Goal: Contribute content: Contribute content

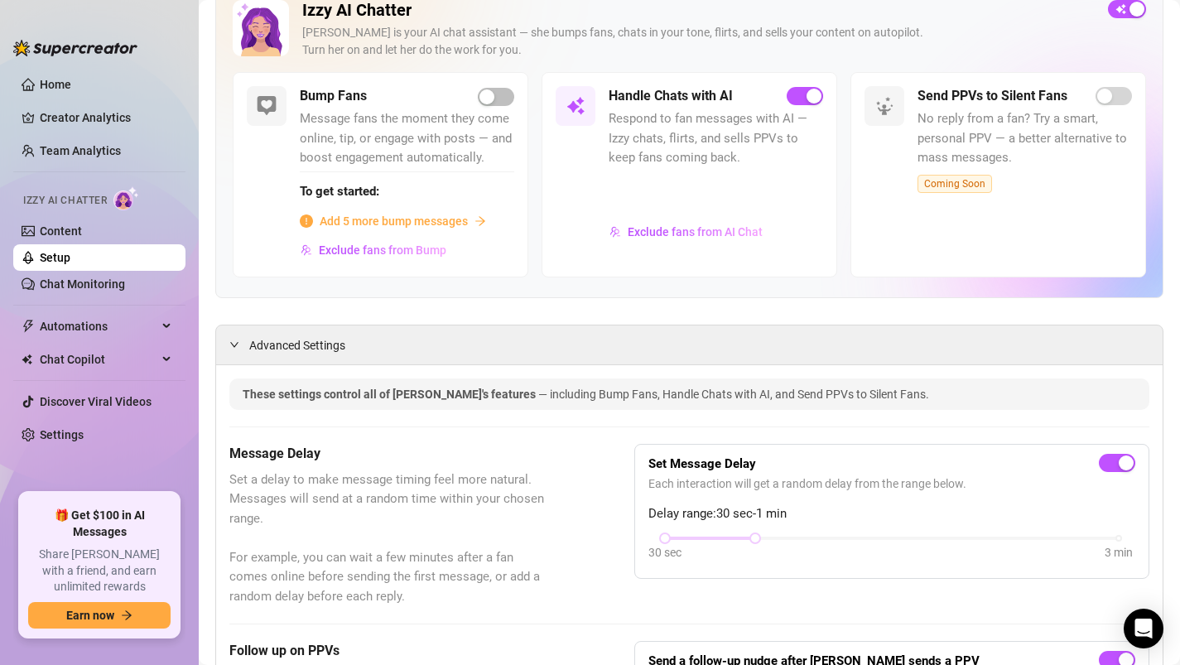
scroll to position [107, 0]
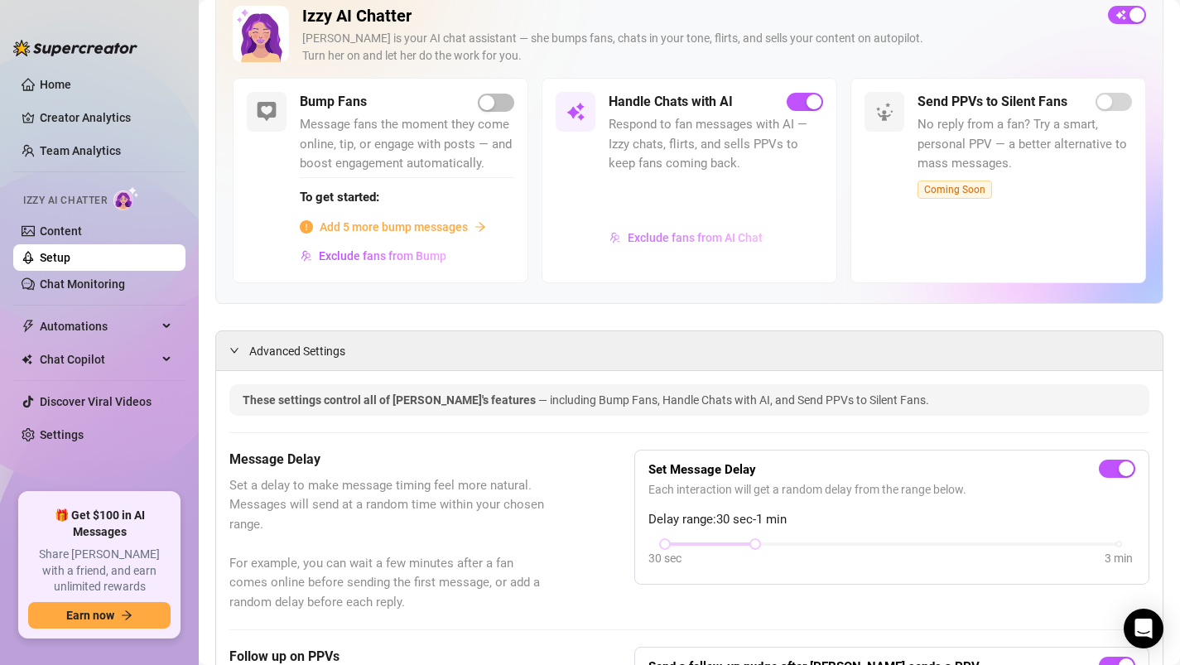
click at [648, 242] on span "Exclude fans from AI Chat" at bounding box center [694, 237] width 135 height 13
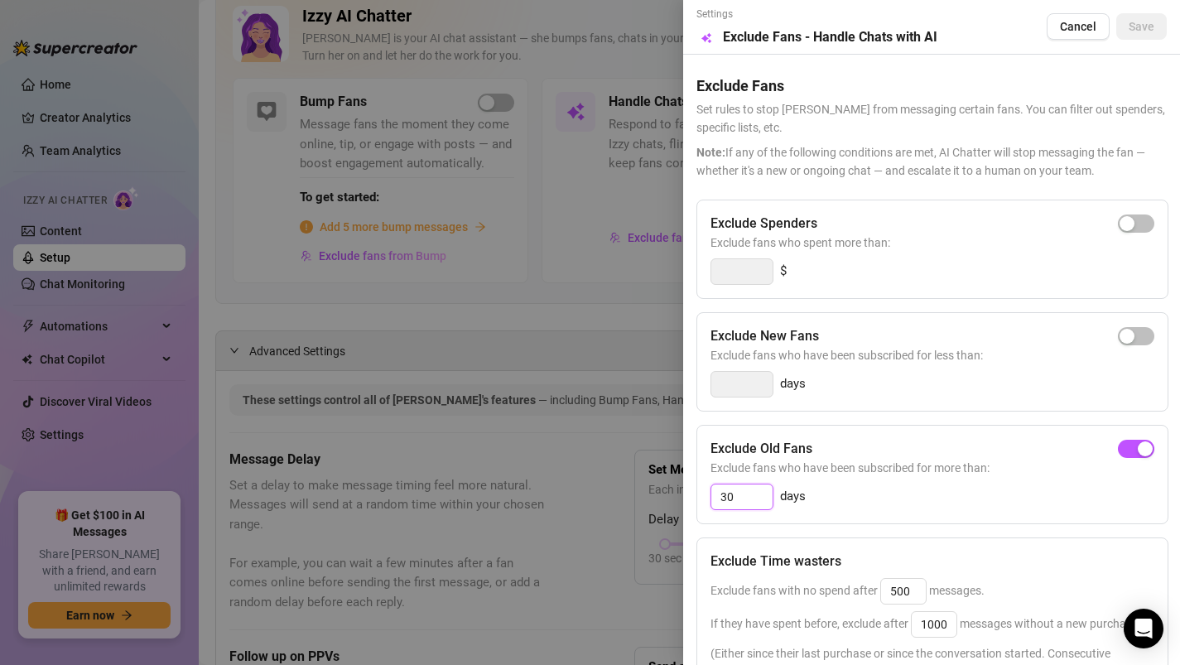
drag, startPoint x: 735, startPoint y: 496, endPoint x: 715, endPoint y: 493, distance: 20.0
click at [715, 493] on input "30" at bounding box center [741, 496] width 61 height 25
type input "180"
click at [1127, 41] on div "Settings Preview Exclude Fans - Handle Chats with AI Cancel Save" at bounding box center [931, 27] width 470 height 41
click at [1145, 29] on span "Save" at bounding box center [1141, 26] width 26 height 13
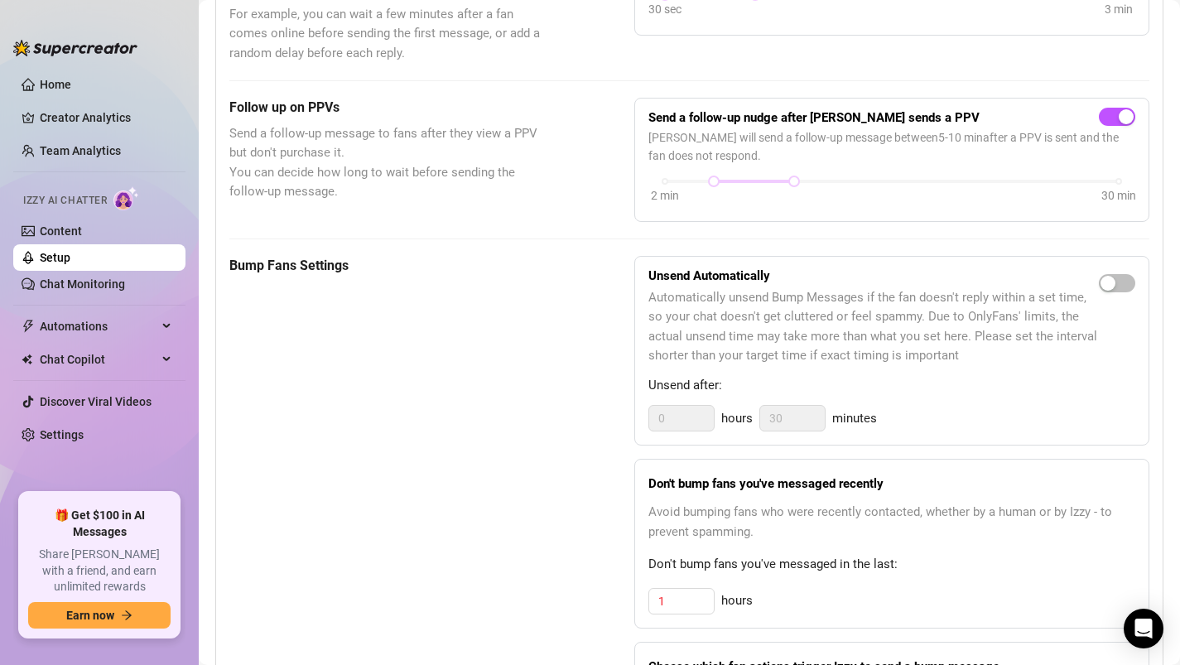
scroll to position [669, 0]
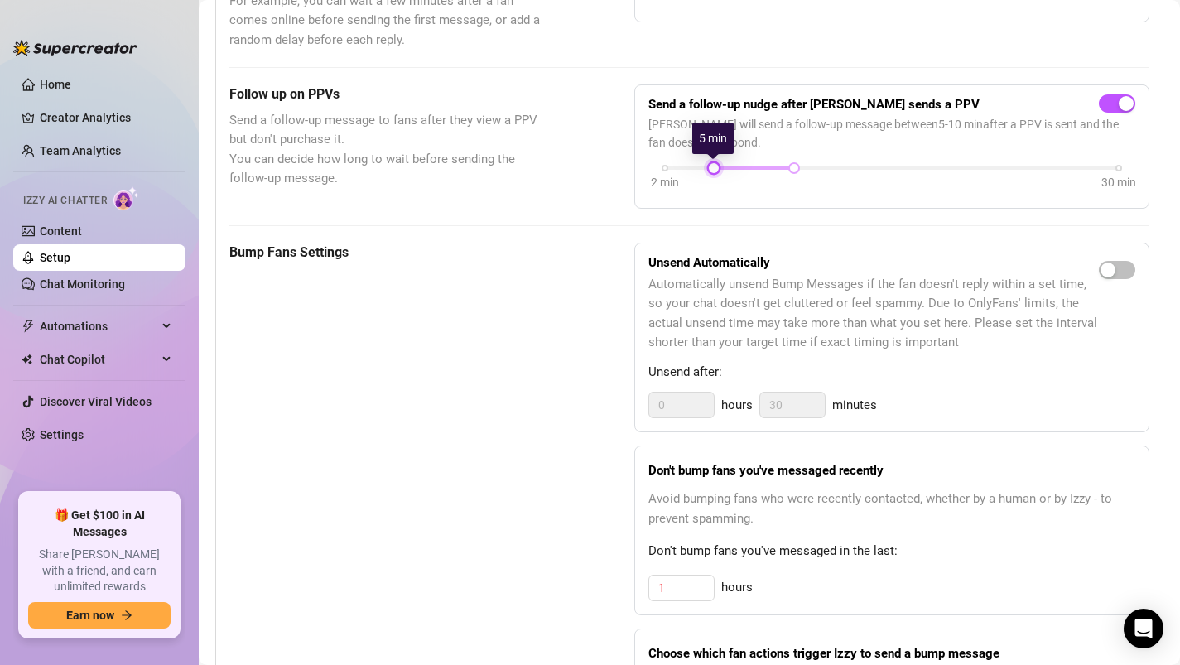
click at [710, 167] on div at bounding box center [713, 168] width 8 height 8
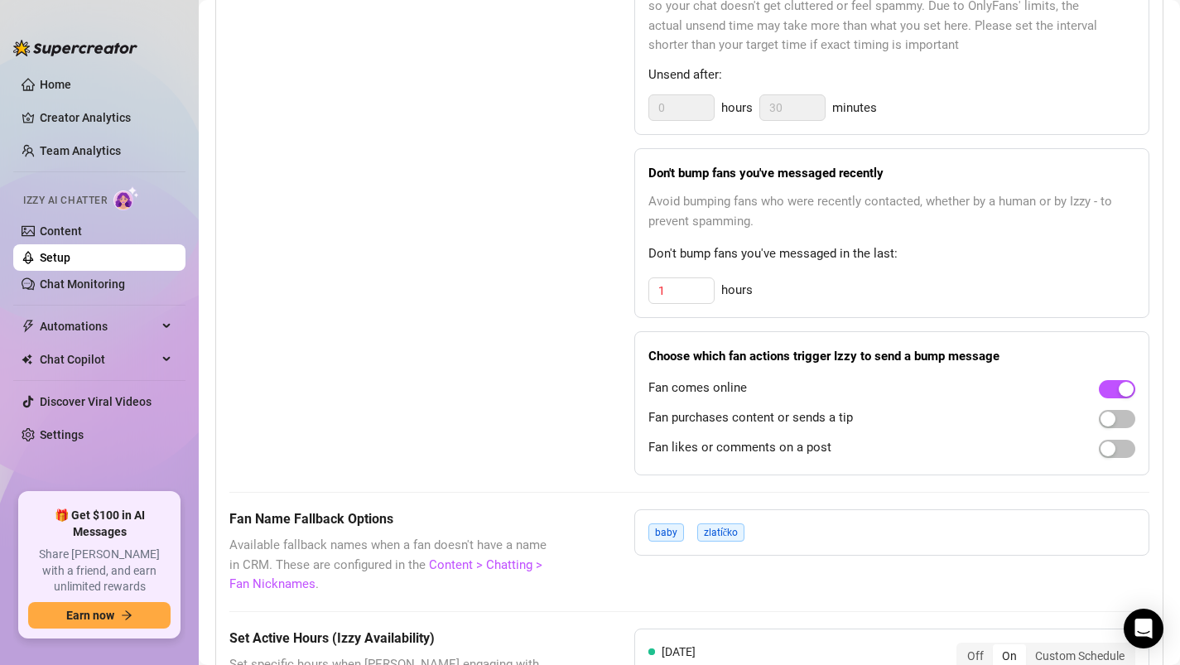
scroll to position [988, 0]
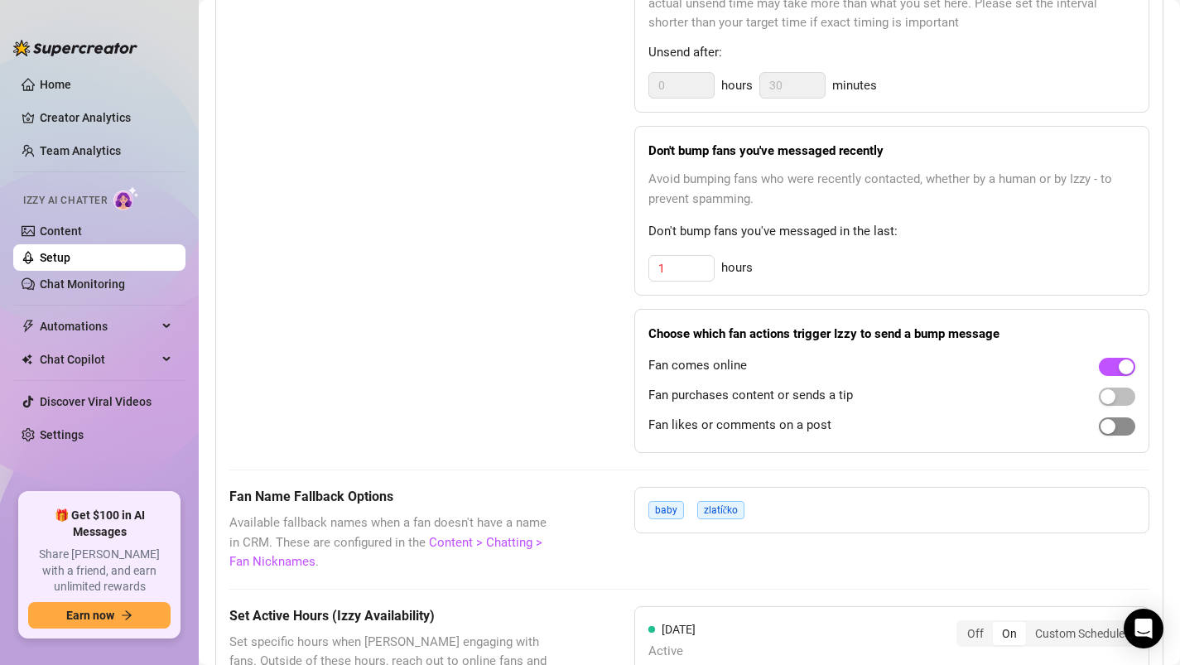
click at [1103, 425] on div "button" at bounding box center [1107, 426] width 15 height 15
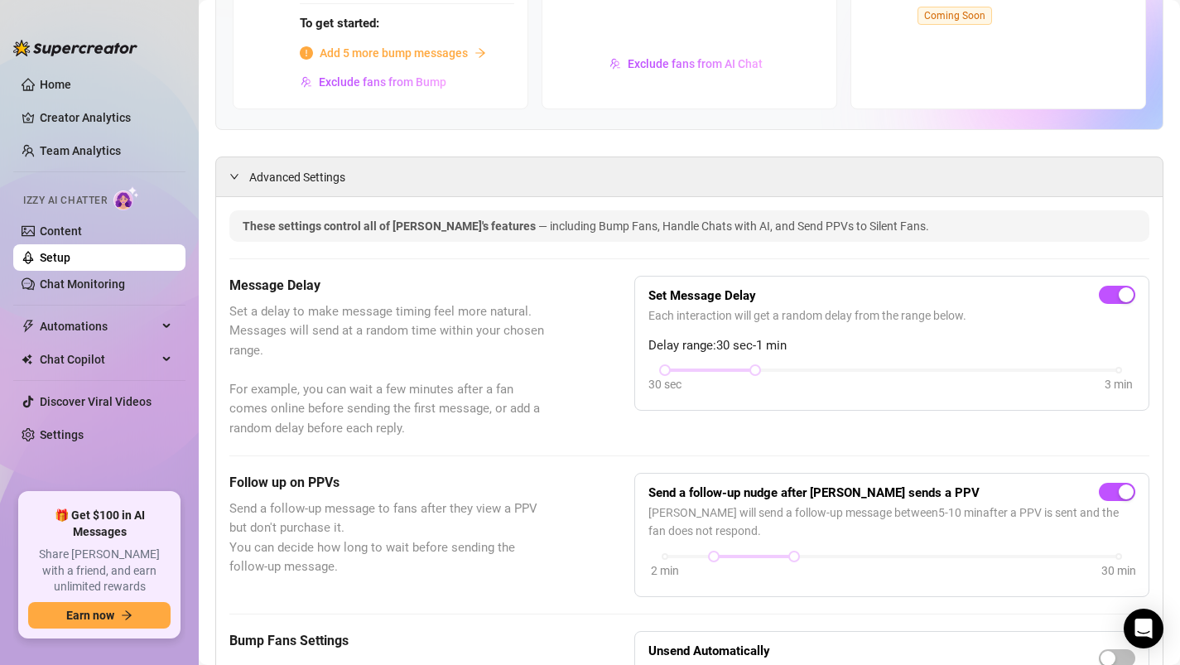
scroll to position [0, 0]
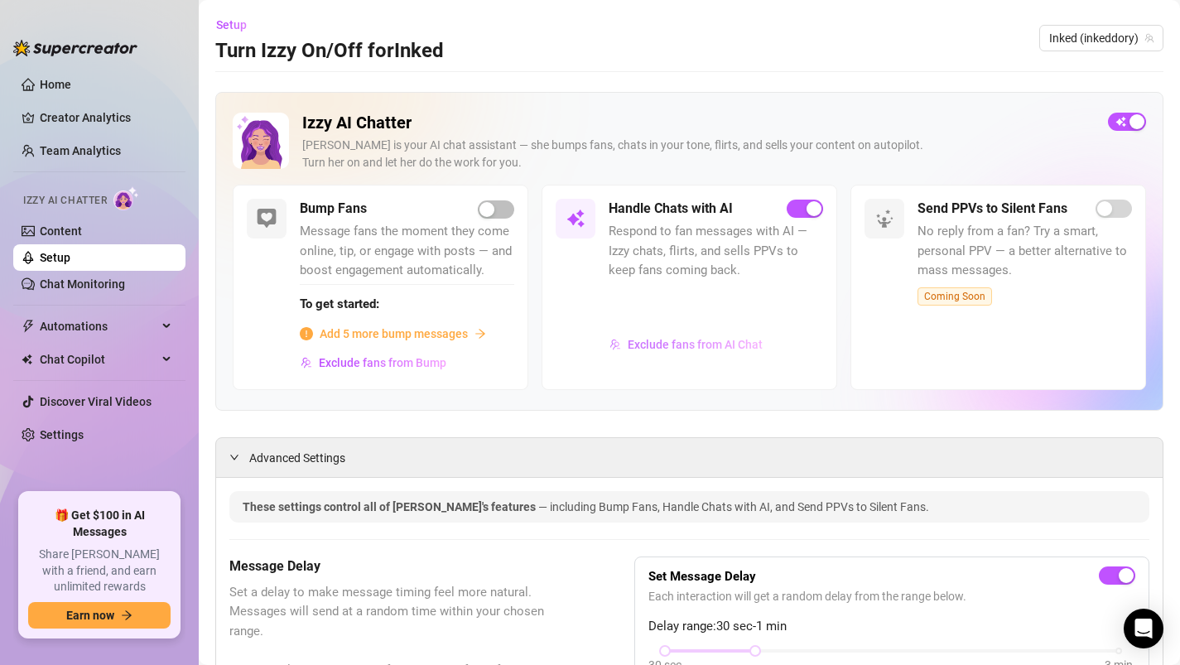
click at [709, 348] on span "Exclude fans from AI Chat" at bounding box center [694, 344] width 135 height 13
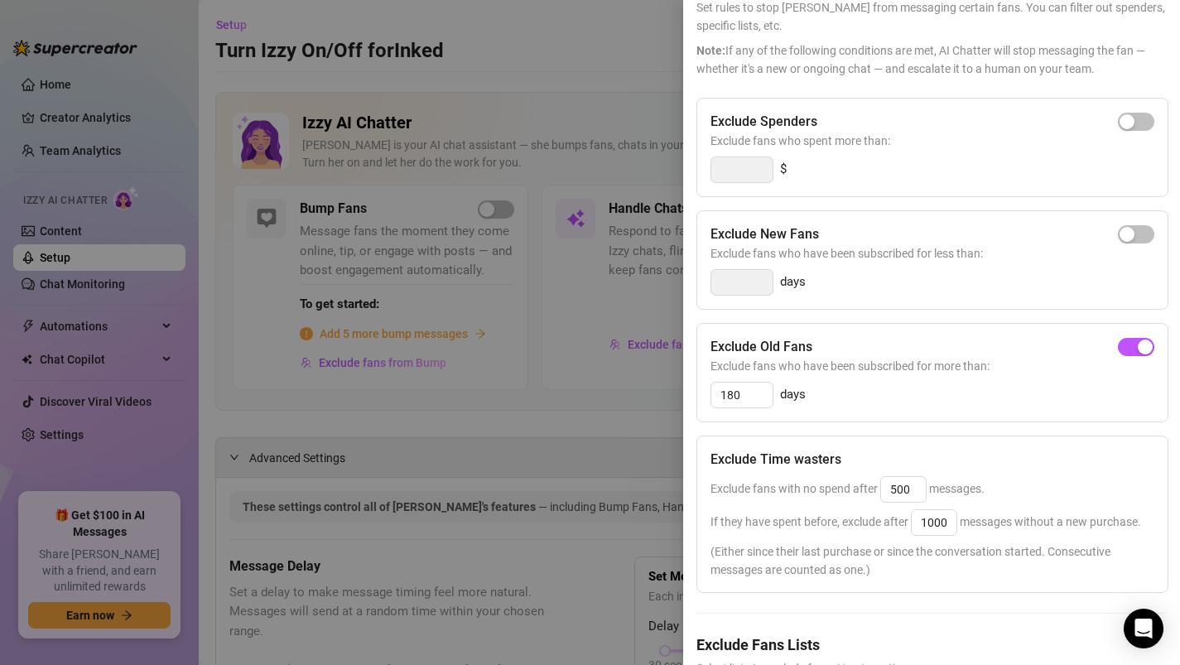
scroll to position [187, 0]
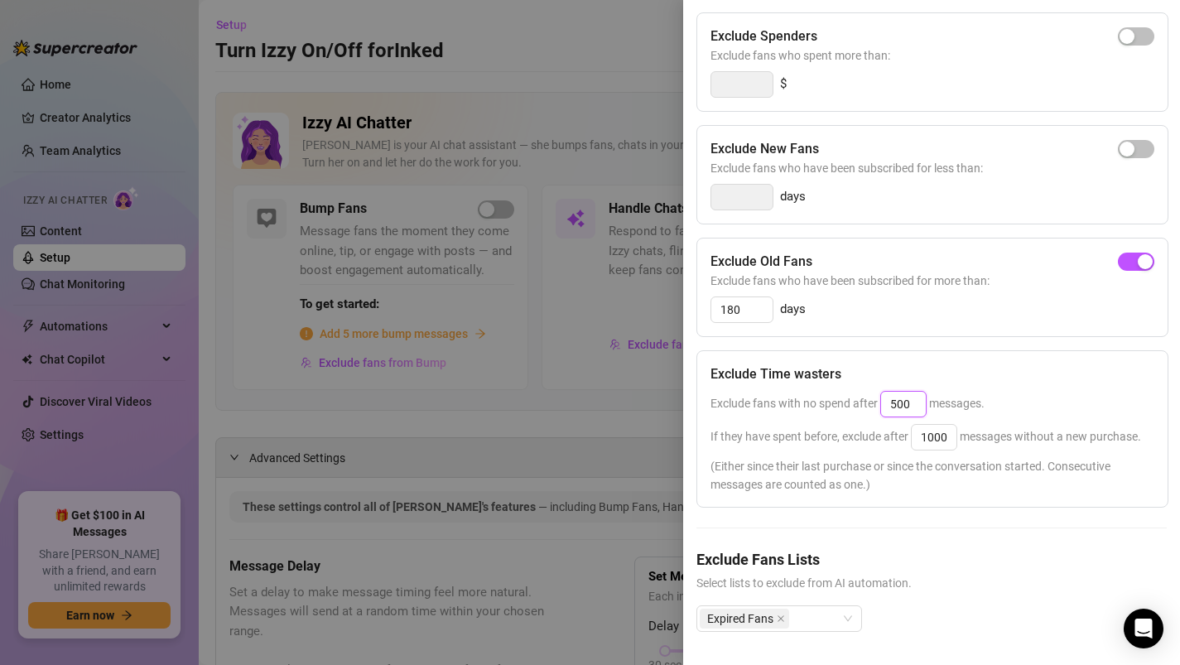
click at [911, 404] on input "500" at bounding box center [903, 404] width 45 height 25
type input "5000"
click at [948, 435] on input "1000" at bounding box center [933, 437] width 45 height 25
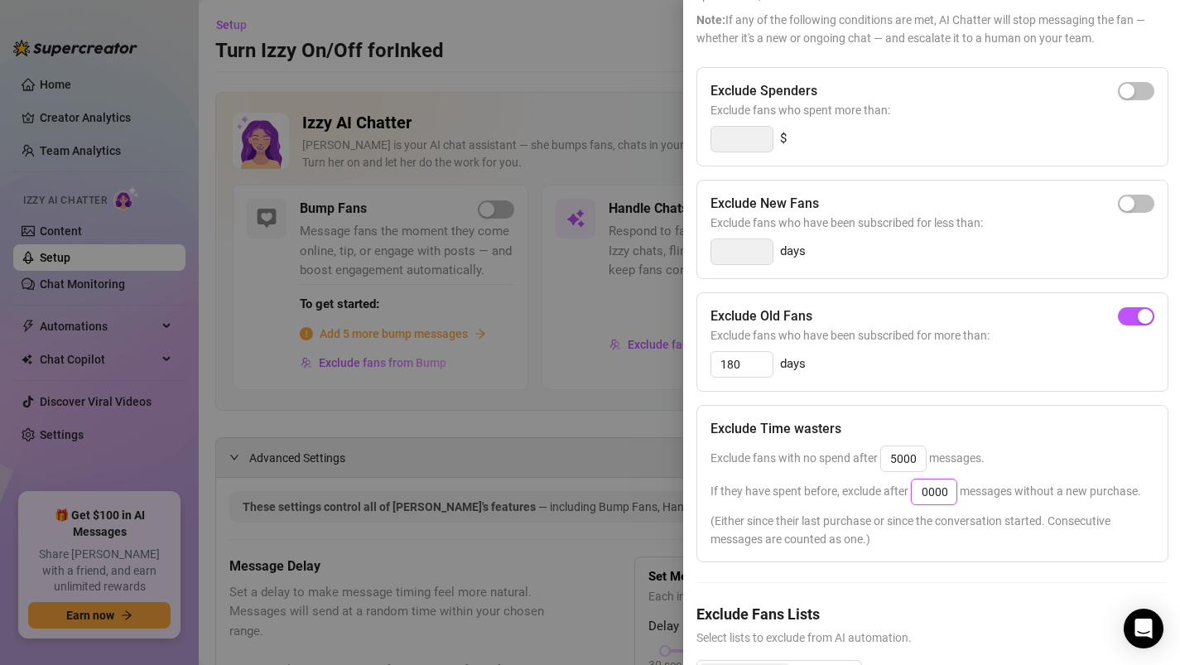
scroll to position [0, 0]
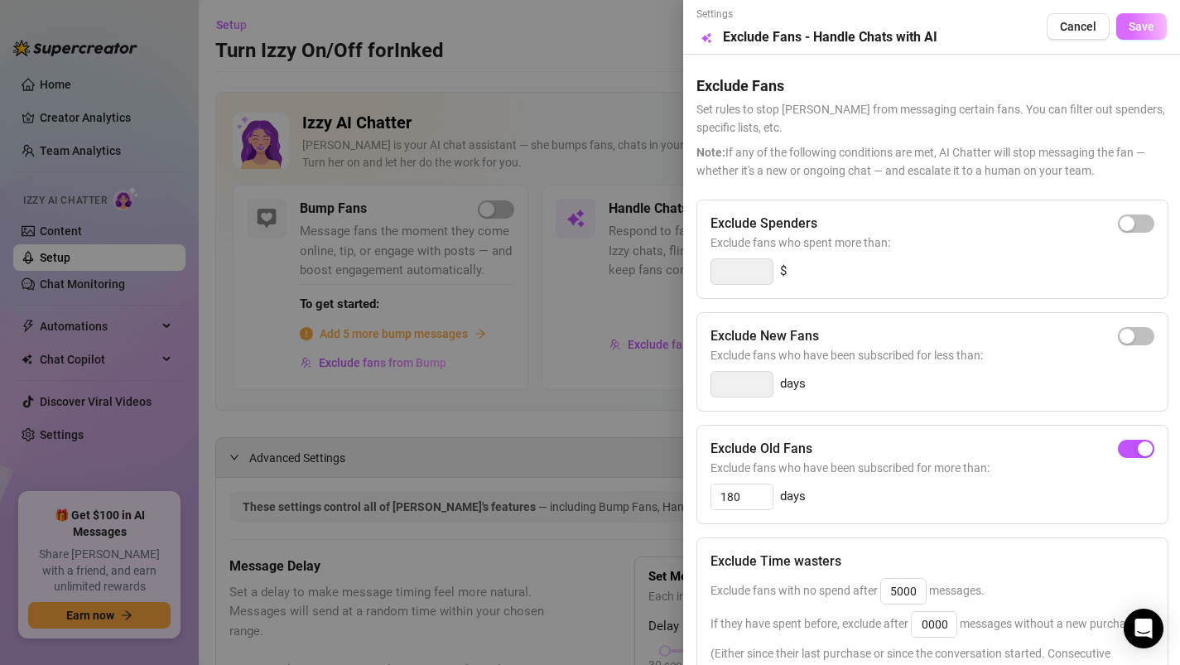
click at [1138, 18] on button "Save" at bounding box center [1141, 26] width 50 height 26
type input "5000"
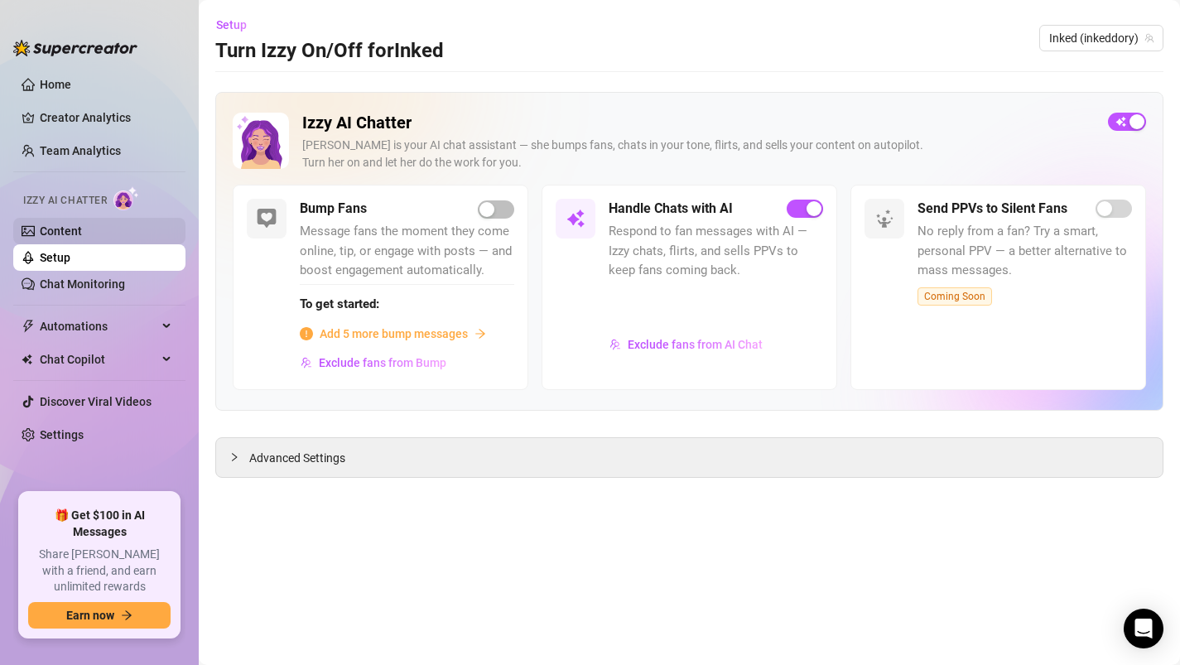
click at [78, 236] on link "Content" at bounding box center [61, 230] width 42 height 13
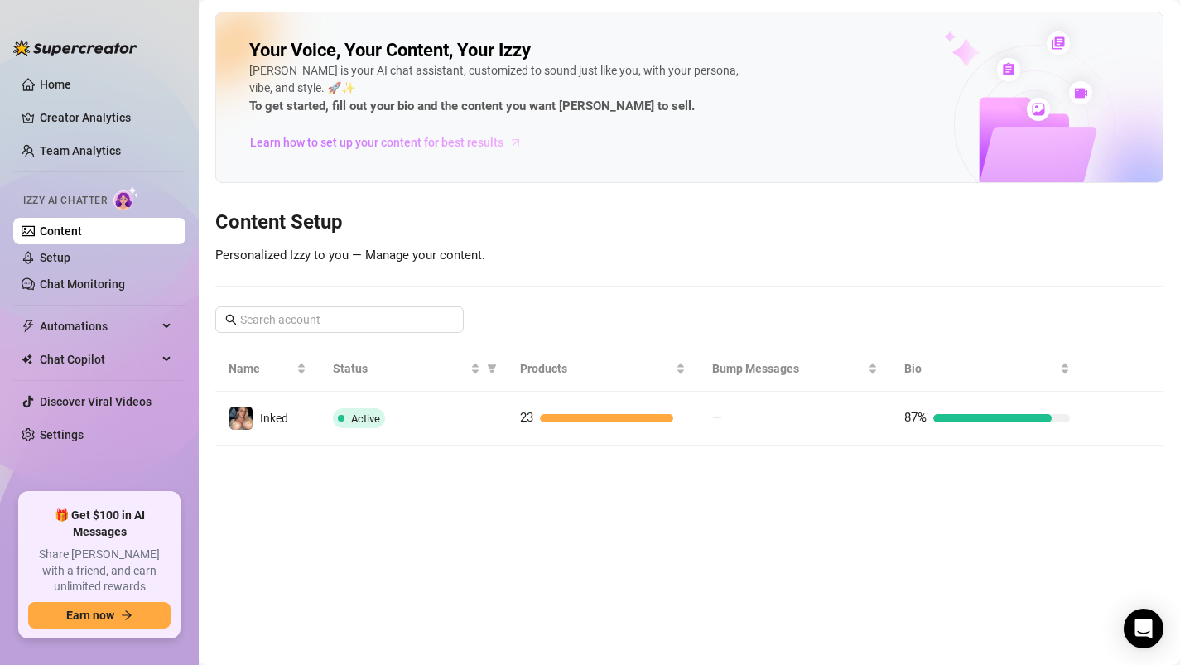
click at [434, 138] on span "Learn how to set up your content for best results" at bounding box center [376, 142] width 253 height 18
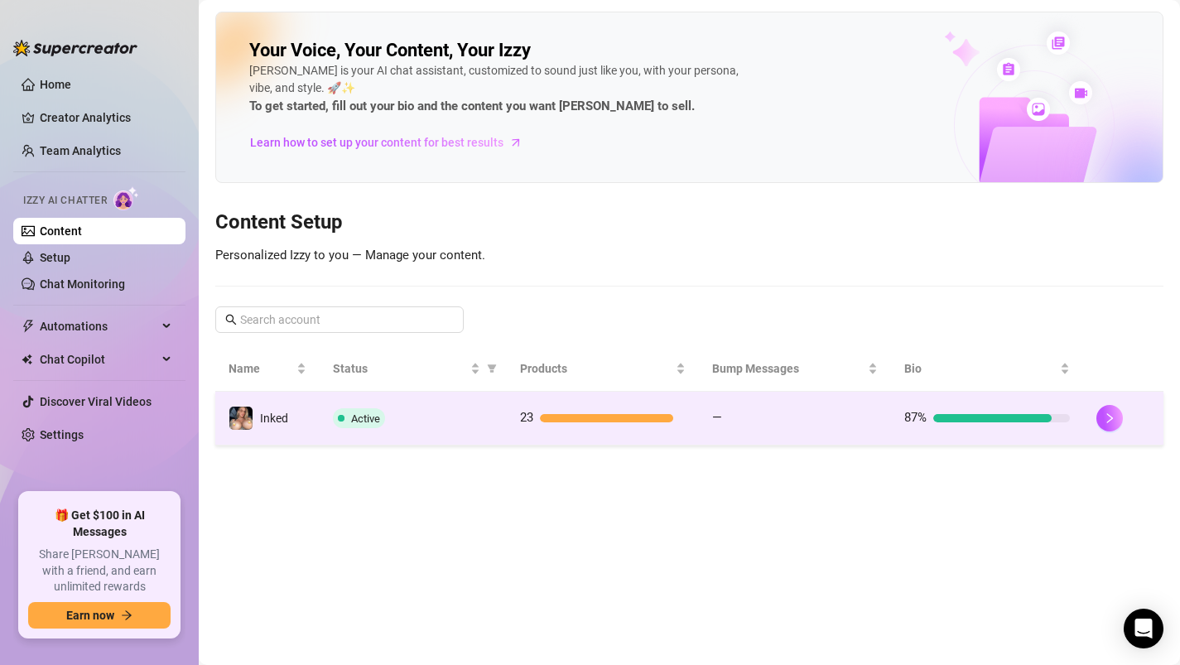
click at [390, 431] on td "Active" at bounding box center [413, 419] width 186 height 54
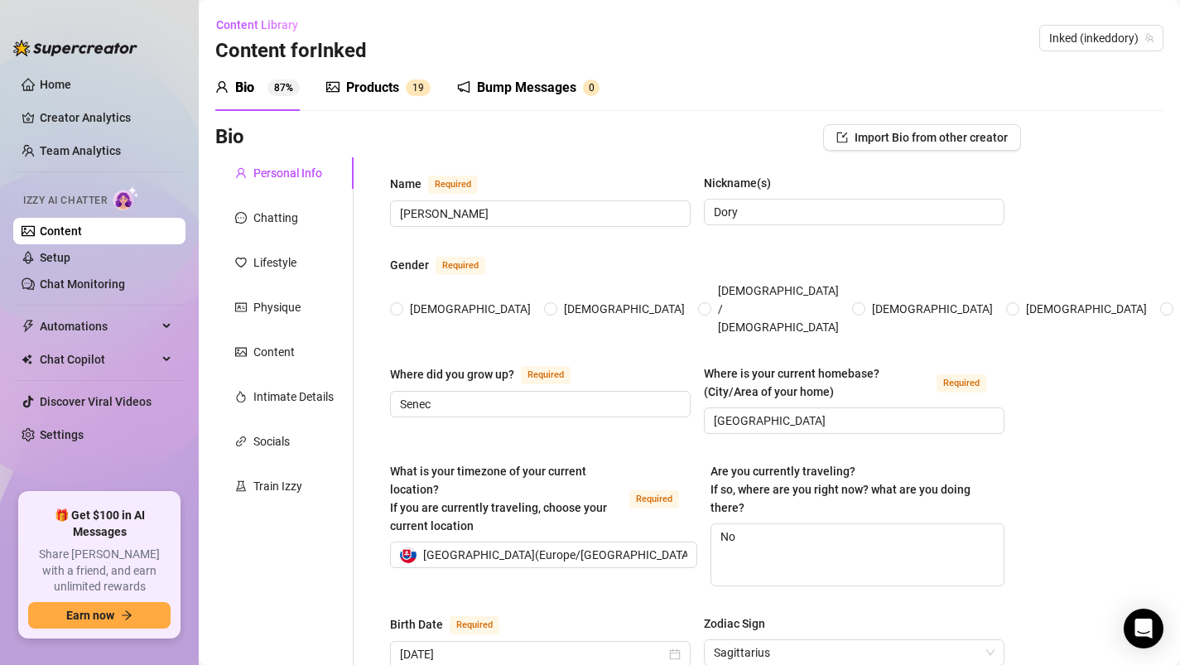
click at [400, 89] on div "Products 1 9" at bounding box center [378, 88] width 104 height 20
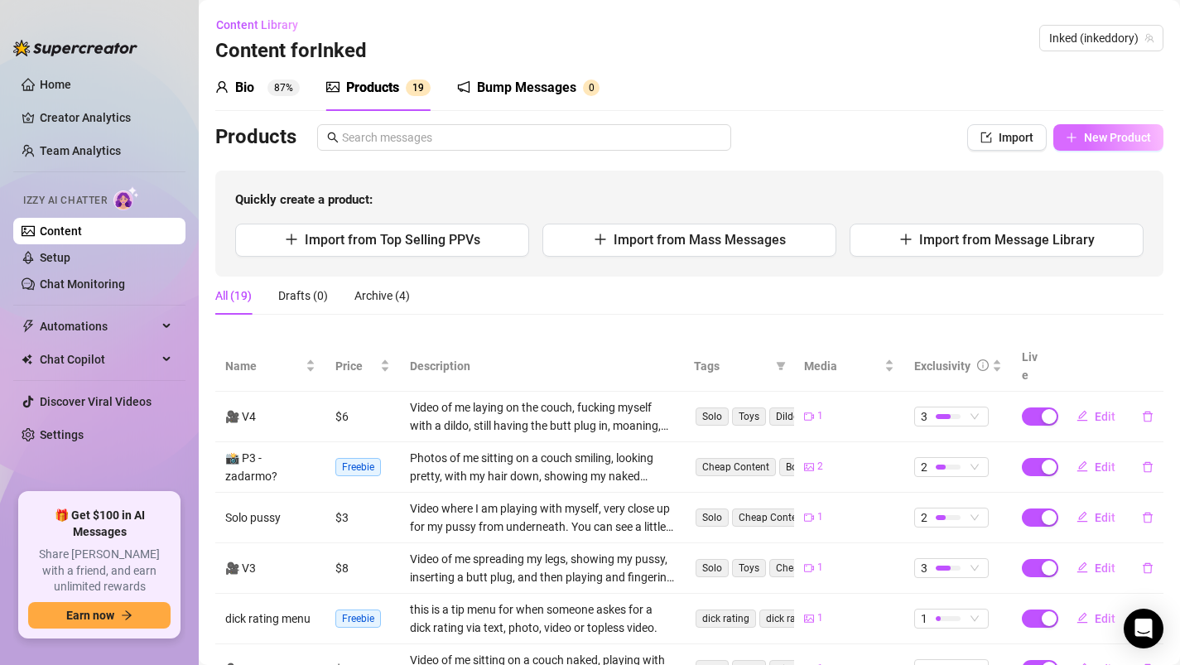
click at [1099, 140] on span "New Product" at bounding box center [1117, 137] width 67 height 13
type textarea "Type your message here..."
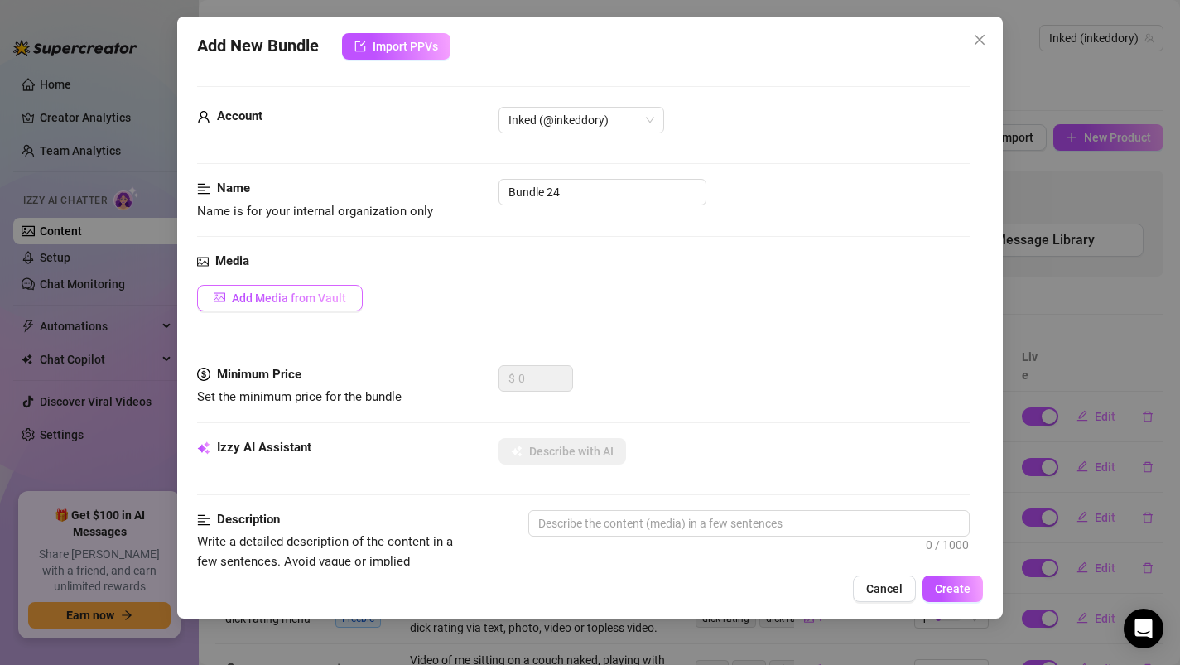
click at [292, 300] on span "Add Media from Vault" at bounding box center [289, 297] width 114 height 13
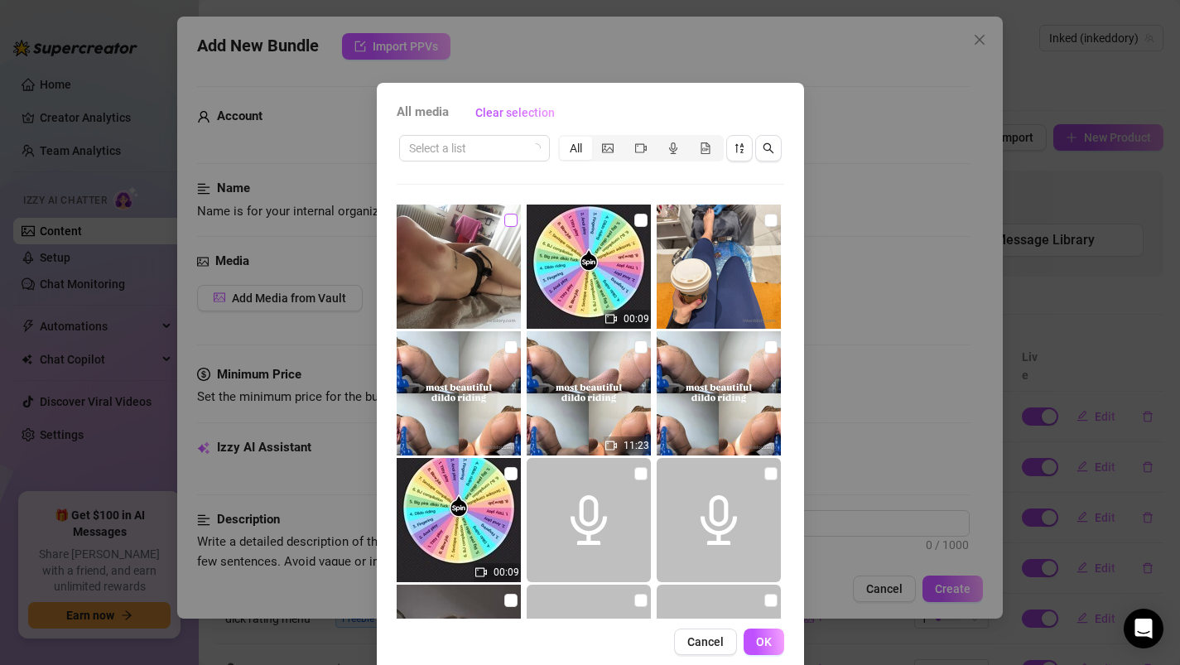
click at [510, 223] on input "checkbox" at bounding box center [510, 220] width 13 height 13
checkbox input "true"
click at [768, 642] on span "OK" at bounding box center [764, 641] width 16 height 13
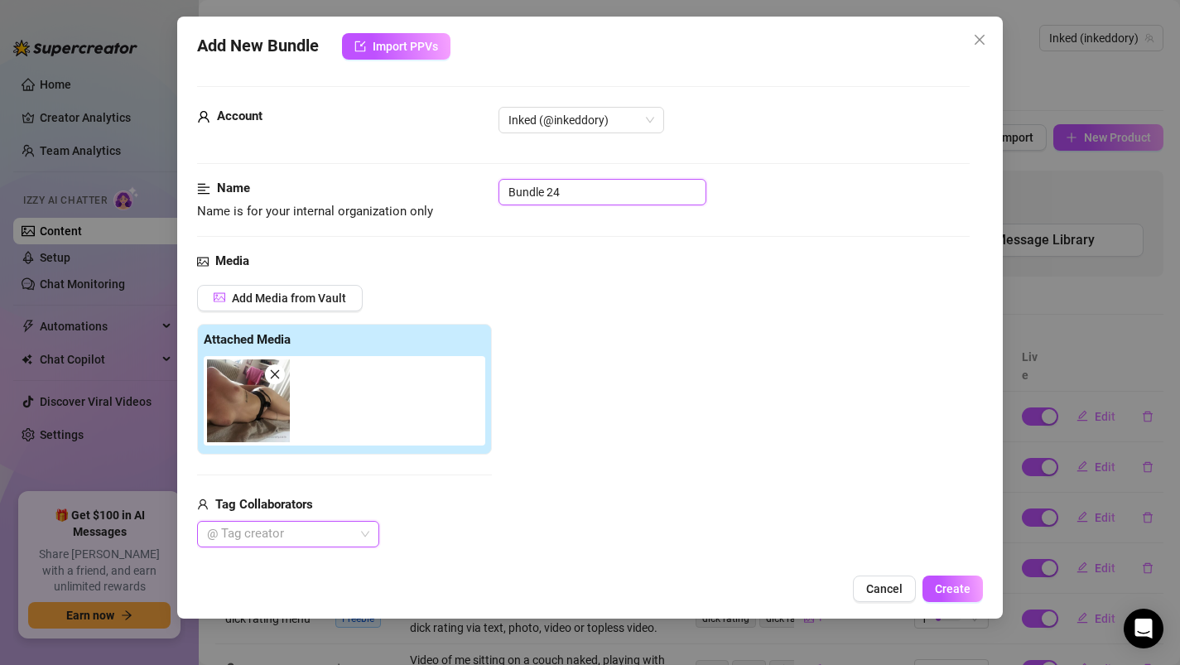
click at [569, 200] on input "Bundle 24" at bounding box center [602, 192] width 208 height 26
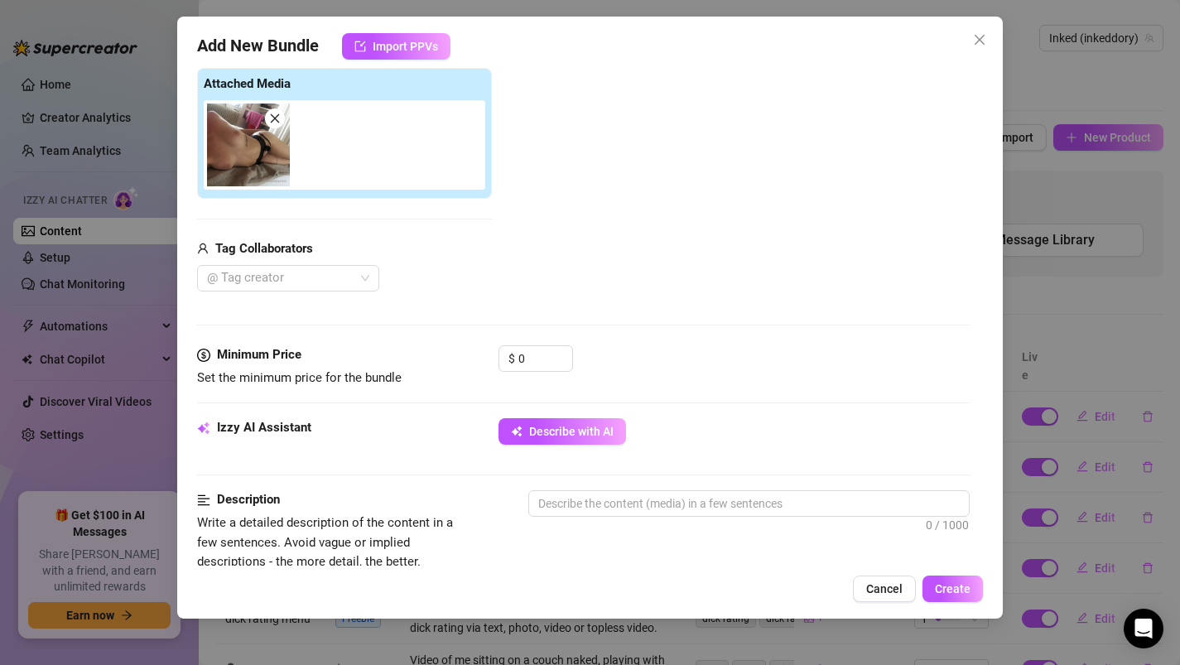
scroll to position [307, 0]
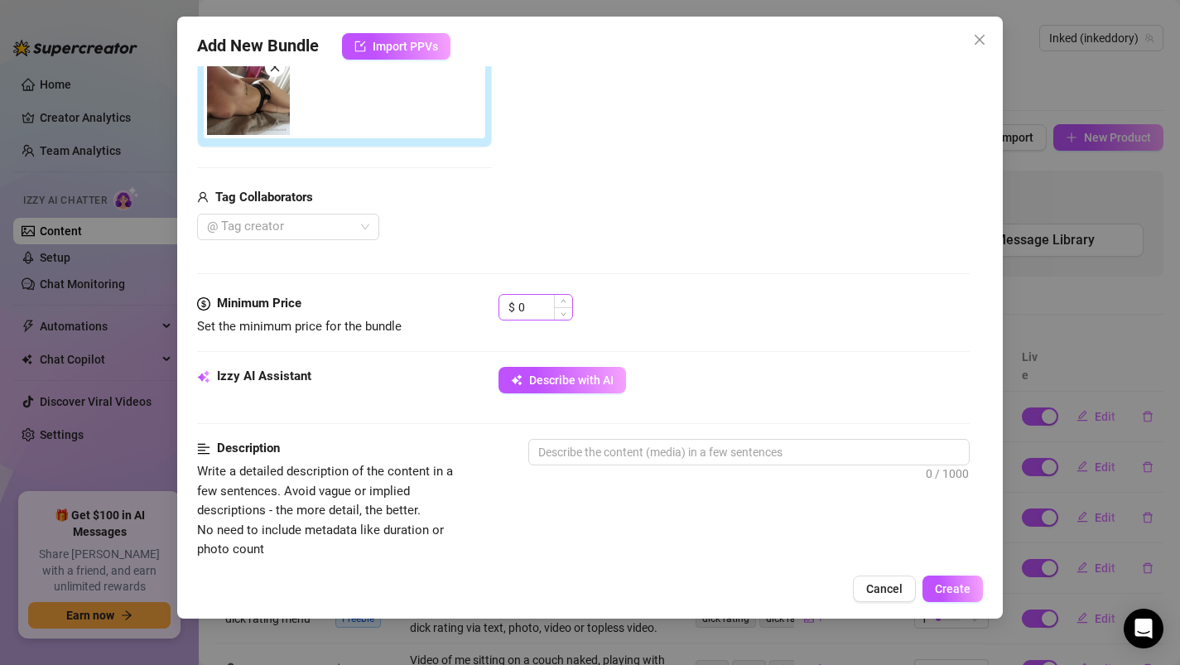
type input "Pre boobjob boobs"
click at [538, 312] on input "0" at bounding box center [545, 307] width 54 height 25
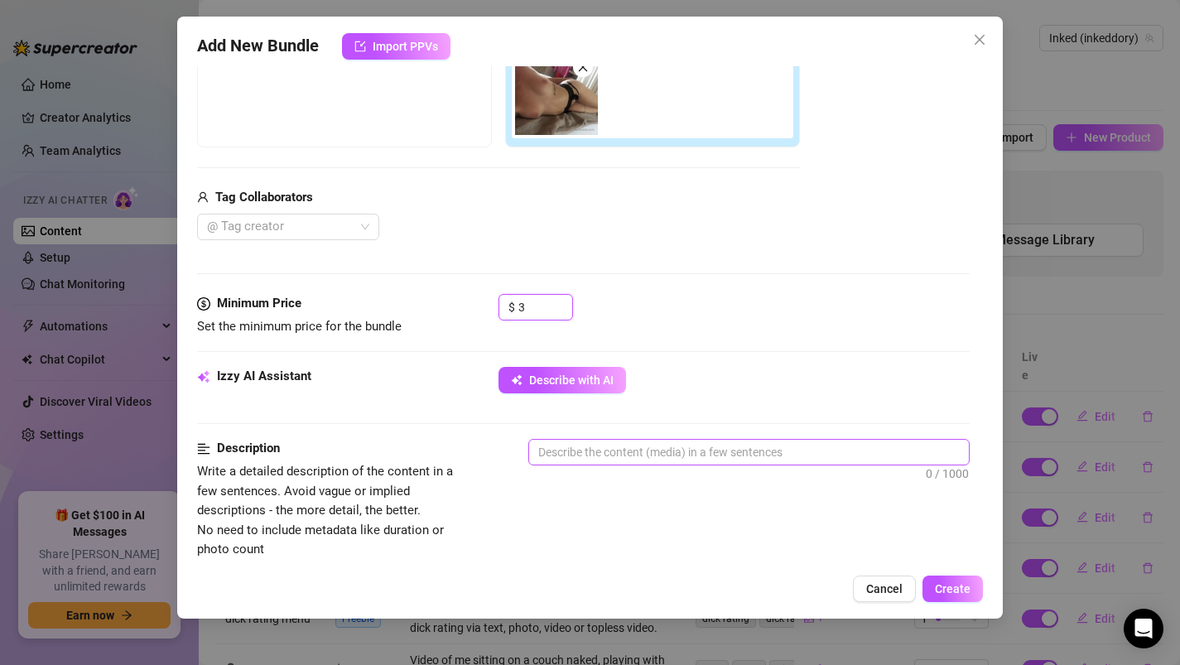
type input "3"
click at [567, 450] on textarea at bounding box center [749, 452] width 440 height 25
type textarea "I"
type textarea "It"
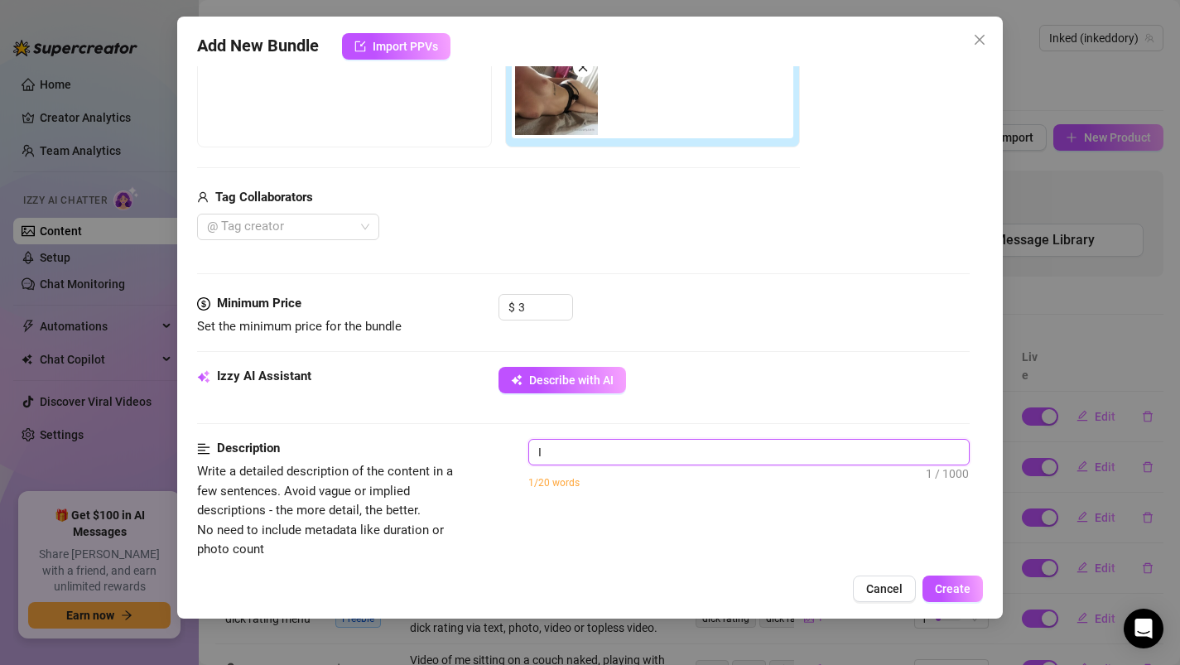
type textarea "It"
type textarea "It i"
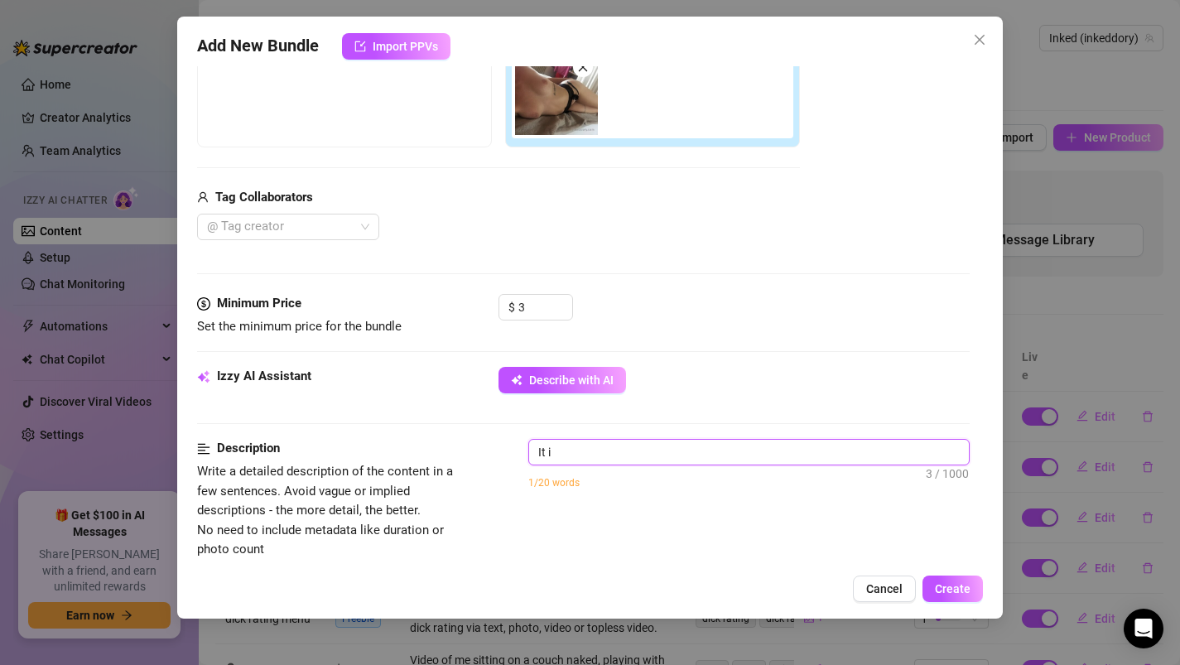
type textarea "It is"
type textarea "It is a"
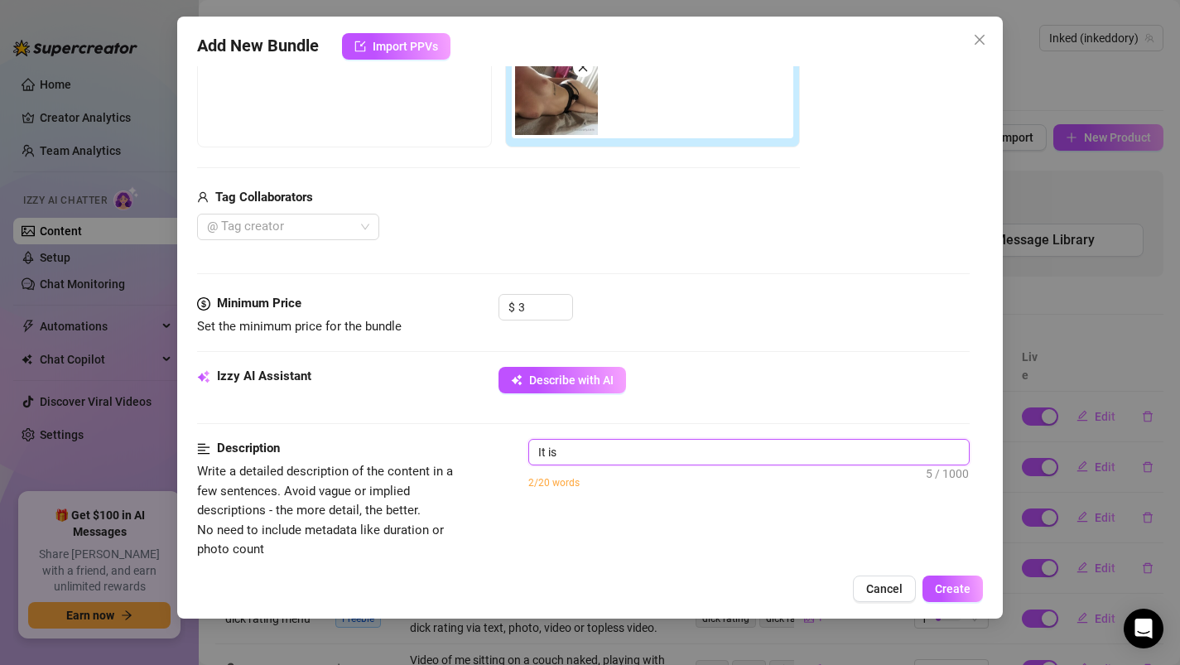
type textarea "It is a"
type textarea "It is a p"
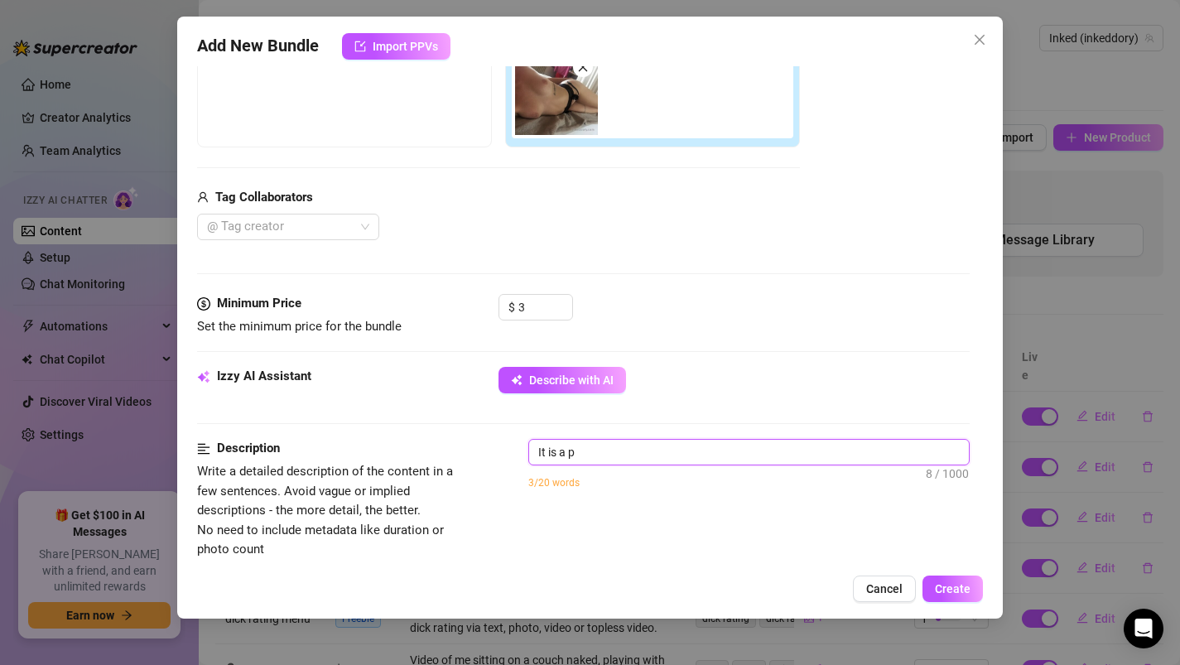
type textarea "It is a ph"
type textarea "It is a pho"
type textarea "It is a phot"
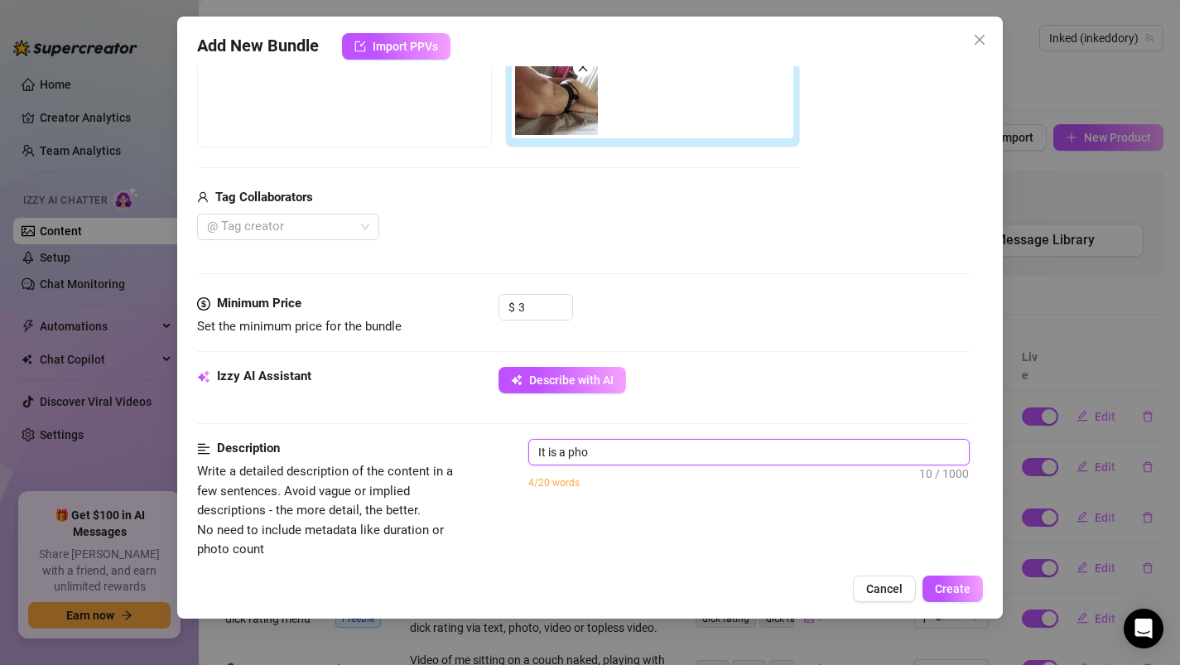
type textarea "It is a phot"
type textarea "It is a photo"
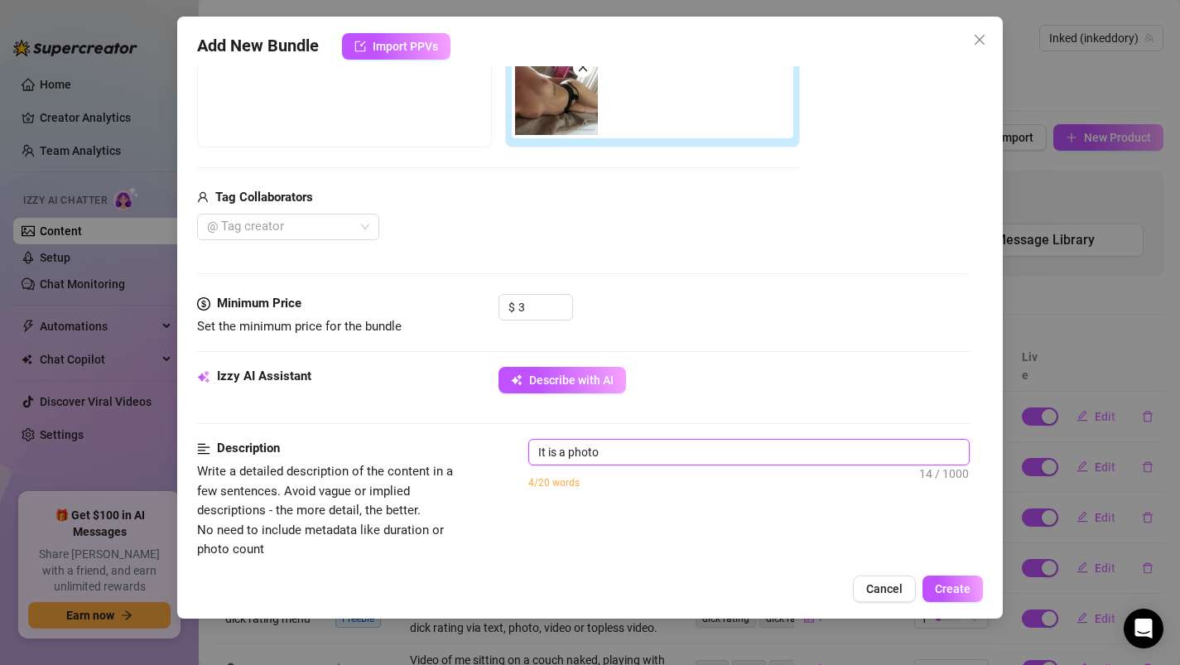
type textarea "It is a photo o"
type textarea "It is a photo of"
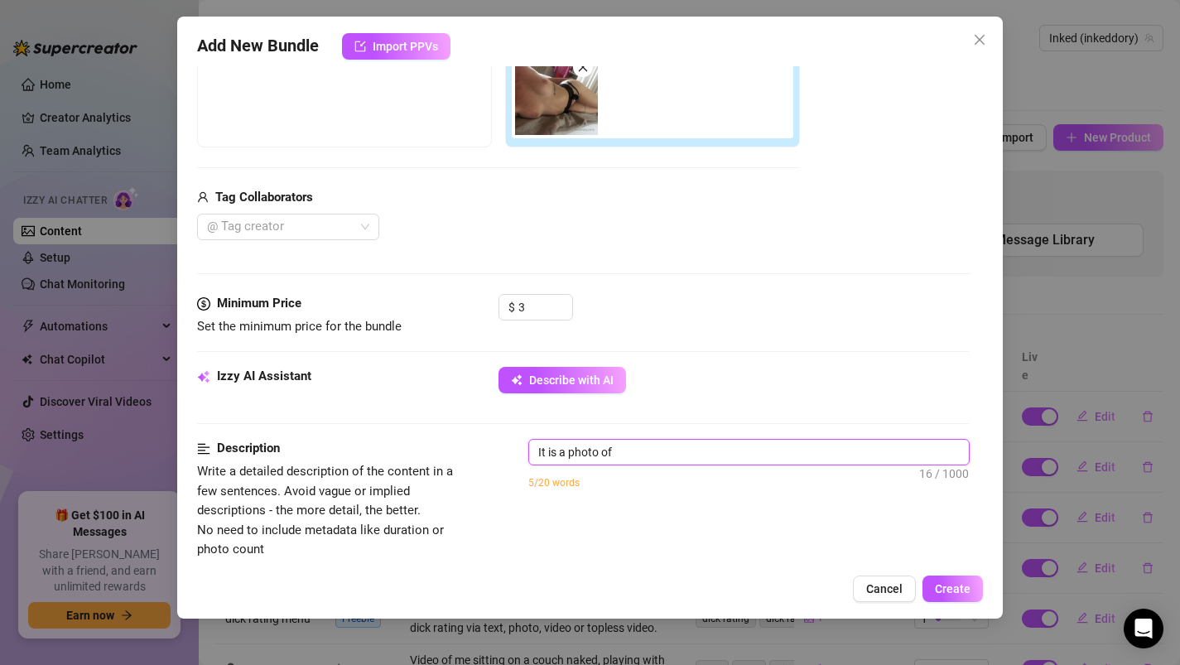
type textarea "It is a photo of"
type textarea "It is a photo of m"
type textarea "It is a photo of me"
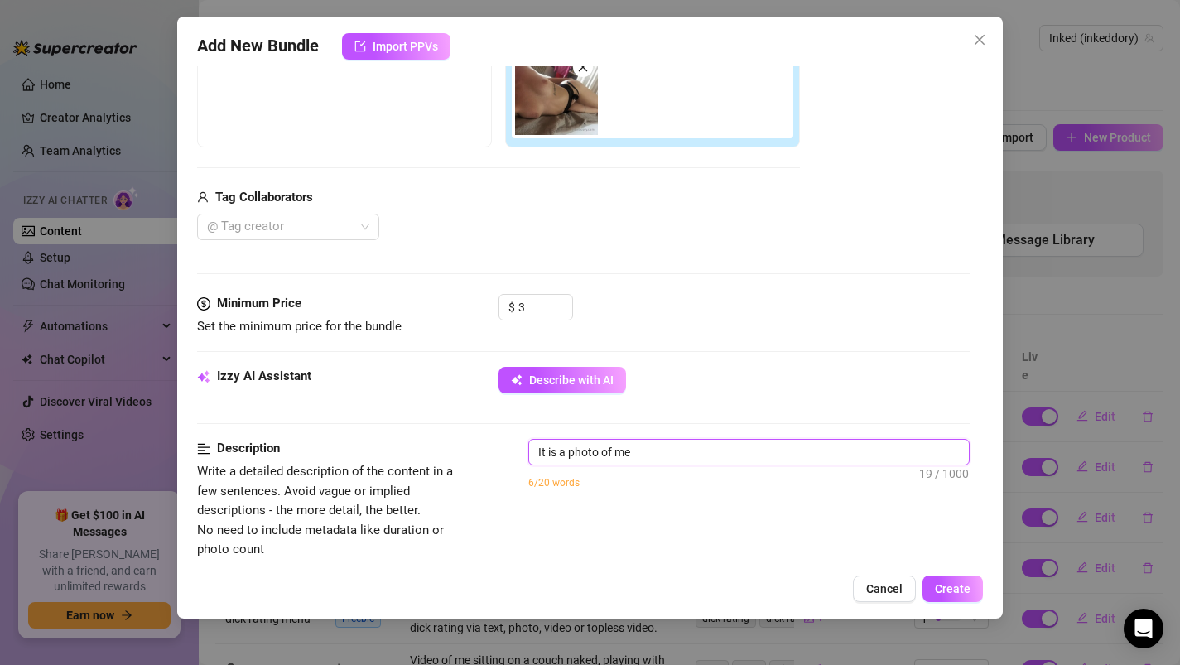
type textarea "It is a photo of me"
type textarea "It is a photo of me b"
type textarea "It is a photo of me be"
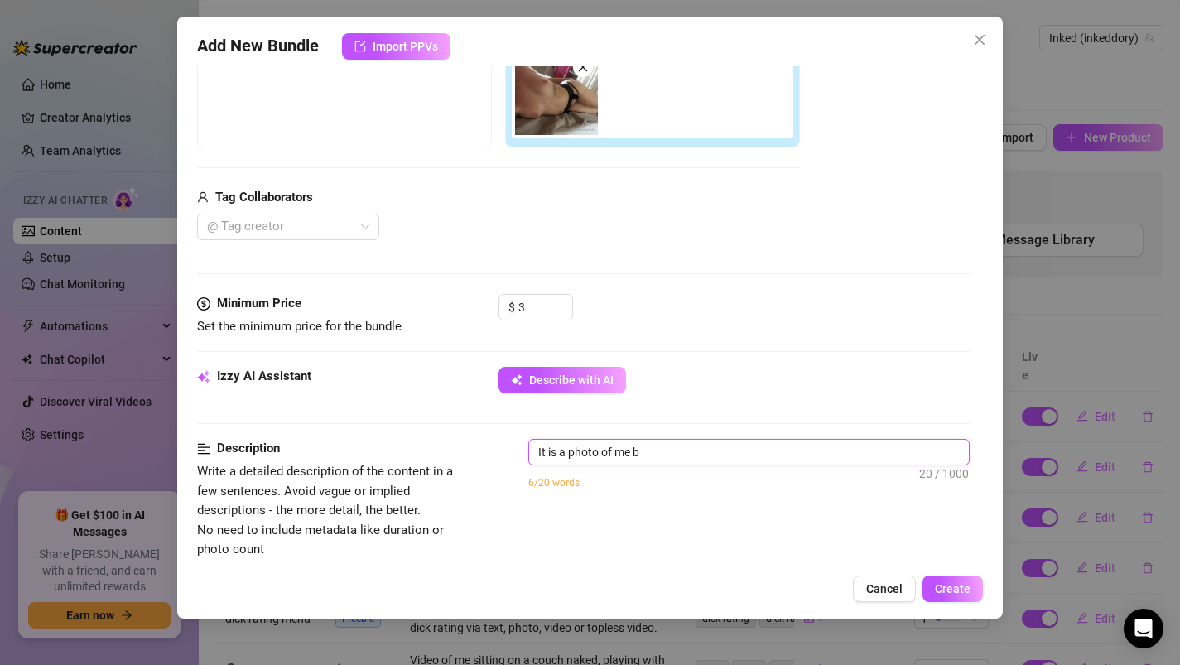
type textarea "It is a photo of me be"
type textarea "It is a photo of me bef"
type textarea "It is a photo of me befo"
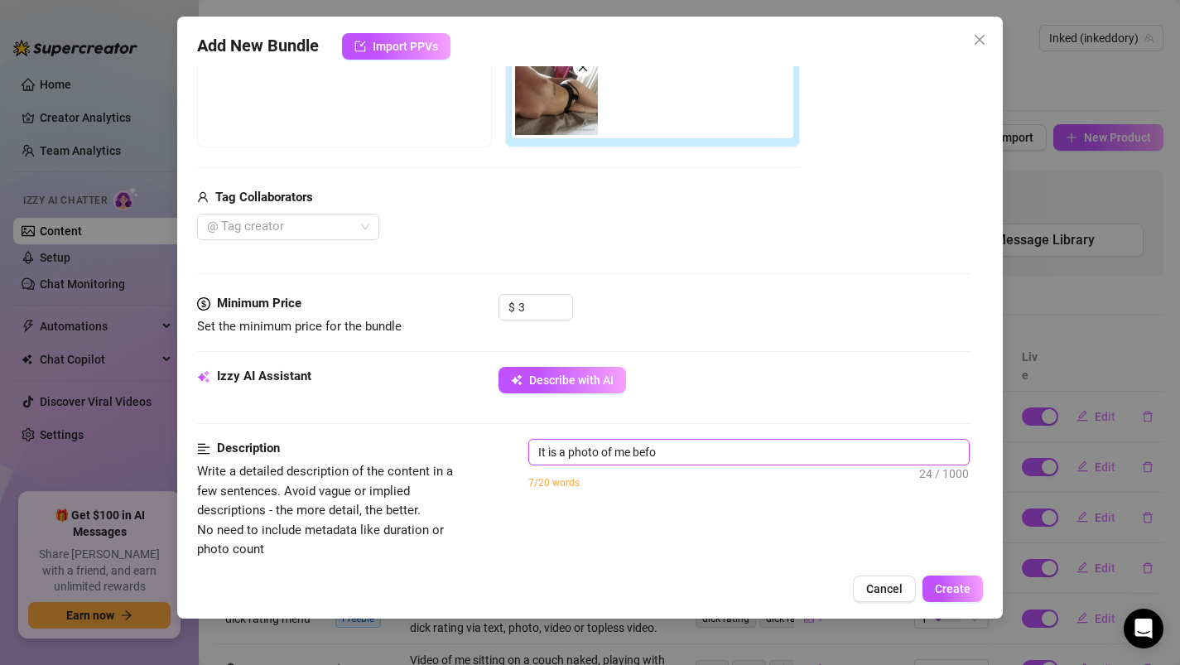
type textarea "It is a photo of me befor"
type textarea "It is a photo of me before"
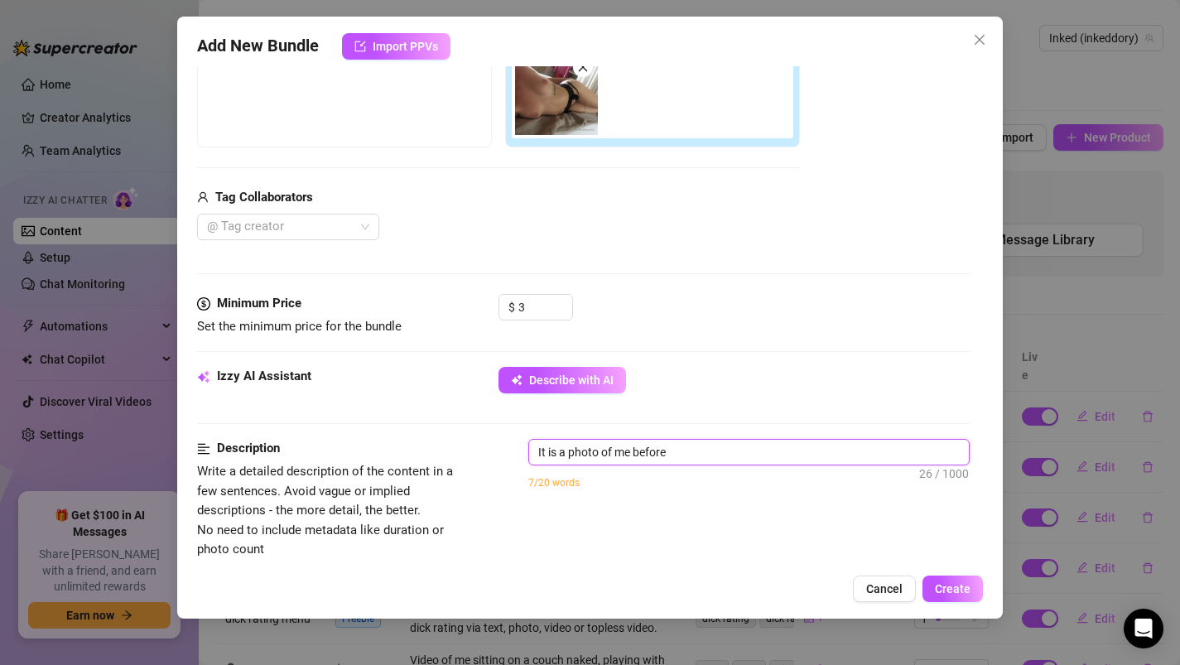
type textarea "It is a photo of me before"
type textarea "It is a photo of me before I"
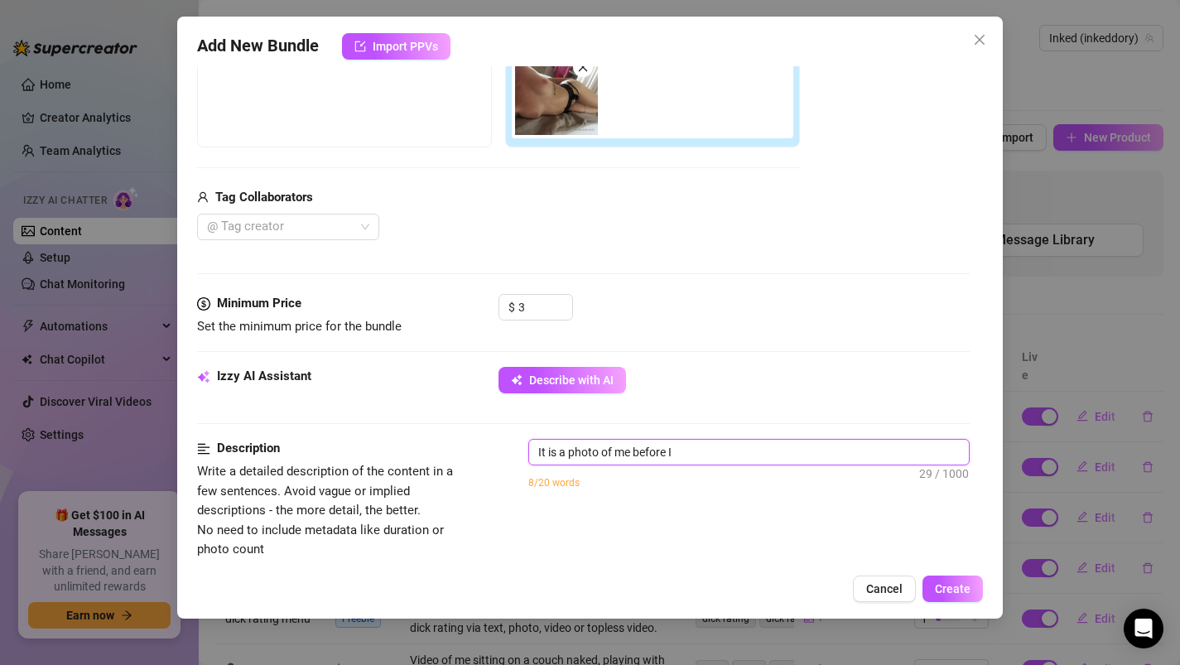
type textarea "It is a photo of me before I g"
type textarea "It is a photo of me before I go"
type textarea "It is a photo of me before I got"
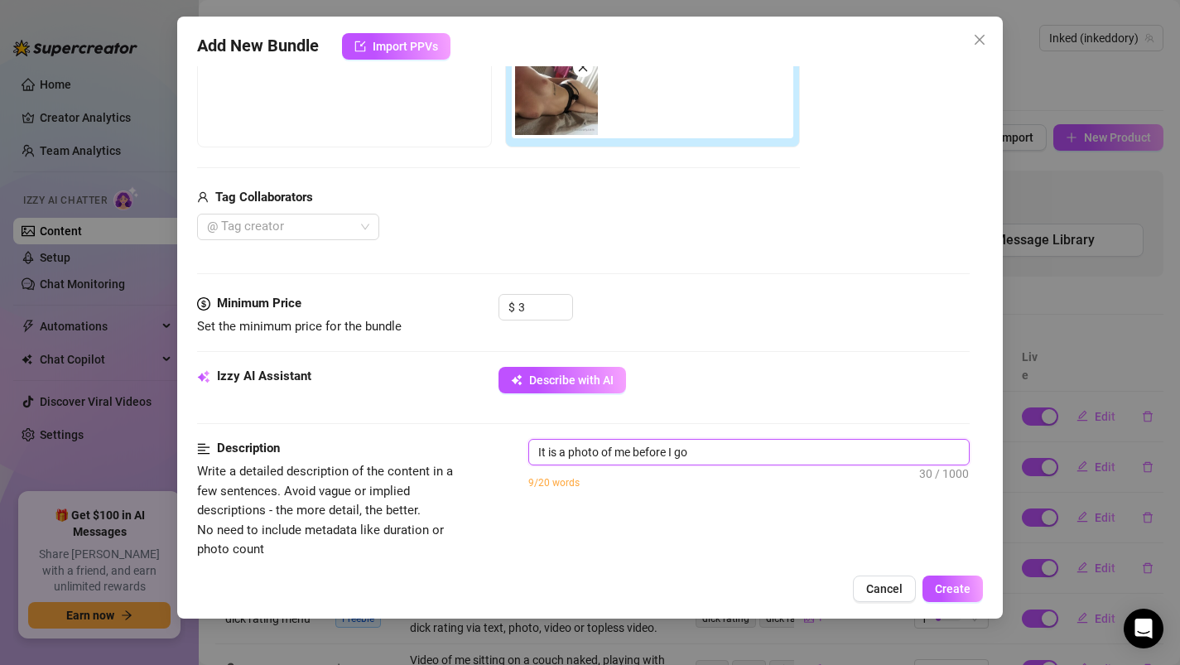
type textarea "It is a photo of me before I got"
type textarea "It is a photo of me before I got m"
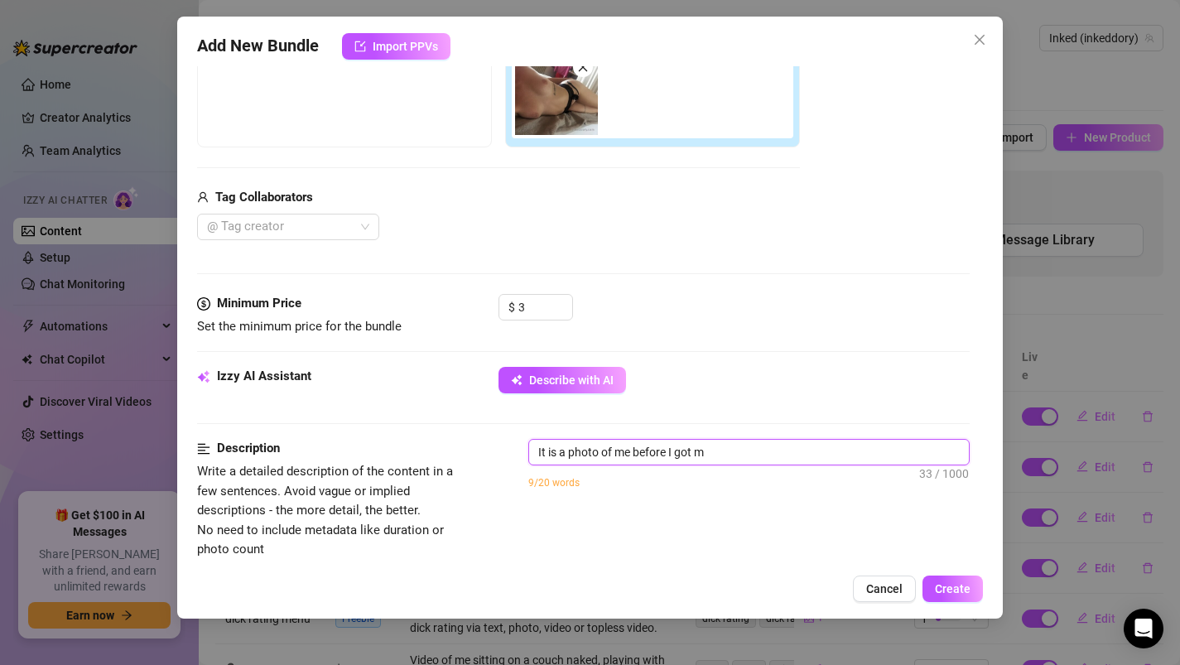
type textarea "It is a photo of me before I got my"
type textarea "It is a photo of me before I got my b"
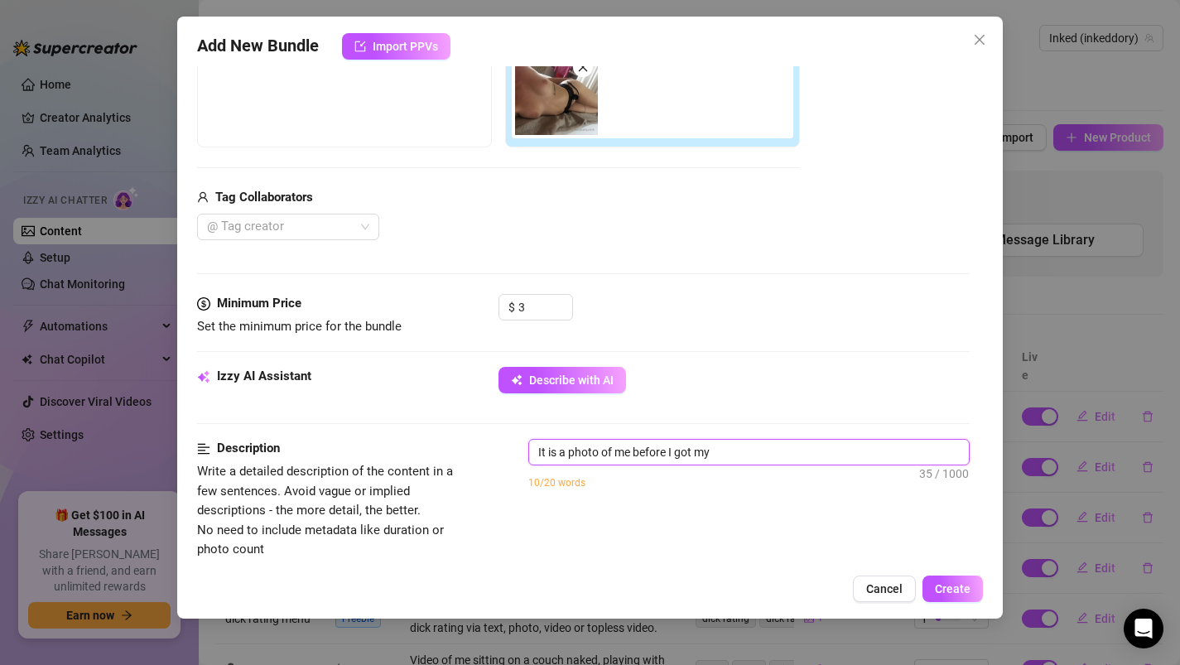
type textarea "It is a photo of me before I got my b"
type textarea "It is a photo of me before I got my bo"
type textarea "It is a photo of me before I got my boo"
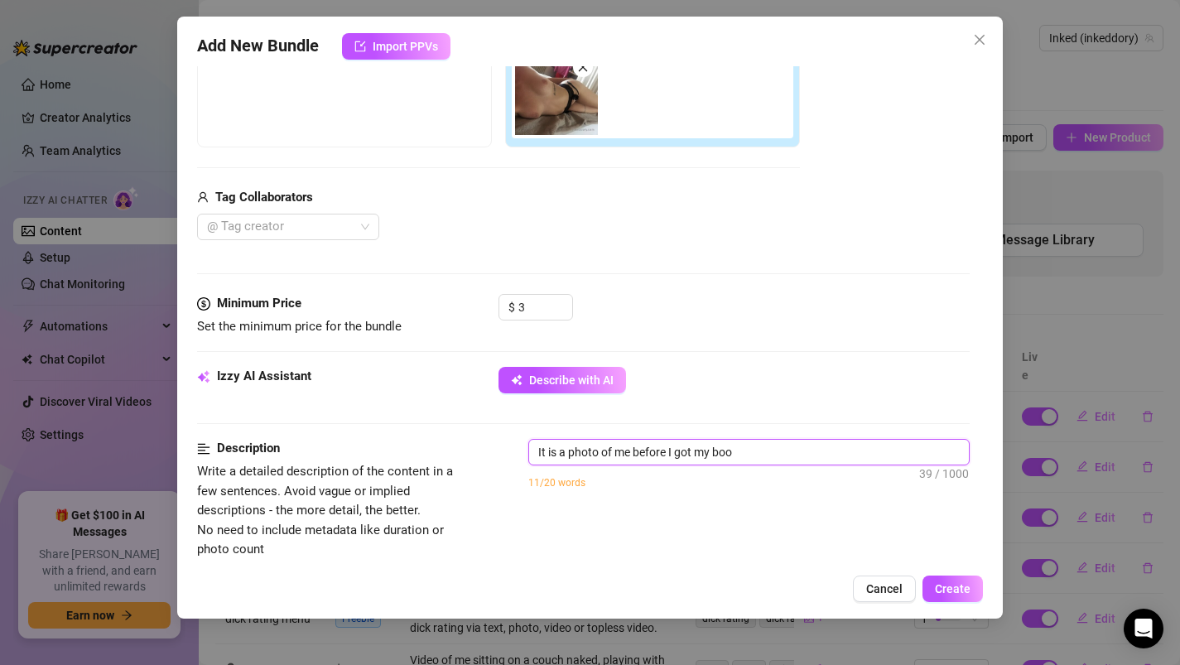
type textarea "It is a photo of me before I got my boob"
type textarea "It is a photo of me before I got my boobs"
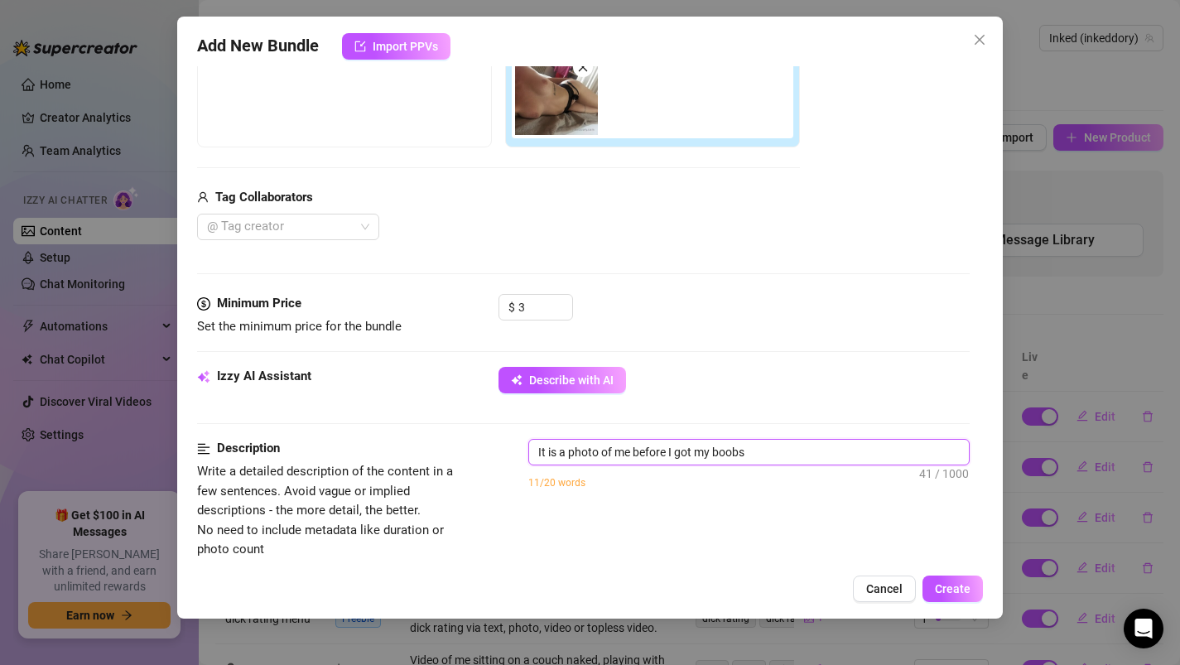
type textarea "It is a photo of me before I got my boobs"
type textarea "It is a photo of me before I got my boobs d"
type textarea "It is a photo of me before I got my boobs do"
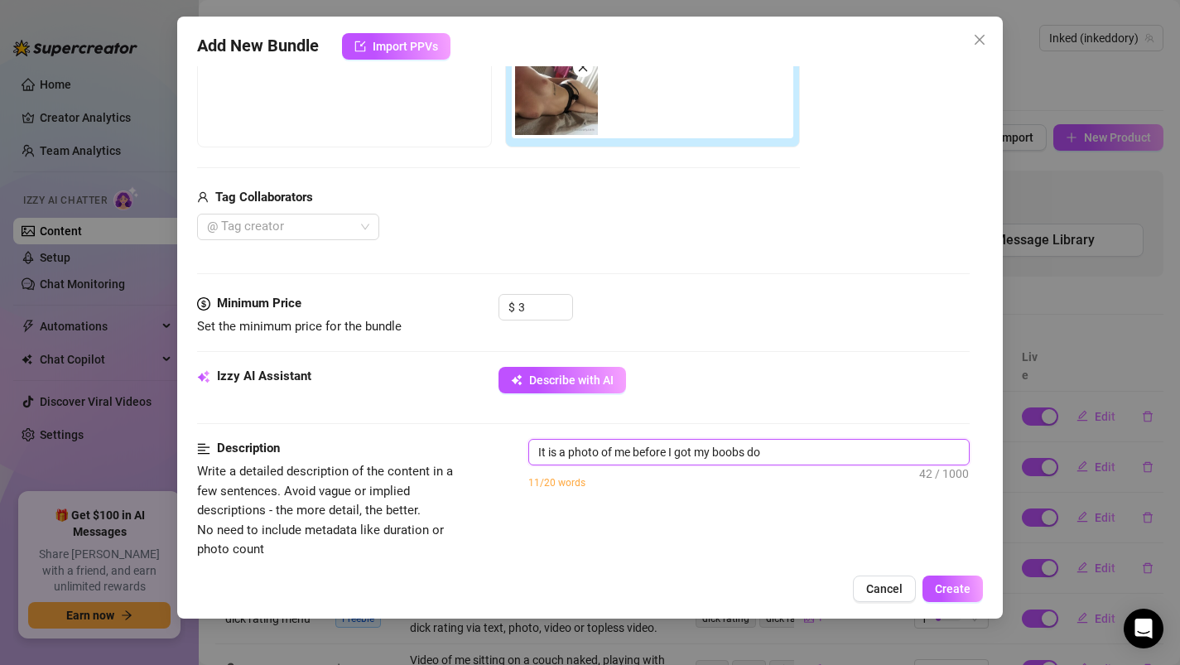
type textarea "It is a photo of me before I got my boobs don"
type textarea "It is a photo of me before I got my boobs done"
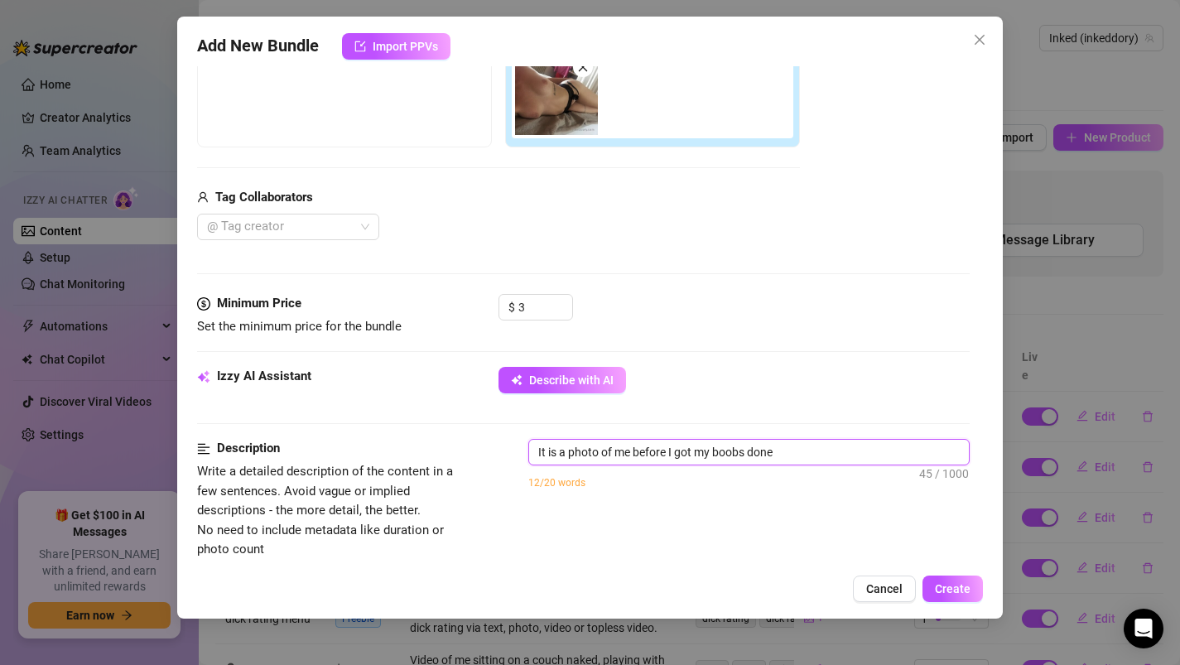
type textarea "It is a photo of me before I got my boobs done"
type textarea "It is a photo of me before I got my boobs done f"
type textarea "It is a photo of me before I got my boobs done fo"
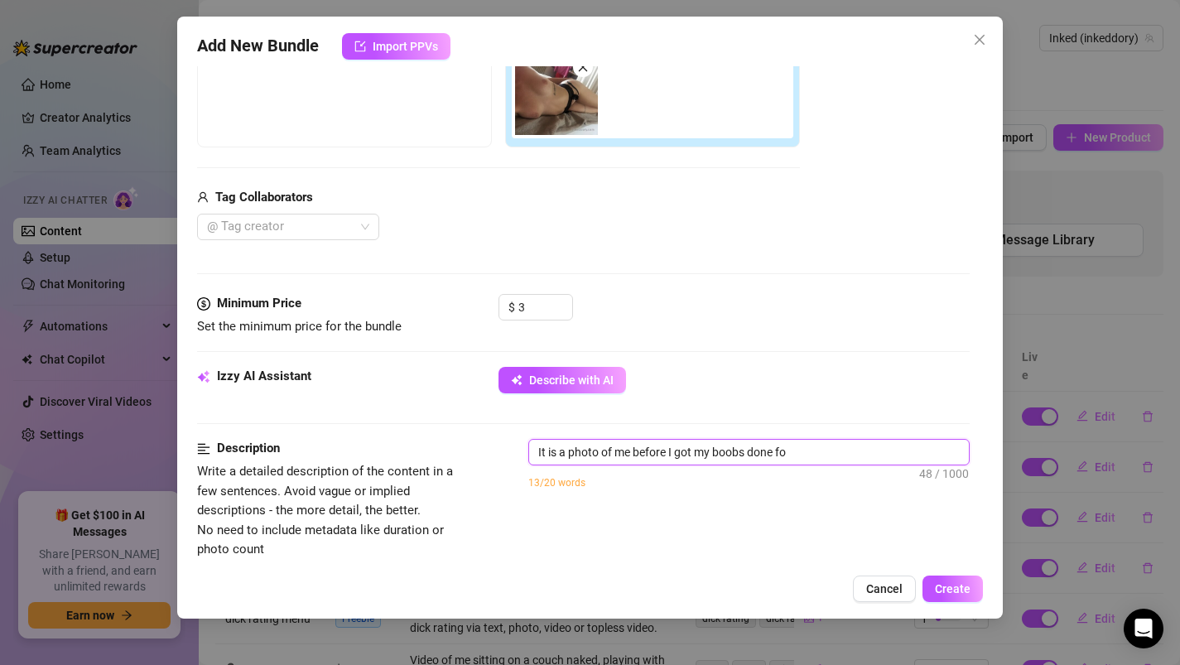
type textarea "It is a photo of me before I got my boobs done for"
type textarea "It is a photo of me before I got my boobs done for t"
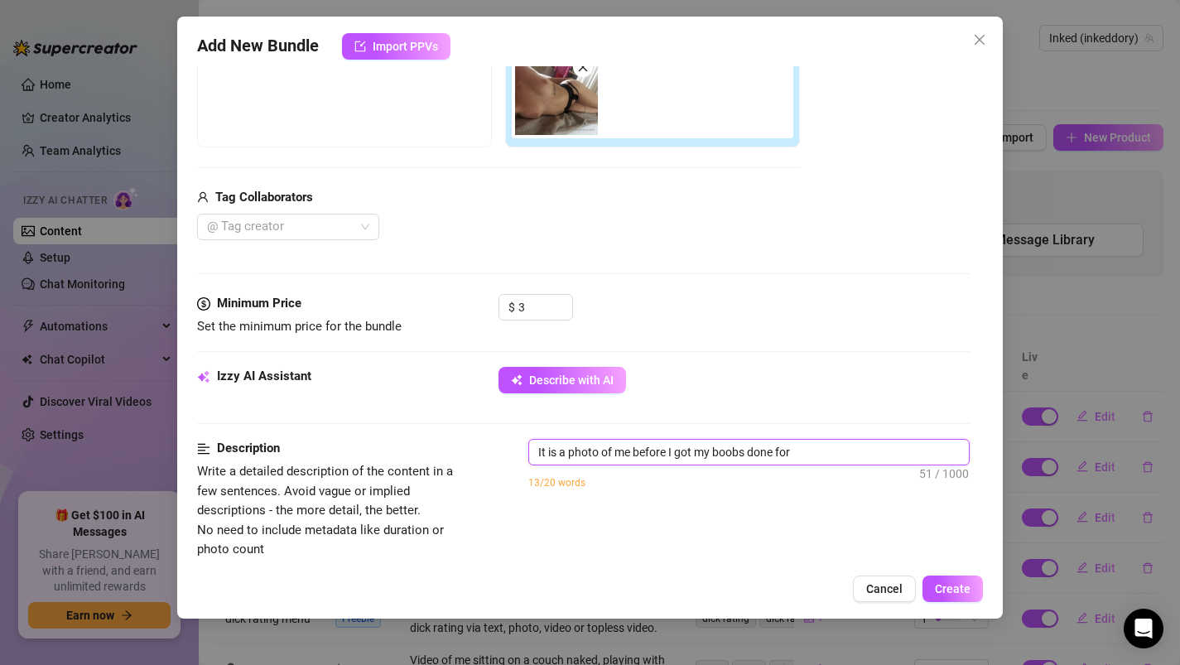
type textarea "It is a photo of me before I got my boobs done for t"
type textarea "It is a photo of me before I got my boobs done for th"
type textarea "It is a photo of me before I got my boobs done for the"
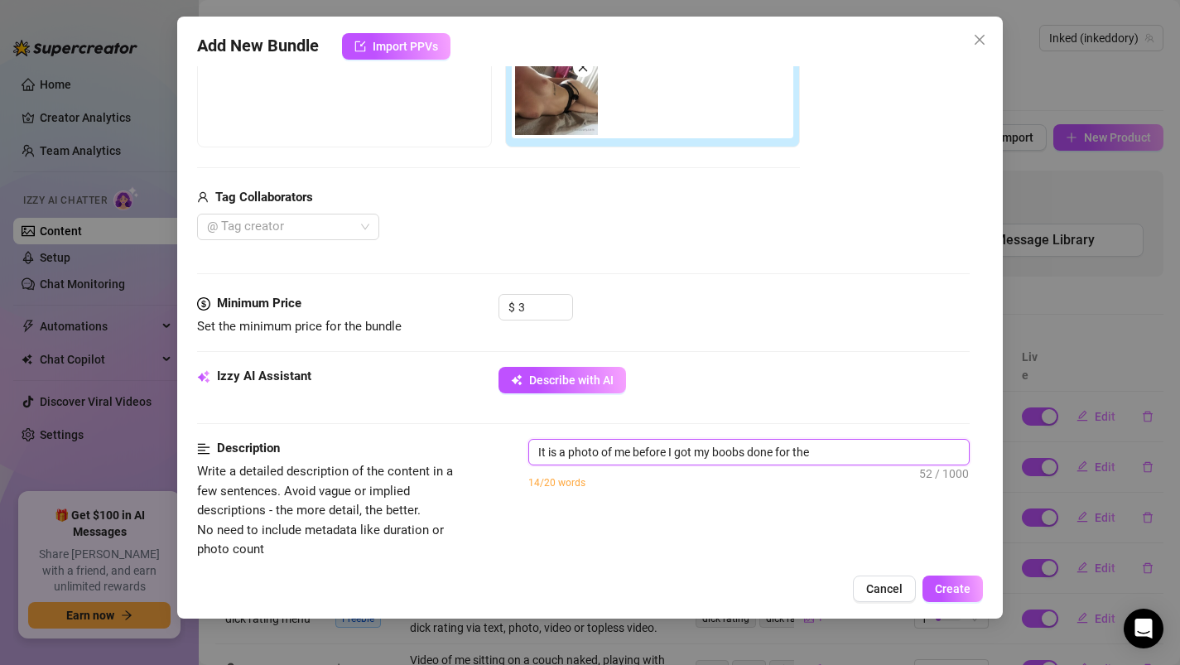
type textarea "It is a photo of me before I got my boobs done for the"
type textarea "It is a photo of me before I got my boobs done for the f"
type textarea "It is a photo of me before I got my boobs done for the fi"
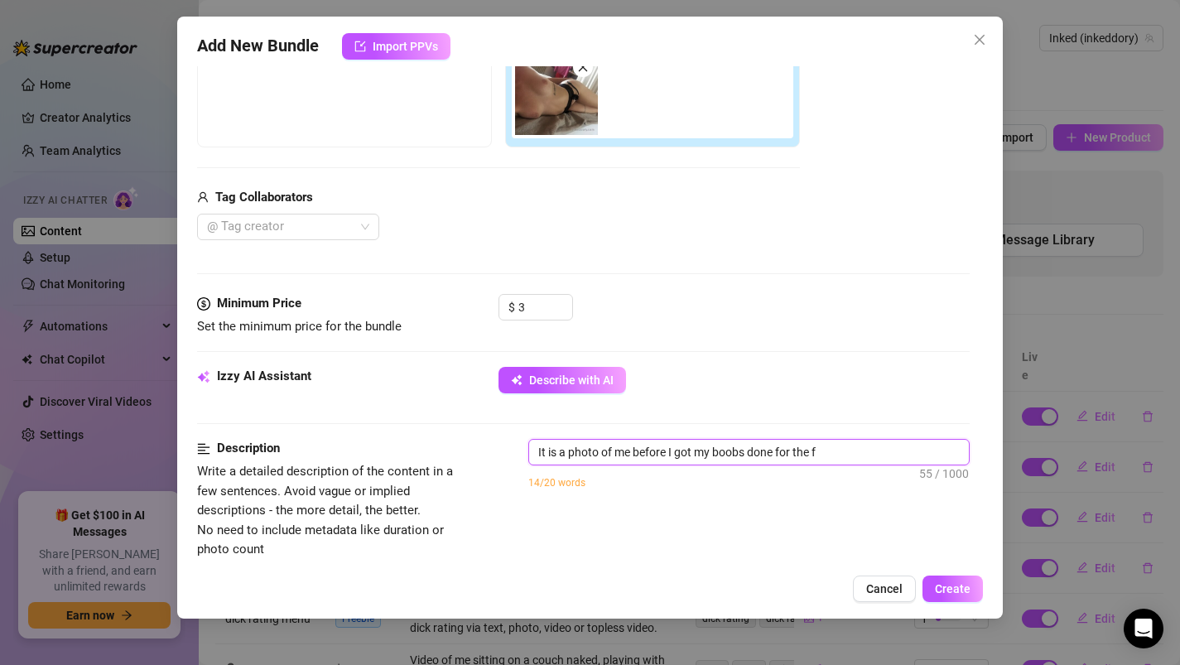
type textarea "It is a photo of me before I got my boobs done for the fi"
type textarea "It is a photo of me before I got my boobs done for the fir"
type textarea "It is a photo of me before I got my boobs done for the firs"
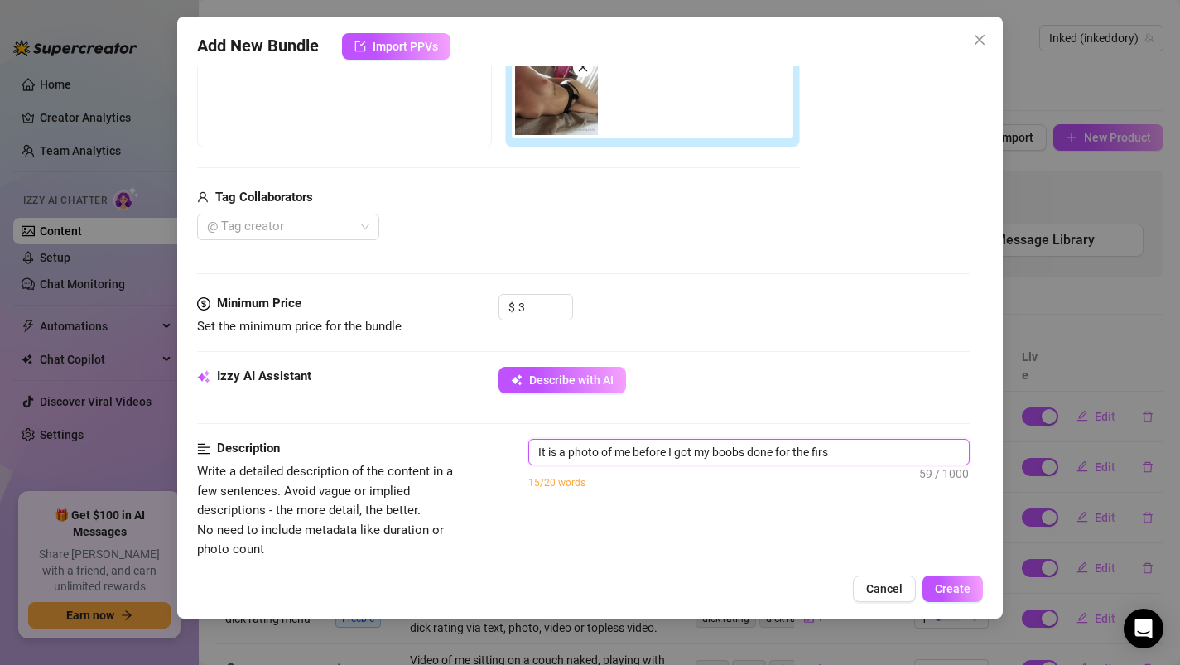
type textarea "It is a photo of me before I got my boobs done for the first"
type textarea "It is a photo of me before I got my boobs done for the first t"
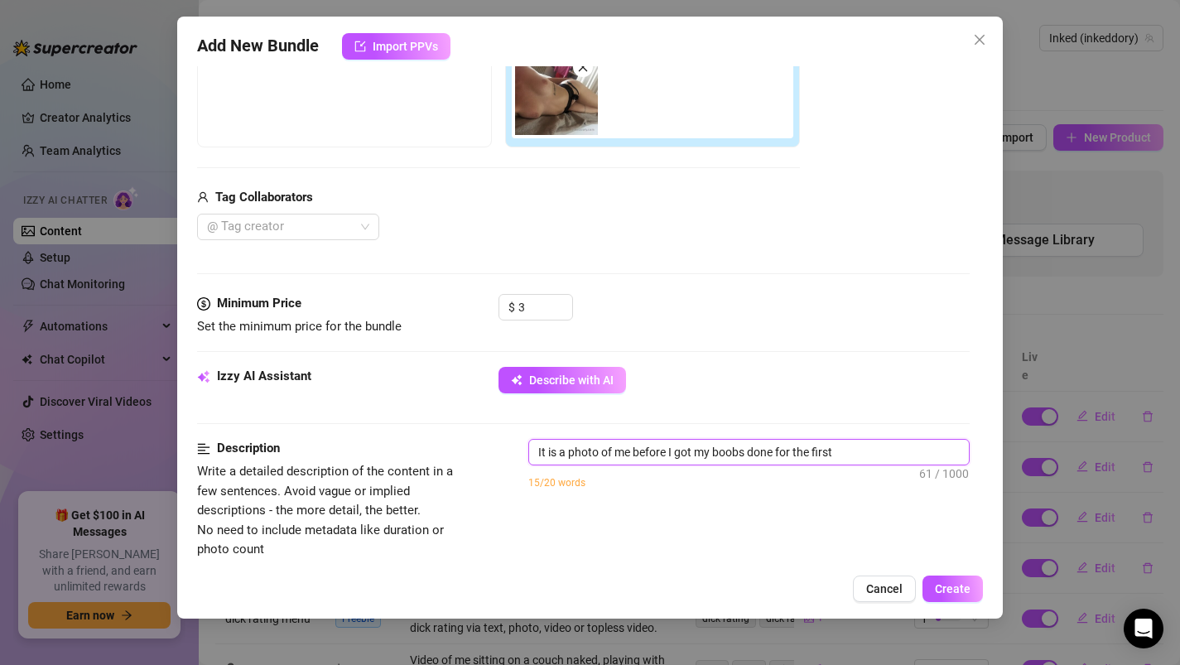
type textarea "It is a photo of me before I got my boobs done for the first t"
type textarea "It is a photo of me before I got my boobs done for the first ti"
type textarea "It is a photo of me before I got my boobs done for the first [PERSON_NAME]"
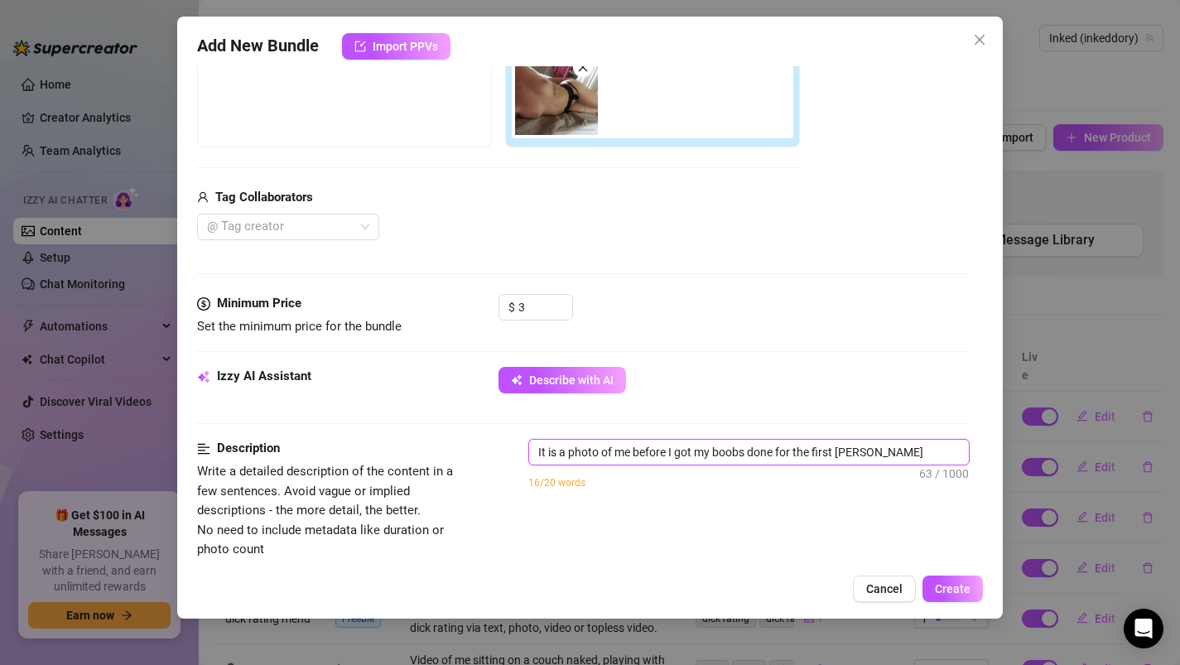
type textarea "It is a photo of me before I got my boobs done for the first time"
type textarea "It is a photo of me before I got my boobs done for the first time,"
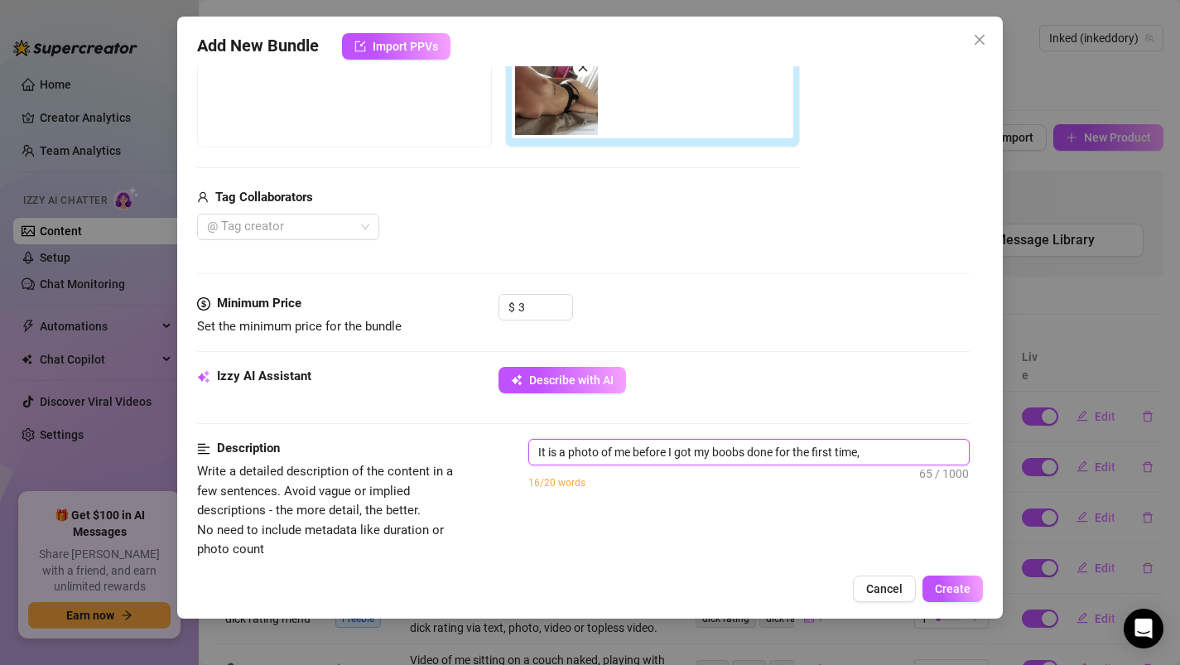
type textarea "It is a photo of me before I got my boobs done for the first time,"
type textarea "It is a photo of me before I got my boobs done for the first time, s"
type textarea "It is a photo of me before I got my boobs done for the first time, so"
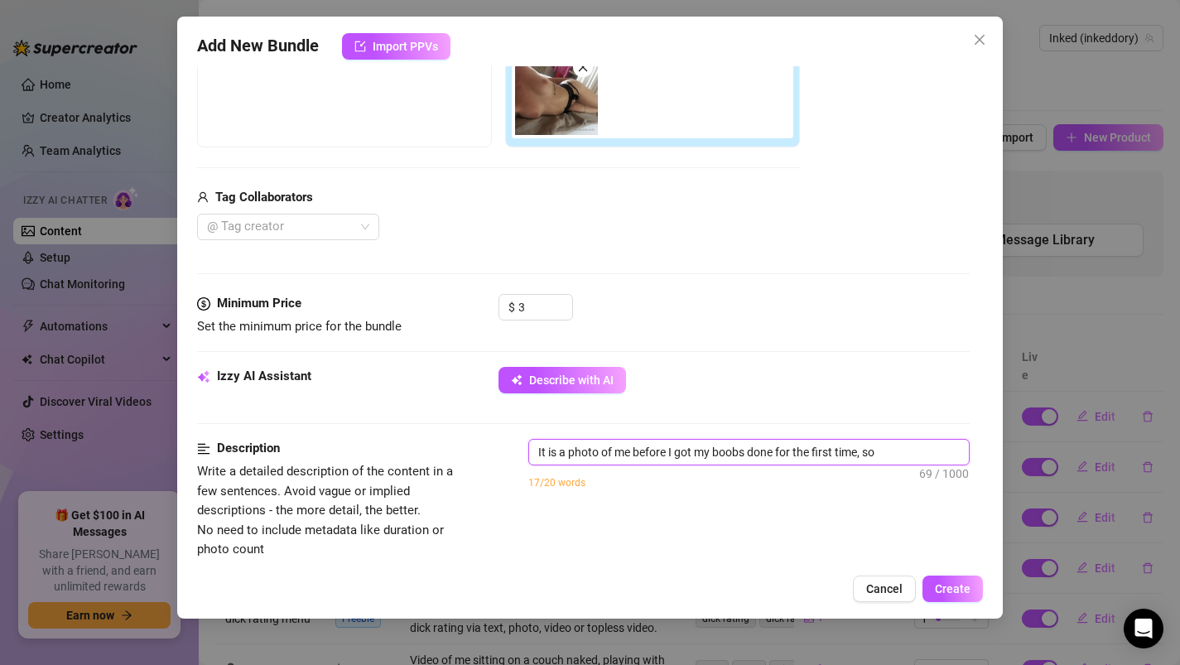
type textarea "It is a photo of me before I got my boobs done for the first time, so"
type textarea "It is a photo of me before I got my boobs done for the first time, so t"
type textarea "It is a photo of me before I got my boobs done for the first time, so th"
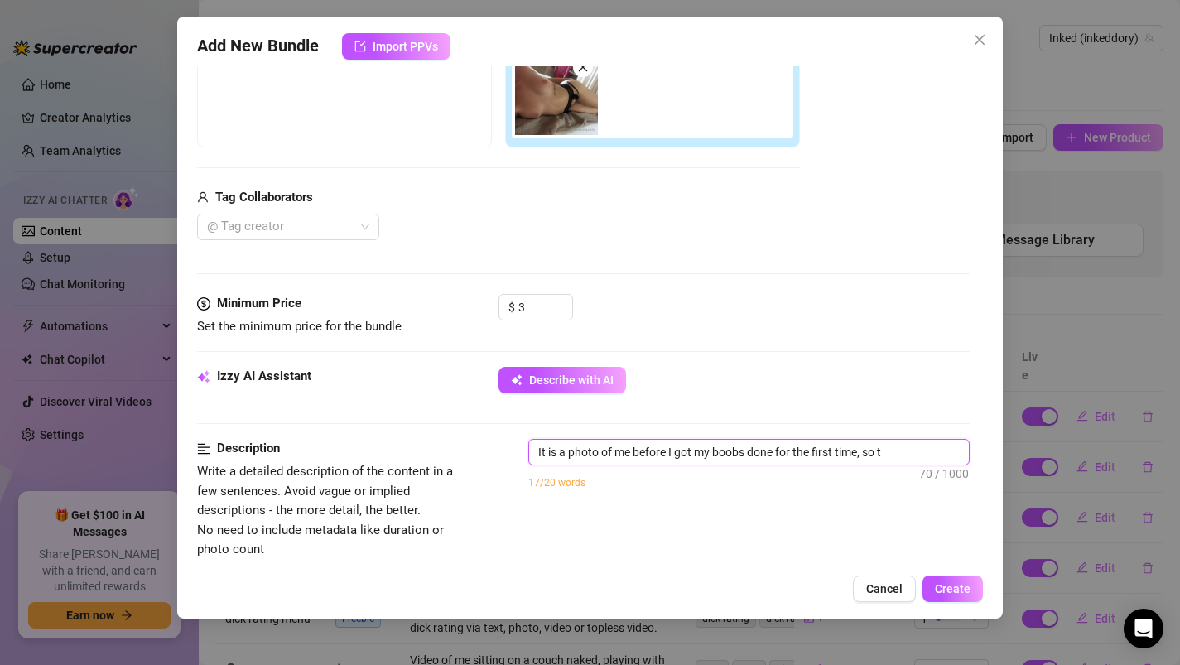
type textarea "It is a photo of me before I got my boobs done for the first time, so th"
type textarea "It is a photo of me before I got my boobs done for the first time, so thi"
type textarea "It is a photo of me before I got my boobs done for the first time, so this"
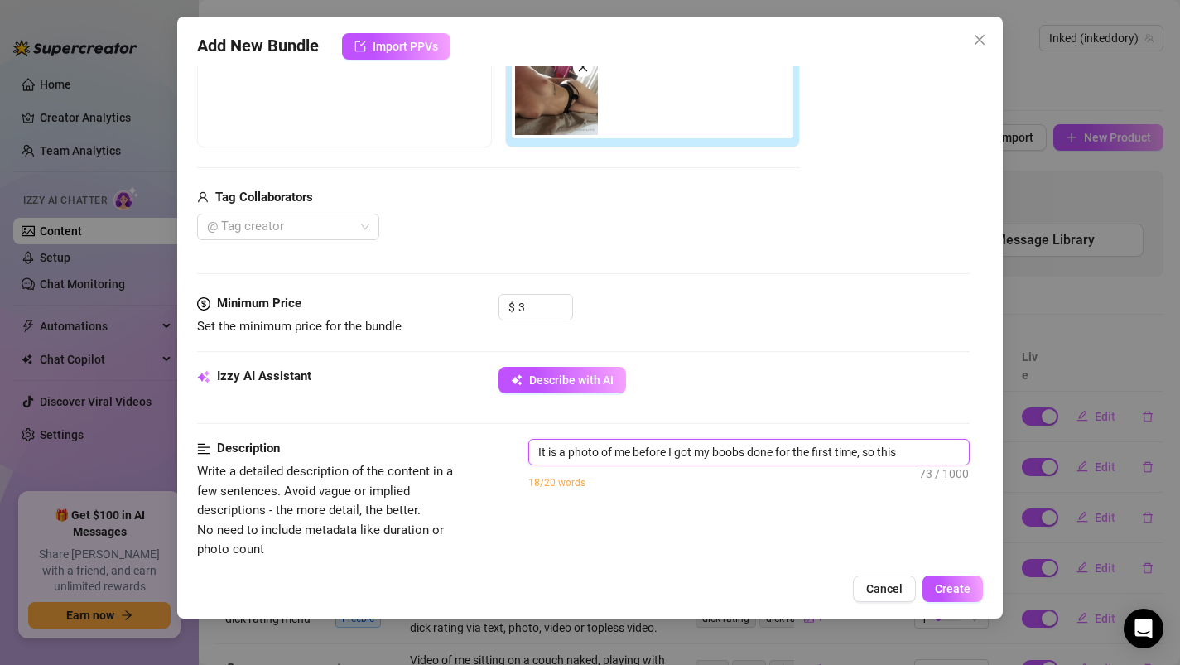
type textarea "It is a photo of me before I got my boobs done for the first time, so this"
type textarea "It is a photo of me before I got my boobs done for the first time, so this i"
type textarea "It is a photo of me before I got my boobs done for the first time, so this is"
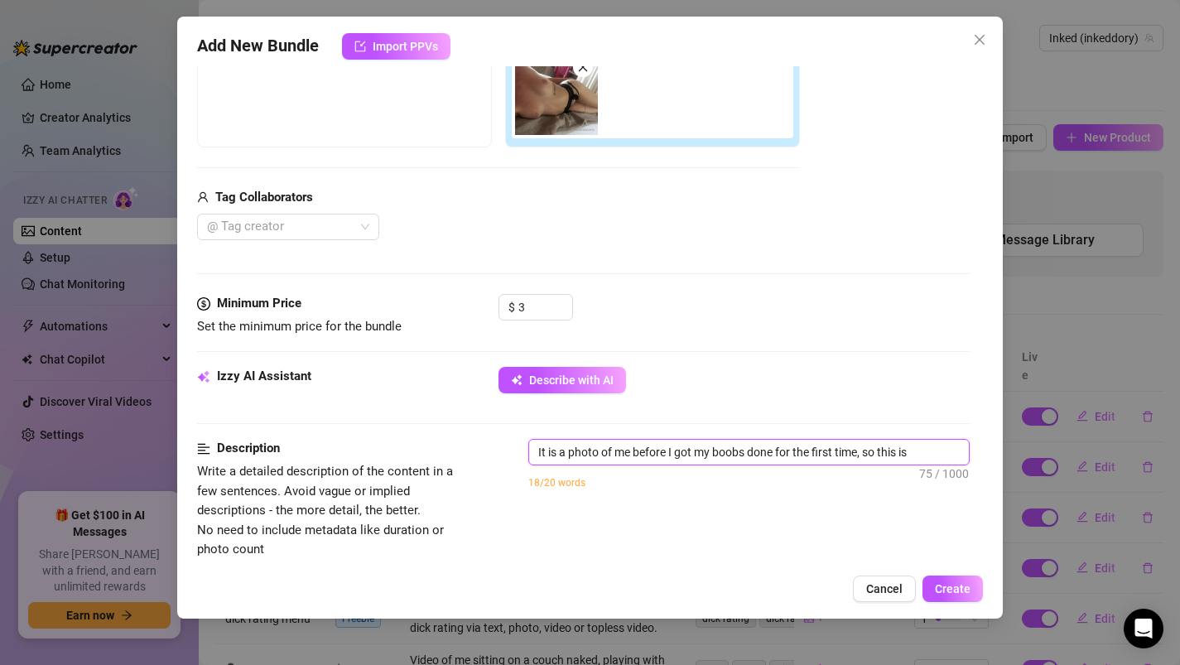
type textarea "It is a photo of me before I got my boobs done for the first time, so this is"
type textarea "It is a photo of me before I got my boobs done for the first time, so this is m"
type textarea "It is a photo of me before I got my boobs done for the first time, so this is me"
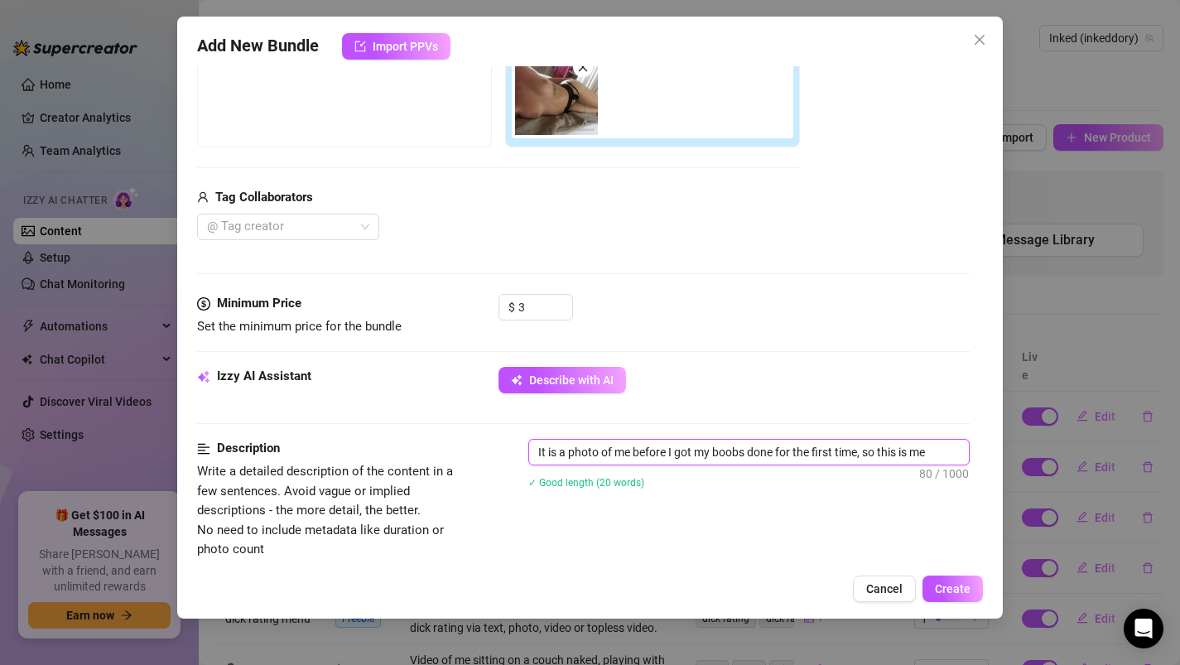
type textarea "It is a photo of me before I got my boobs done for the first time, so this is me"
type textarea "It is a photo of me before I got my boobs done for the first time, so this is m…"
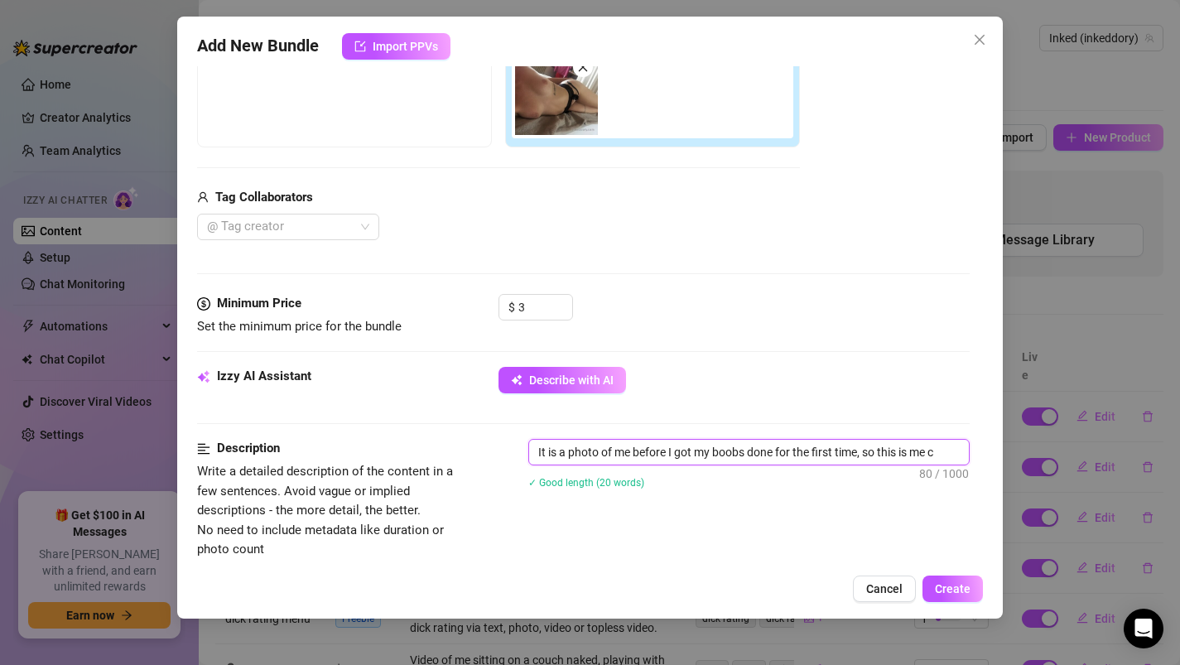
type textarea "It is a photo of me before I got my boobs done for the first time, so this is m…"
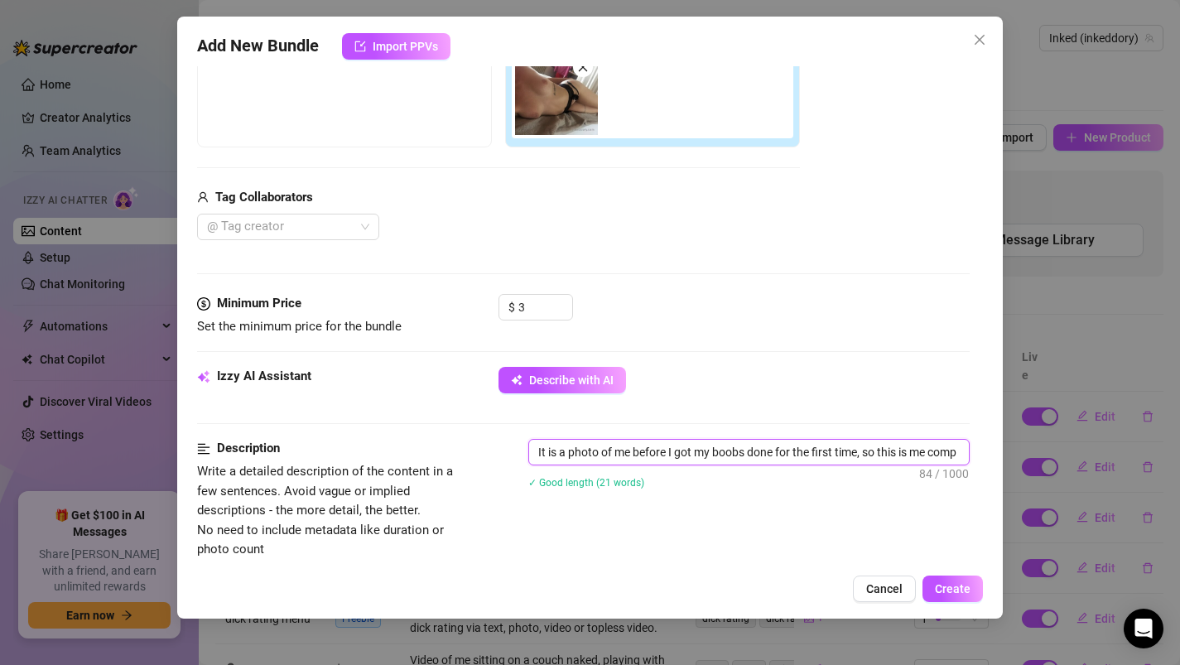
type textarea "It is a photo of me before I got my boobs done for the first time, so this is m…"
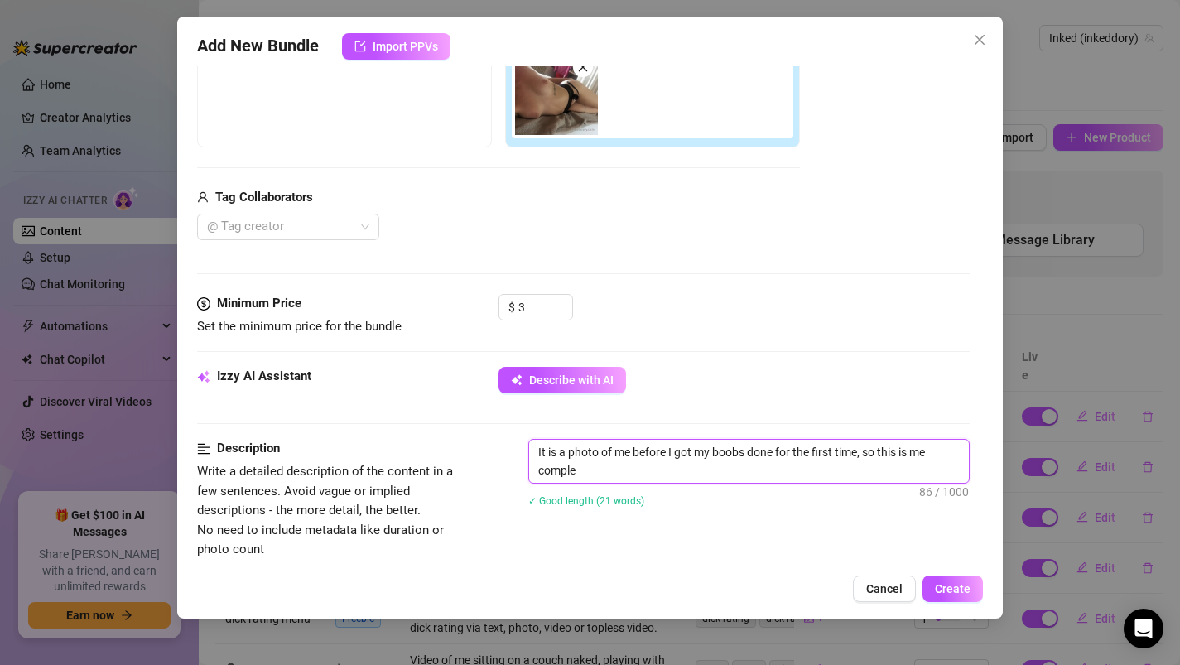
scroll to position [0, 0]
type textarea "It is a photo of me before I got my boobs done for the first time, so this is m…"
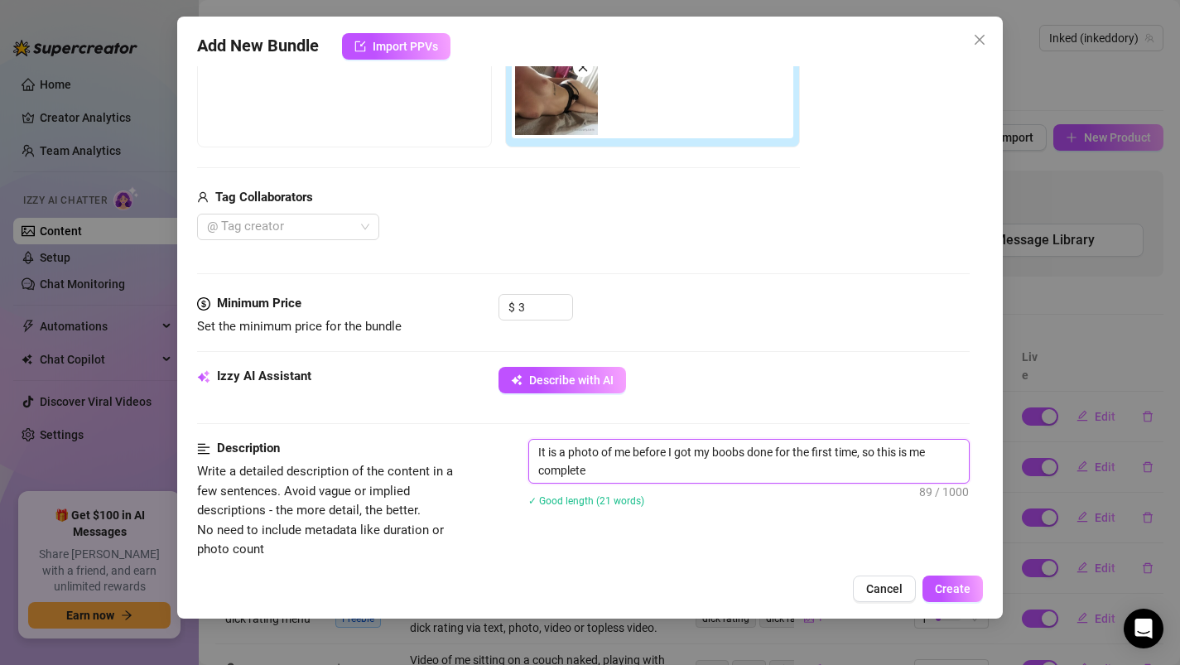
type textarea "It is a photo of me before I got my boobs done for the first time, so this is m…"
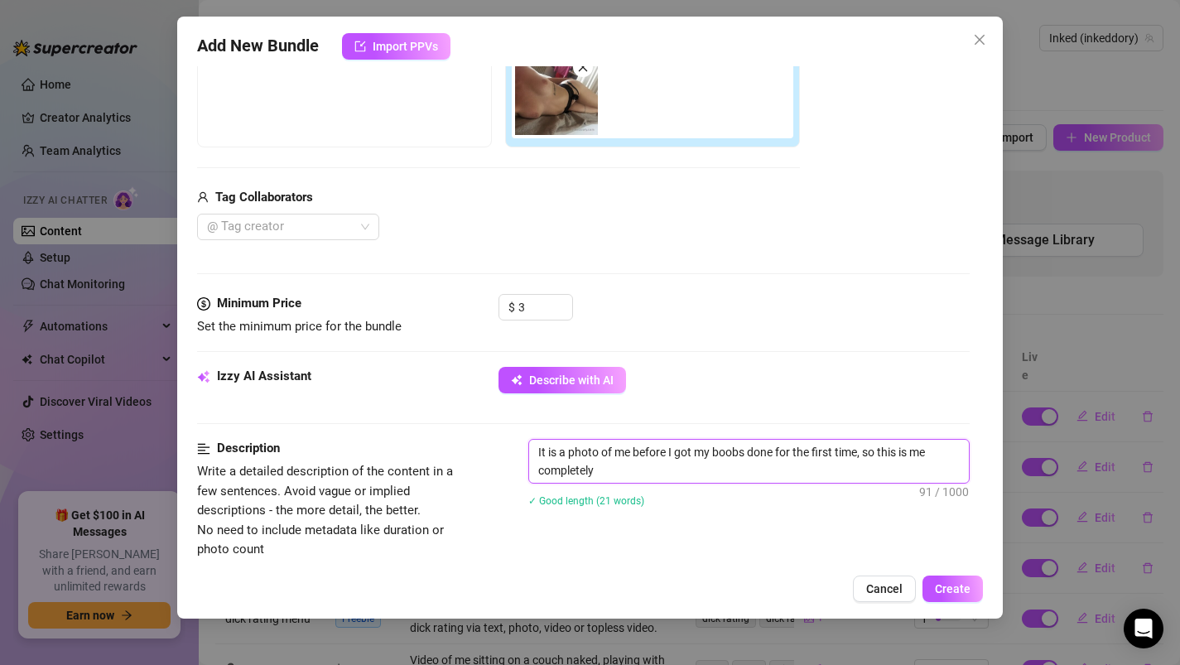
type textarea "It is a photo of me before I got my boobs done for the first time, so this is m…"
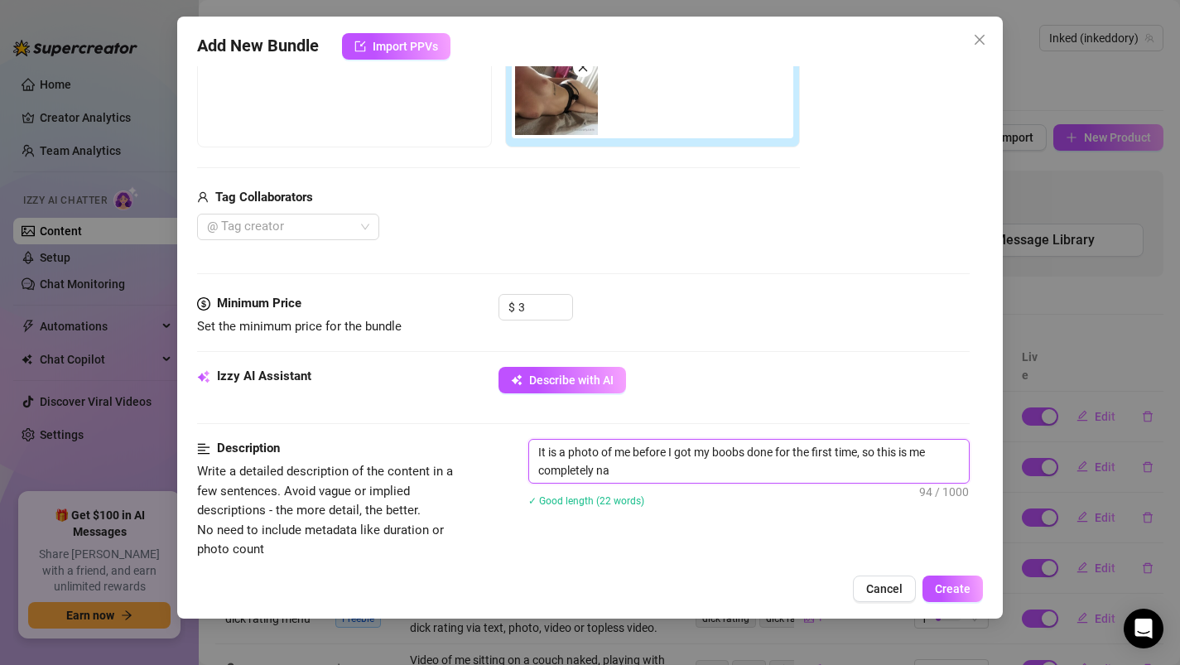
type textarea "It is a photo of me before I got my boobs done for the first time, so this is m…"
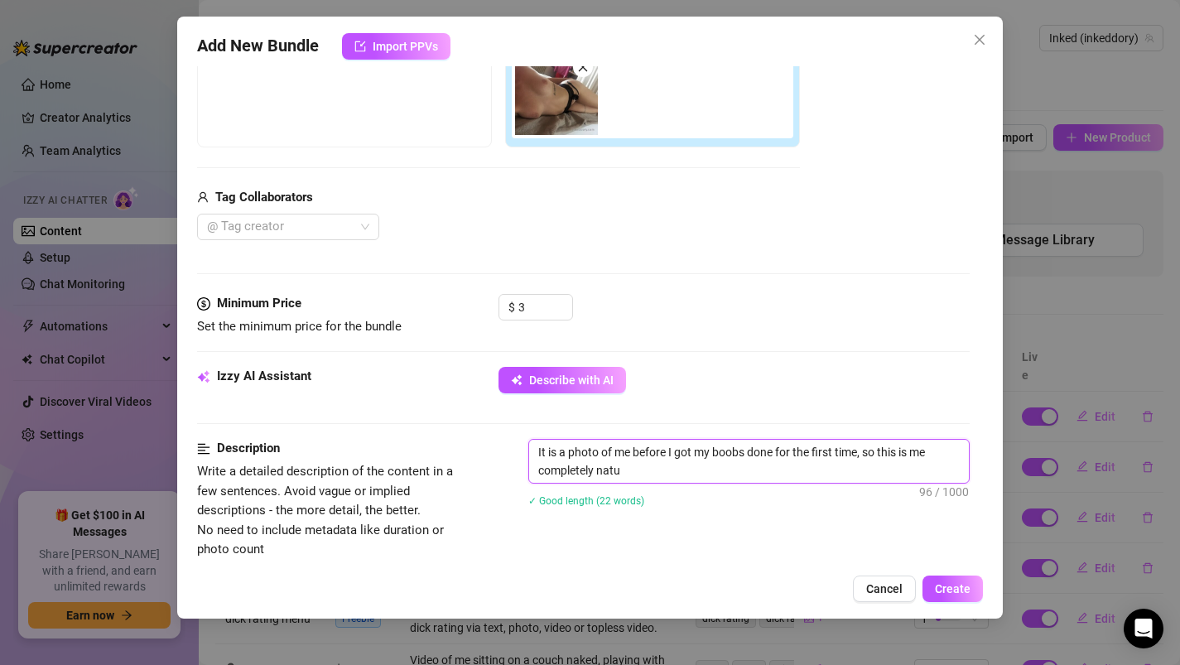
type textarea "It is a photo of me before I got my boobs done for the first time, so this is m…"
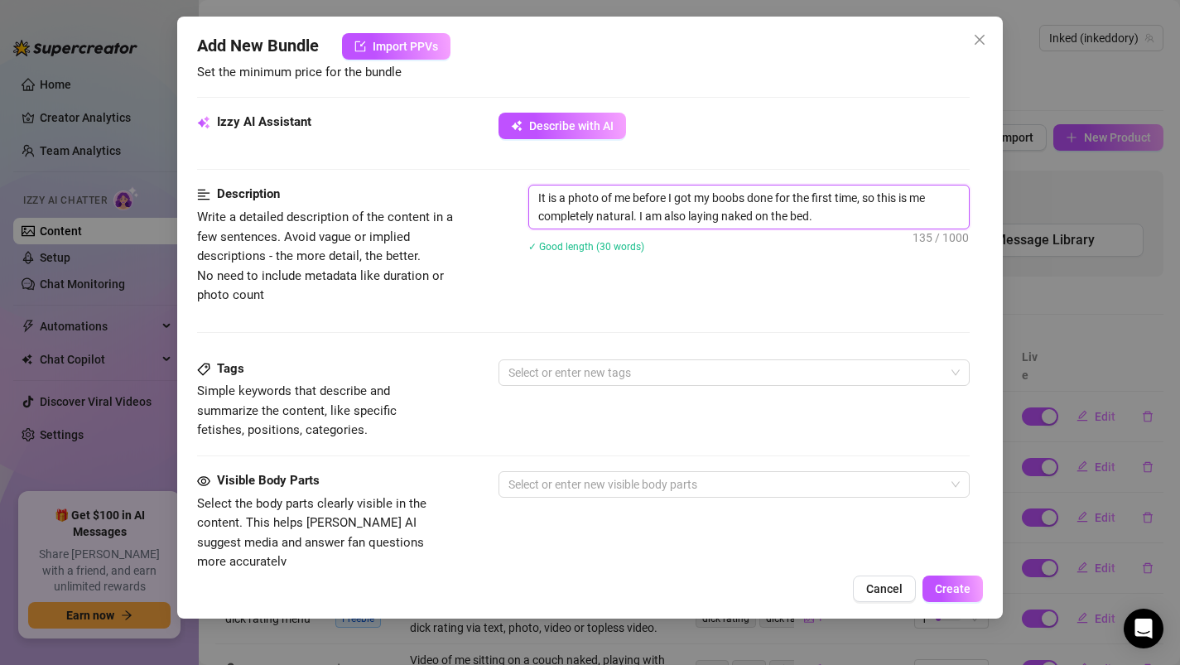
scroll to position [614, 0]
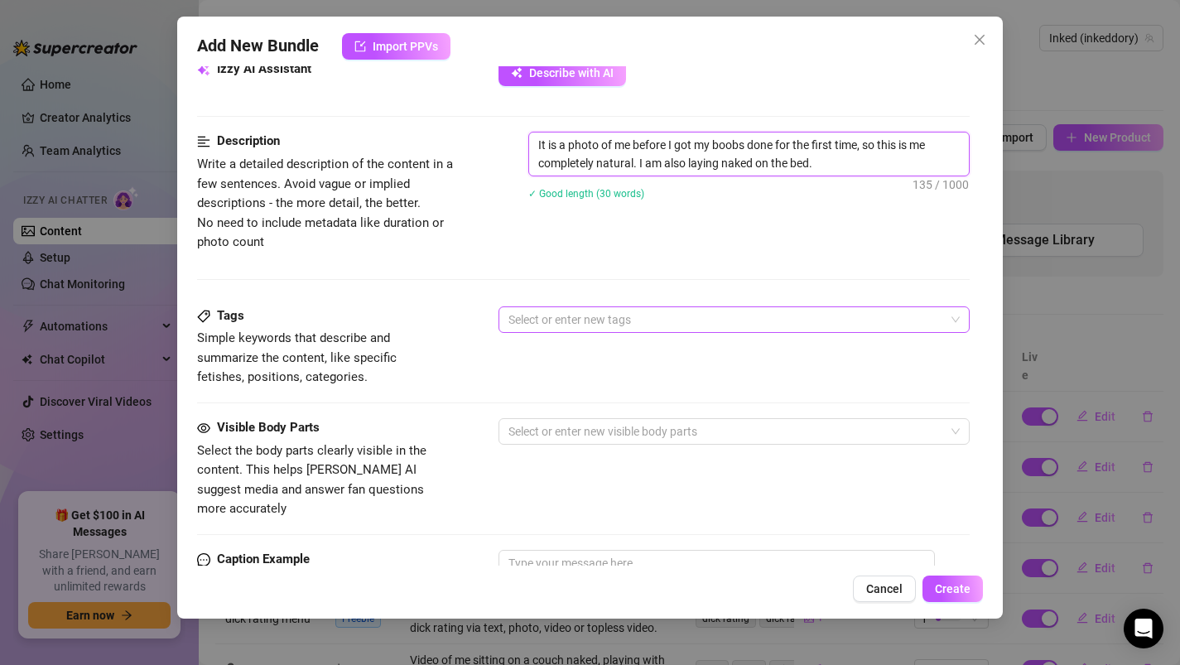
click at [559, 319] on div at bounding box center [726, 319] width 448 height 23
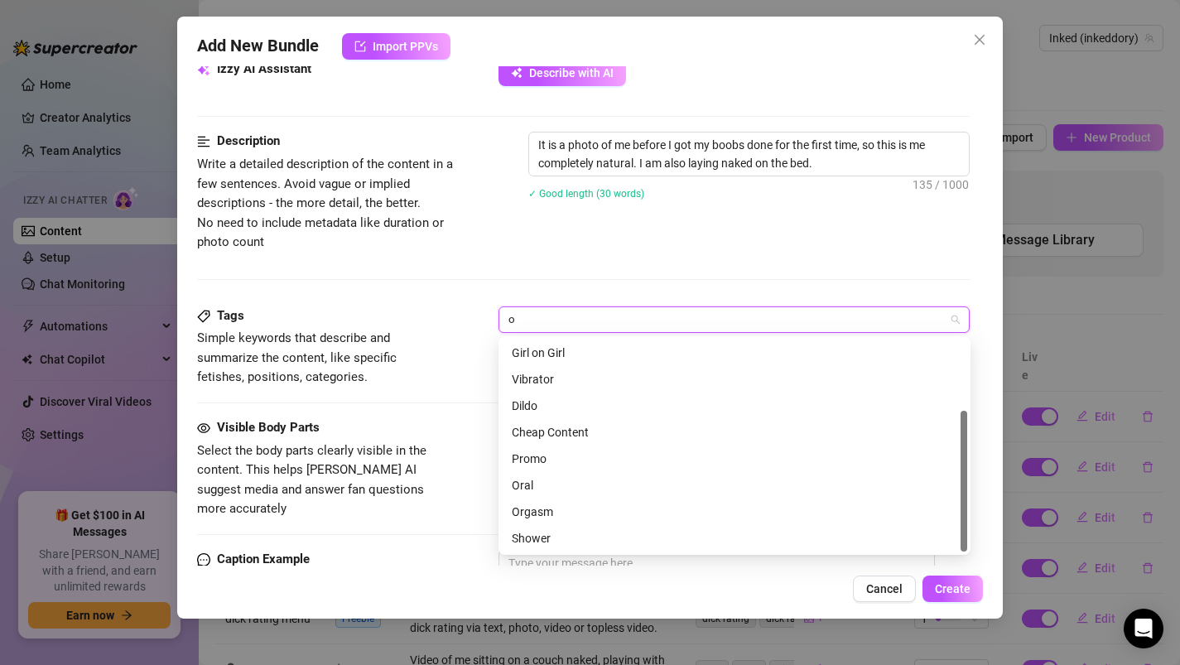
scroll to position [0, 0]
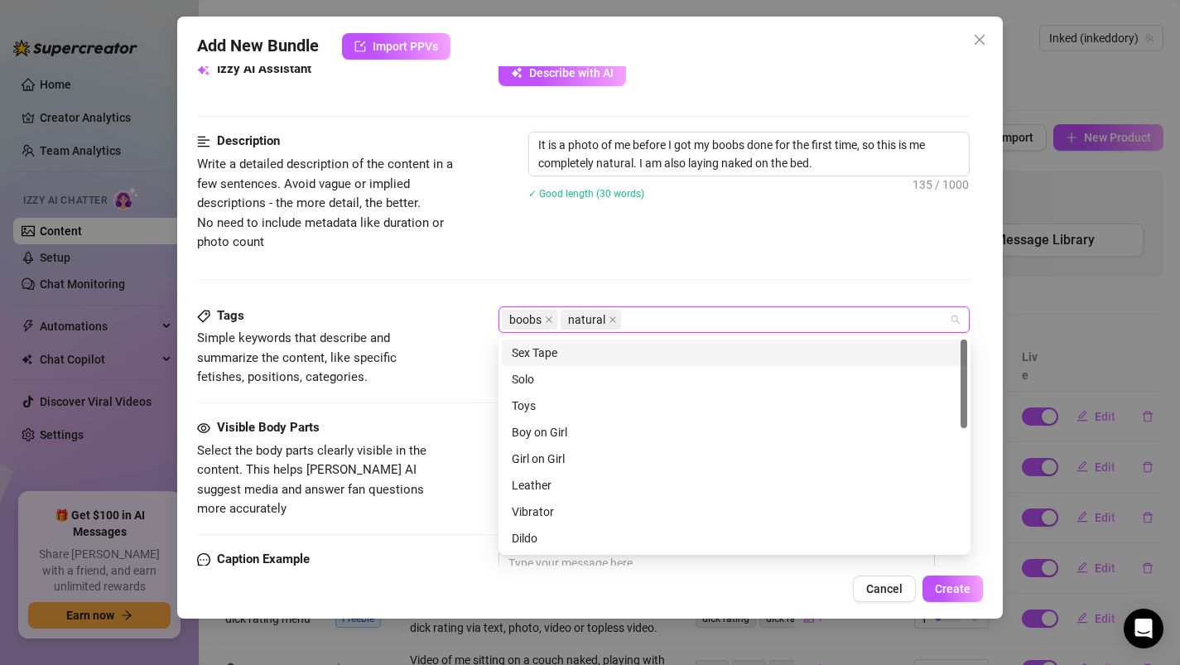
click at [428, 435] on div "Visible Body Parts" at bounding box center [321, 428] width 248 height 20
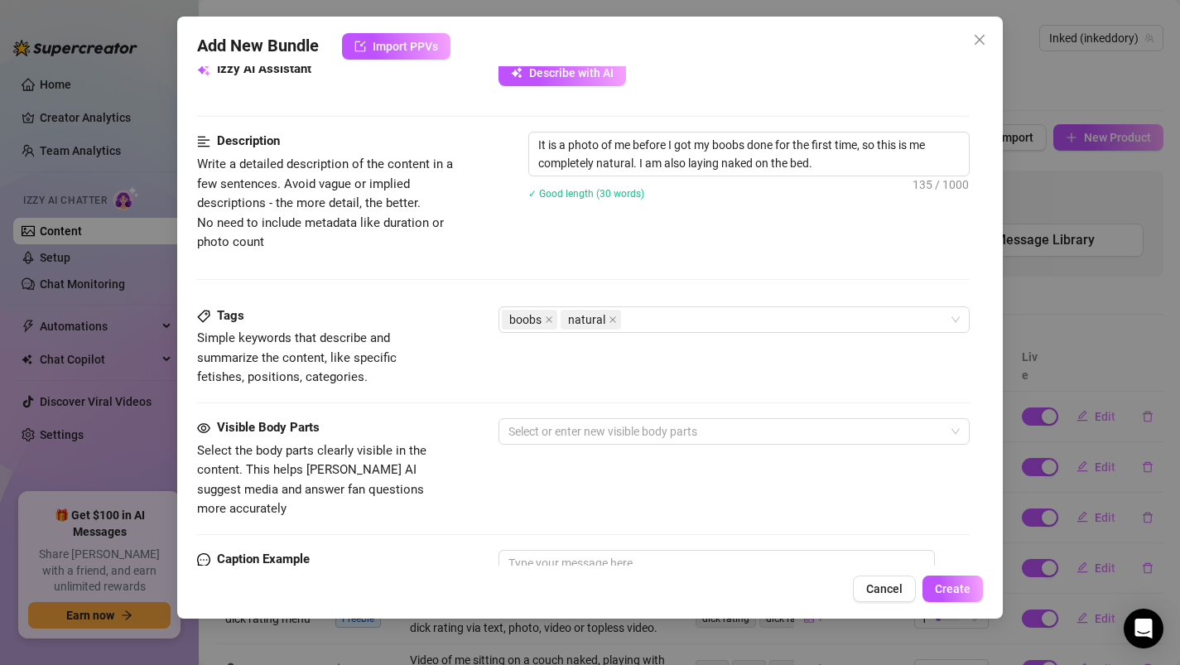
click at [428, 435] on div "Visible Body Parts" at bounding box center [321, 428] width 248 height 20
click at [526, 433] on div at bounding box center [726, 431] width 448 height 23
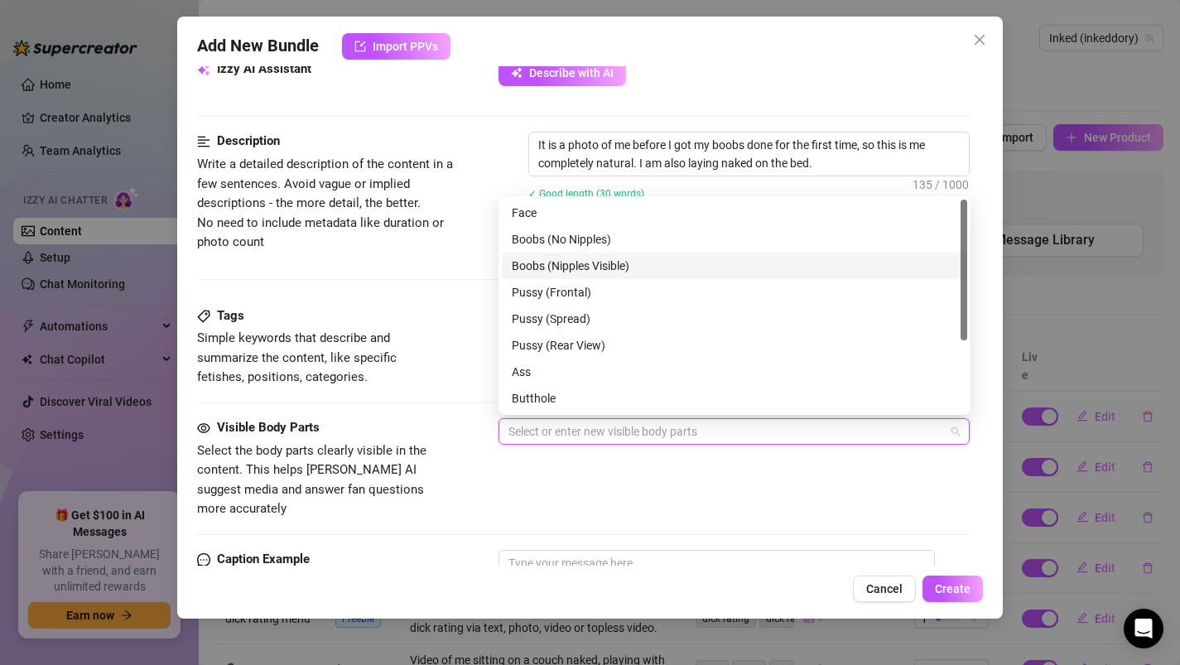
click at [550, 269] on div "Boobs (Nipples Visible)" at bounding box center [734, 266] width 445 height 18
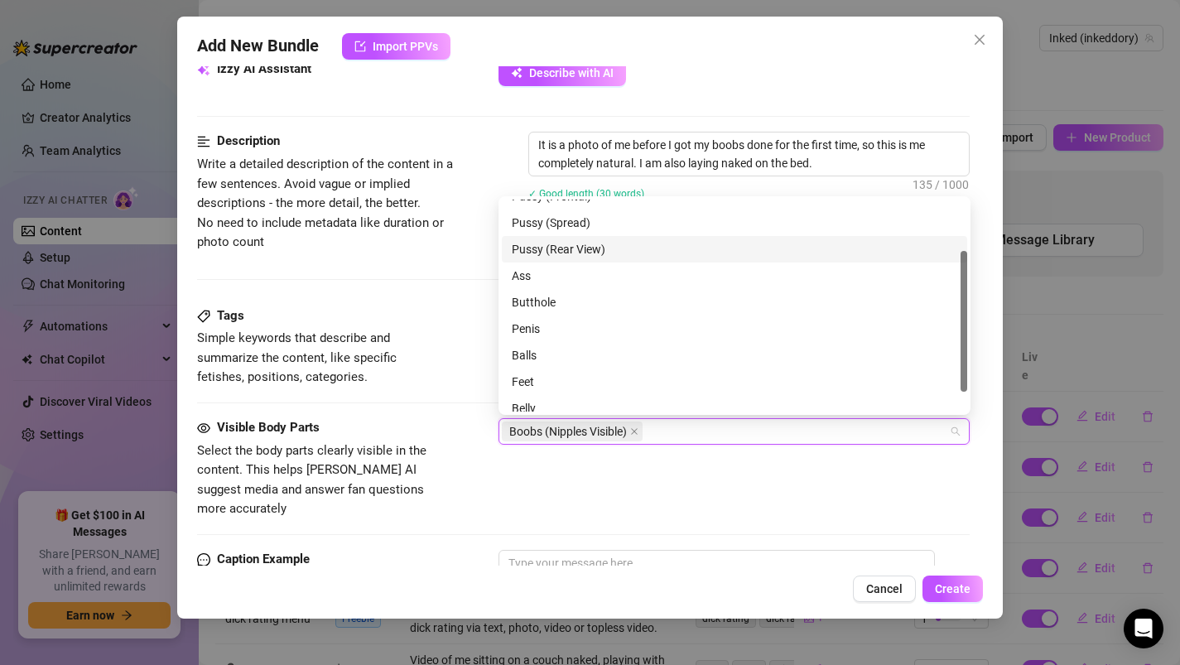
scroll to position [106, 0]
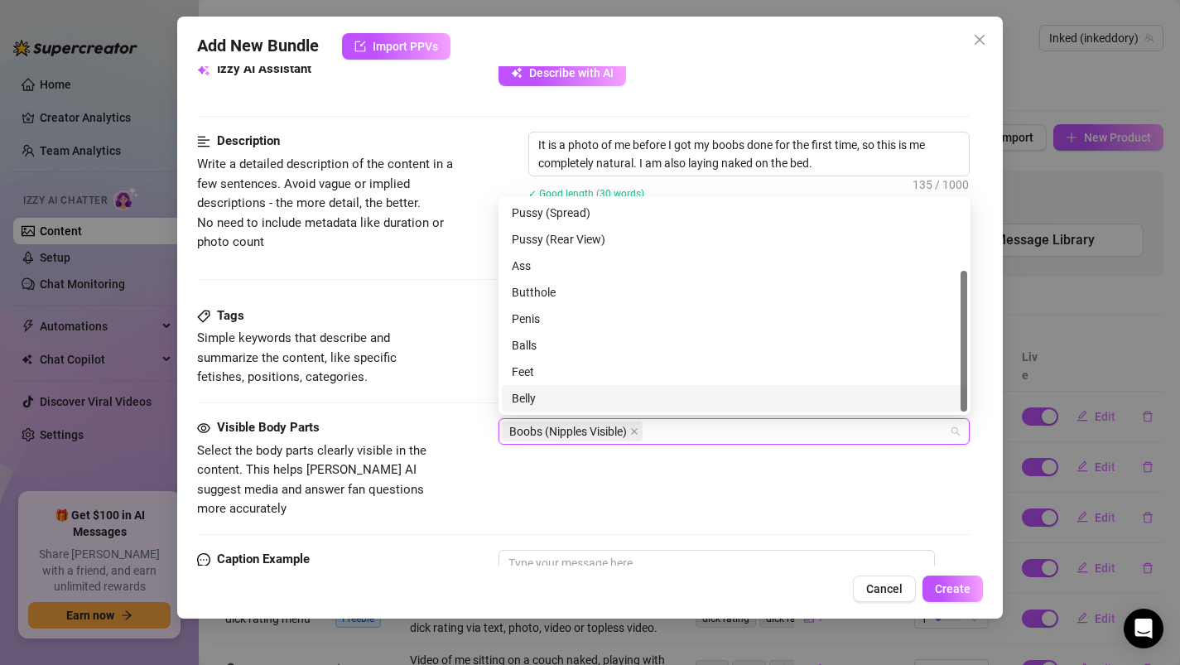
click at [531, 406] on div "Belly" at bounding box center [734, 398] width 445 height 18
click at [525, 493] on div "Visible Body Parts Select the body parts clearly visible in the content. This h…" at bounding box center [583, 468] width 773 height 101
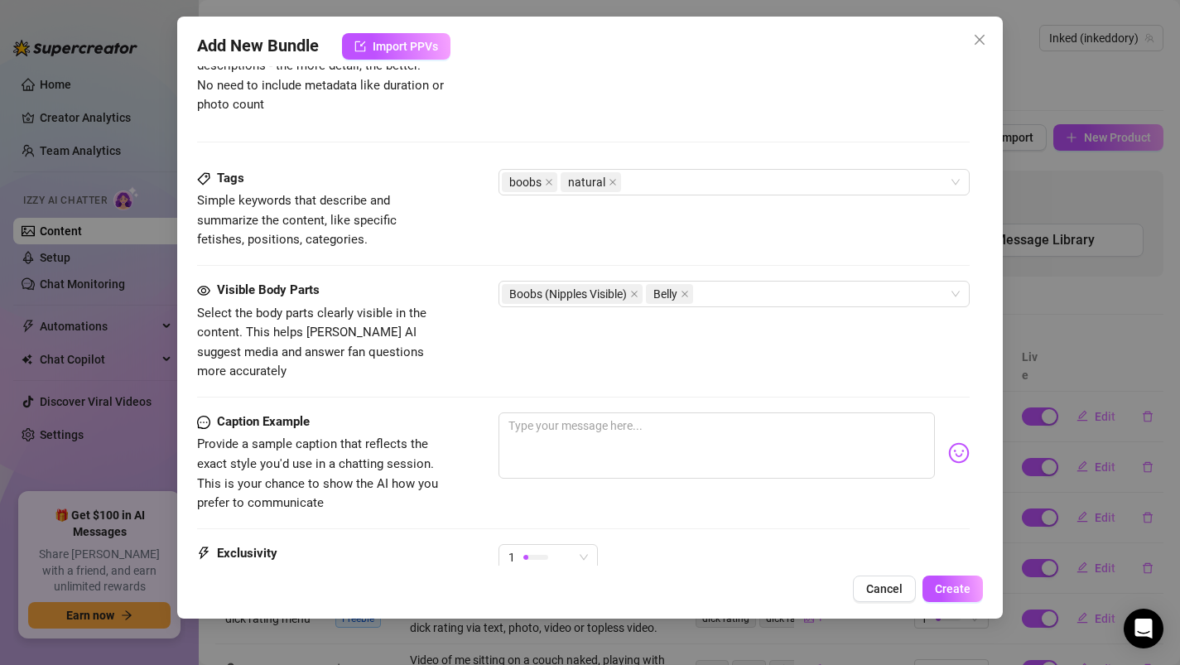
scroll to position [753, 0]
click at [526, 429] on textarea at bounding box center [716, 444] width 437 height 66
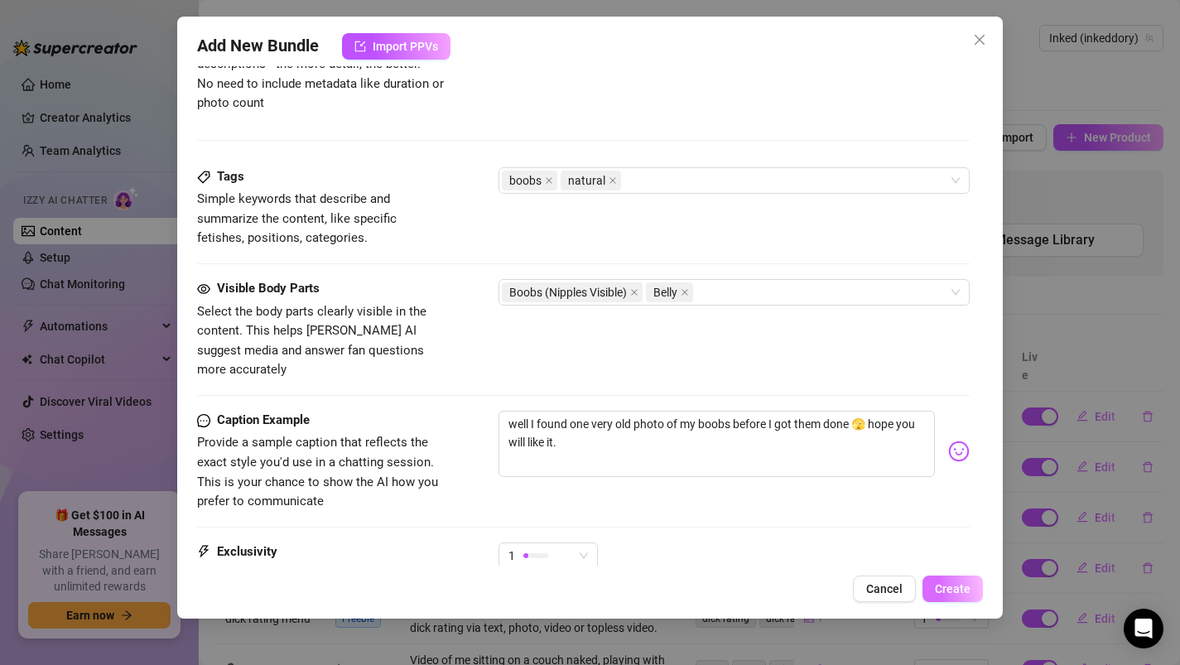
click at [948, 578] on button "Create" at bounding box center [952, 588] width 60 height 26
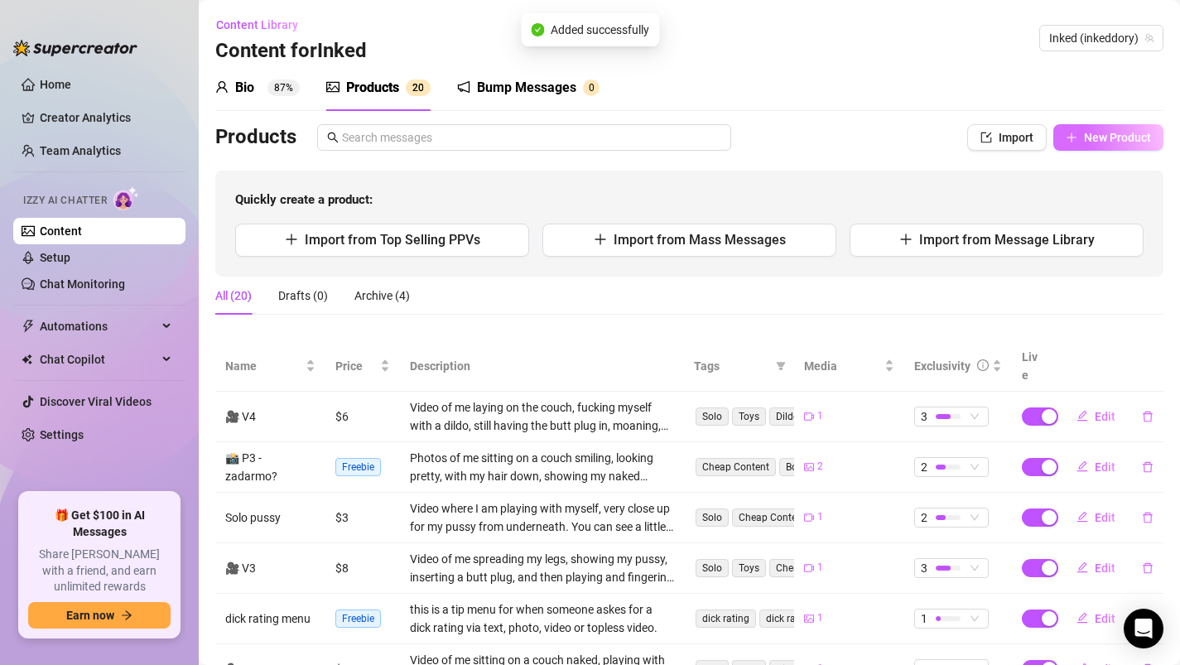
click at [1101, 128] on button "New Product" at bounding box center [1108, 137] width 110 height 26
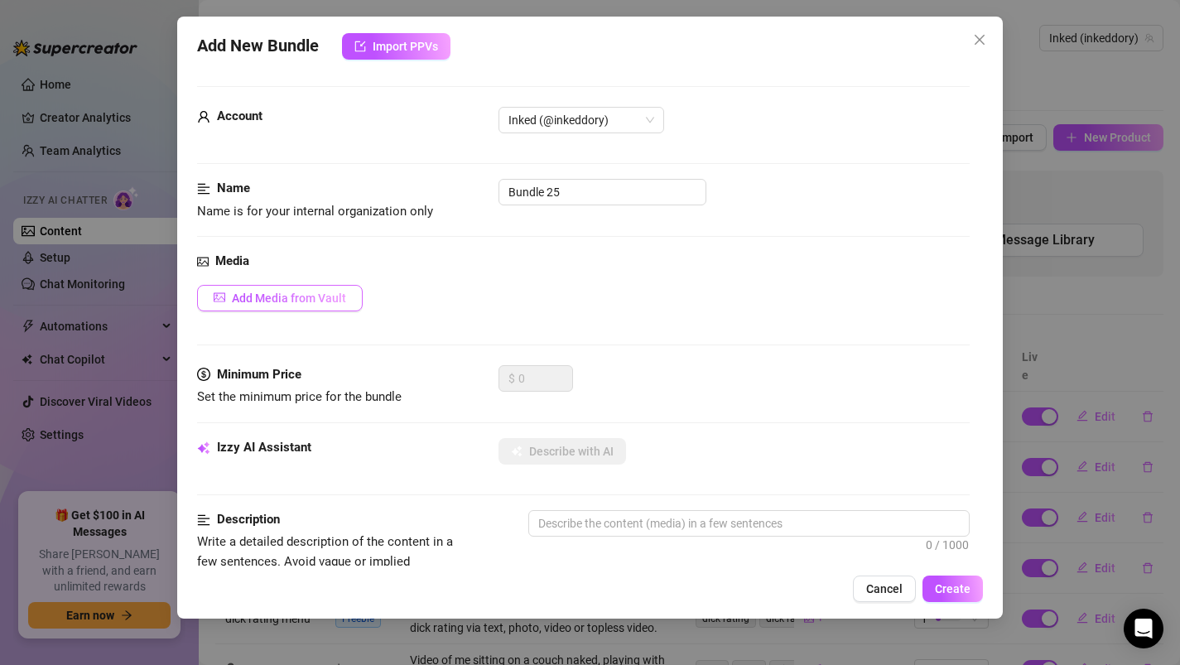
click at [317, 296] on span "Add Media from Vault" at bounding box center [289, 297] width 114 height 13
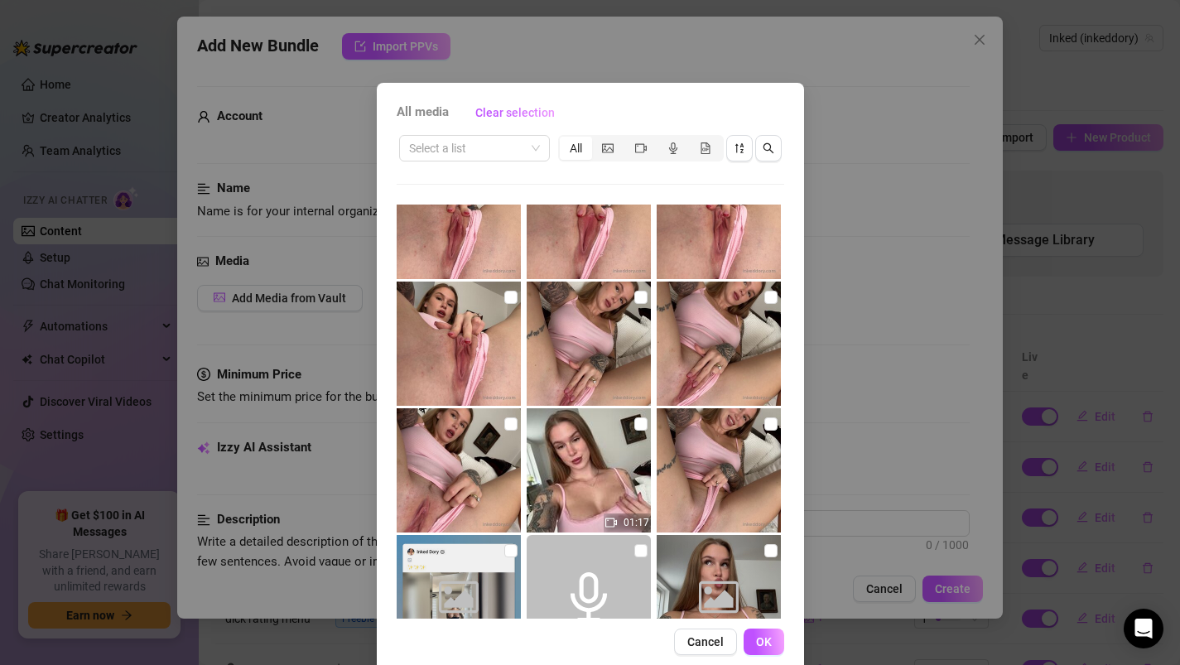
scroll to position [688, 0]
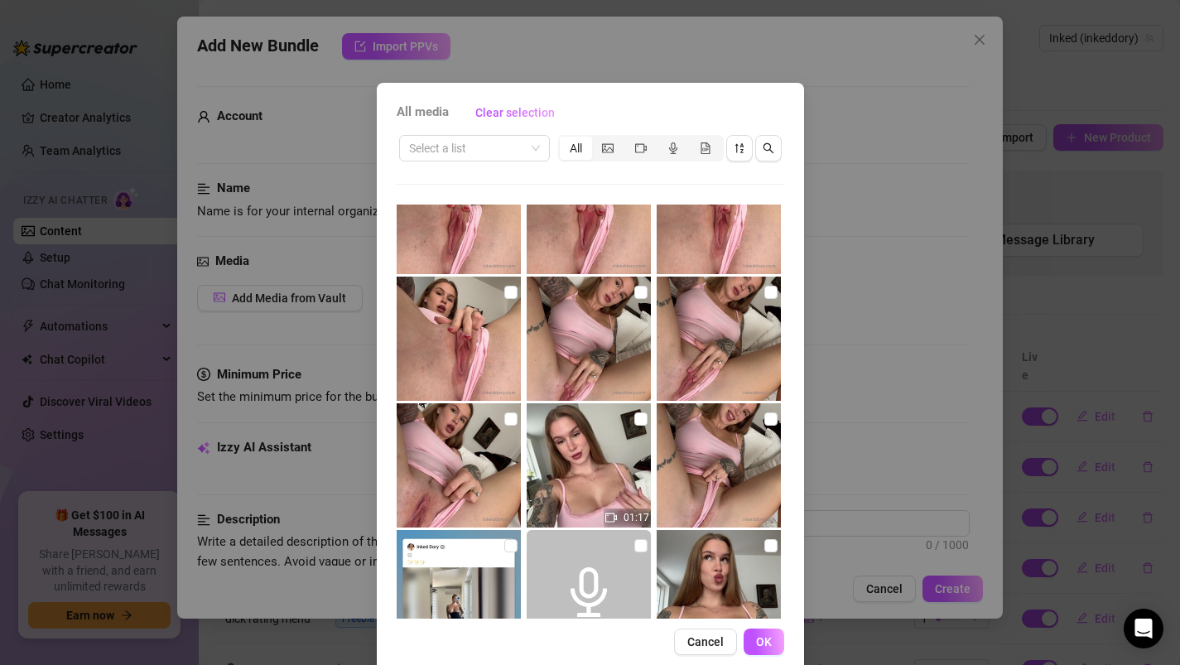
click at [589, 510] on img at bounding box center [588, 465] width 124 height 124
click at [763, 639] on span "OK" at bounding box center [764, 641] width 16 height 13
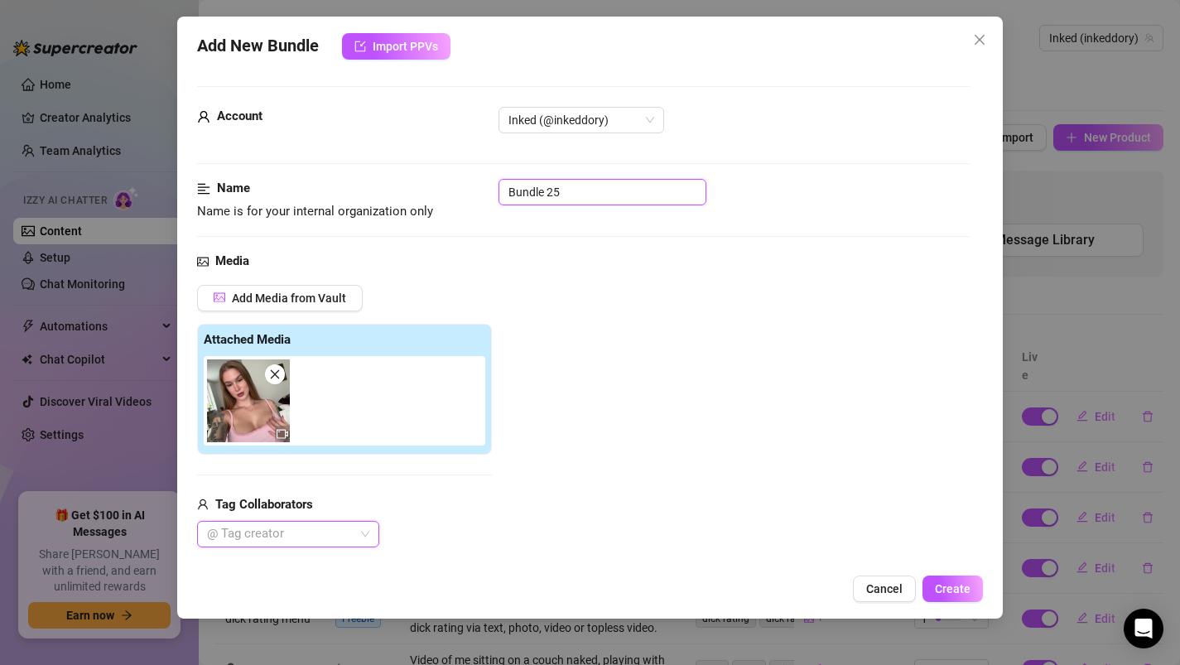
click at [560, 190] on input "Bundle 25" at bounding box center [602, 192] width 208 height 26
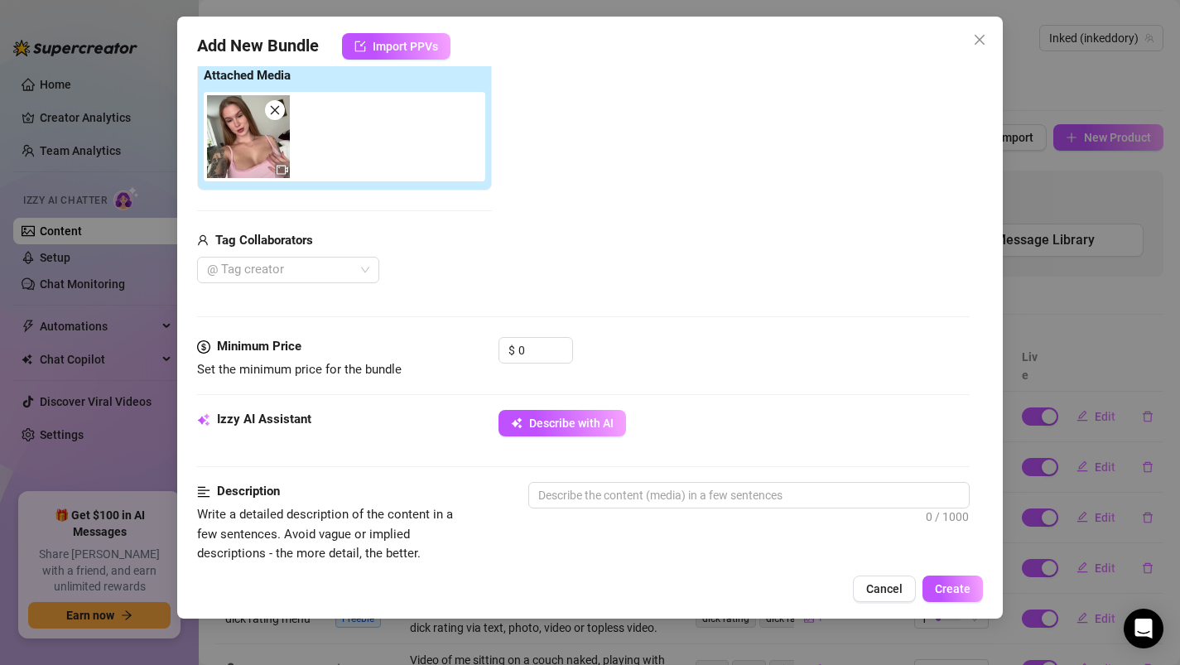
scroll to position [269, 0]
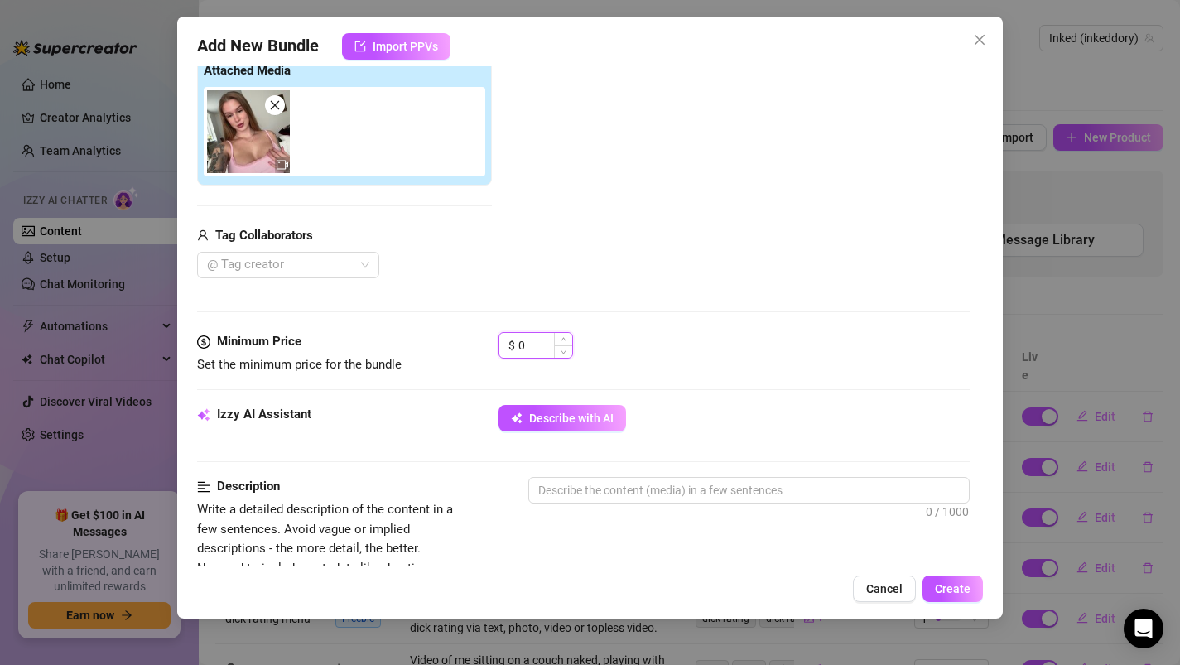
click at [528, 353] on input "0" at bounding box center [545, 345] width 54 height 25
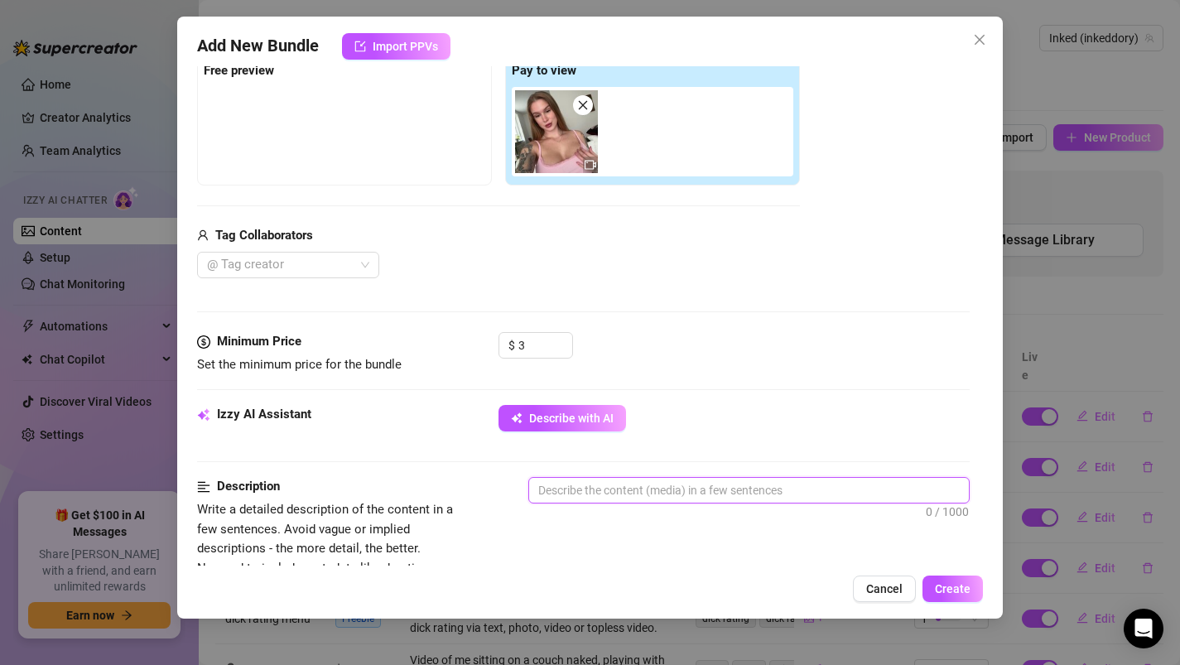
click at [568, 484] on textarea at bounding box center [749, 490] width 440 height 25
click at [744, 490] on textarea "Video of me sitting on a couch in a pink bodyysuit" at bounding box center [749, 490] width 440 height 25
click at [843, 488] on textarea "Video of me sitting on a couch in a pink short bodyysuit" at bounding box center [749, 490] width 440 height 25
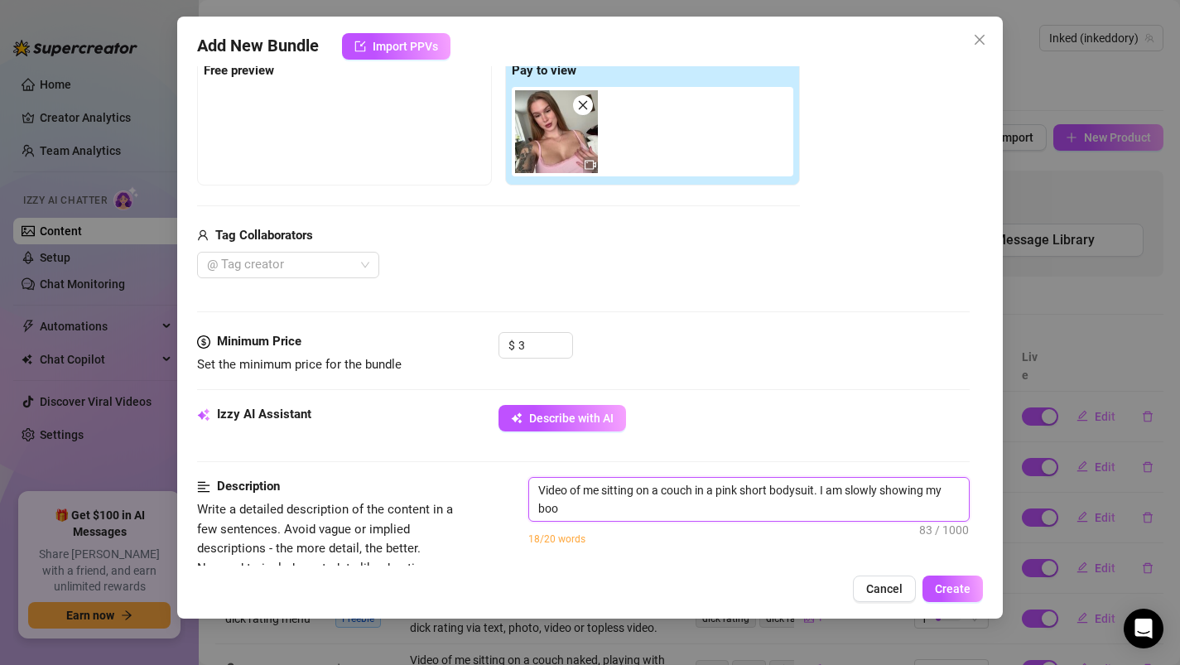
scroll to position [0, 0]
click at [945, 496] on textarea "Video of me sitting on a couch in a pink short bodysuit. I am slowly showing my…" at bounding box center [749, 499] width 440 height 43
click at [741, 518] on textarea "Video of me sitting on a couch in a pink short bodysuit. I am slowly showing my…" at bounding box center [749, 499] width 440 height 43
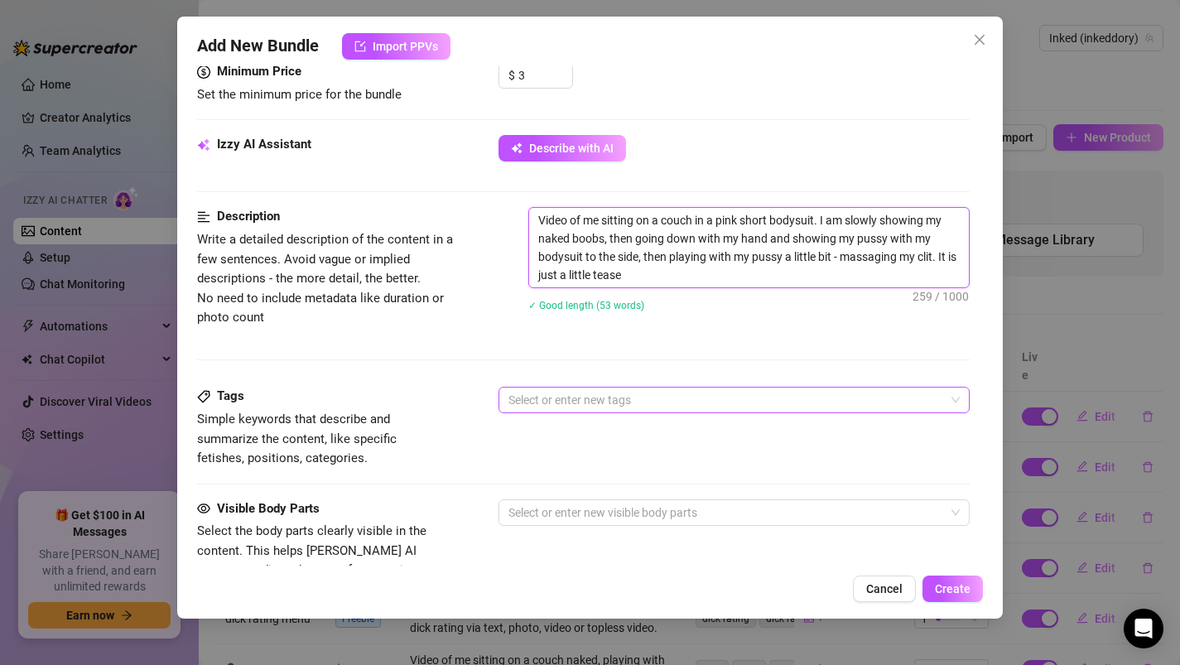
click at [566, 408] on div at bounding box center [726, 399] width 448 height 23
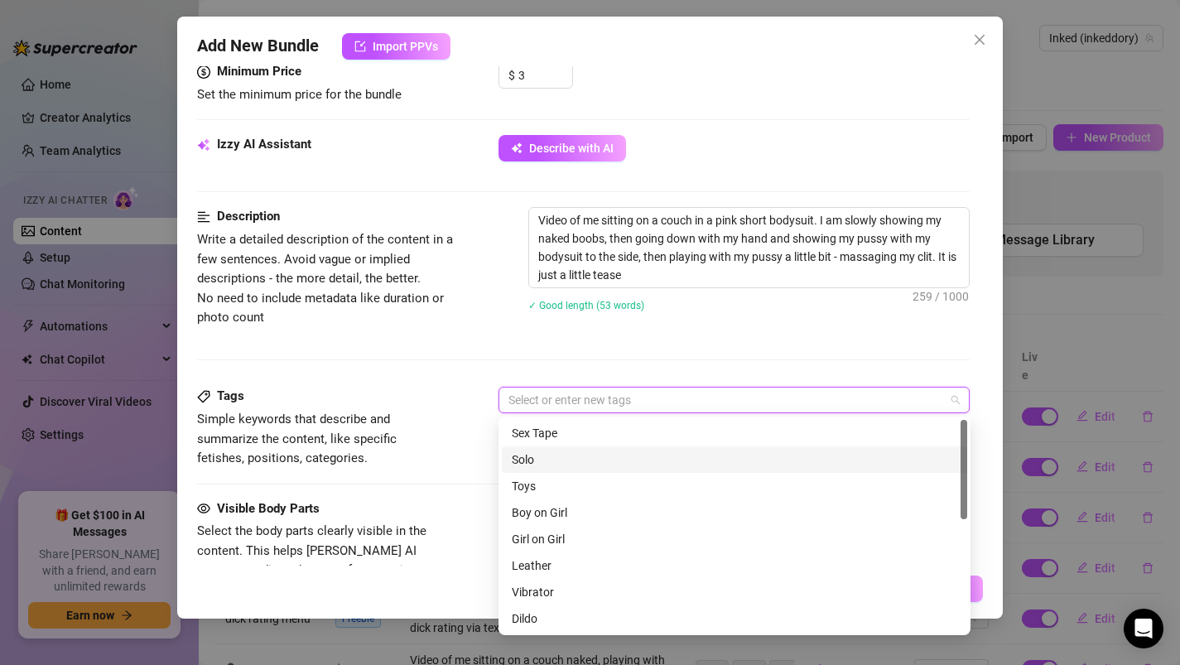
click at [557, 464] on div "Solo" at bounding box center [734, 459] width 445 height 18
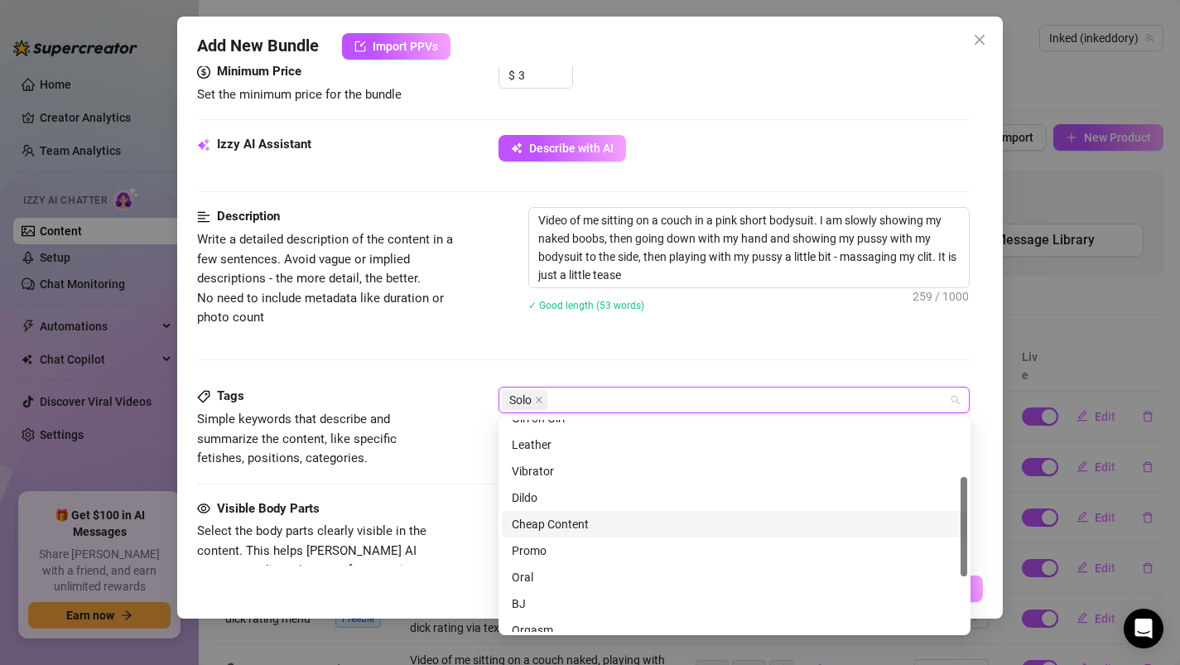
click at [545, 525] on div "Cheap Content" at bounding box center [734, 524] width 445 height 18
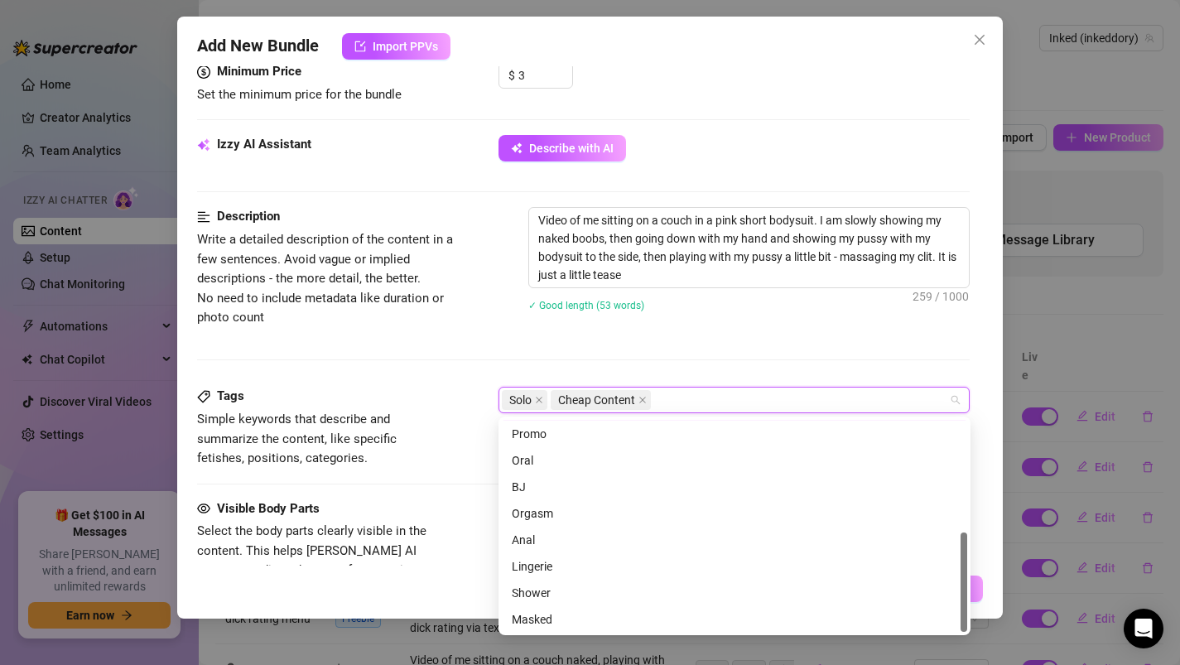
scroll to position [238, 0]
click at [473, 490] on div "Tags Simple keywords that describe and summarize the content, like specific fet…" at bounding box center [583, 443] width 773 height 112
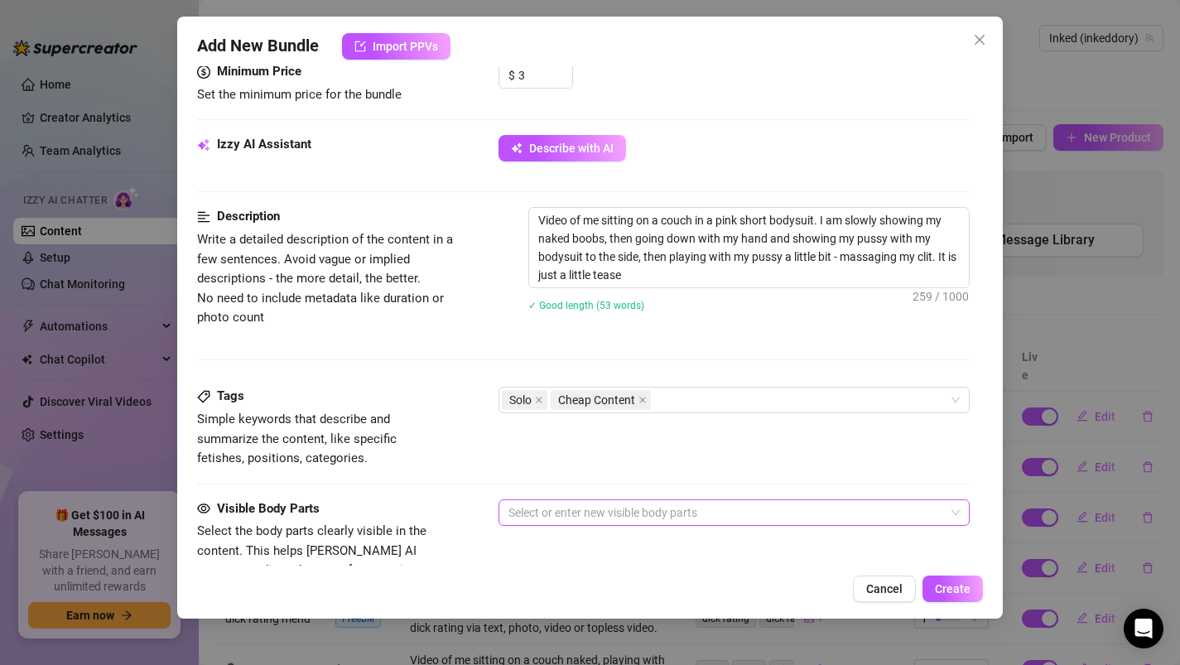
click at [523, 518] on div at bounding box center [726, 512] width 448 height 23
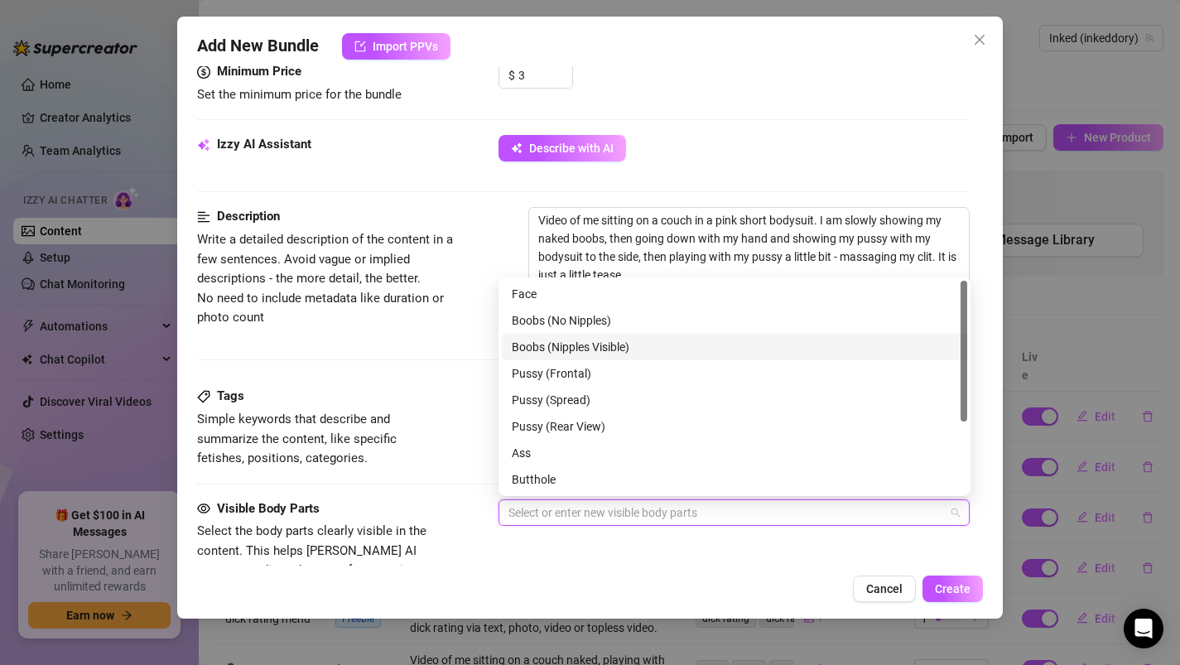
click at [546, 348] on div "Boobs (Nipples Visible)" at bounding box center [734, 347] width 445 height 18
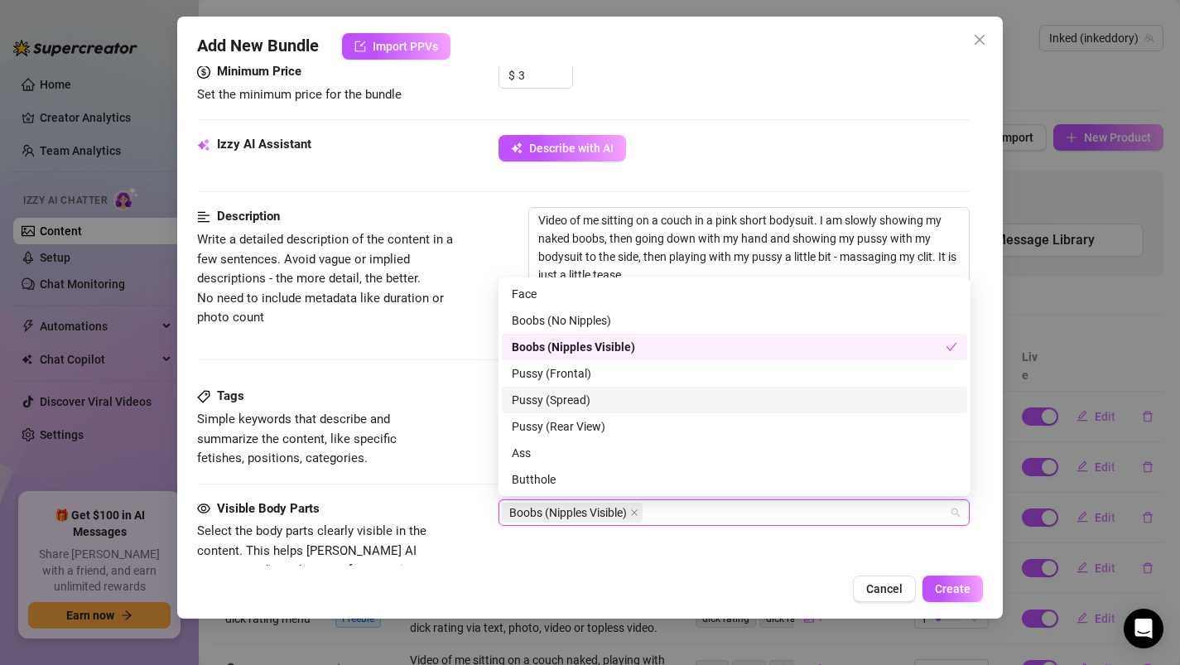
click at [530, 405] on div "Pussy (Spread)" at bounding box center [734, 400] width 445 height 18
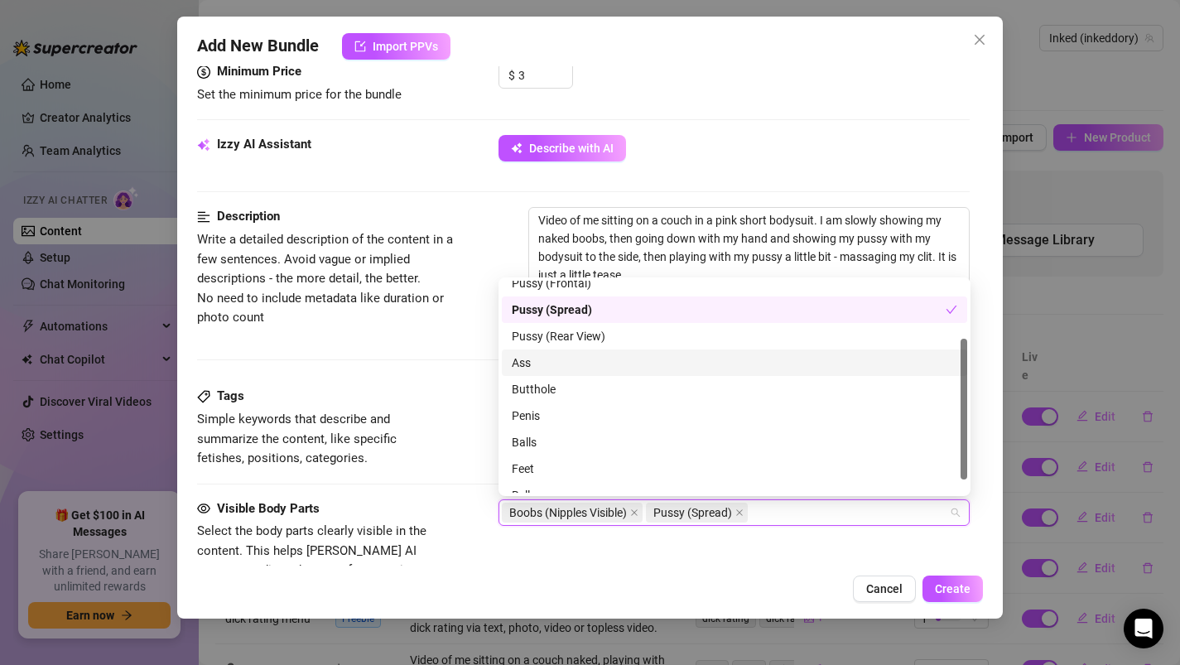
scroll to position [106, 0]
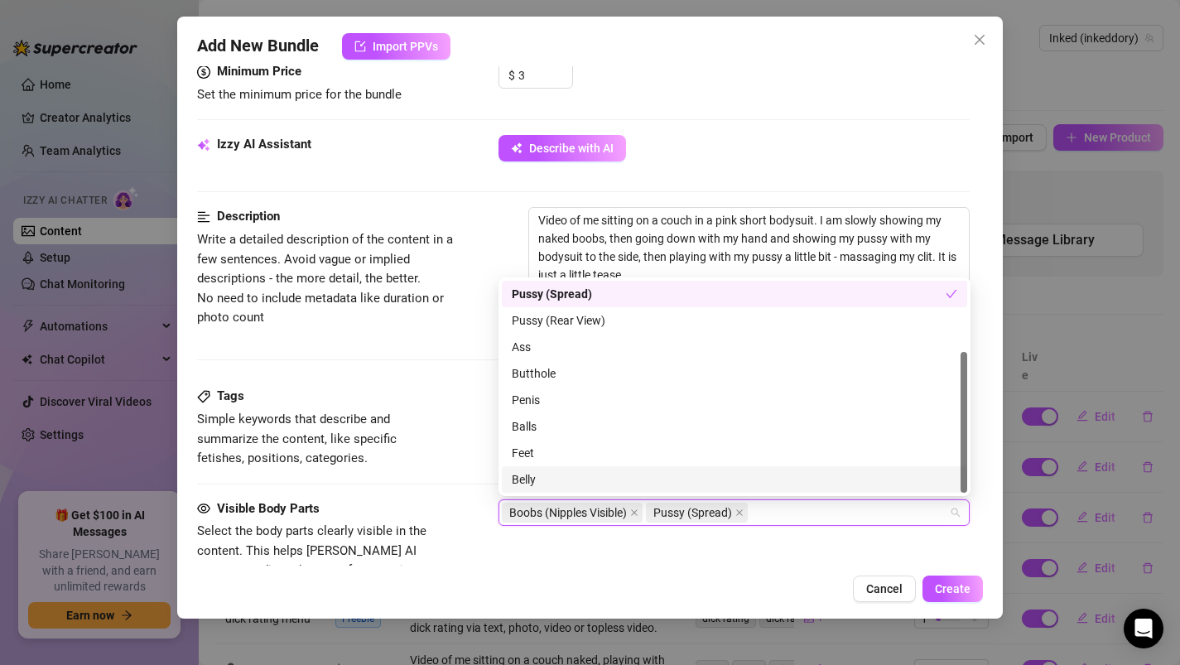
click at [469, 527] on div "Visible Body Parts Select the body parts clearly visible in the content. This h…" at bounding box center [583, 549] width 773 height 101
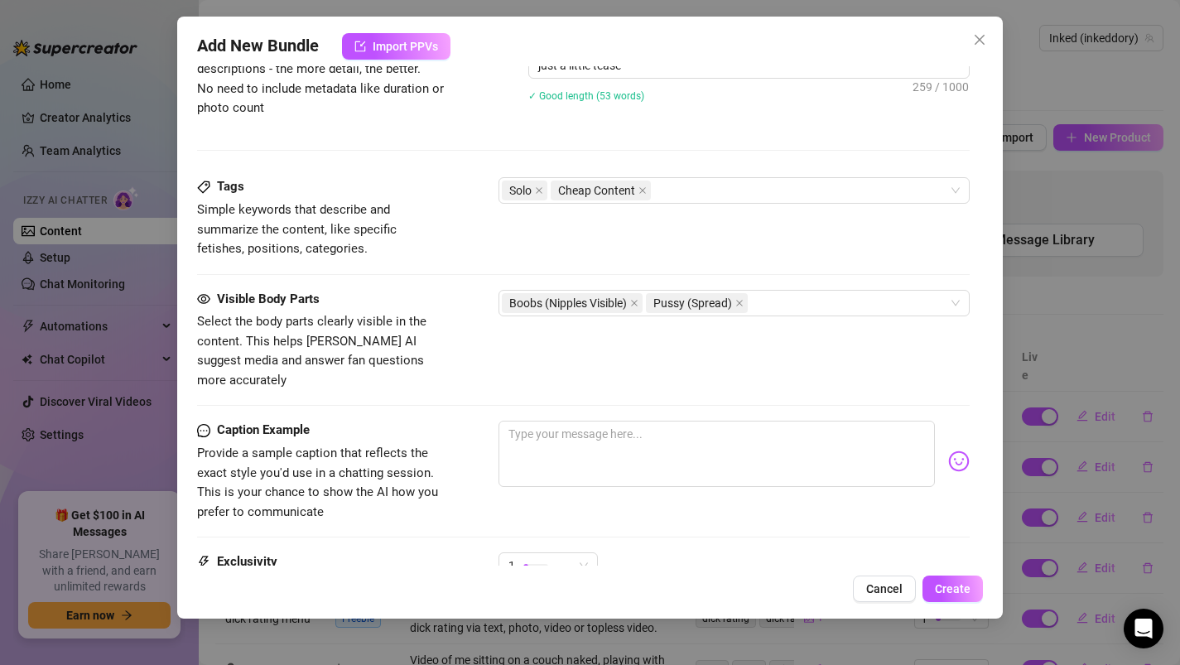
scroll to position [757, 0]
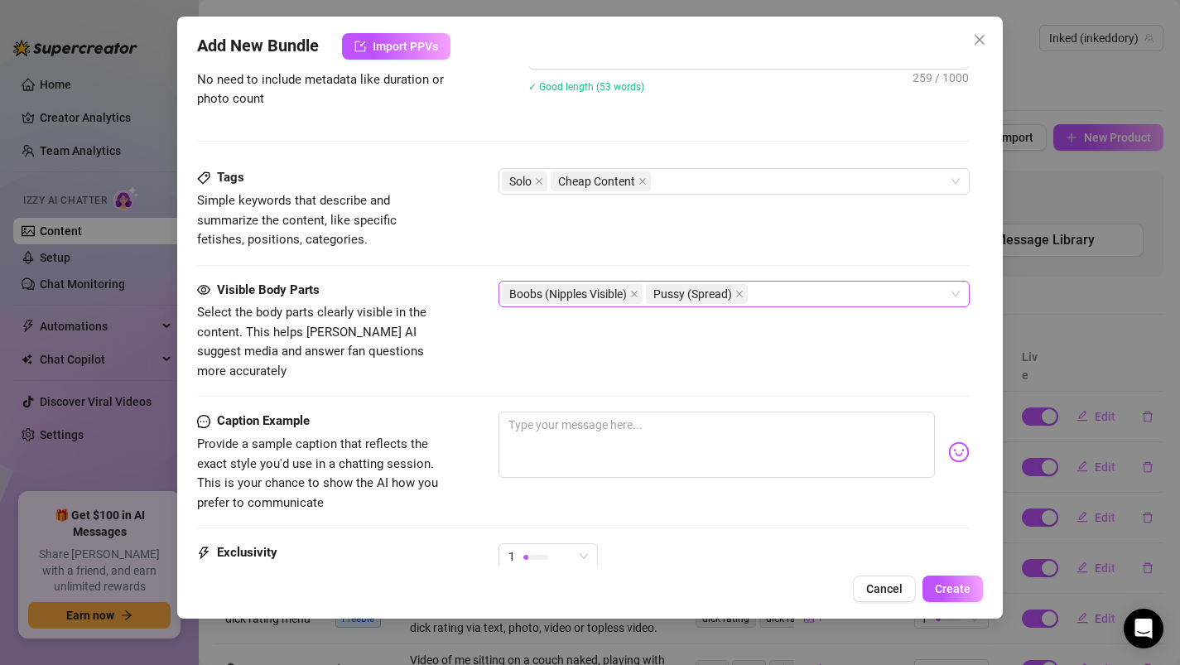
click at [805, 286] on div "Boobs (Nipples Visible) Pussy (Spread)" at bounding box center [726, 293] width 448 height 23
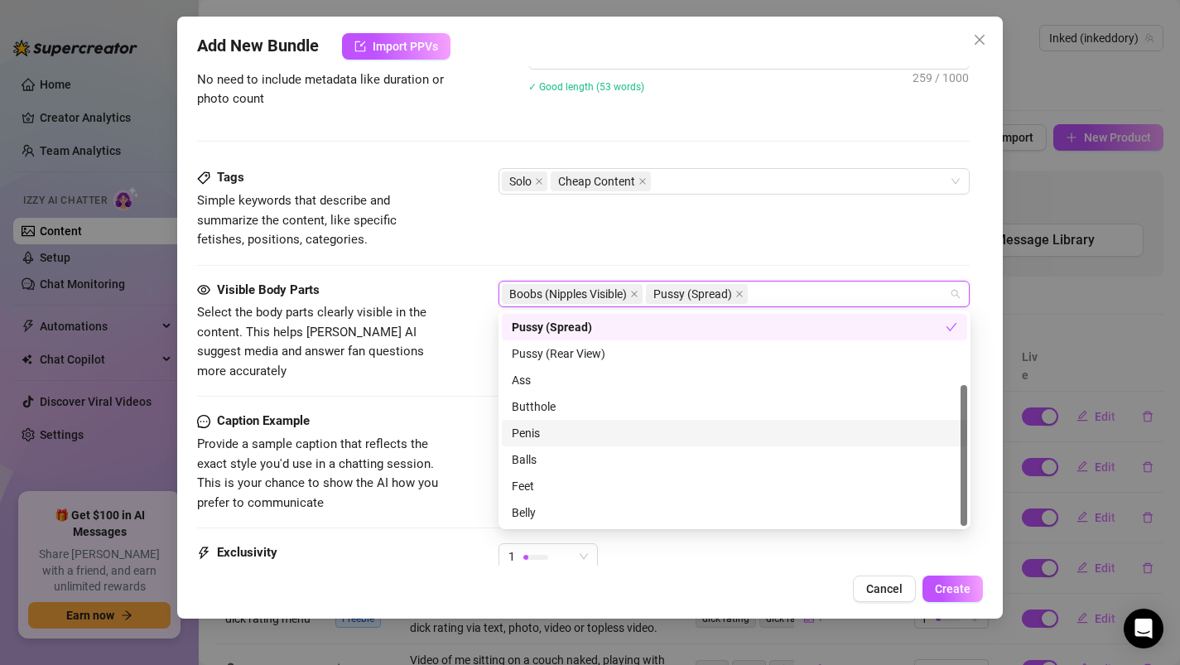
scroll to position [0, 0]
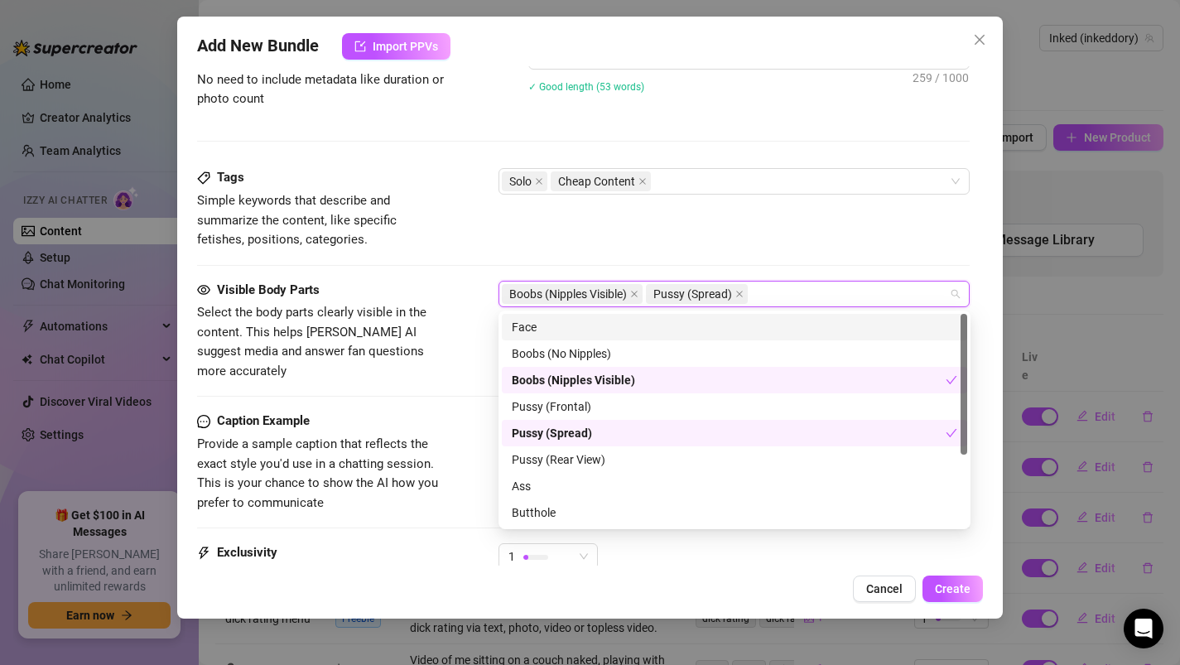
click at [525, 323] on div "Face" at bounding box center [734, 327] width 445 height 18
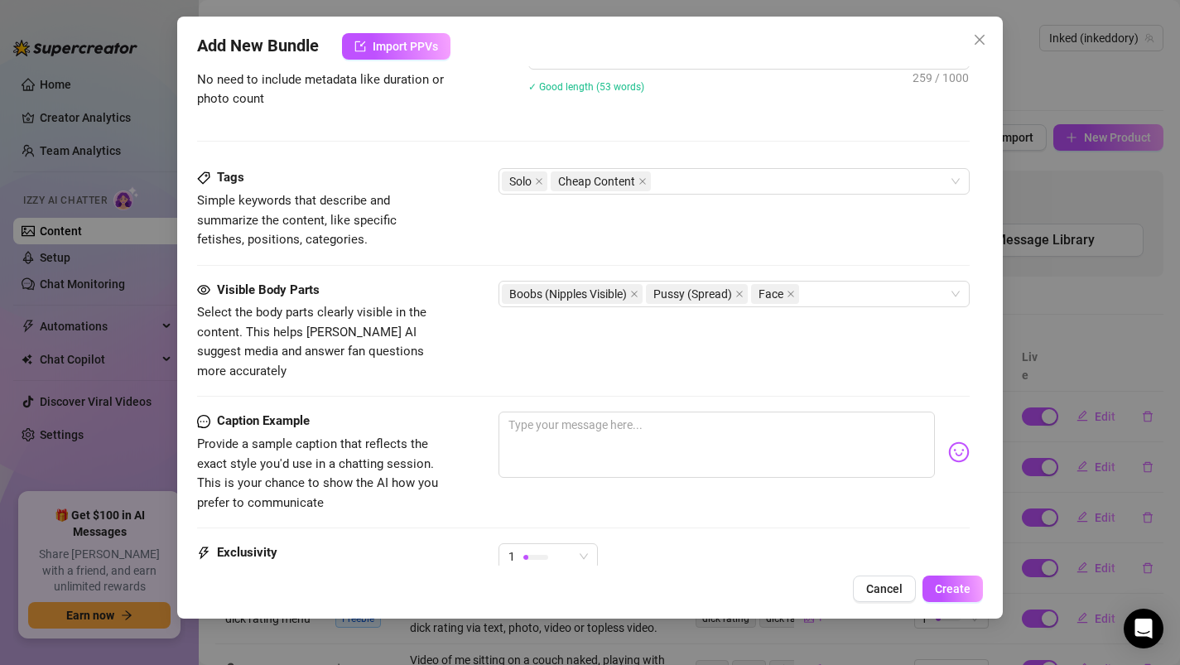
click at [477, 411] on div "Caption Example Provide a sample caption that reflects the exact style you'd us…" at bounding box center [583, 461] width 773 height 101
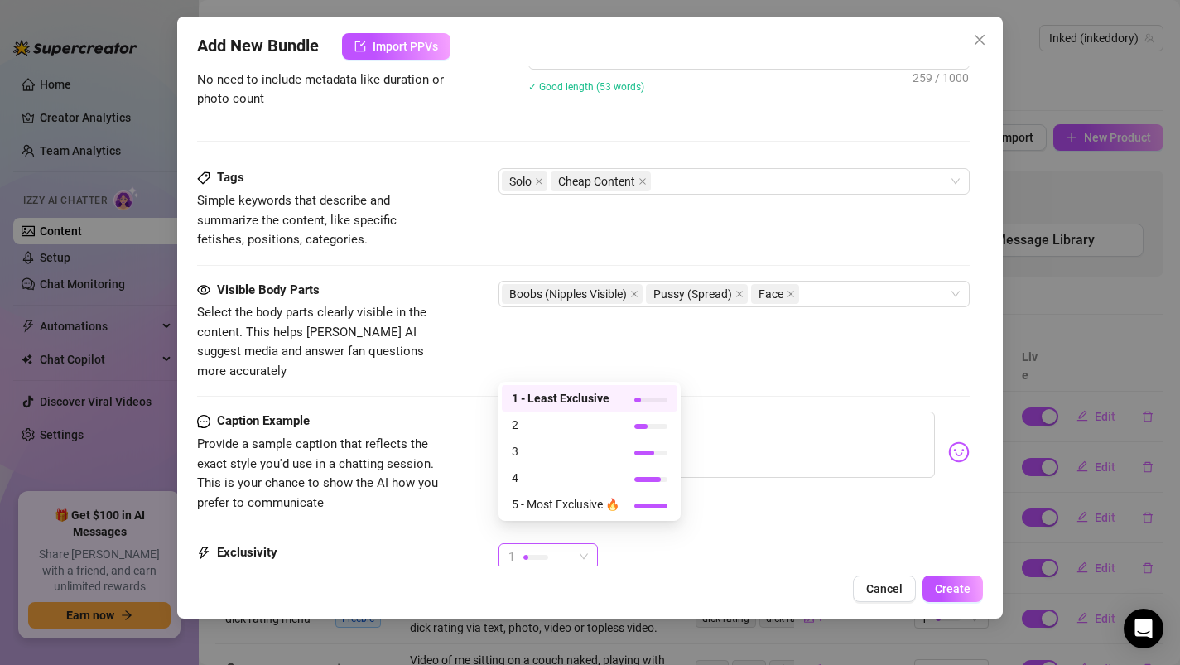
click at [545, 545] on div "1" at bounding box center [540, 556] width 65 height 25
click at [522, 362] on div "Visible Body Parts Select the body parts clearly visible in the content. This h…" at bounding box center [583, 347] width 773 height 132
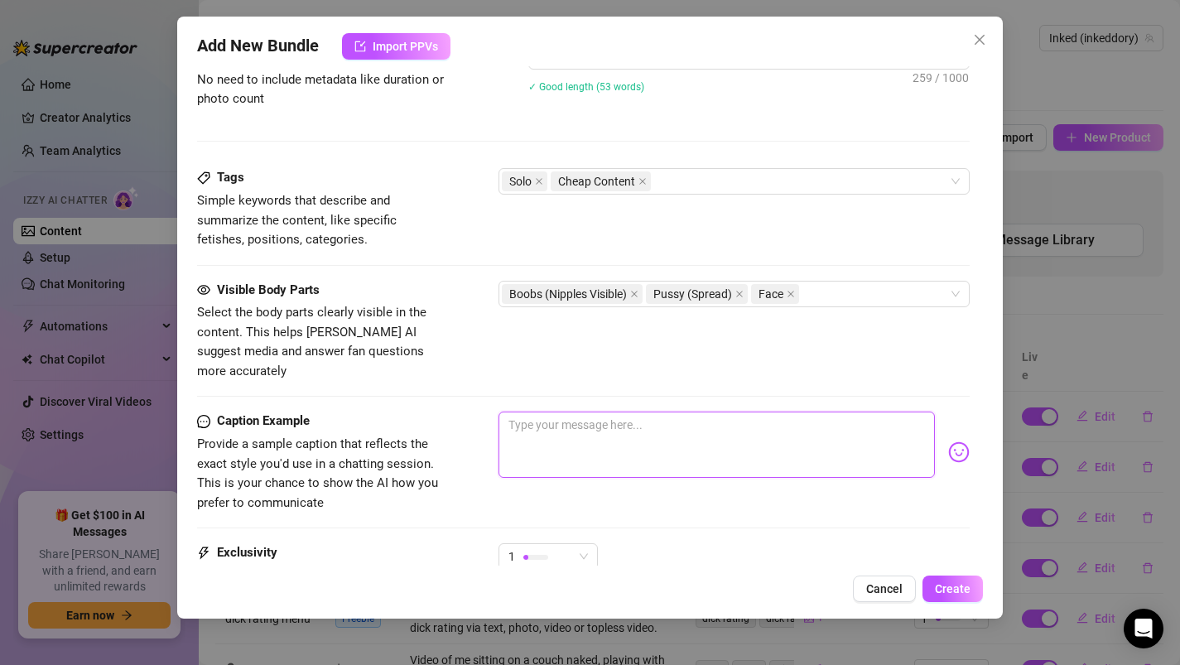
click at [526, 411] on textarea at bounding box center [716, 444] width 437 height 66
click at [957, 588] on span "Create" at bounding box center [953, 588] width 36 height 13
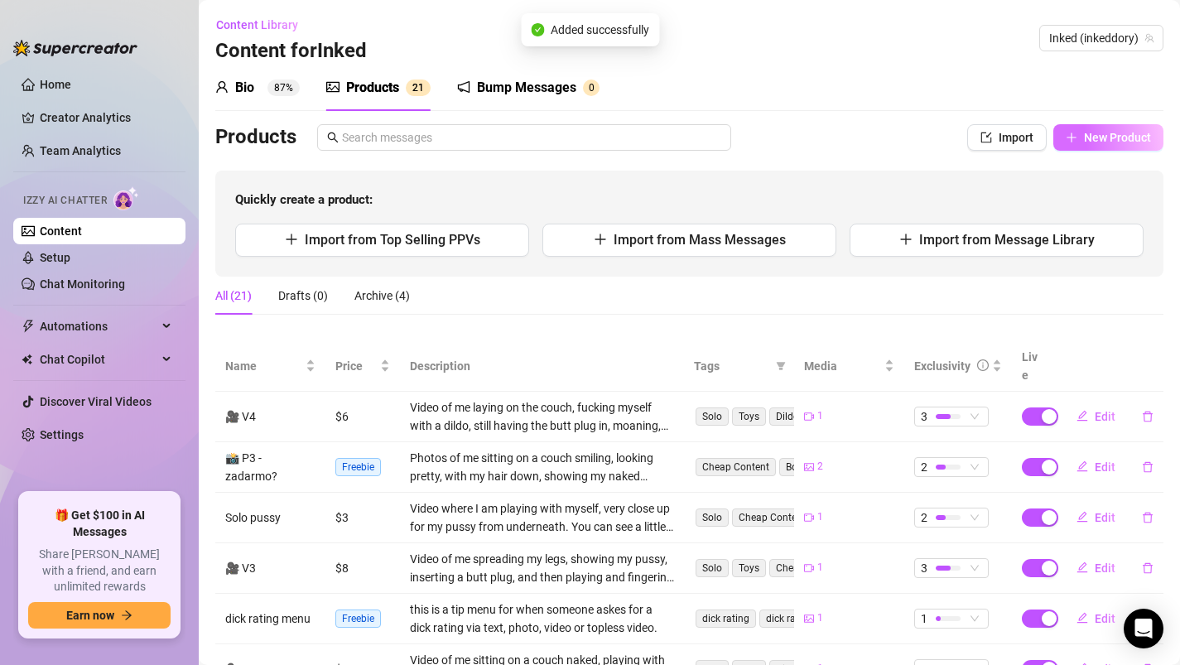
click at [1122, 134] on span "New Product" at bounding box center [1117, 137] width 67 height 13
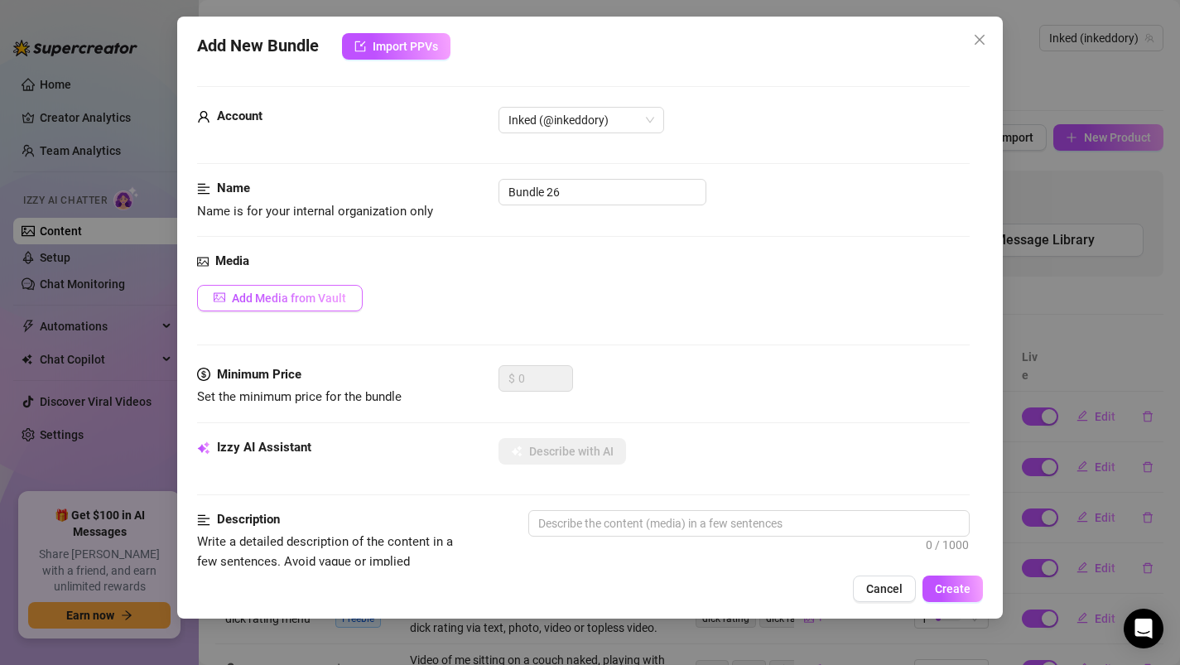
click at [285, 305] on button "Add Media from Vault" at bounding box center [280, 298] width 166 height 26
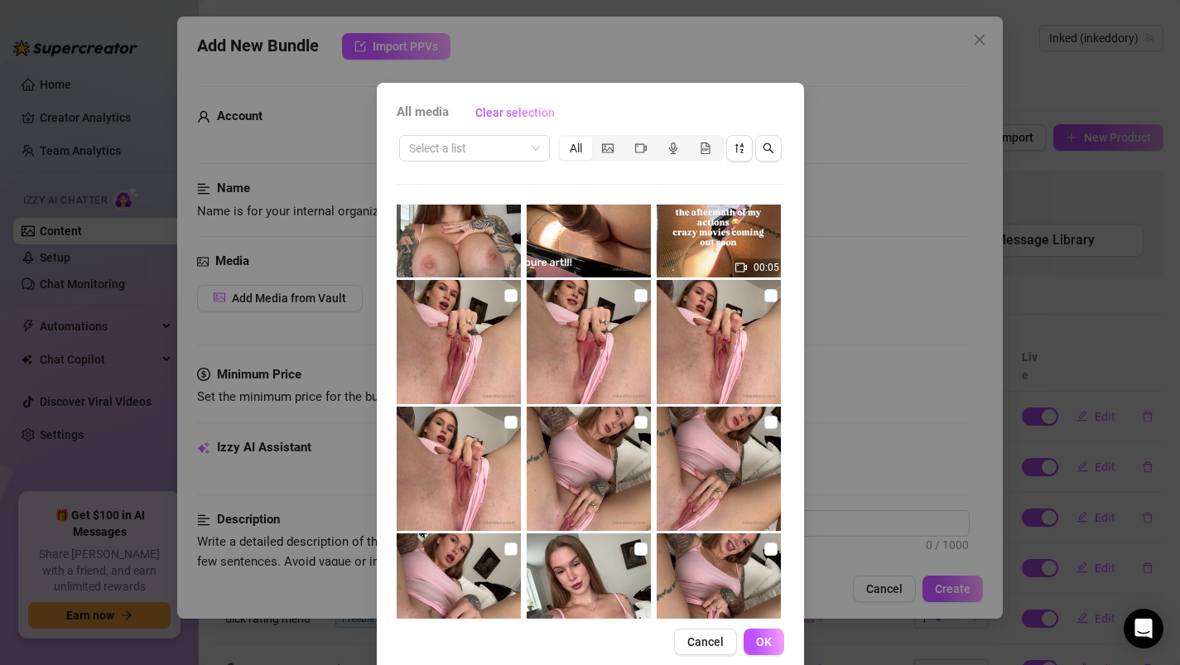
scroll to position [571, 0]
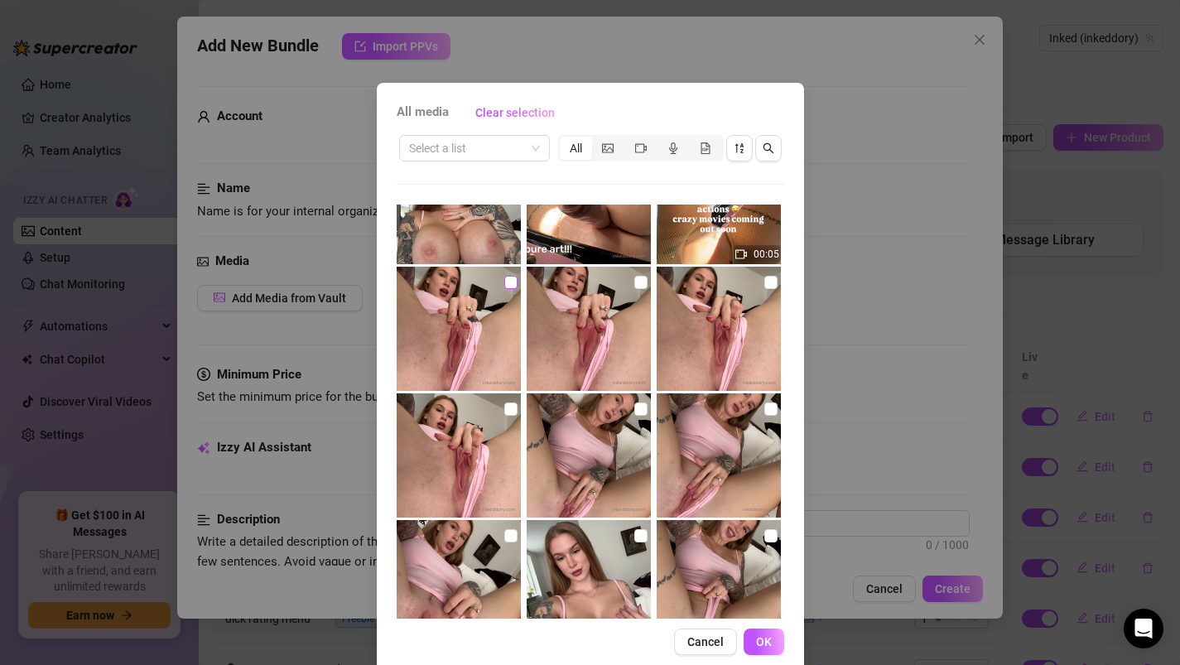
click at [510, 279] on input "checkbox" at bounding box center [510, 282] width 13 height 13
click at [640, 410] on input "checkbox" at bounding box center [640, 408] width 13 height 13
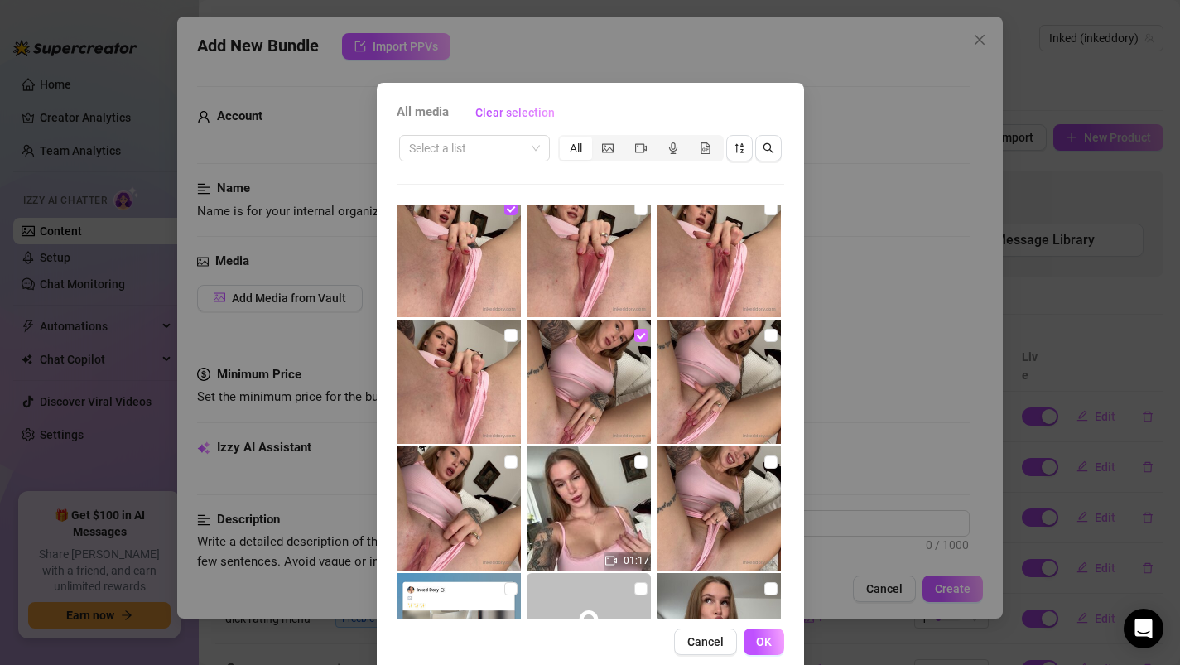
scroll to position [651, 0]
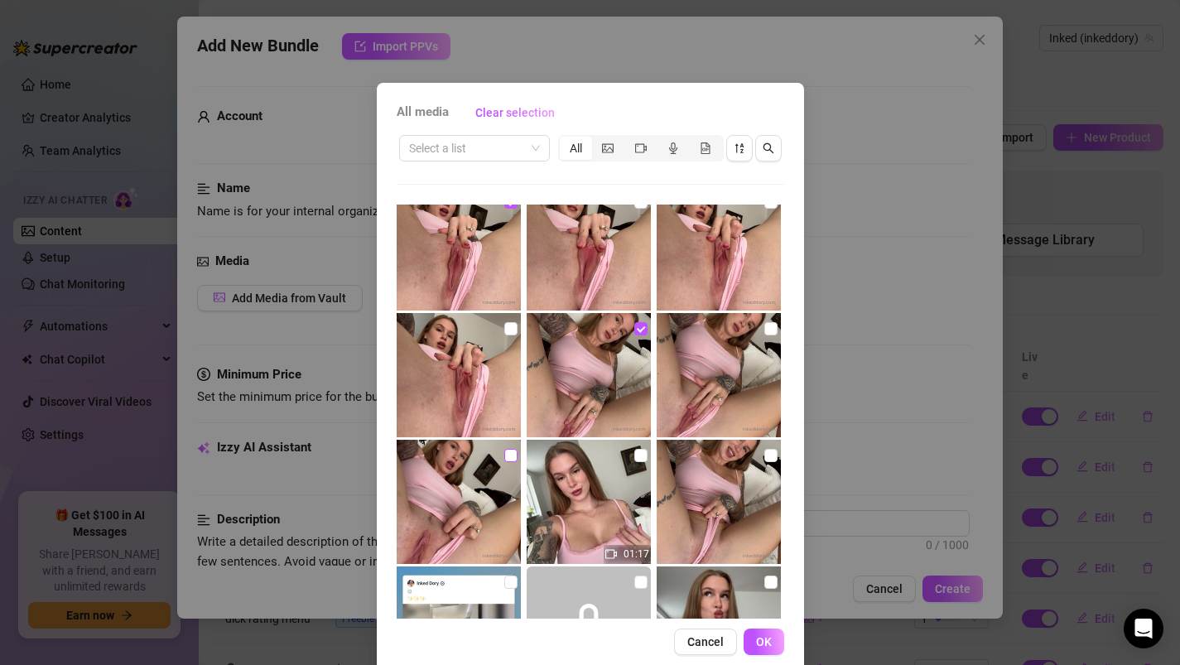
click at [506, 459] on input "checkbox" at bounding box center [510, 455] width 13 height 13
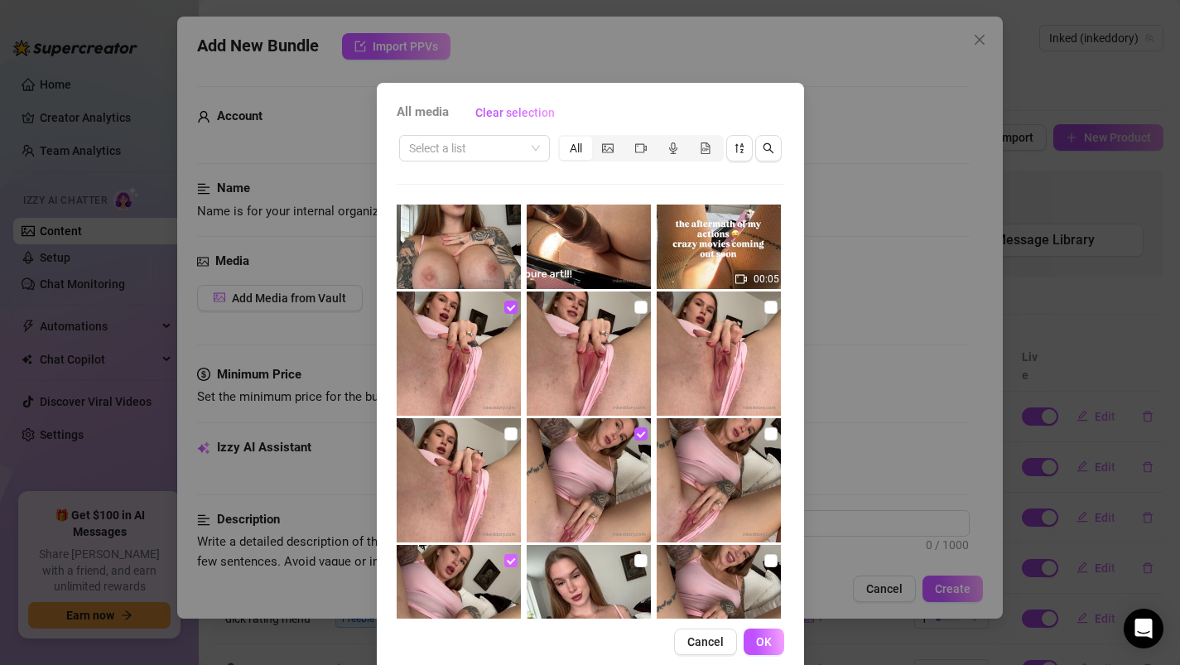
scroll to position [543, 0]
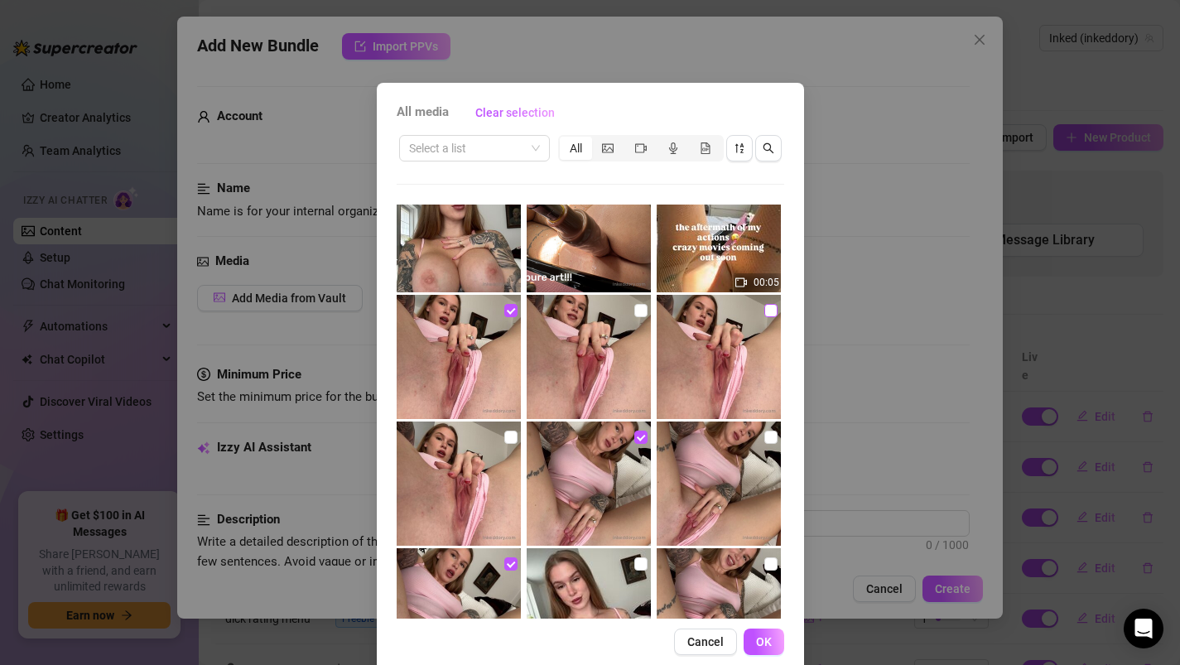
click at [773, 307] on input "checkbox" at bounding box center [770, 310] width 13 height 13
click at [770, 642] on span "OK" at bounding box center [764, 641] width 16 height 13
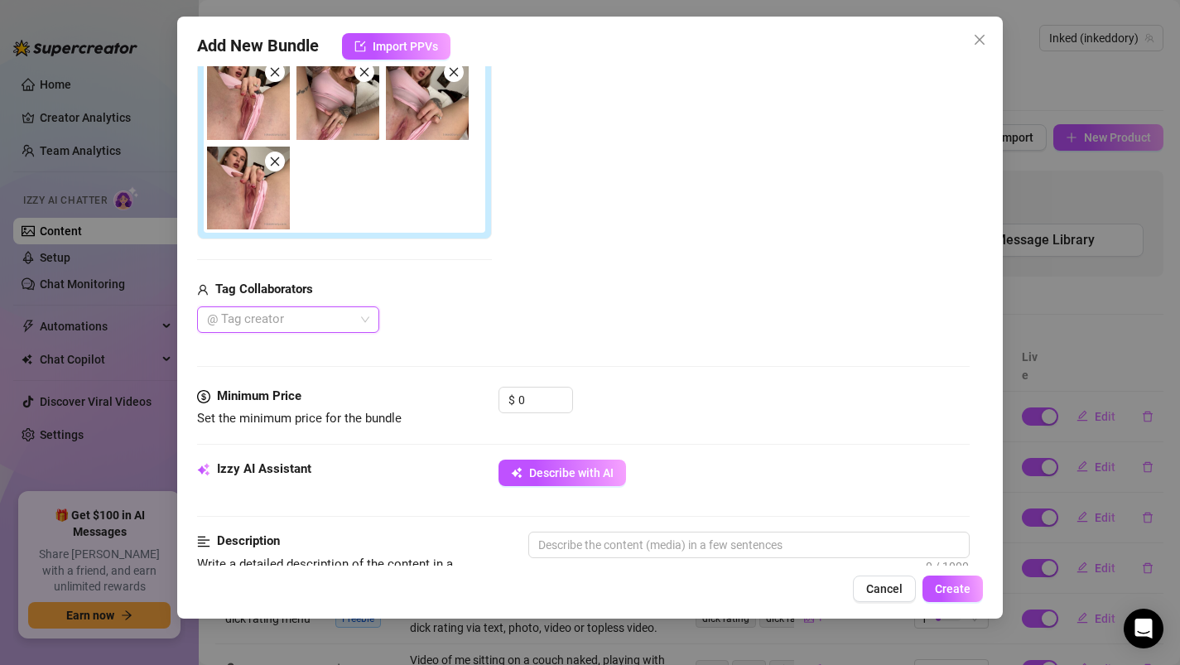
scroll to position [307, 0]
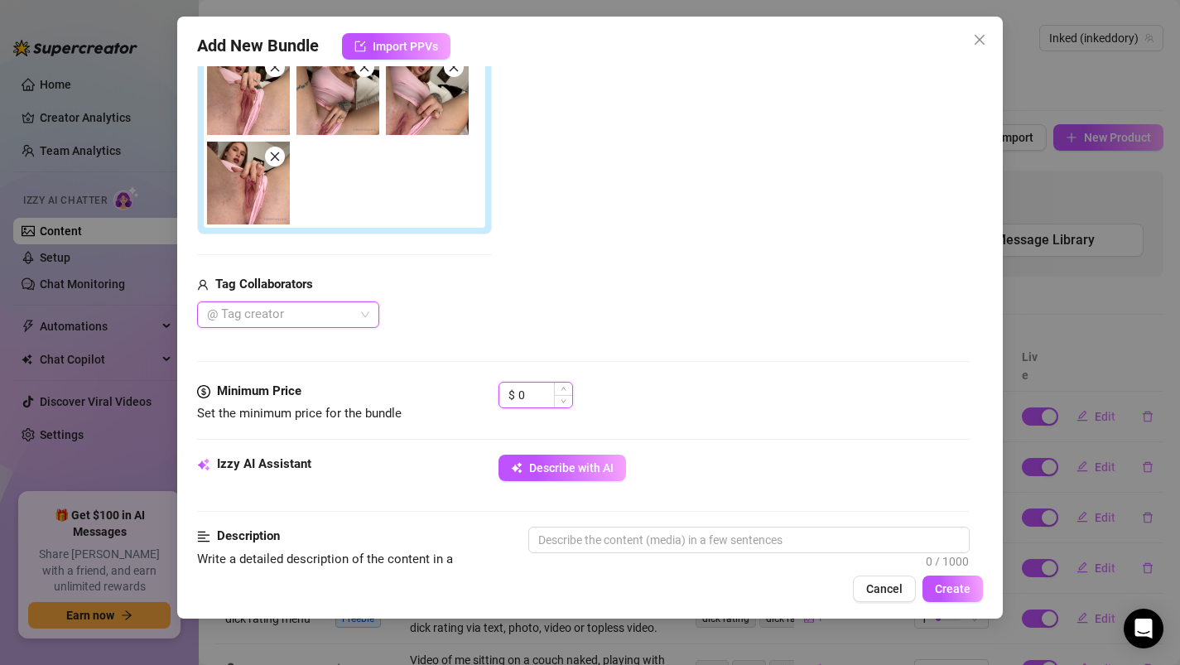
click at [526, 391] on input "0" at bounding box center [545, 394] width 54 height 25
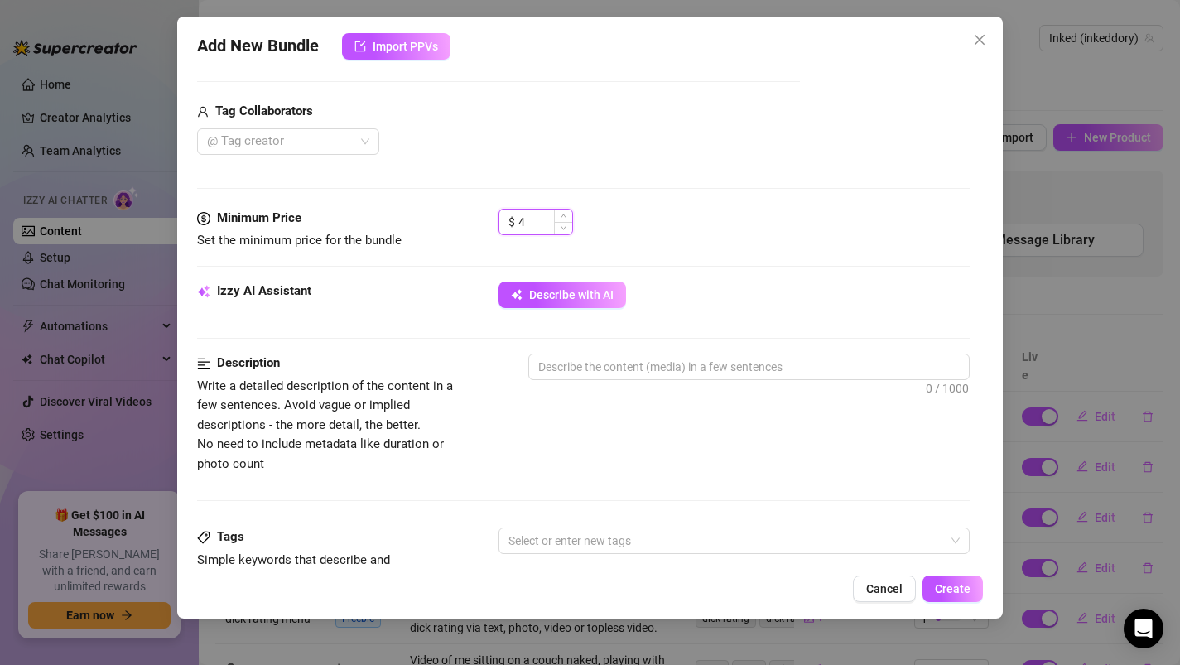
scroll to position [489, 0]
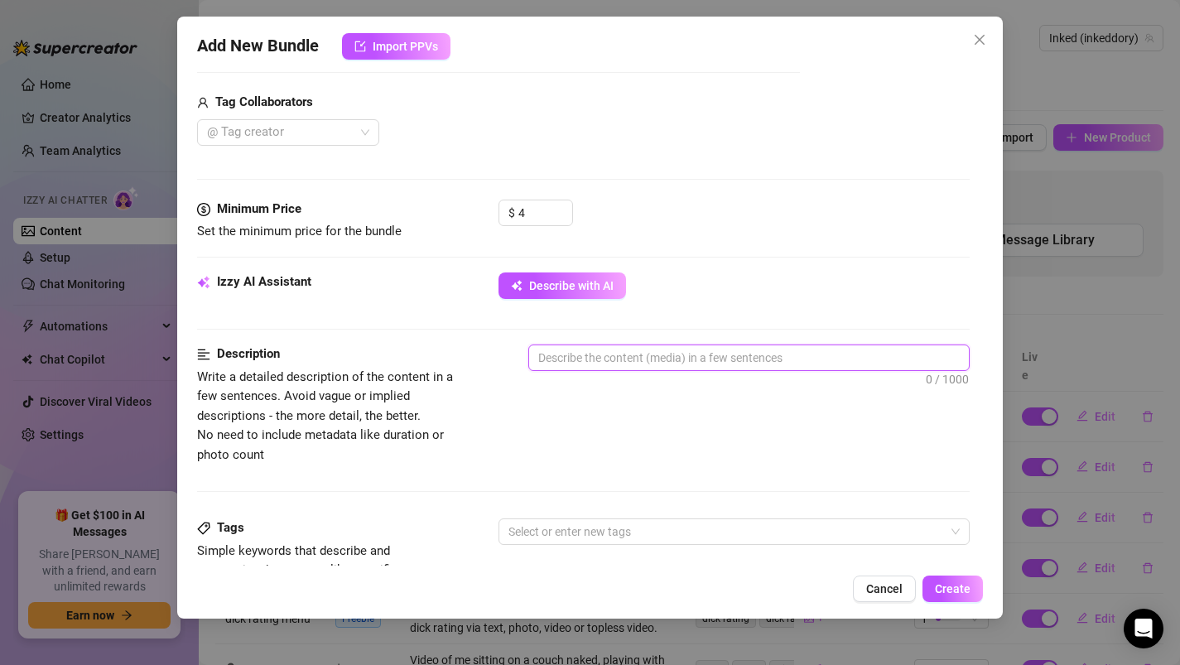
click at [629, 354] on textarea at bounding box center [749, 357] width 440 height 25
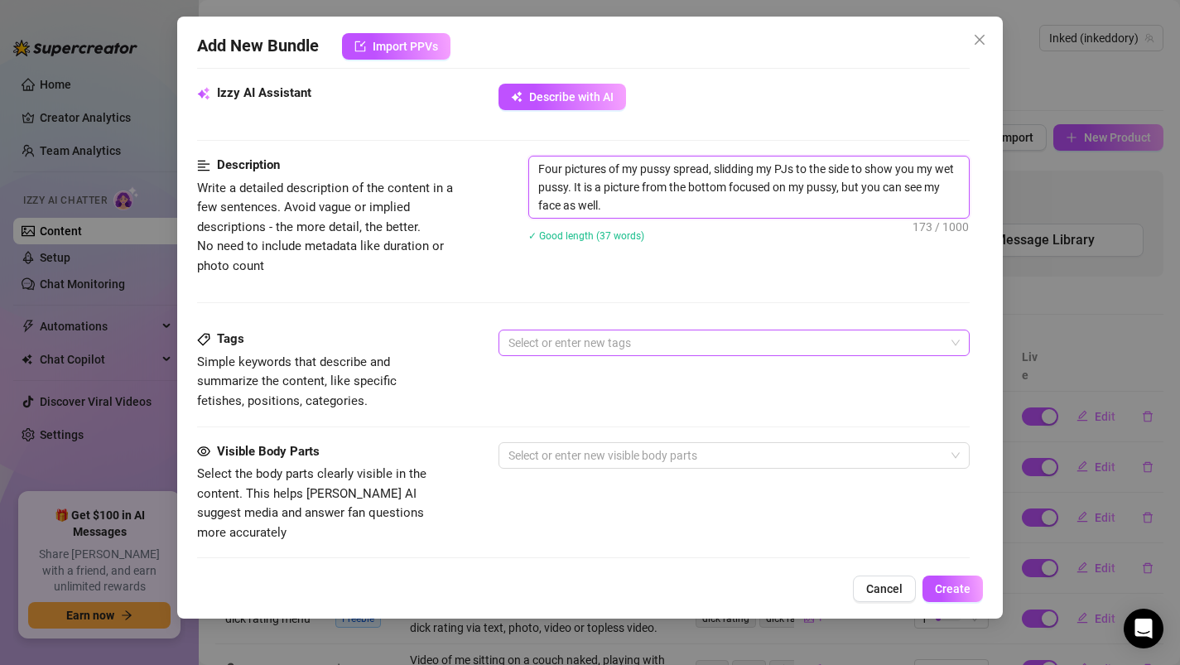
scroll to position [680, 0]
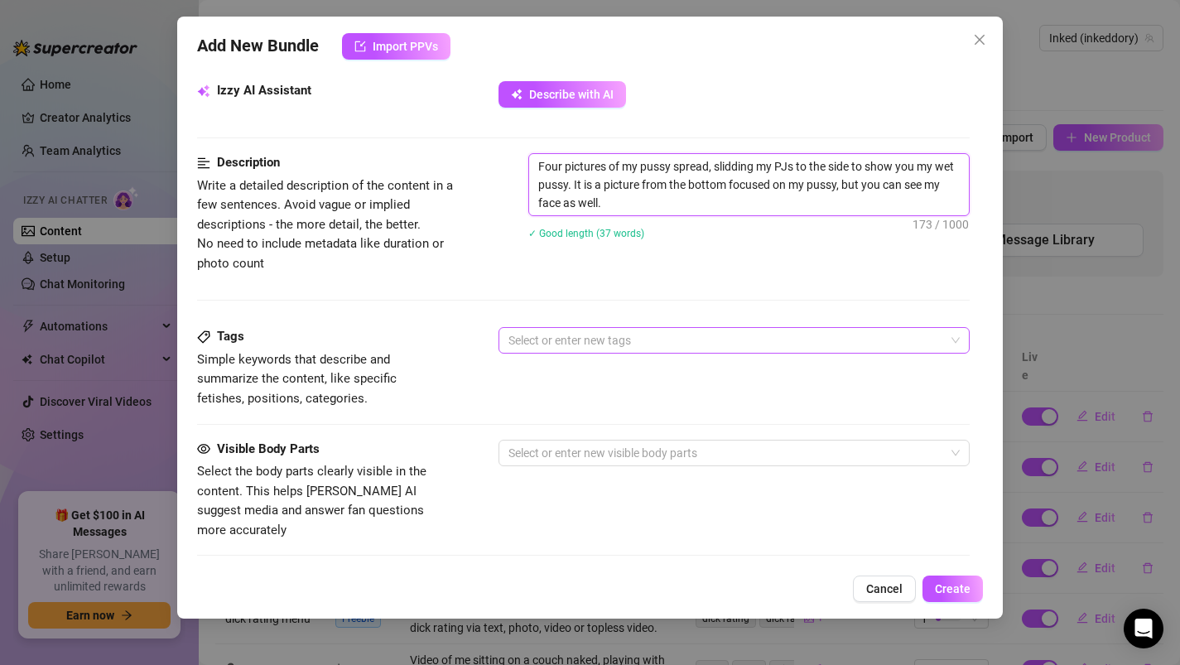
click at [571, 346] on div at bounding box center [726, 340] width 448 height 23
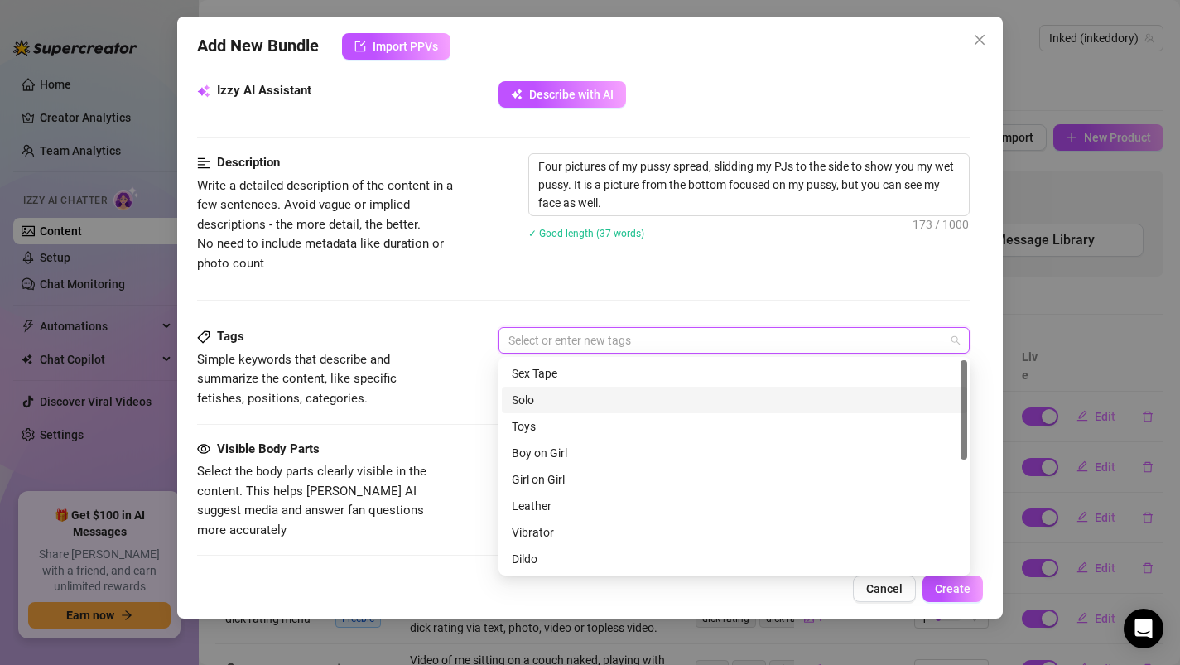
click at [564, 396] on div "Solo" at bounding box center [734, 400] width 445 height 18
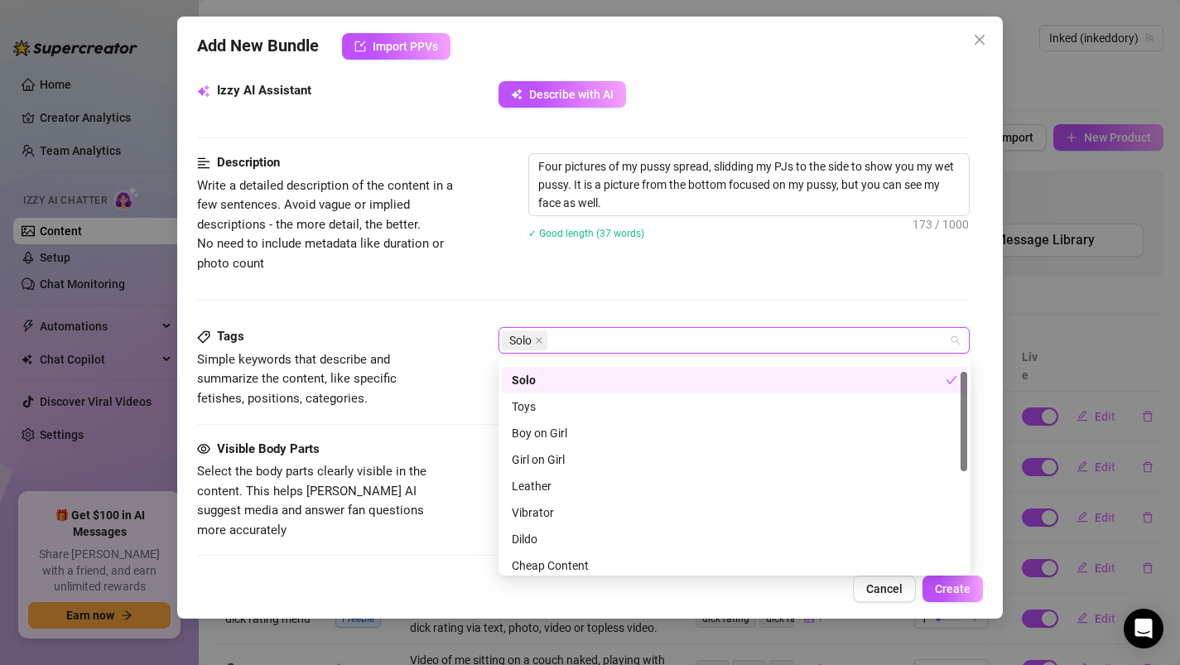
scroll to position [62, 0]
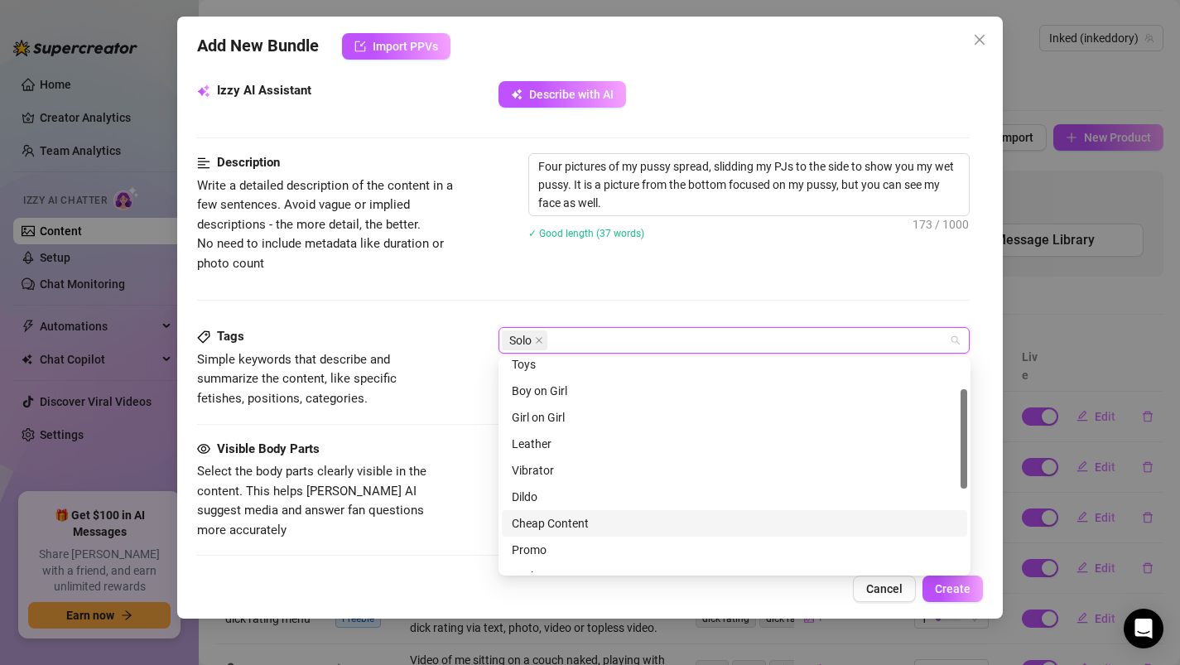
click at [535, 524] on div "Cheap Content" at bounding box center [734, 523] width 445 height 18
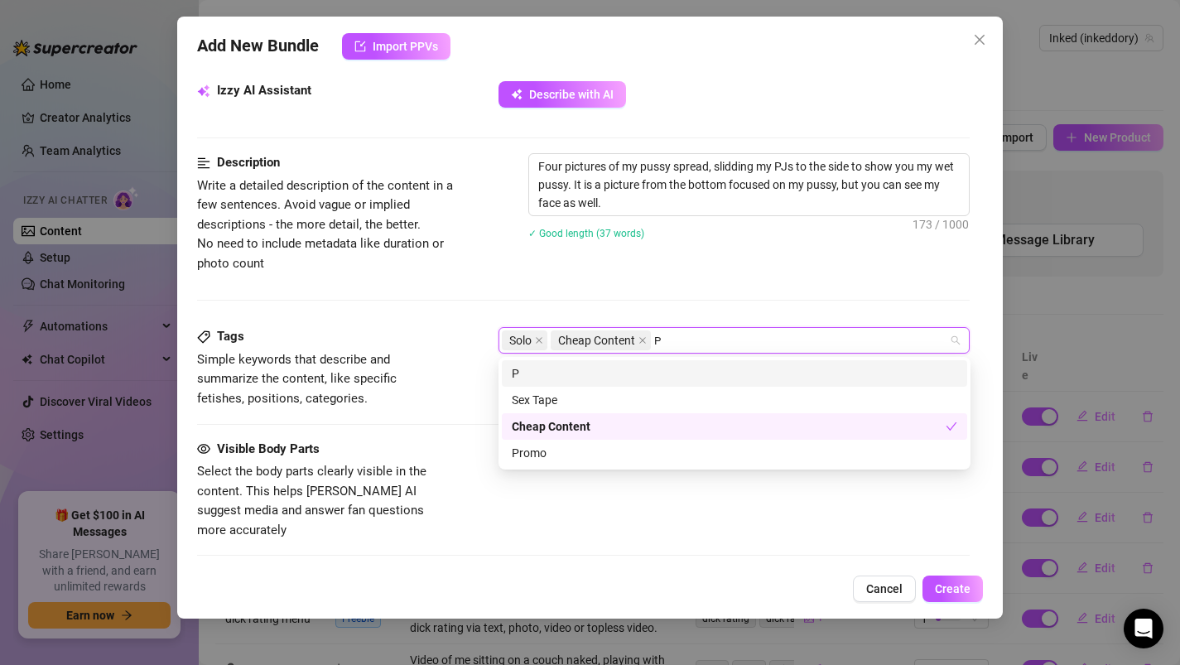
scroll to position [0, 0]
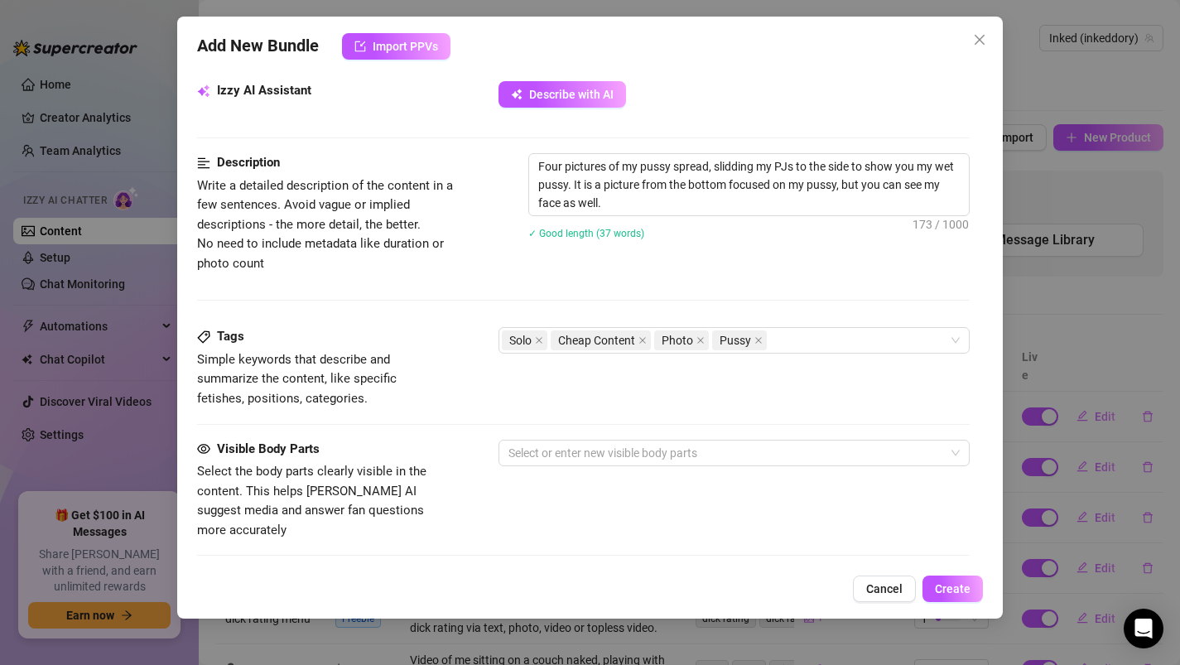
click at [449, 347] on div "Tags Simple keywords that describe and summarize the content, like specific fet…" at bounding box center [583, 367] width 773 height 81
click at [527, 456] on div at bounding box center [726, 452] width 448 height 23
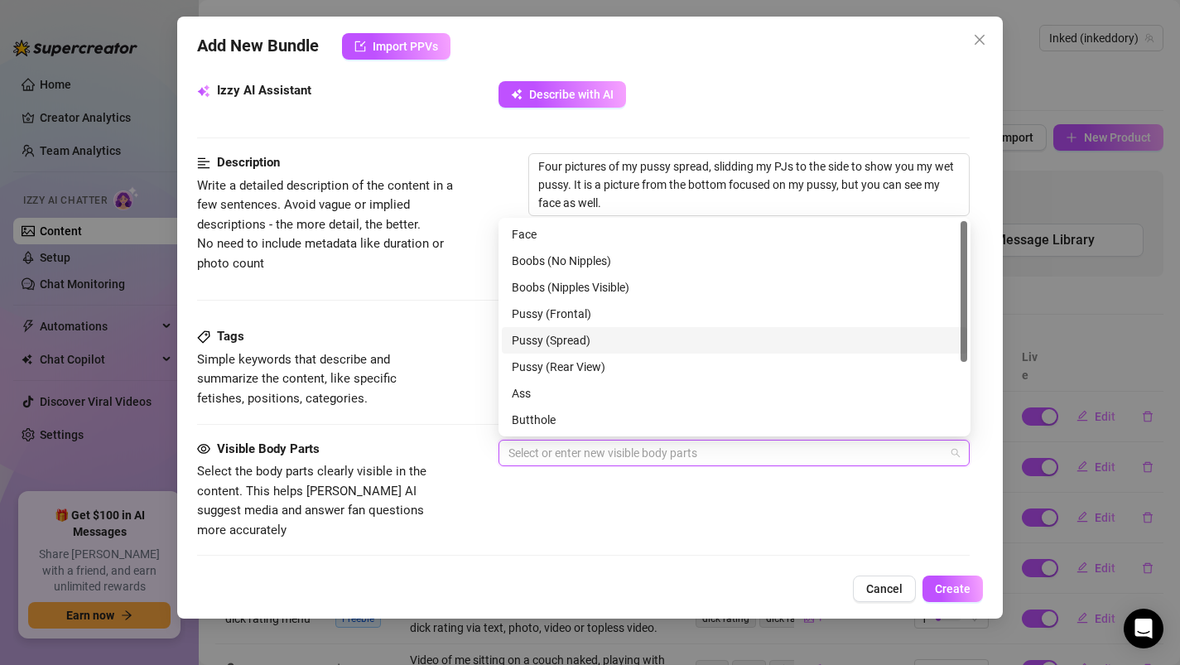
click at [526, 337] on div "Pussy (Spread)" at bounding box center [734, 340] width 445 height 18
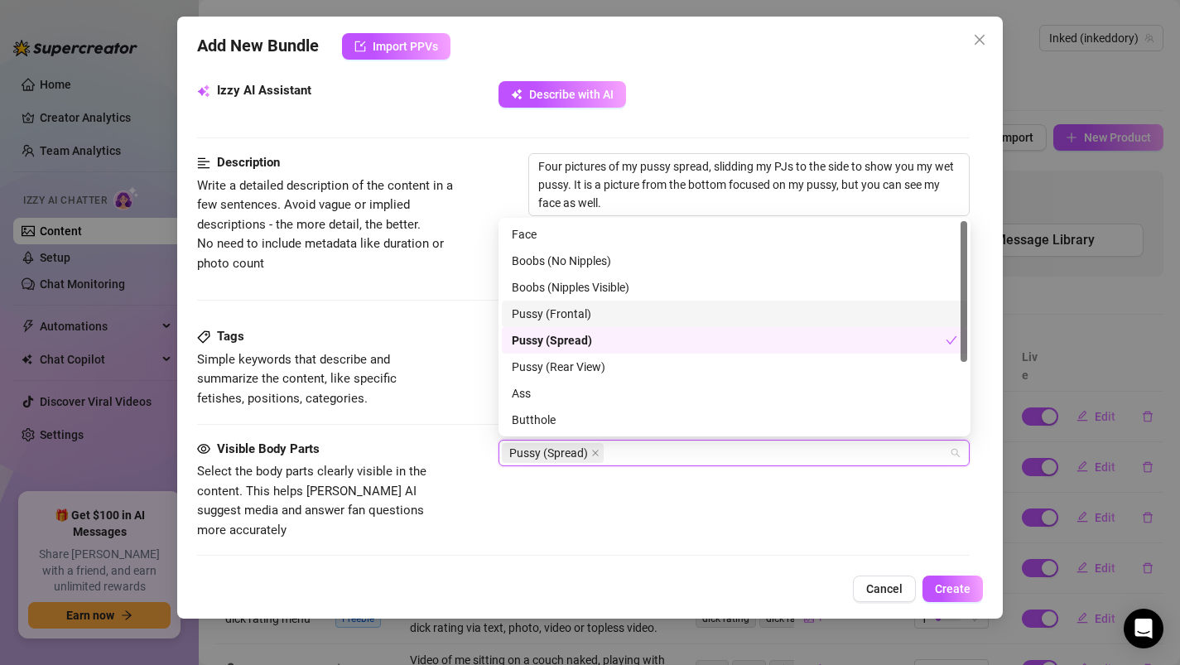
click at [524, 312] on div "Pussy (Frontal)" at bounding box center [734, 314] width 445 height 18
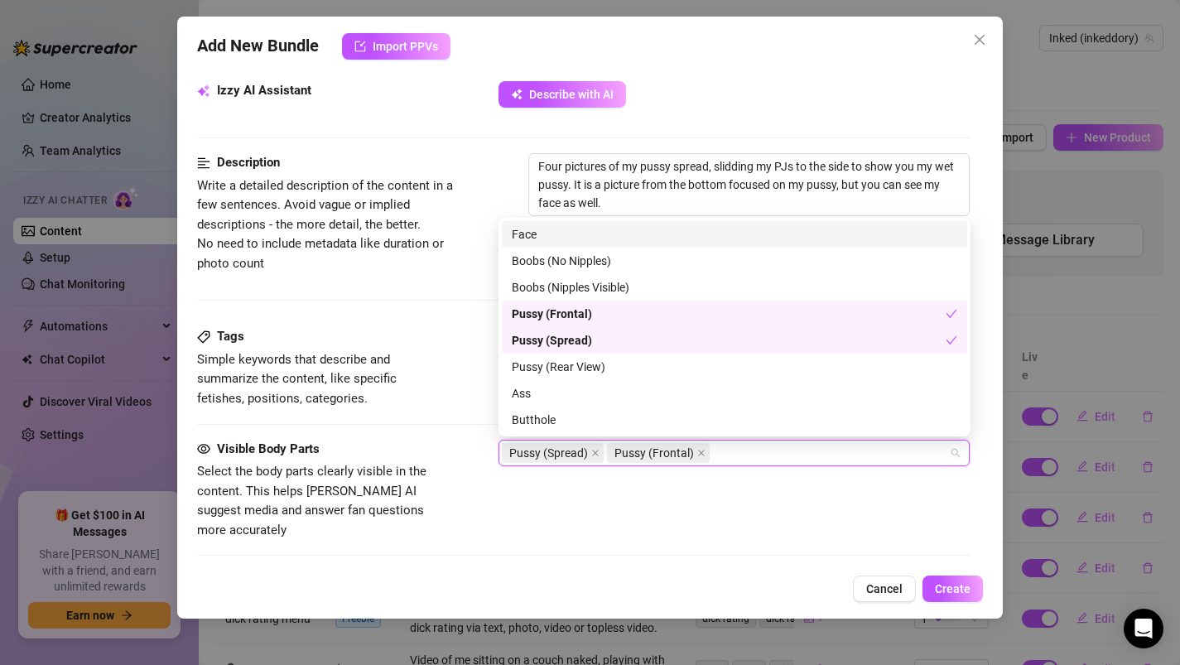
click at [522, 241] on div "Face" at bounding box center [734, 234] width 445 height 18
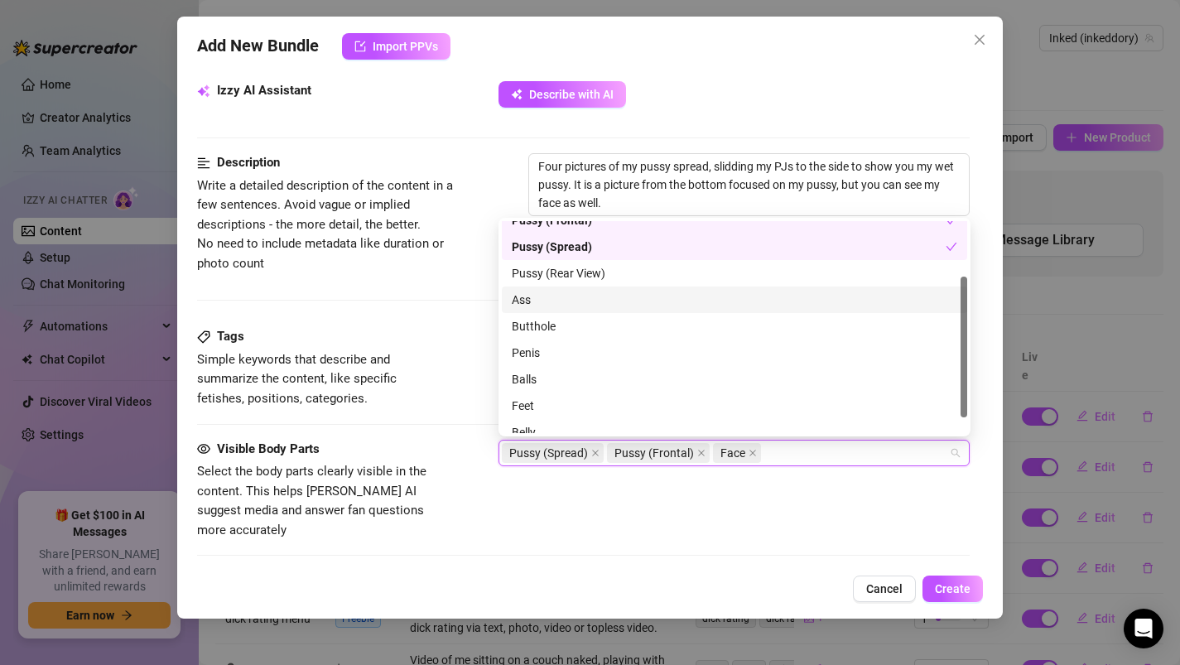
scroll to position [106, 0]
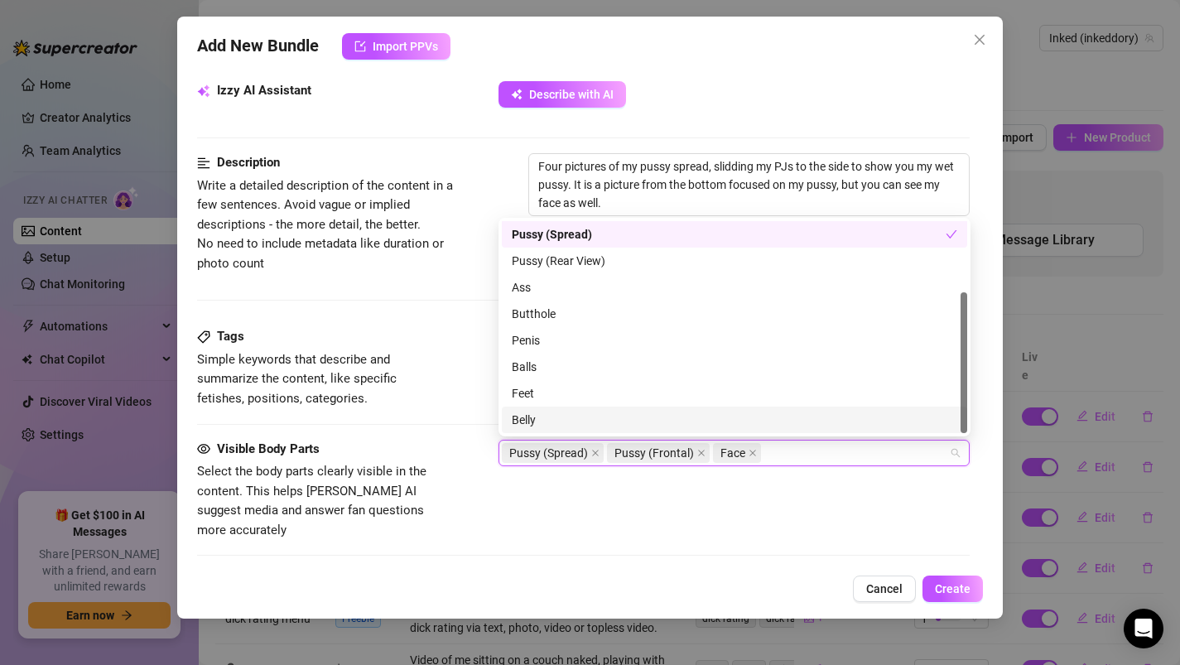
click at [474, 481] on div "Visible Body Parts Select the body parts clearly visible in the content. This h…" at bounding box center [583, 490] width 773 height 101
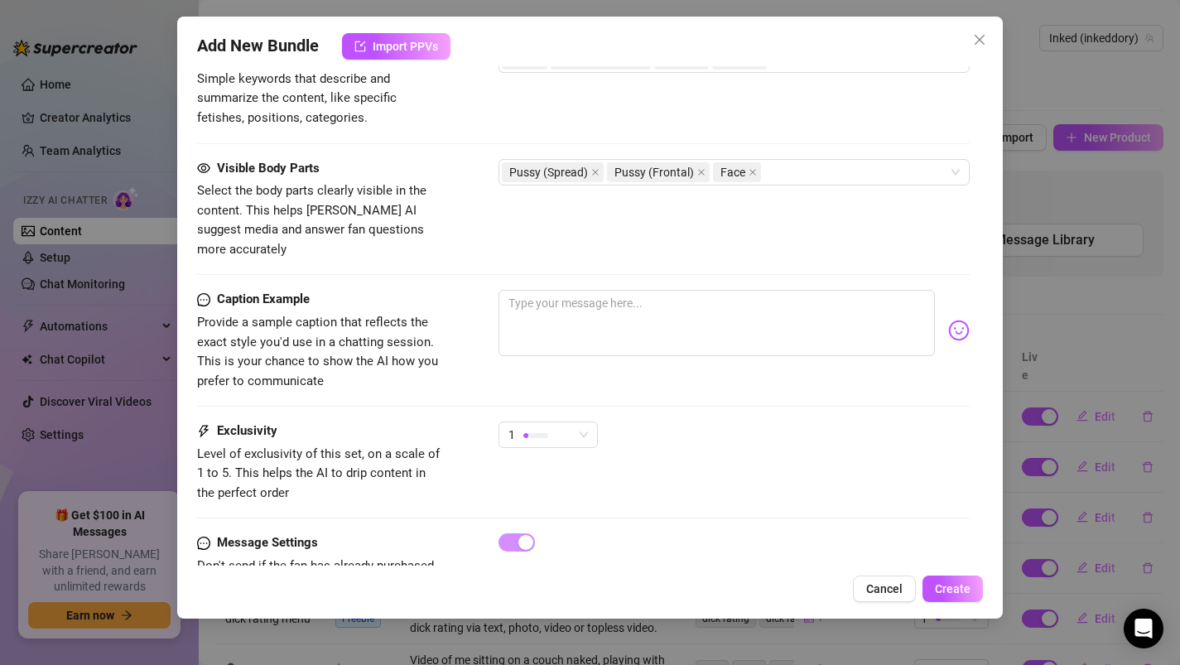
scroll to position [1002, 0]
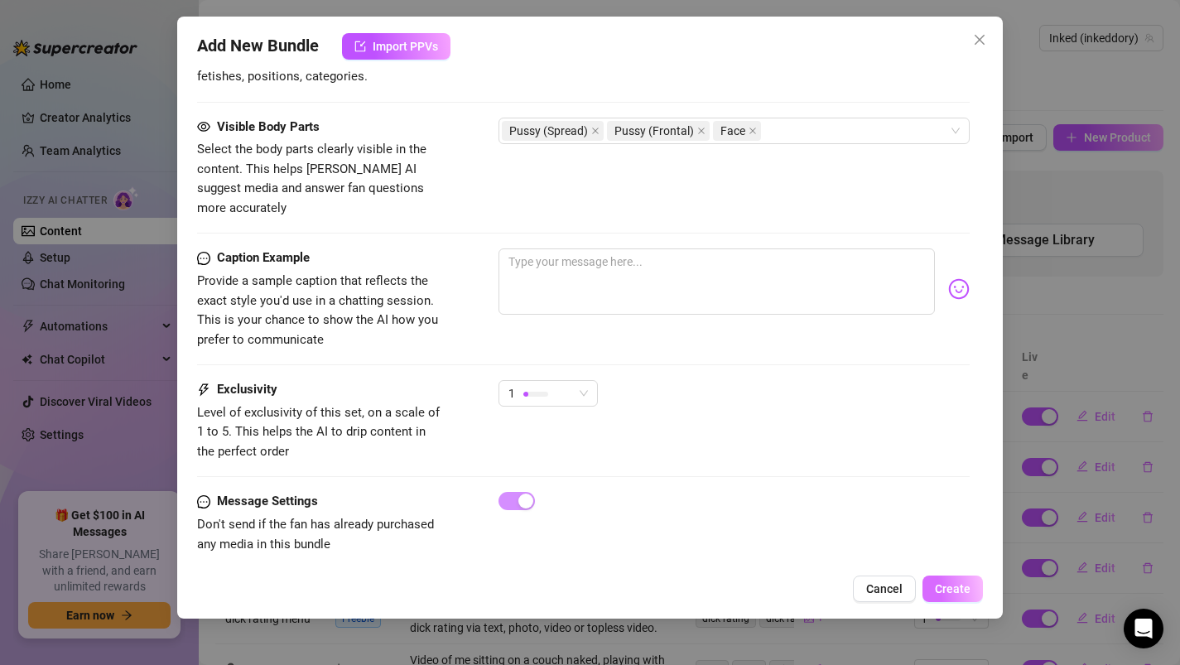
click at [959, 591] on span "Create" at bounding box center [953, 588] width 36 height 13
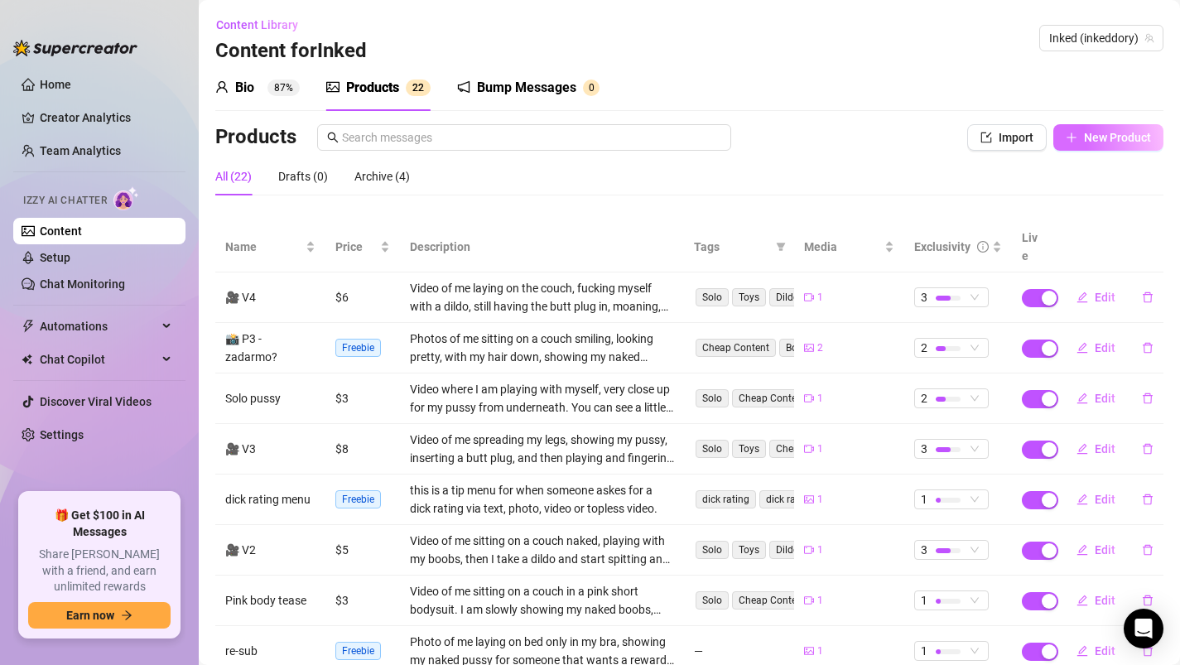
click at [1090, 137] on span "New Product" at bounding box center [1117, 137] width 67 height 13
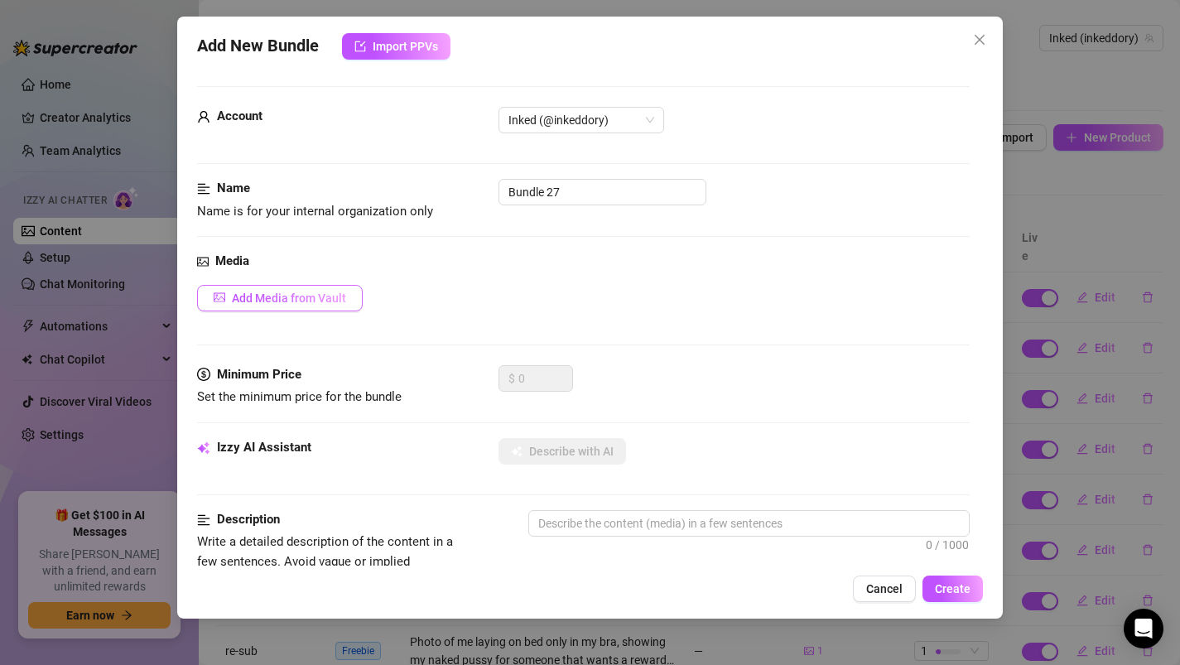
click at [243, 305] on button "Add Media from Vault" at bounding box center [280, 298] width 166 height 26
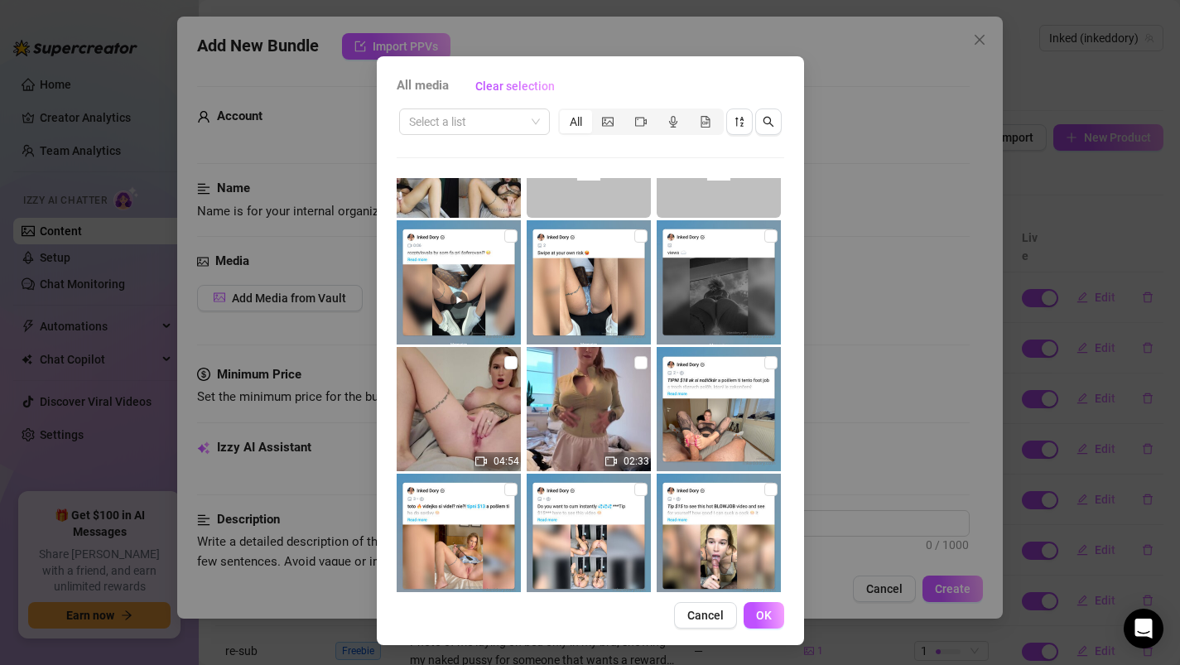
scroll to position [4013, 0]
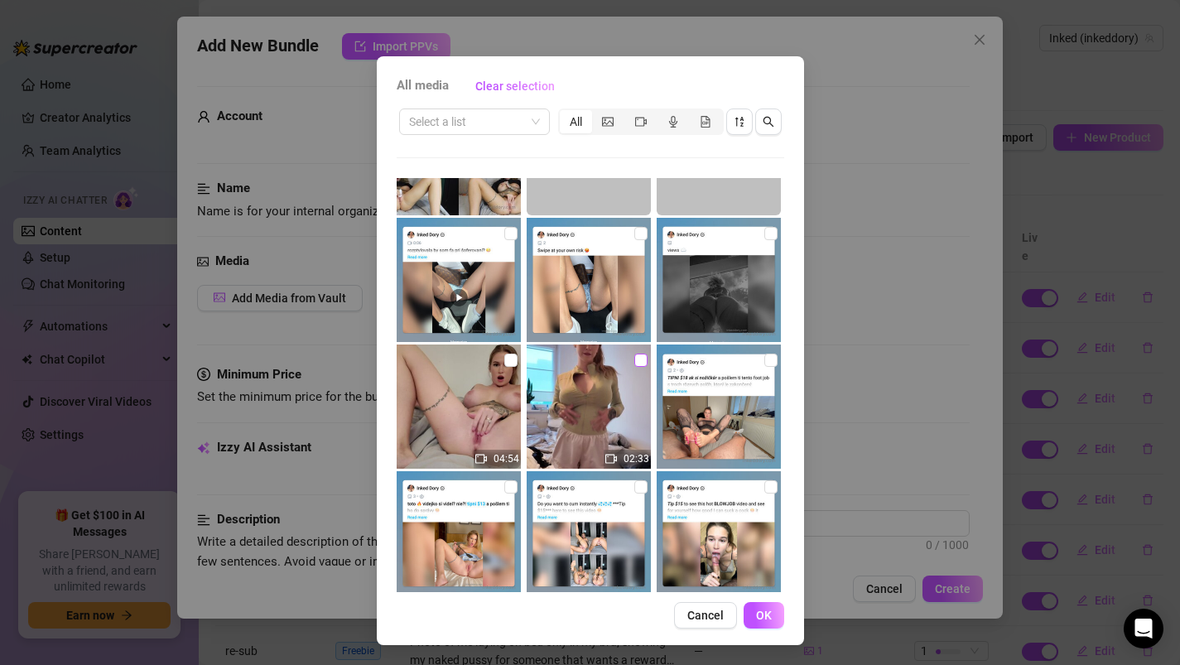
click at [637, 357] on input "checkbox" at bounding box center [640, 359] width 13 height 13
click at [762, 613] on span "OK" at bounding box center [764, 614] width 16 height 13
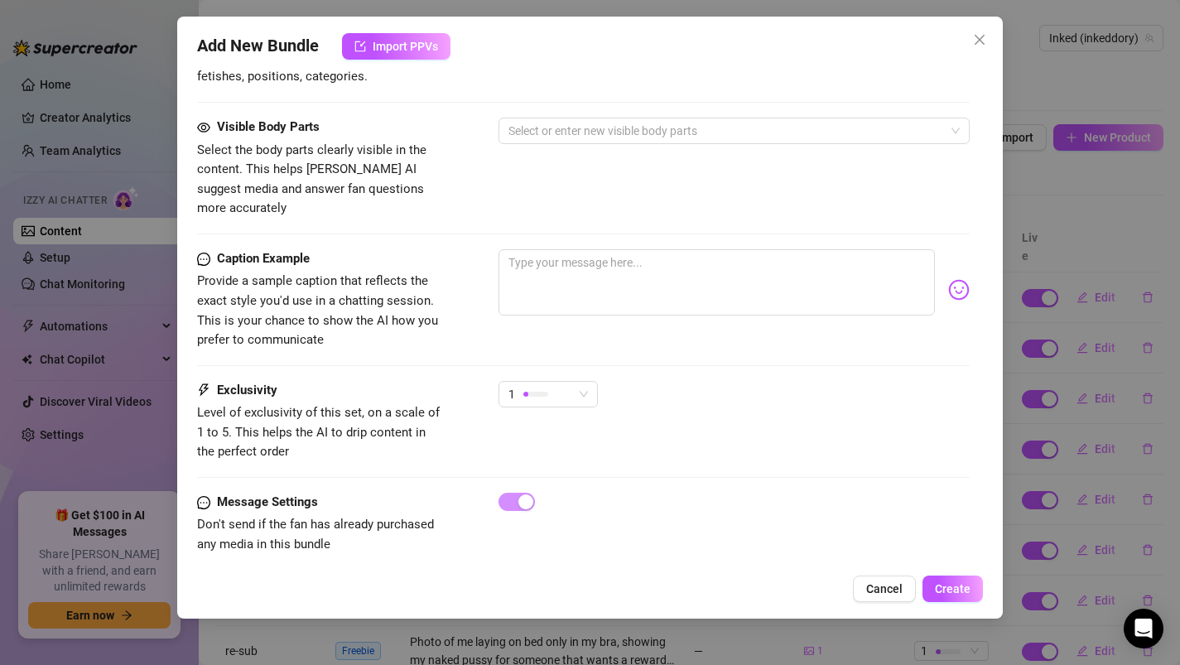
scroll to position [907, 0]
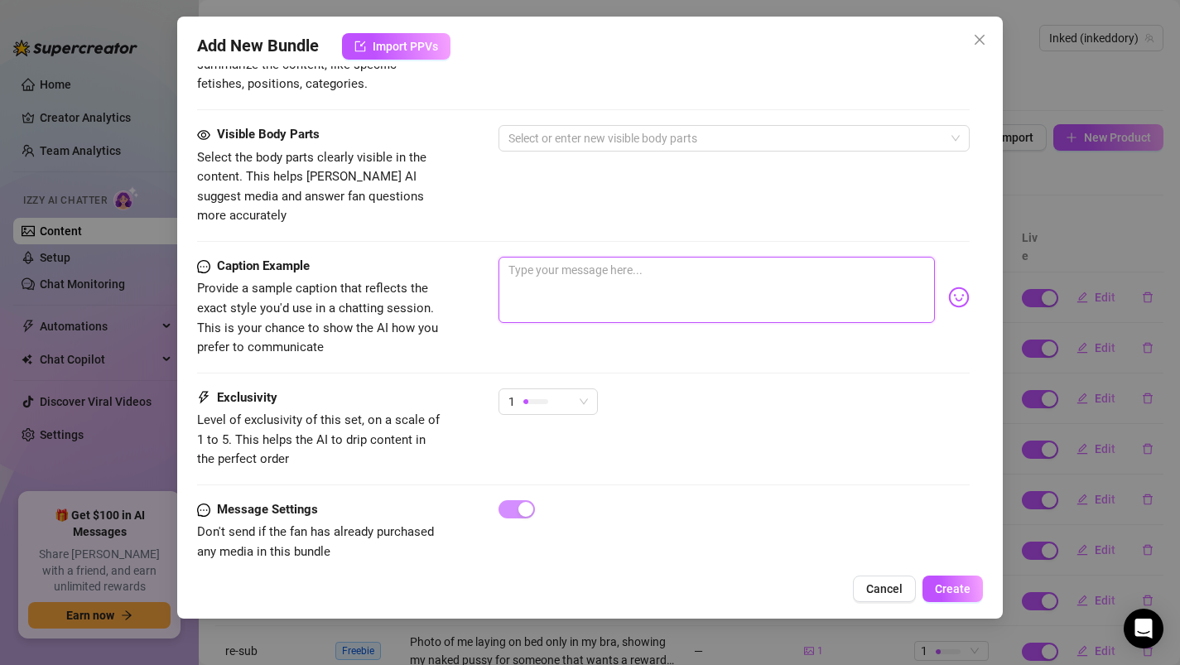
click at [536, 257] on textarea at bounding box center [716, 290] width 437 height 66
paste textarea "Good morning baby 🥰 Hope you dreamt about me and woke up with the biggest morni…"
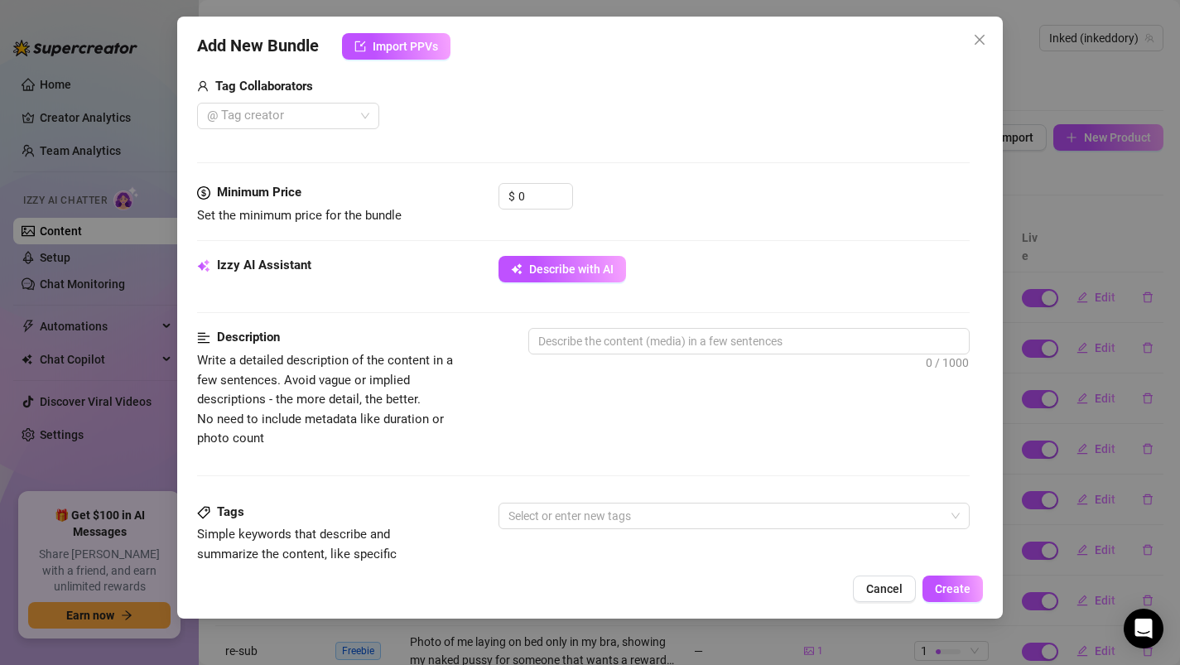
scroll to position [406, 0]
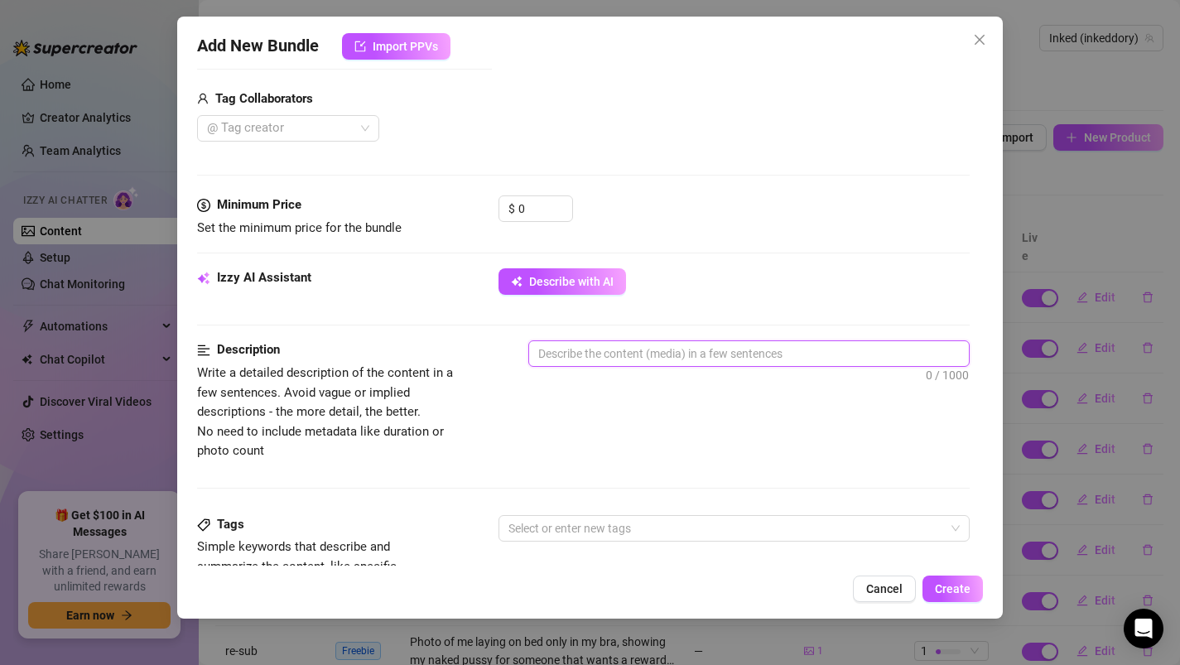
click at [562, 361] on textarea at bounding box center [749, 353] width 440 height 25
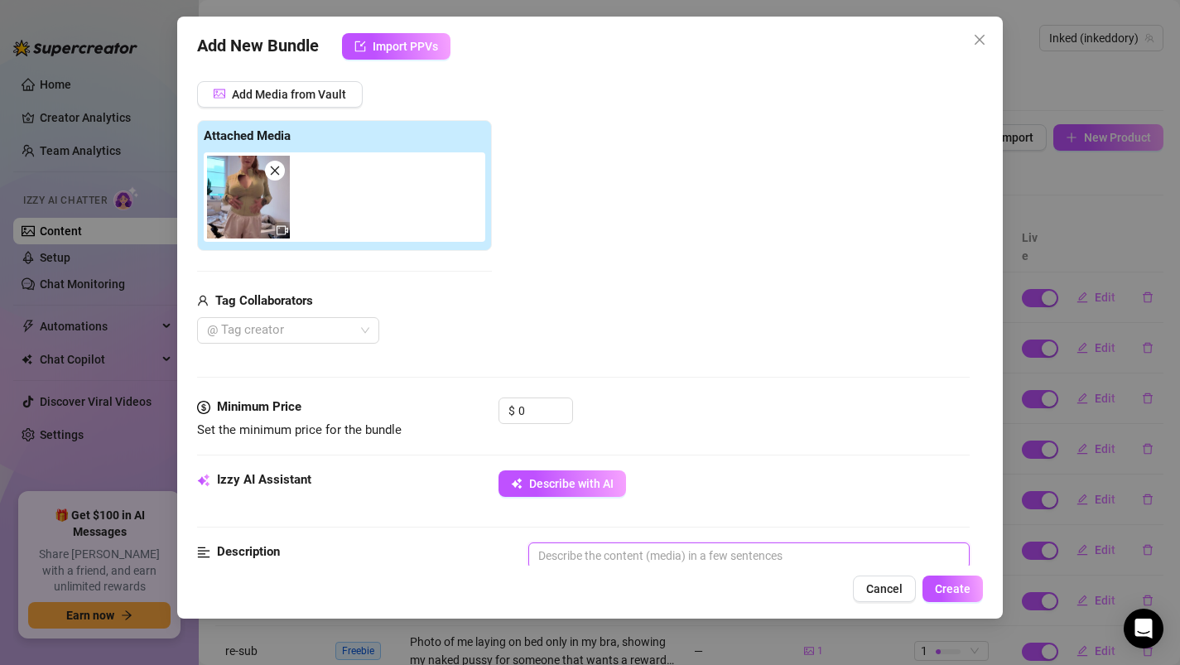
scroll to position [204, 0]
click at [544, 404] on input "0" at bounding box center [545, 409] width 54 height 25
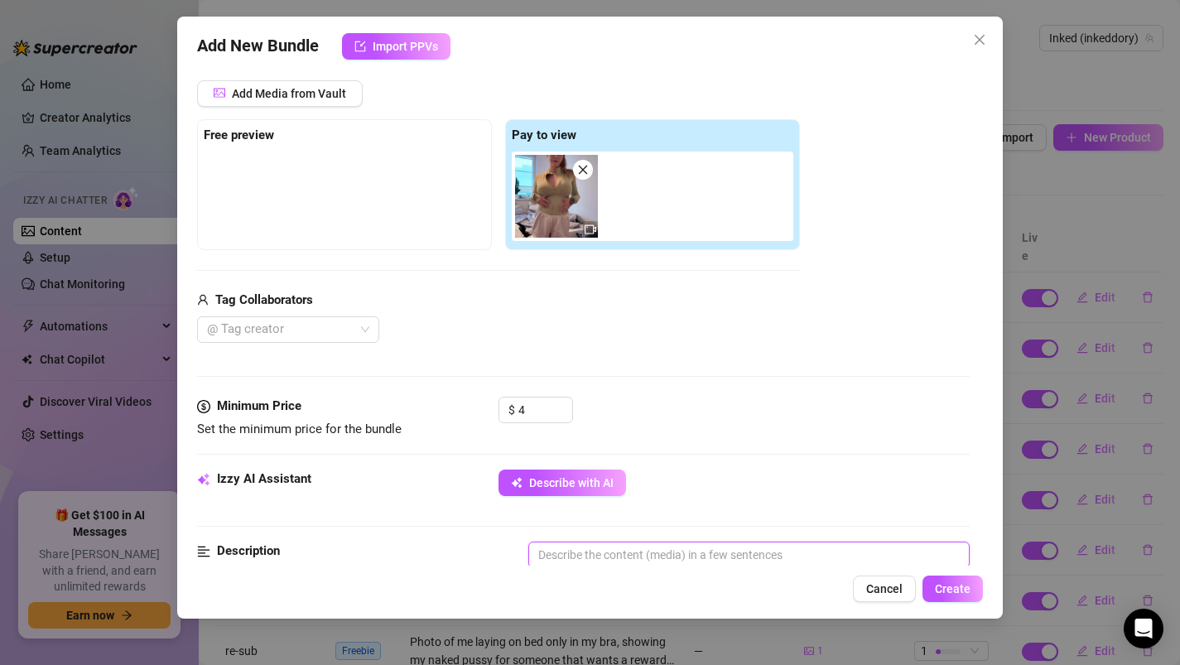
click at [585, 555] on textarea at bounding box center [749, 554] width 440 height 25
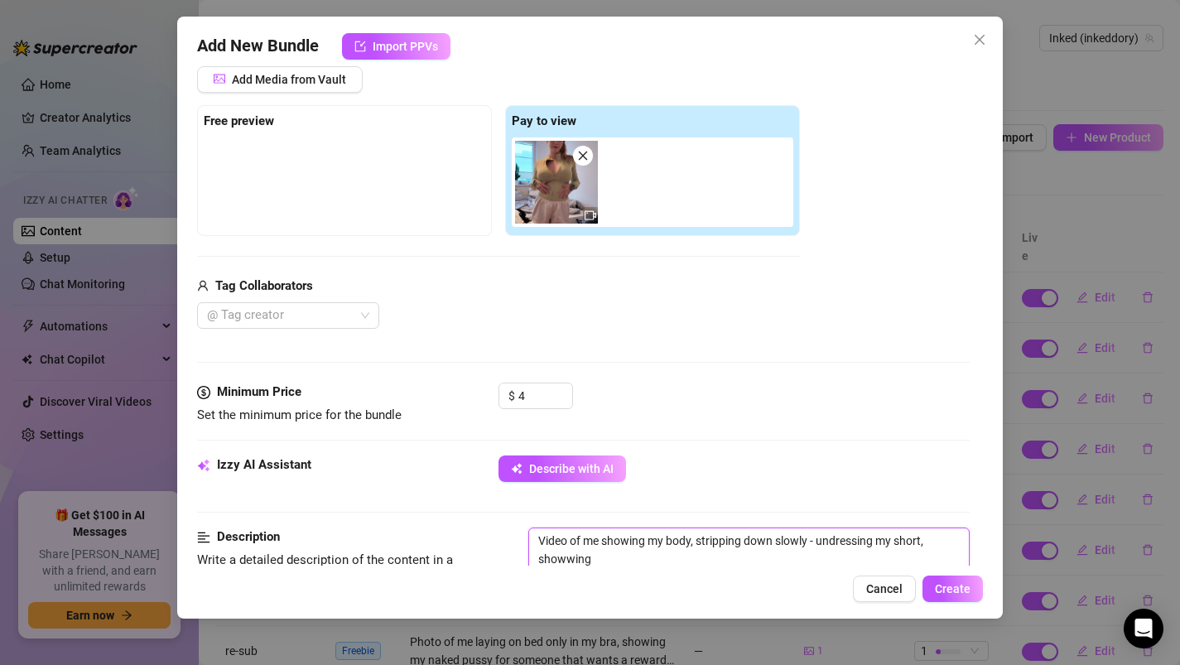
scroll to position [219, 0]
click at [911, 526] on div "Izzy AI Assistant Describe with AI" at bounding box center [583, 491] width 773 height 72
click at [955, 563] on textarea "Video of me showing my body, stripping down slowly - undressing my short, showw…" at bounding box center [749, 549] width 440 height 43
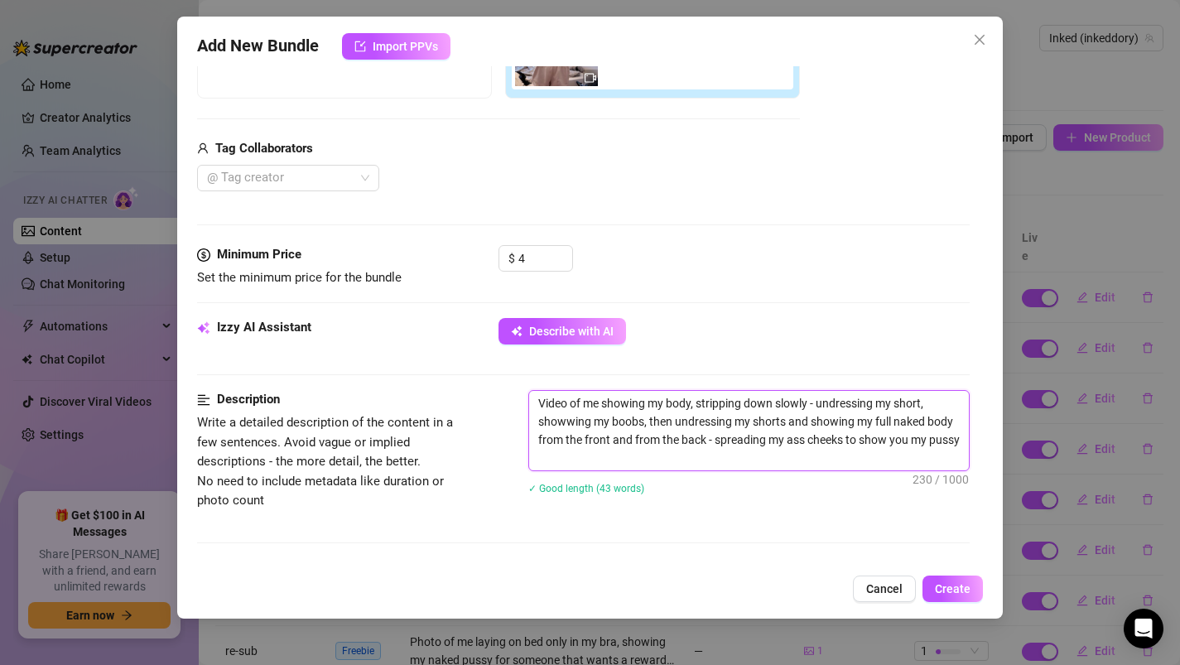
scroll to position [393, 0]
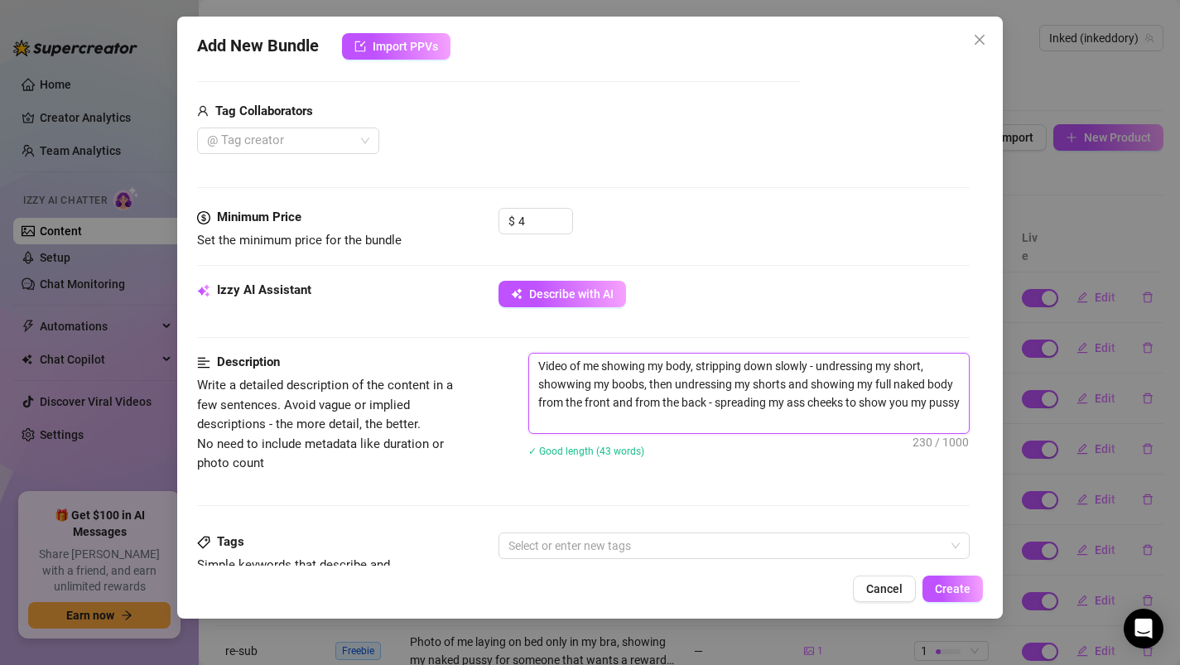
click at [560, 387] on textarea "Video of me showing my body, stripping down slowly - undressing my short, showw…" at bounding box center [749, 392] width 440 height 79
click at [598, 421] on textarea "Video of me showing my body, stripping down slowly - undressing my short, showi…" at bounding box center [749, 392] width 440 height 79
click at [600, 415] on textarea "Video of me showing my body, stripping down slowly - undressing my short, showi…" at bounding box center [749, 392] width 440 height 79
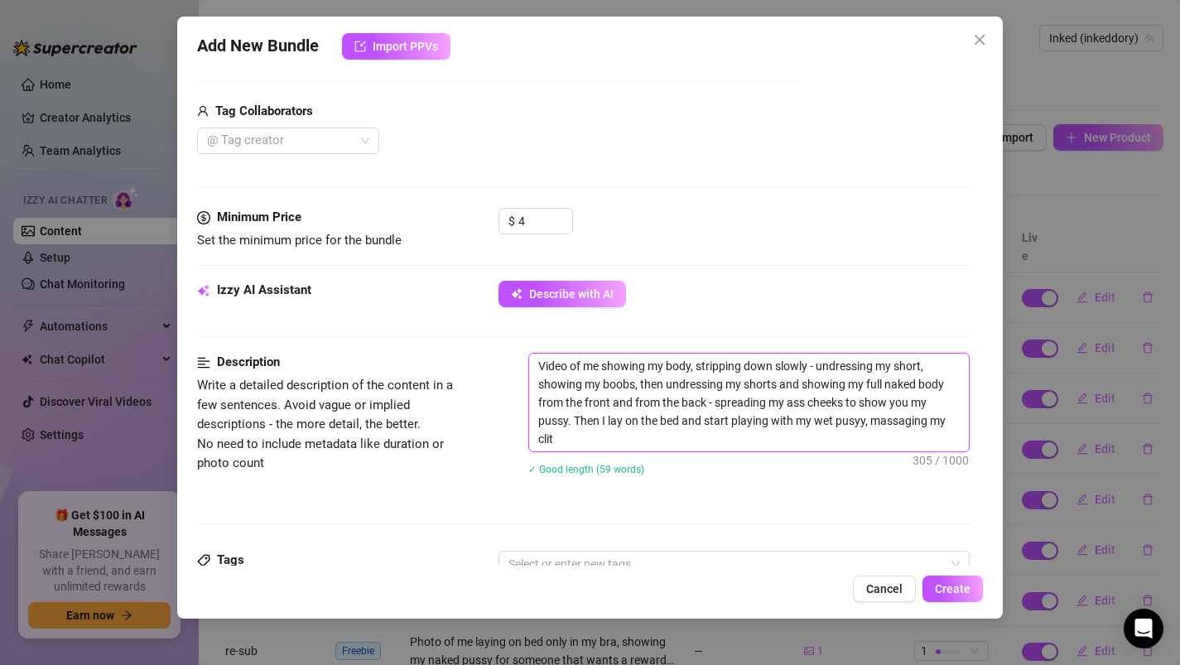
scroll to position [0, 0]
click at [590, 446] on textarea "Video of me showing my body, stripping down slowly - undressing my short, showi…" at bounding box center [749, 402] width 440 height 98
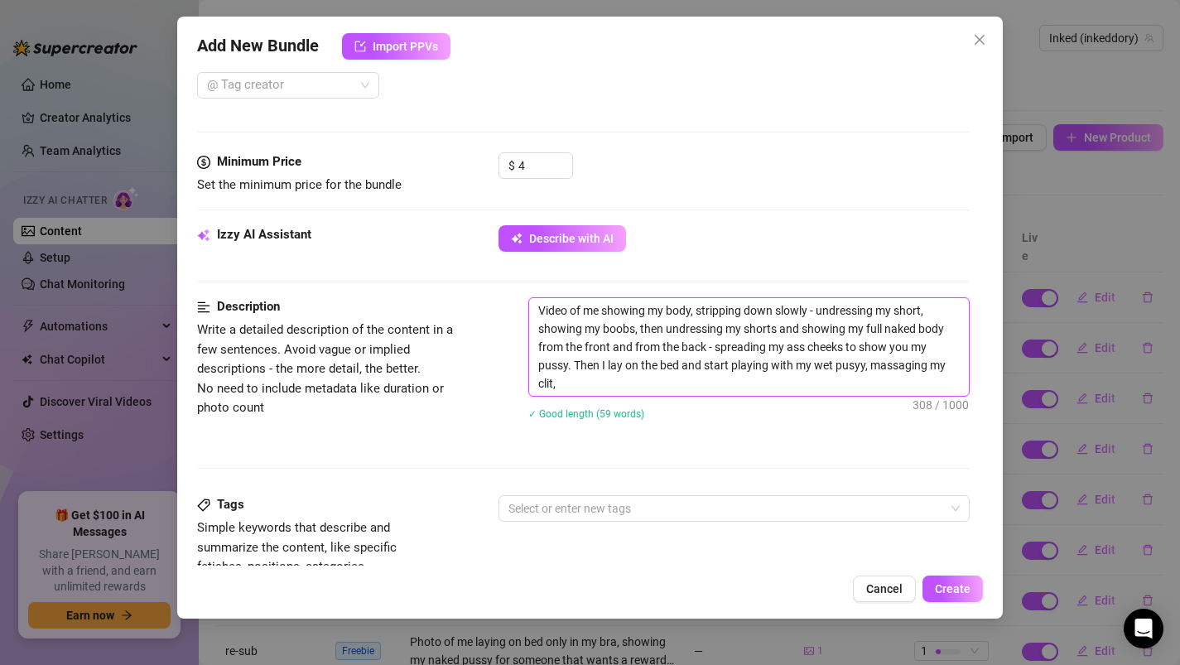
scroll to position [451, 0]
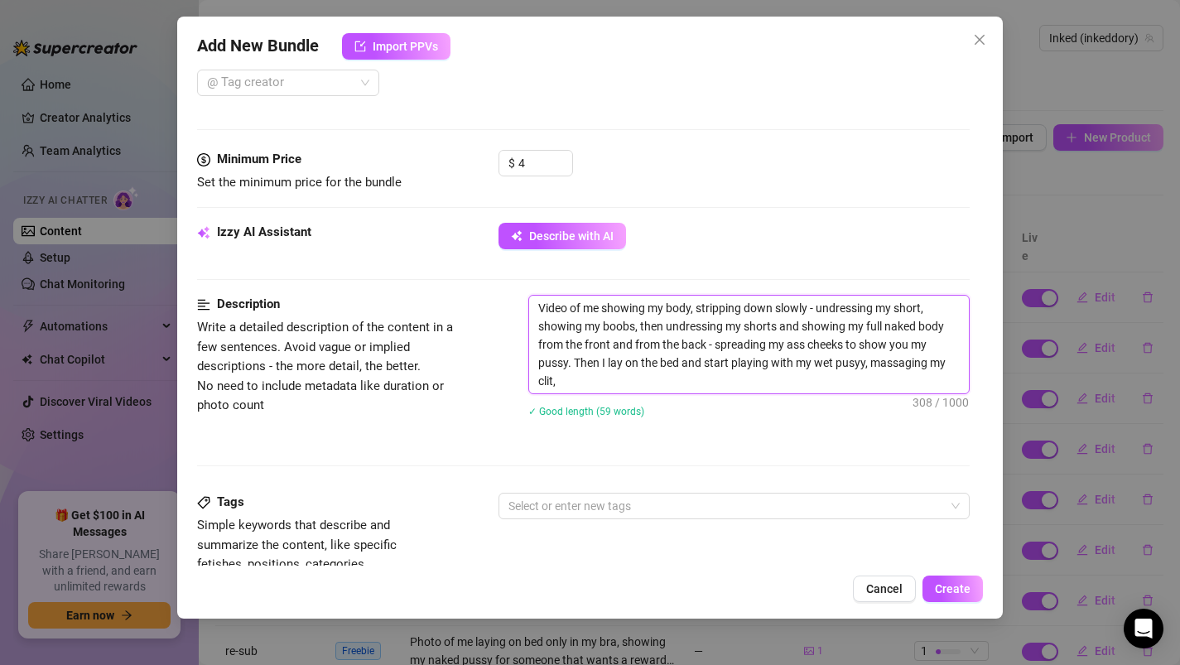
click at [858, 361] on textarea "Video of me showing my body, stripping down slowly - undressing my short, showi…" at bounding box center [749, 345] width 440 height 98
click at [810, 381] on textarea "Video of me showing my body, stripping down slowly - undressing my short, showi…" at bounding box center [749, 345] width 440 height 98
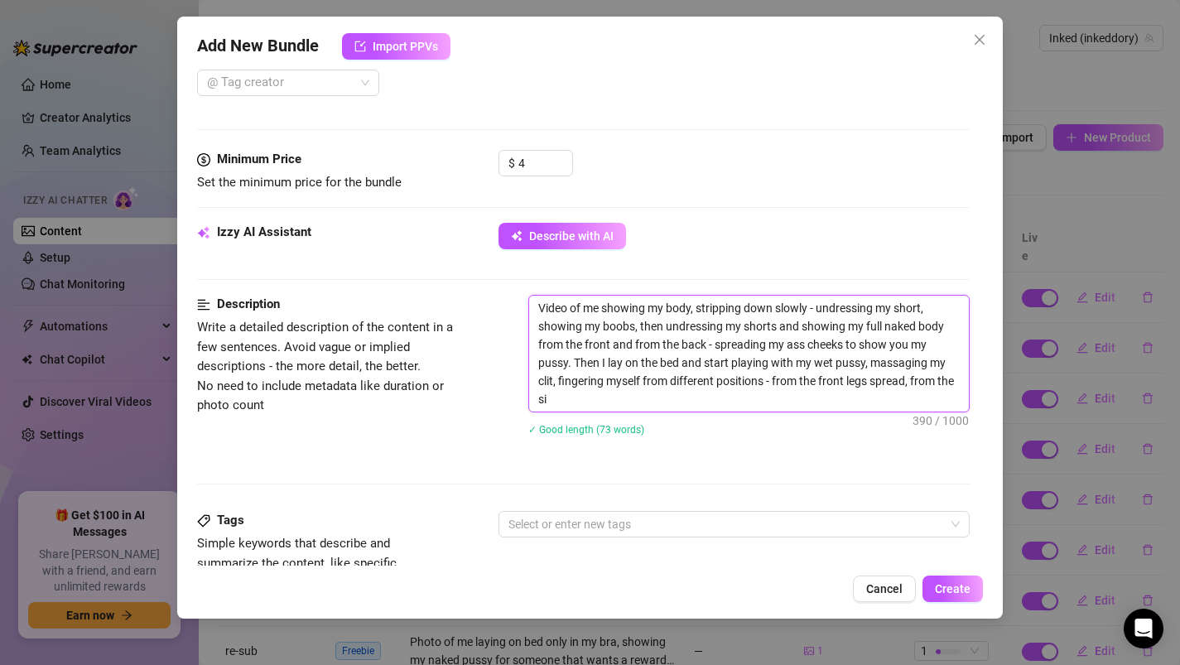
scroll to position [0, 0]
click at [690, 405] on textarea "Video of me showing my body, stripping down slowly - undressing my short, showi…" at bounding box center [749, 354] width 440 height 116
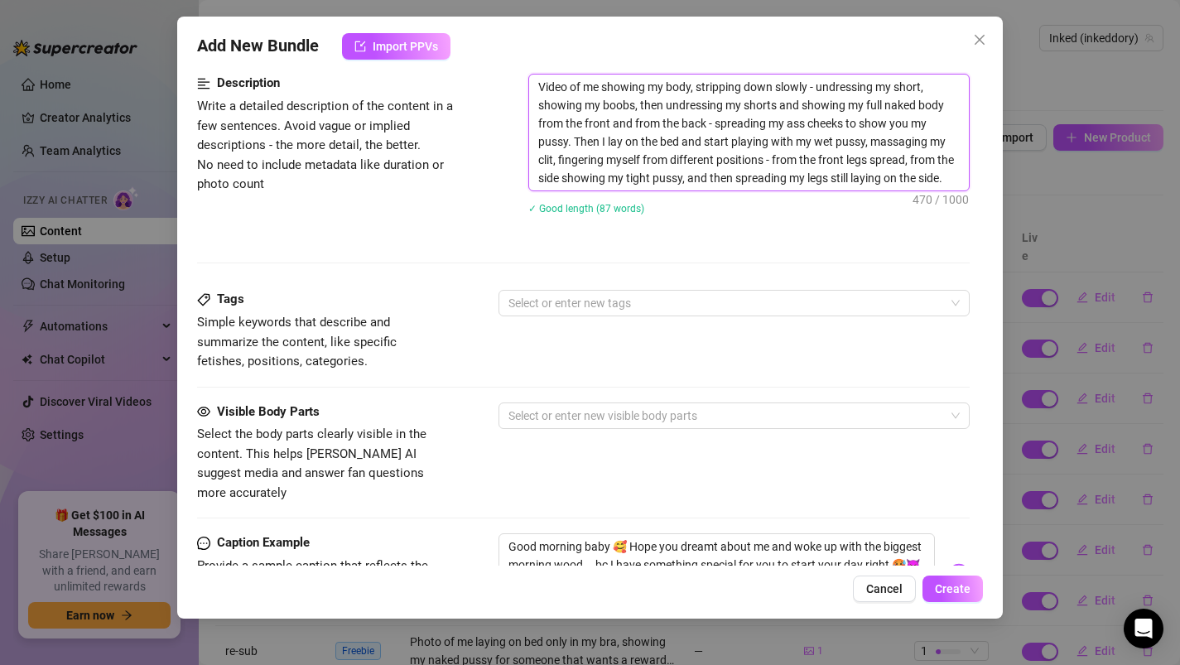
scroll to position [673, 0]
click at [568, 309] on div at bounding box center [726, 302] width 448 height 23
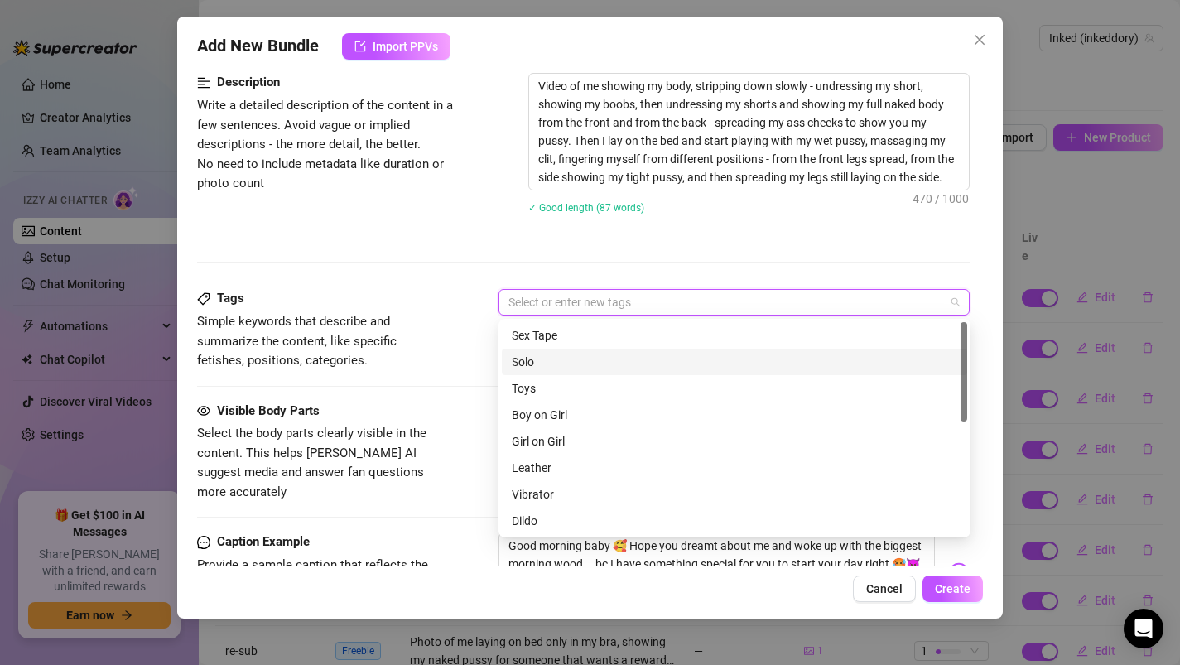
click at [563, 363] on div "Solo" at bounding box center [734, 362] width 445 height 18
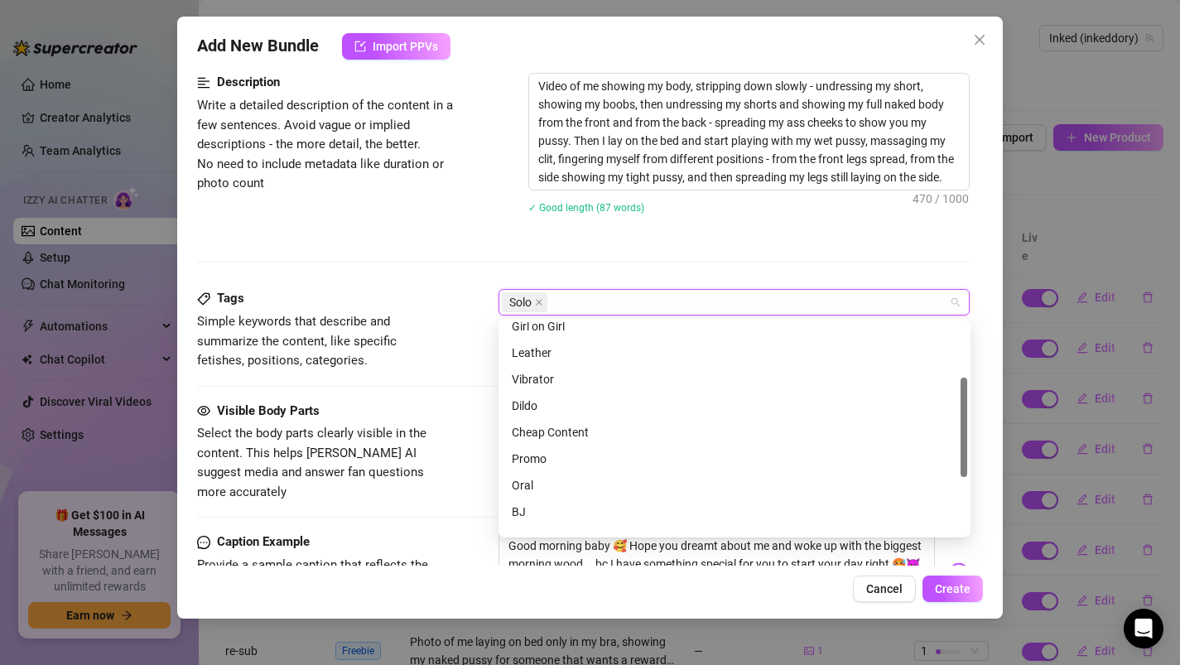
scroll to position [118, 0]
click at [570, 425] on div "Cheap Content" at bounding box center [734, 430] width 445 height 18
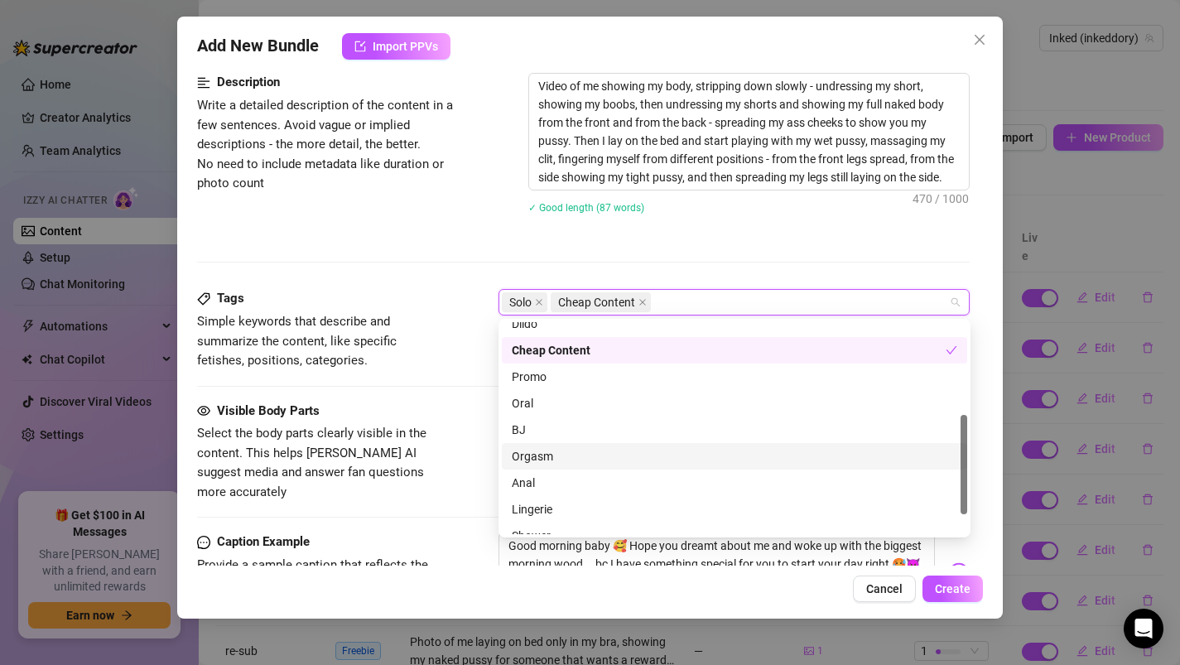
click at [557, 451] on div "Orgasm" at bounding box center [734, 456] width 445 height 18
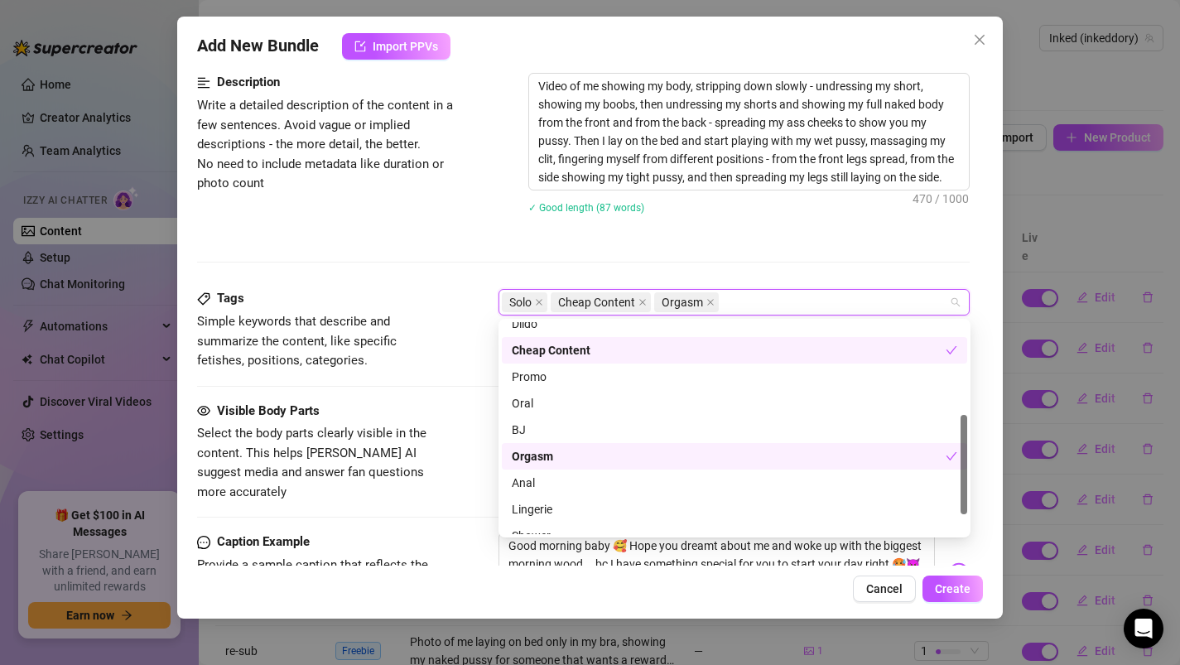
scroll to position [238, 0]
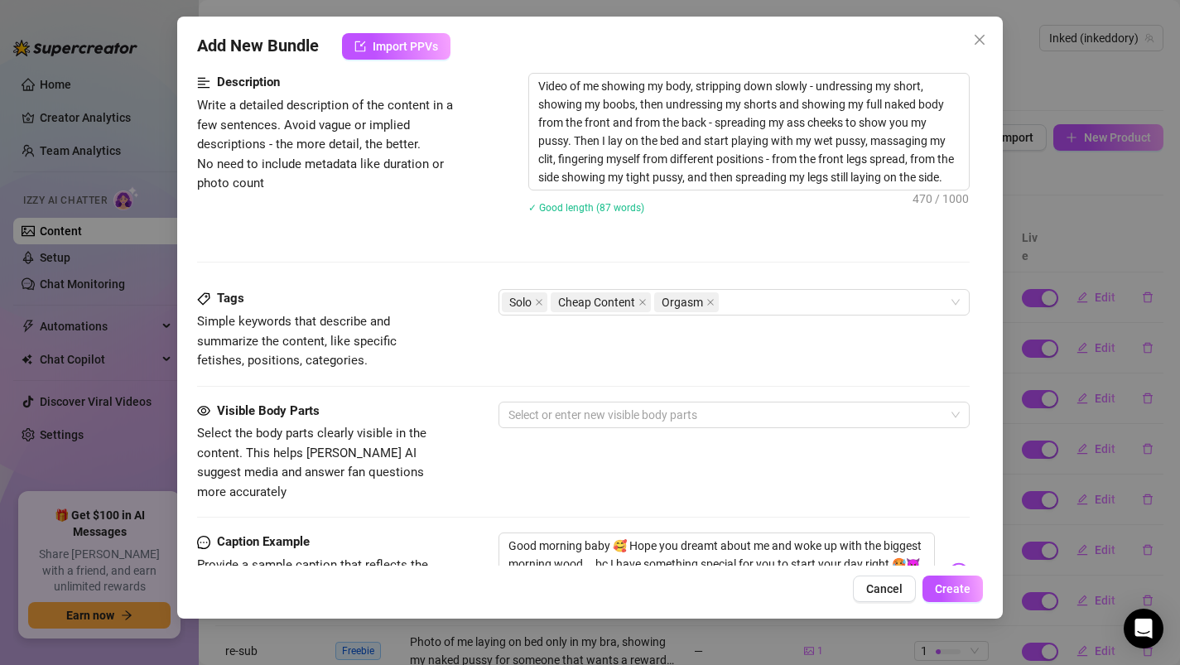
click at [485, 532] on div "Caption Example Provide a sample caption that reflects the exact style you'd us…" at bounding box center [583, 582] width 773 height 101
click at [553, 421] on div at bounding box center [726, 414] width 448 height 23
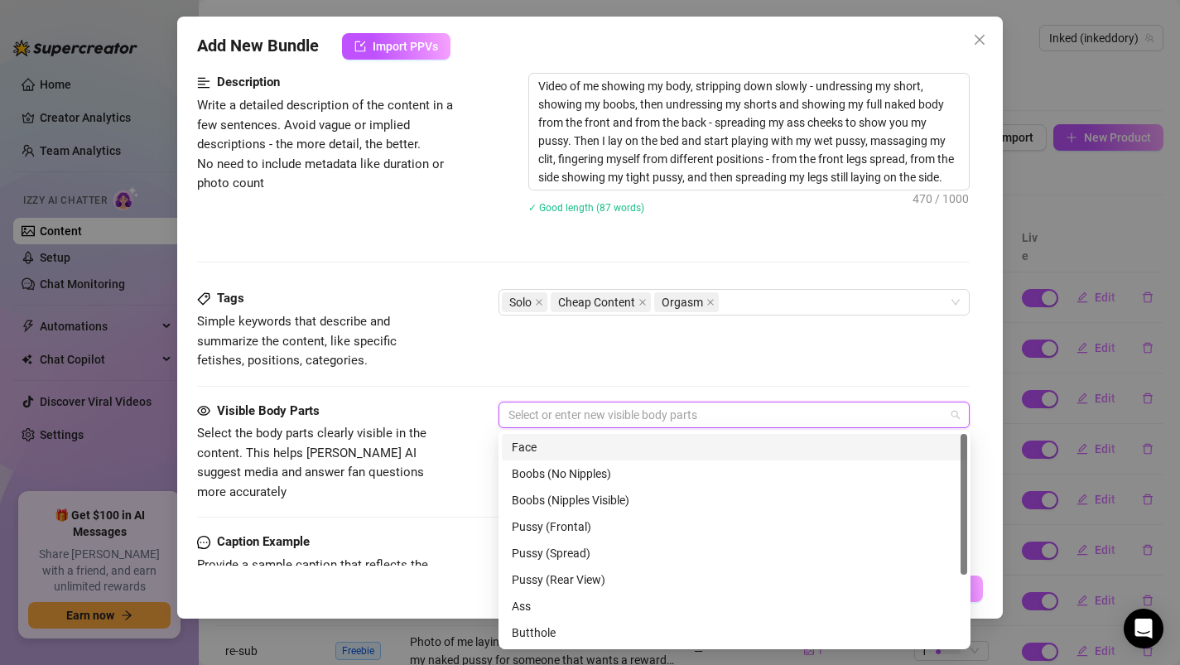
click at [553, 443] on div "Face" at bounding box center [734, 447] width 445 height 18
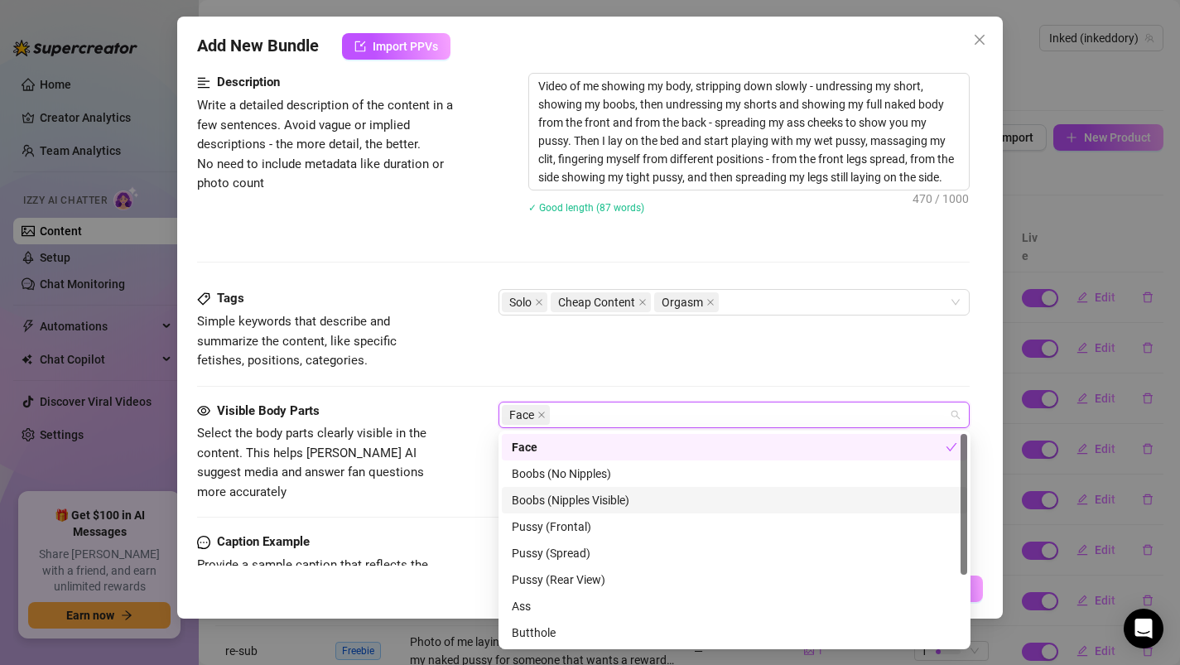
click at [561, 498] on div "Boobs (Nipples Visible)" at bounding box center [734, 500] width 445 height 18
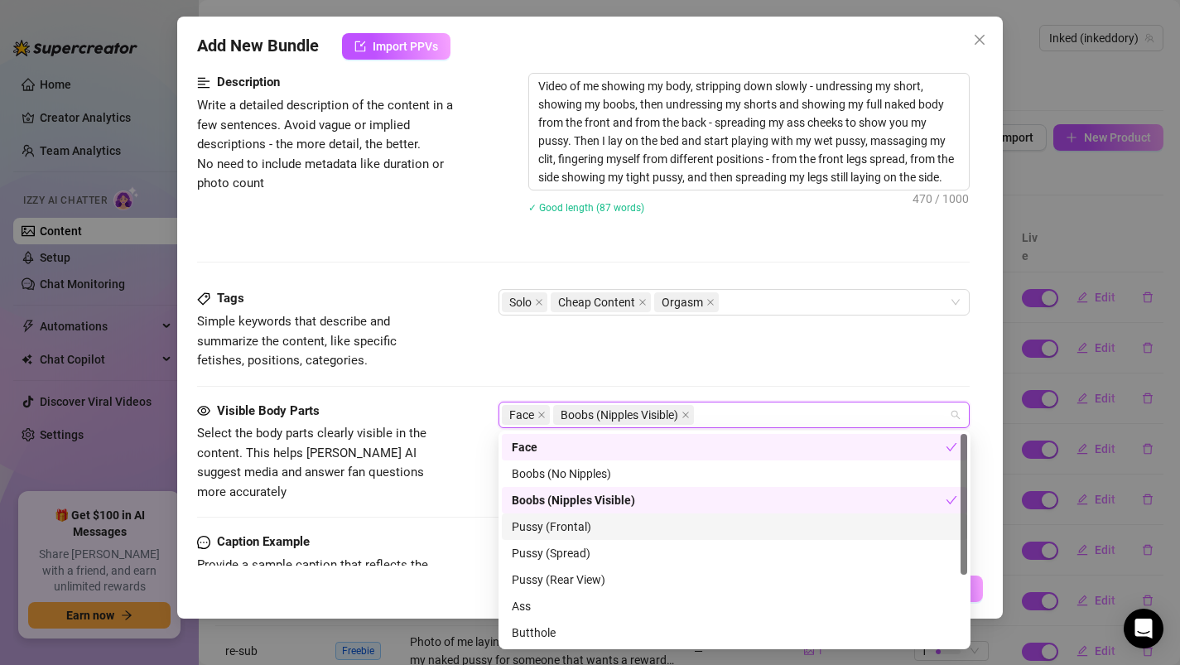
click at [558, 531] on div "Pussy (Frontal)" at bounding box center [734, 526] width 445 height 18
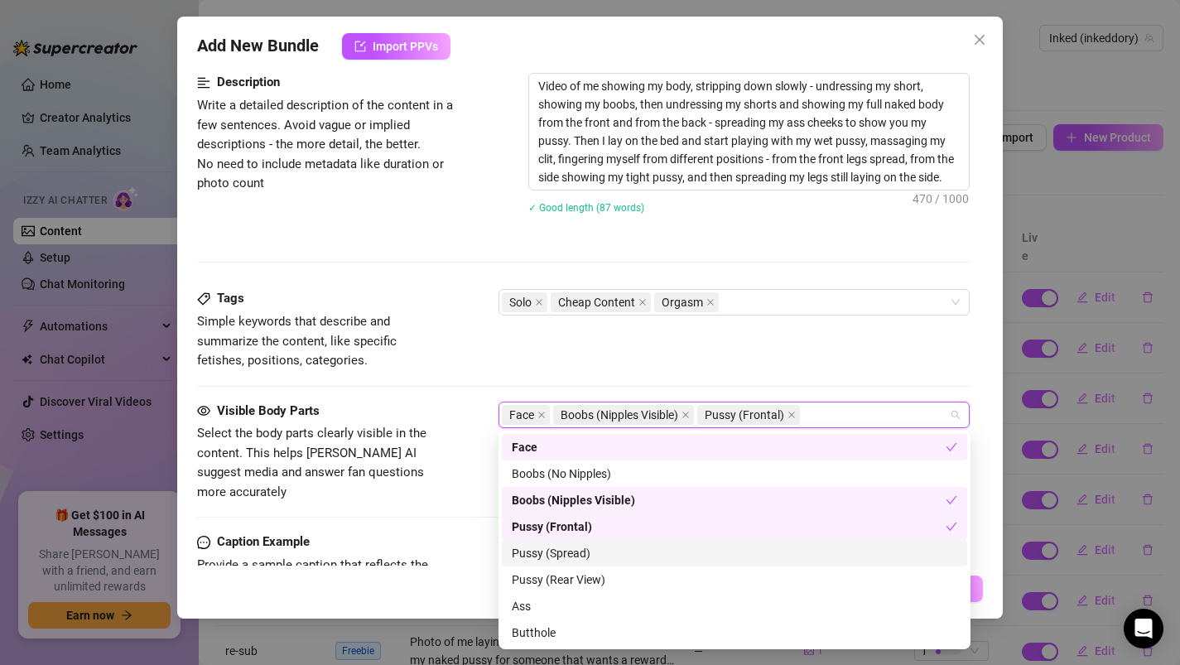
click at [556, 556] on div "Pussy (Spread)" at bounding box center [734, 553] width 445 height 18
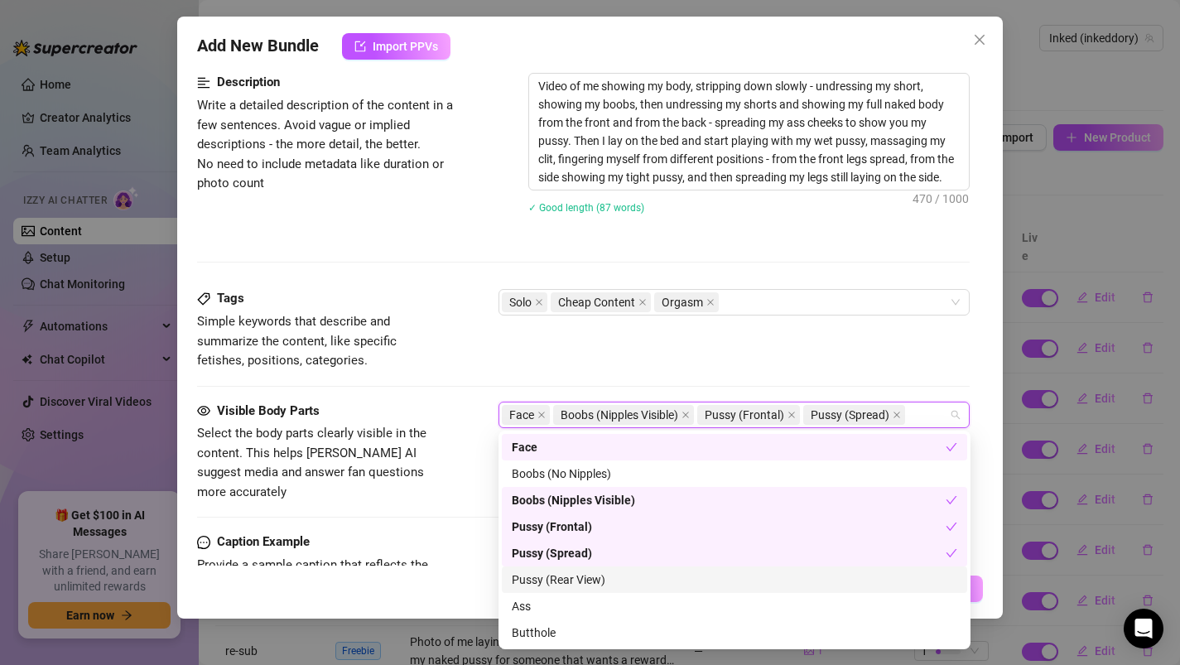
click at [556, 580] on div "Pussy (Rear View)" at bounding box center [734, 579] width 445 height 18
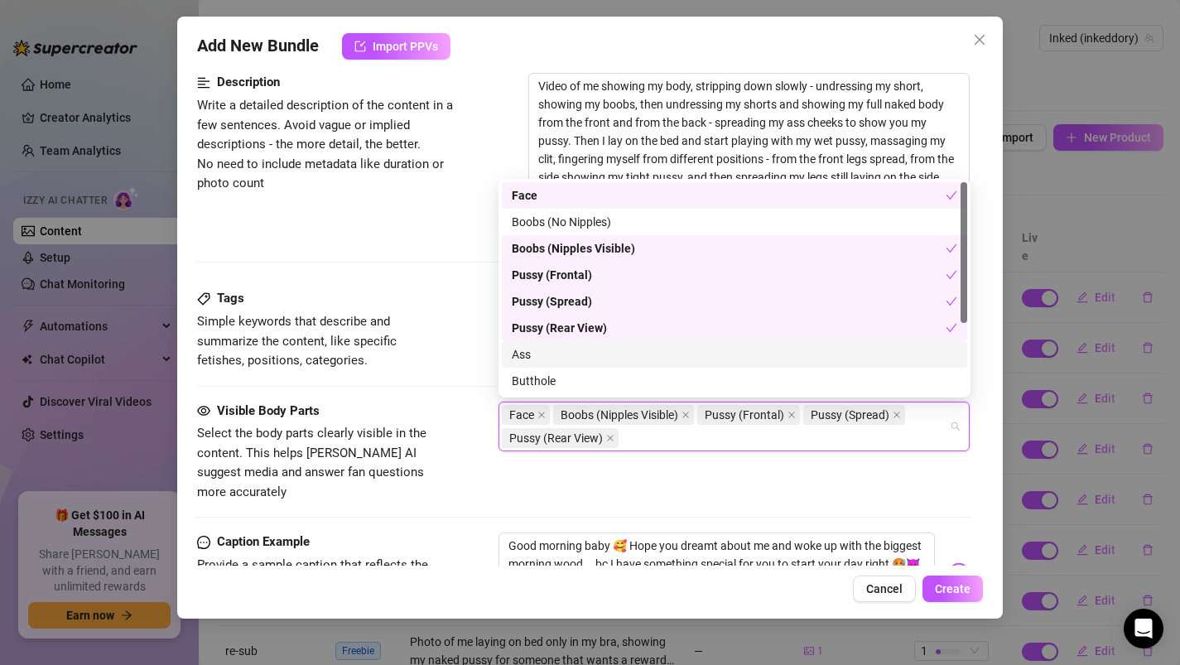
click at [532, 357] on div "Ass" at bounding box center [734, 354] width 445 height 18
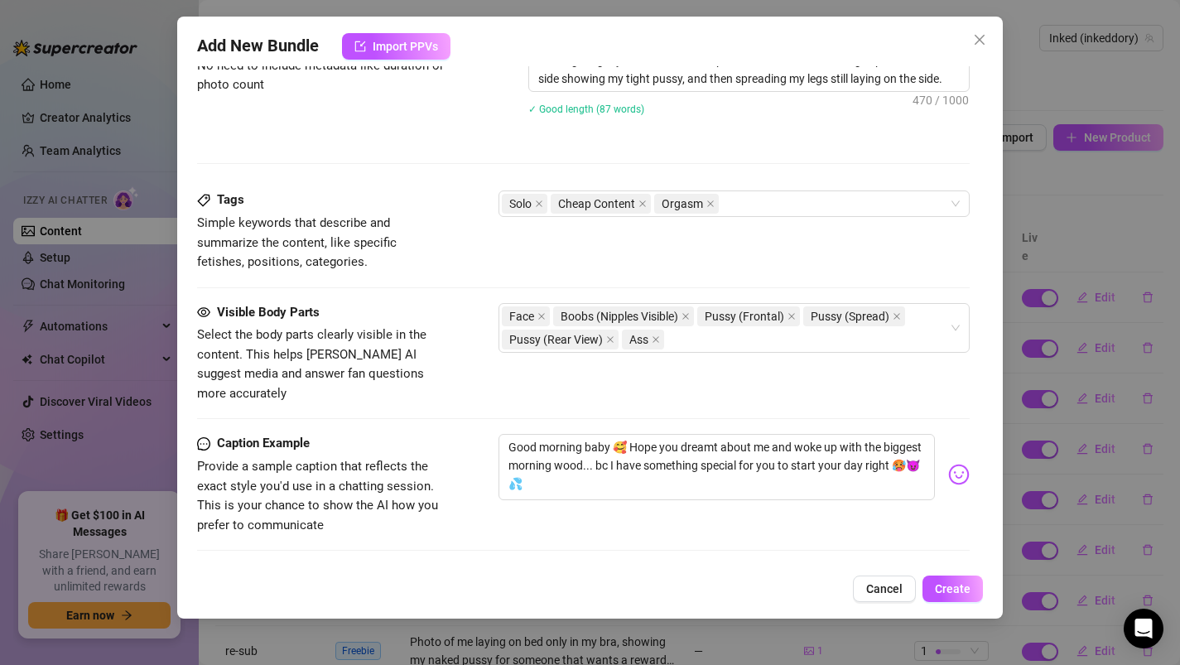
scroll to position [957, 0]
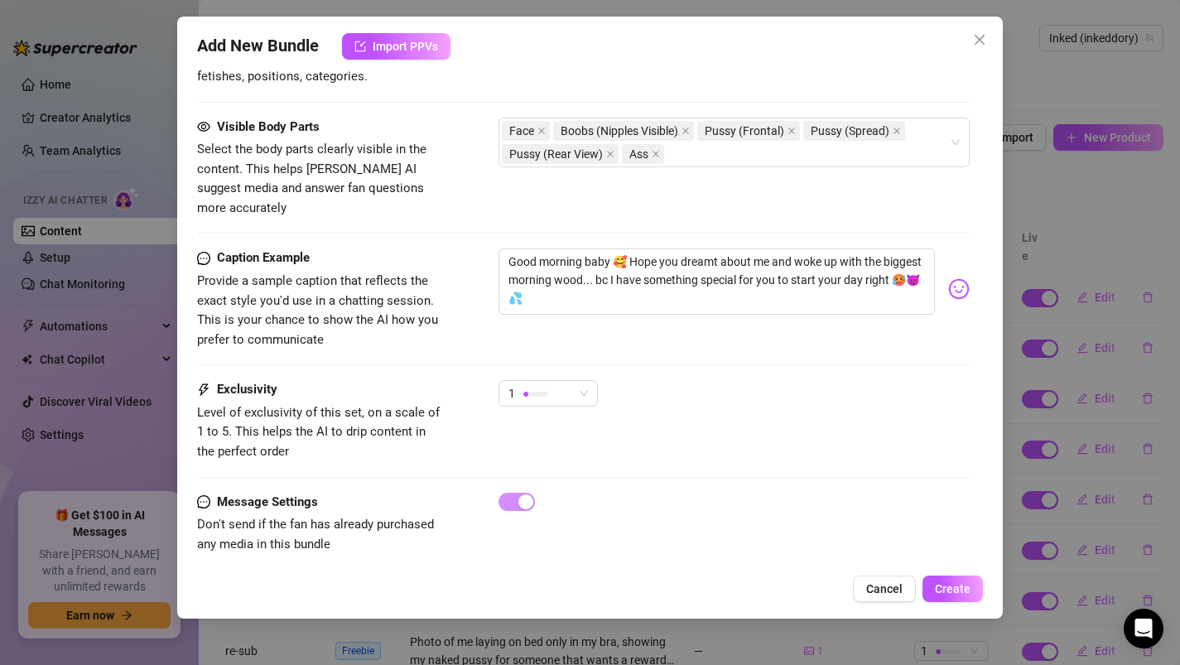
click at [584, 389] on div "1" at bounding box center [547, 400] width 99 height 41
click at [577, 381] on span "1" at bounding box center [547, 393] width 79 height 25
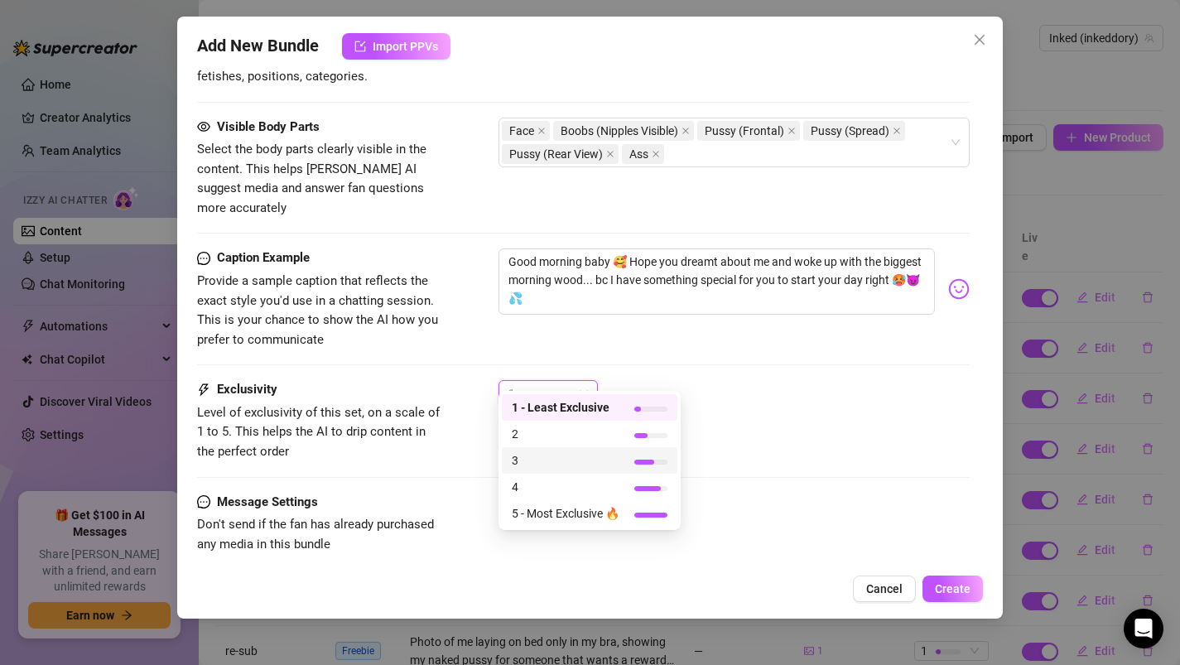
click at [544, 461] on span "3" at bounding box center [566, 460] width 108 height 18
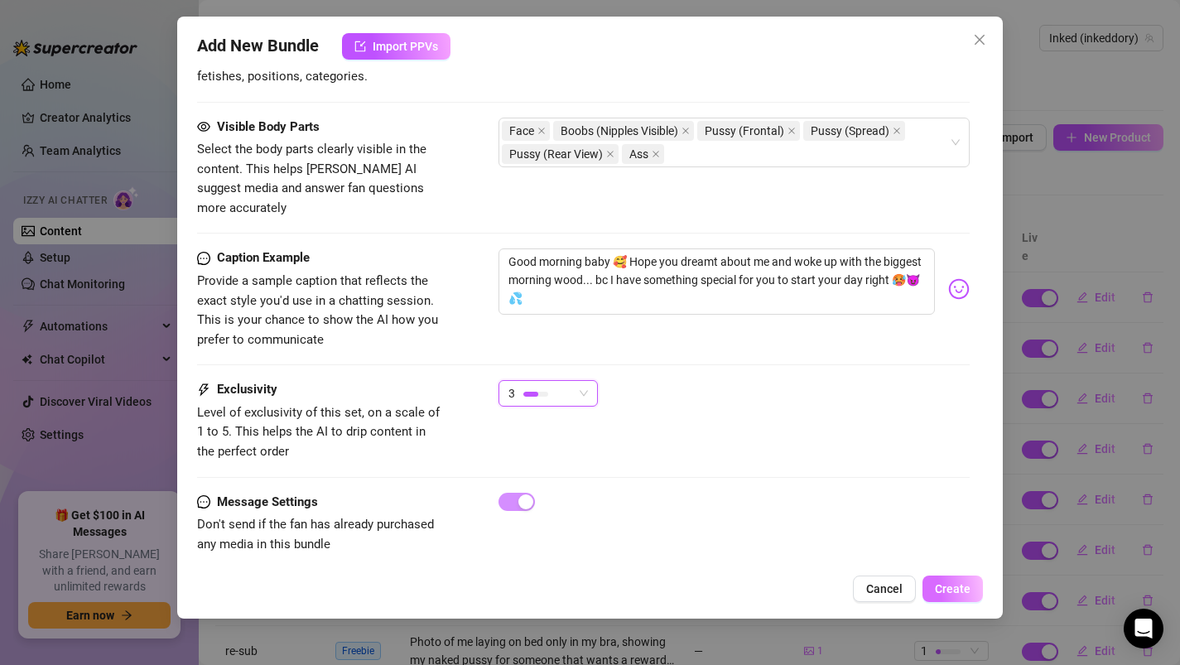
click at [948, 584] on span "Create" at bounding box center [953, 588] width 36 height 13
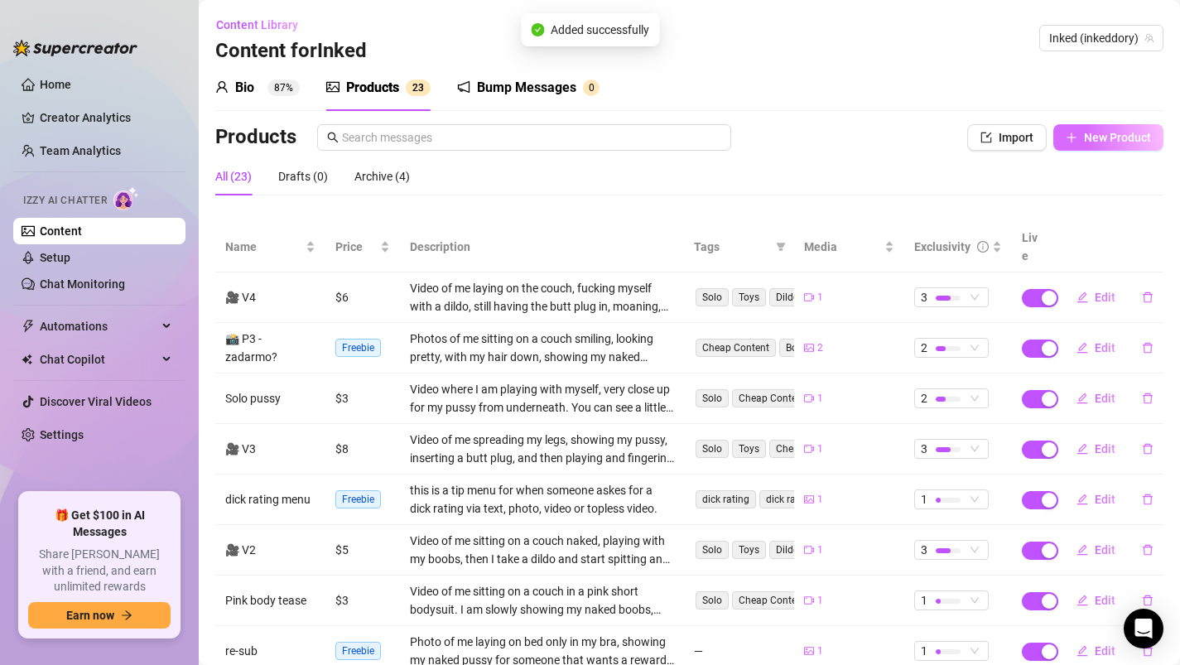
click at [1112, 132] on span "New Product" at bounding box center [1117, 137] width 67 height 13
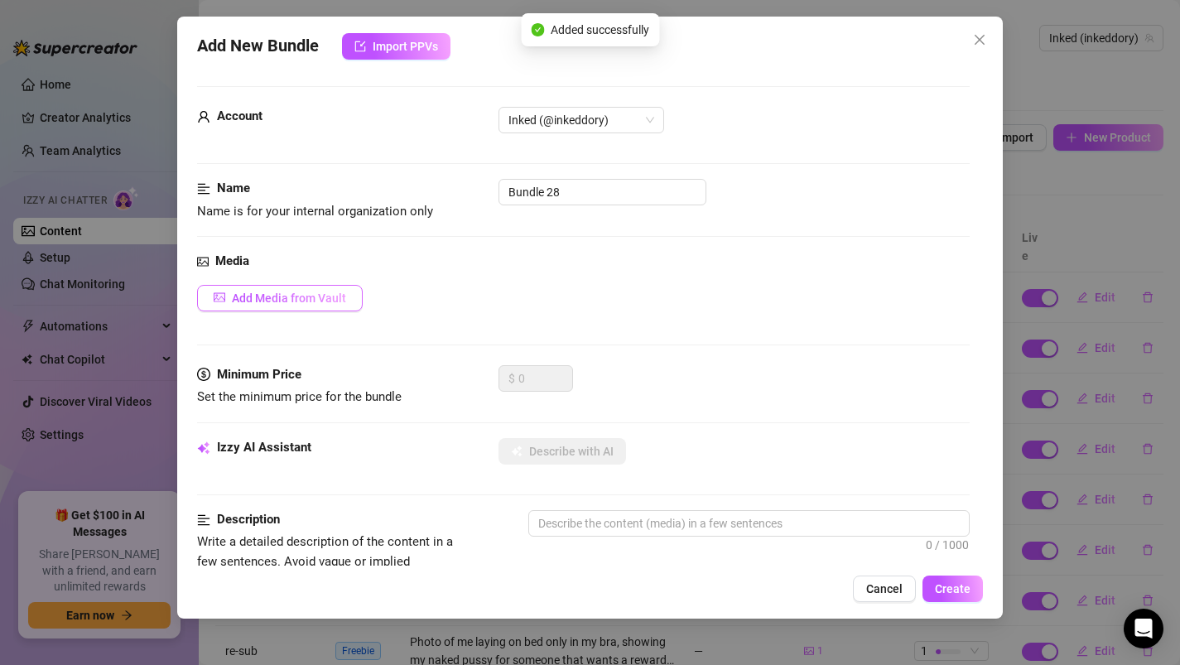
click at [245, 306] on button "Add Media from Vault" at bounding box center [280, 298] width 166 height 26
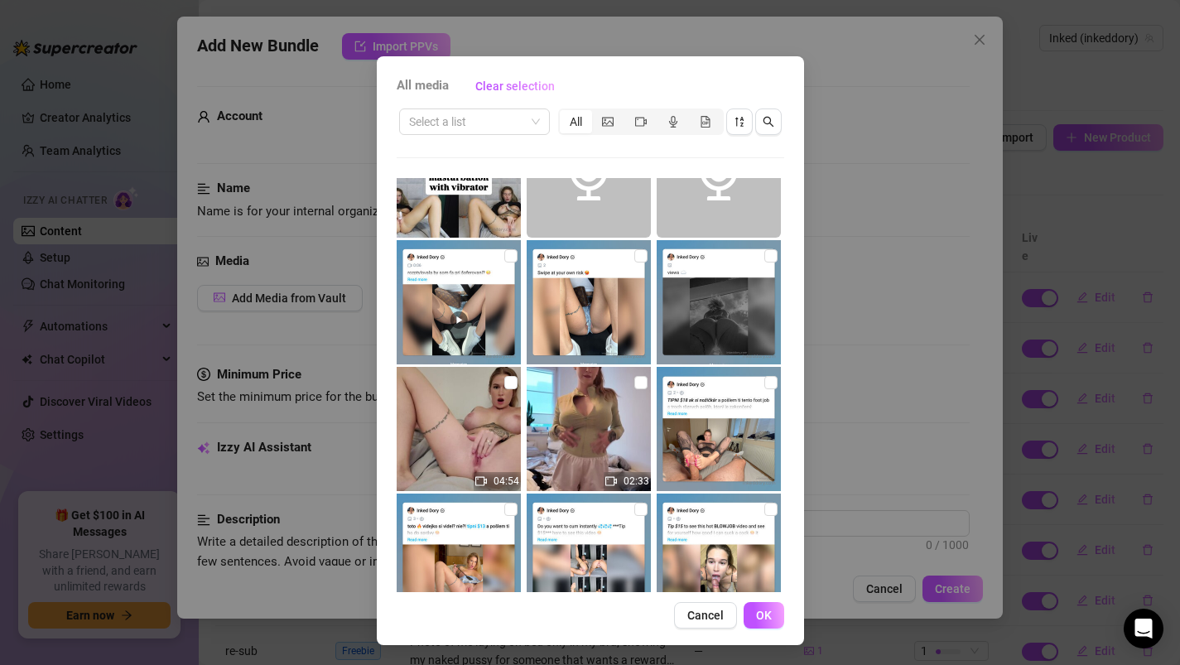
scroll to position [3996, 0]
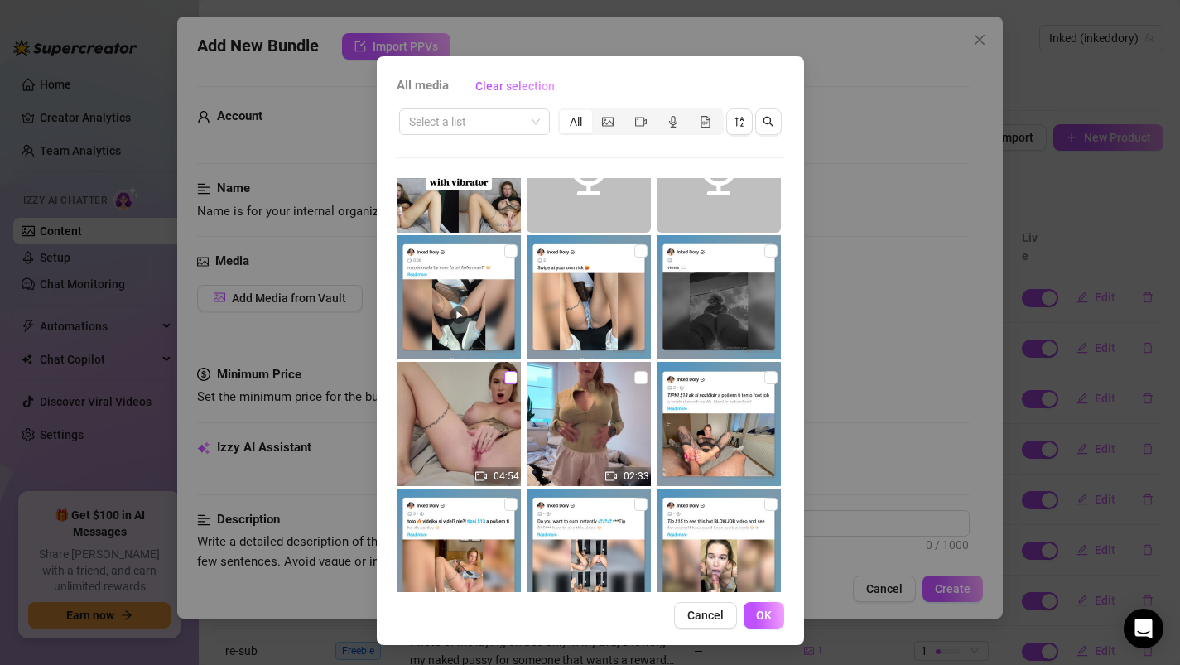
click at [508, 380] on input "checkbox" at bounding box center [510, 377] width 13 height 13
click at [774, 603] on button "OK" at bounding box center [763, 615] width 41 height 26
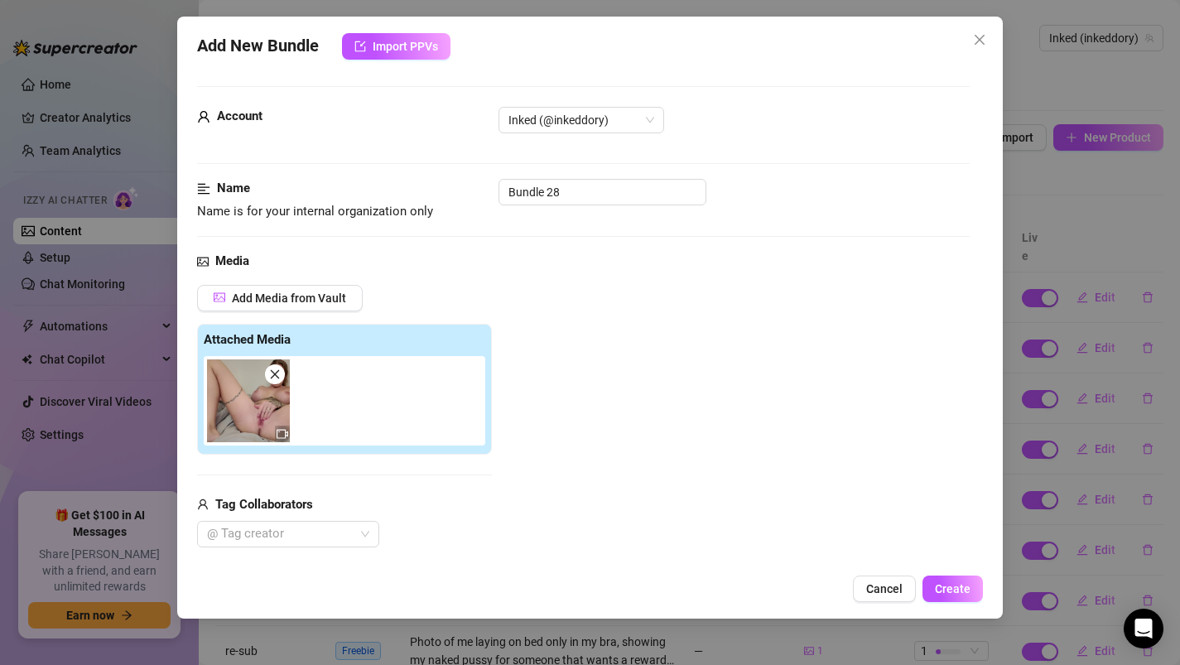
click at [277, 431] on icon "video-camera" at bounding box center [282, 434] width 12 height 12
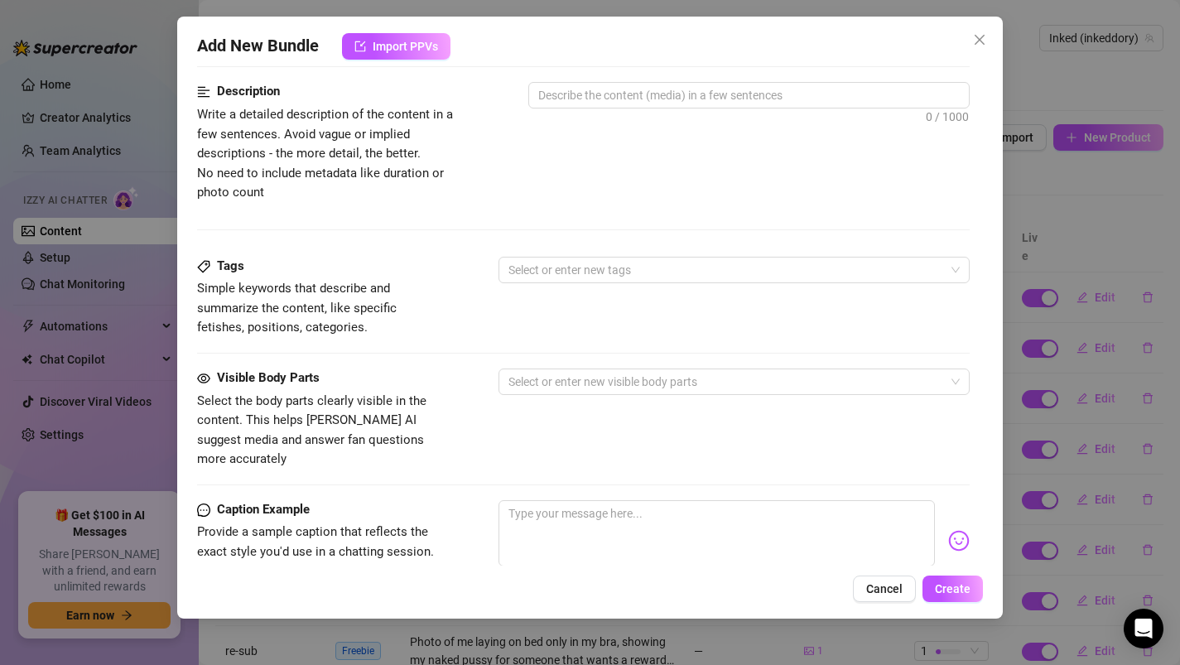
scroll to position [777, 0]
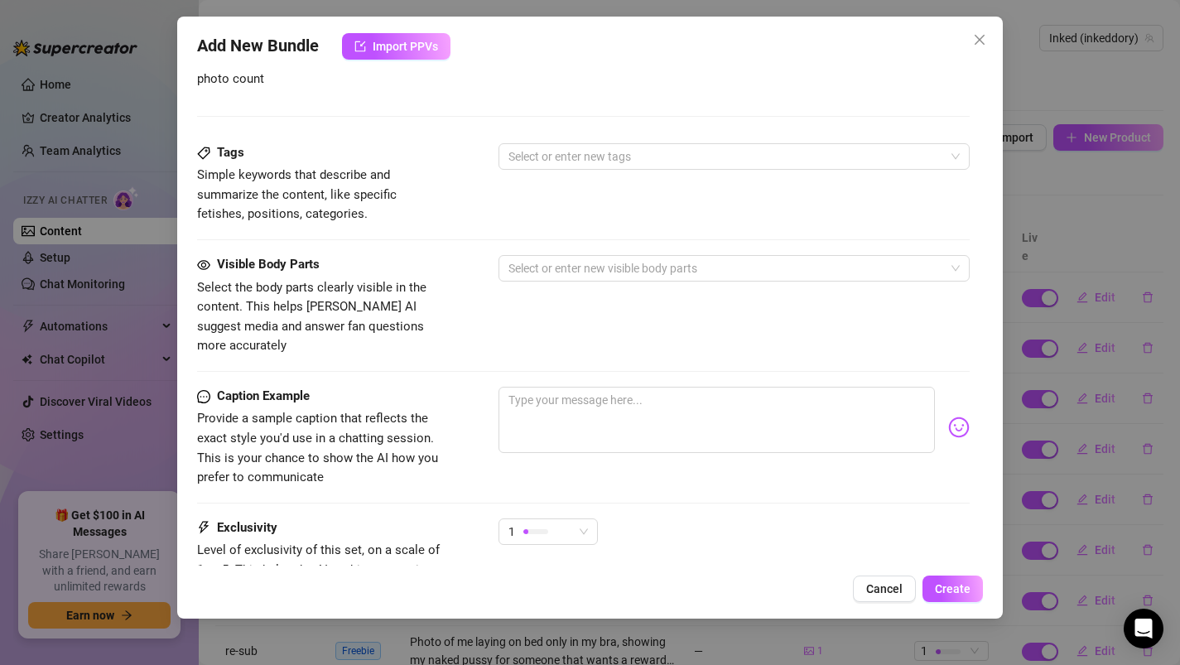
click at [619, 366] on div "Visible Body Parts Select the body parts clearly visible in the content. This h…" at bounding box center [583, 321] width 773 height 132
click at [596, 406] on textarea at bounding box center [716, 420] width 437 height 66
paste textarea "I just bought a new toy and had to try it out right away 👀 The texture of the t…"
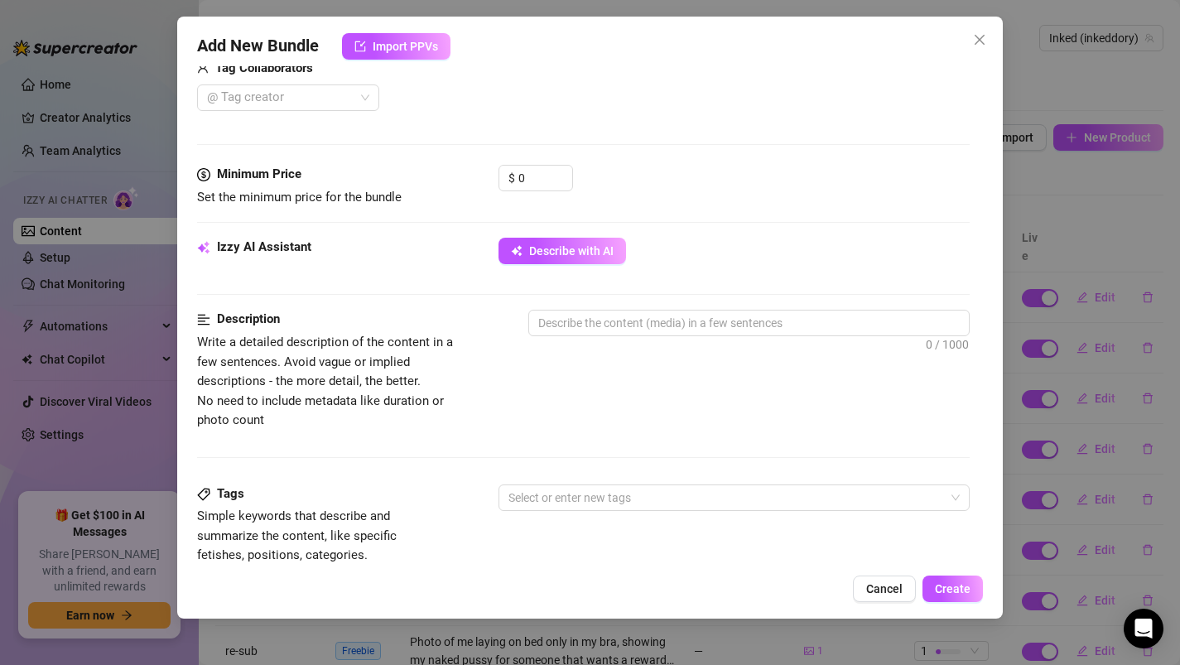
scroll to position [432, 0]
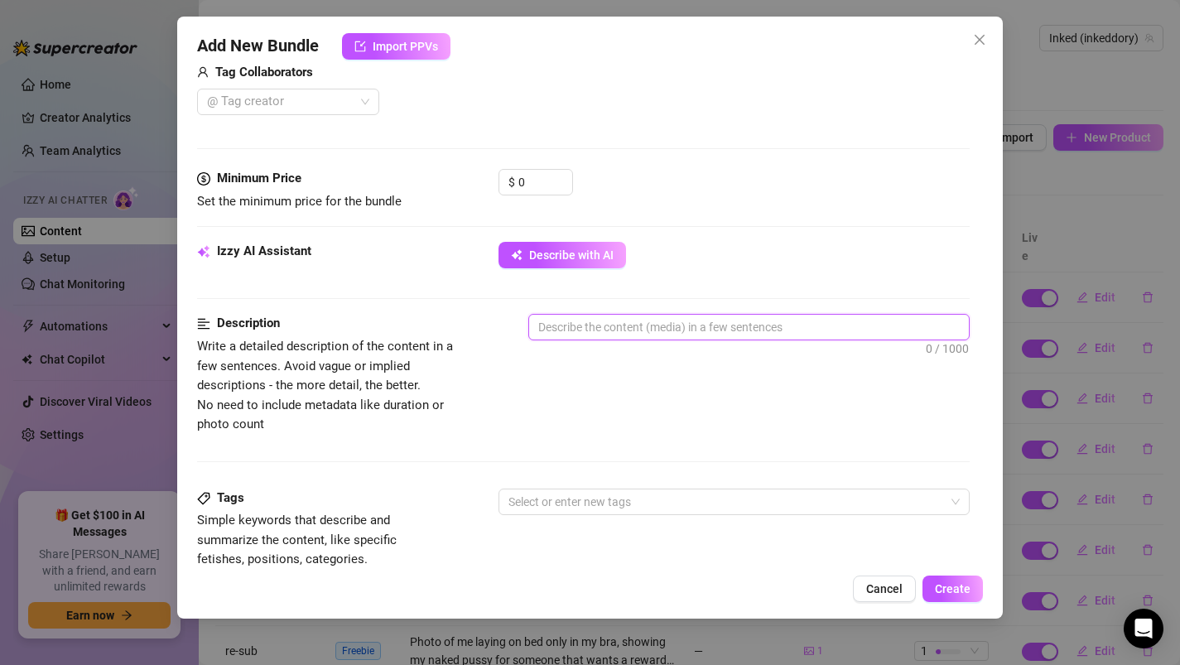
click at [570, 334] on textarea at bounding box center [749, 327] width 440 height 25
paste textarea "I just bought a new toy and had to try it out right away 👀 The texture of the t…"
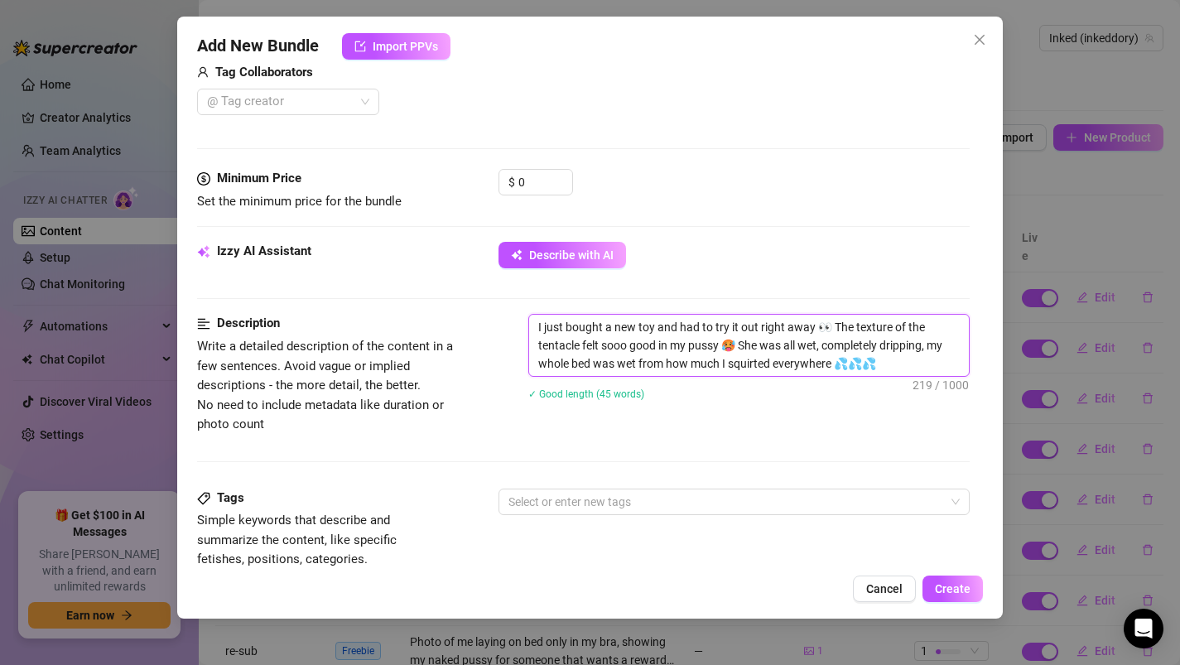
scroll to position [0, 0]
click at [886, 364] on textarea "I just bought a new toy and had to try it out right away 👀 The texture of the t…" at bounding box center [749, 345] width 440 height 61
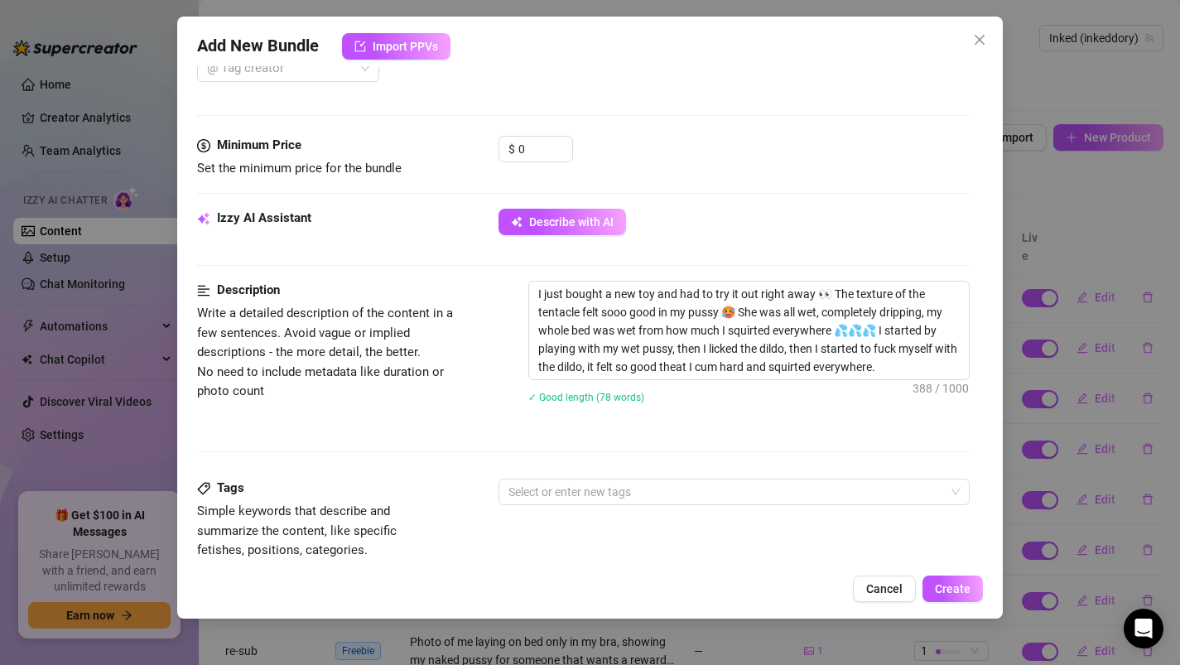
click at [450, 464] on div "Description Write a detailed description of the content in a few sentences. Avo…" at bounding box center [583, 380] width 773 height 198
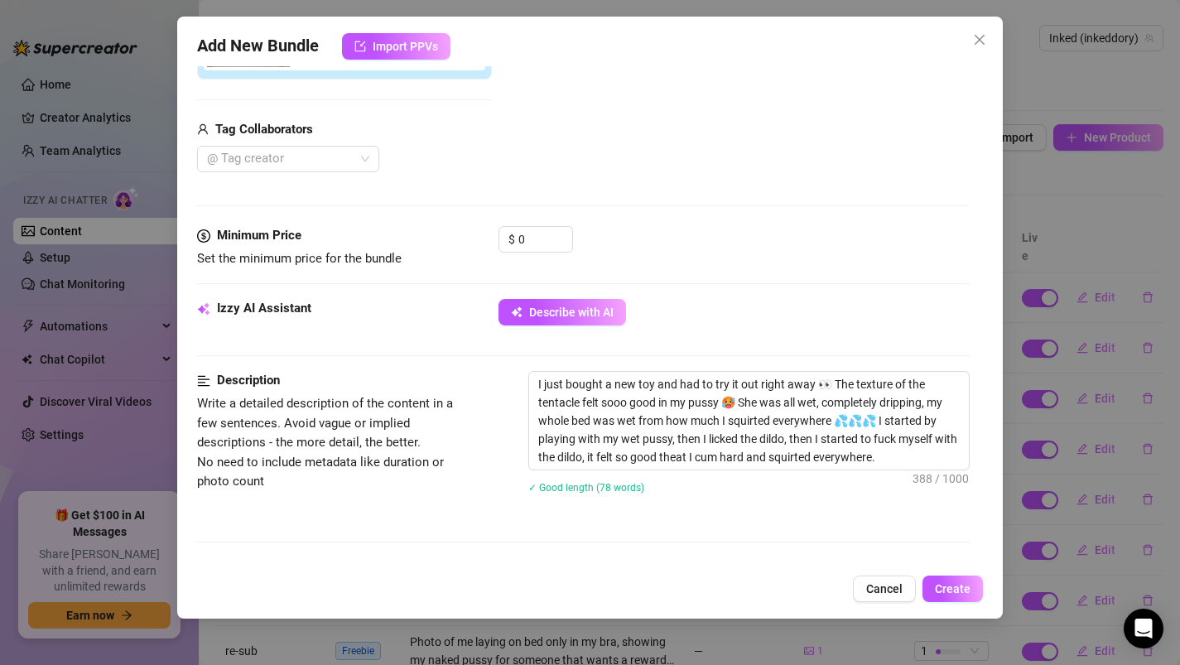
scroll to position [298, 0]
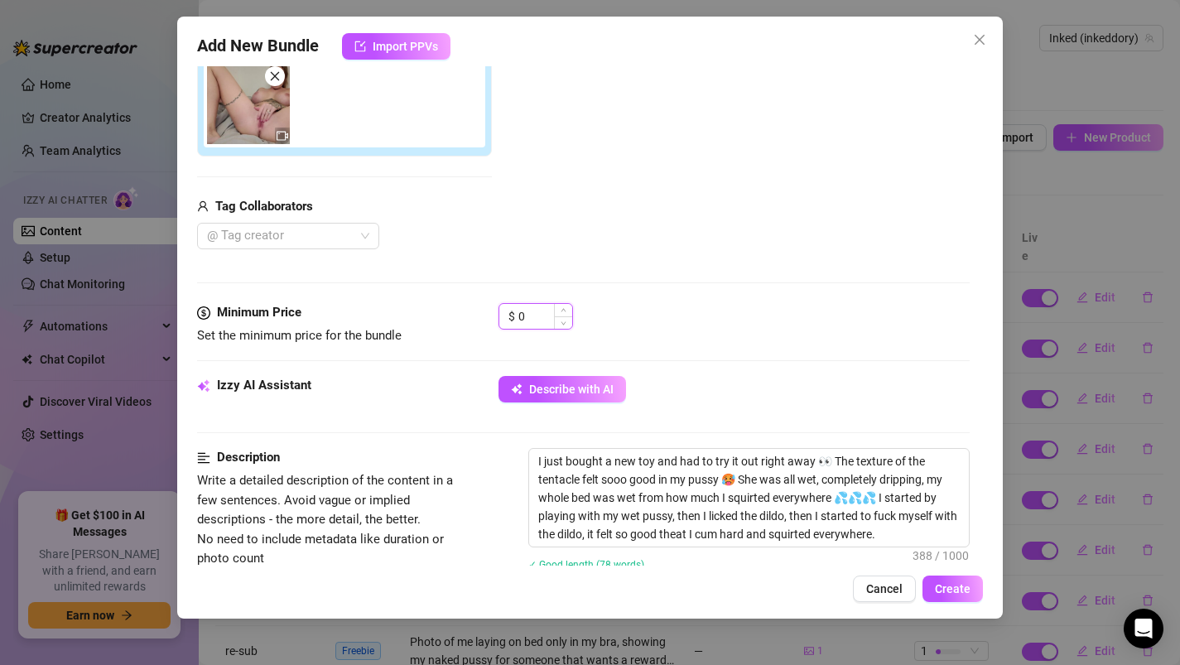
click at [532, 324] on input "0" at bounding box center [545, 316] width 54 height 25
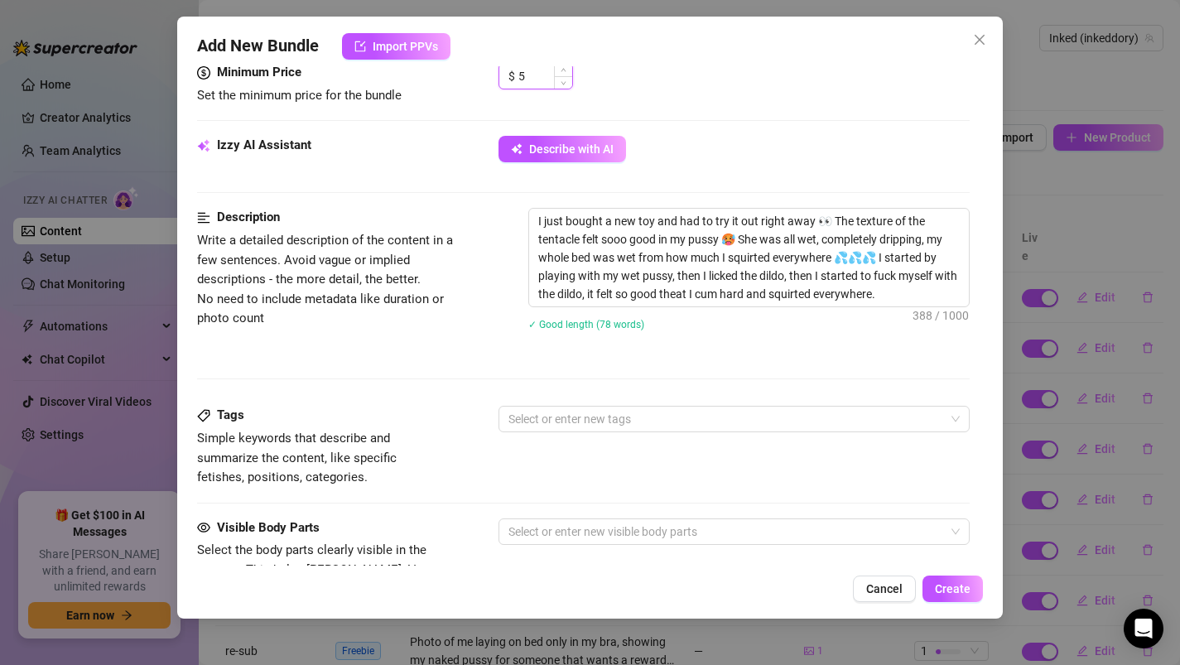
scroll to position [557, 0]
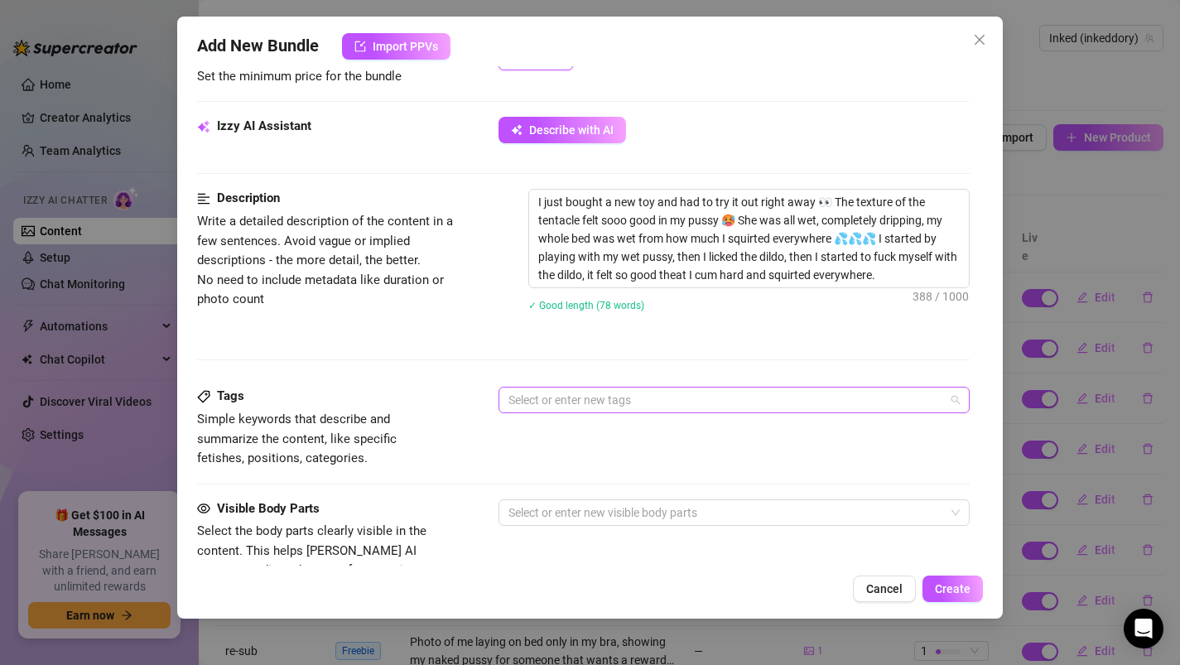
click at [570, 411] on div at bounding box center [726, 399] width 448 height 23
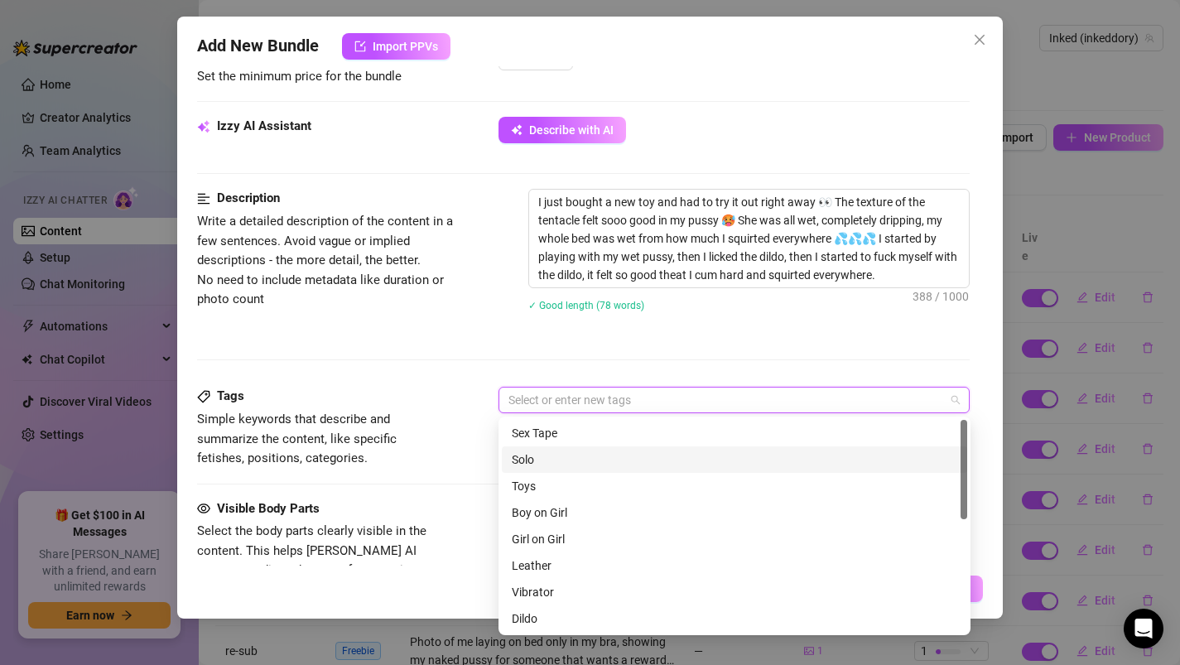
click at [555, 459] on div "Solo" at bounding box center [734, 459] width 445 height 18
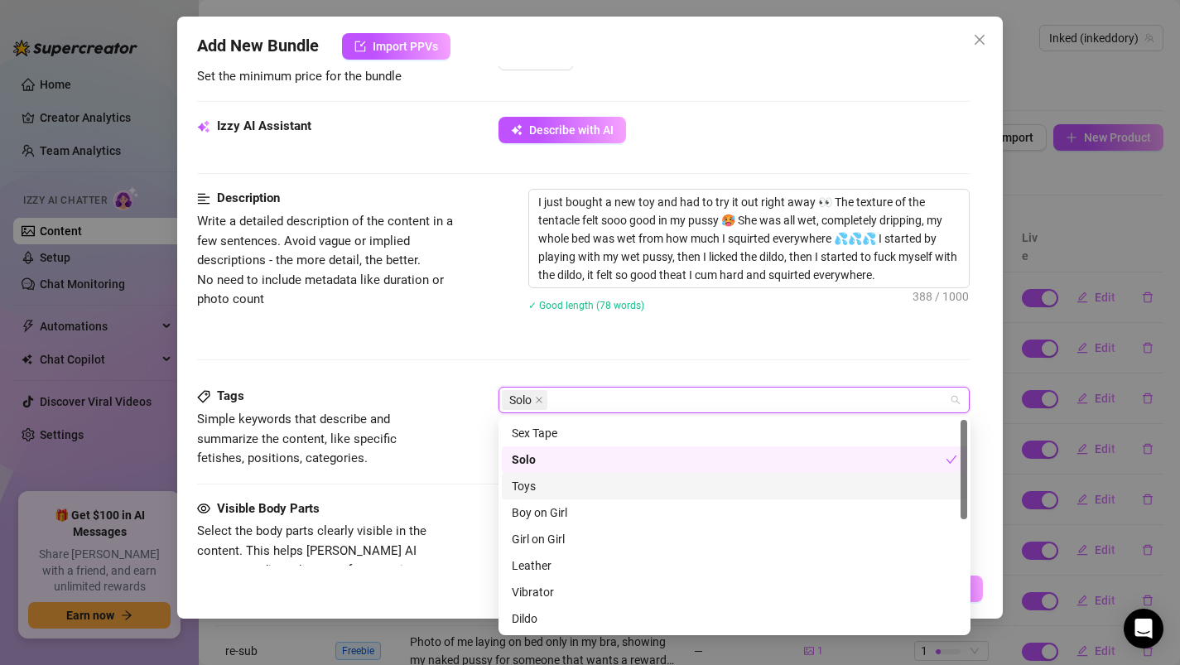
click at [552, 484] on div "Toys" at bounding box center [734, 486] width 445 height 18
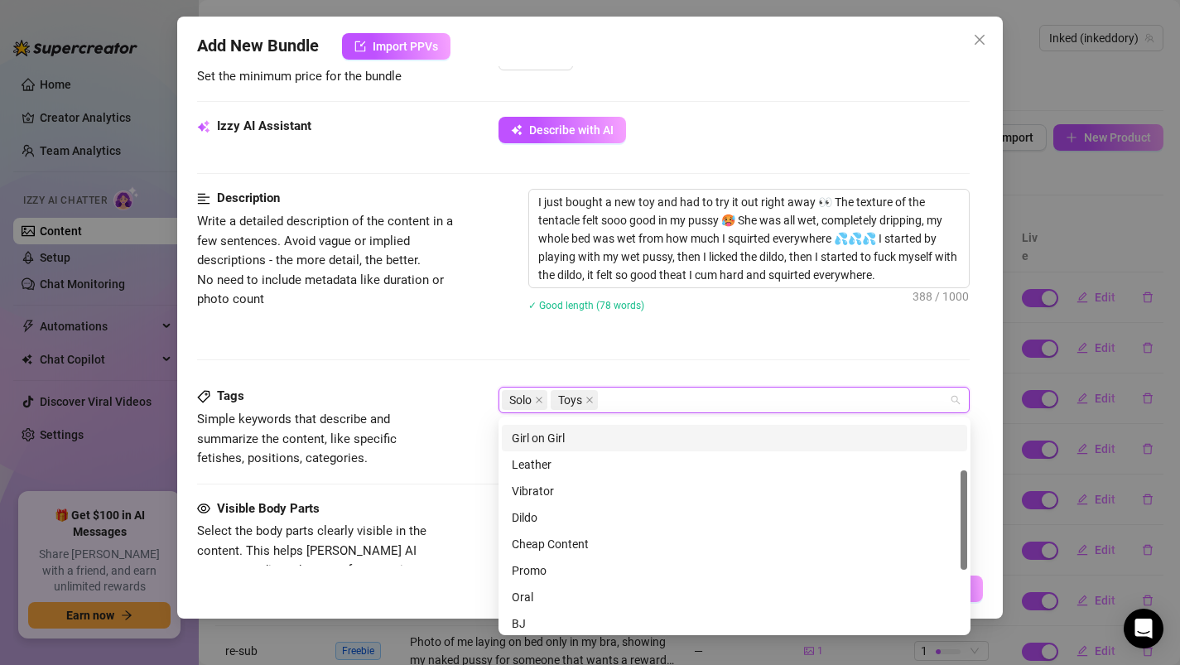
scroll to position [114, 0]
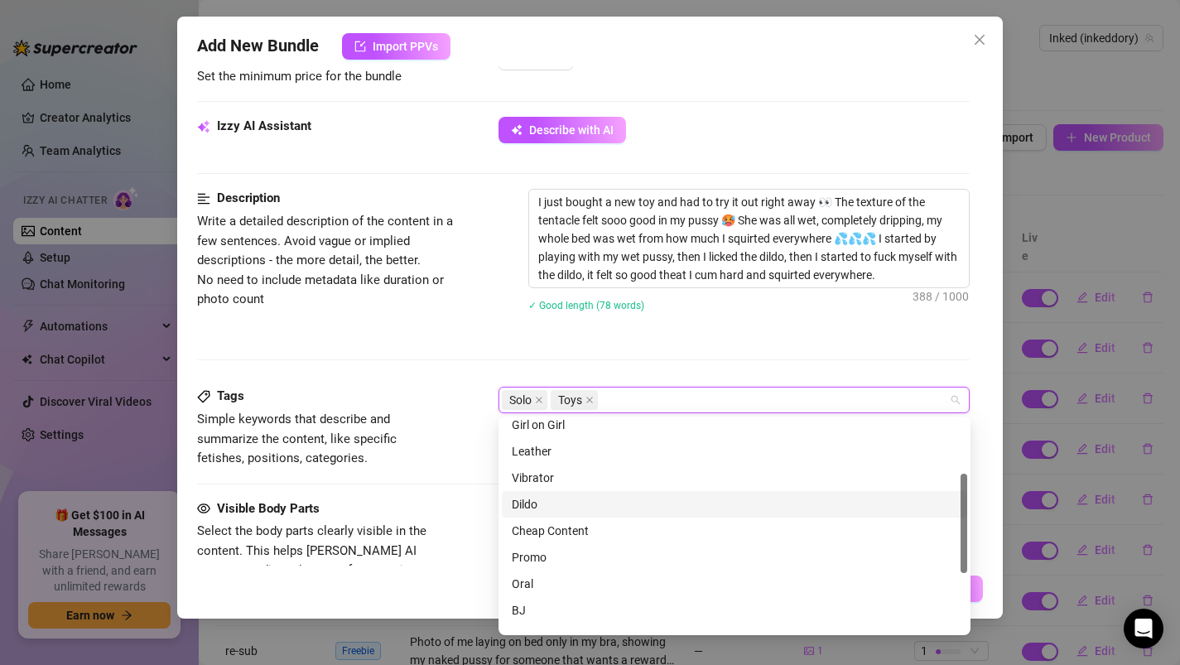
click at [547, 505] on div "Dildo" at bounding box center [734, 504] width 445 height 18
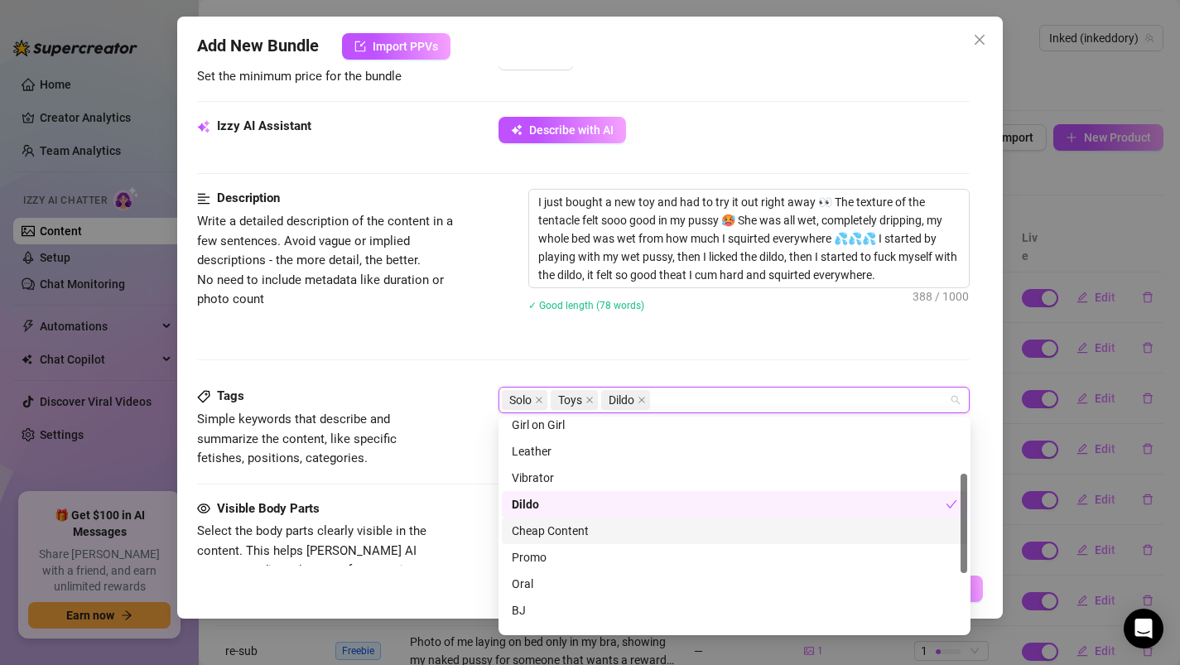
click at [547, 535] on div "Cheap Content" at bounding box center [734, 531] width 445 height 18
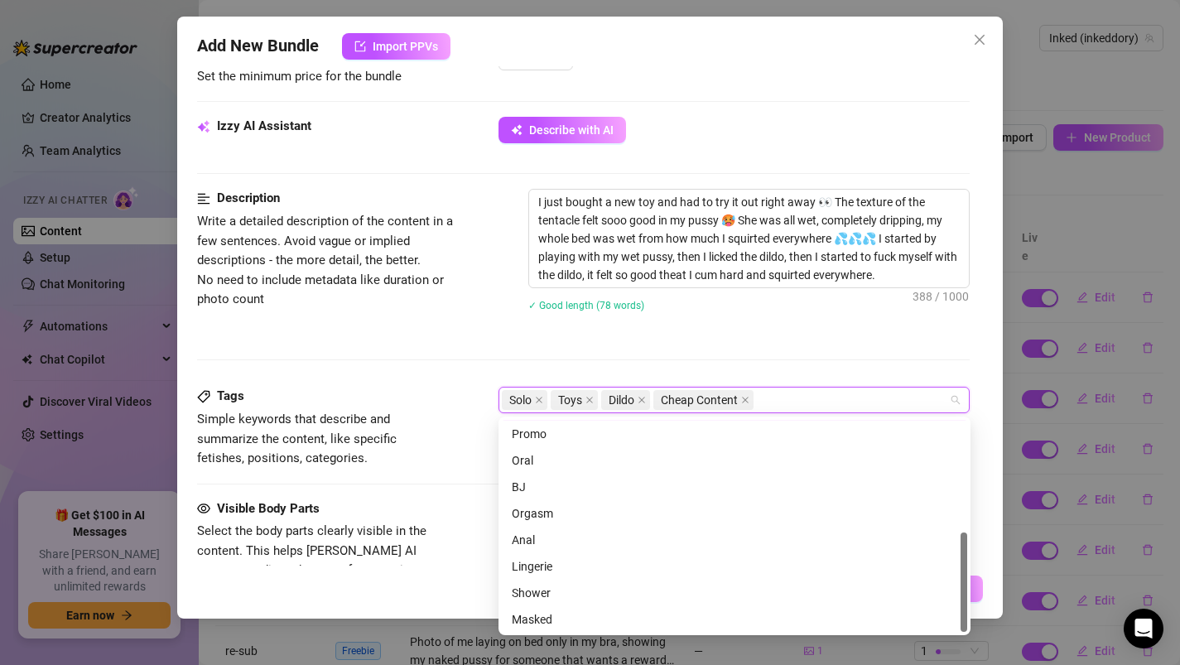
scroll to position [238, 0]
click at [549, 518] on div "Orgasm" at bounding box center [734, 512] width 445 height 18
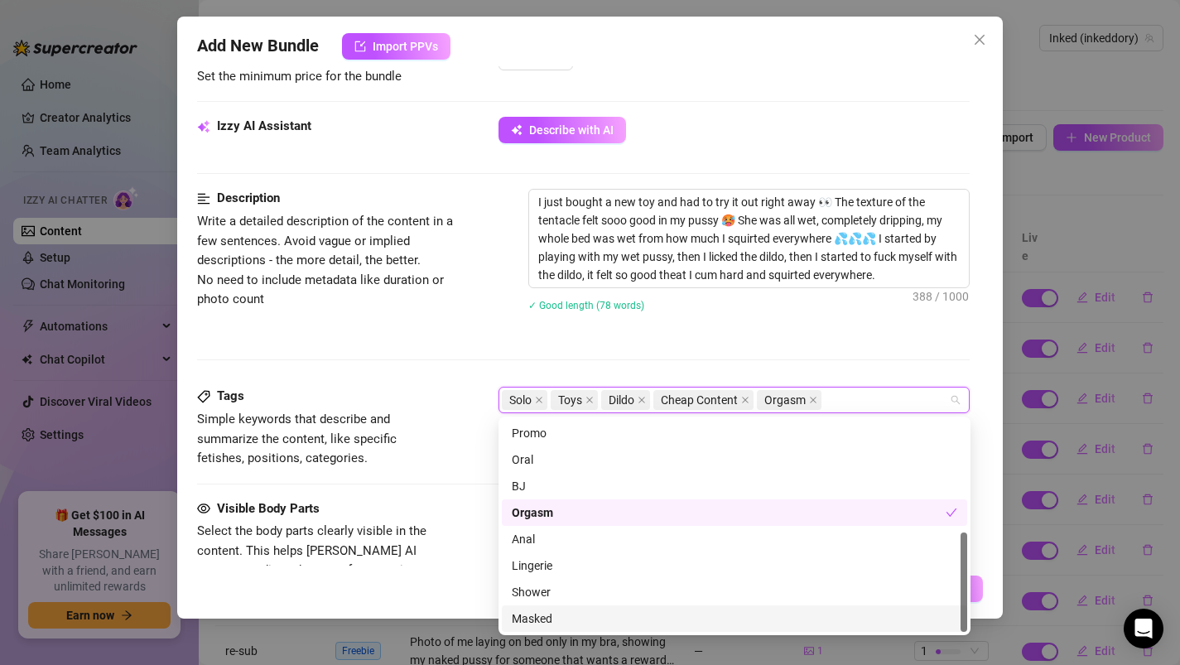
click at [456, 583] on div "Cancel Create" at bounding box center [590, 588] width 786 height 26
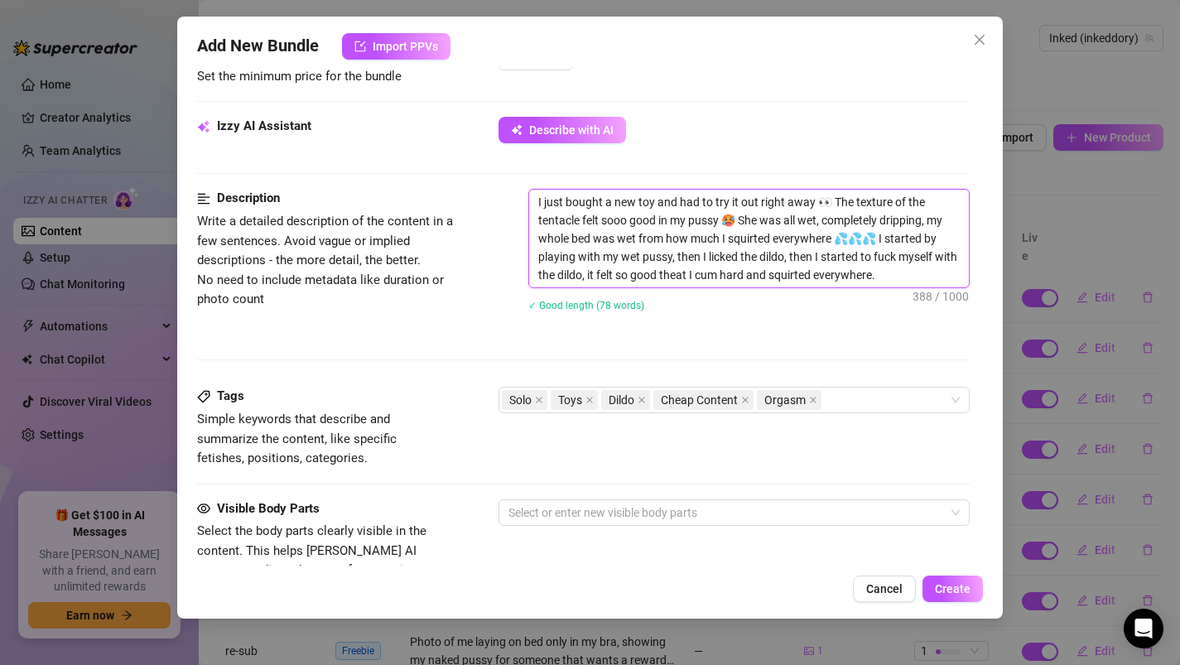
click at [916, 281] on textarea "I just bought a new toy and had to try it out right away 👀 The texture of the t…" at bounding box center [749, 239] width 440 height 98
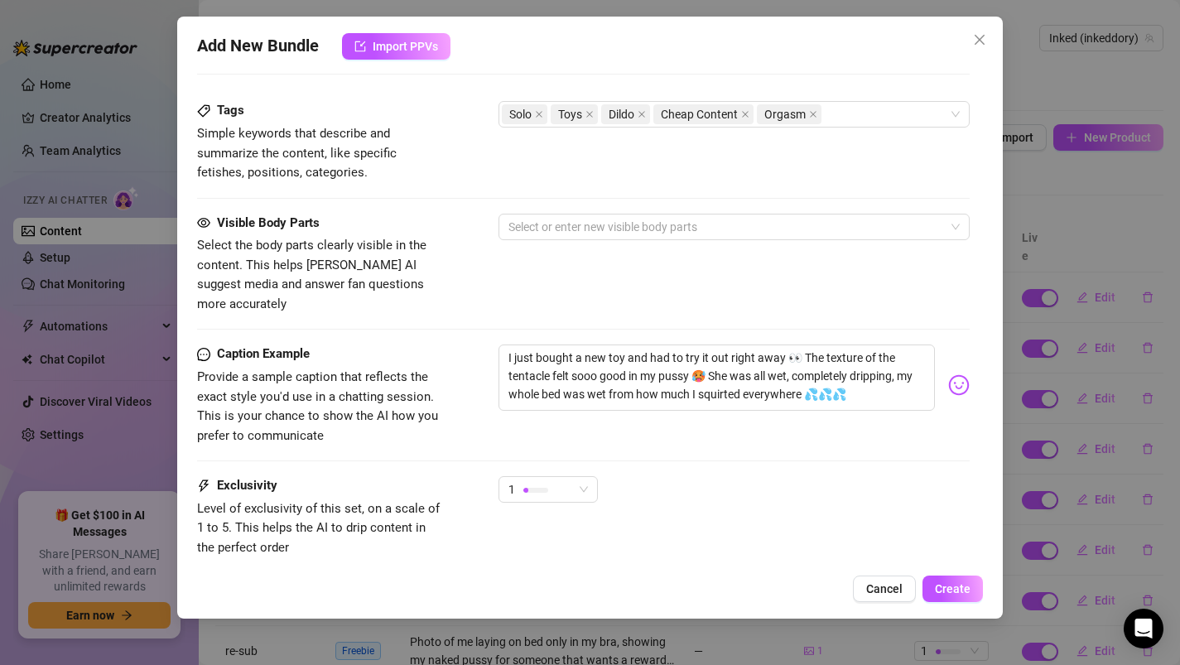
scroll to position [872, 0]
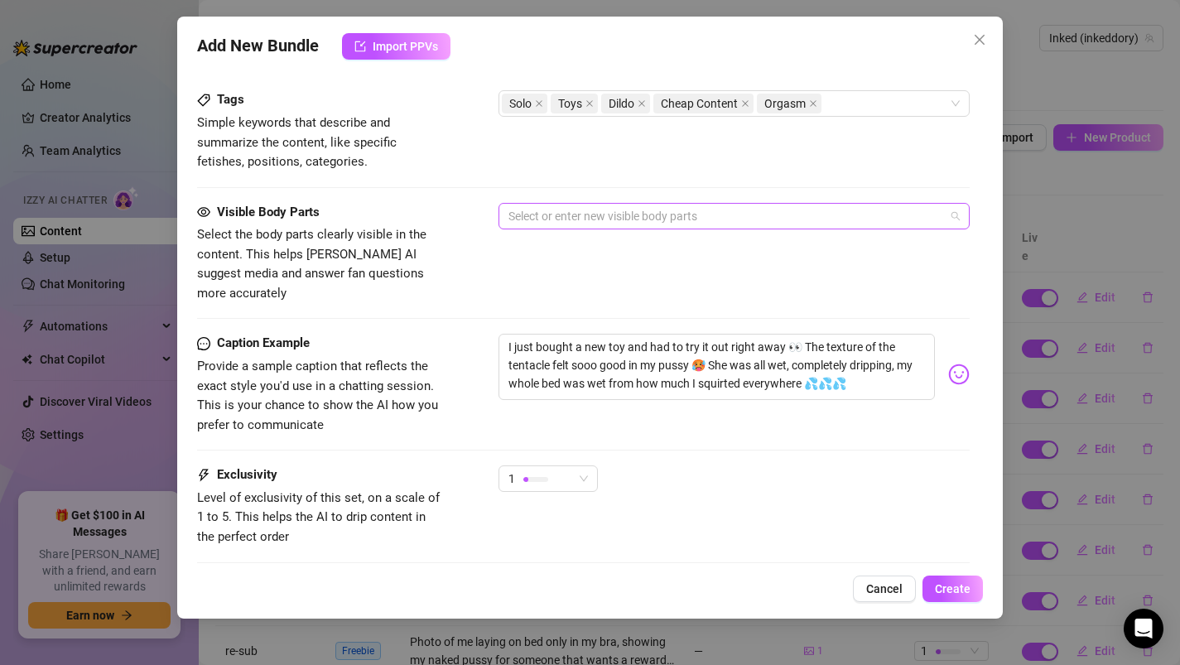
click at [617, 218] on div at bounding box center [726, 215] width 448 height 23
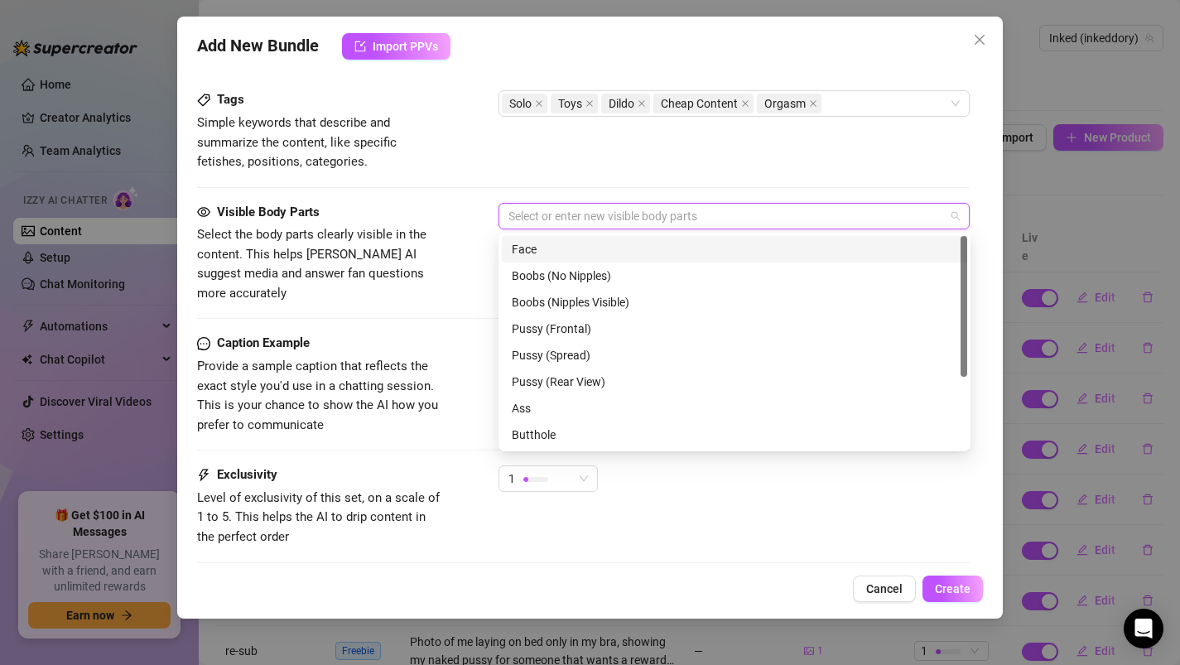
click at [603, 253] on div "Face" at bounding box center [734, 249] width 445 height 18
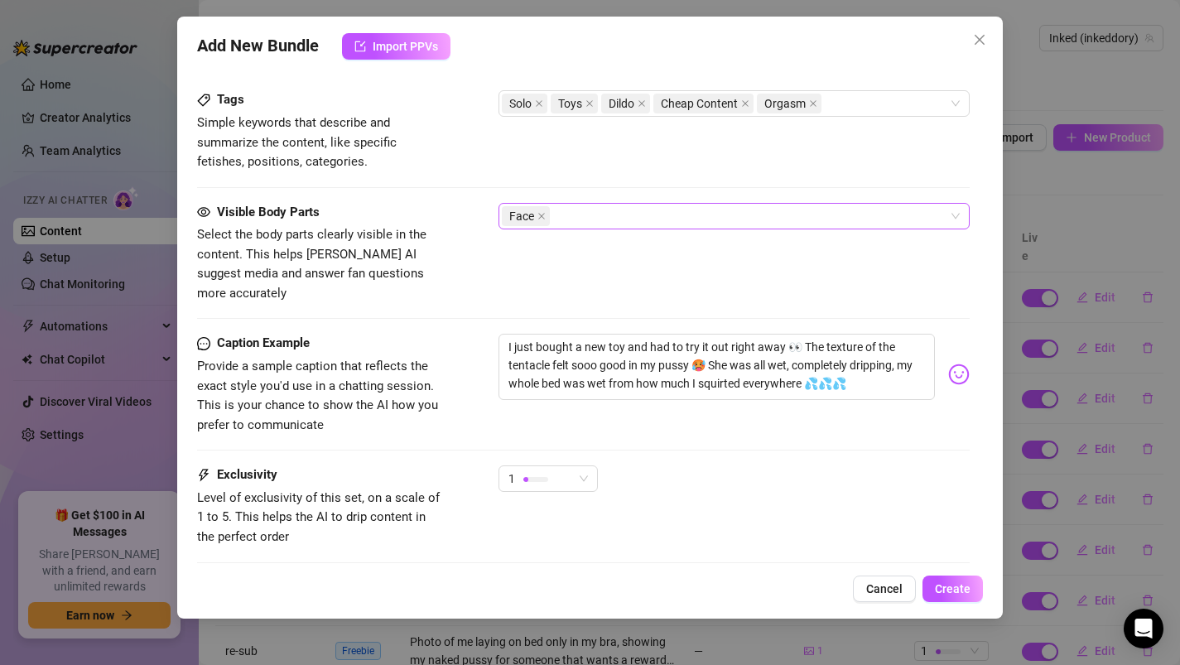
click at [579, 209] on div "Face" at bounding box center [726, 215] width 448 height 23
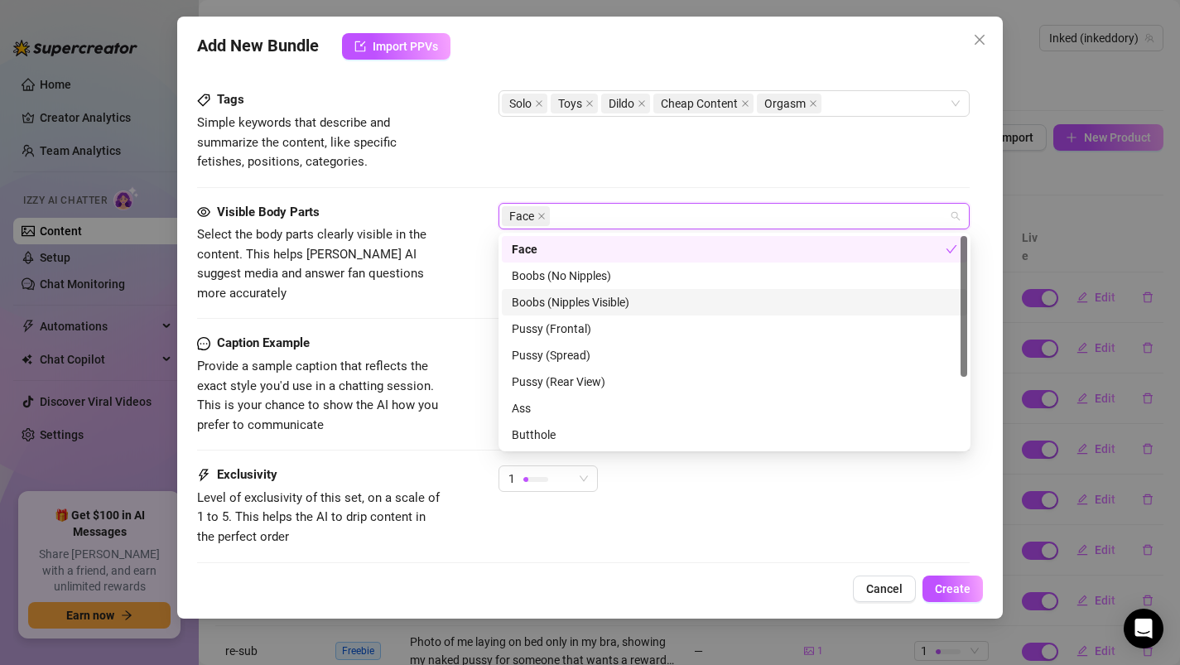
click at [579, 300] on div "Boobs (Nipples Visible)" at bounding box center [734, 302] width 445 height 18
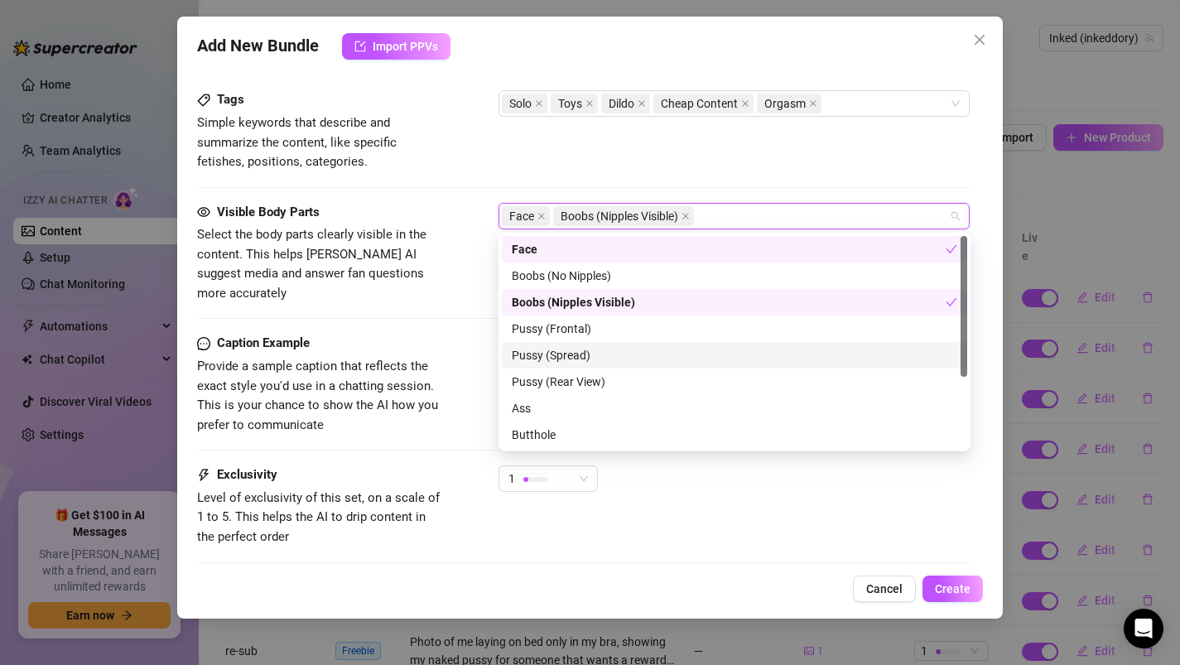
click at [571, 355] on div "Pussy (Spread)" at bounding box center [734, 355] width 445 height 18
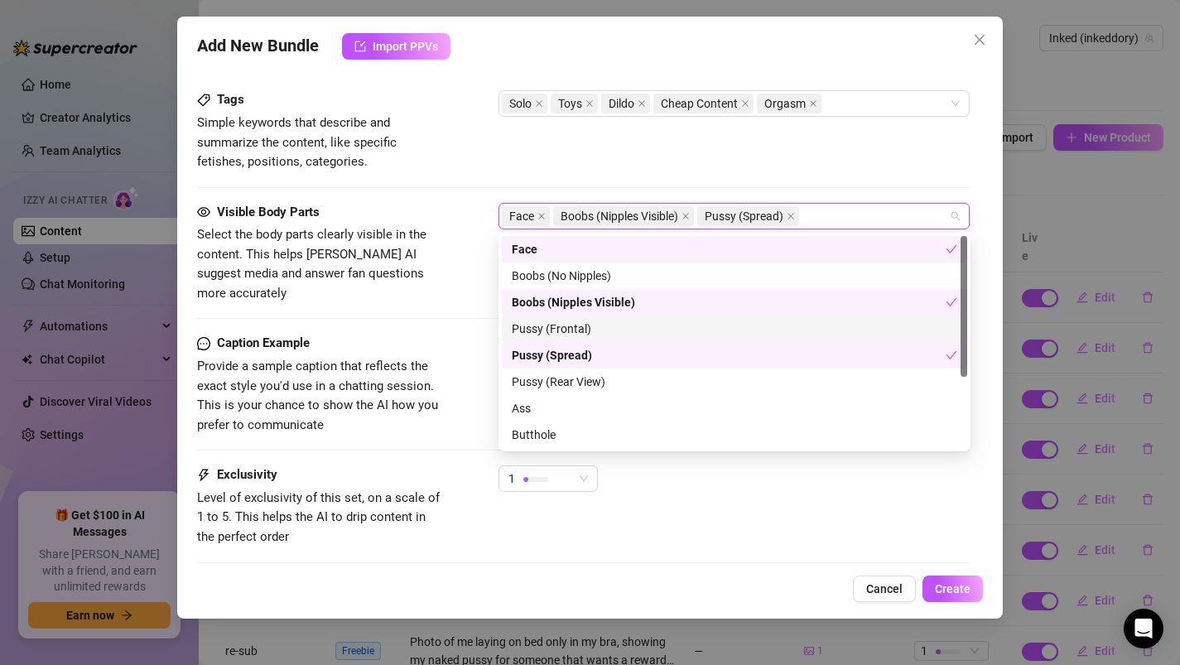
click at [569, 330] on div "Pussy (Frontal)" at bounding box center [734, 329] width 445 height 18
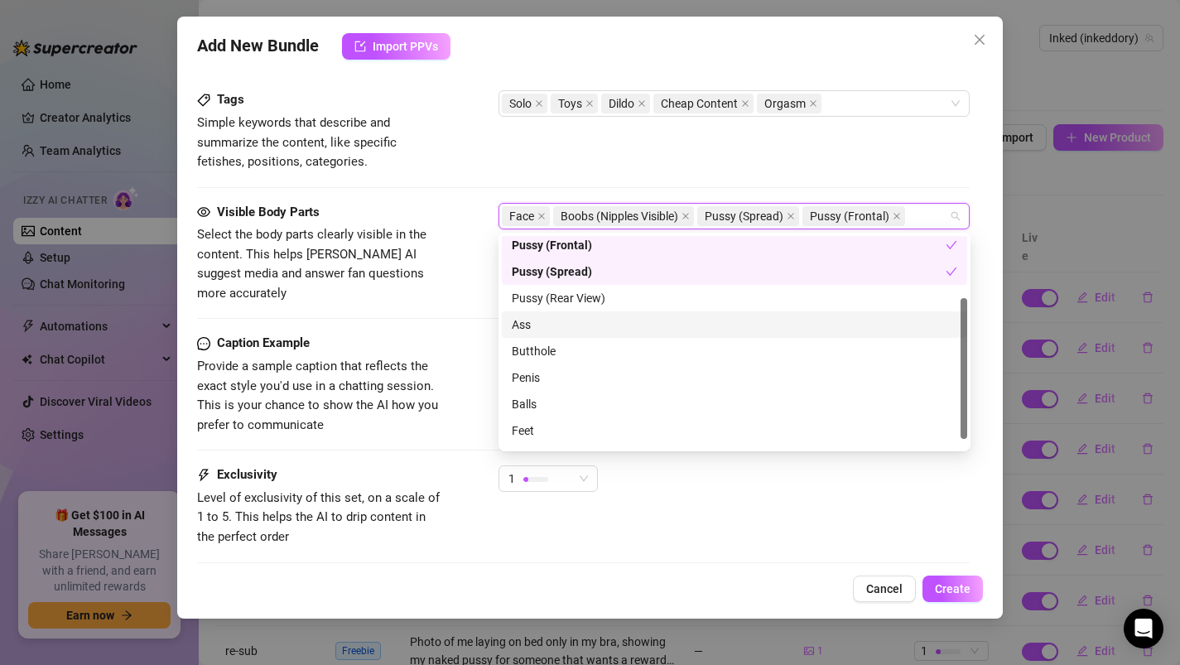
scroll to position [106, 0]
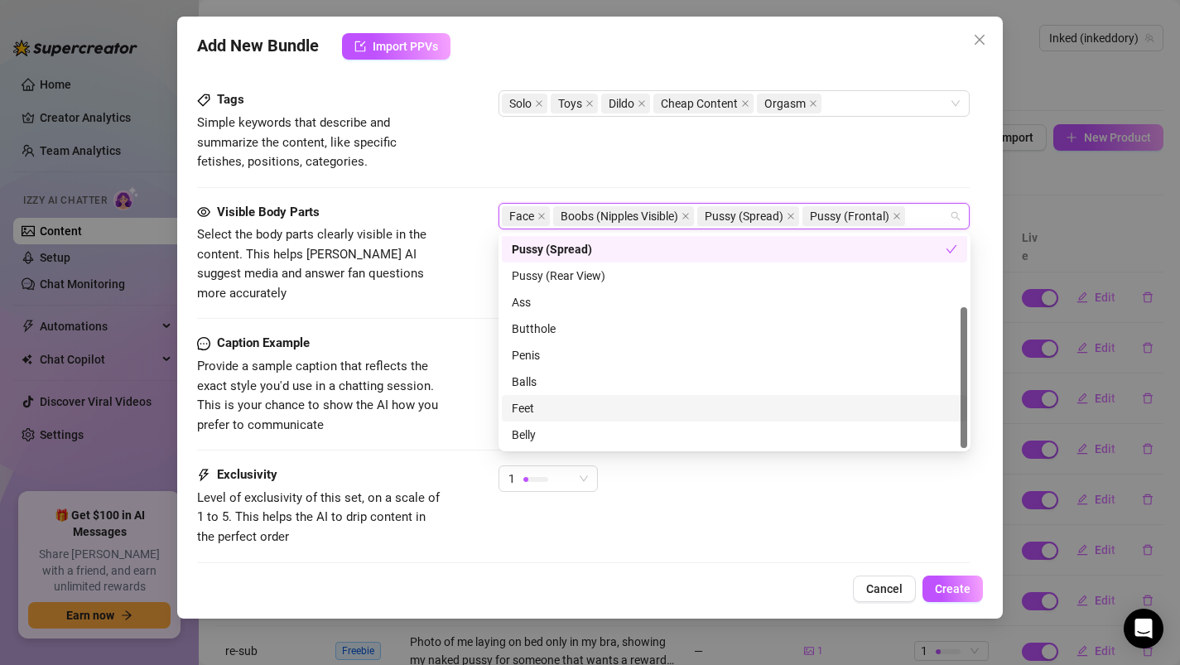
click at [459, 403] on div "Caption Example Provide a sample caption that reflects the exact style you'd us…" at bounding box center [583, 384] width 773 height 101
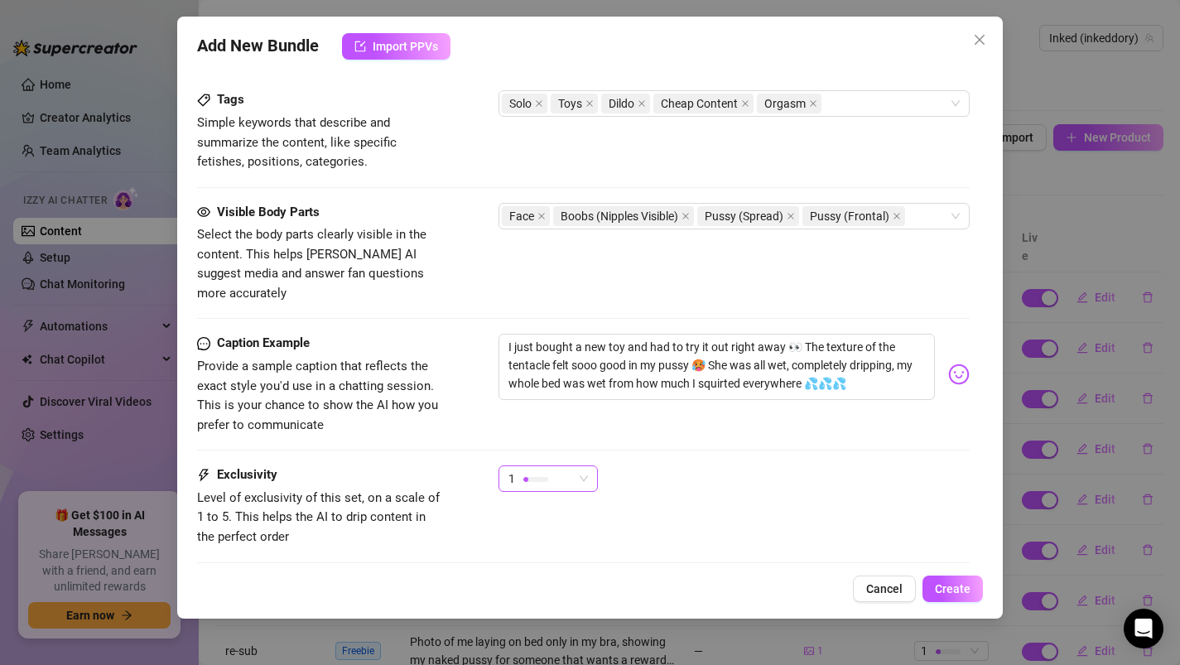
click at [526, 477] on div at bounding box center [525, 479] width 5 height 5
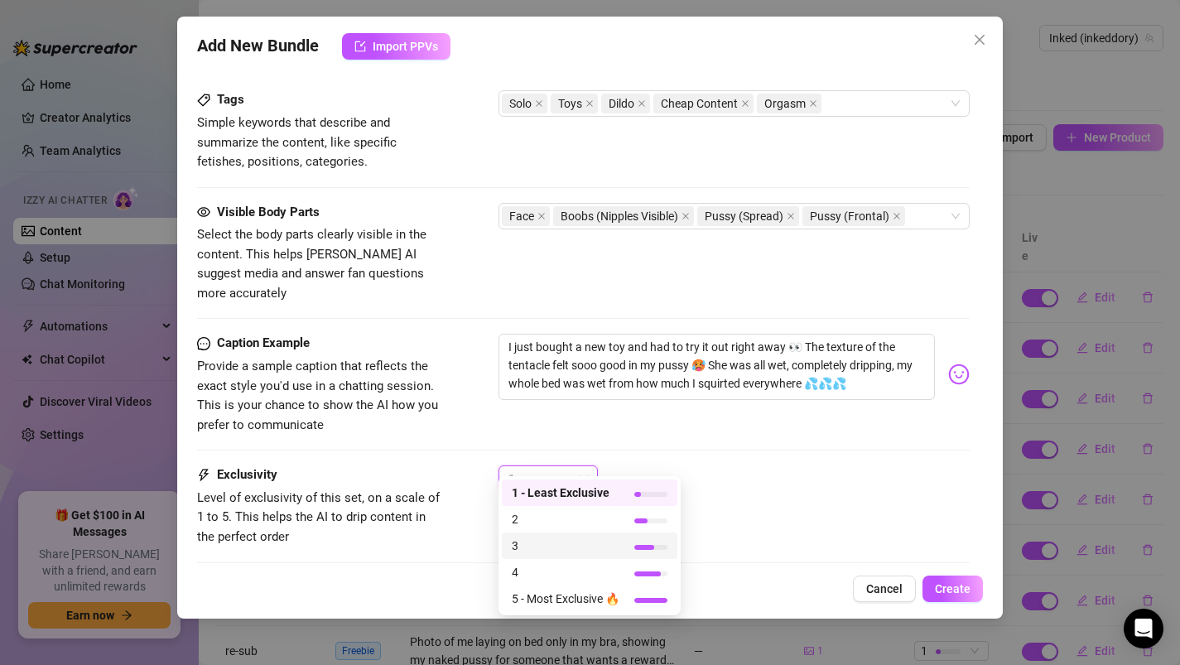
drag, startPoint x: 544, startPoint y: 564, endPoint x: 540, endPoint y: 547, distance: 17.1
click at [540, 547] on div "1 - Least Exclusive 2 3 4 5 - Most Exclusive 🔥" at bounding box center [589, 545] width 175 height 132
click at [540, 547] on span "3" at bounding box center [566, 545] width 108 height 18
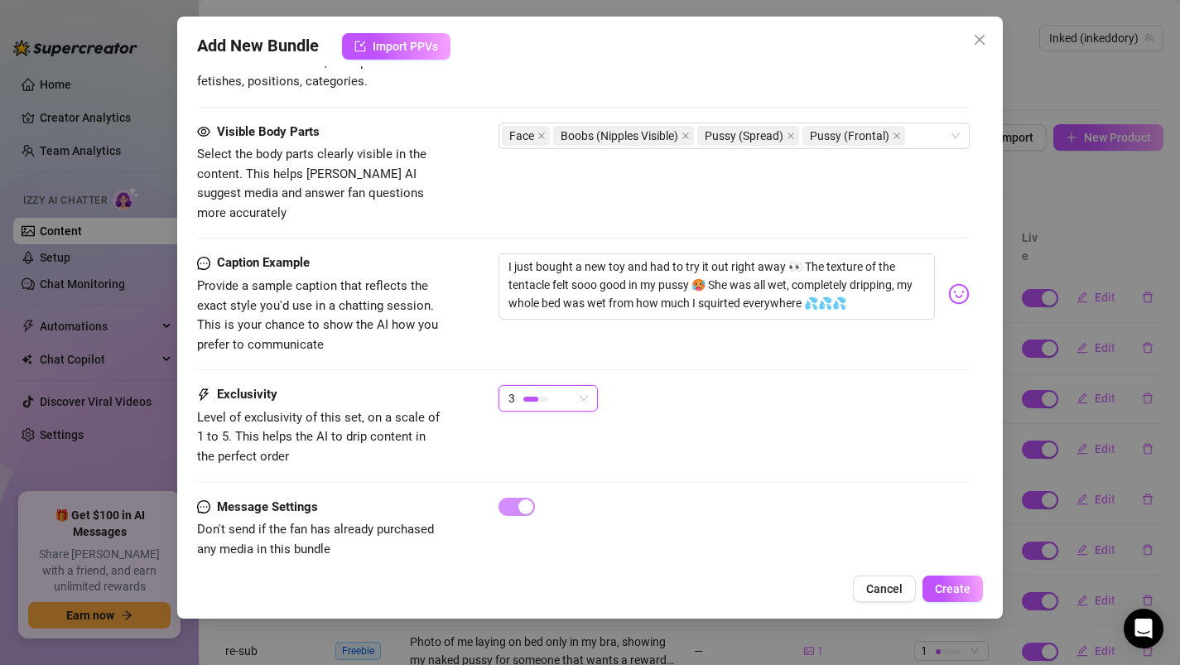
scroll to position [957, 0]
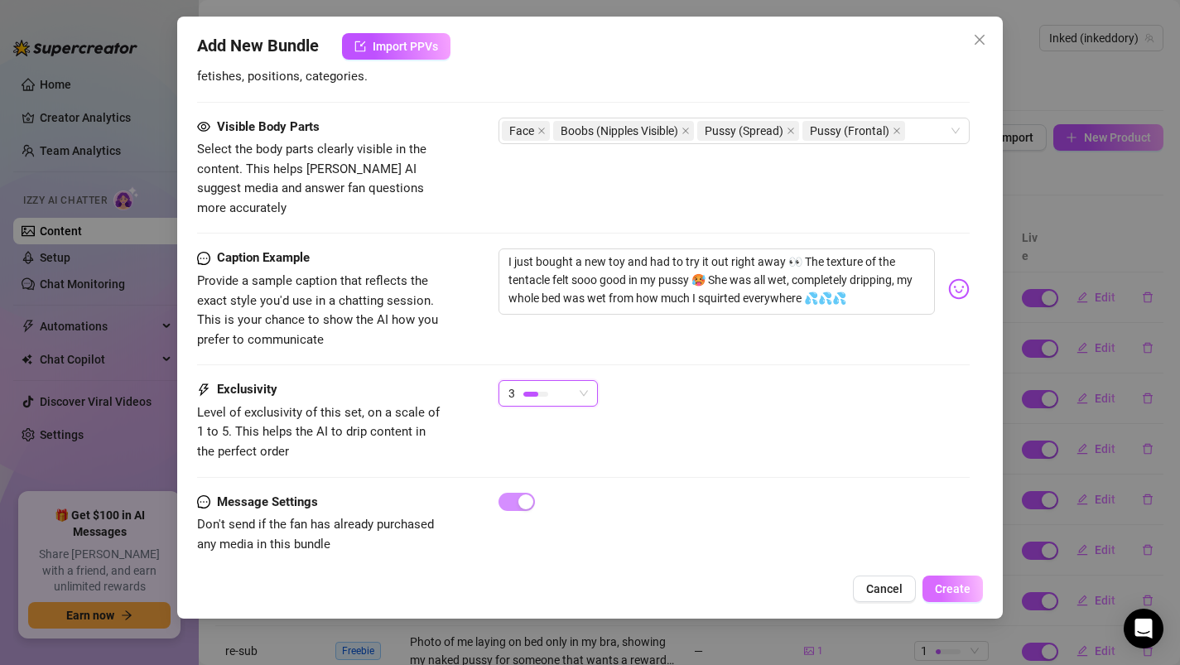
click at [944, 586] on span "Create" at bounding box center [953, 588] width 36 height 13
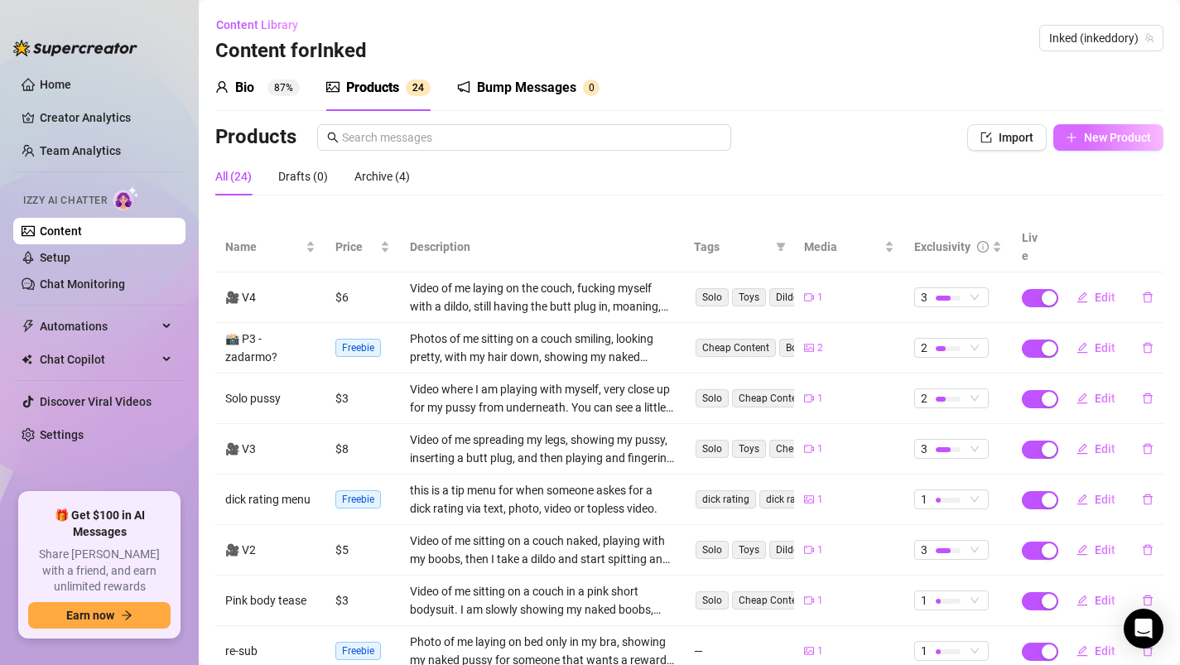
click at [1104, 132] on span "New Product" at bounding box center [1117, 137] width 67 height 13
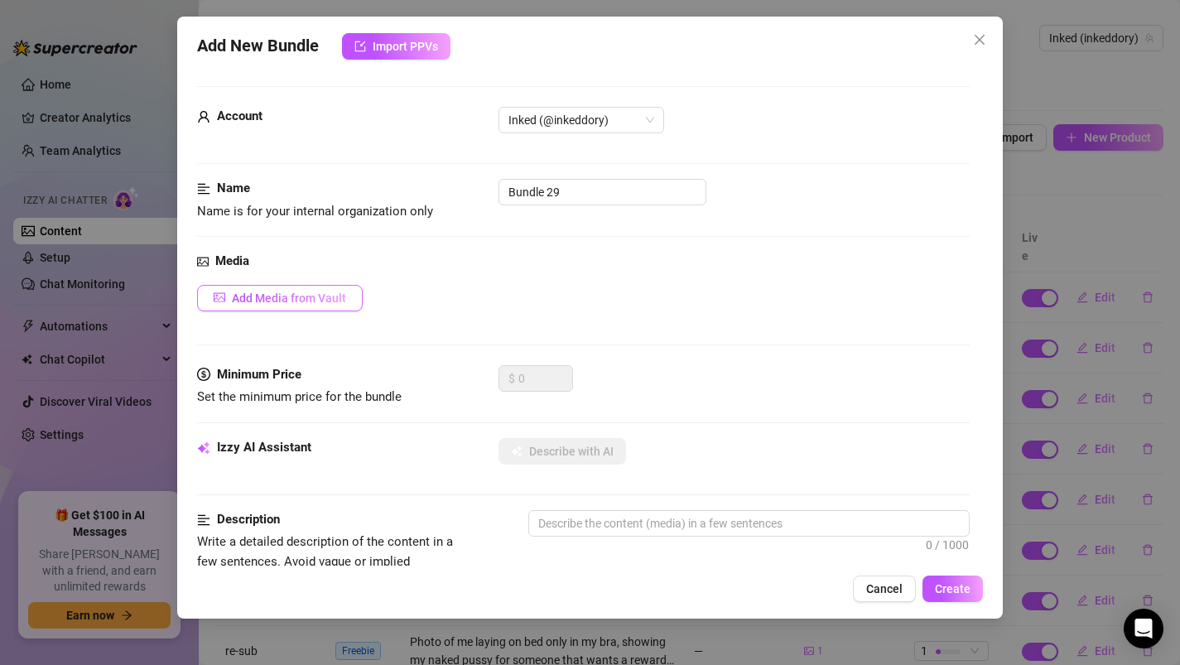
click at [283, 296] on span "Add Media from Vault" at bounding box center [289, 297] width 114 height 13
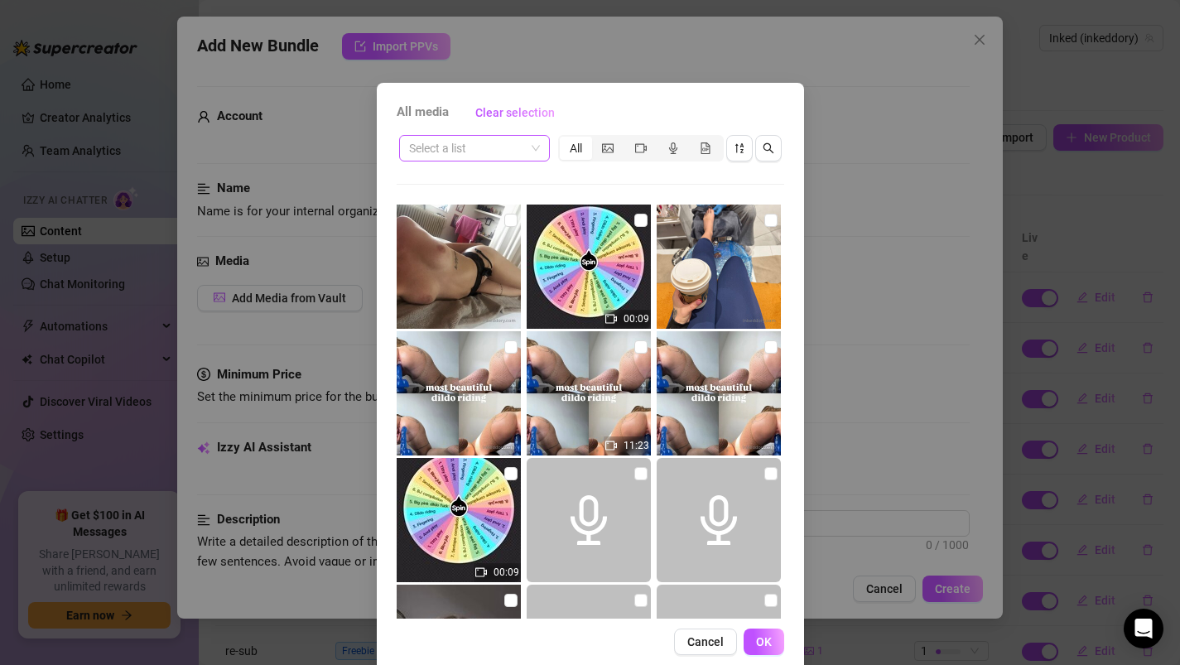
click at [489, 151] on input "search" at bounding box center [467, 148] width 116 height 25
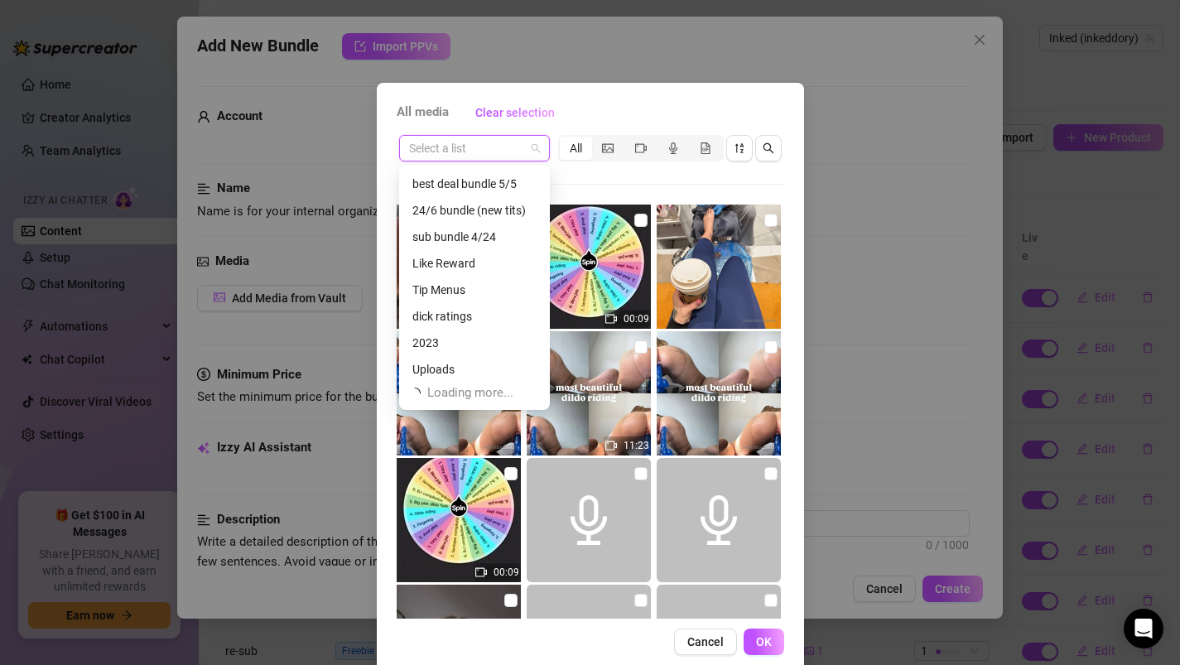
scroll to position [583, 0]
click at [449, 318] on div "Messages" at bounding box center [474, 314] width 124 height 18
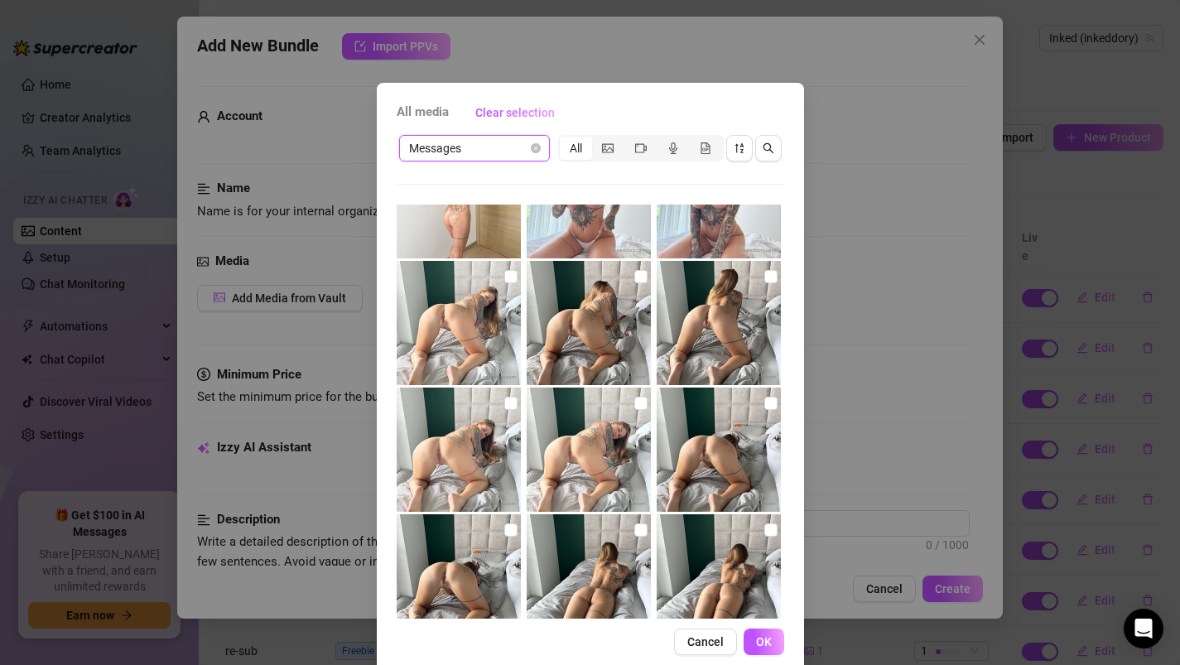
scroll to position [2575, 0]
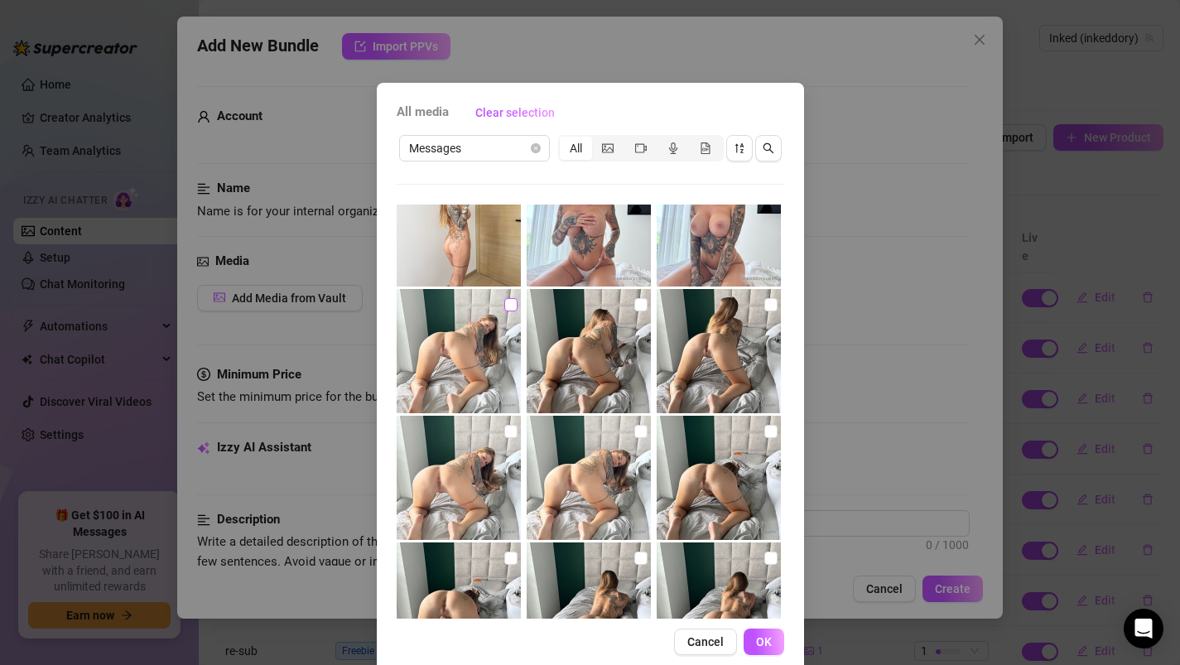
click at [514, 300] on input "checkbox" at bounding box center [510, 304] width 13 height 13
click at [635, 307] on input "checkbox" at bounding box center [640, 304] width 13 height 13
click at [772, 302] on input "checkbox" at bounding box center [770, 304] width 13 height 13
click at [767, 430] on input "checkbox" at bounding box center [770, 431] width 13 height 13
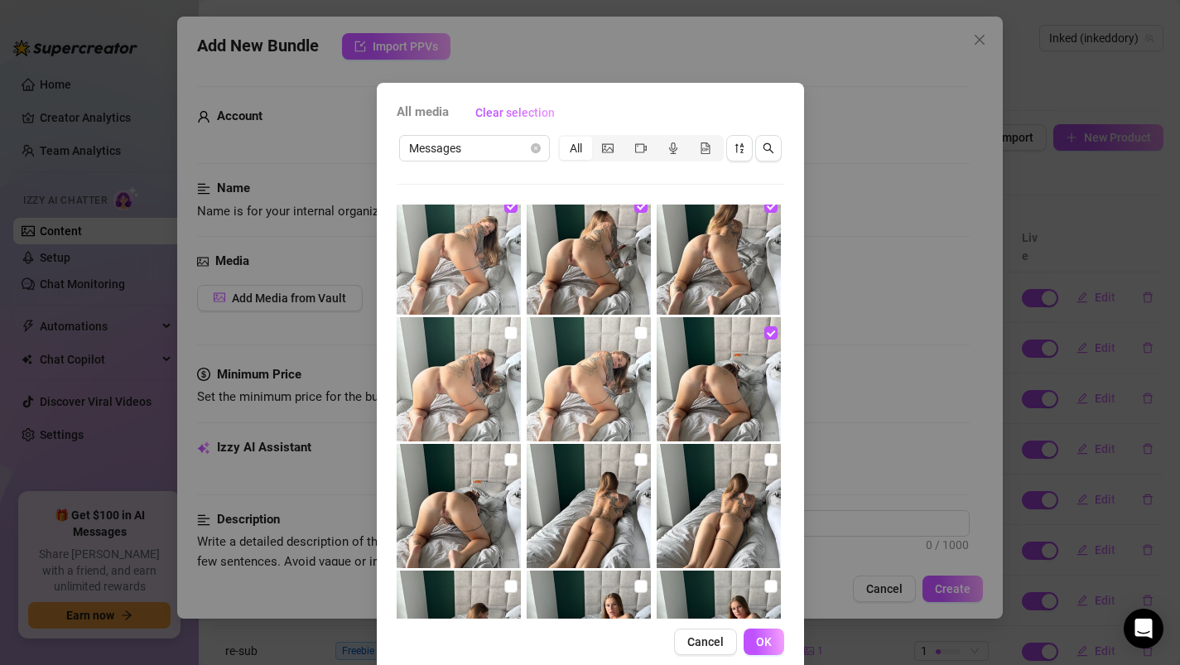
scroll to position [2677, 0]
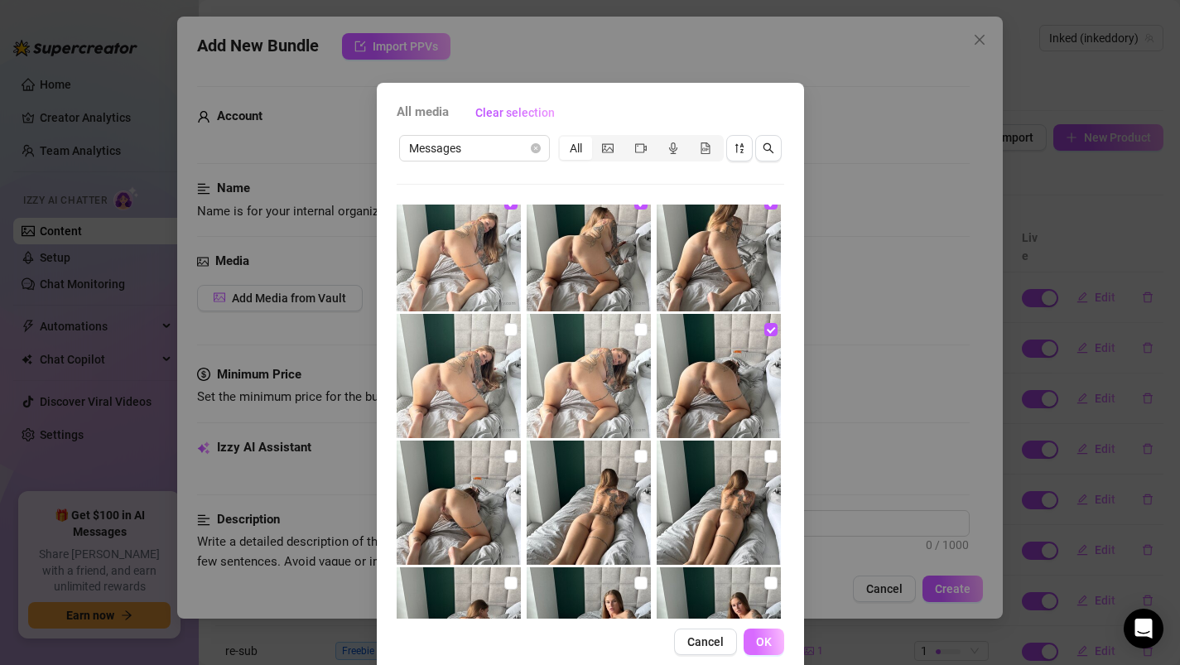
click at [762, 644] on span "OK" at bounding box center [764, 641] width 16 height 13
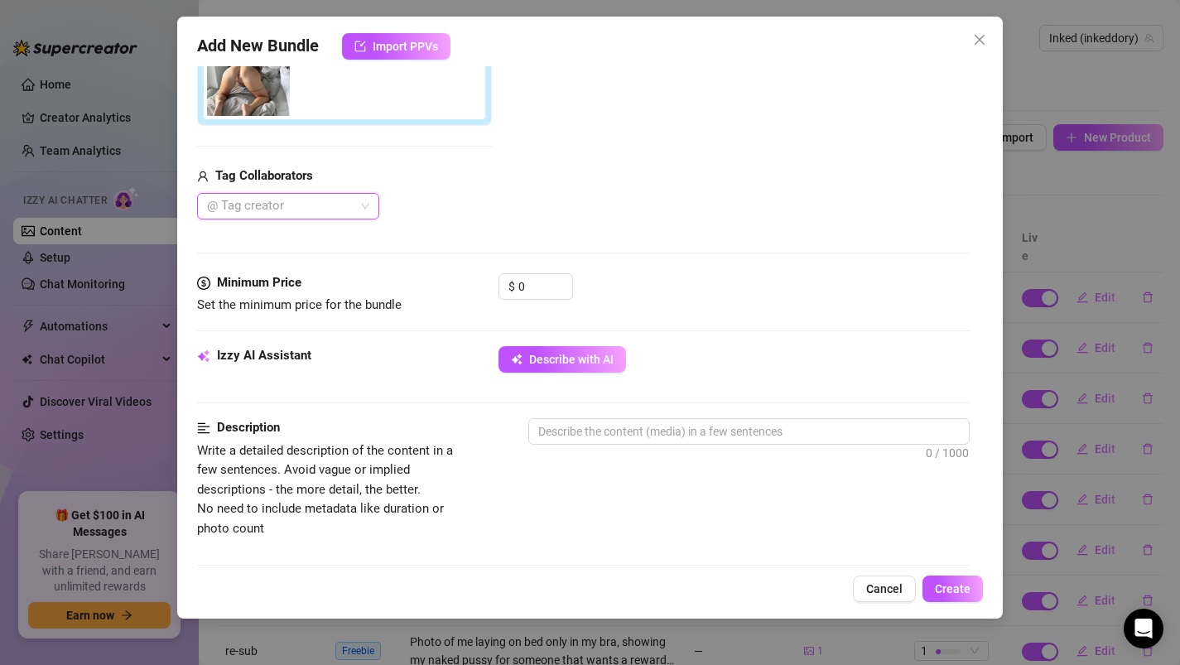
scroll to position [454, 0]
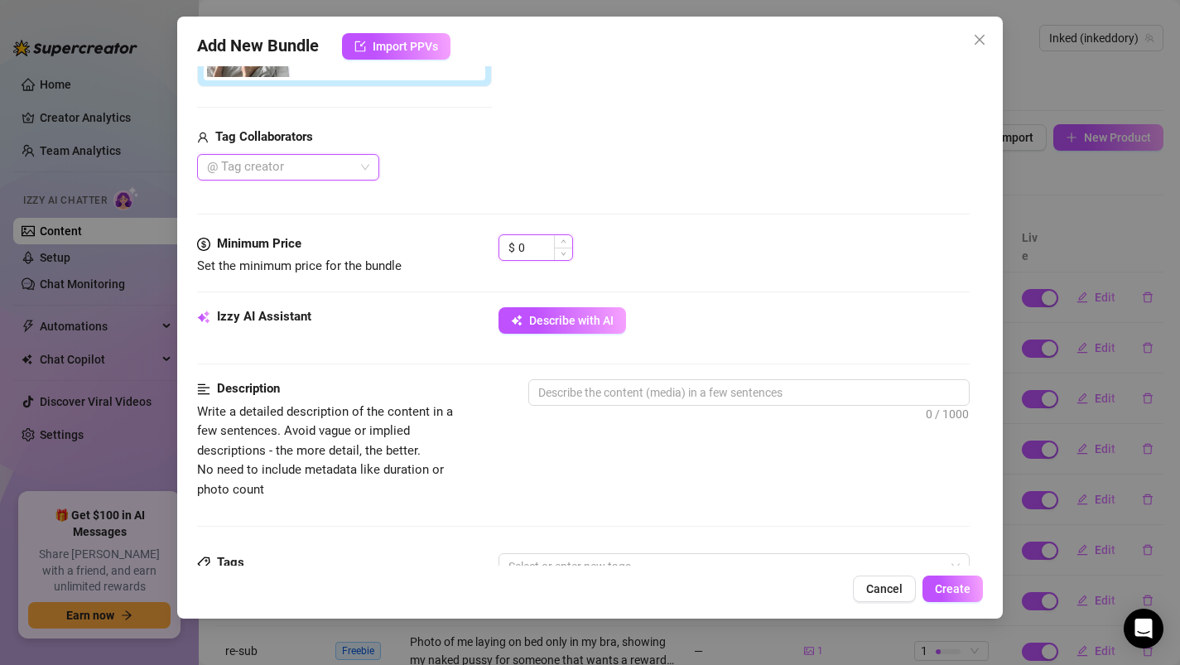
click at [541, 257] on input "0" at bounding box center [545, 247] width 54 height 25
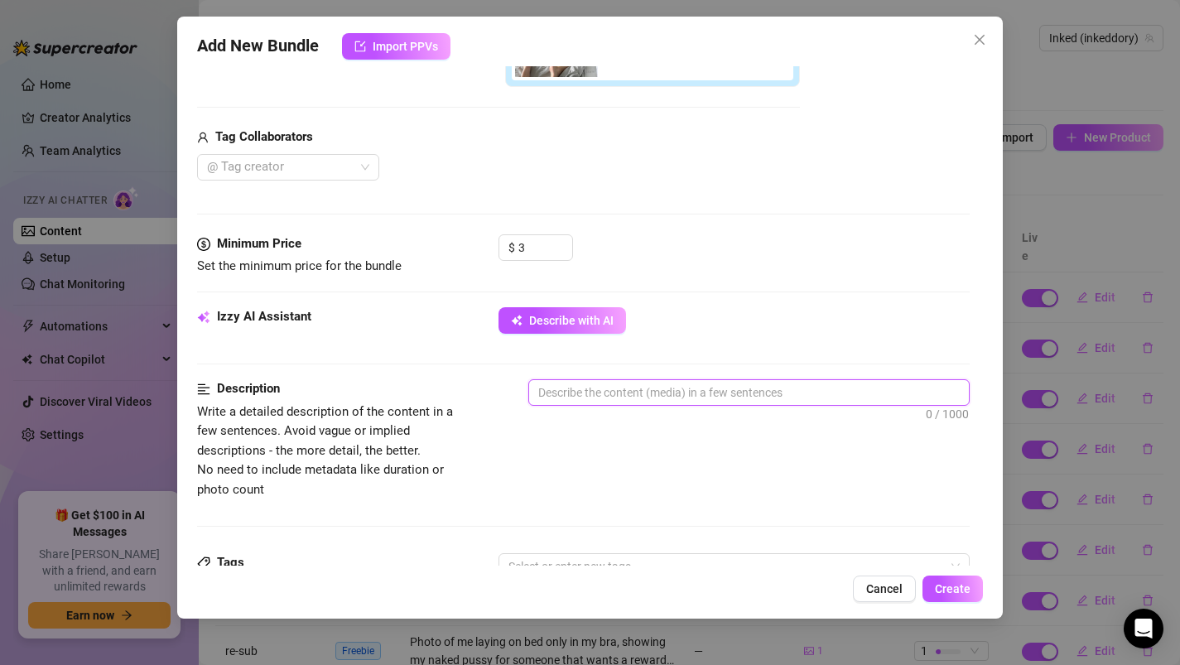
click at [618, 397] on textarea at bounding box center [749, 392] width 440 height 25
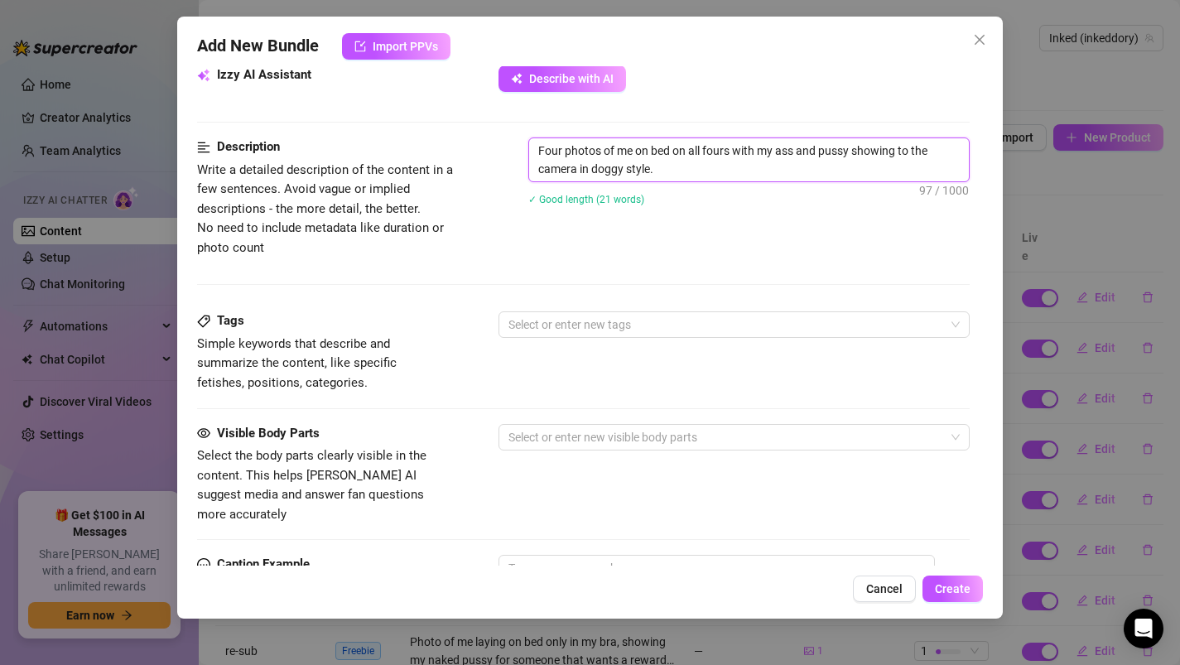
scroll to position [699, 0]
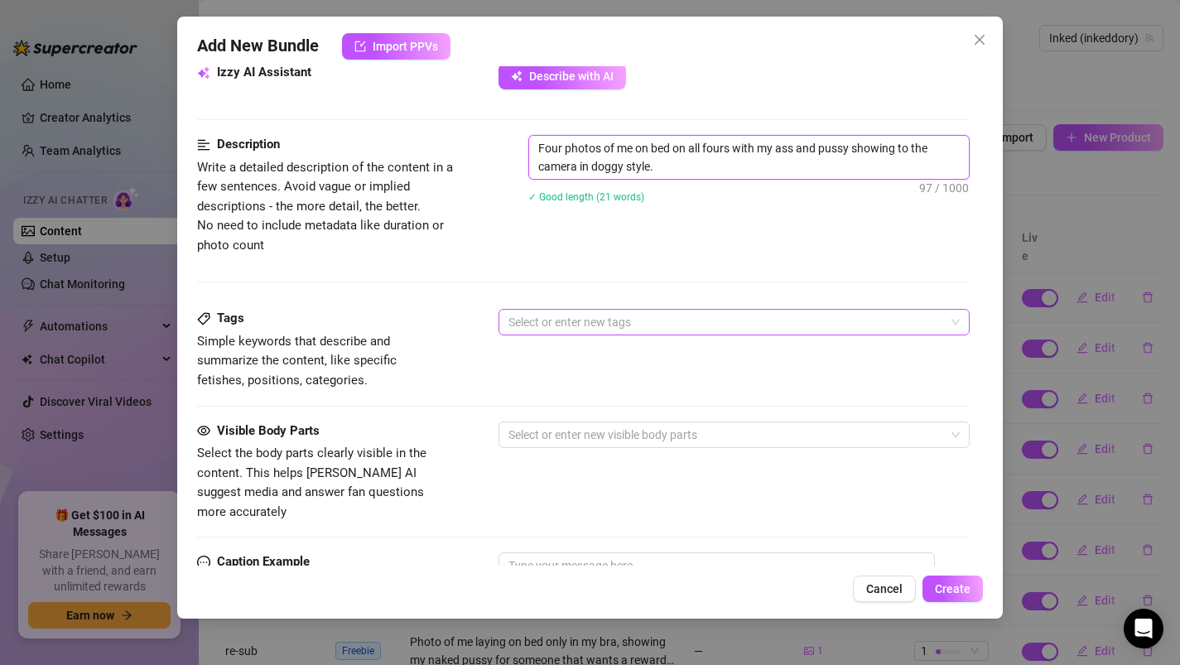
click at [543, 321] on div at bounding box center [726, 321] width 448 height 23
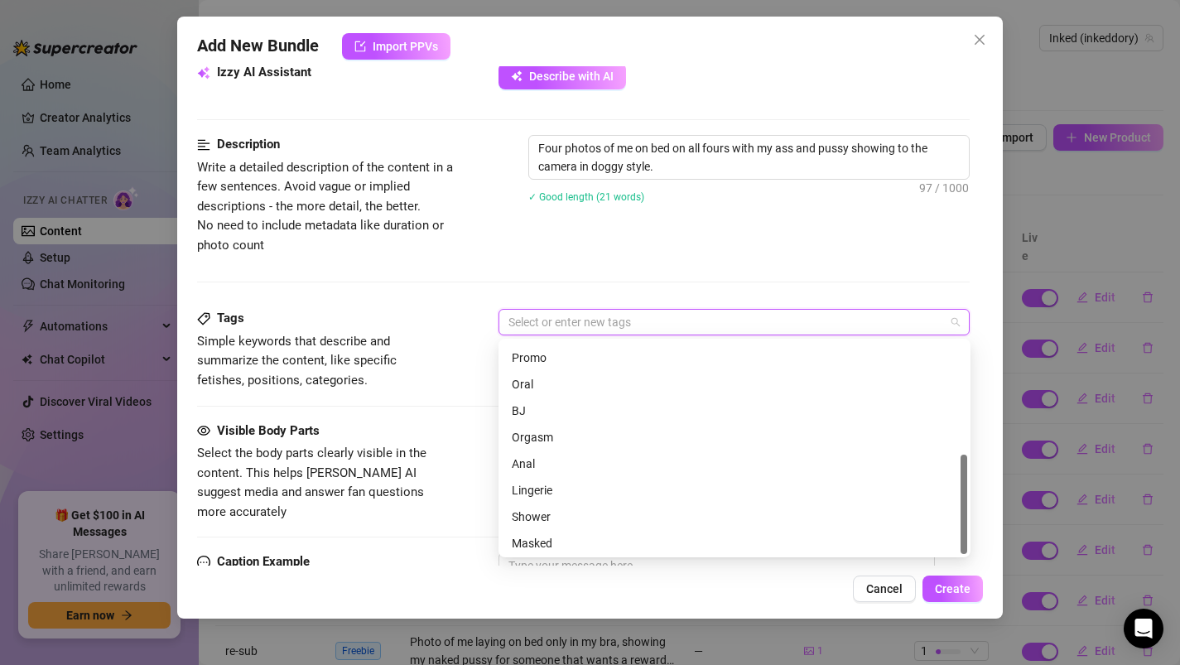
scroll to position [238, 0]
click at [560, 323] on div at bounding box center [726, 321] width 448 height 23
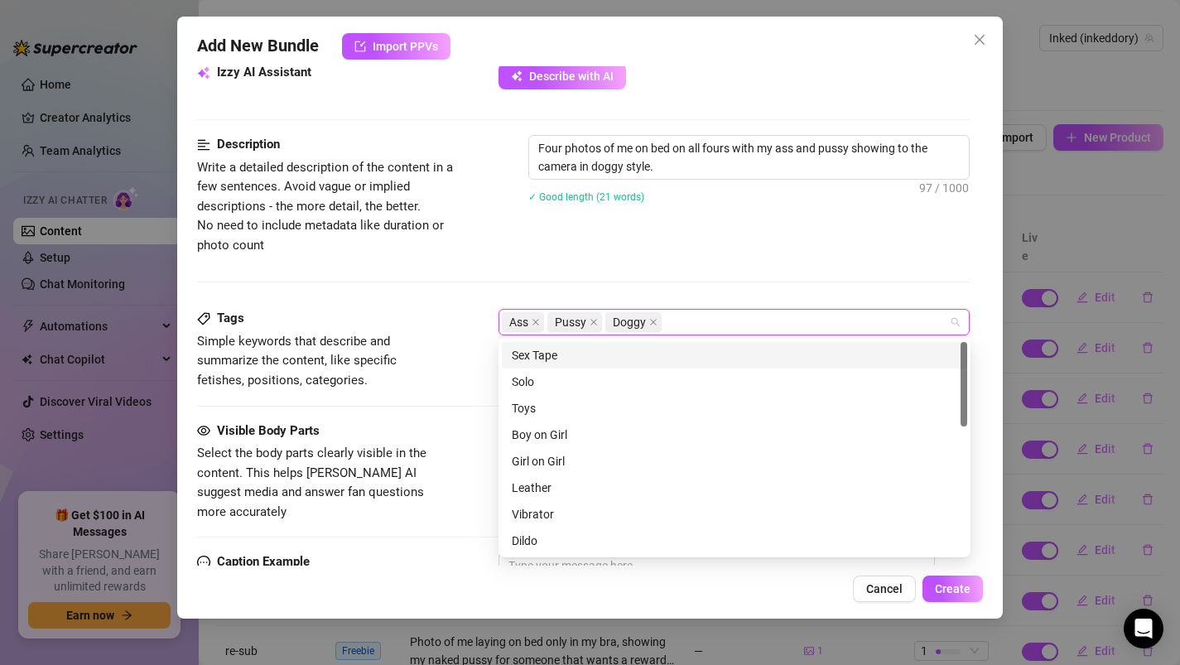
click at [537, 250] on div "Description Write a detailed description of the content in a few sentences. Avo…" at bounding box center [583, 195] width 773 height 120
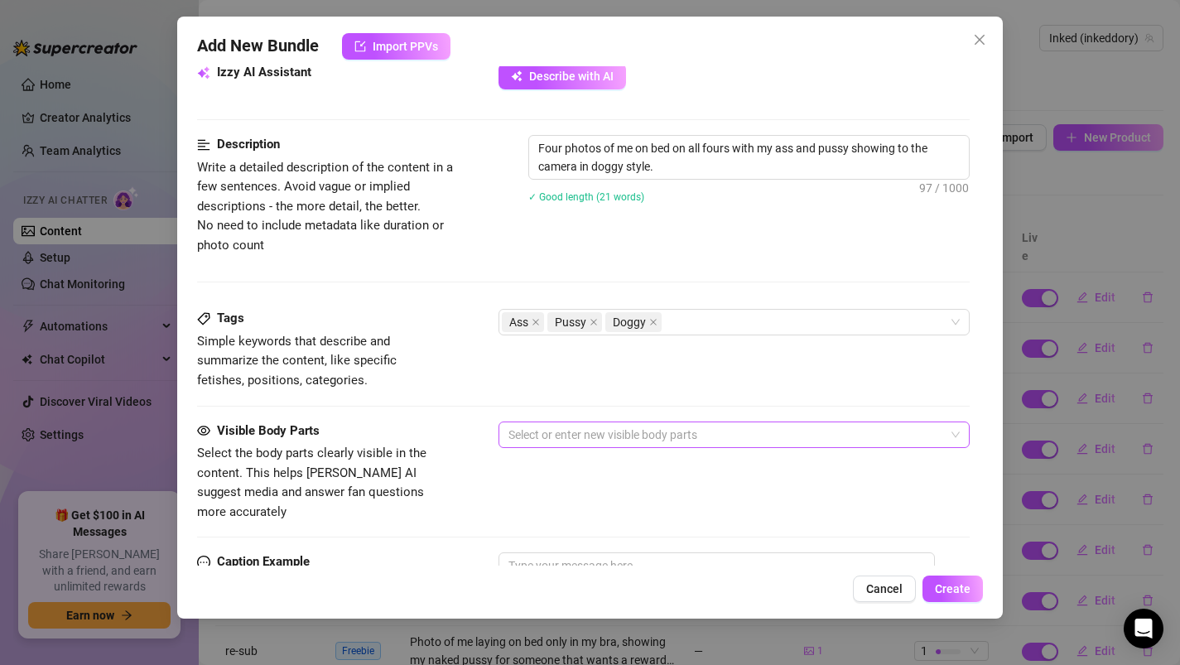
click at [550, 435] on div at bounding box center [726, 434] width 448 height 23
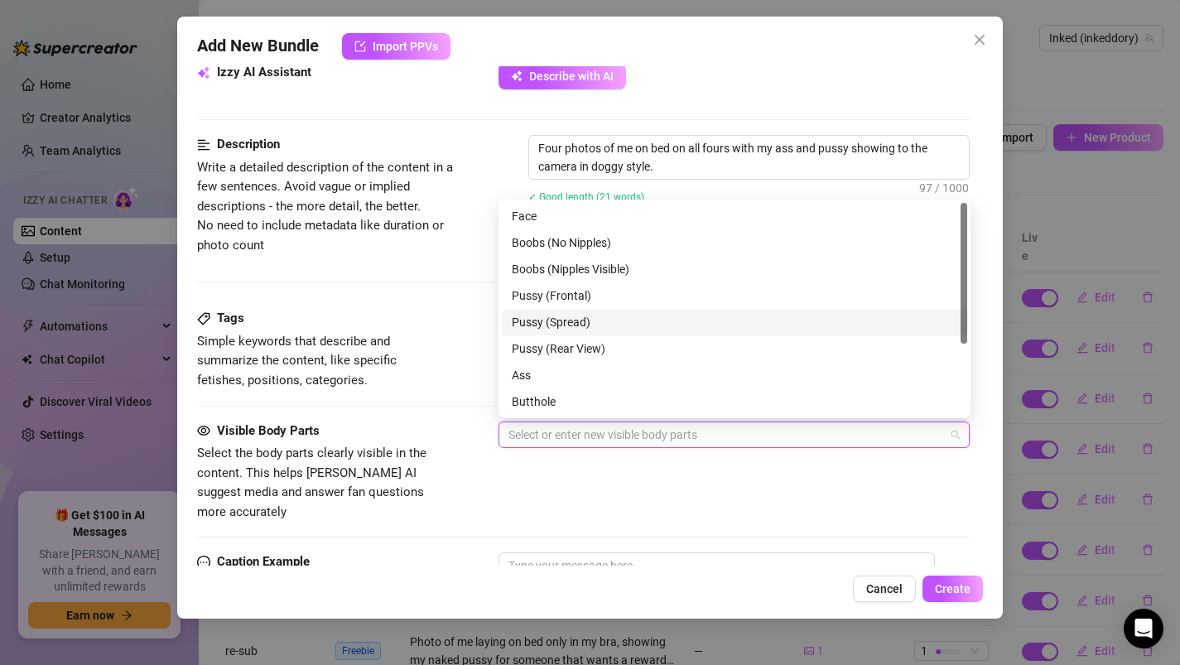
click at [555, 324] on div "Pussy (Spread)" at bounding box center [734, 322] width 445 height 18
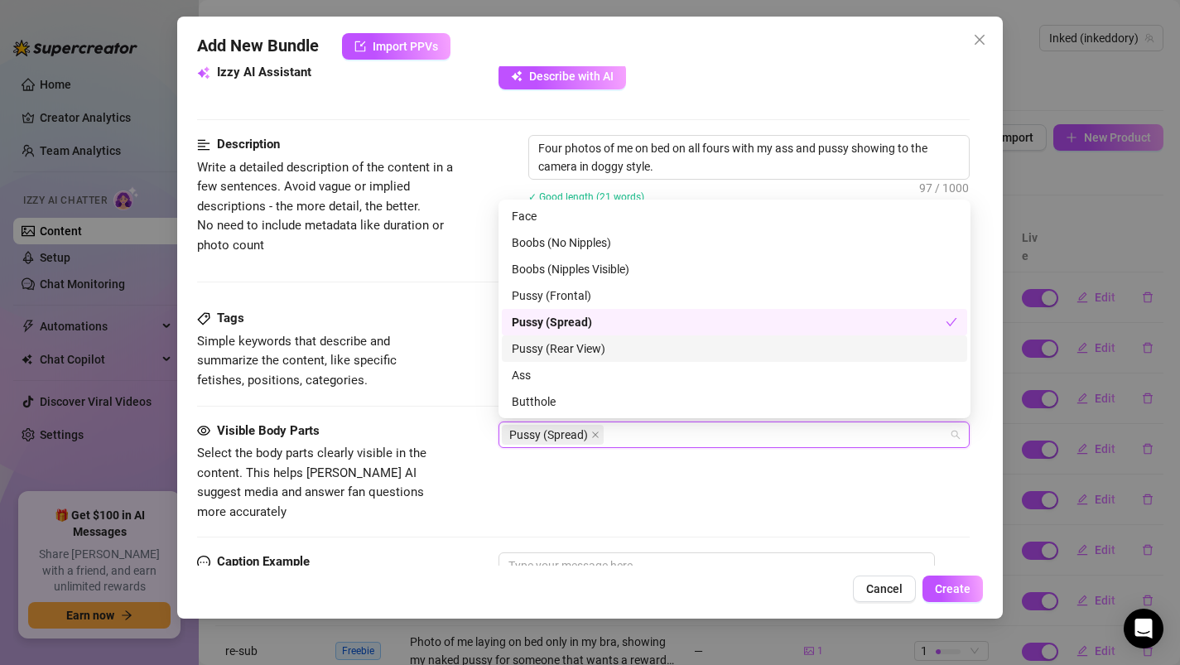
click at [555, 351] on div "Pussy (Rear View)" at bounding box center [734, 348] width 445 height 18
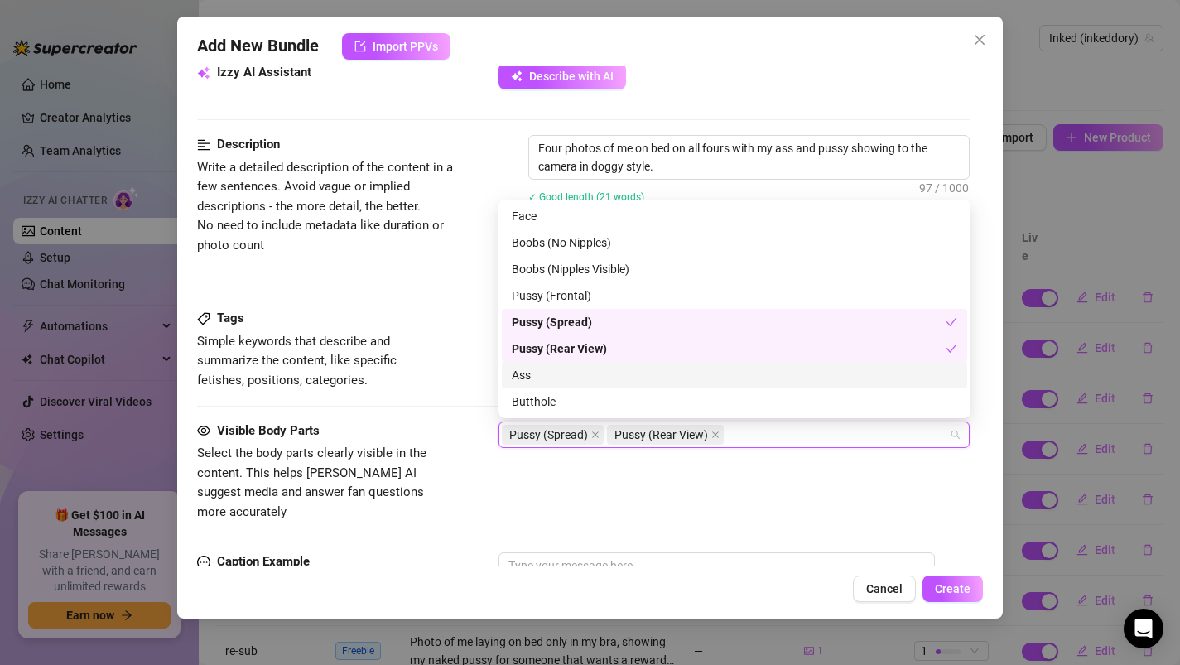
click at [555, 374] on div "Ass" at bounding box center [734, 375] width 445 height 18
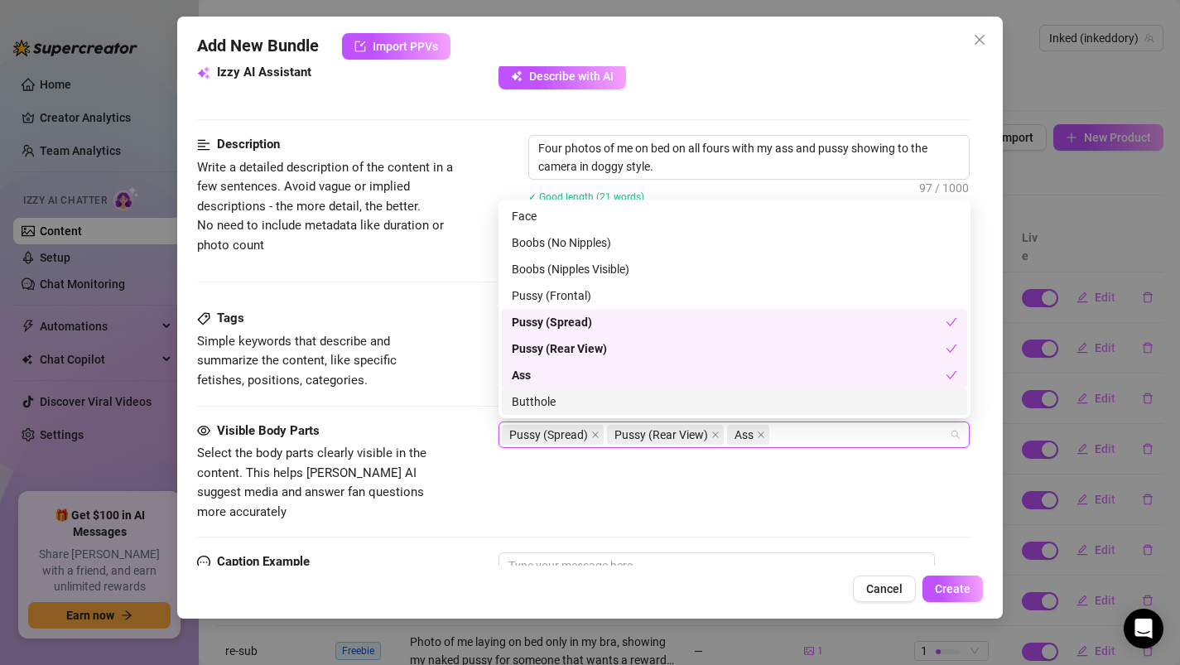
click at [555, 400] on div "Butthole" at bounding box center [734, 401] width 445 height 18
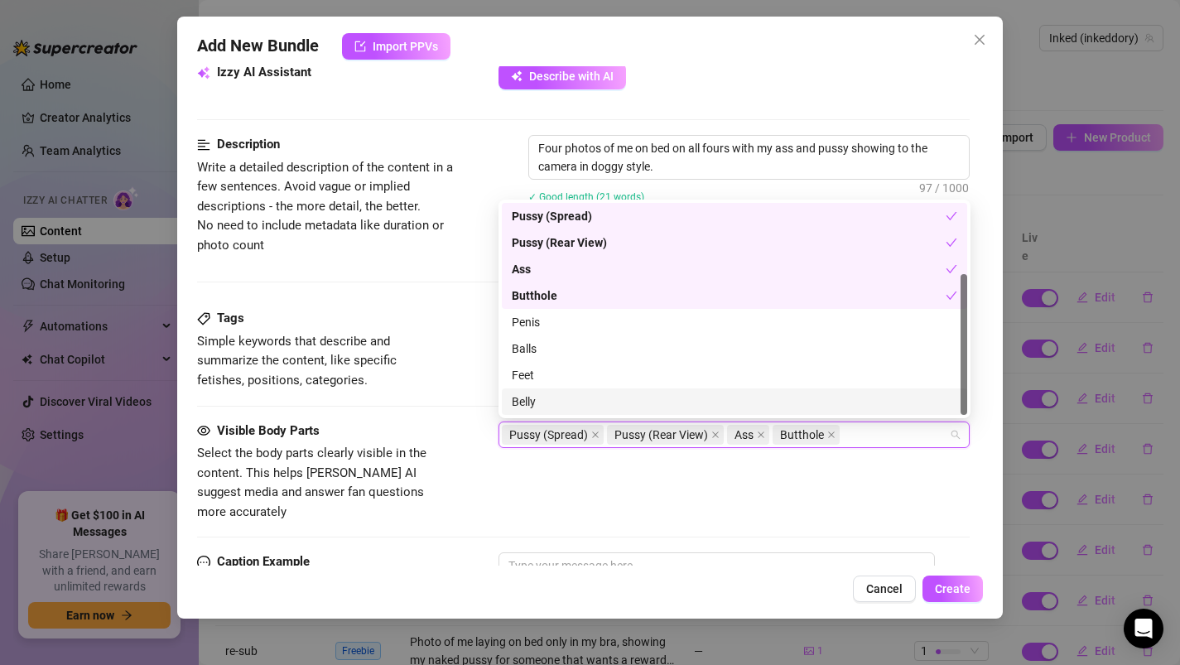
click at [554, 502] on div "Visible Body Parts Select the body parts clearly visible in the content. This h…" at bounding box center [583, 487] width 773 height 132
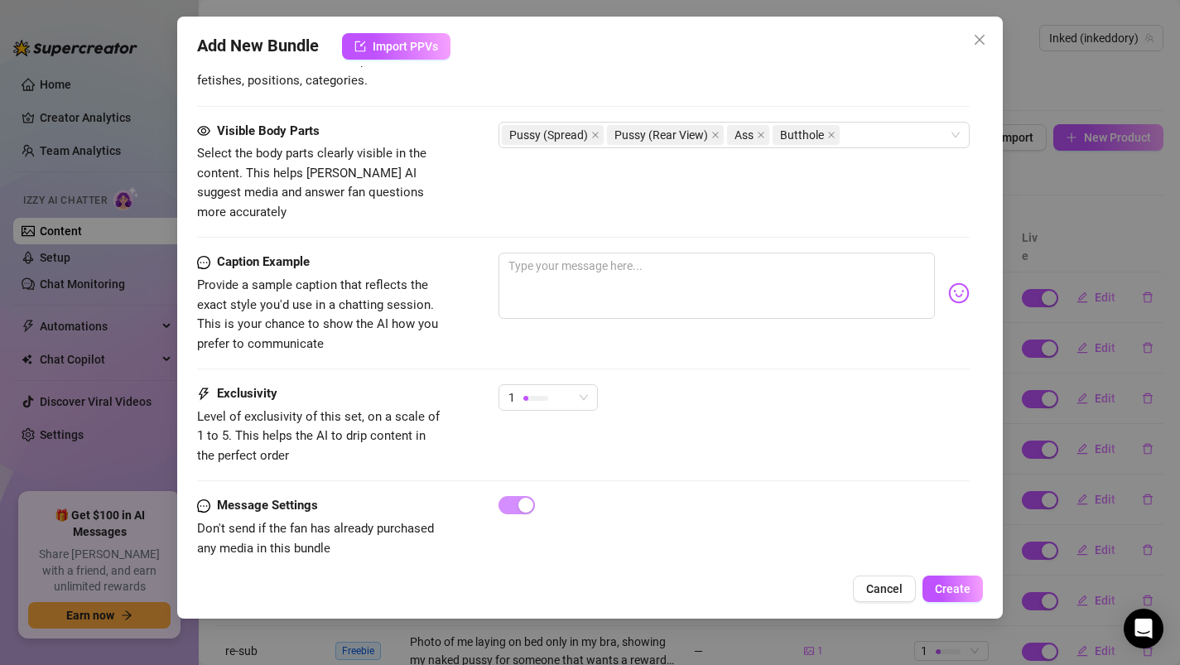
scroll to position [1002, 0]
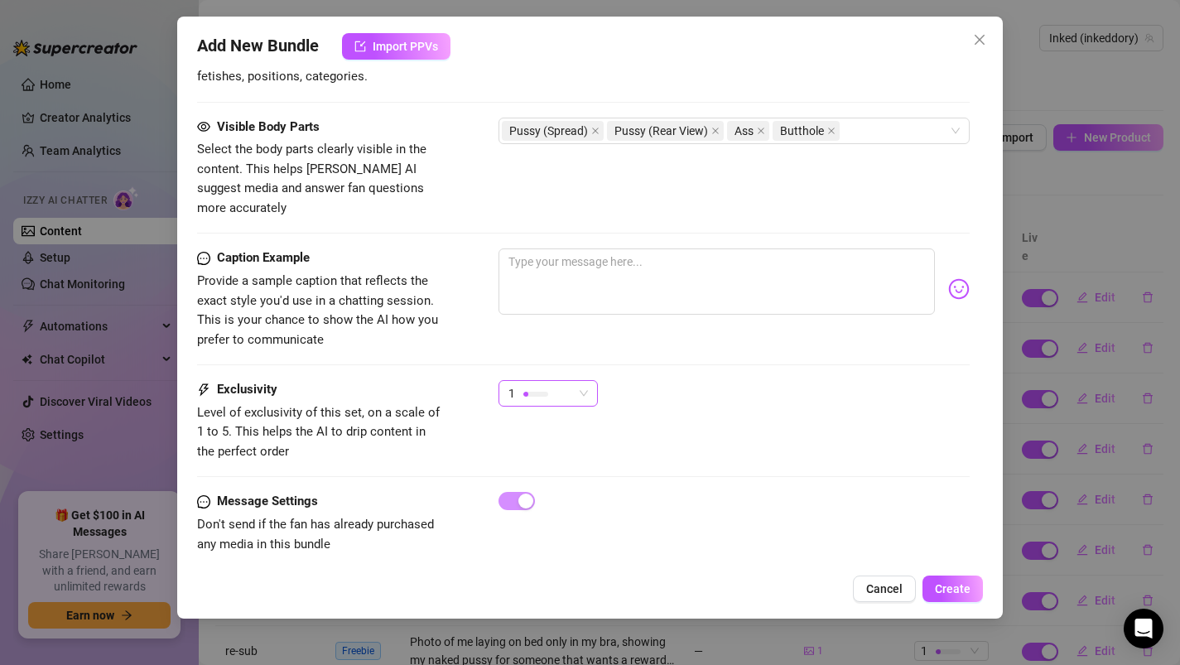
click at [534, 385] on div "1" at bounding box center [540, 393] width 65 height 25
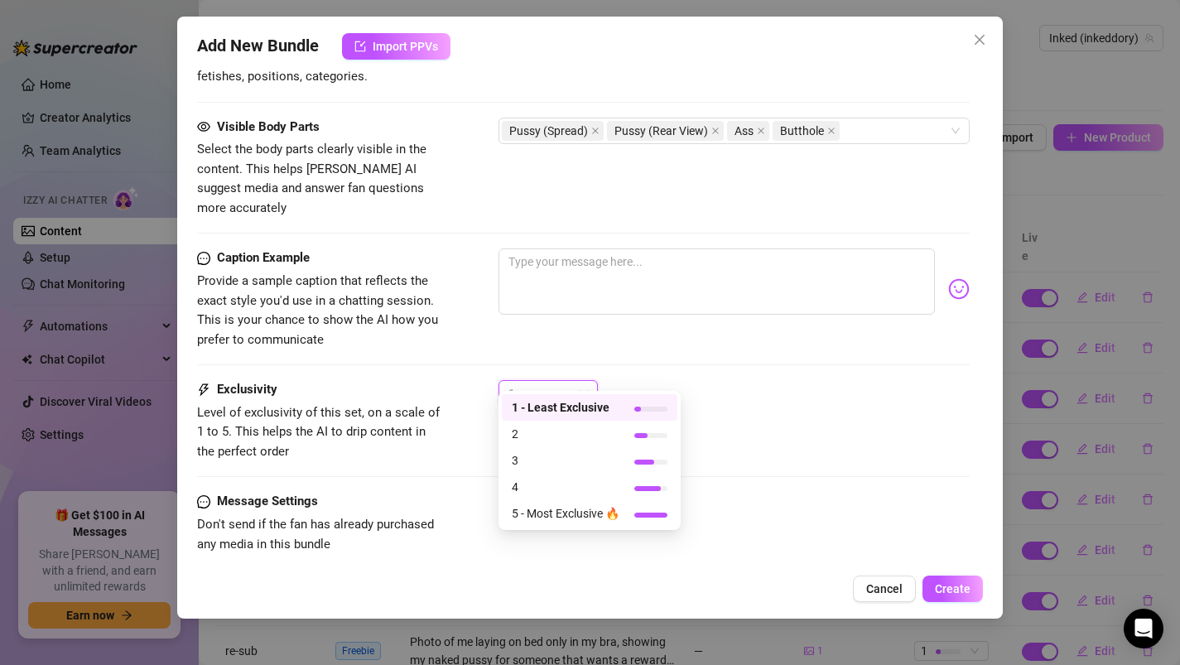
click at [703, 380] on div "1" at bounding box center [734, 400] width 472 height 41
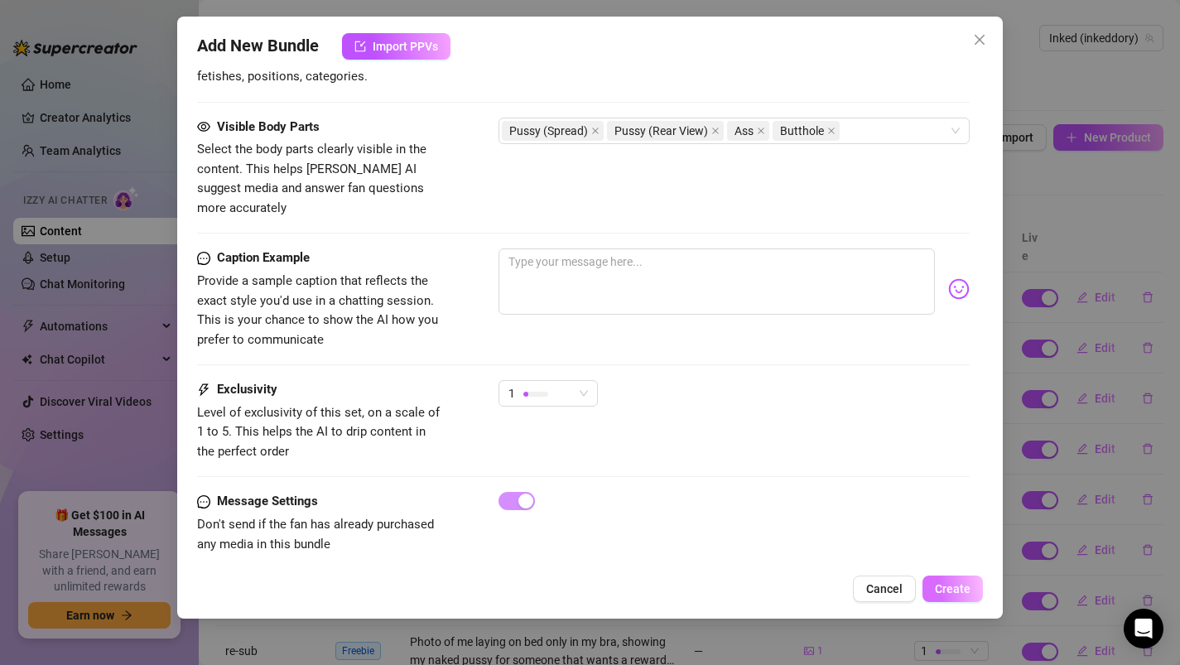
click at [944, 590] on span "Create" at bounding box center [953, 588] width 36 height 13
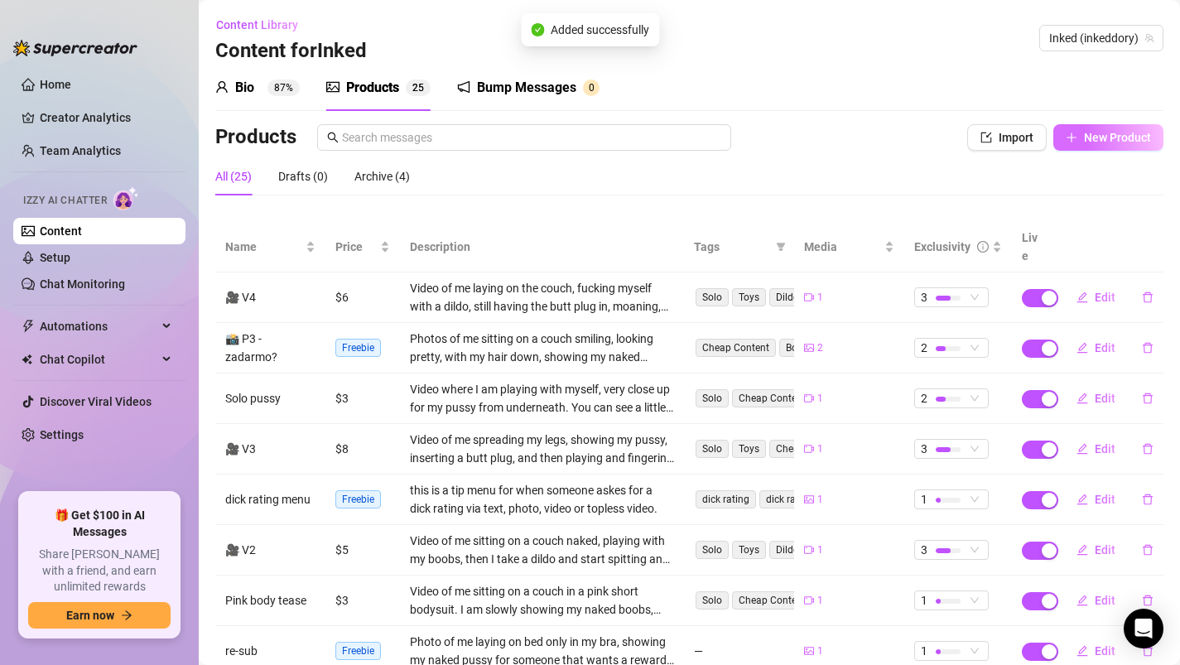
click at [1100, 137] on span "New Product" at bounding box center [1117, 137] width 67 height 13
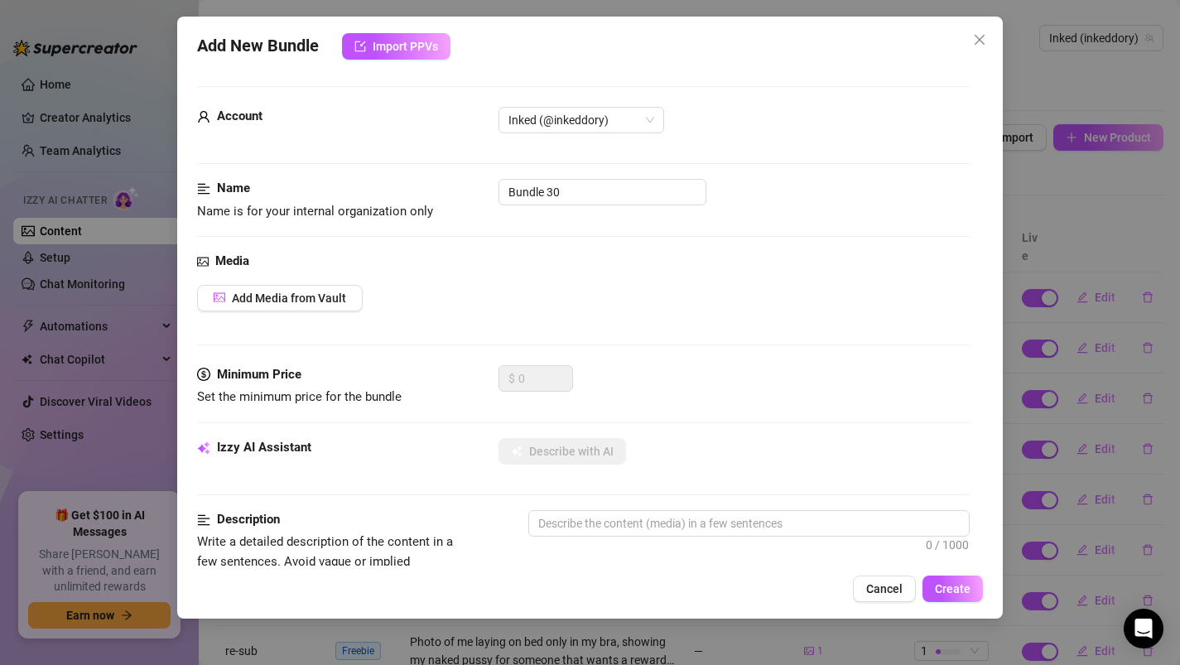
click at [243, 315] on div "Media Add Media from Vault" at bounding box center [583, 308] width 773 height 113
click at [242, 308] on button "Add Media from Vault" at bounding box center [280, 298] width 166 height 26
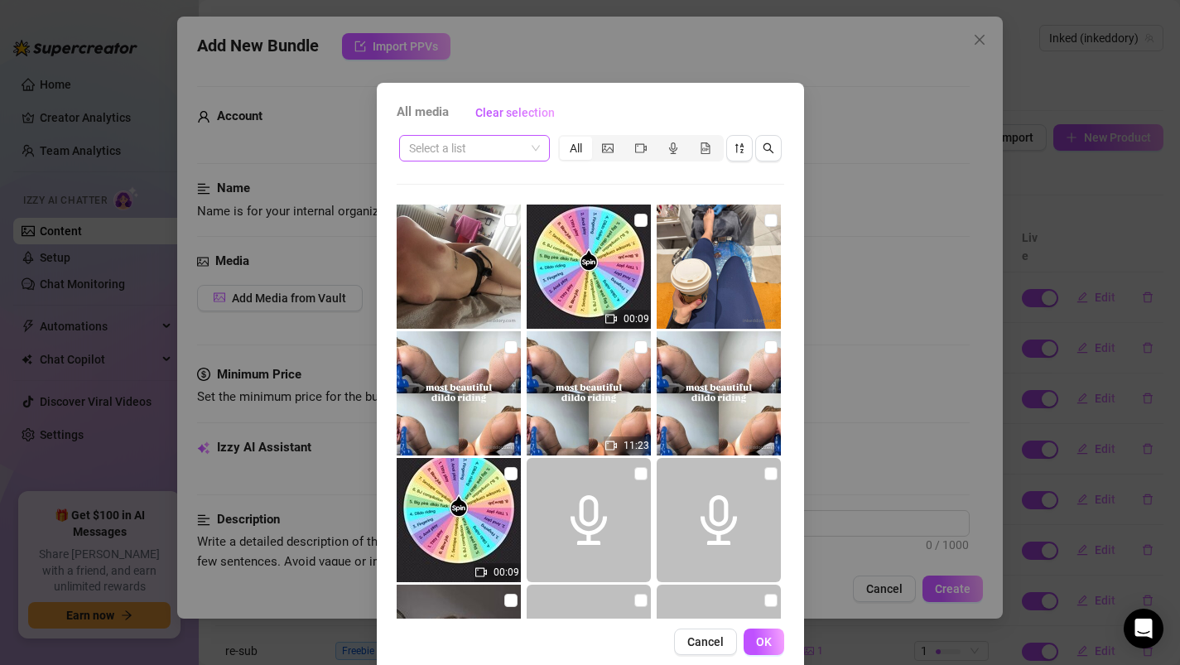
click at [505, 154] on input "search" at bounding box center [467, 148] width 116 height 25
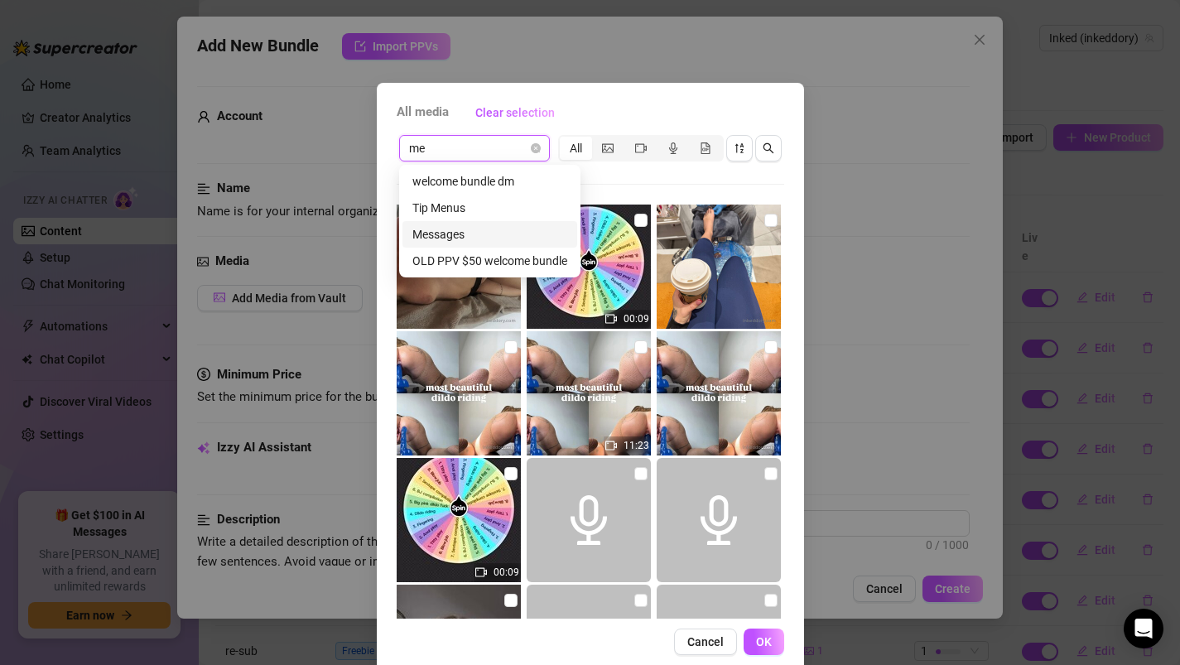
click at [475, 228] on div "Messages" at bounding box center [489, 234] width 155 height 18
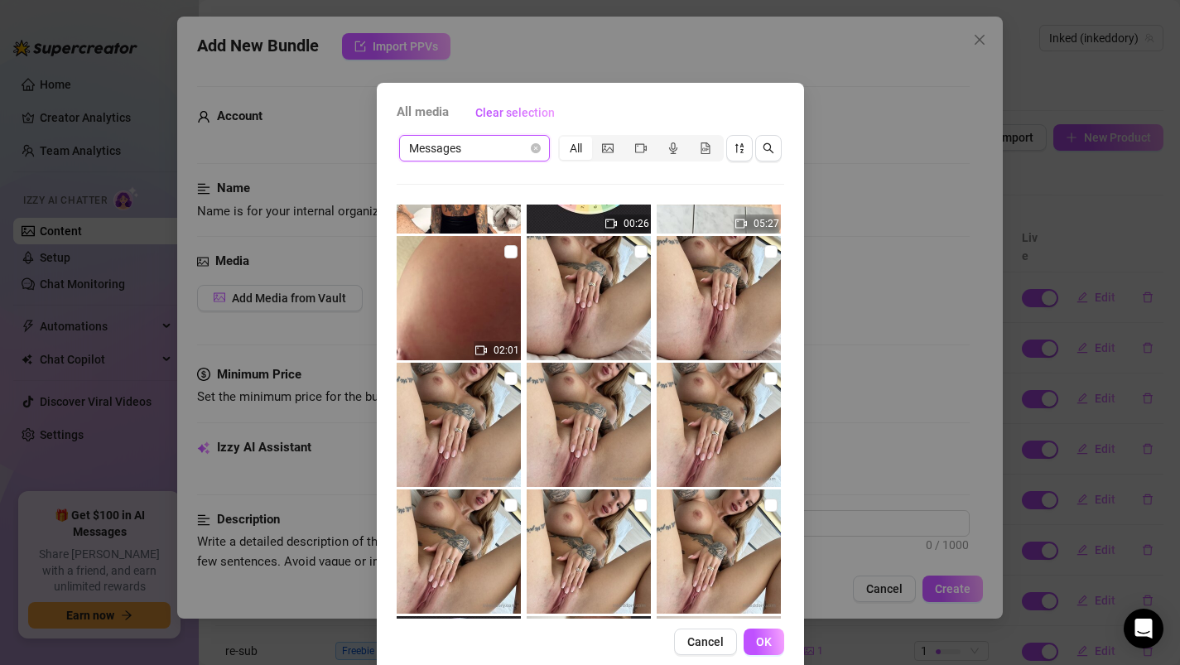
scroll to position [4767, 0]
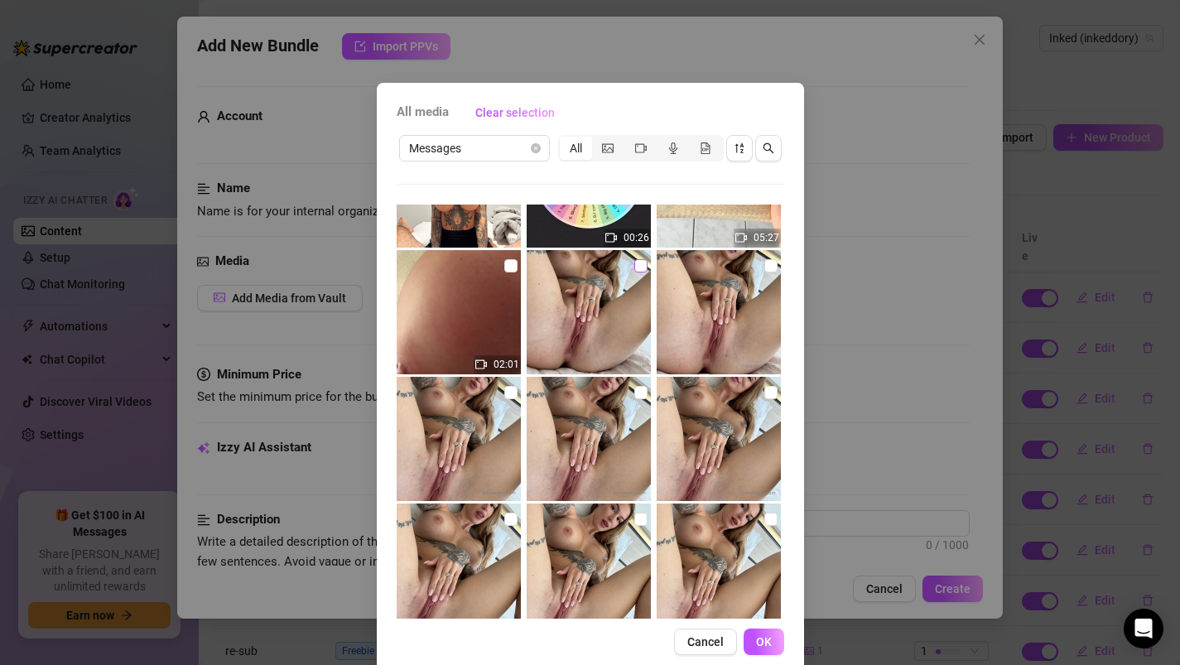
click at [641, 267] on input "checkbox" at bounding box center [640, 265] width 13 height 13
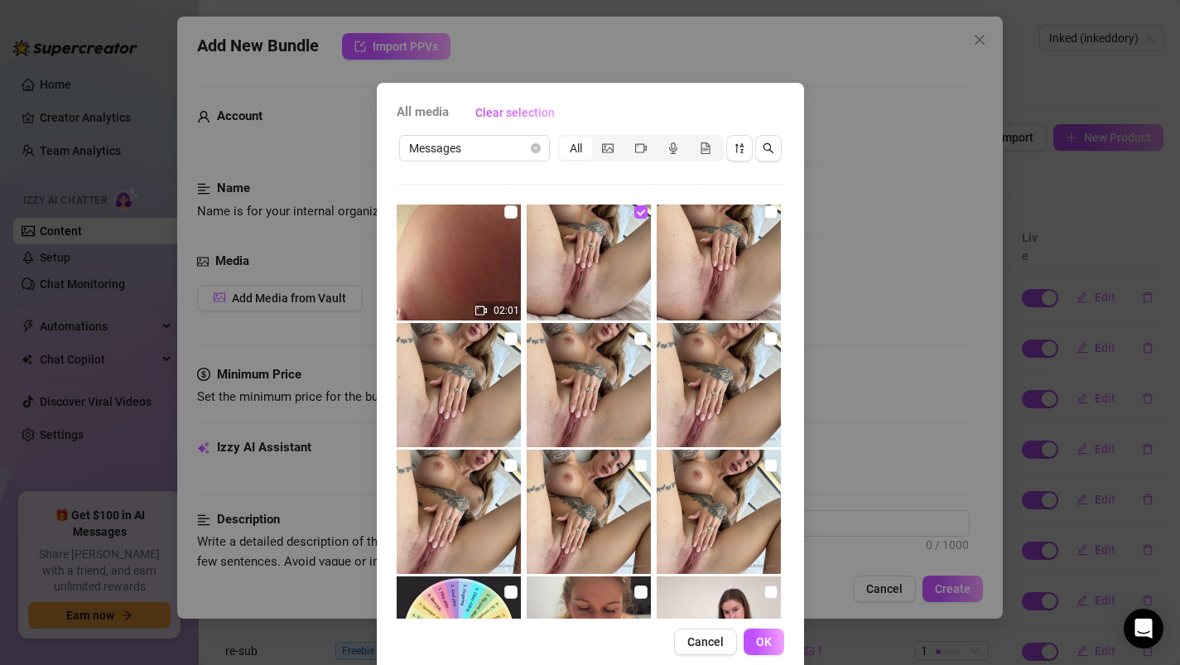
scroll to position [4829, 0]
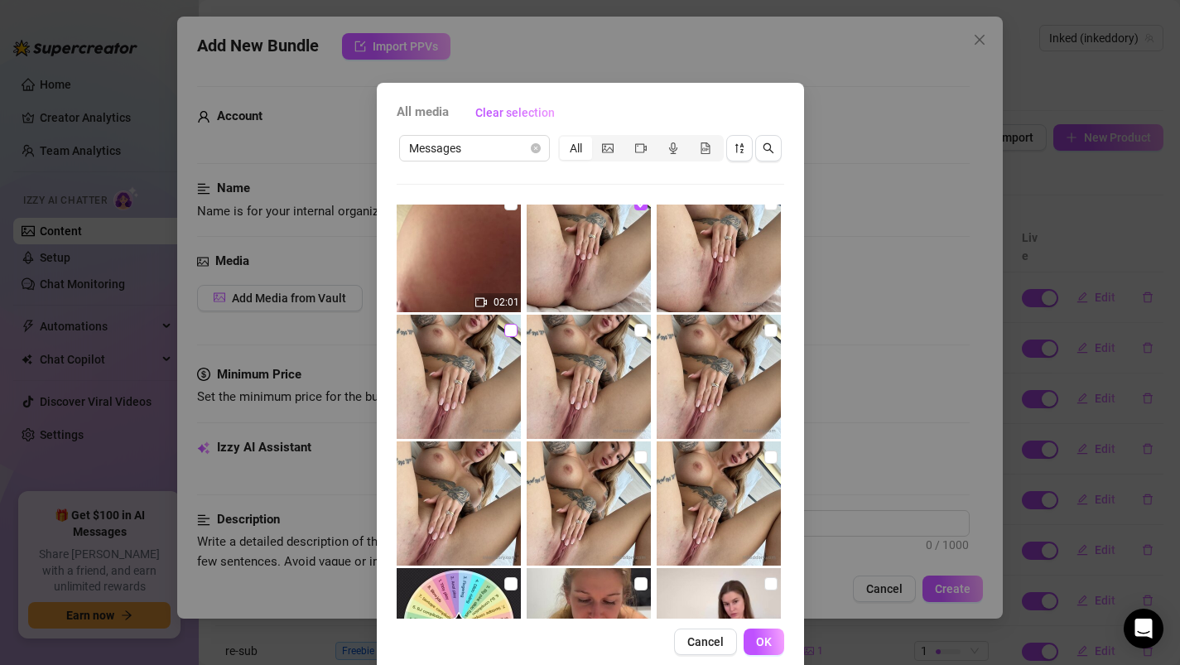
click at [509, 335] on input "checkbox" at bounding box center [510, 330] width 13 height 13
click at [506, 459] on input "checkbox" at bounding box center [510, 456] width 13 height 13
click at [631, 454] on img at bounding box center [588, 503] width 124 height 124
click at [638, 330] on input "checkbox" at bounding box center [640, 330] width 13 height 13
click at [769, 640] on span "OK" at bounding box center [764, 641] width 16 height 13
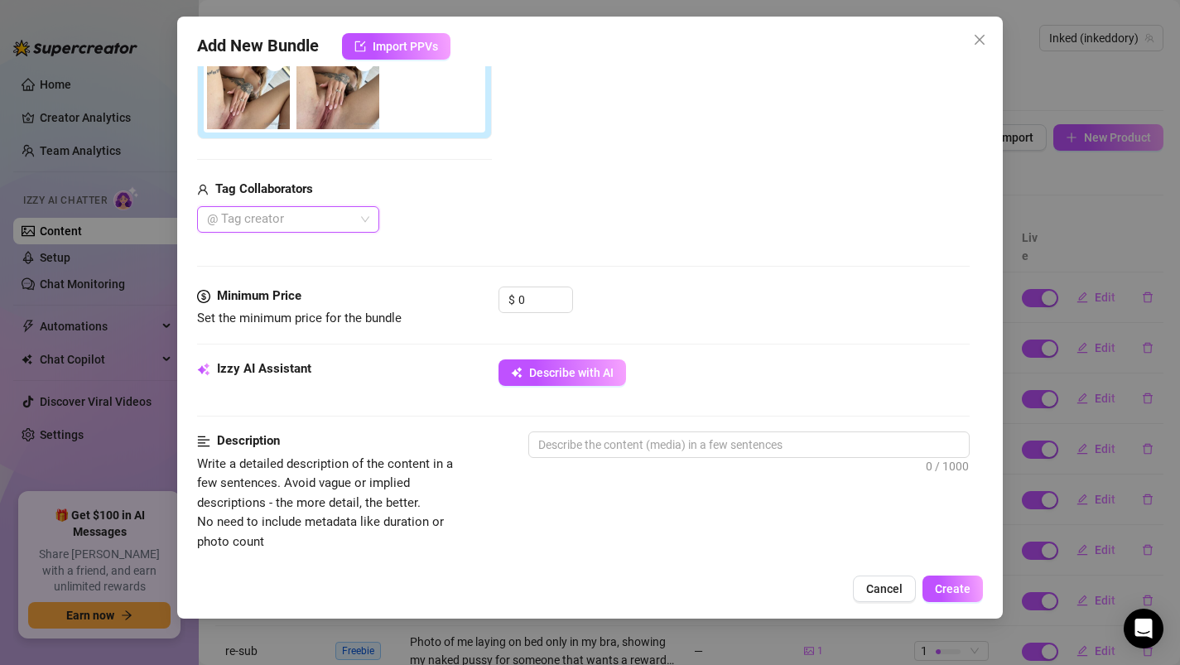
scroll to position [457, 0]
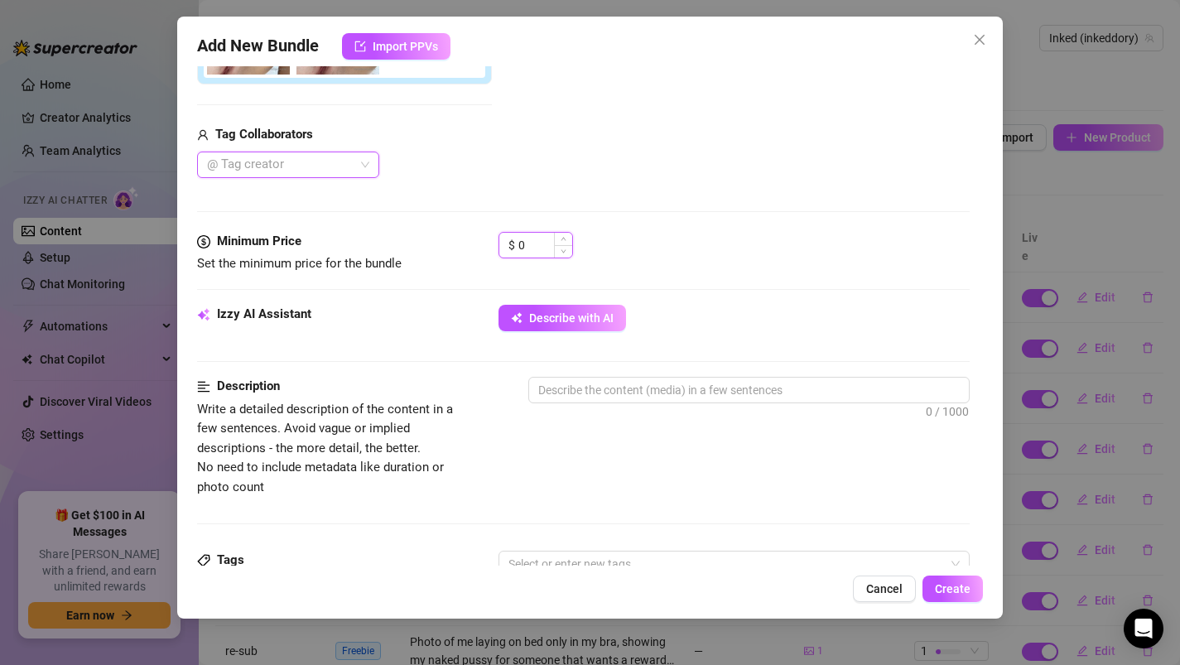
click at [544, 234] on input "0" at bounding box center [545, 245] width 54 height 25
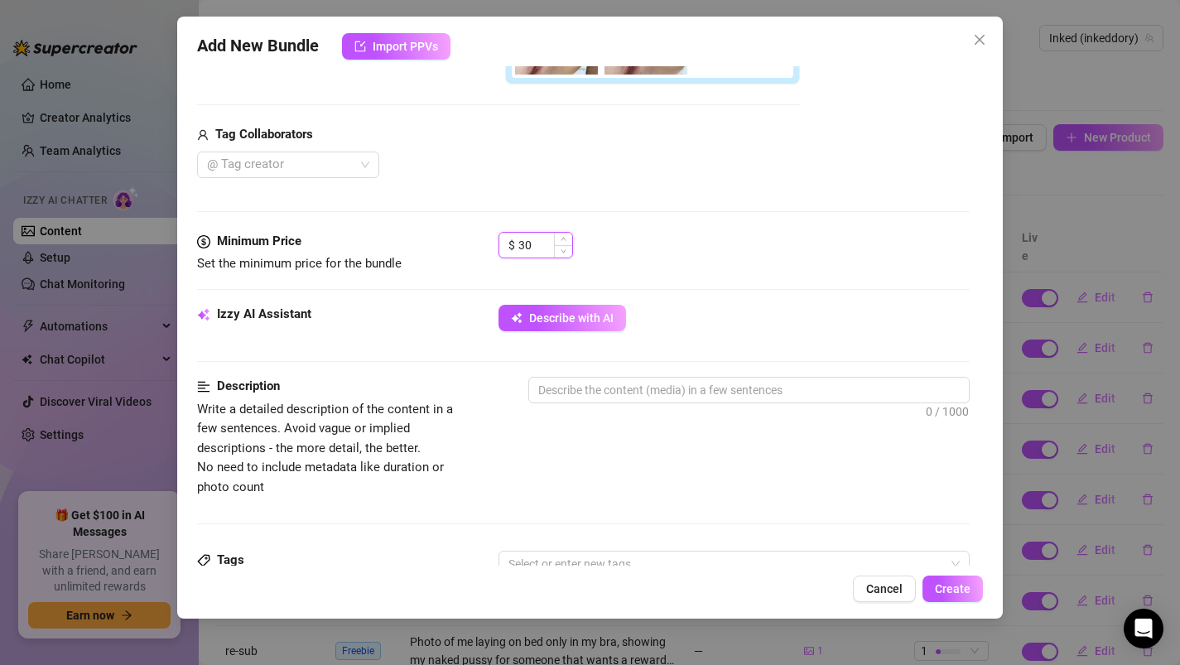
click at [533, 244] on input "30" at bounding box center [545, 245] width 54 height 25
click at [585, 385] on textarea at bounding box center [749, 389] width 440 height 25
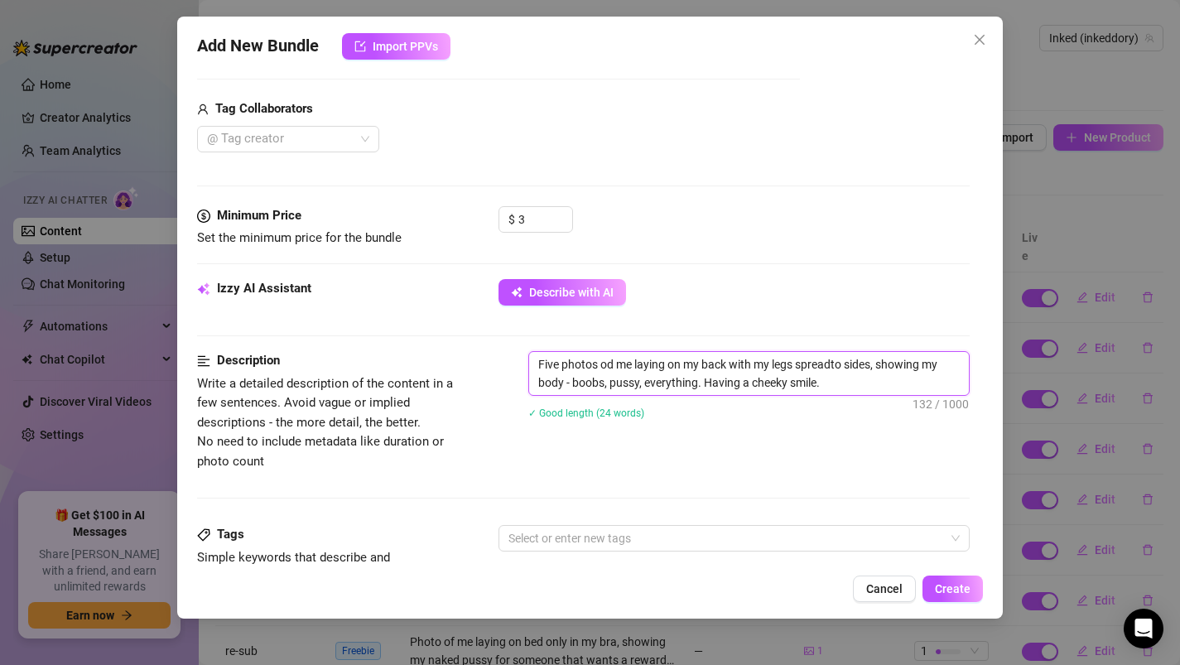
scroll to position [477, 0]
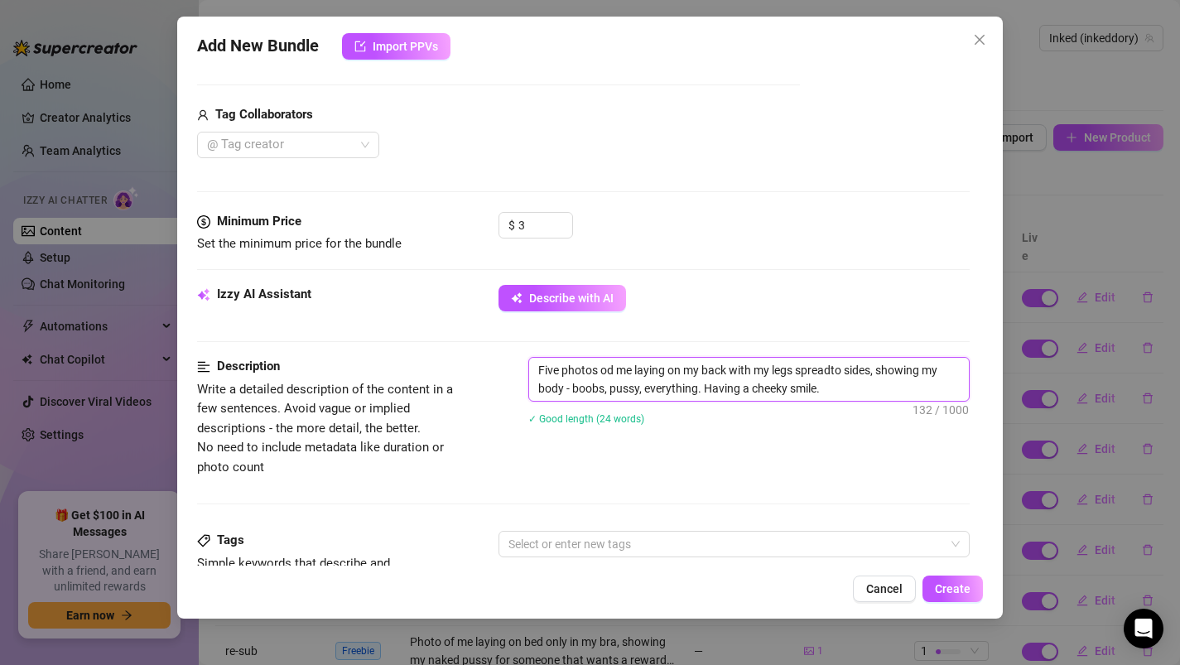
click at [834, 368] on textarea "Five photos od me laying on my back with my legs spreadto sides, showing my bod…" at bounding box center [749, 379] width 440 height 43
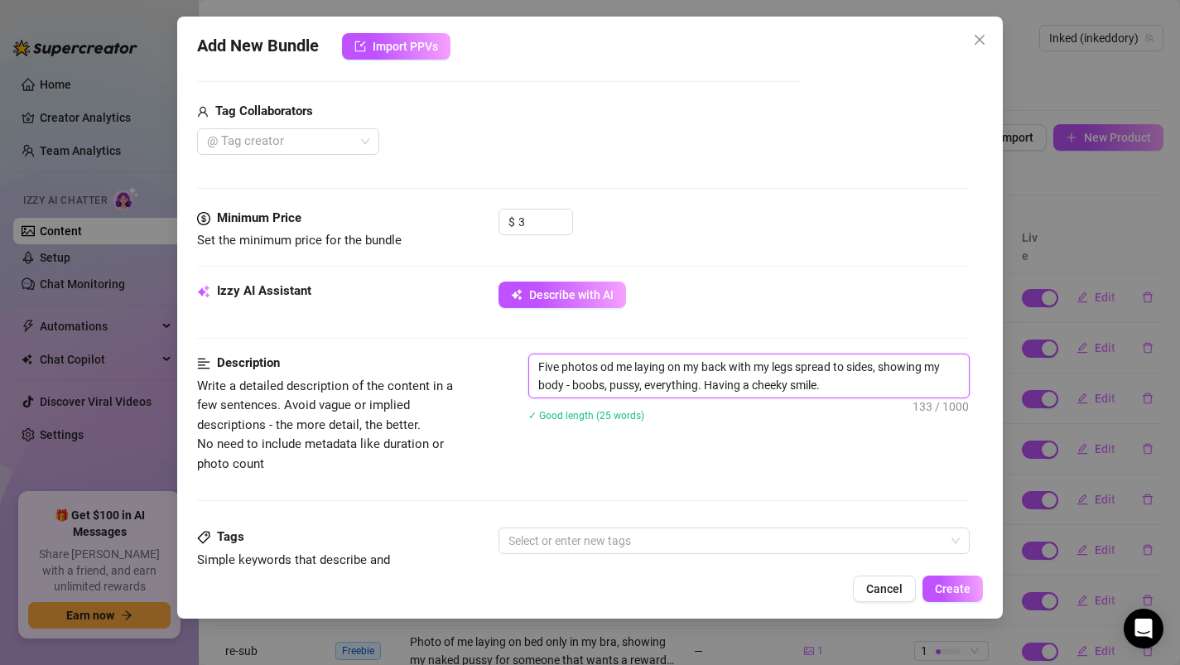
scroll to position [484, 0]
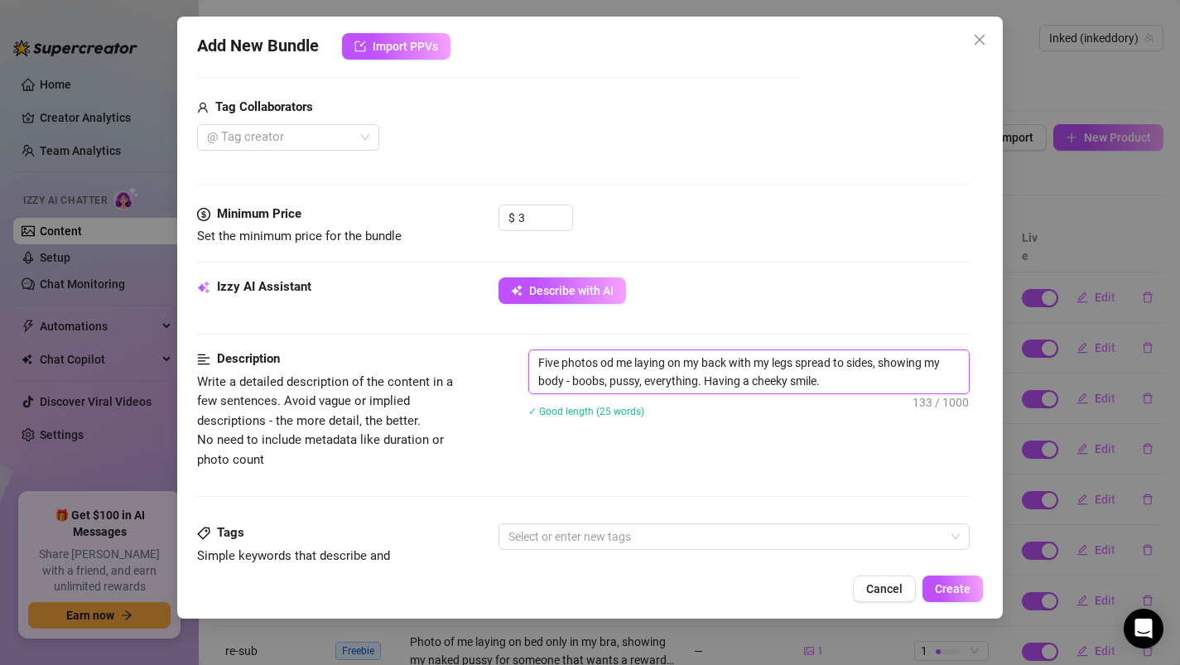
click at [835, 381] on textarea "Five photos od me laying on my back with my legs spread to sides, showing my bo…" at bounding box center [749, 371] width 440 height 43
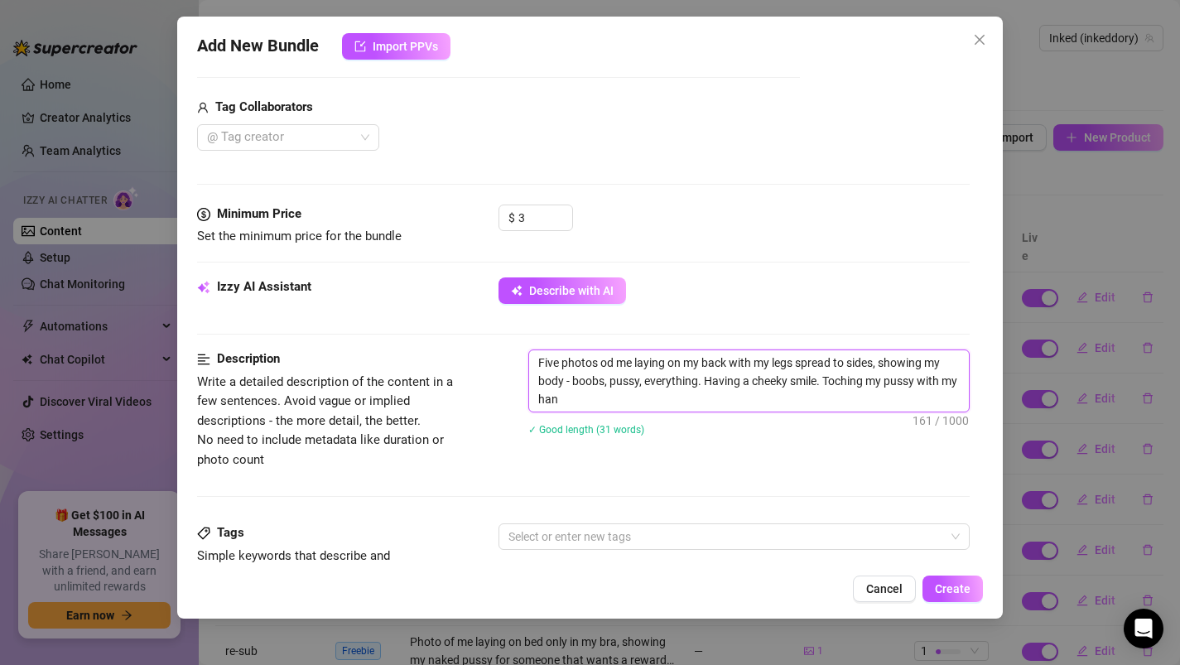
scroll to position [0, 0]
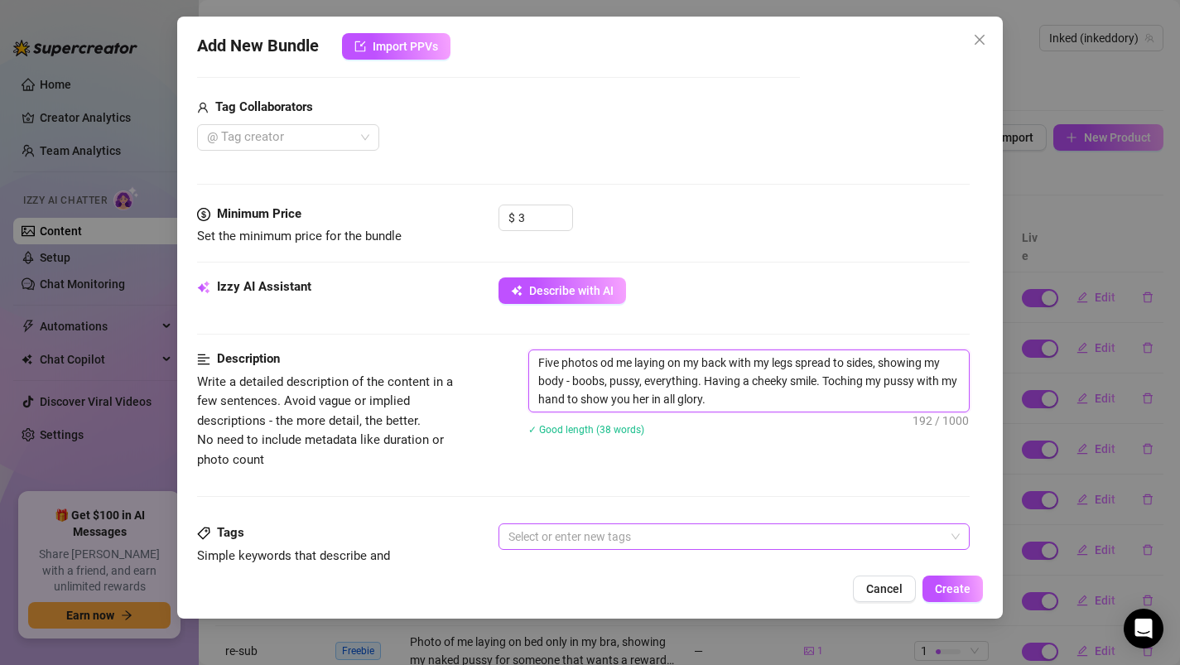
click at [656, 538] on div at bounding box center [726, 536] width 448 height 23
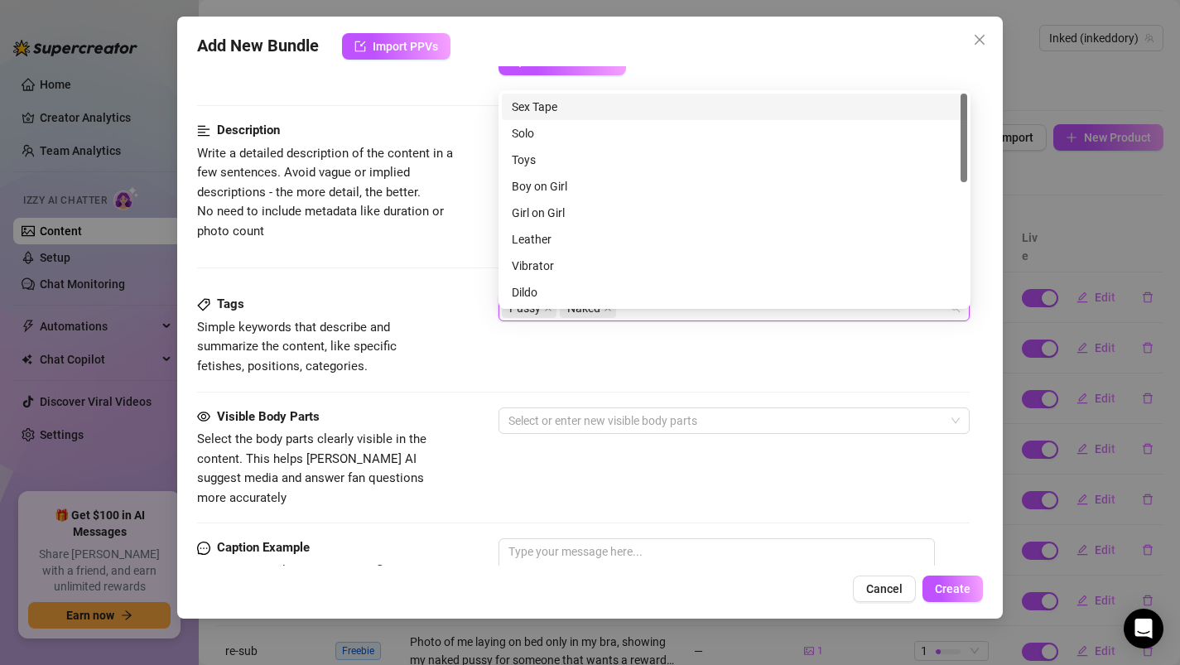
scroll to position [746, 0]
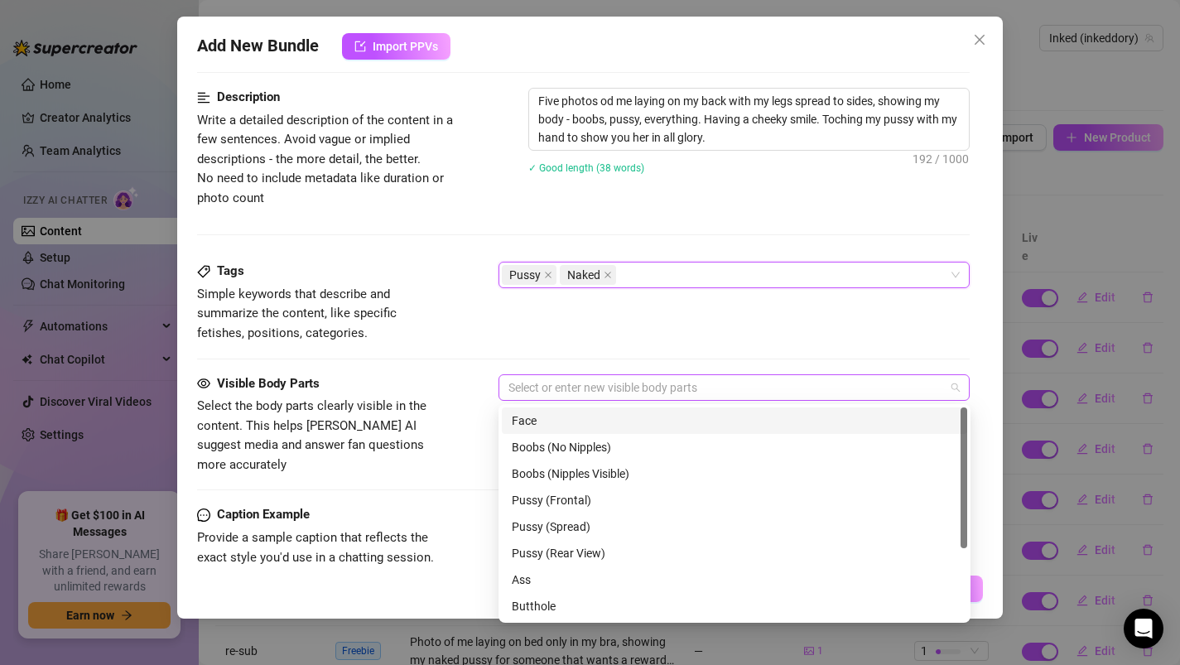
click at [519, 378] on div at bounding box center [726, 387] width 448 height 23
click at [538, 421] on div "Face" at bounding box center [734, 420] width 445 height 18
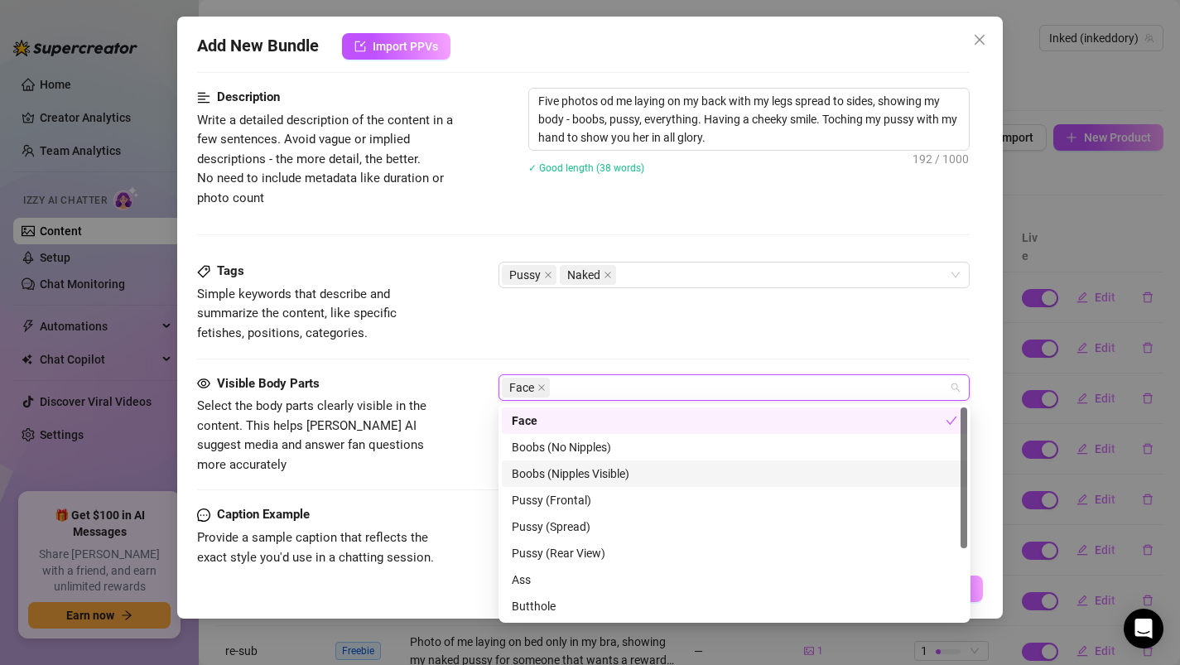
click at [546, 484] on div "Boobs (Nipples Visible)" at bounding box center [734, 473] width 465 height 26
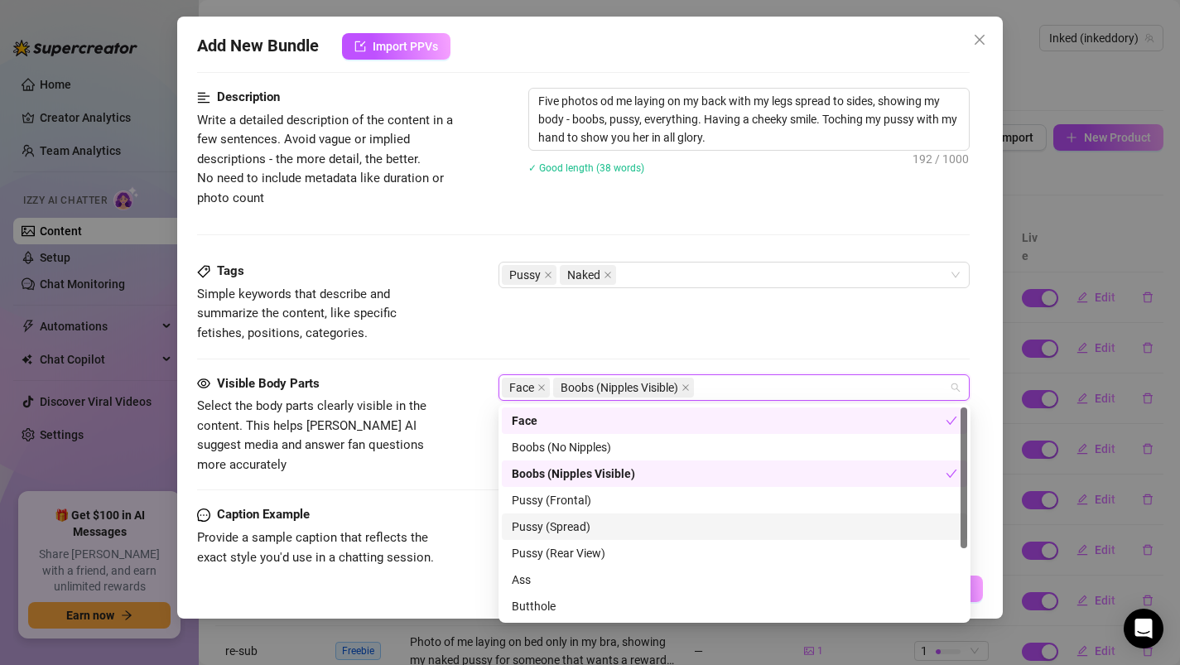
click at [544, 529] on div "Pussy (Spread)" at bounding box center [734, 526] width 445 height 18
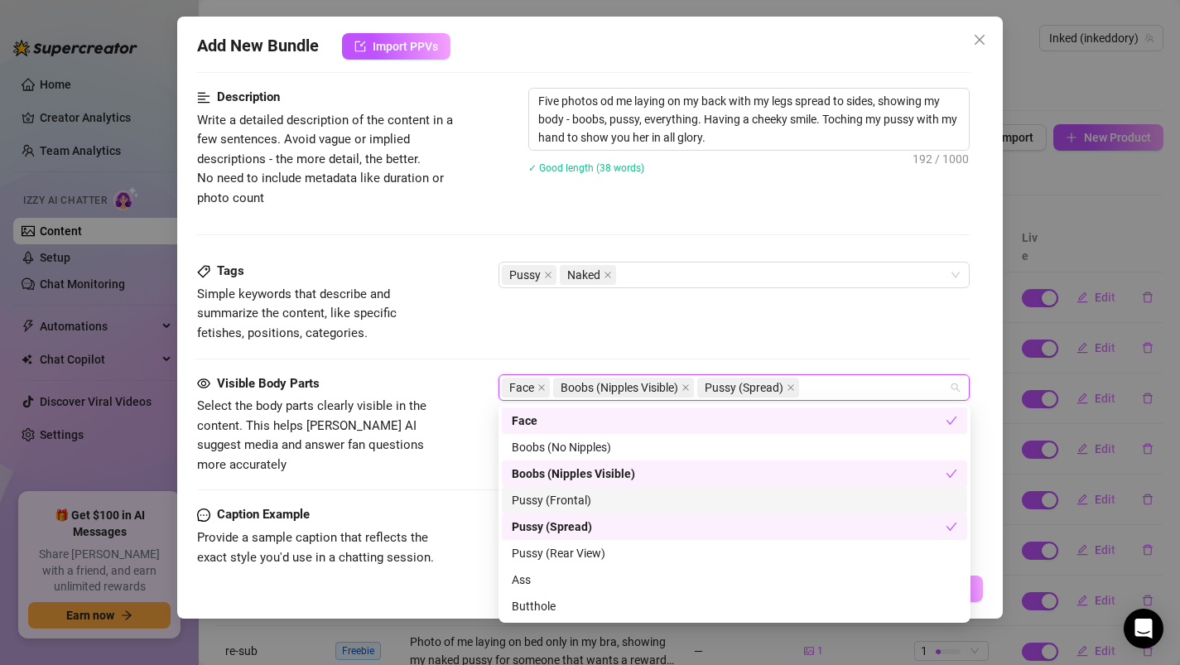
click at [543, 498] on div "Pussy (Frontal)" at bounding box center [734, 500] width 445 height 18
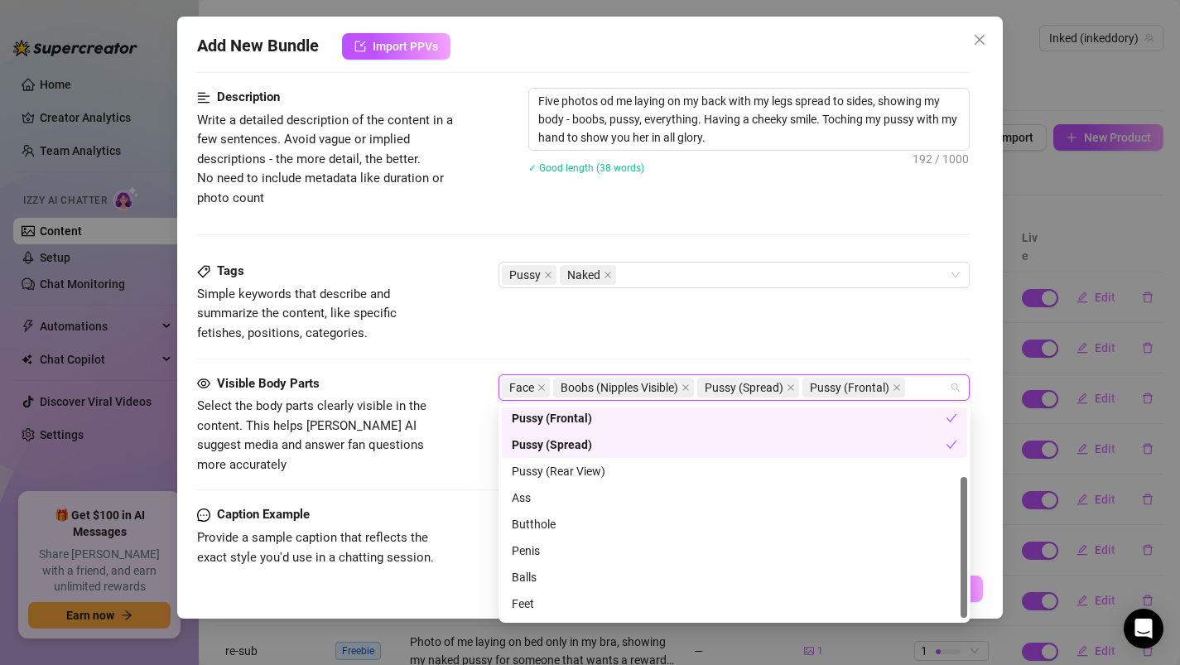
scroll to position [106, 0]
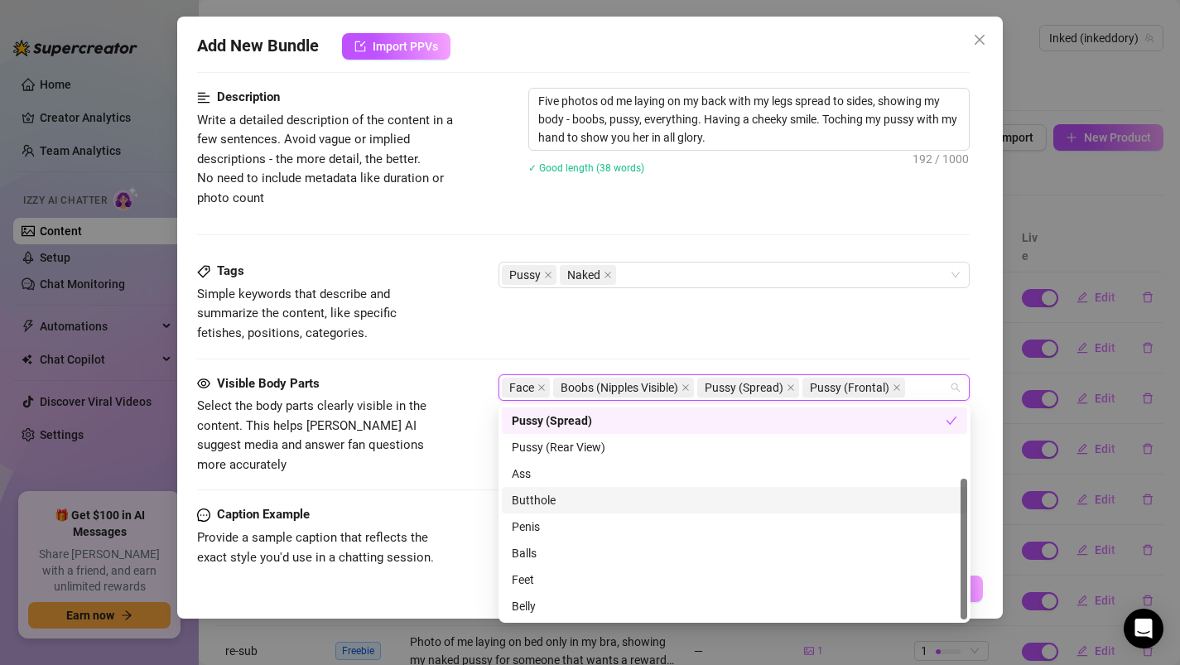
click at [471, 505] on div "Caption Example Provide a sample caption that reflects the exact style you'd us…" at bounding box center [583, 555] width 773 height 101
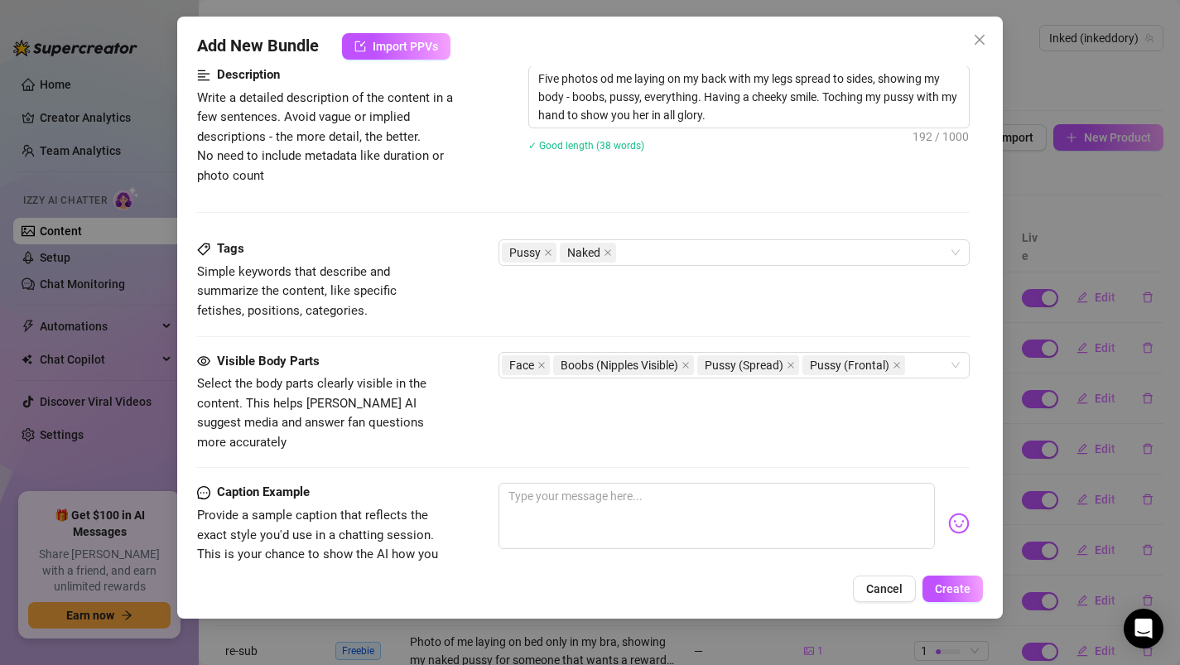
scroll to position [1002, 0]
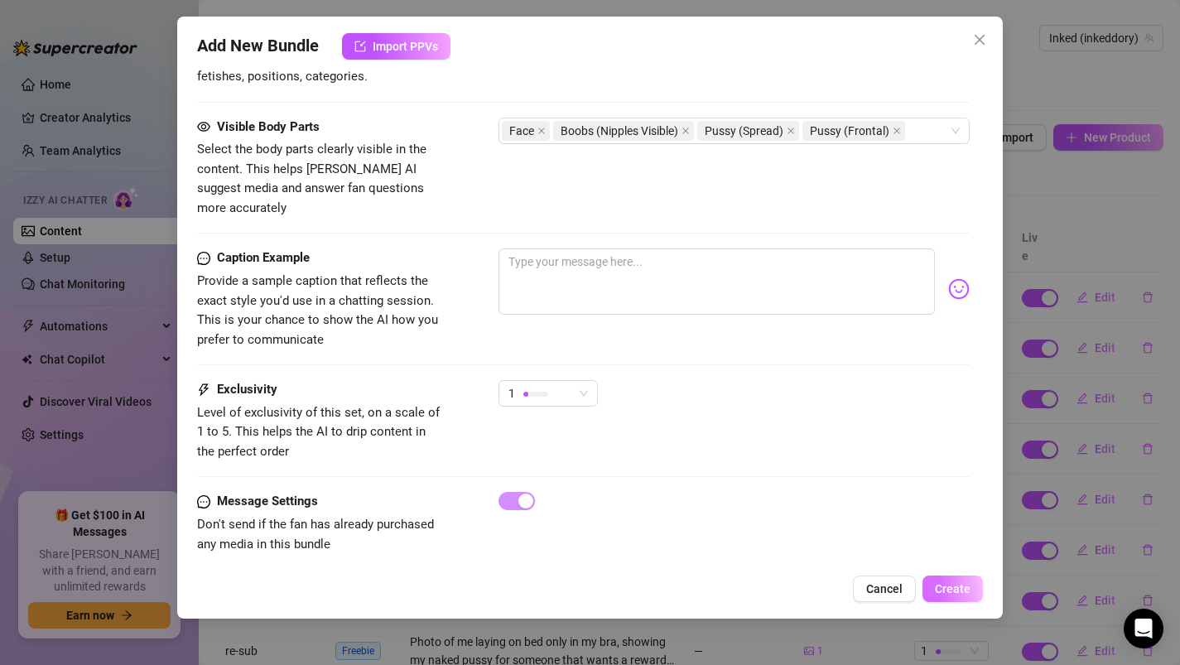
click at [978, 584] on button "Create" at bounding box center [952, 588] width 60 height 26
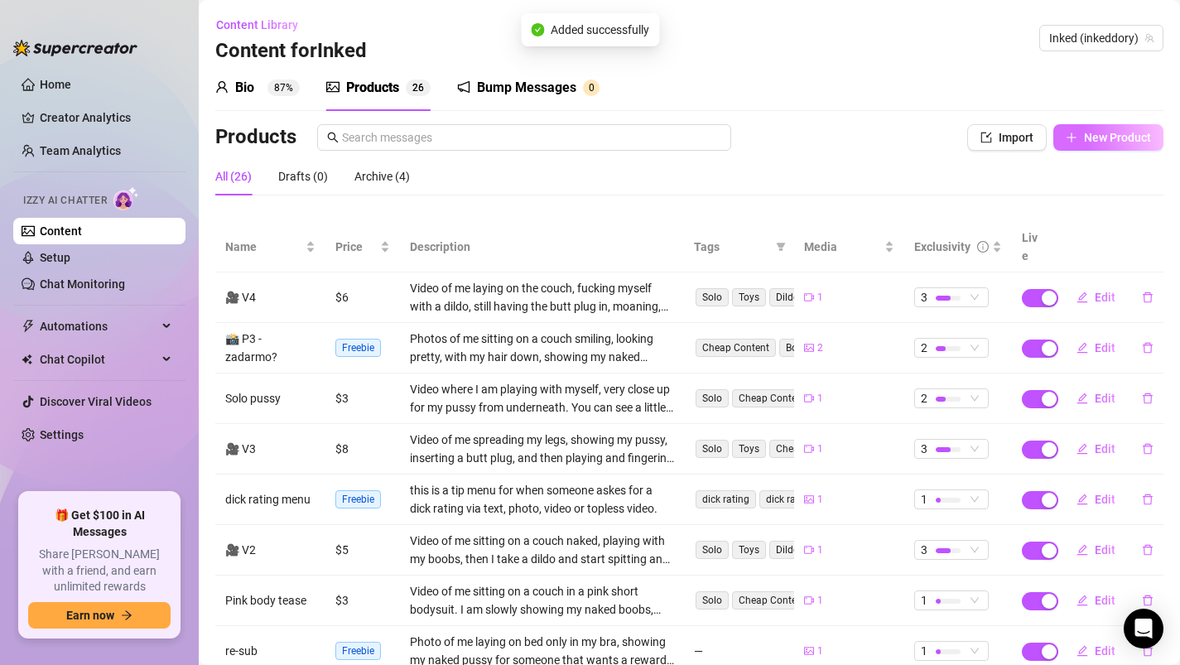
click at [1105, 147] on button "New Product" at bounding box center [1108, 137] width 110 height 26
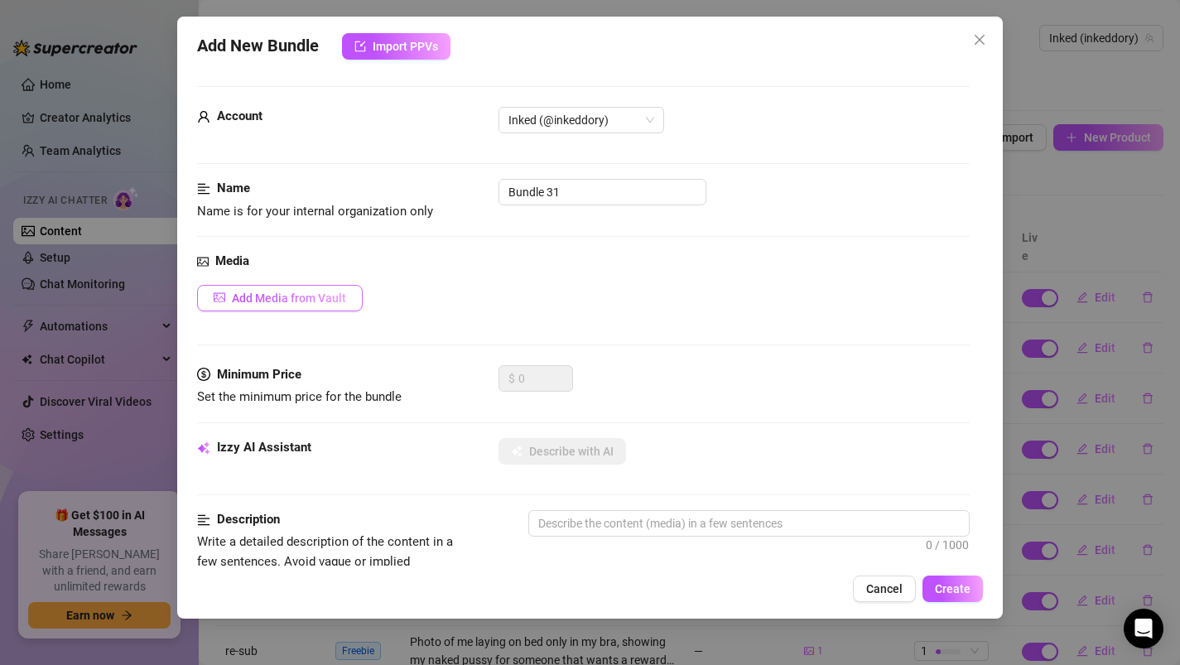
click at [257, 298] on span "Add Media from Vault" at bounding box center [289, 297] width 114 height 13
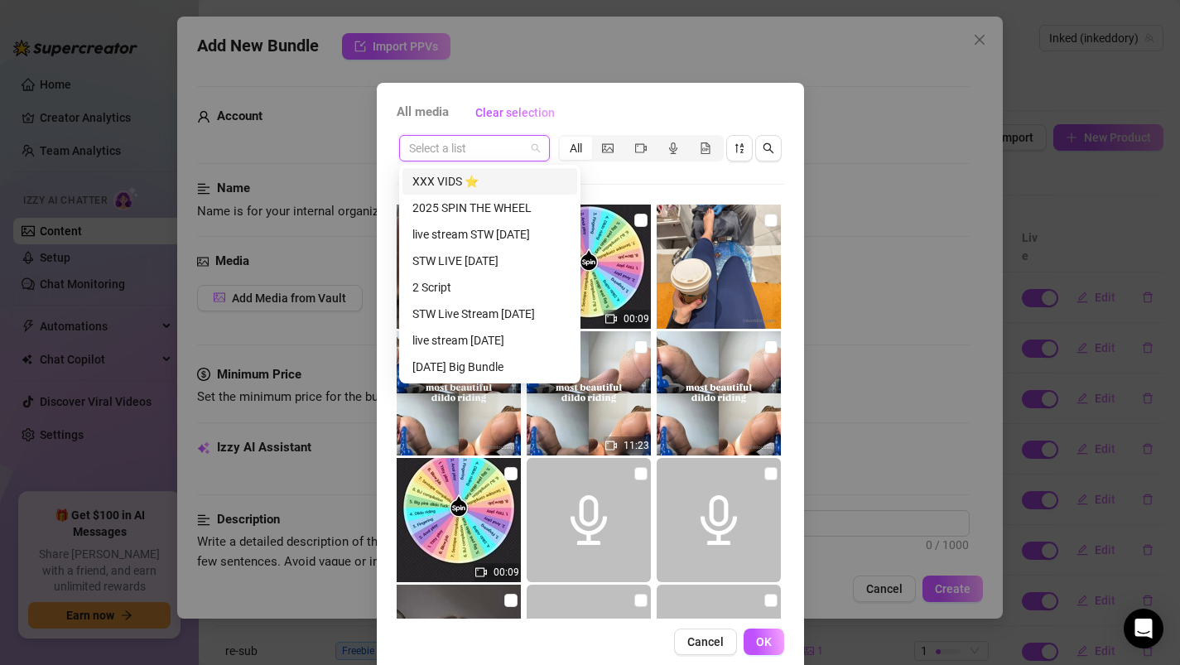
click at [452, 150] on input "search" at bounding box center [467, 148] width 116 height 25
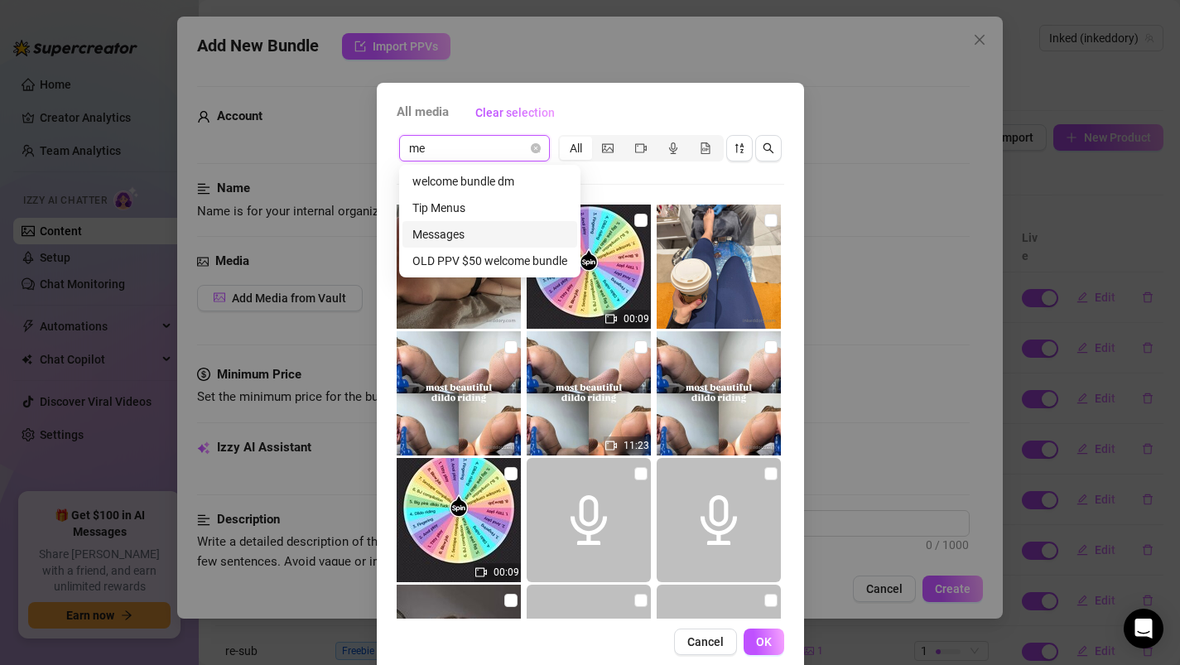
click at [449, 248] on div "OLD PPV $50 welcome bundle" at bounding box center [489, 261] width 175 height 26
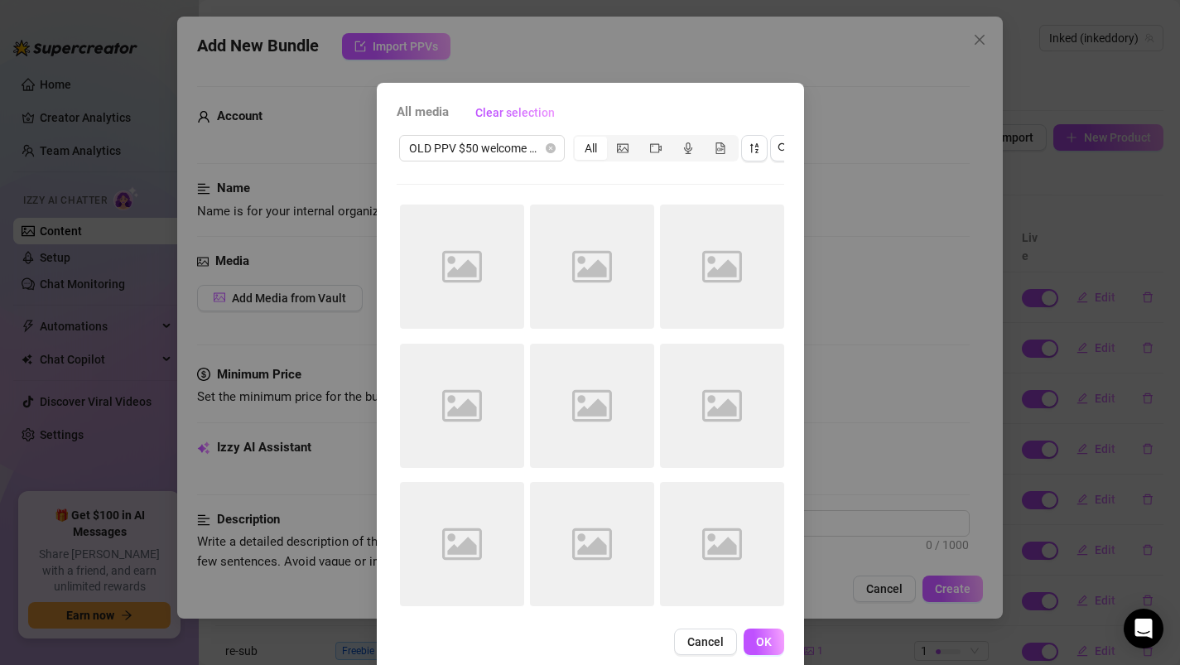
click at [449, 248] on icon "Image placeholder" at bounding box center [462, 267] width 40 height 40
click at [441, 152] on span "OLD PPV $50 welcome bundle" at bounding box center [482, 148] width 146 height 25
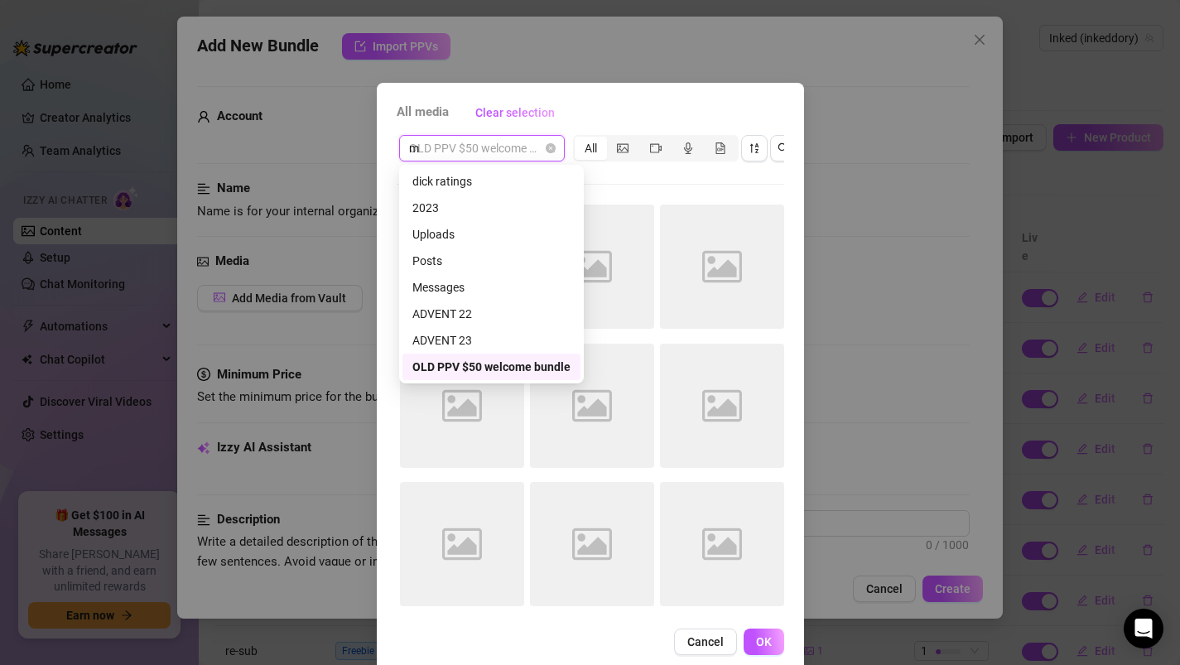
scroll to position [0, 0]
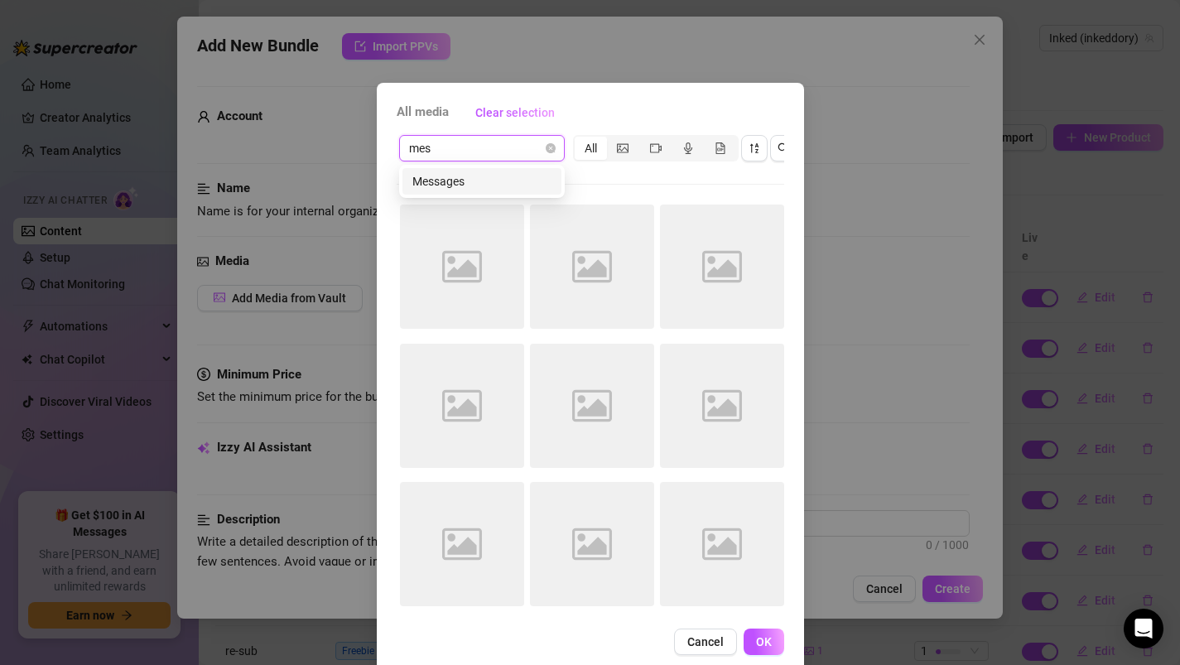
click at [450, 182] on div "Messages" at bounding box center [481, 181] width 139 height 18
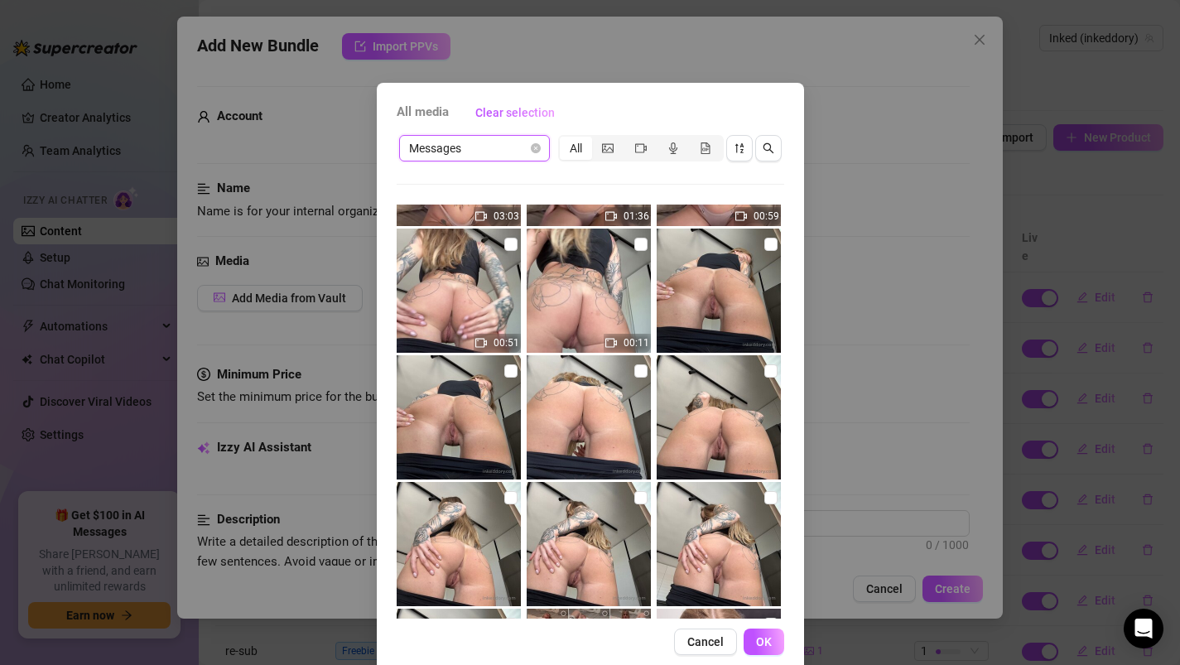
scroll to position [5423, 0]
click at [637, 242] on input "checkbox" at bounding box center [640, 243] width 13 height 13
click at [766, 643] on span "OK" at bounding box center [764, 641] width 16 height 13
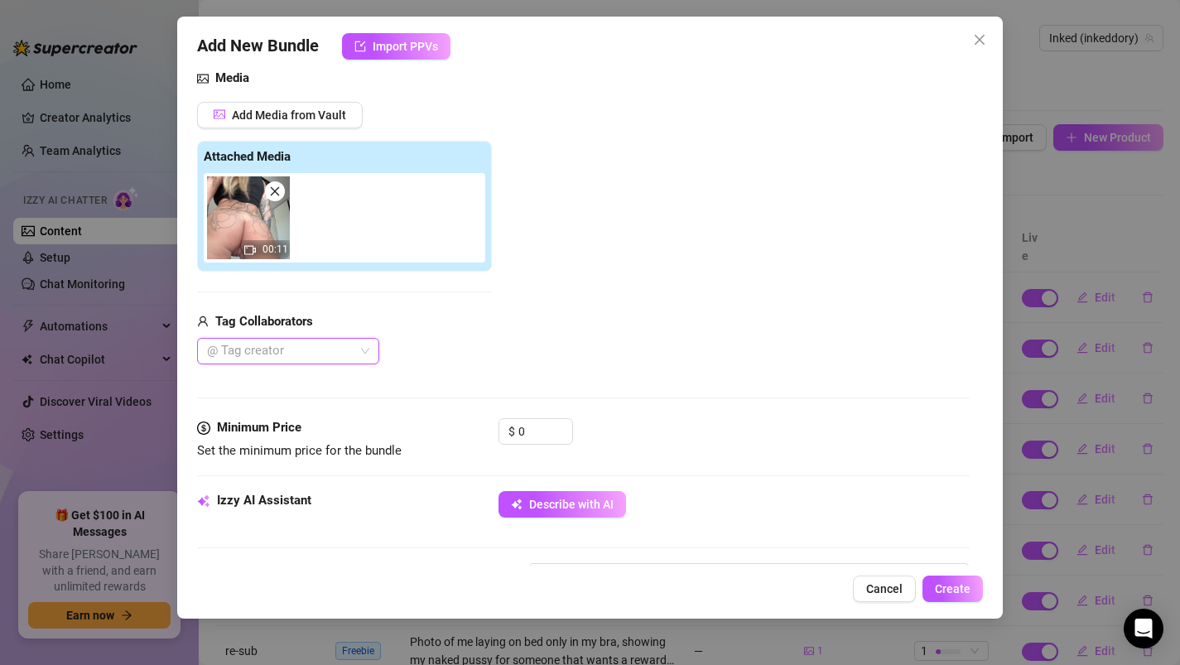
scroll to position [200, 0]
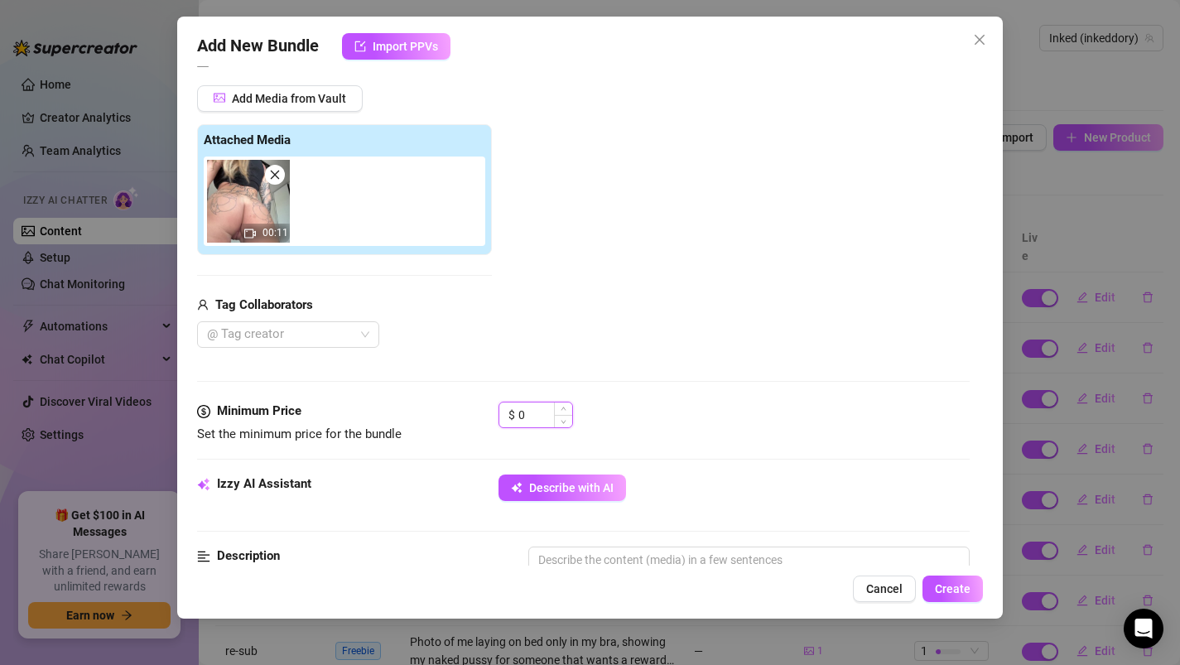
click at [537, 417] on input "0" at bounding box center [545, 414] width 54 height 25
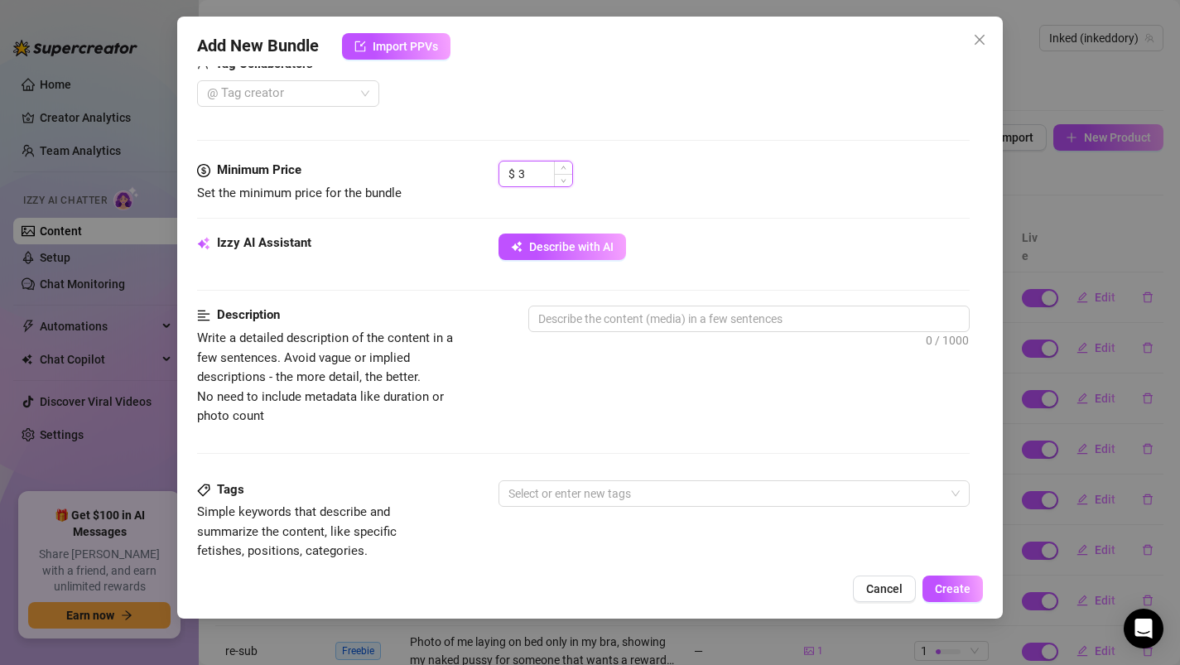
scroll to position [451, 0]
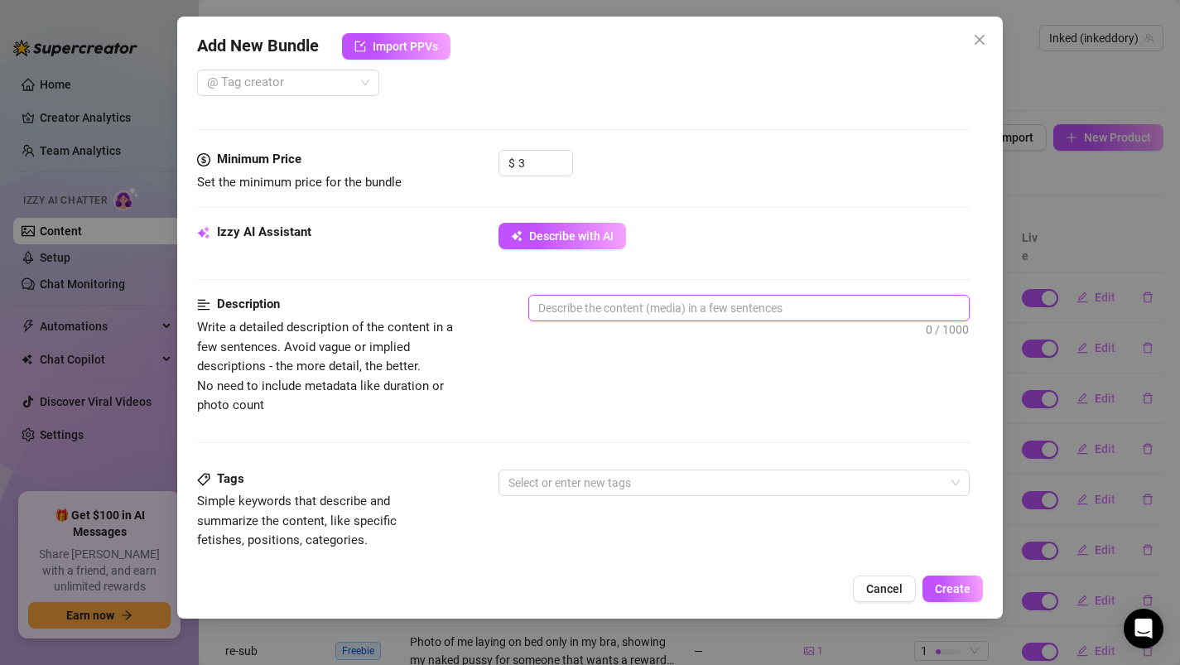
click at [584, 320] on textarea at bounding box center [749, 308] width 440 height 25
click at [827, 314] on textarea "Short video shot from the bottom like standing" at bounding box center [749, 308] width 440 height 25
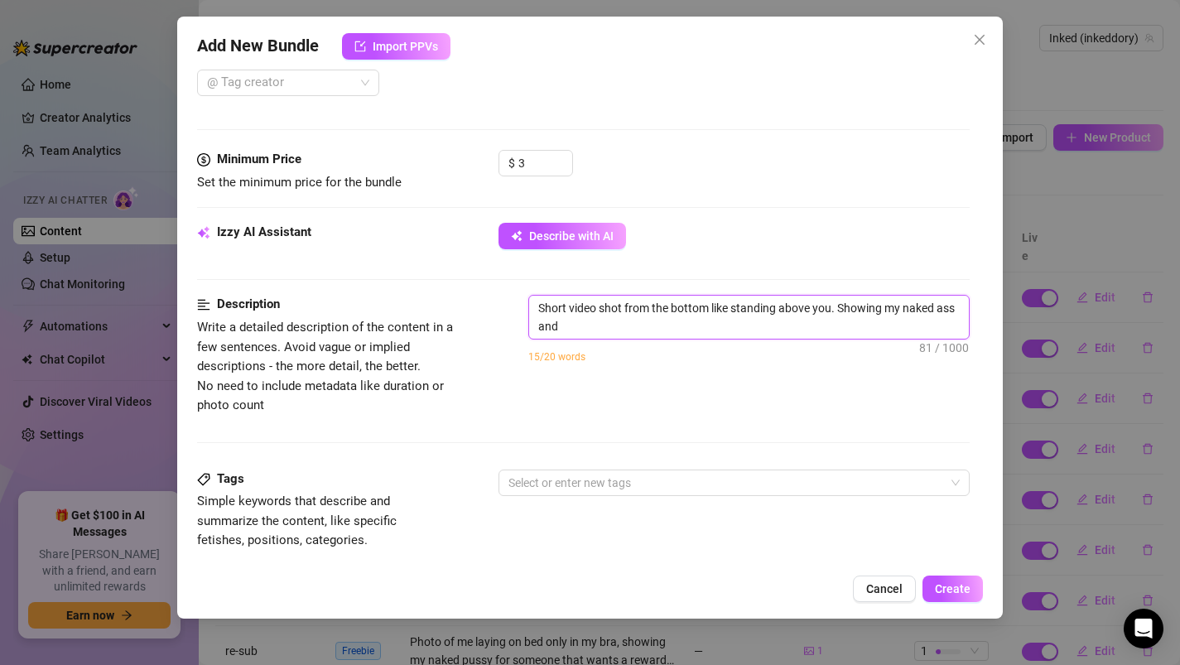
scroll to position [0, 0]
click at [842, 305] on textarea "Short video shot from the bottom like standing above you. Showing my naked ass …" at bounding box center [749, 317] width 440 height 43
click at [715, 324] on textarea "Short video shot from the bottom like standing above you. I am showing my naked…" at bounding box center [749, 317] width 440 height 43
click at [712, 307] on textarea "Short video shot from the bottom like standing above you. I am showing my naked…" at bounding box center [749, 317] width 440 height 43
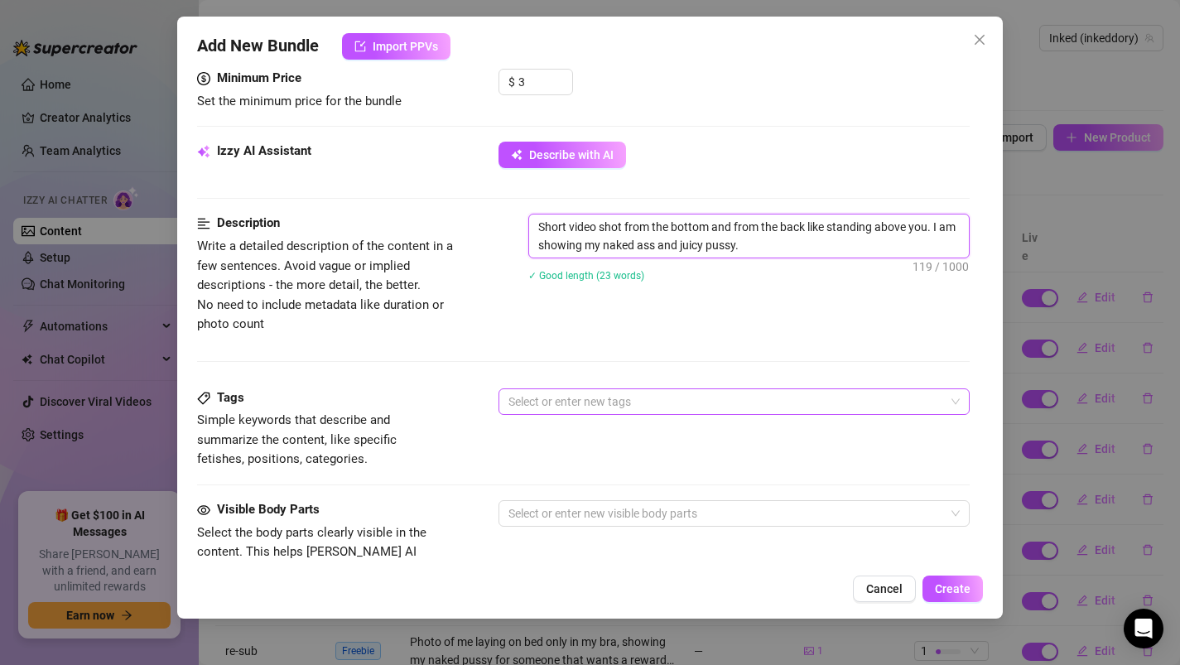
click at [553, 400] on div at bounding box center [726, 401] width 448 height 23
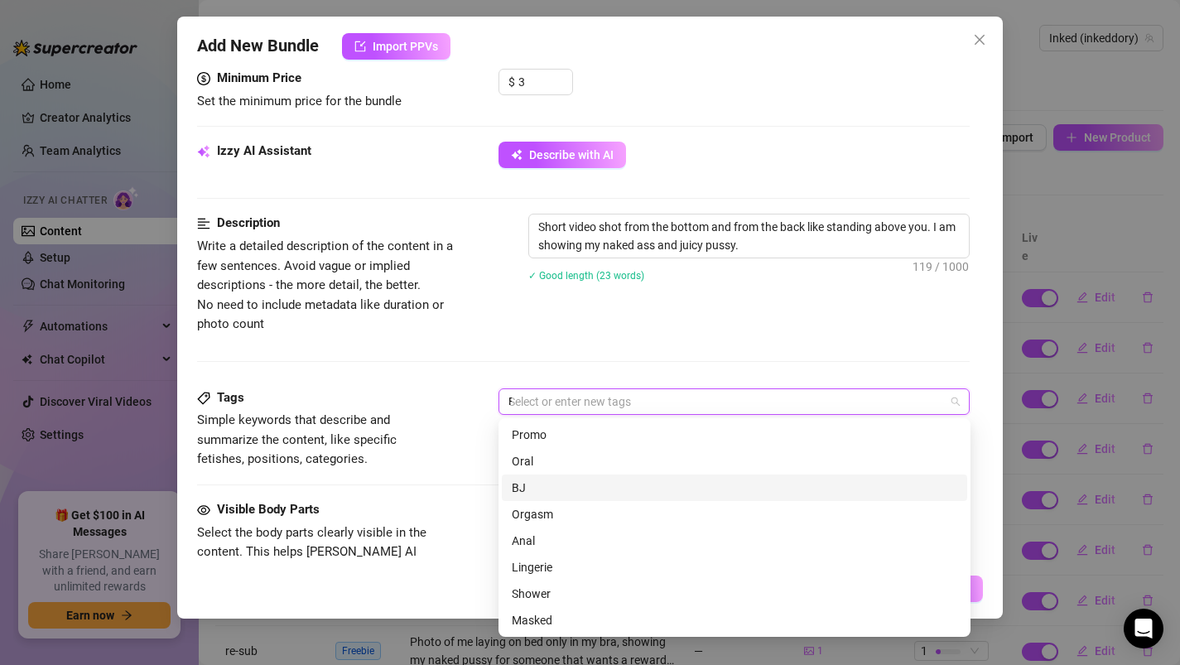
scroll to position [0, 0]
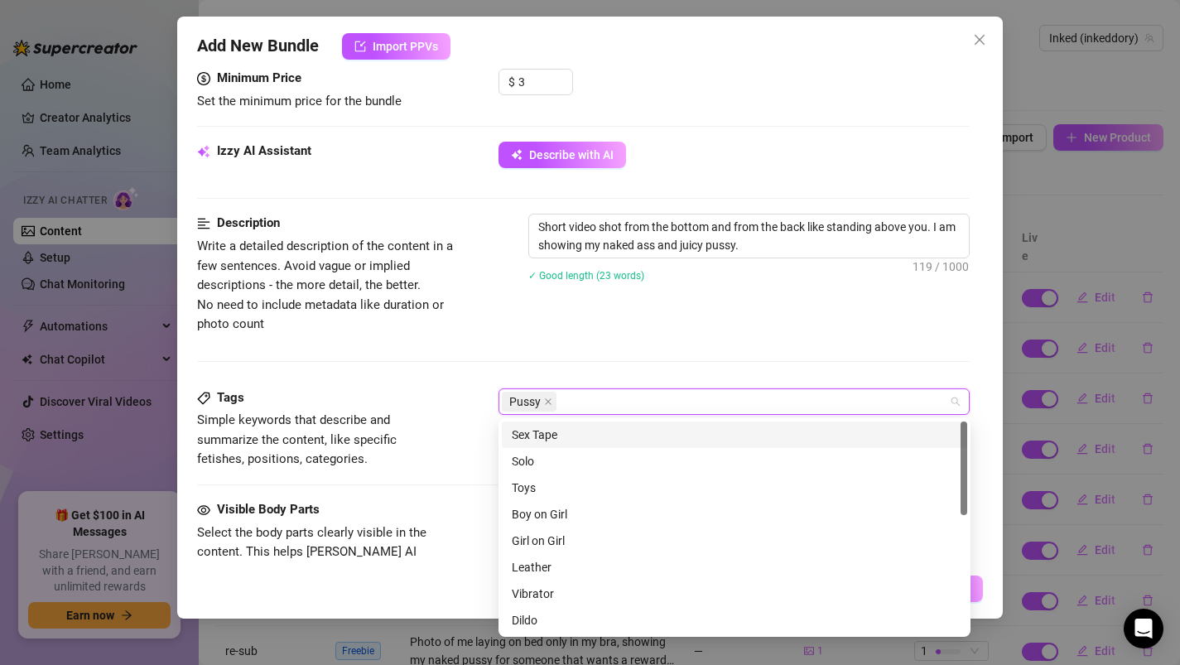
click at [468, 478] on div "Tags Simple keywords that describe and summarize the content, like specific fet…" at bounding box center [583, 444] width 773 height 112
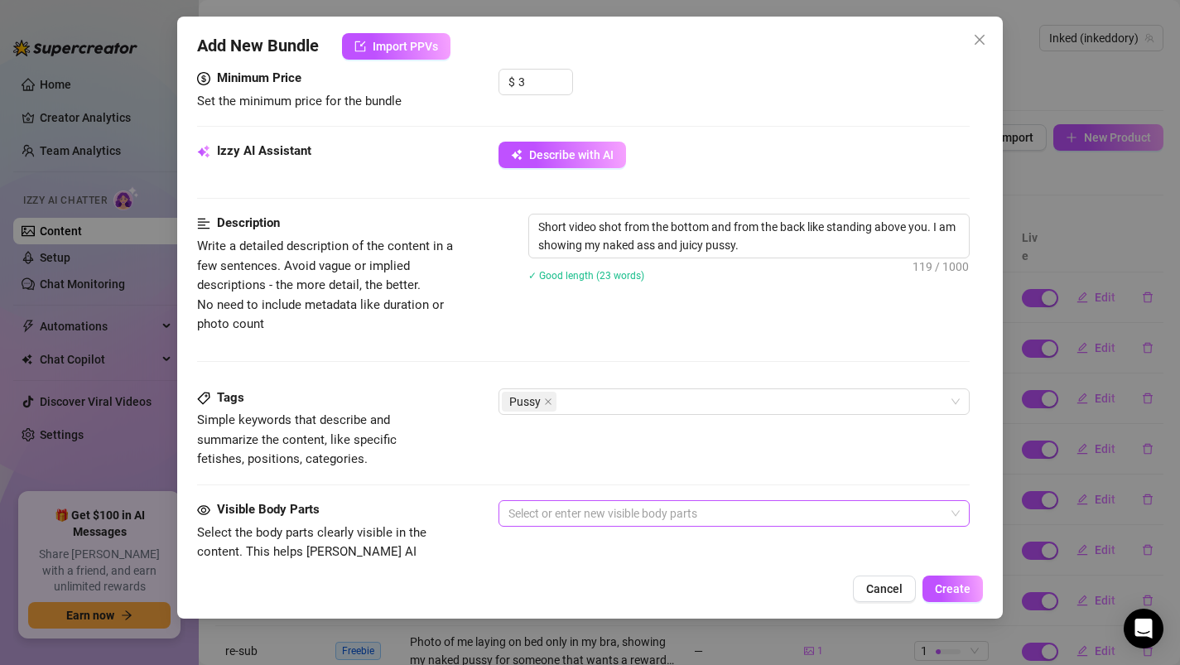
click at [539, 523] on div at bounding box center [726, 513] width 448 height 23
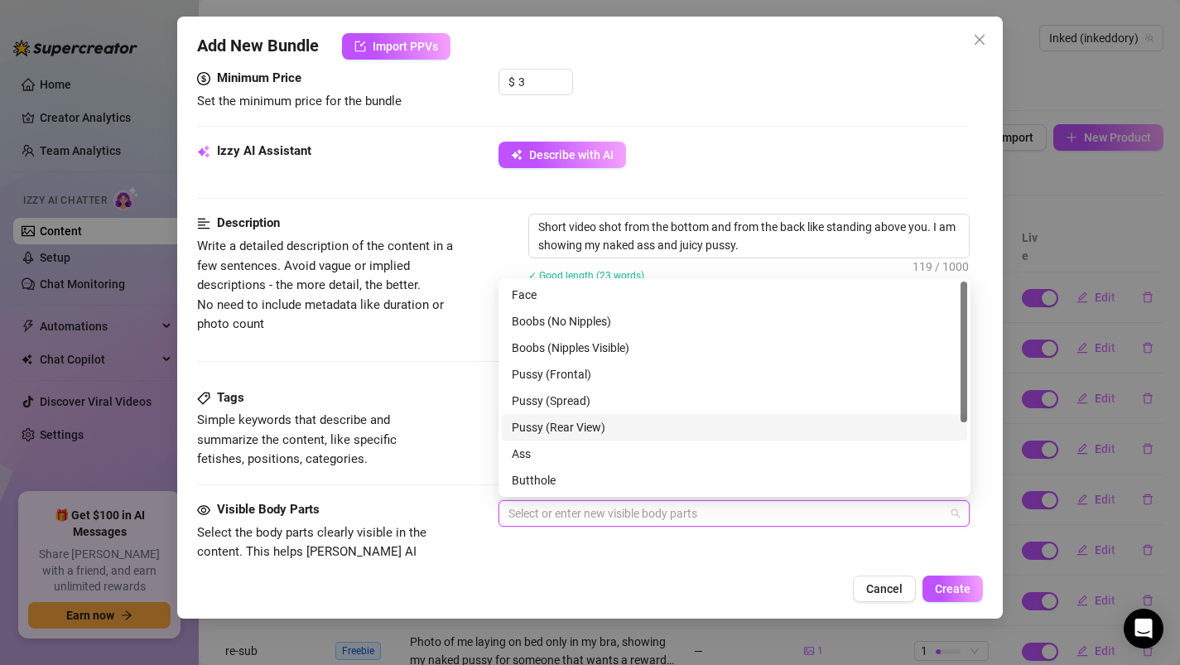
click at [538, 423] on div "Pussy (Rear View)" at bounding box center [734, 427] width 445 height 18
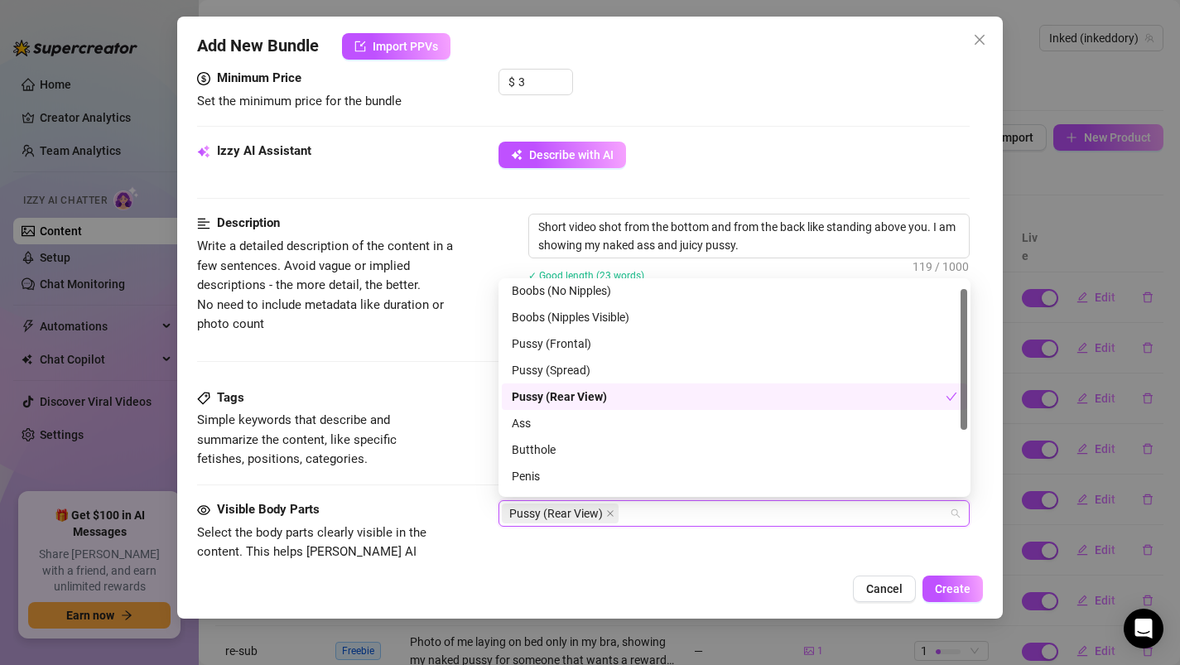
scroll to position [32, 0]
click at [538, 423] on div "Ass" at bounding box center [734, 421] width 445 height 18
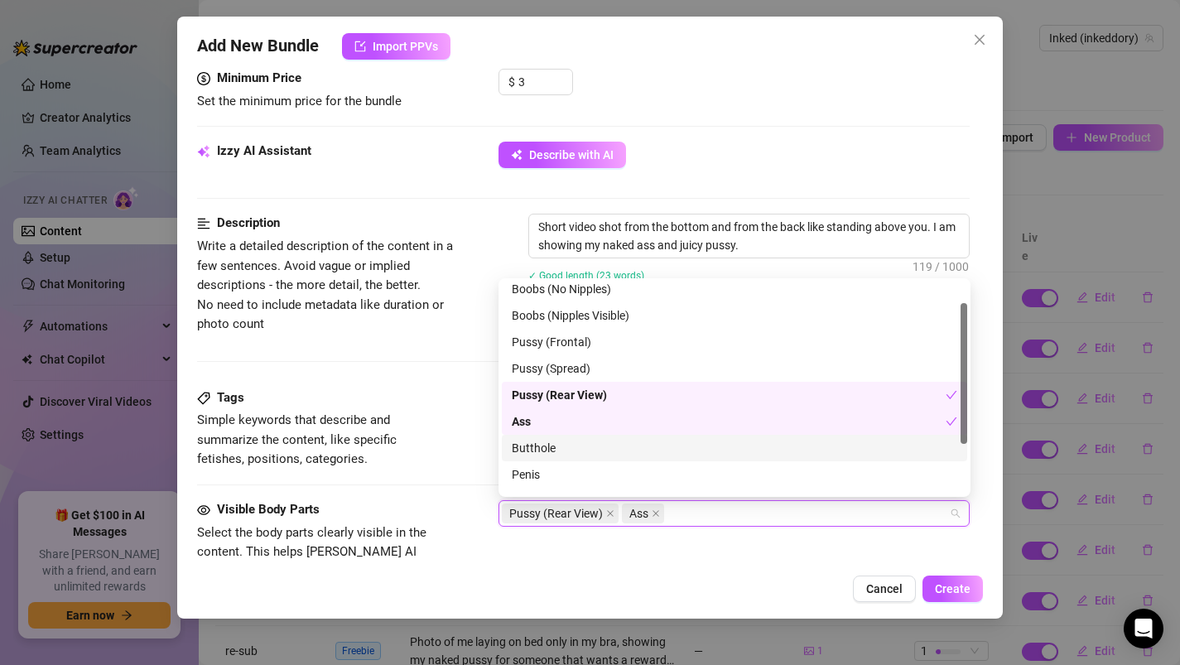
click at [435, 526] on span "Select the body parts clearly visible in the content. This helps [PERSON_NAME] …" at bounding box center [321, 562] width 248 height 78
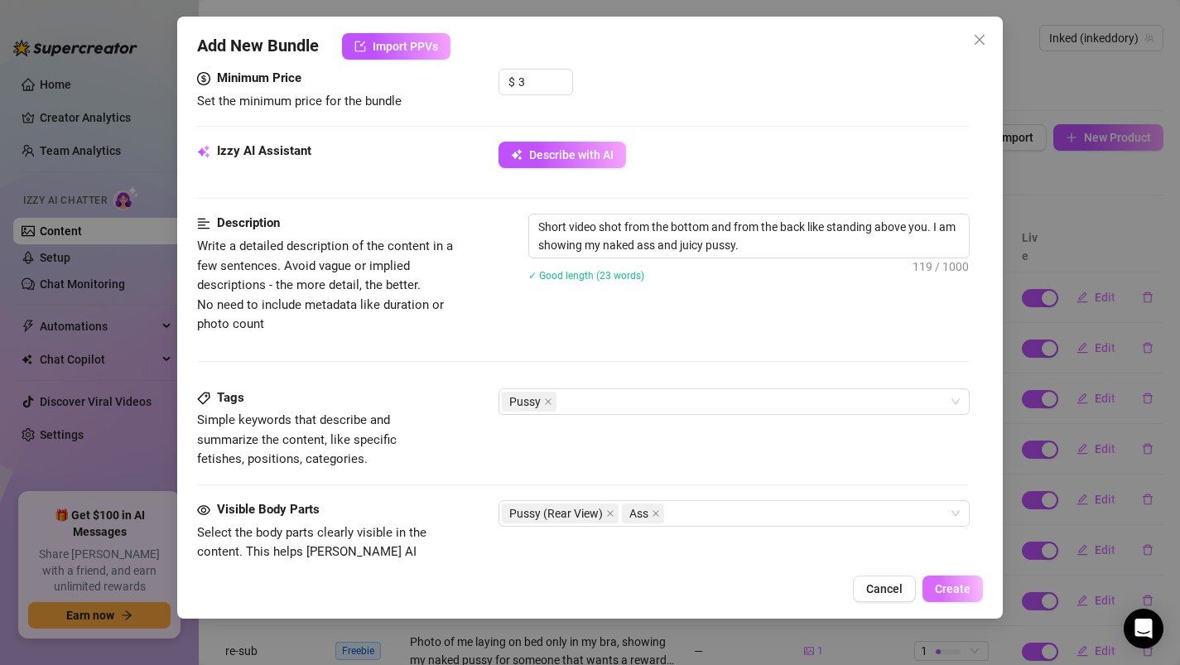
click at [951, 595] on button "Create" at bounding box center [952, 588] width 60 height 26
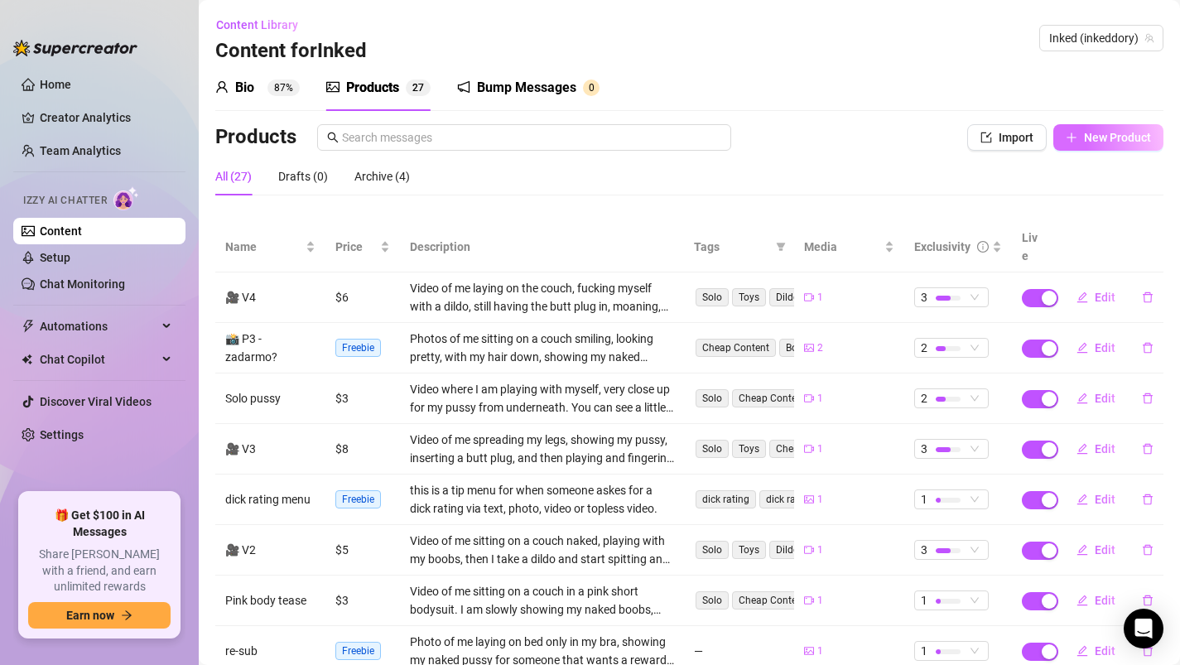
click at [1085, 146] on button "New Product" at bounding box center [1108, 137] width 110 height 26
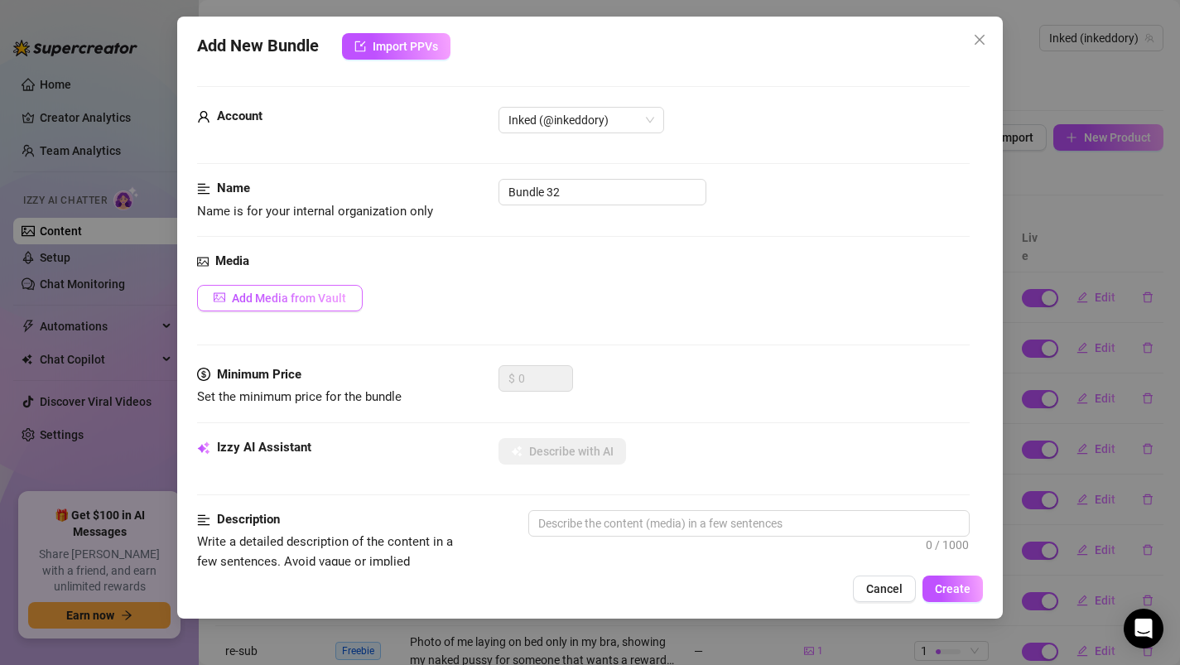
click at [292, 297] on span "Add Media from Vault" at bounding box center [289, 297] width 114 height 13
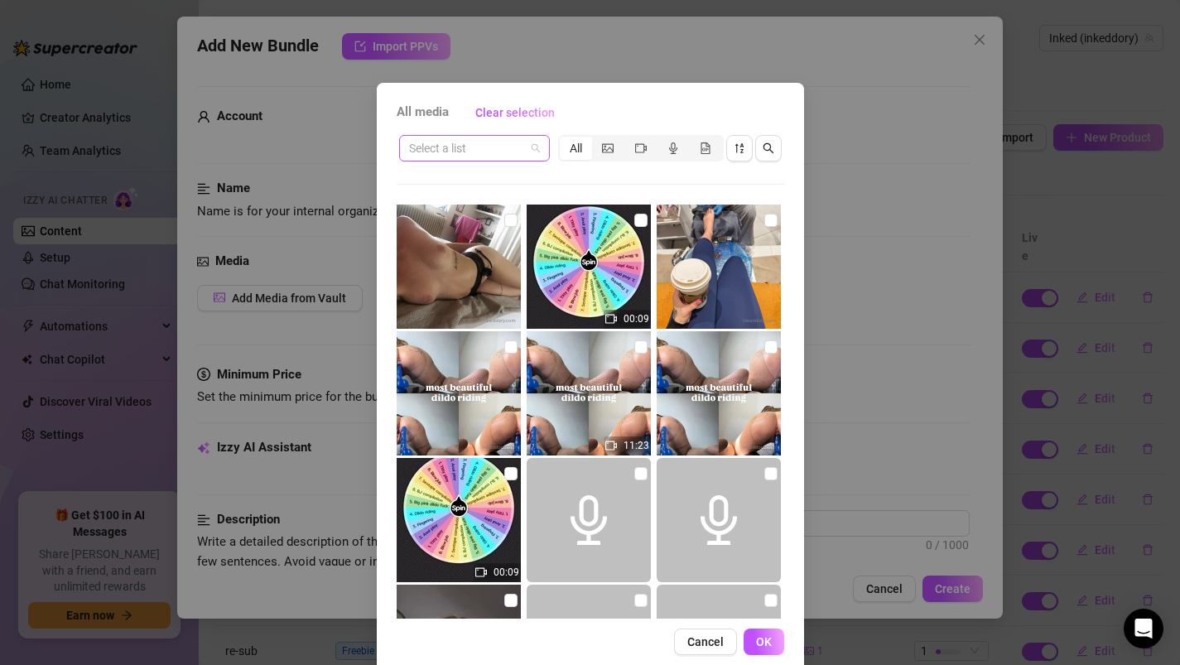
click at [464, 152] on input "search" at bounding box center [467, 148] width 116 height 25
click at [471, 179] on div "Messages" at bounding box center [474, 181] width 124 height 18
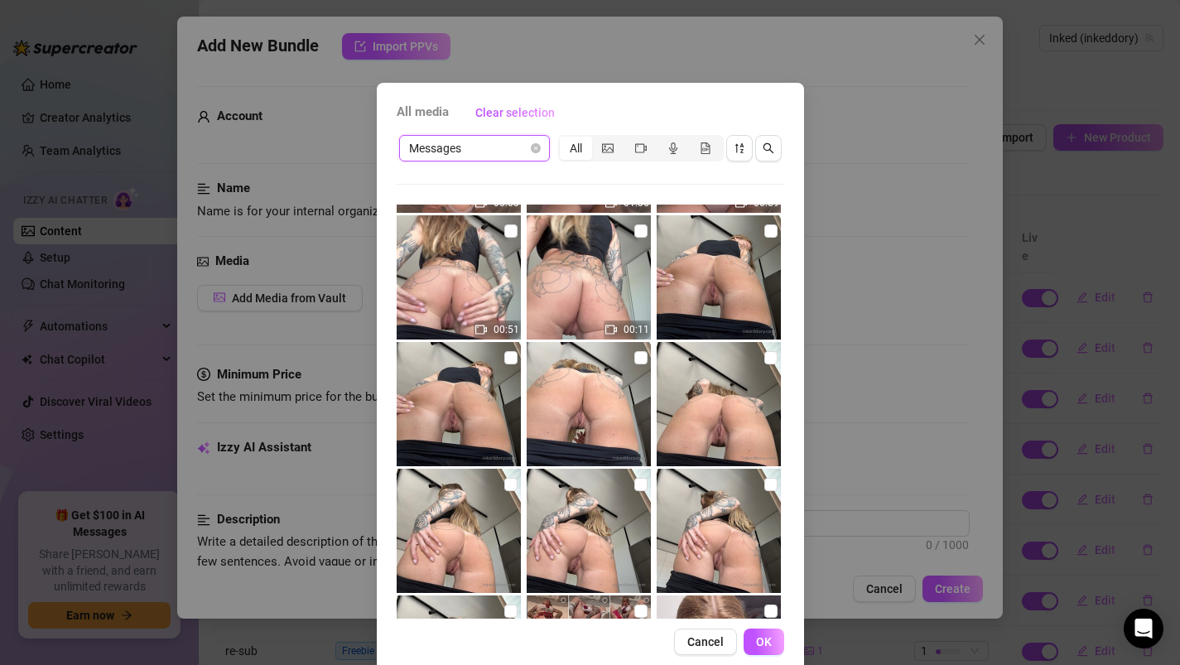
scroll to position [5415, 0]
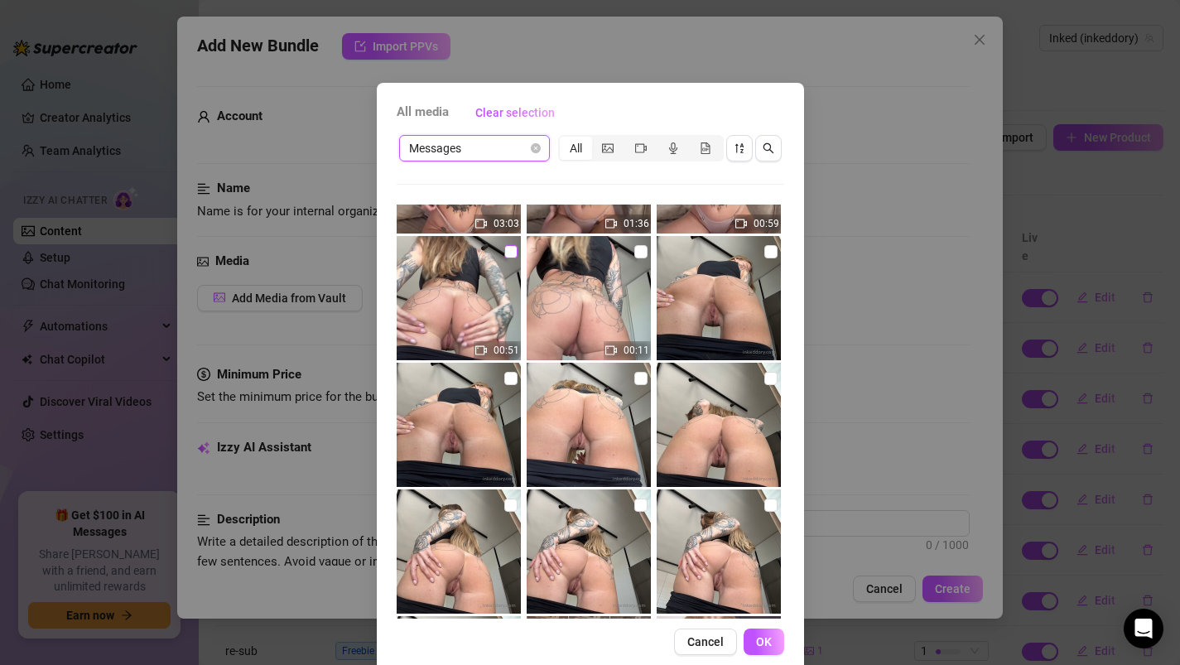
click at [508, 250] on input "checkbox" at bounding box center [510, 251] width 13 height 13
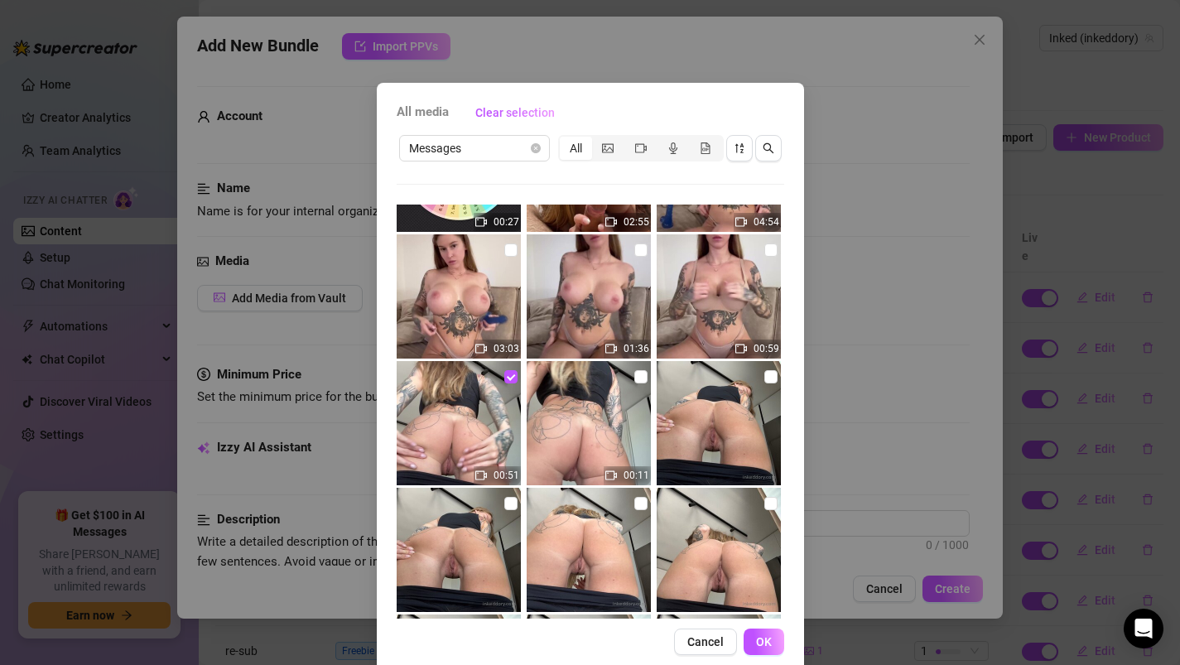
scroll to position [5293, 0]
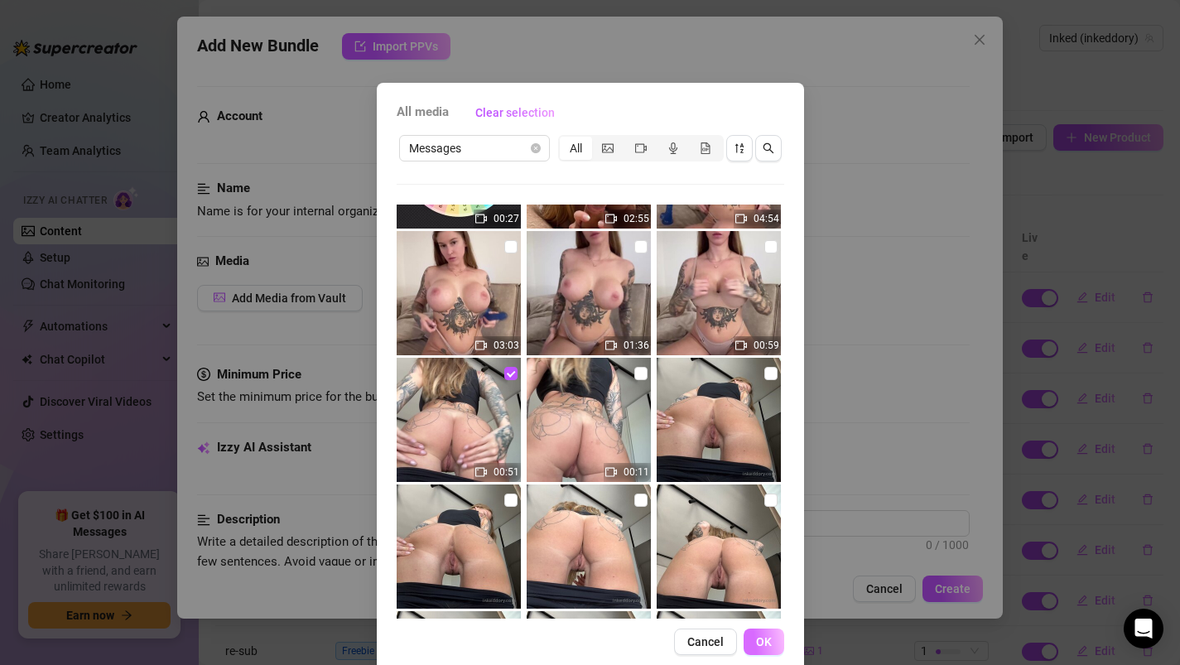
click at [768, 641] on span "OK" at bounding box center [764, 641] width 16 height 13
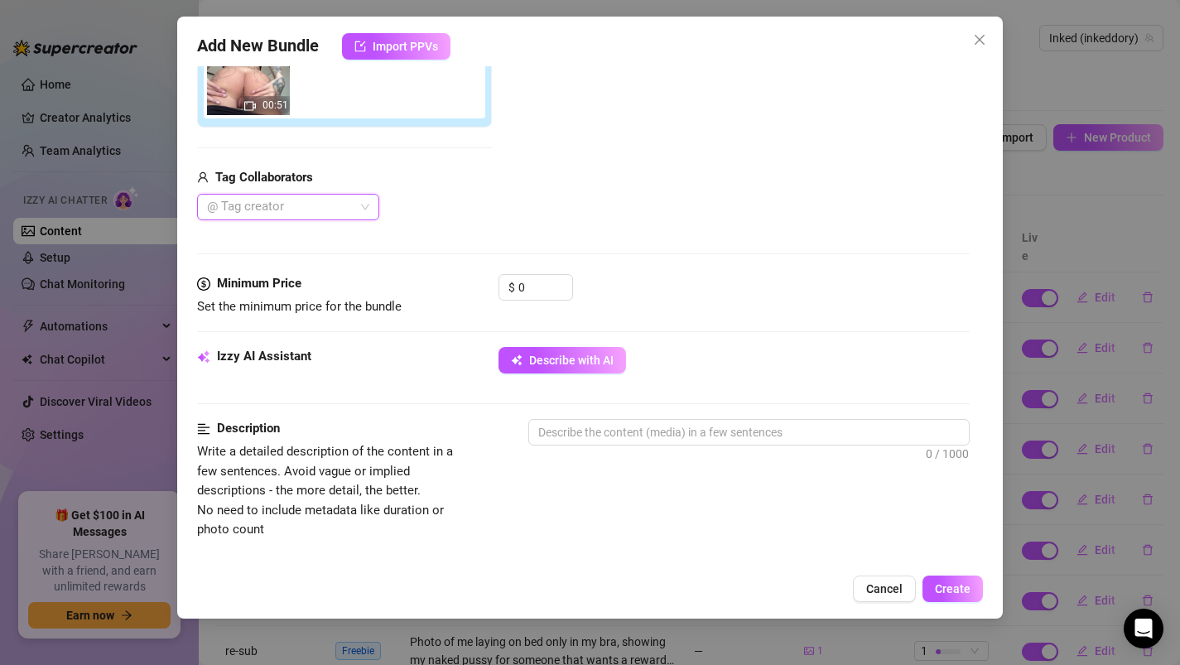
scroll to position [333, 0]
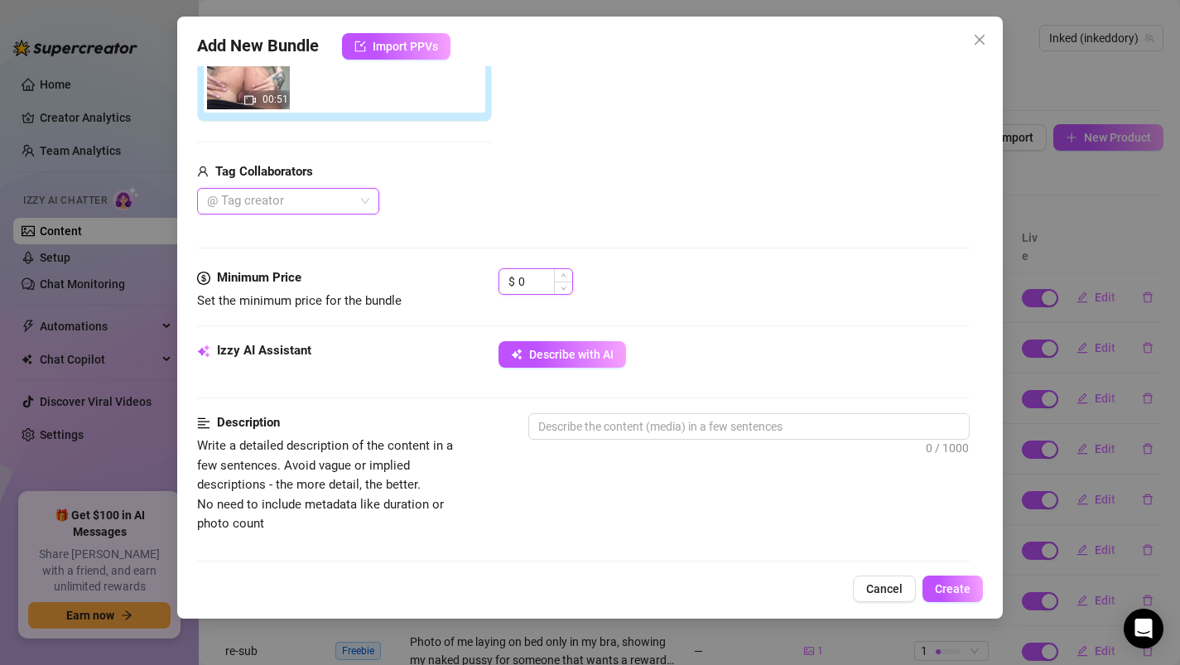
click at [536, 288] on input "0" at bounding box center [545, 281] width 54 height 25
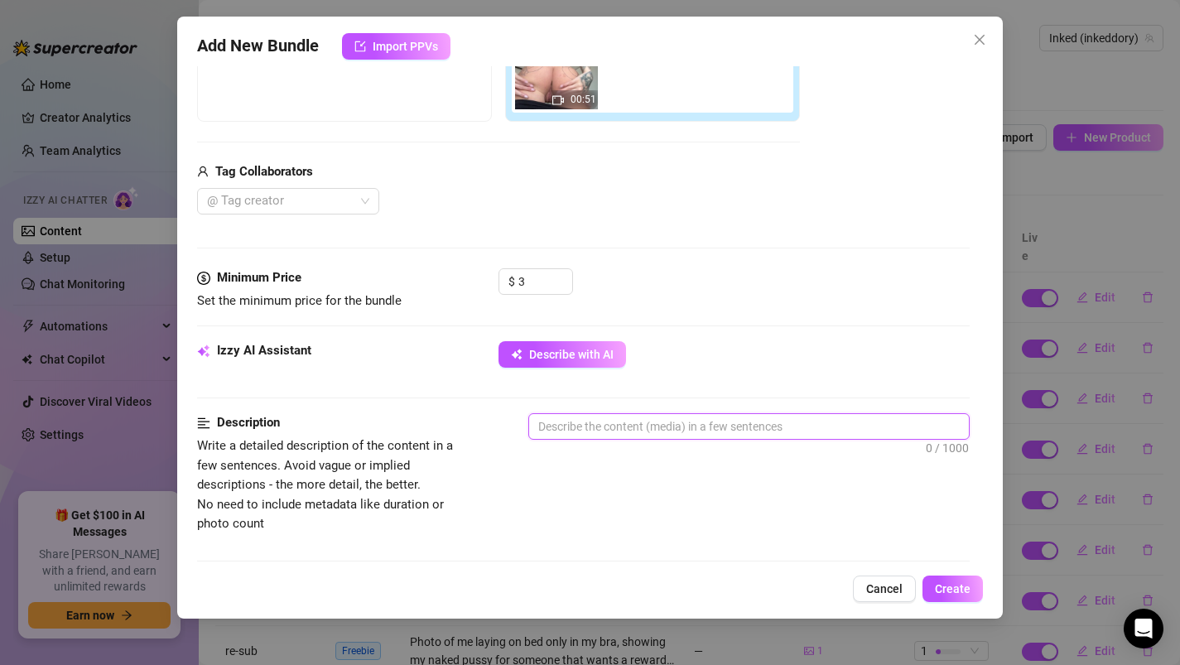
click at [567, 422] on textarea at bounding box center [749, 426] width 440 height 25
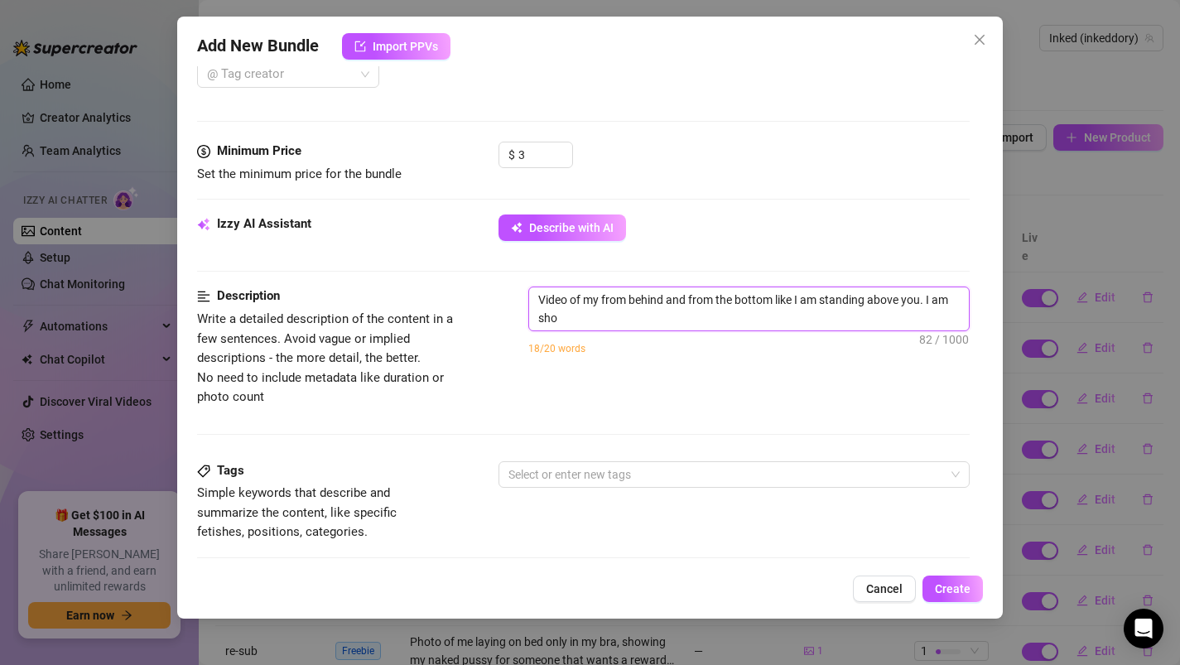
scroll to position [0, 0]
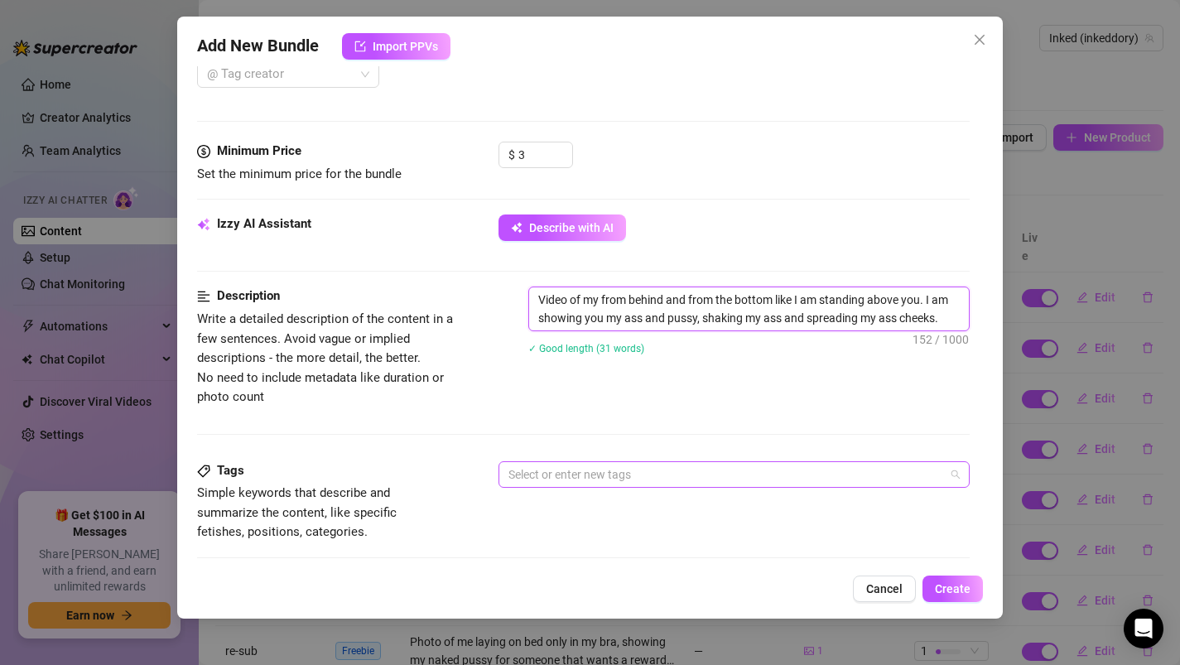
click at [647, 469] on div at bounding box center [726, 474] width 448 height 23
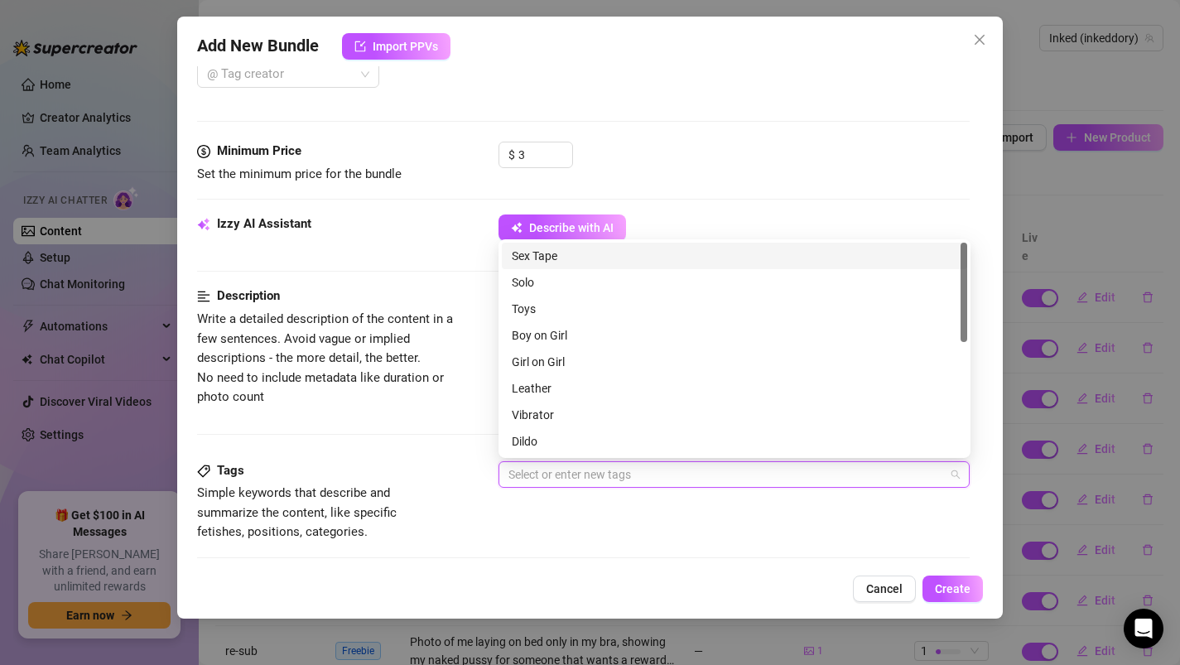
click at [533, 277] on div "Solo" at bounding box center [734, 282] width 445 height 18
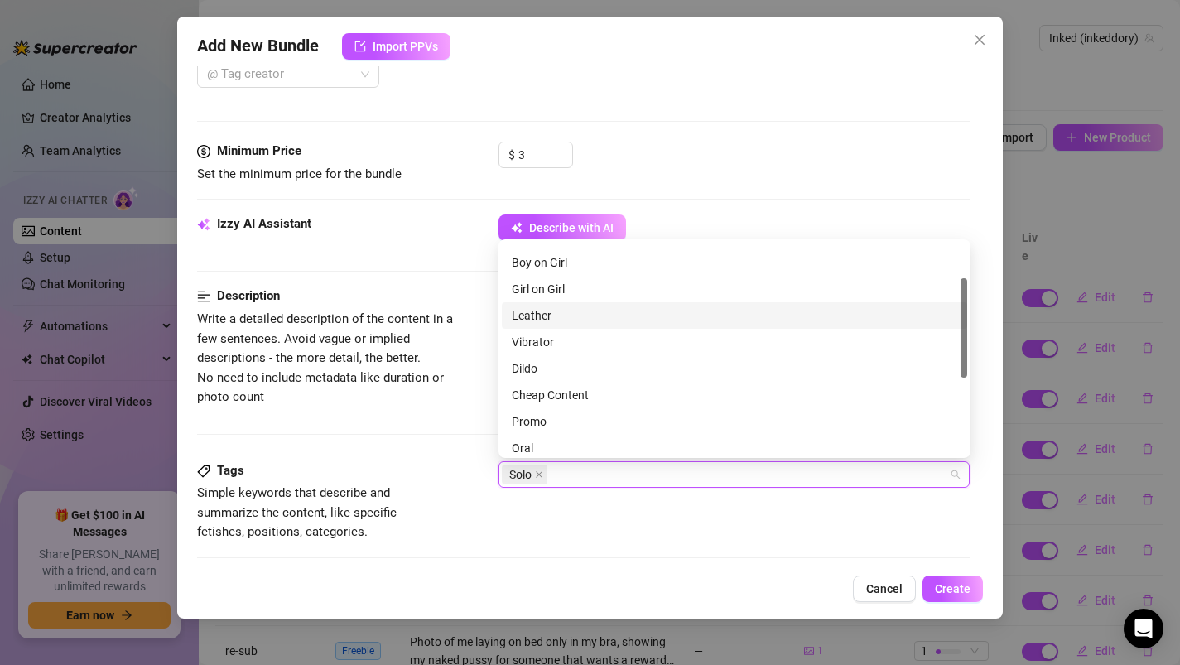
scroll to position [75, 0]
click at [574, 391] on div "Cheap Content" at bounding box center [734, 392] width 445 height 18
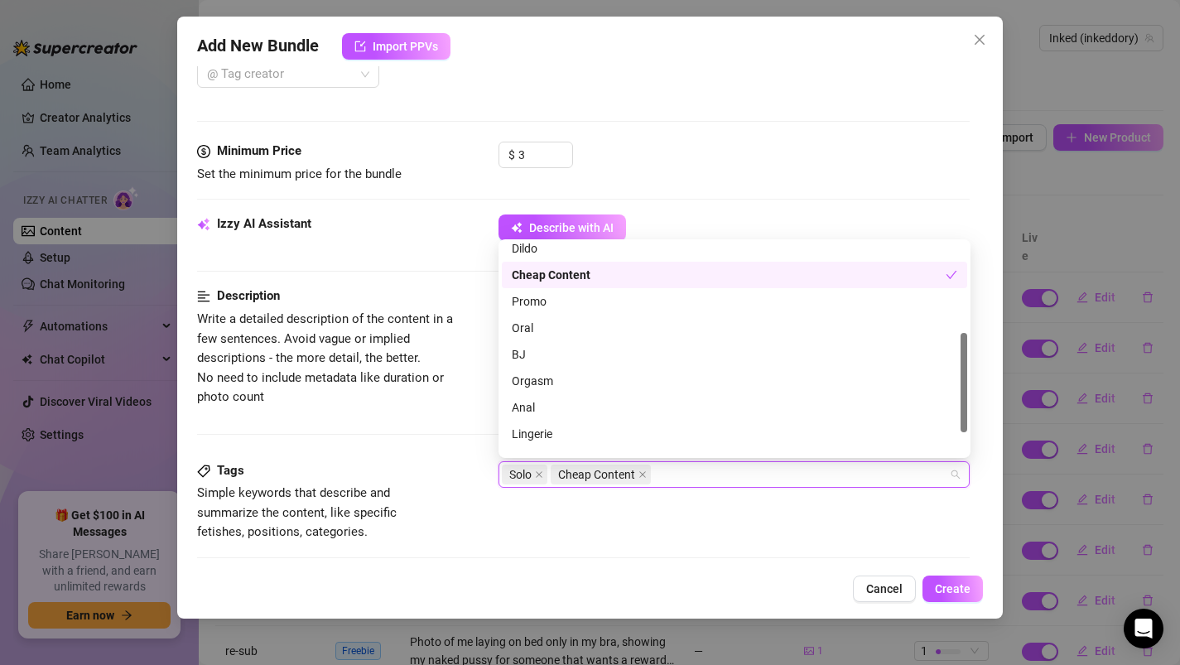
scroll to position [238, 0]
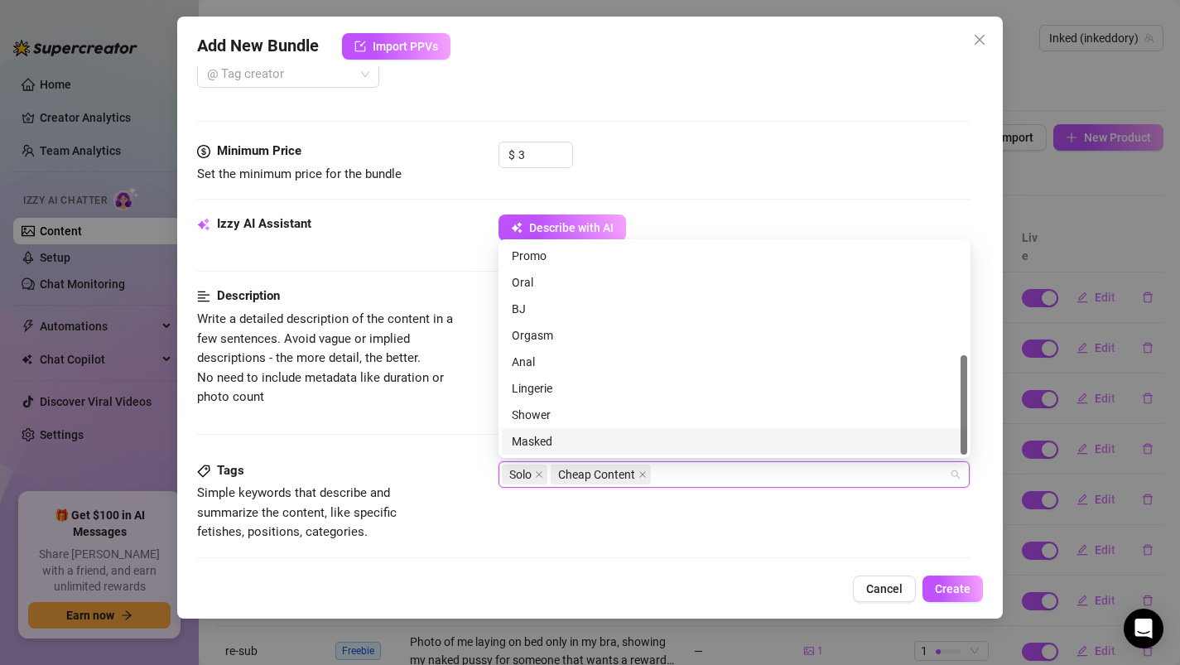
click at [668, 469] on div "Solo Cheap Content" at bounding box center [726, 474] width 448 height 23
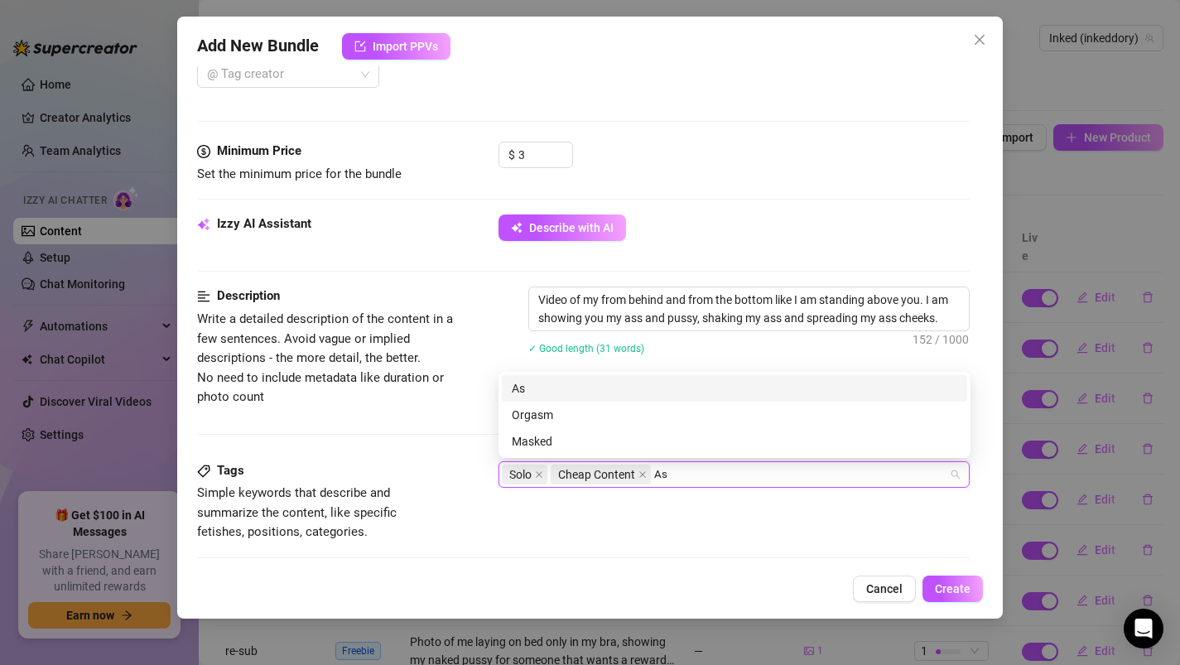
scroll to position [0, 0]
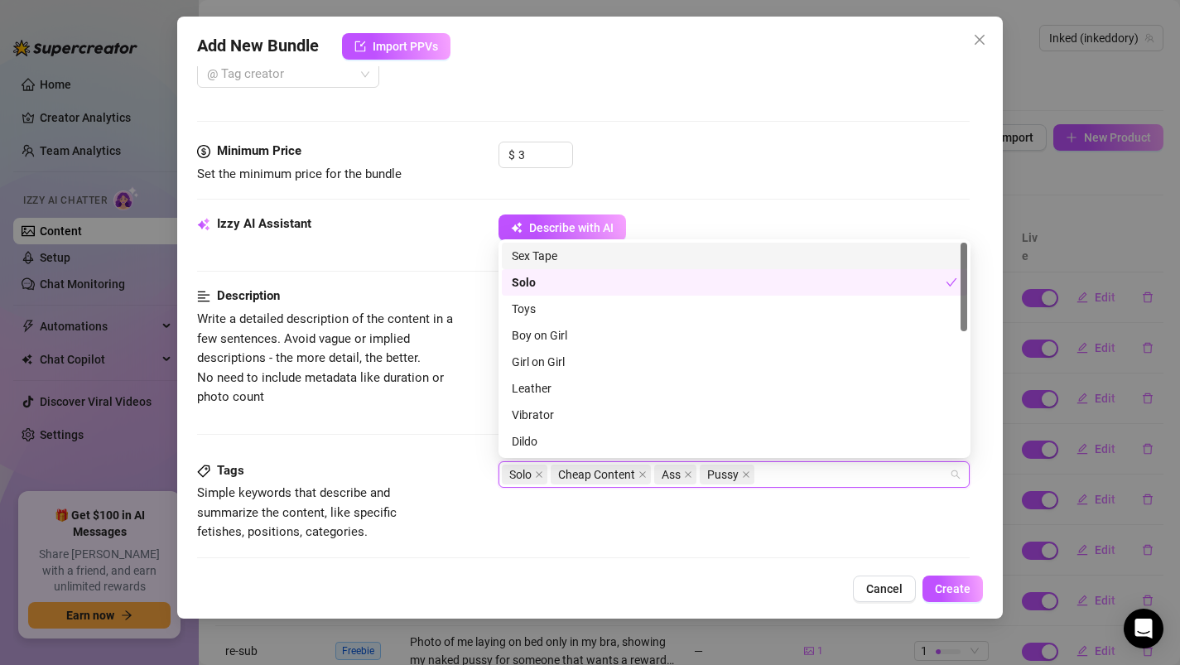
click at [544, 530] on div "Tags Simple keywords that describe and summarize the content, like specific fet…" at bounding box center [583, 501] width 773 height 81
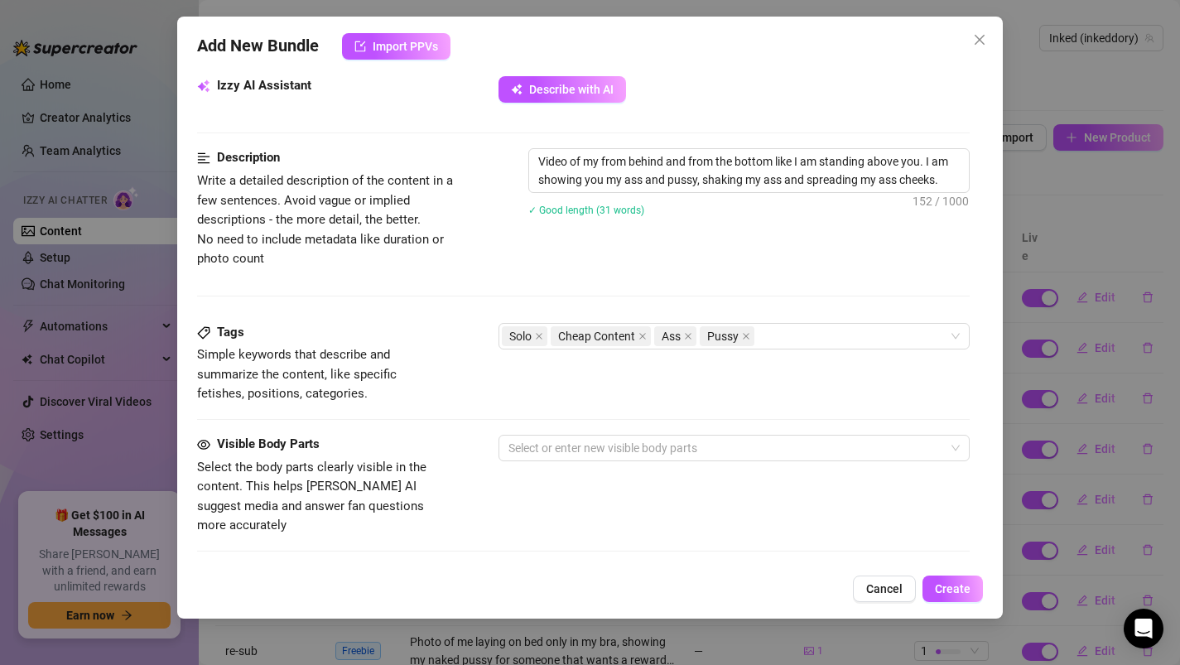
scroll to position [604, 0]
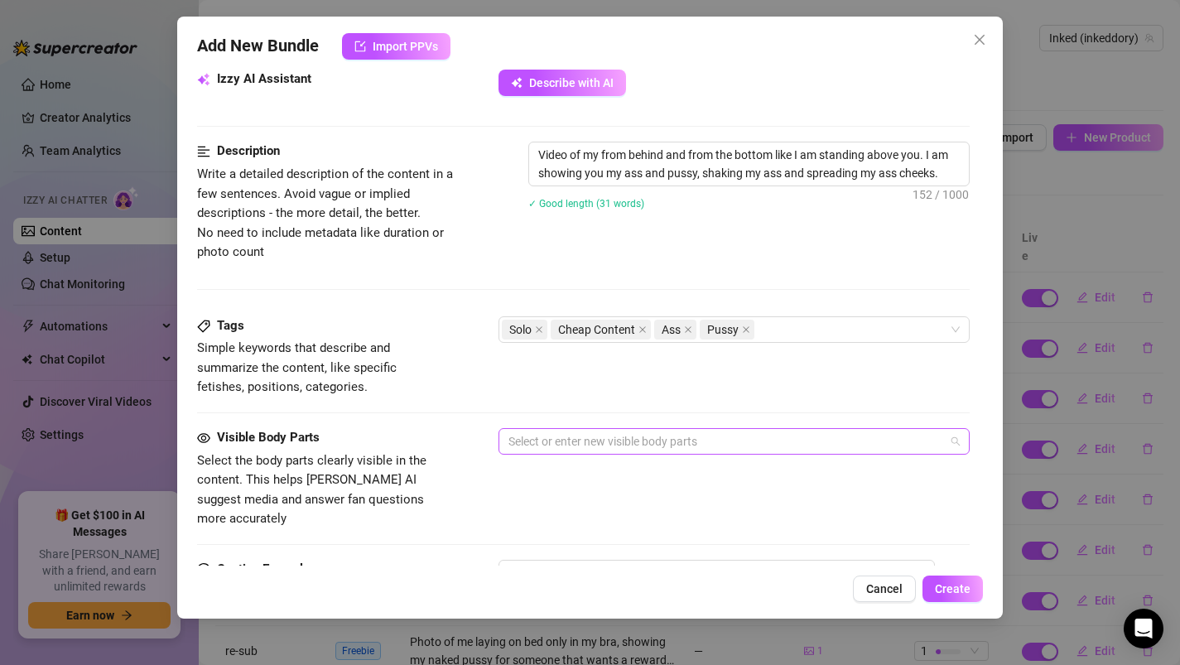
click at [551, 444] on div at bounding box center [726, 441] width 448 height 23
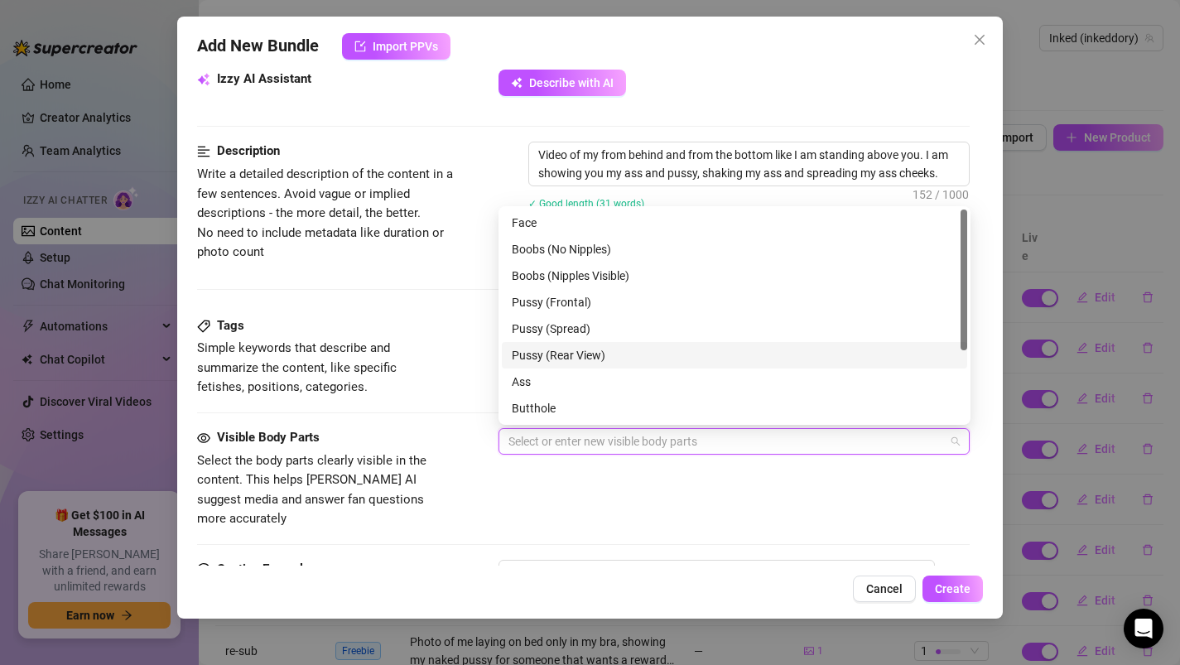
click at [546, 360] on div "Pussy (Rear View)" at bounding box center [734, 355] width 445 height 18
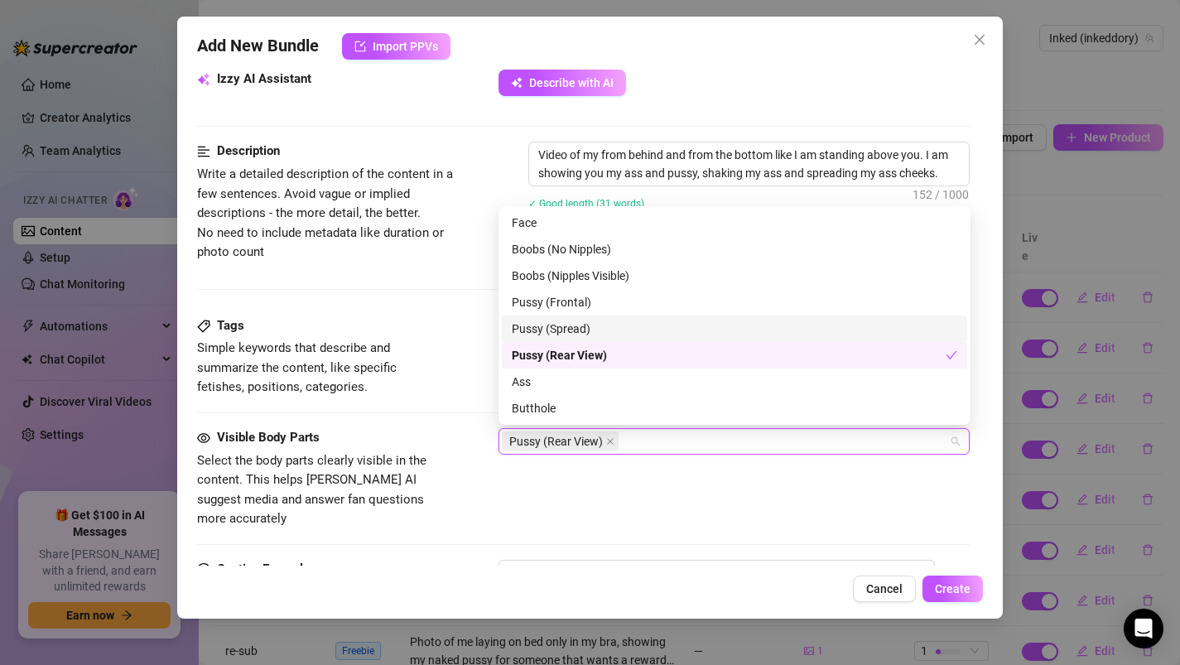
click at [545, 332] on div "Pussy (Spread)" at bounding box center [734, 329] width 445 height 18
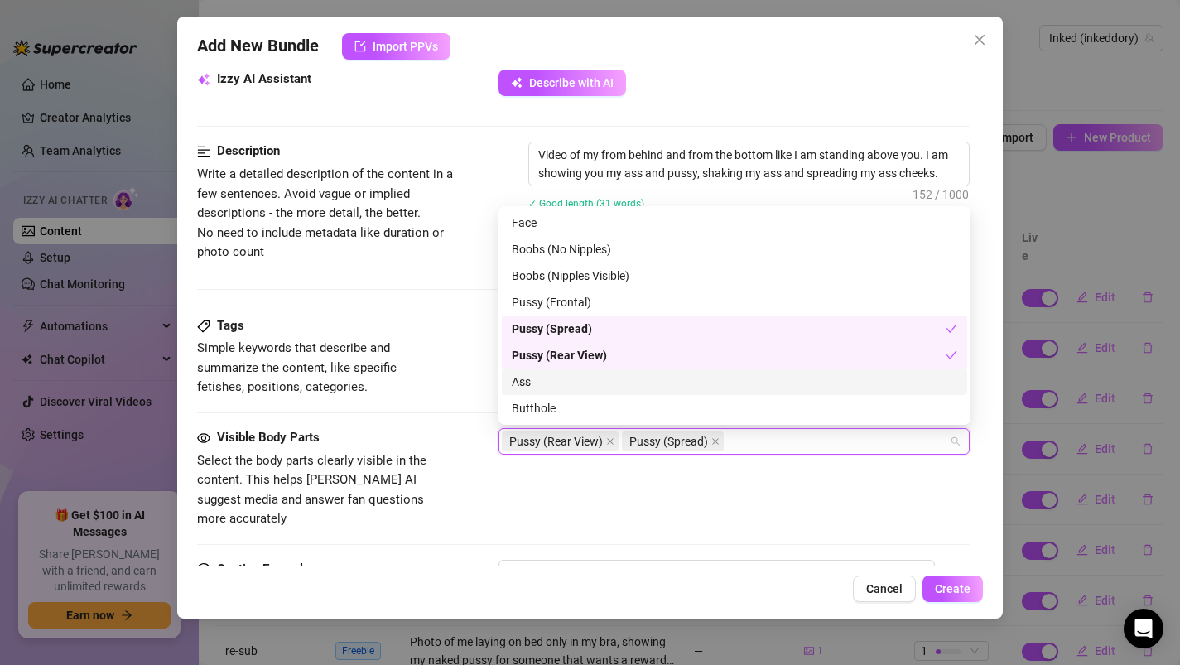
click at [539, 381] on div "Ass" at bounding box center [734, 382] width 445 height 18
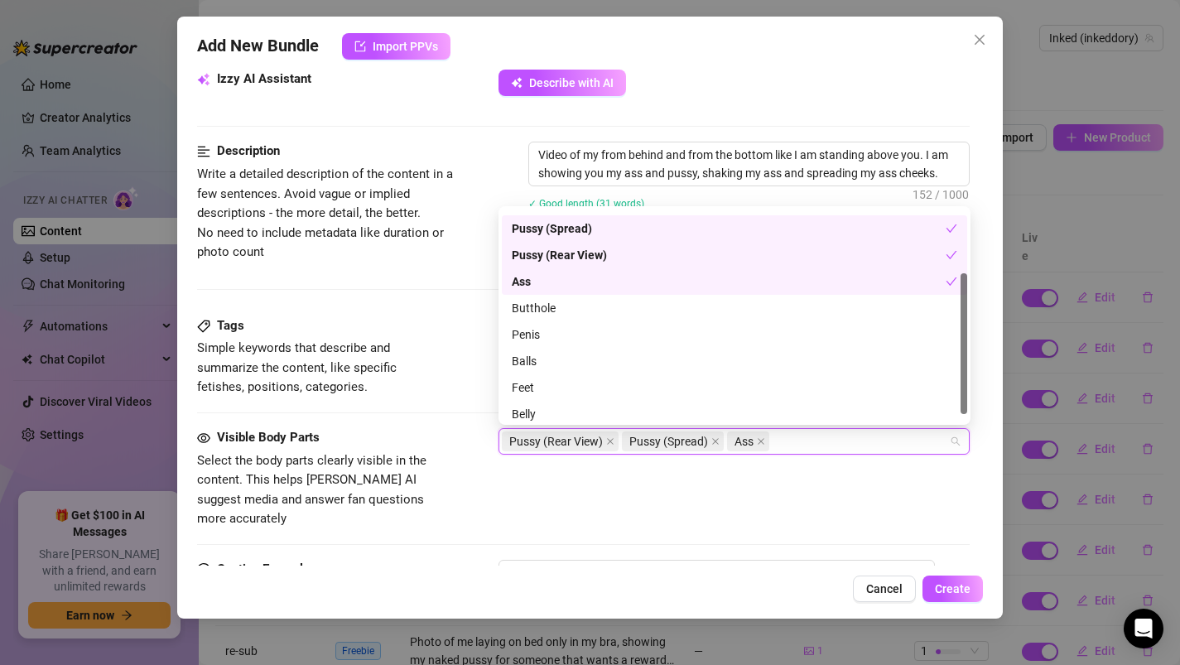
scroll to position [106, 0]
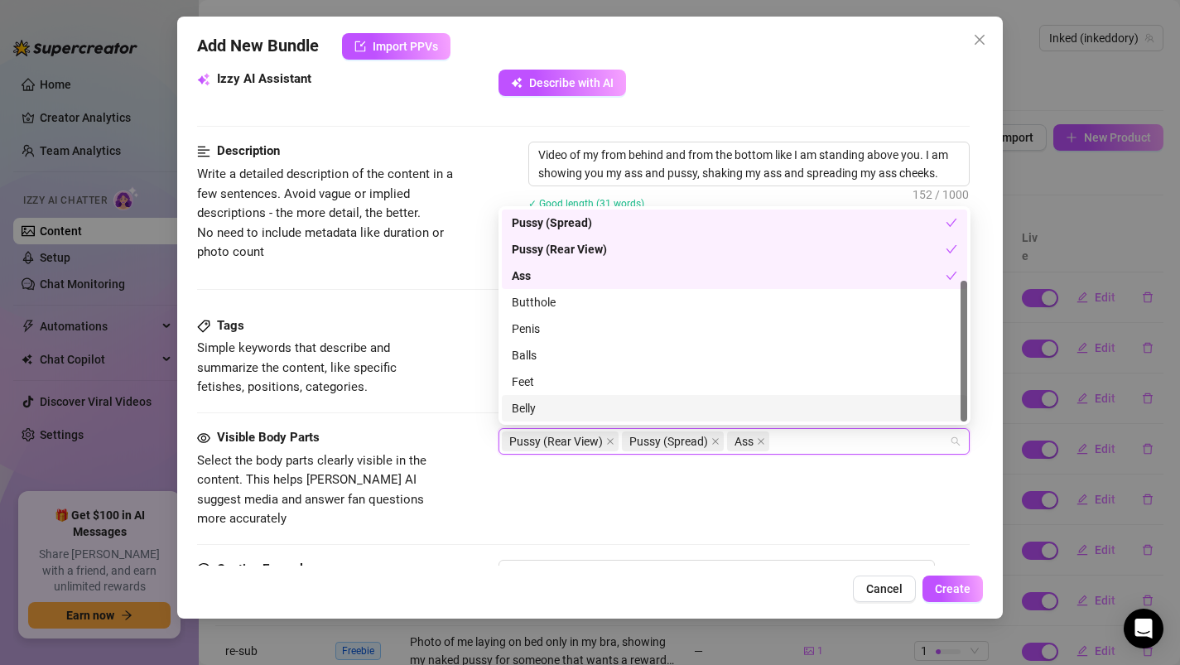
click at [528, 485] on div "Visible Body Parts Select the body parts clearly visible in the content. This h…" at bounding box center [583, 478] width 773 height 101
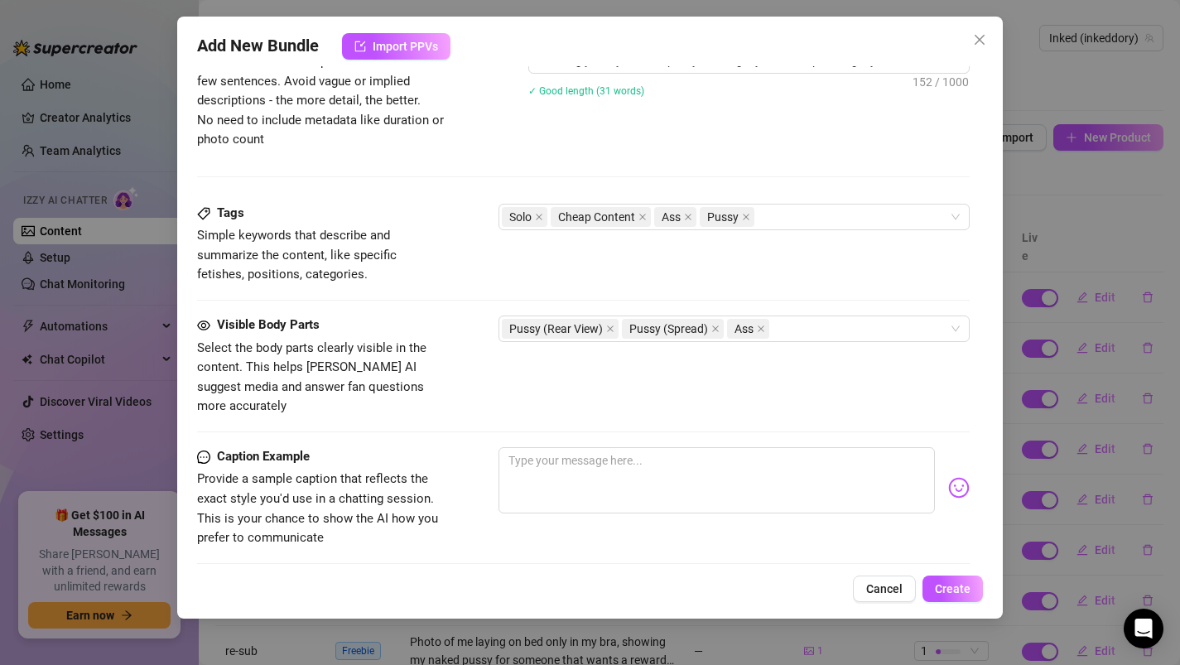
scroll to position [733, 0]
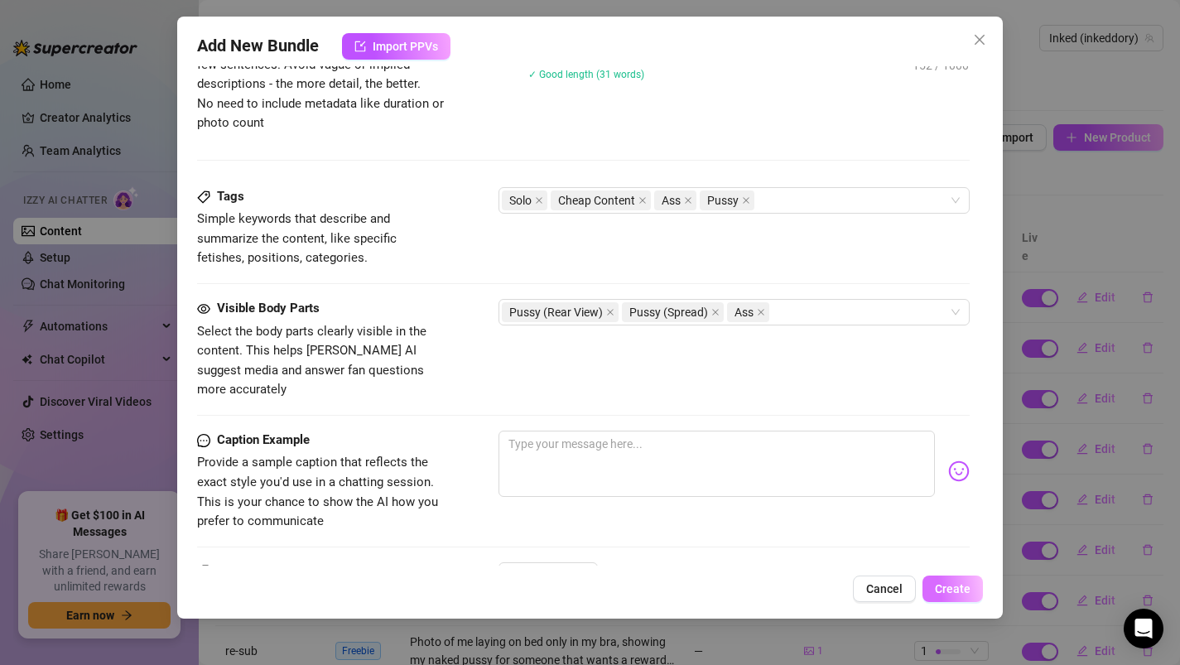
click at [943, 580] on button "Create" at bounding box center [952, 588] width 60 height 26
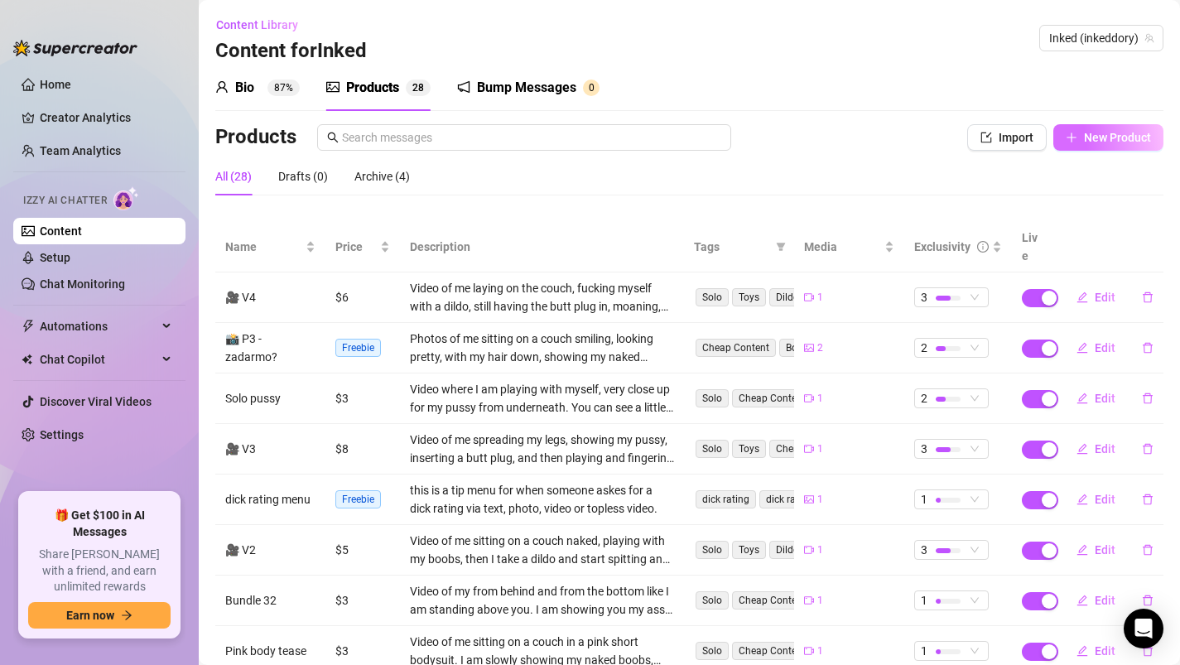
click at [1098, 131] on span "New Product" at bounding box center [1117, 137] width 67 height 13
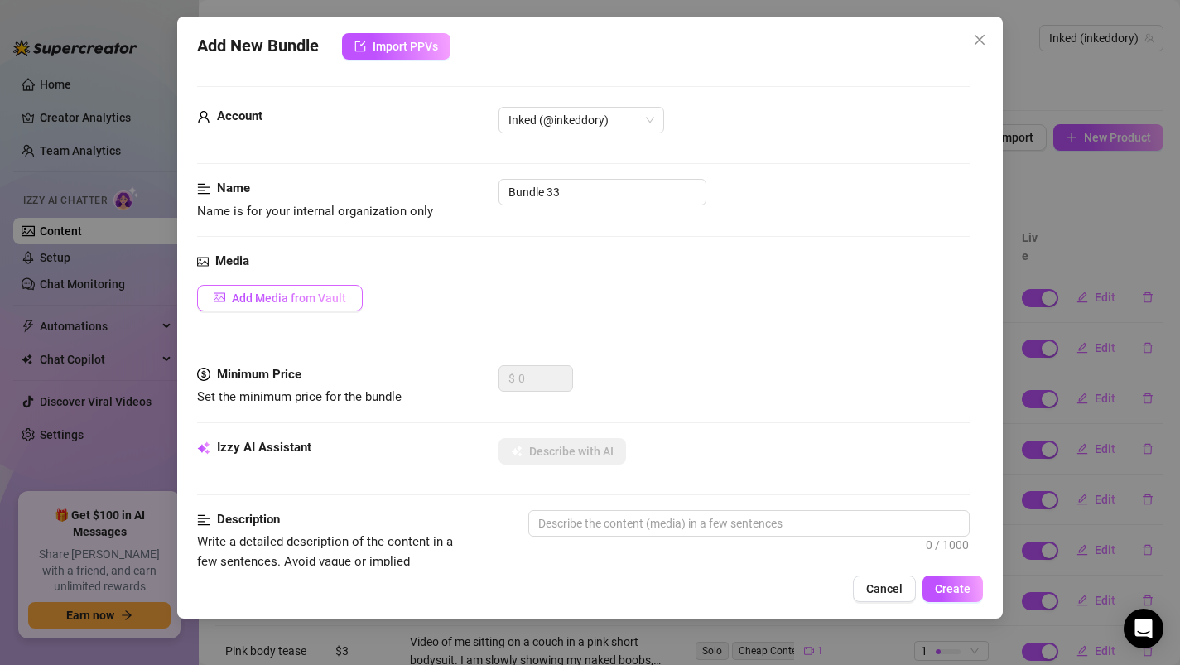
click at [273, 293] on span "Add Media from Vault" at bounding box center [289, 297] width 114 height 13
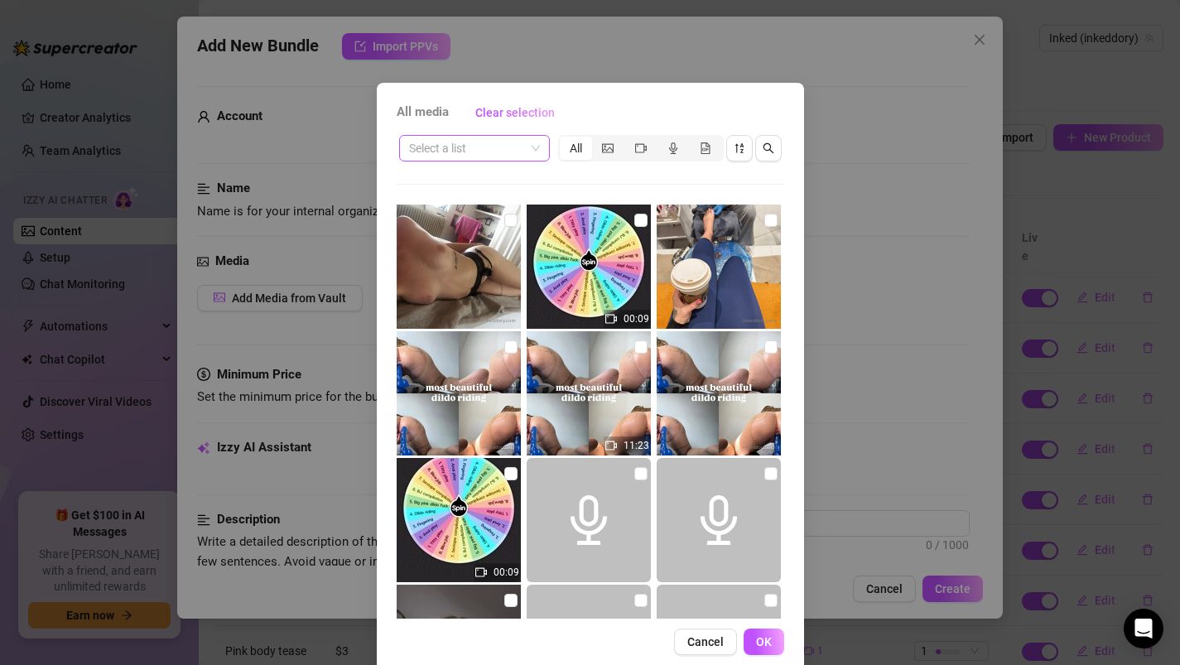
click at [513, 144] on input "search" at bounding box center [467, 148] width 116 height 25
click at [513, 182] on div "Messages" at bounding box center [474, 181] width 124 height 18
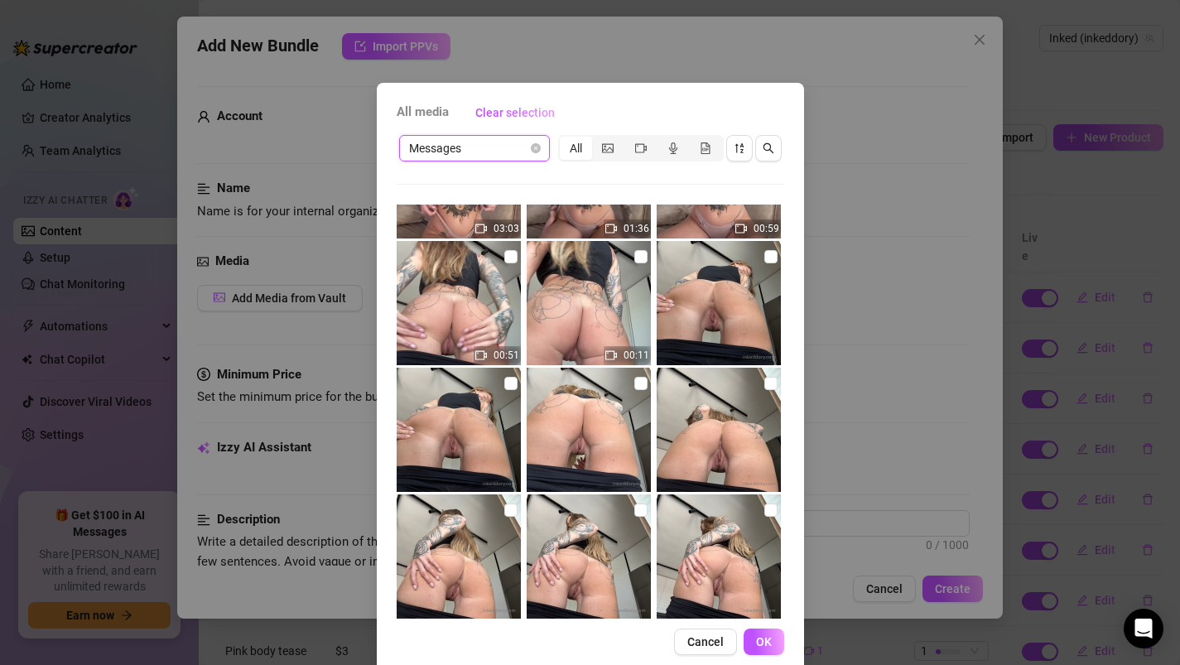
scroll to position [5415, 0]
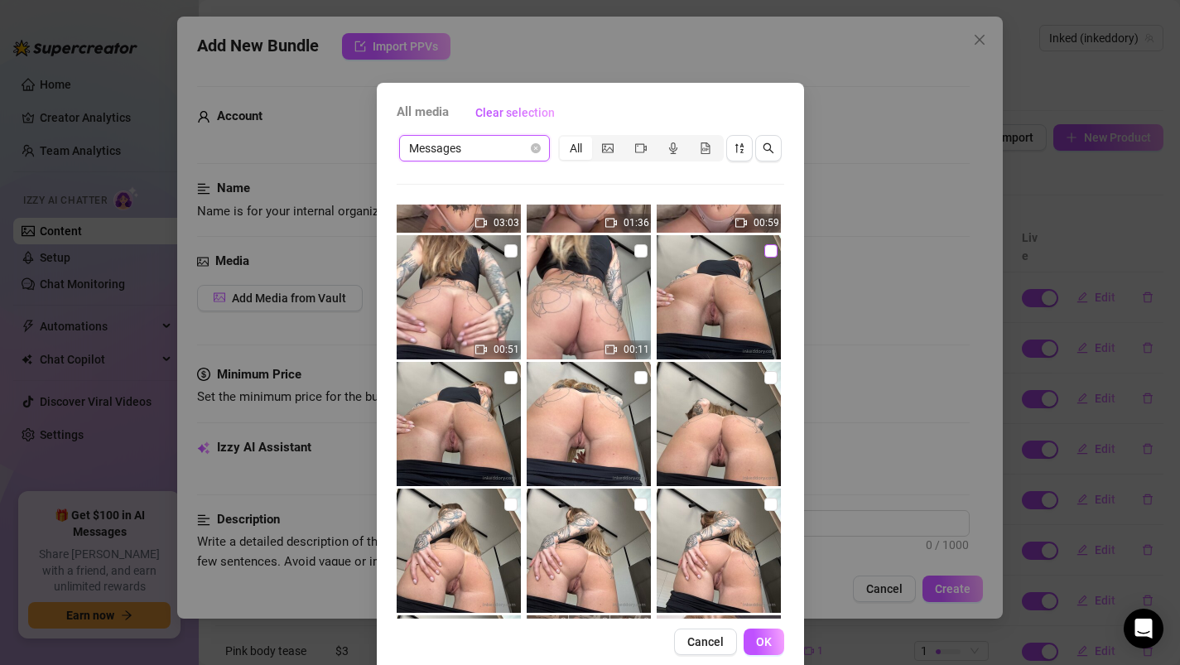
click at [772, 247] on input "checkbox" at bounding box center [770, 250] width 13 height 13
click at [637, 377] on input "checkbox" at bounding box center [640, 377] width 13 height 13
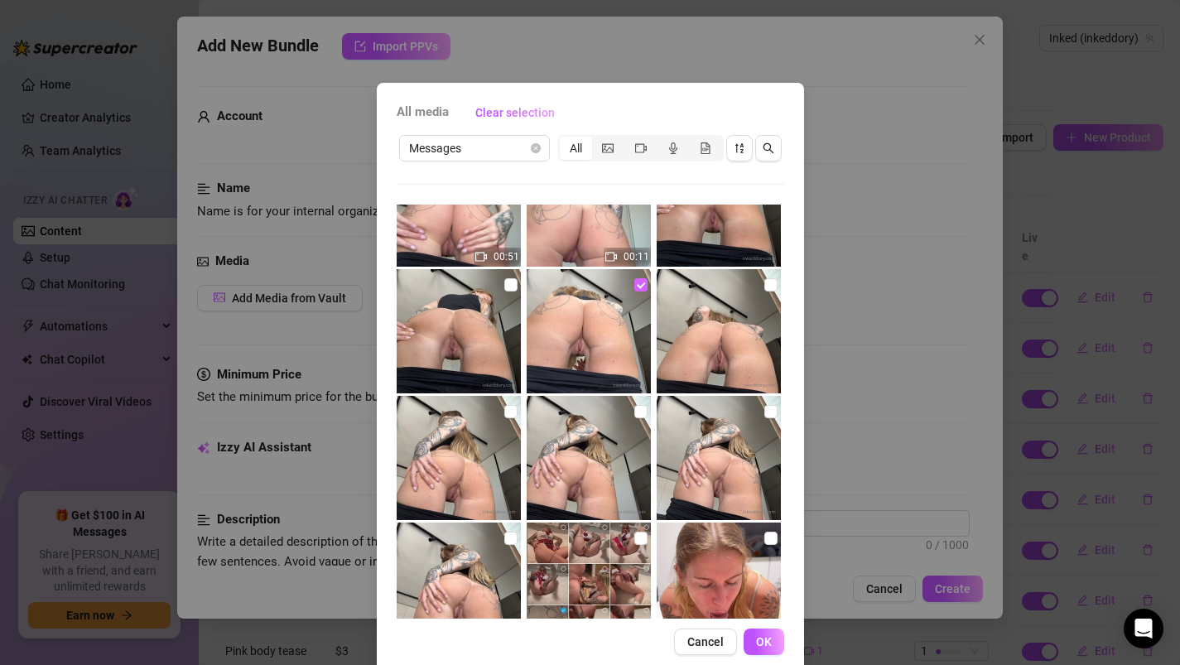
scroll to position [5519, 0]
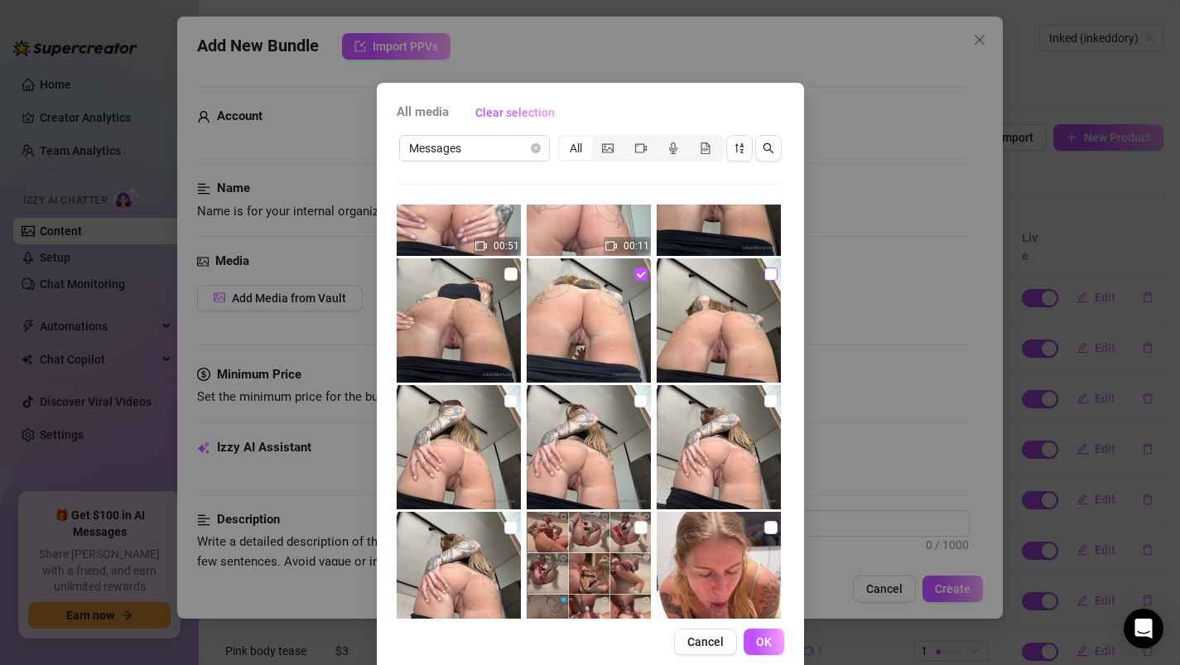
click at [770, 273] on input "checkbox" at bounding box center [770, 273] width 13 height 13
click at [506, 400] on input "checkbox" at bounding box center [510, 400] width 13 height 13
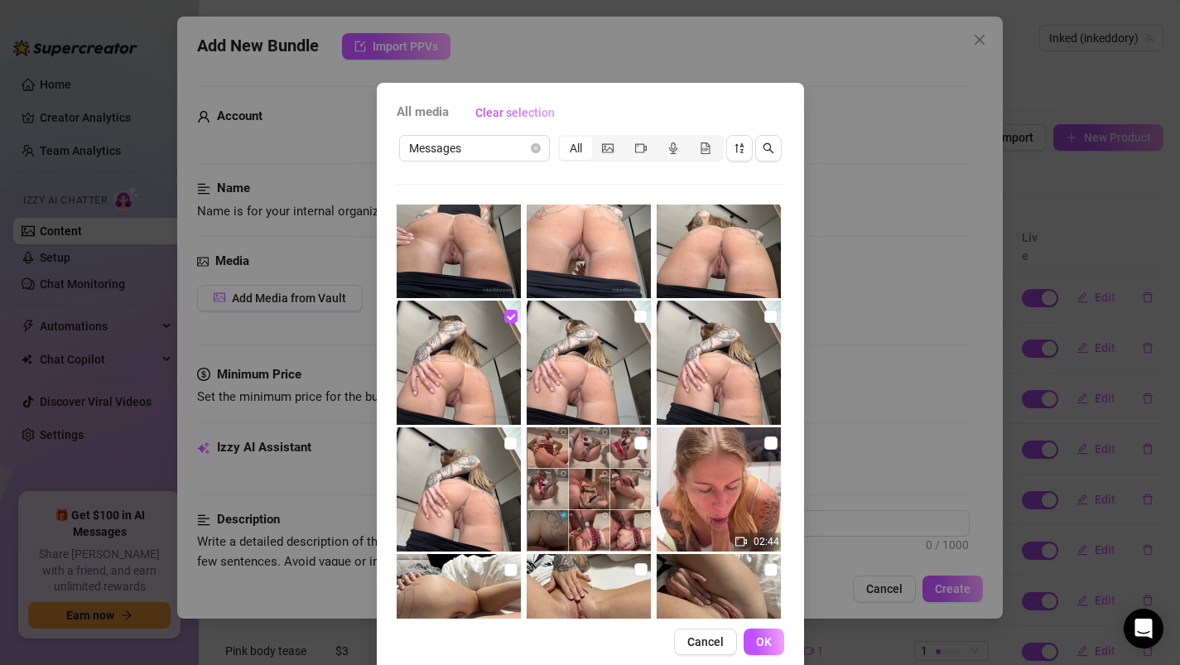
scroll to position [5602, 0]
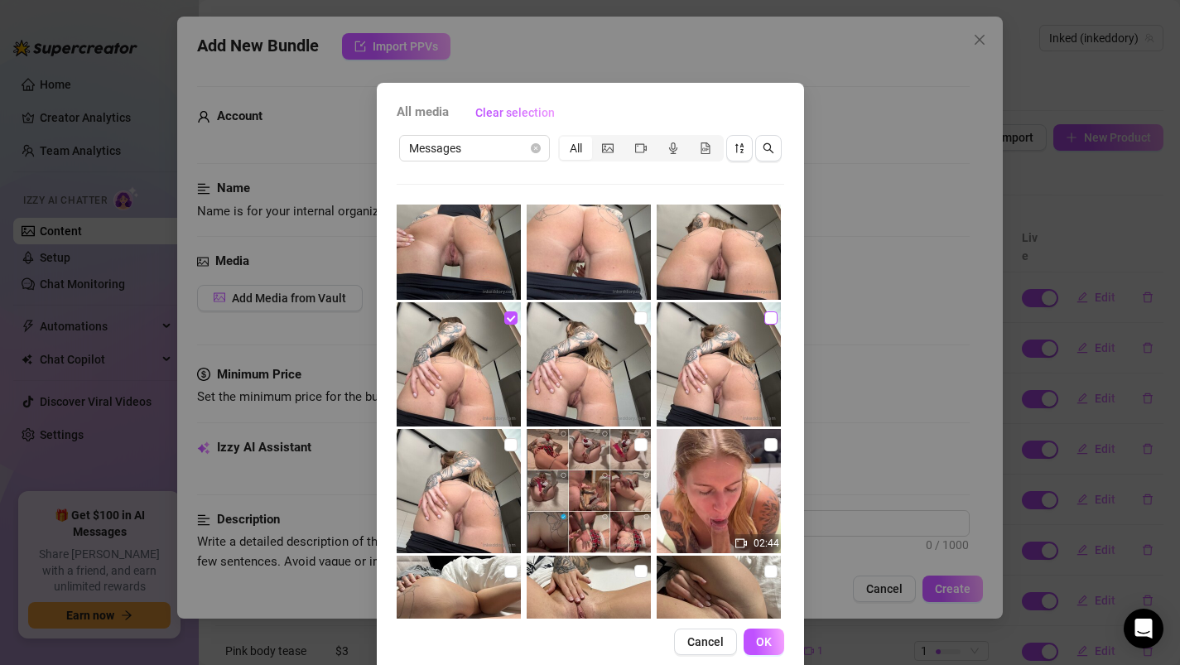
click at [767, 315] on input "checkbox" at bounding box center [770, 317] width 13 height 13
click at [760, 642] on span "OK" at bounding box center [764, 641] width 16 height 13
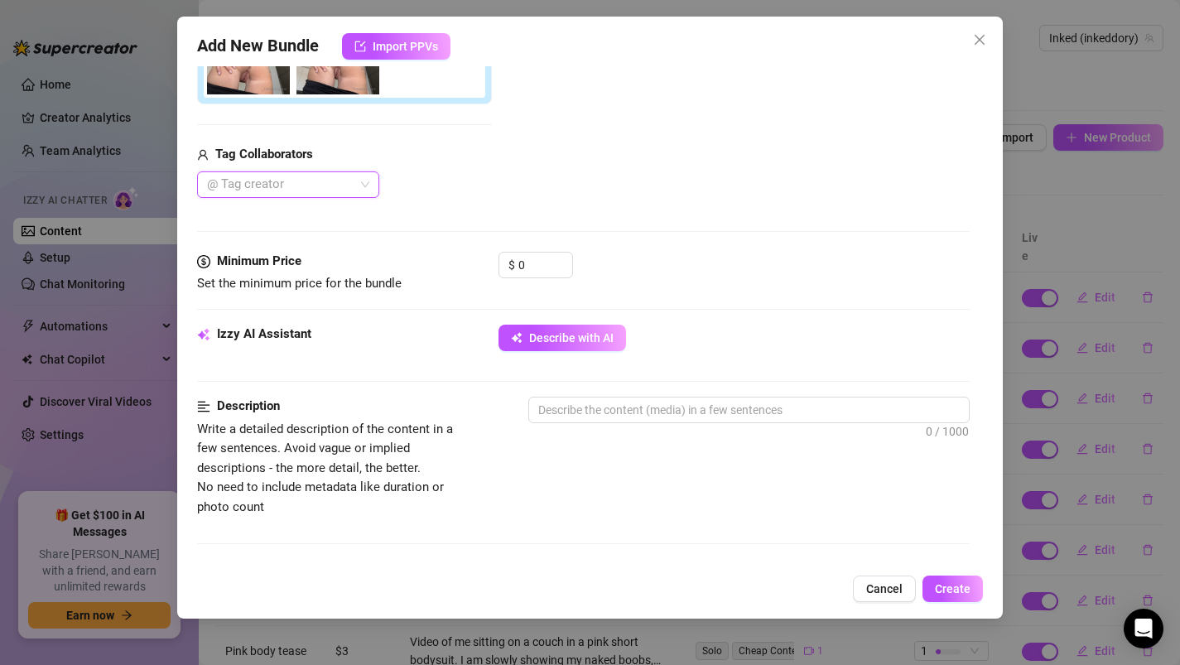
scroll to position [448, 0]
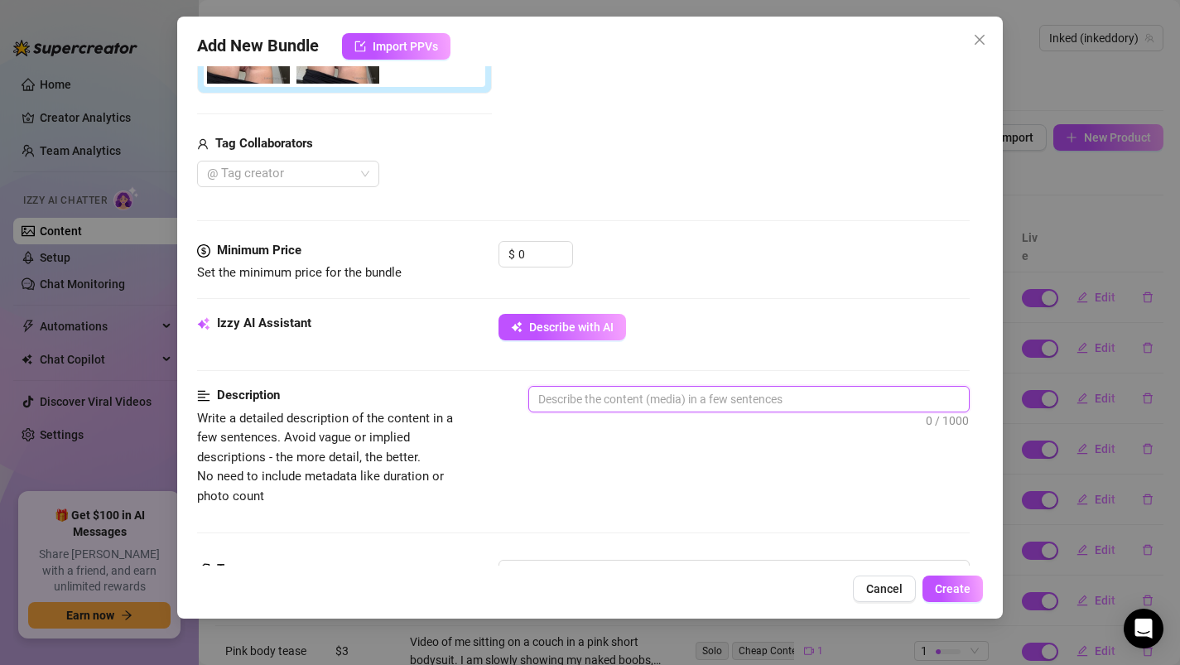
click at [575, 395] on textarea at bounding box center [749, 399] width 440 height 25
click at [782, 399] on textarea "Five photos of me from the back. I am standing above you" at bounding box center [749, 399] width 440 height 25
click at [877, 406] on textarea "Five photos of me from the back. I am standing like above you" at bounding box center [749, 399] width 440 height 25
click at [920, 398] on textarea "Five photos of me from the back. I am standing like above you showing my ass an…" at bounding box center [749, 408] width 440 height 43
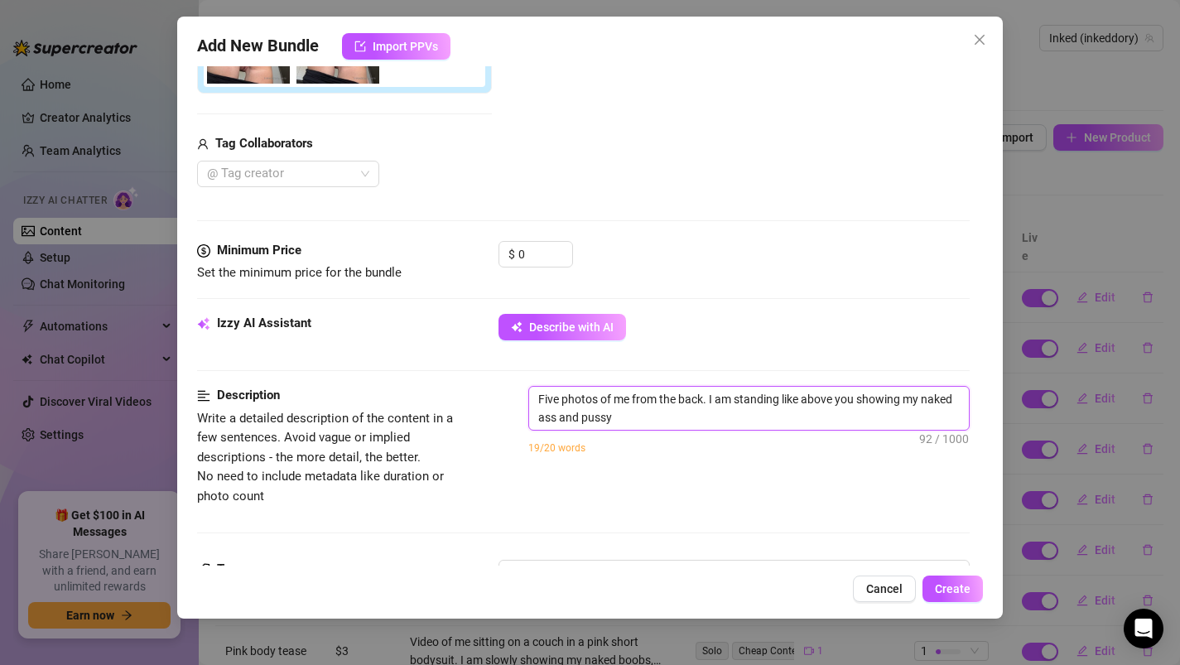
click at [582, 416] on textarea "Five photos of me from the back. I am standing like above you showing my naked …" at bounding box center [749, 408] width 440 height 43
click at [662, 422] on textarea "Five photos of me from the back. I am standing like above you showing my naked …" at bounding box center [749, 408] width 440 height 43
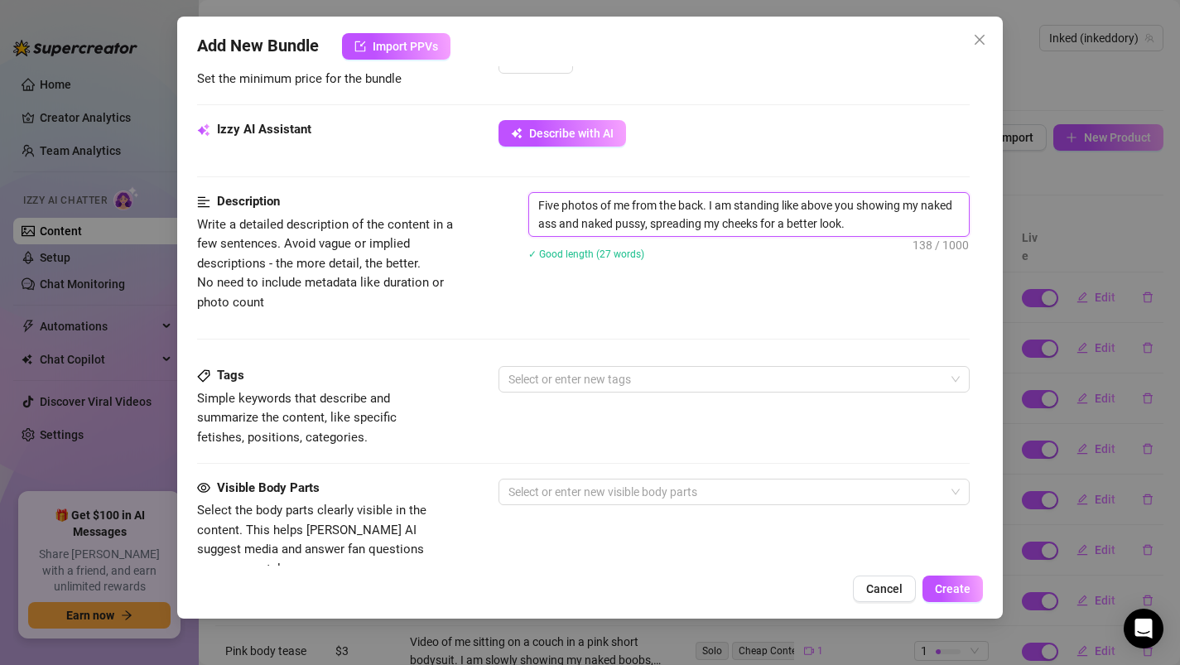
scroll to position [648, 0]
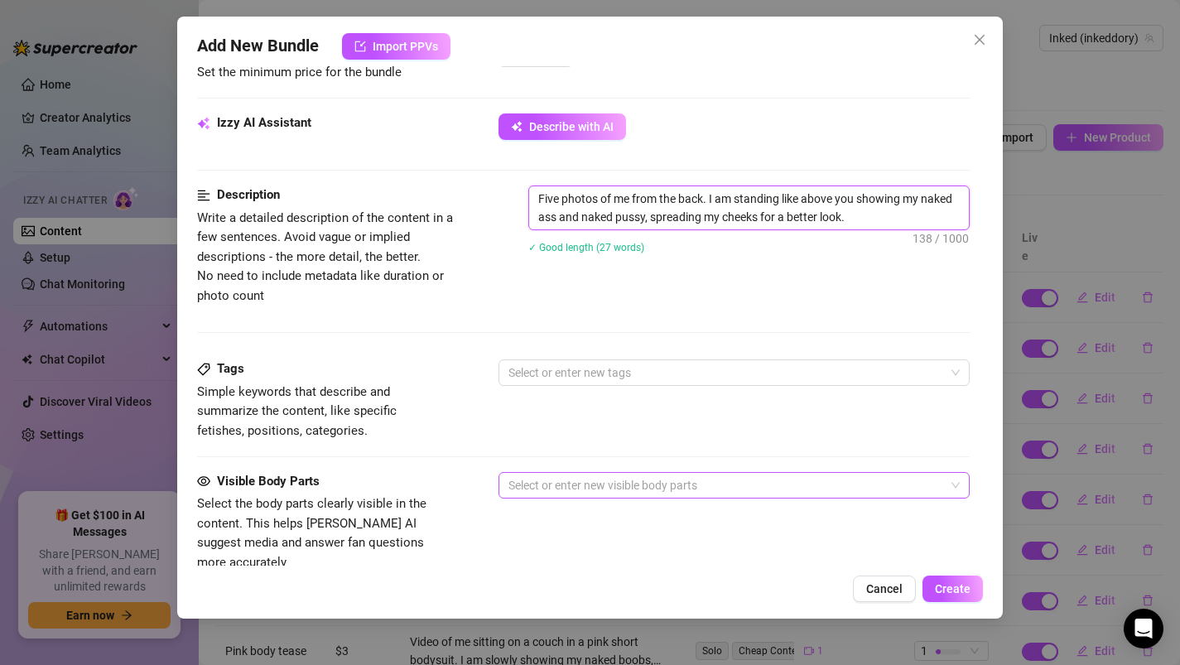
click at [524, 491] on div at bounding box center [726, 485] width 448 height 23
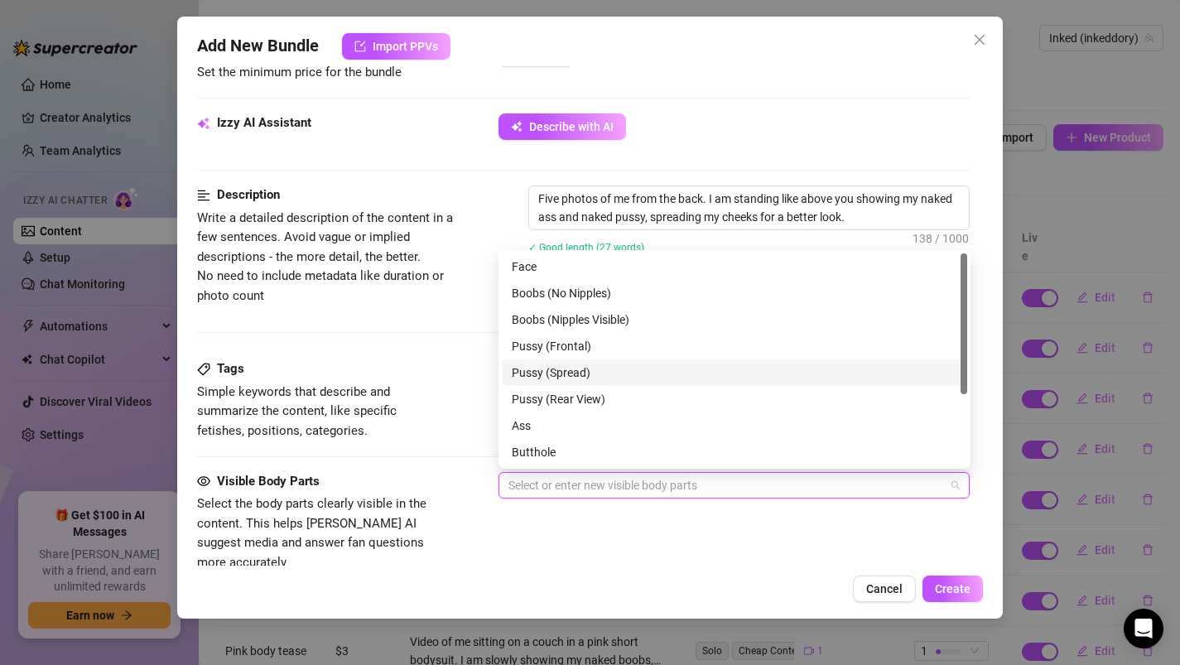
click at [551, 371] on div "Pussy (Spread)" at bounding box center [734, 372] width 445 height 18
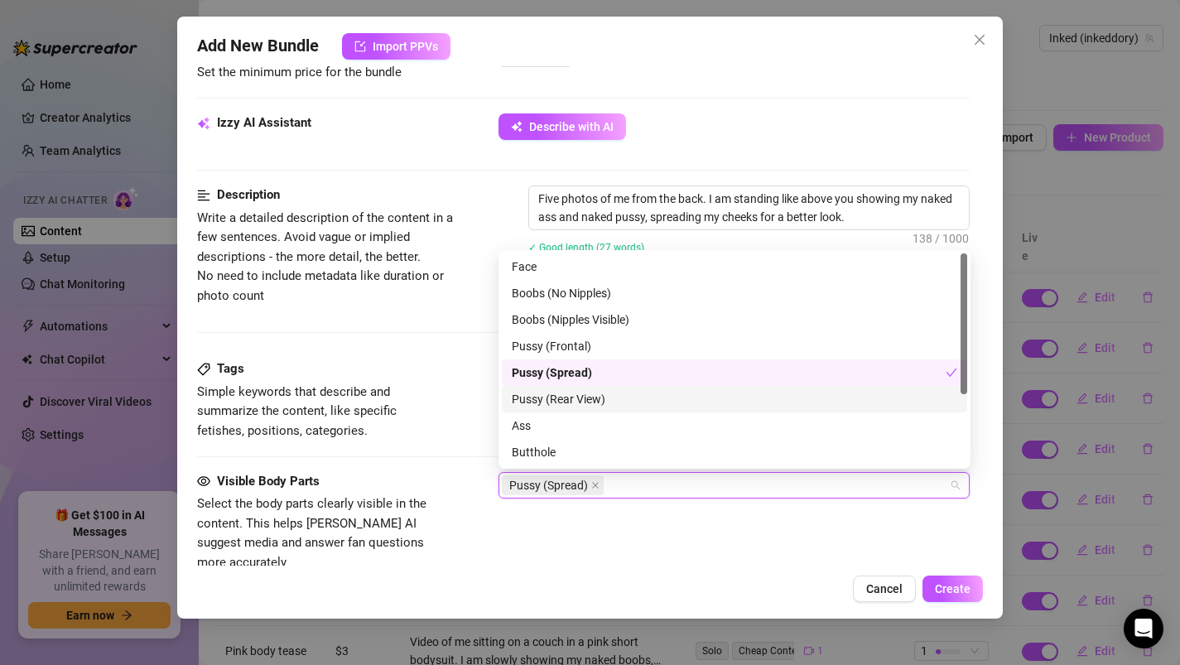
click at [551, 403] on div "Pussy (Rear View)" at bounding box center [734, 399] width 445 height 18
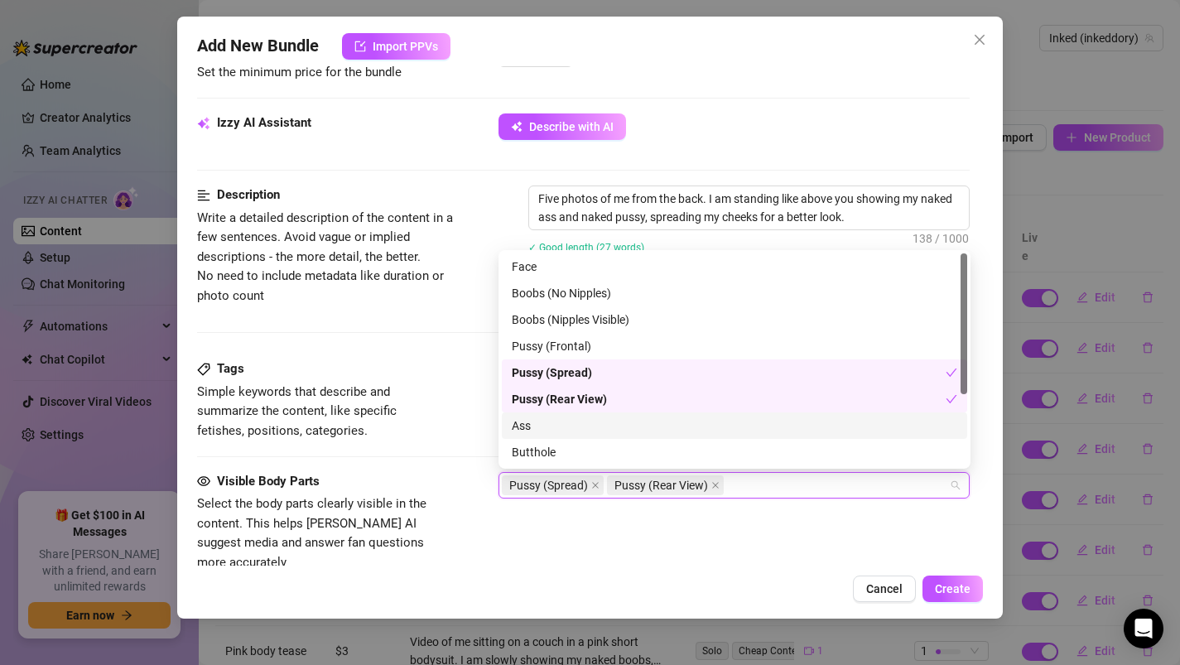
click at [549, 427] on div "Ass" at bounding box center [734, 425] width 445 height 18
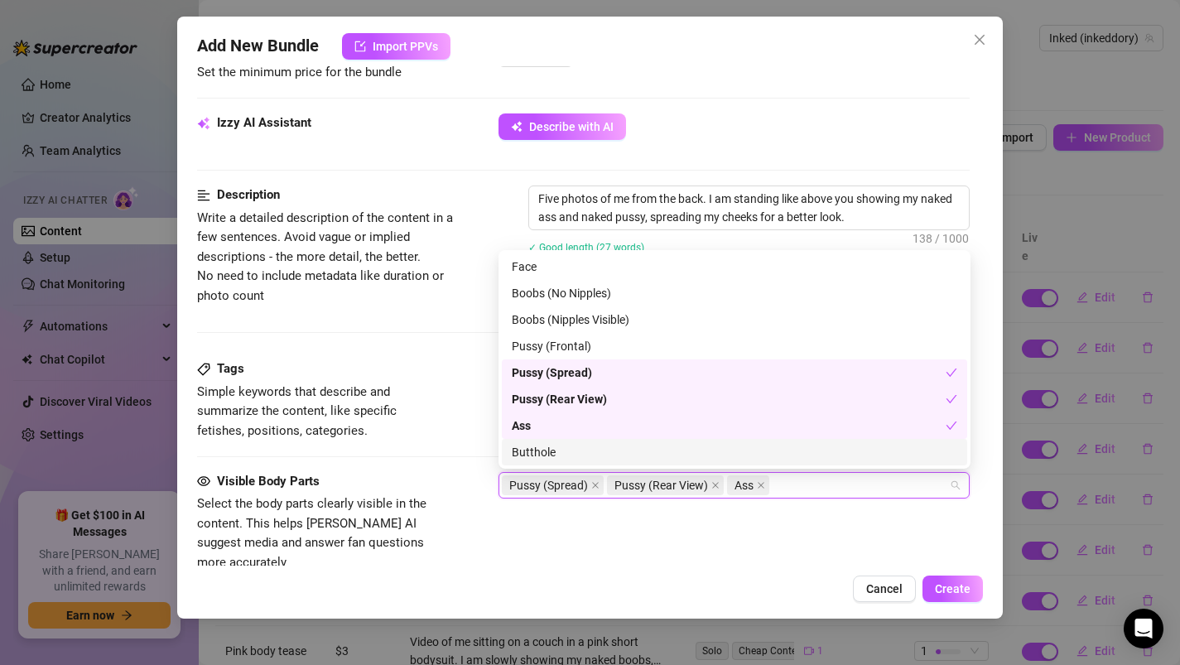
click at [548, 517] on div "Visible Body Parts Select the body parts clearly visible in the content. This h…" at bounding box center [583, 522] width 773 height 101
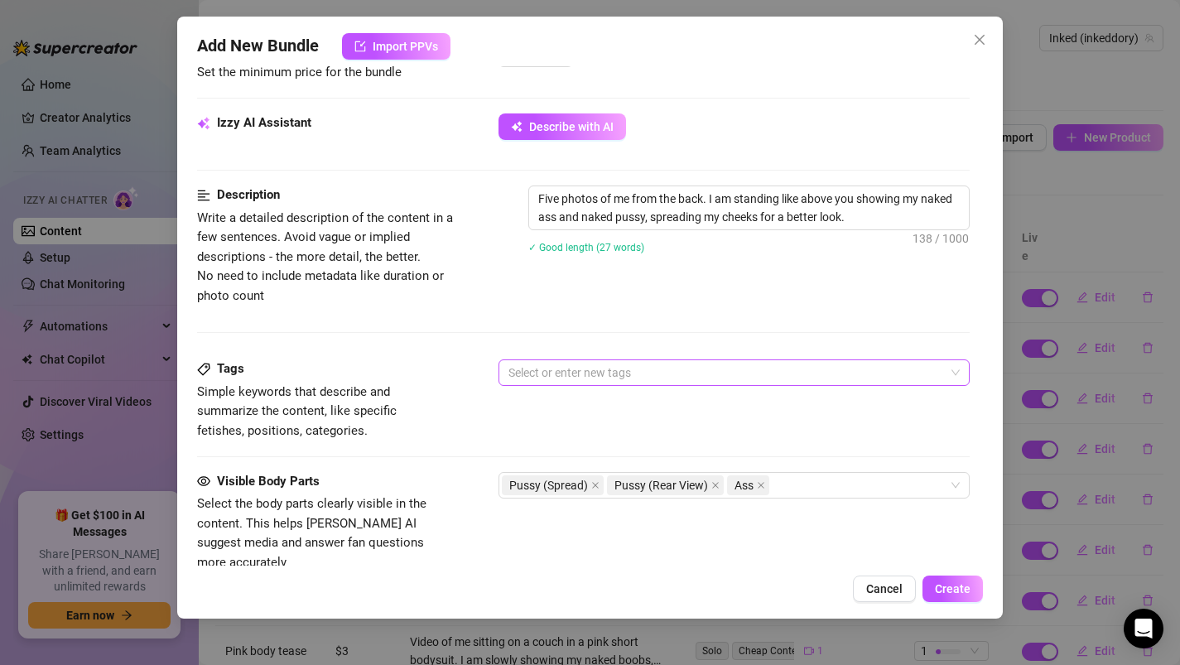
click at [547, 370] on div at bounding box center [726, 372] width 448 height 23
click at [522, 368] on div at bounding box center [726, 372] width 448 height 23
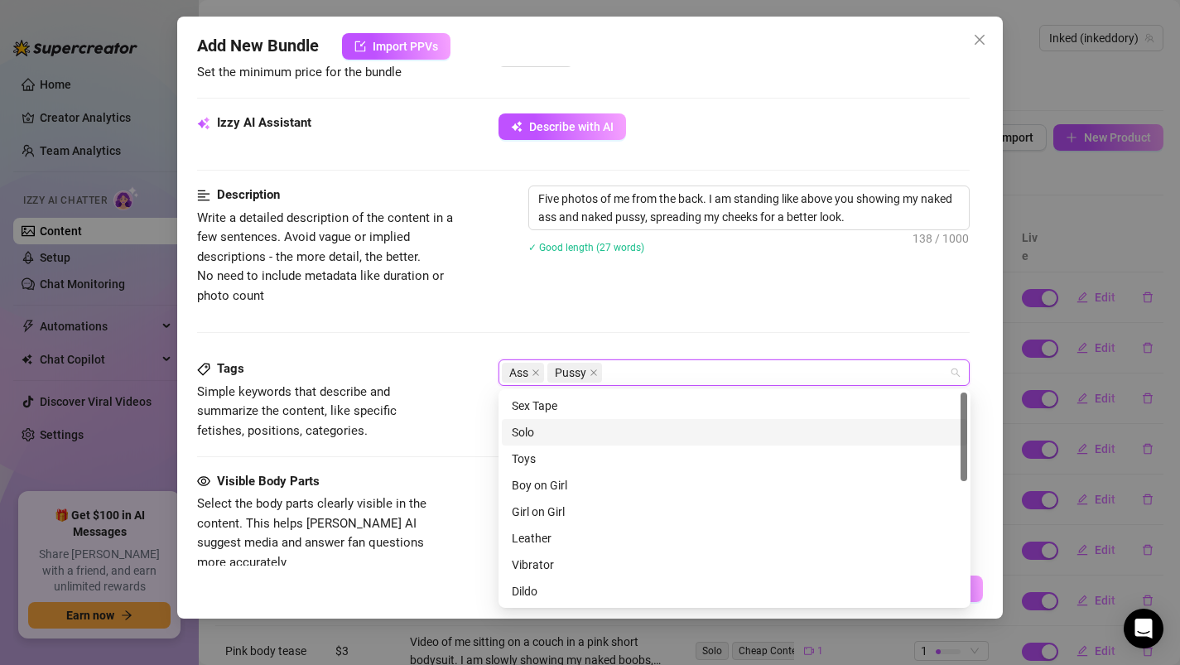
click at [425, 464] on div "Tags Simple keywords that describe and summarize the content, like specific fet…" at bounding box center [583, 415] width 773 height 112
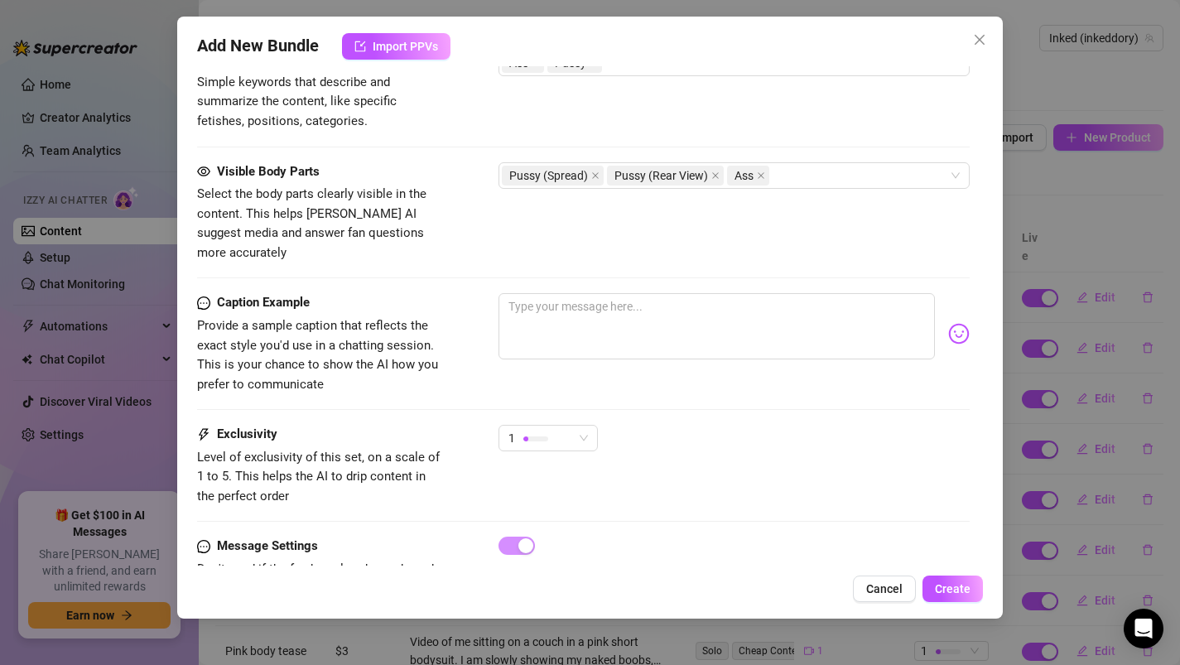
scroll to position [975, 0]
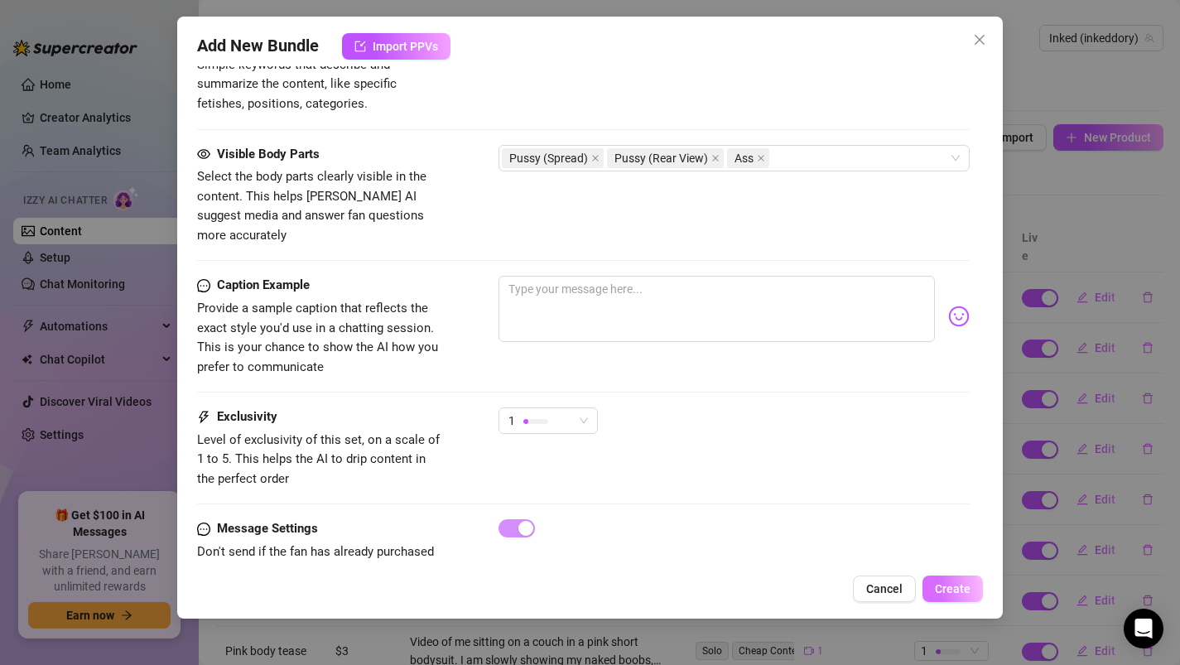
click at [976, 585] on button "Create" at bounding box center [952, 588] width 60 height 26
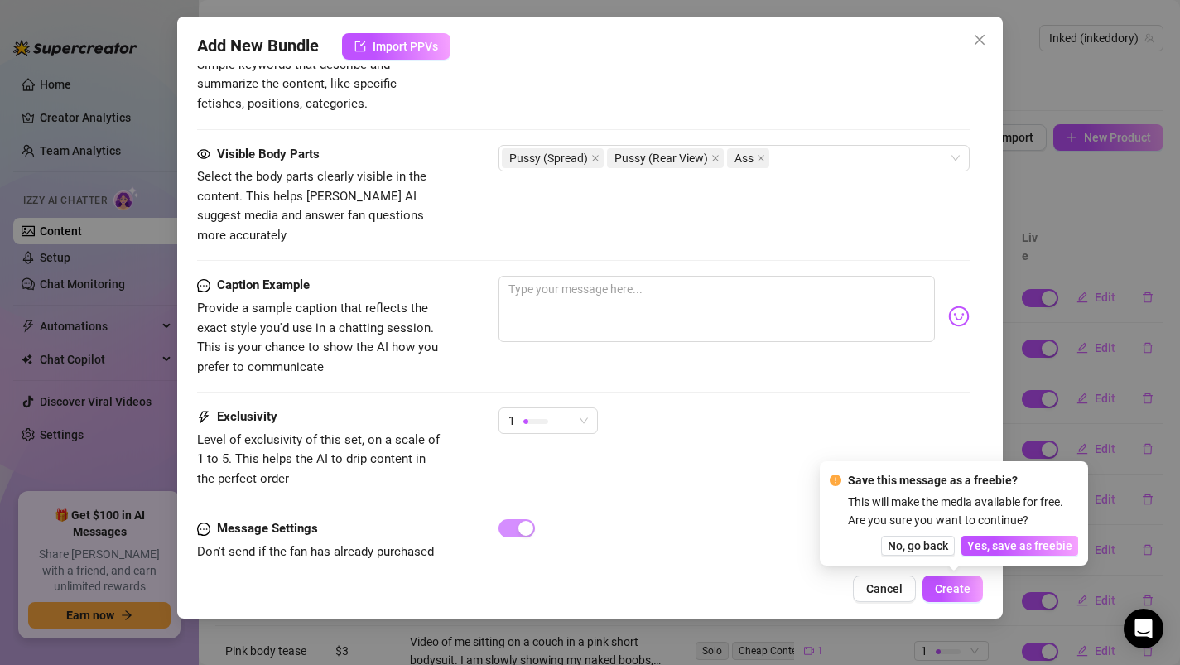
click at [758, 493] on div "Exclusivity Level of exclusivity of this set, on a scale of 1 to 5. This helps …" at bounding box center [583, 463] width 773 height 112
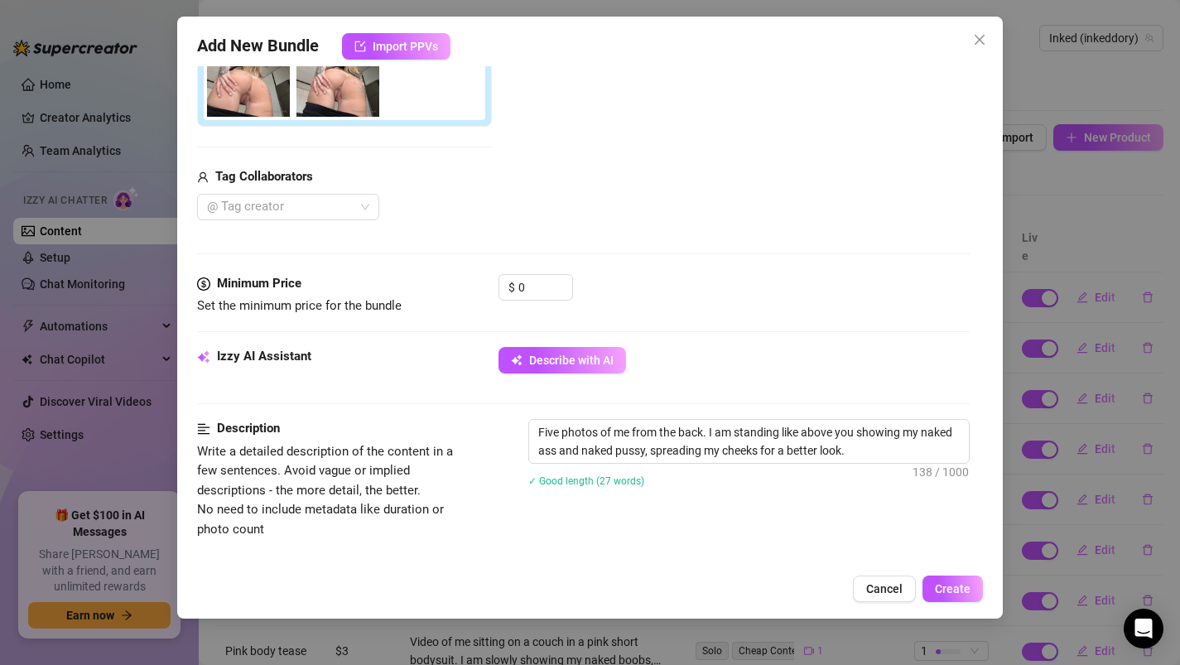
scroll to position [393, 0]
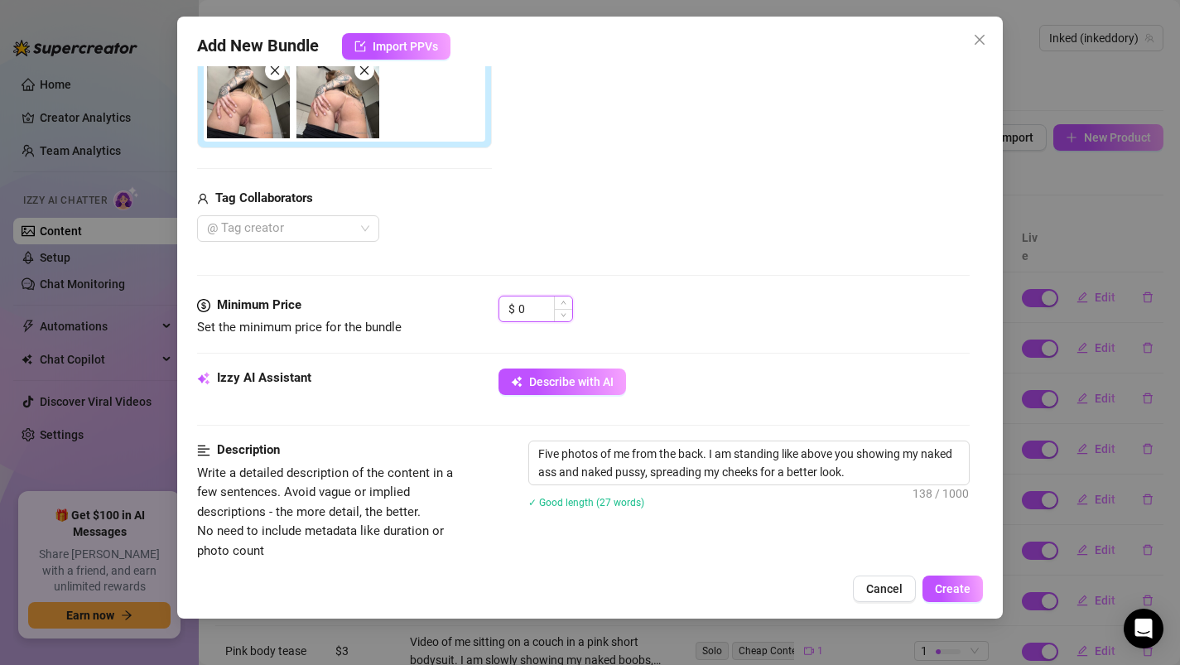
click at [526, 315] on input "0" at bounding box center [545, 308] width 54 height 25
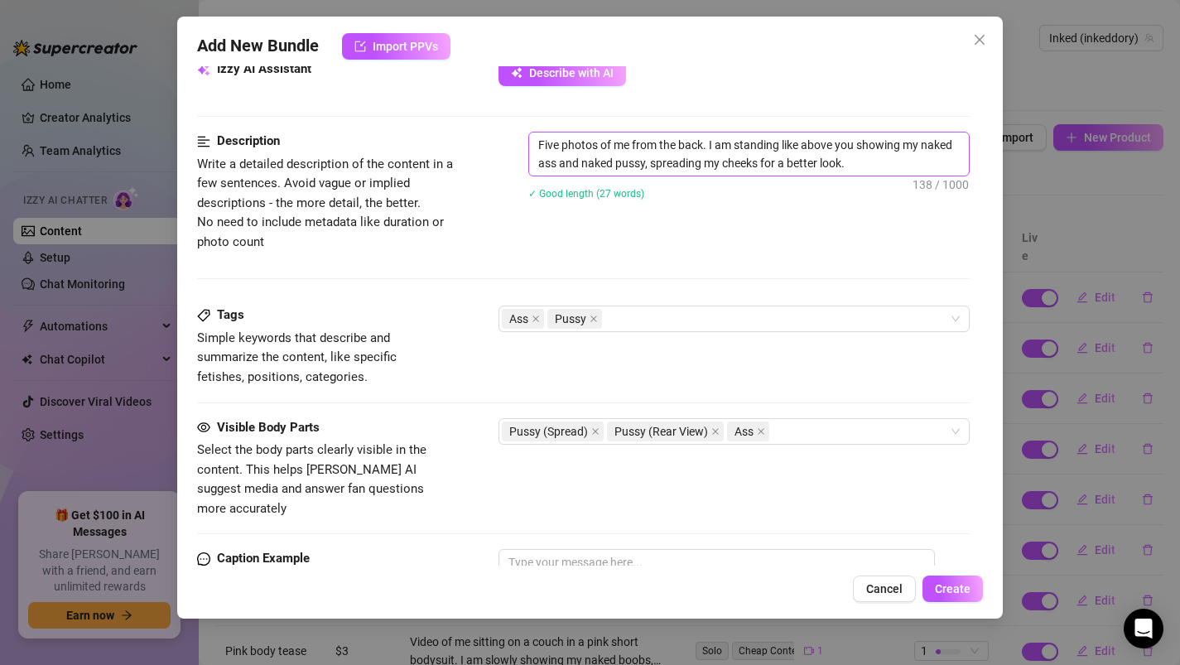
scroll to position [1002, 0]
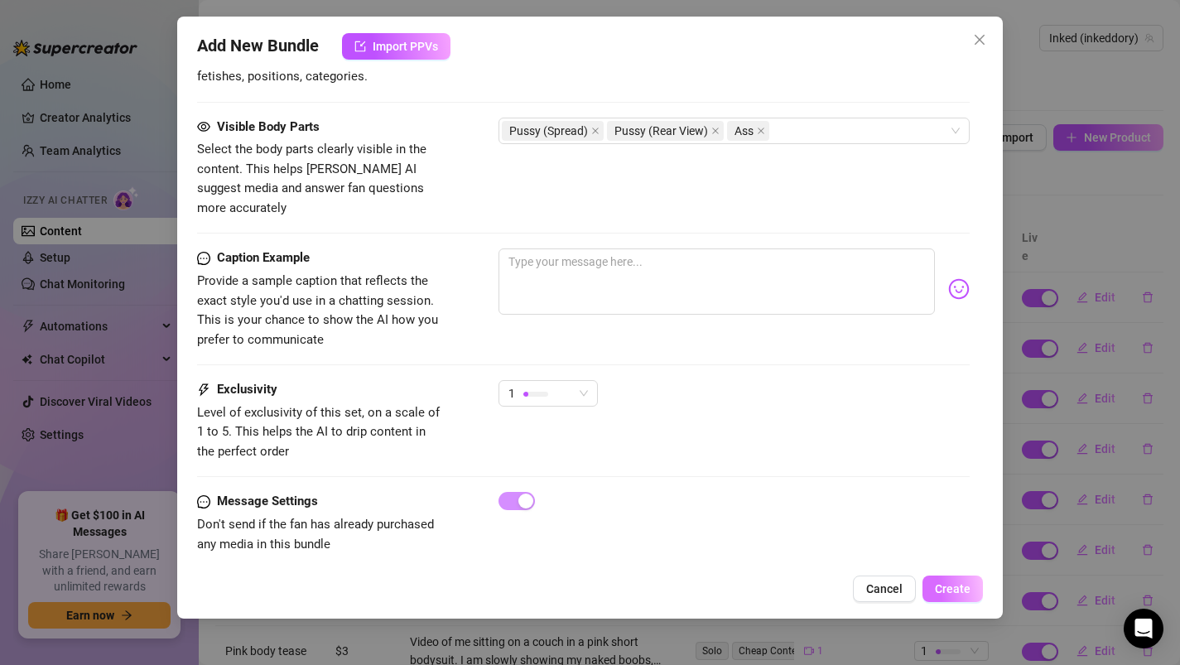
click at [946, 599] on button "Create" at bounding box center [952, 588] width 60 height 26
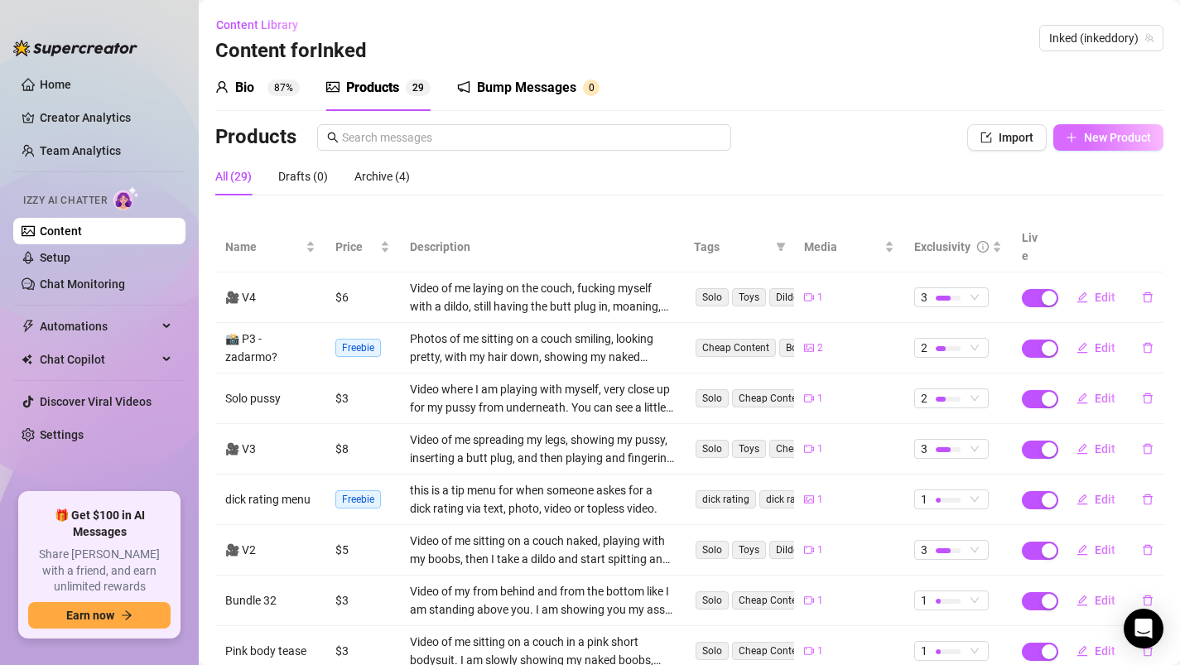
click at [1085, 144] on button "New Product" at bounding box center [1108, 137] width 110 height 26
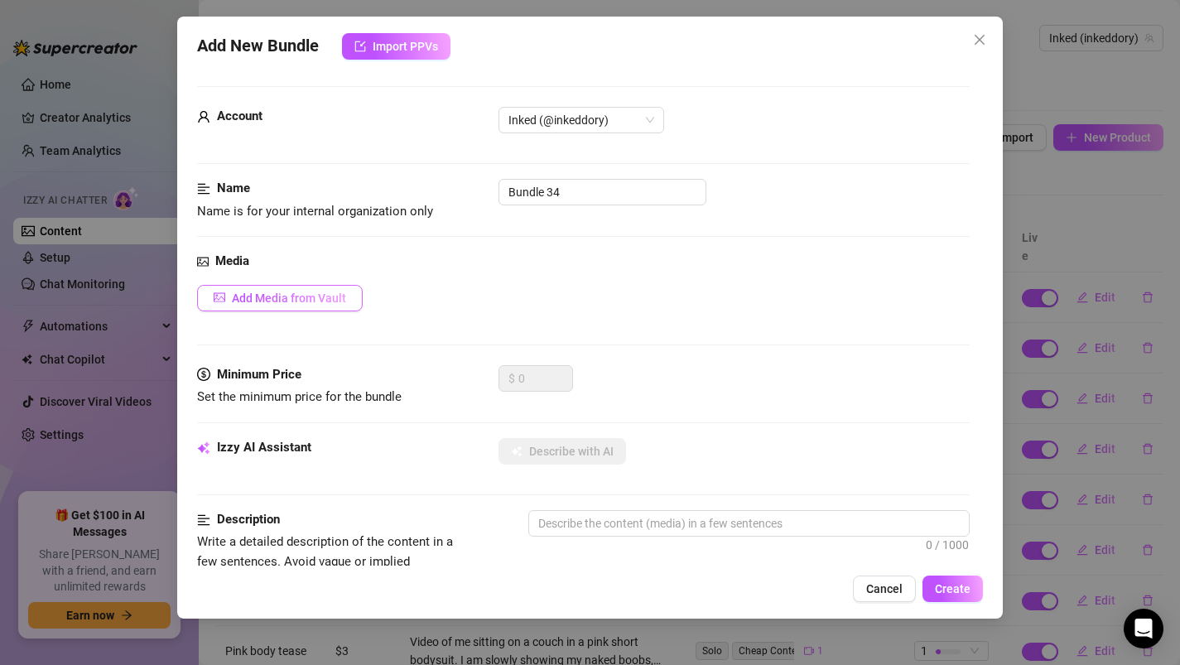
click at [305, 296] on span "Add Media from Vault" at bounding box center [289, 297] width 114 height 13
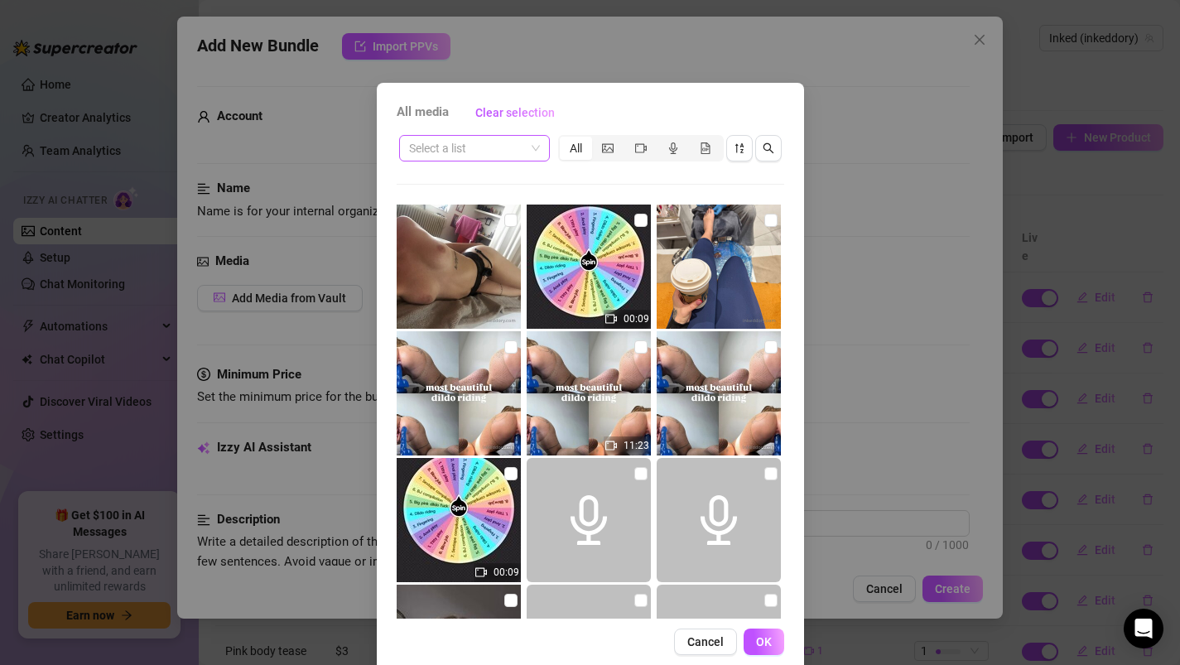
click at [505, 148] on input "search" at bounding box center [467, 148] width 116 height 25
click at [497, 187] on div "Messages" at bounding box center [474, 181] width 124 height 18
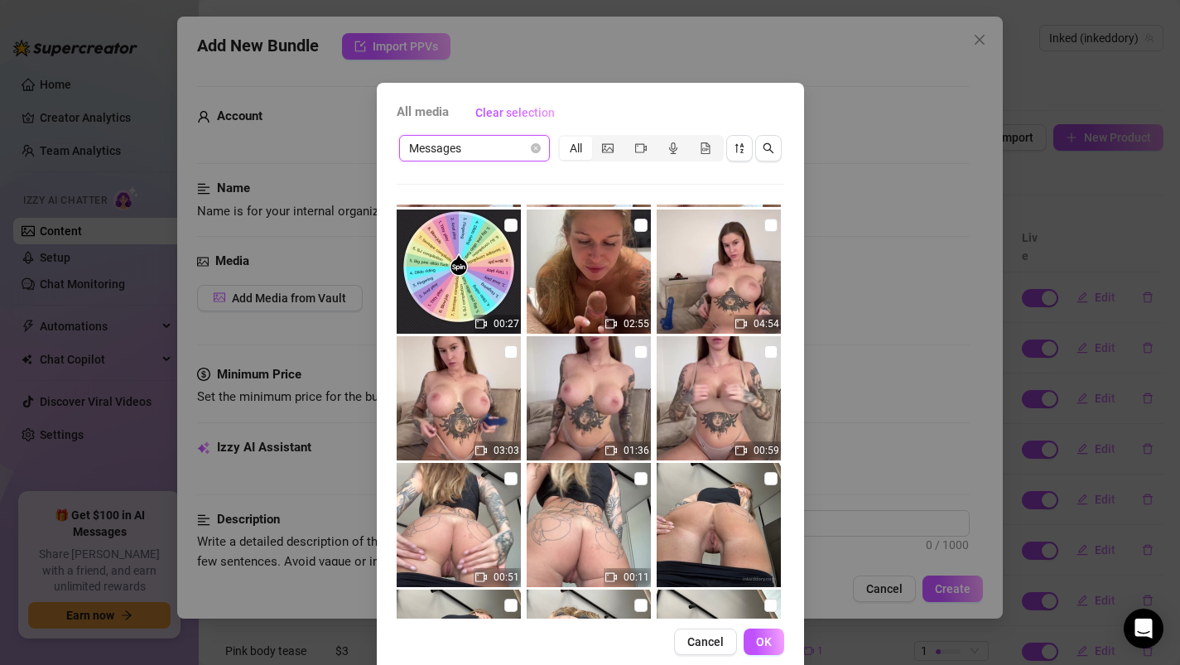
scroll to position [5173, 0]
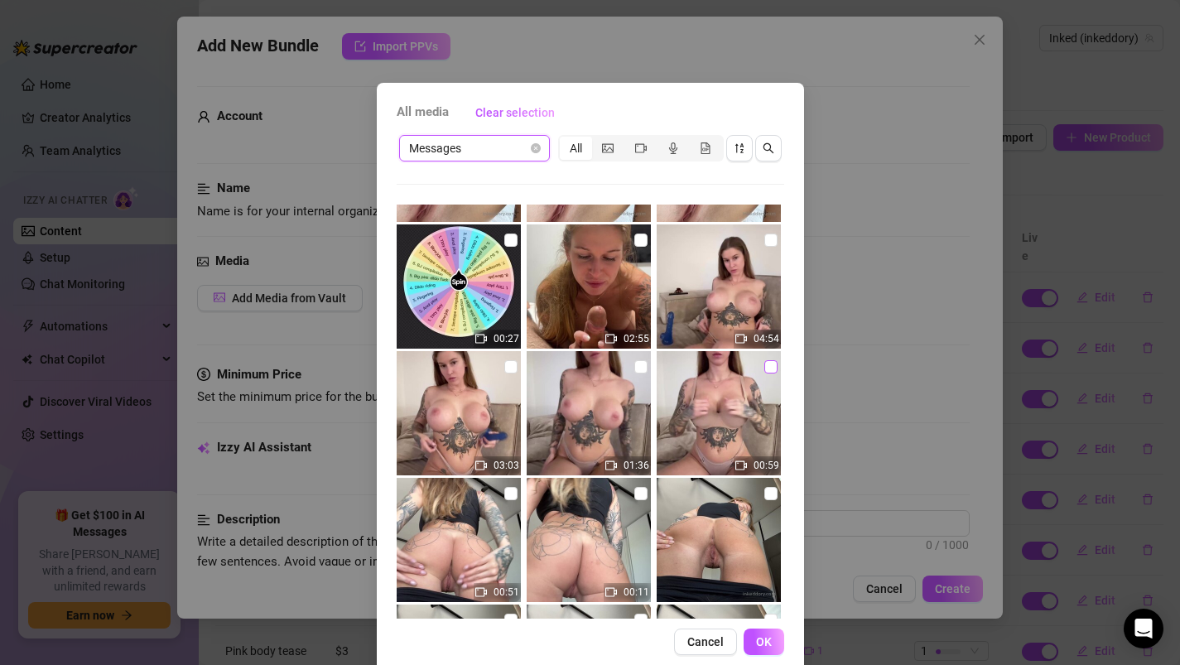
click at [767, 368] on input "checkbox" at bounding box center [770, 366] width 13 height 13
click at [762, 642] on span "OK" at bounding box center [764, 641] width 16 height 13
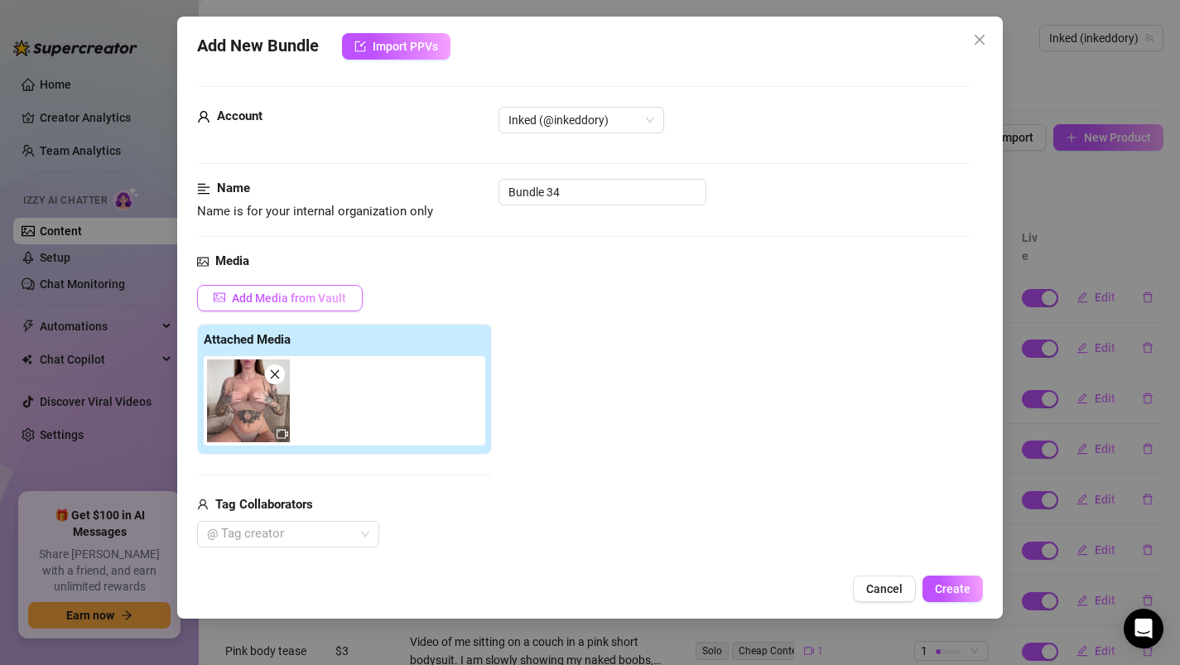
click at [282, 297] on span "Add Media from Vault" at bounding box center [289, 297] width 114 height 13
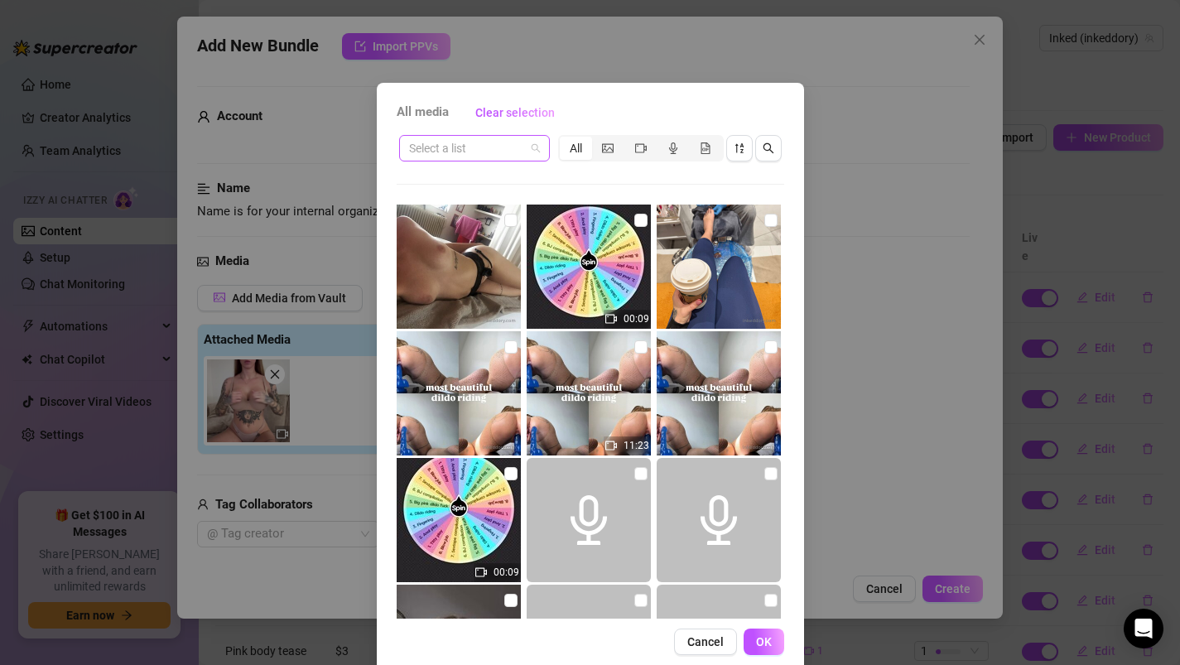
click at [456, 151] on input "search" at bounding box center [467, 148] width 116 height 25
click at [460, 189] on div "Messages" at bounding box center [474, 181] width 124 height 18
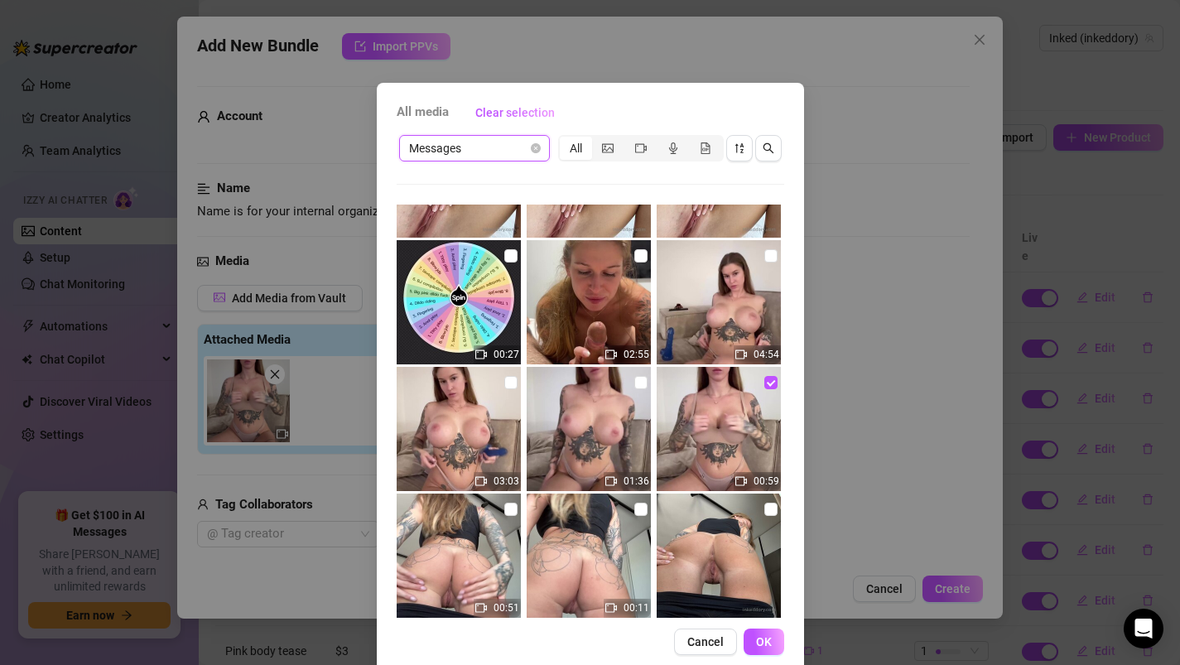
scroll to position [5154, 0]
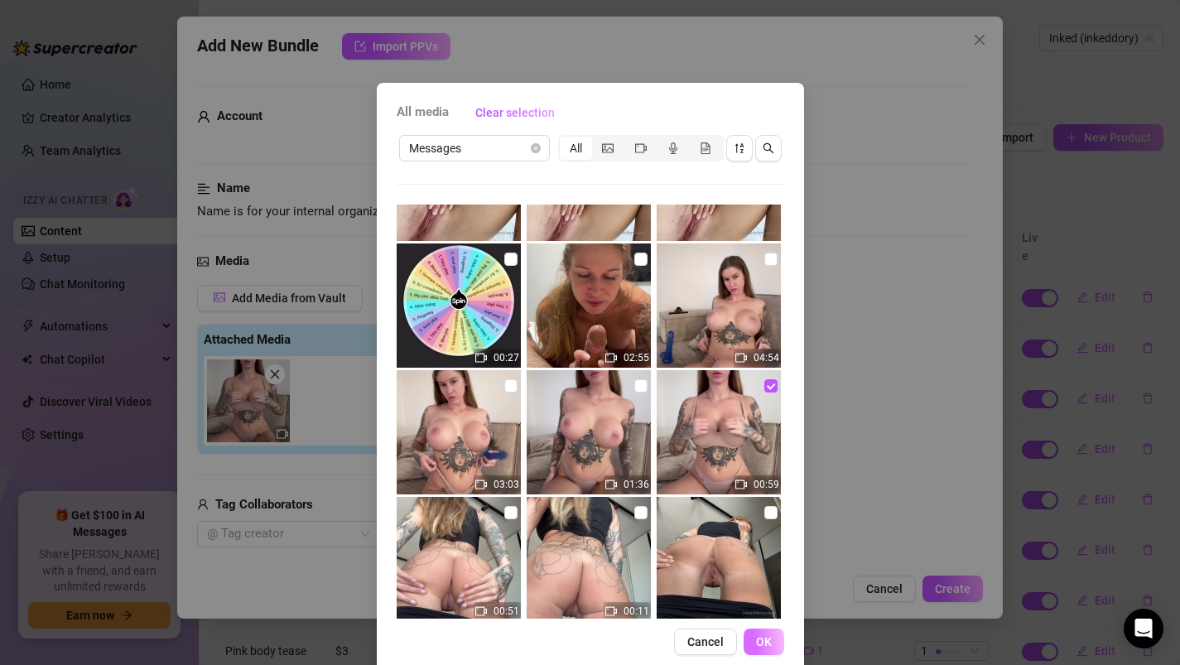
click at [775, 635] on button "OK" at bounding box center [763, 641] width 41 height 26
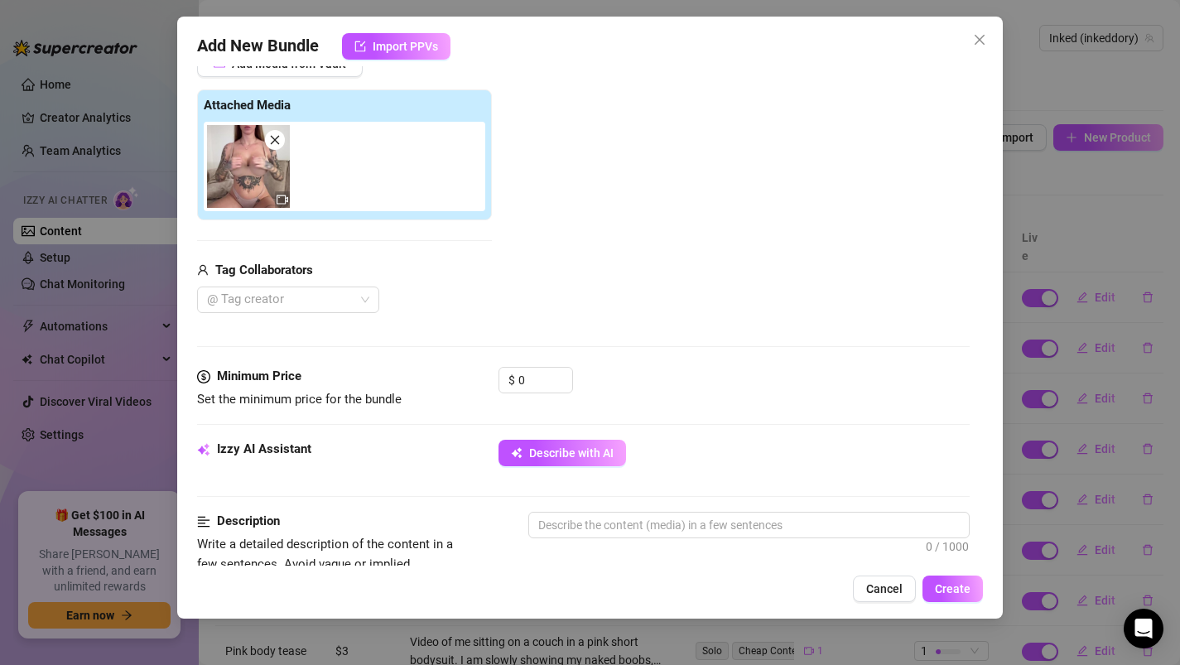
scroll to position [235, 0]
click at [540, 369] on input "0" at bounding box center [545, 379] width 54 height 25
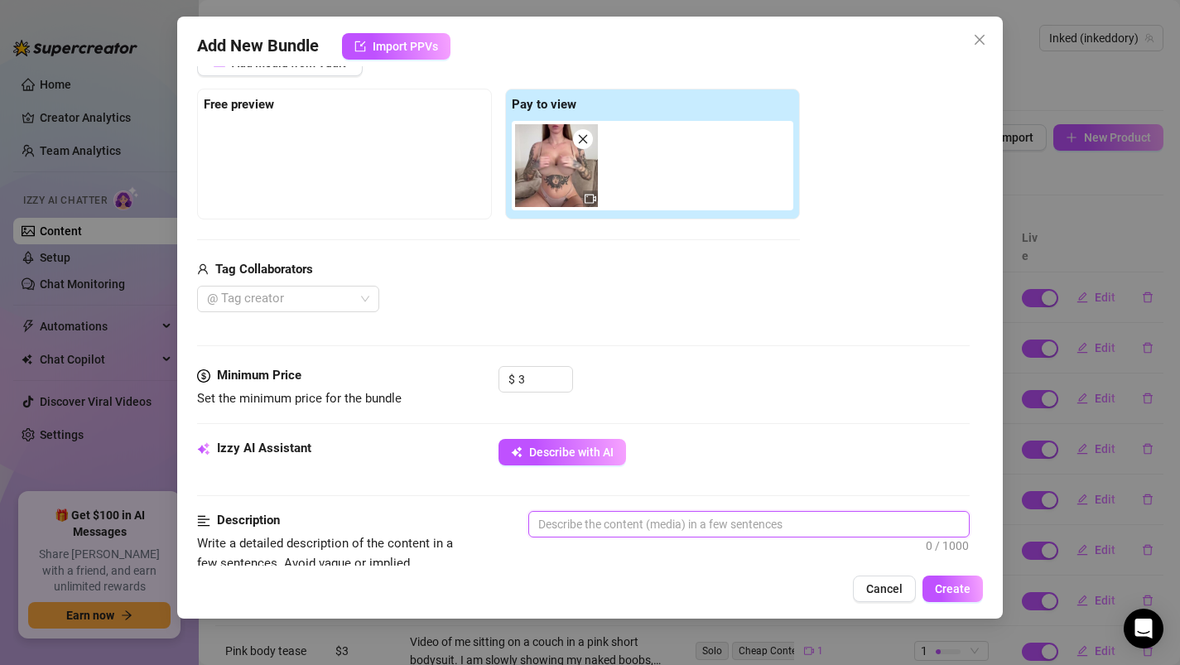
click at [631, 526] on textarea at bounding box center [749, 524] width 440 height 25
paste textarea "still in your undies, play with your boobs a bit and undress your bra in the vi…"
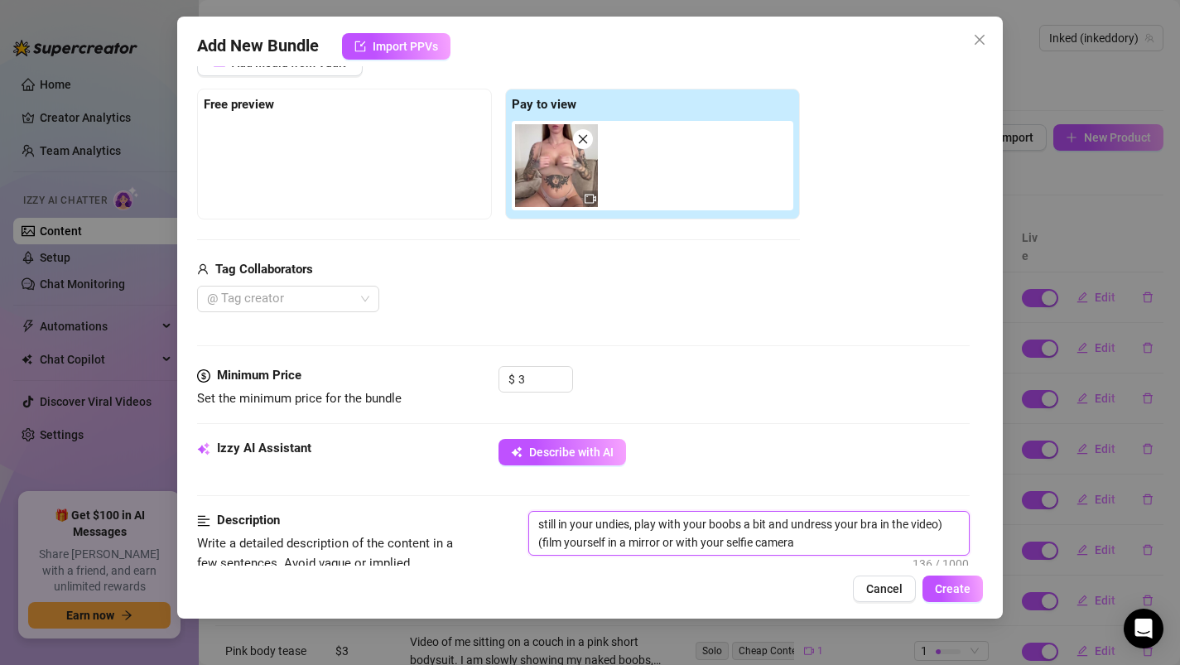
scroll to position [0, 0]
click at [537, 522] on textarea "still in your undies, play with your boobs a bit and undress your bra in the vi…" at bounding box center [749, 533] width 440 height 43
click at [653, 523] on textarea "I amstill in your undies, play with your boobs a bit and undress your bra in th…" at bounding box center [749, 533] width 440 height 43
click at [701, 524] on textarea "I amstill in your undies and bra, play with your boobs a bit and undress your b…" at bounding box center [749, 533] width 440 height 43
click at [767, 520] on textarea "I amstill in your undies and bra, I started play with your boobs a bit and undr…" at bounding box center [749, 533] width 440 height 43
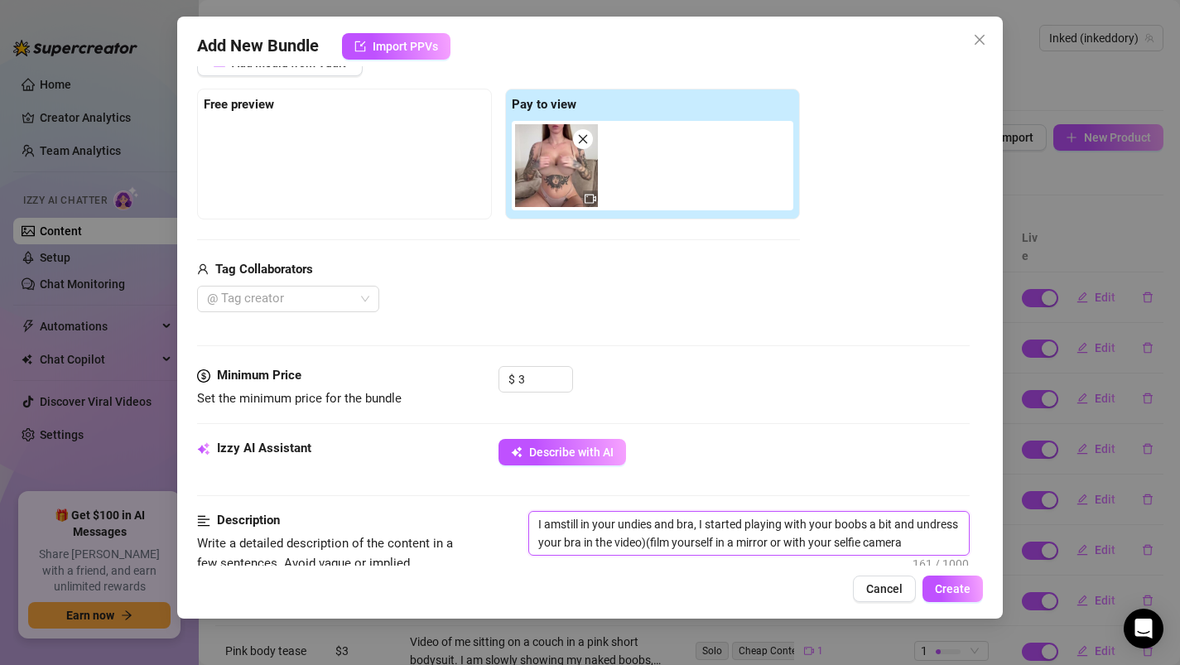
click at [829, 523] on textarea "I amstill in your undies and bra, I started playing with your boobs a bit and u…" at bounding box center [749, 533] width 440 height 43
click at [911, 525] on textarea "I amstill in your undies and bra, I started playing with my boobs a bit and und…" at bounding box center [749, 533] width 440 height 43
drag, startPoint x: 605, startPoint y: 545, endPoint x: 584, endPoint y: 542, distance: 21.7
click at [584, 542] on textarea "I amstill in your undies and bra, I started playing with my boobs a bit and I t…" at bounding box center [749, 533] width 440 height 43
click at [680, 541] on textarea "I amstill in your undies and bra, I started playing with my boobs a bit and I t…" at bounding box center [749, 533] width 440 height 43
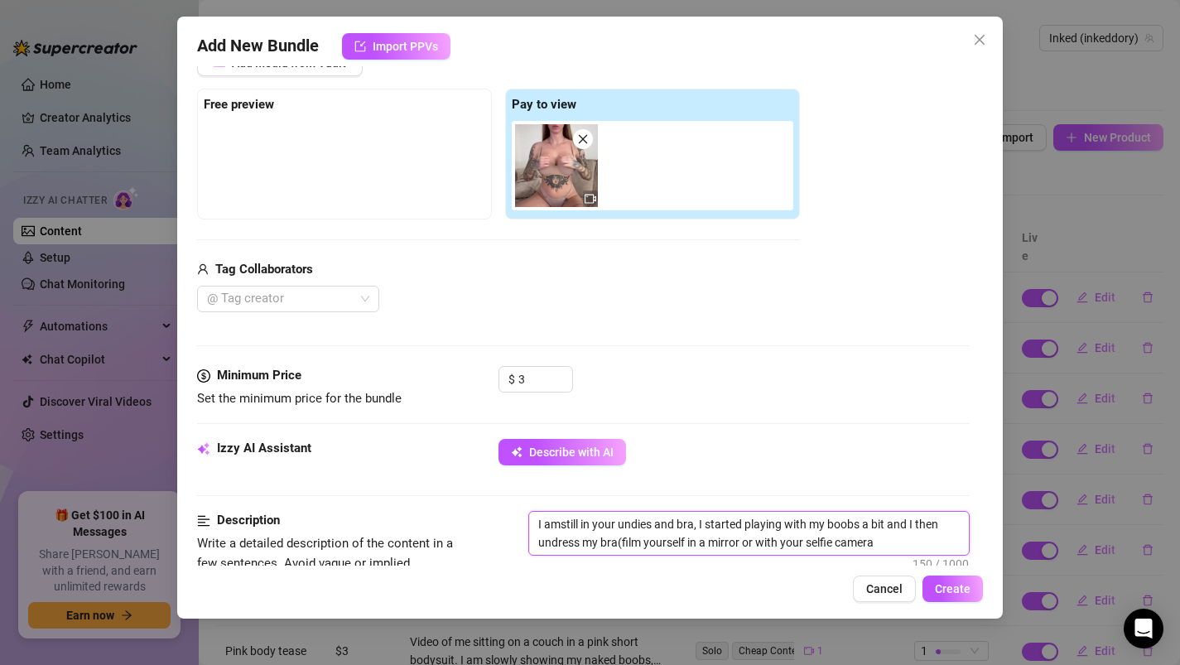
click at [887, 549] on textarea "I amstill in your undies and bra, I started playing with my boobs a bit and I t…" at bounding box center [749, 533] width 440 height 43
drag, startPoint x: 892, startPoint y: 546, endPoint x: 618, endPoint y: 541, distance: 273.2
click at [618, 541] on textarea "I amstill in your undies and bra, I started playing with my boobs a bit and I t…" at bounding box center [749, 533] width 440 height 43
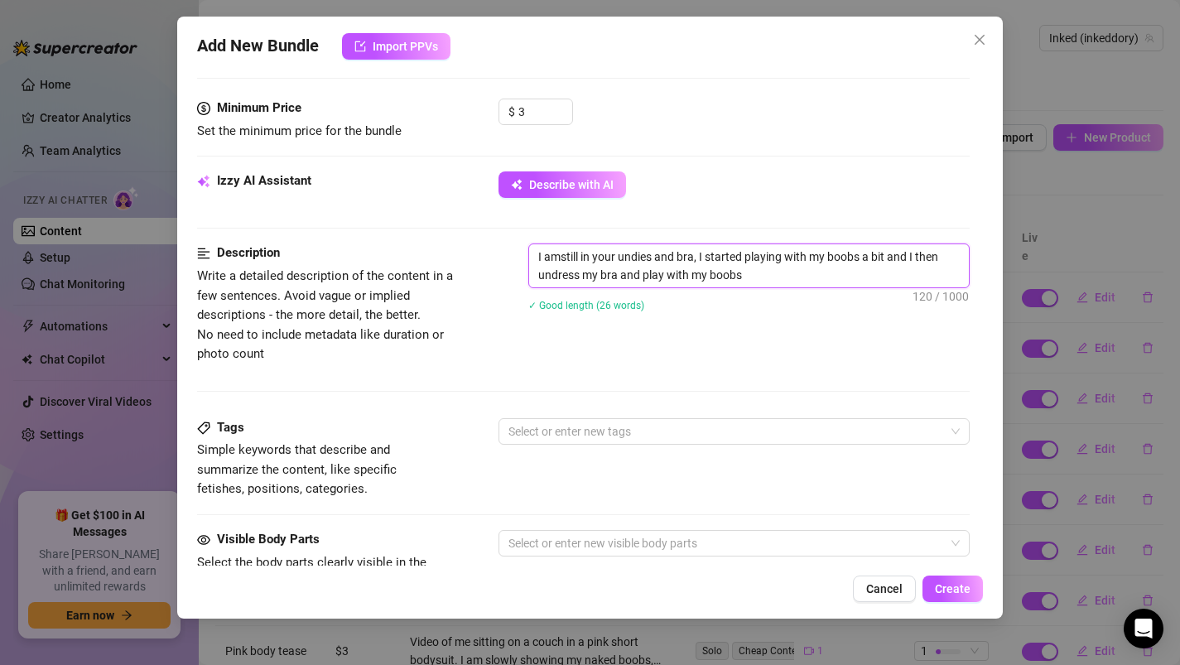
scroll to position [516, 0]
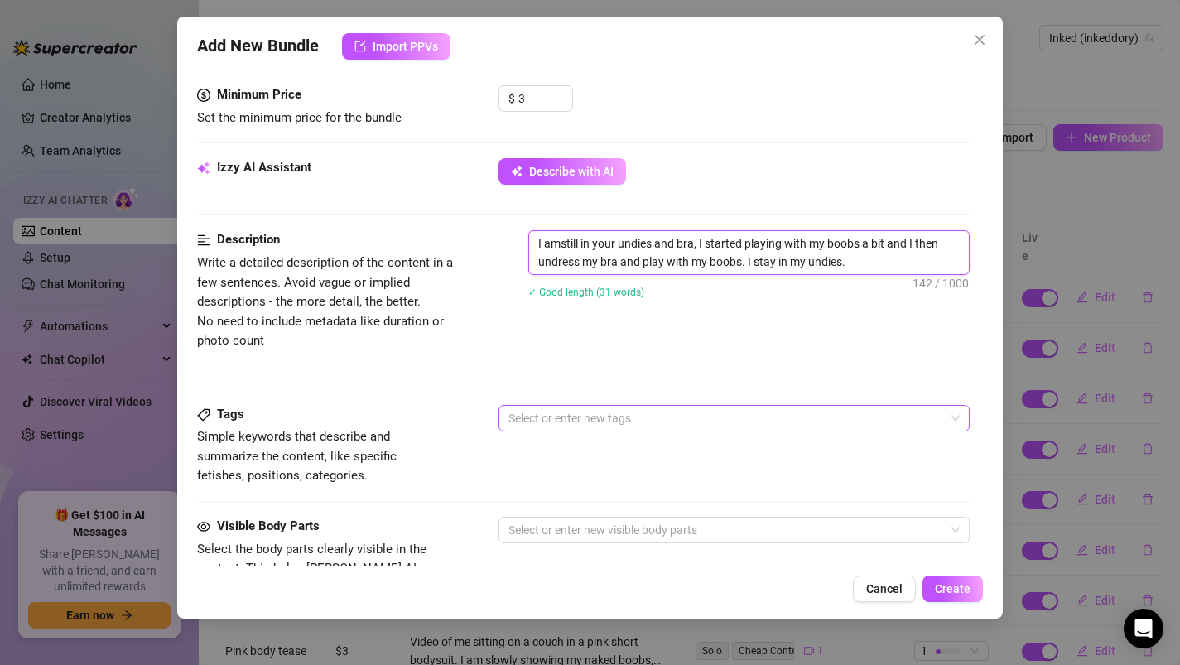
click at [549, 423] on div at bounding box center [726, 417] width 448 height 23
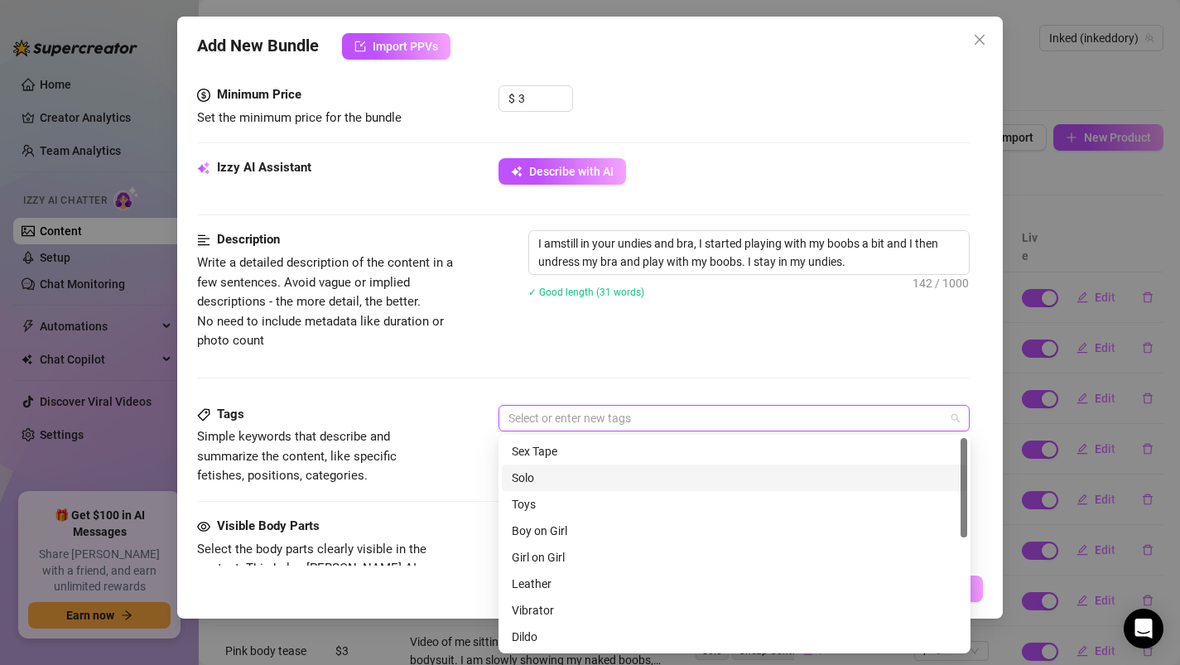
click at [553, 476] on div "Solo" at bounding box center [734, 478] width 445 height 18
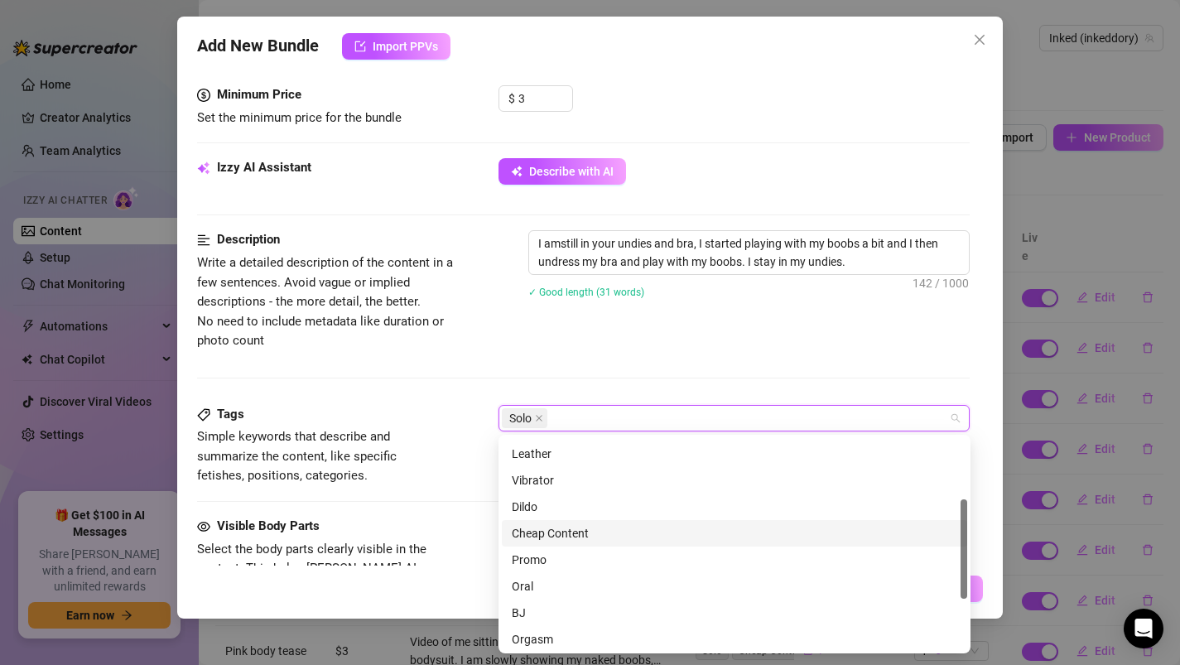
click at [553, 536] on div "Cheap Content" at bounding box center [734, 533] width 445 height 18
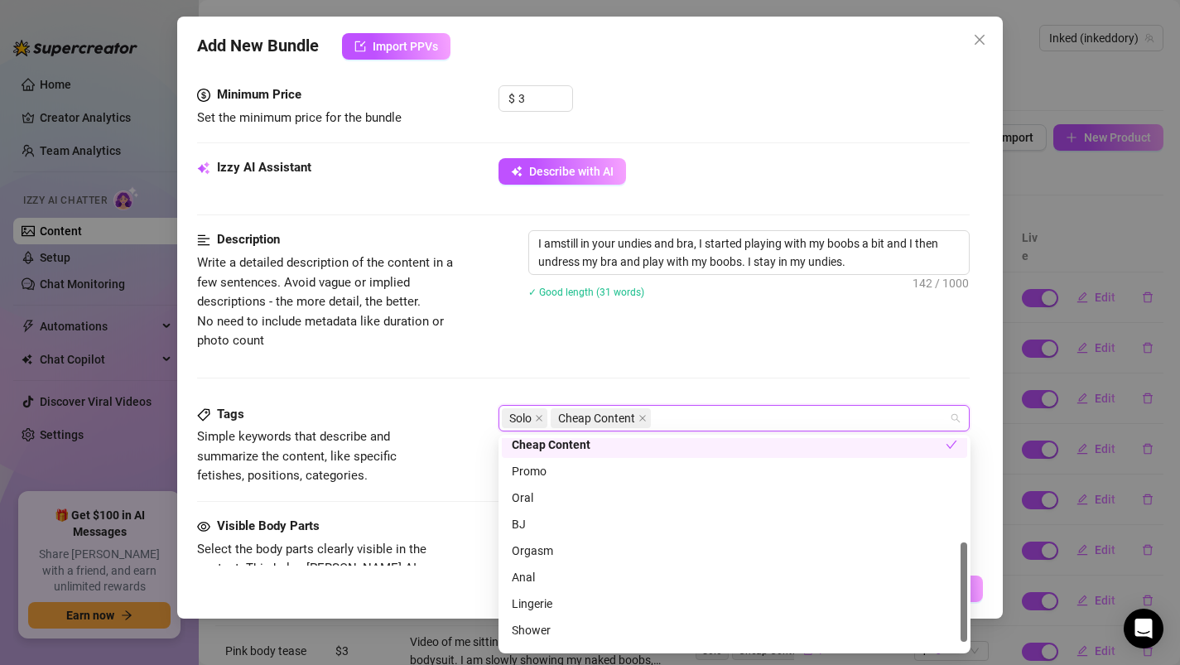
scroll to position [238, 0]
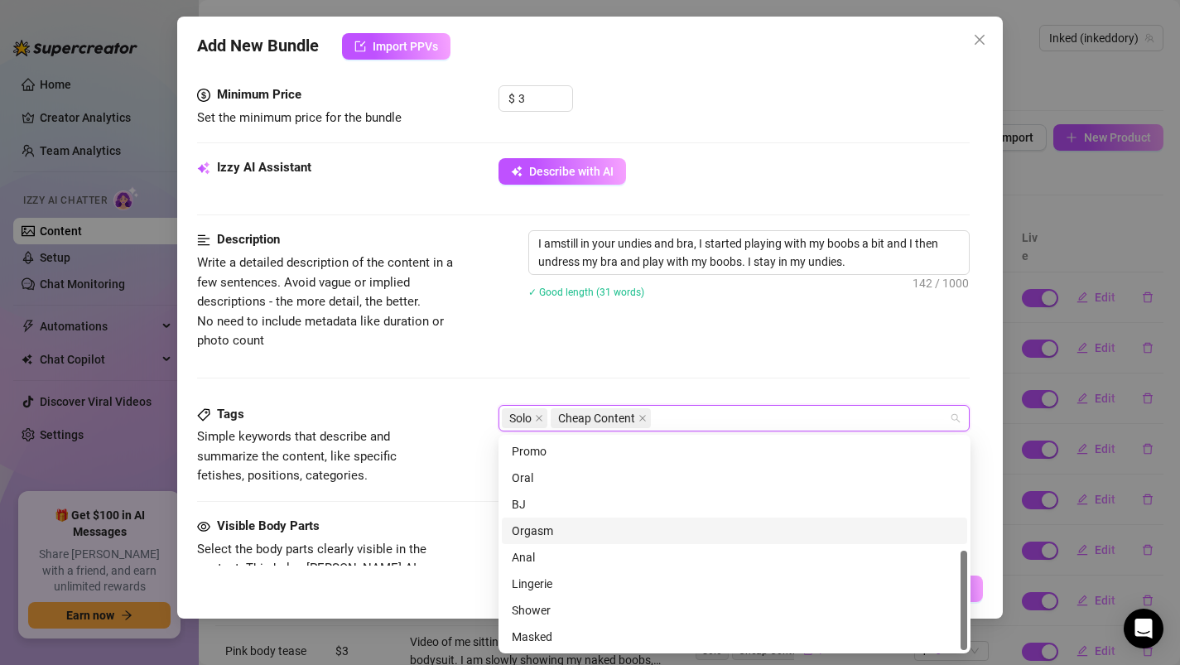
click at [478, 531] on div "Visible Body Parts Select the body parts clearly visible in the content. This h…" at bounding box center [583, 567] width 773 height 101
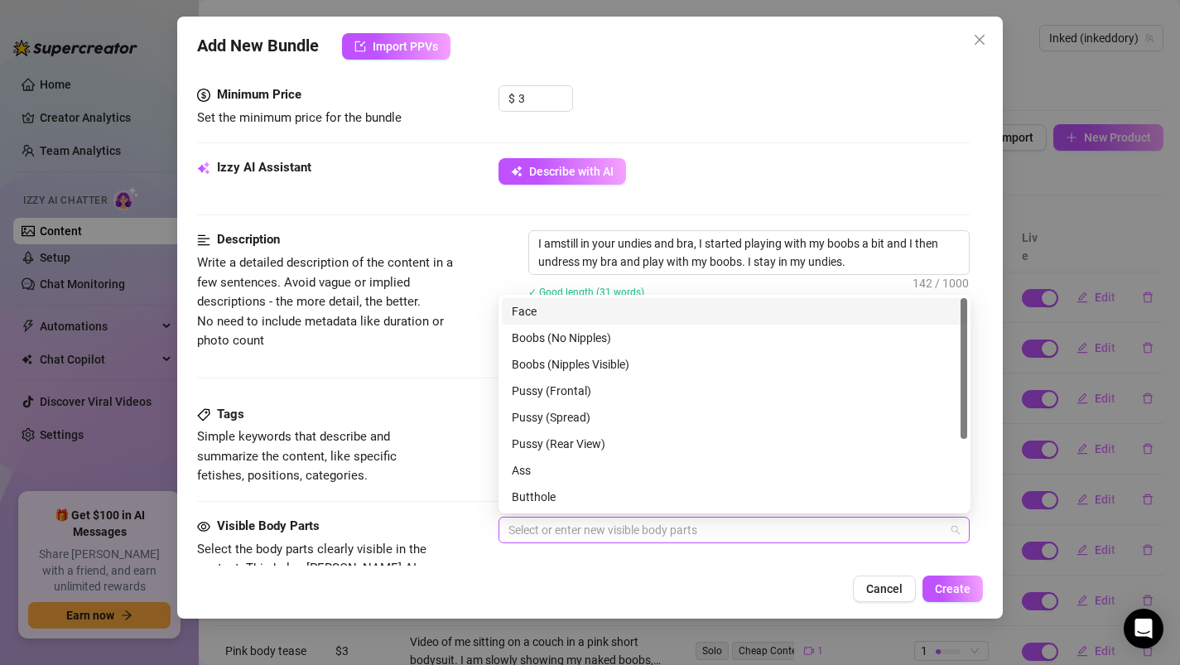
click at [520, 539] on div at bounding box center [726, 529] width 448 height 23
click at [546, 314] on div "Face" at bounding box center [734, 311] width 445 height 18
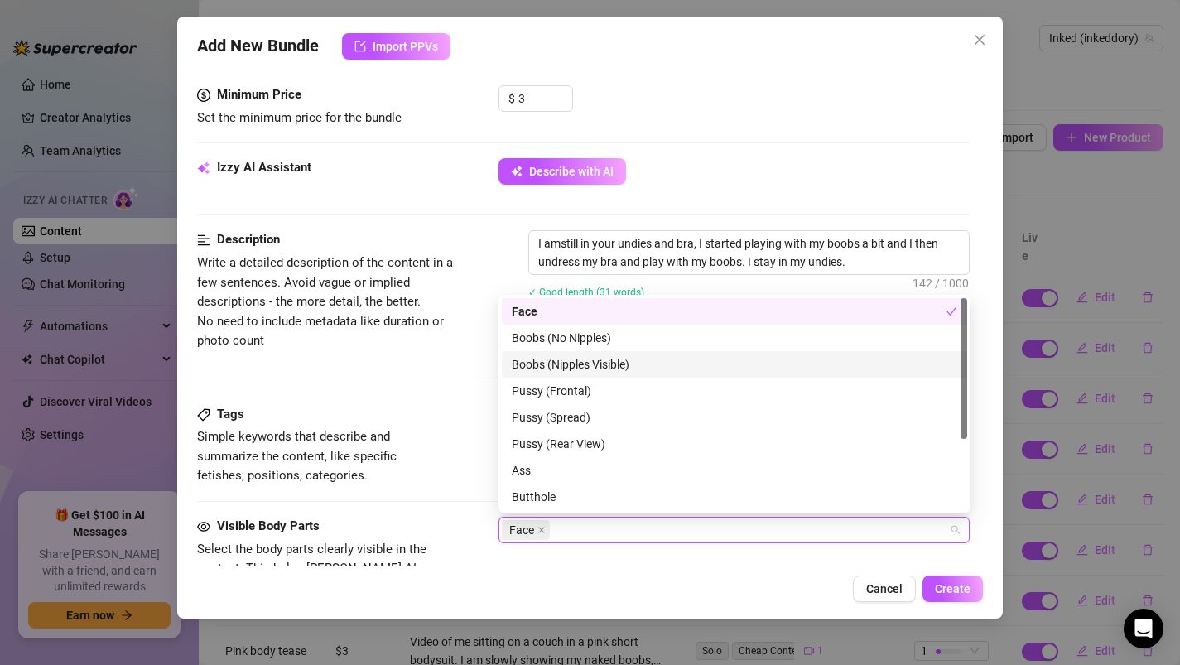
click at [558, 363] on div "Boobs (Nipples Visible)" at bounding box center [734, 364] width 445 height 18
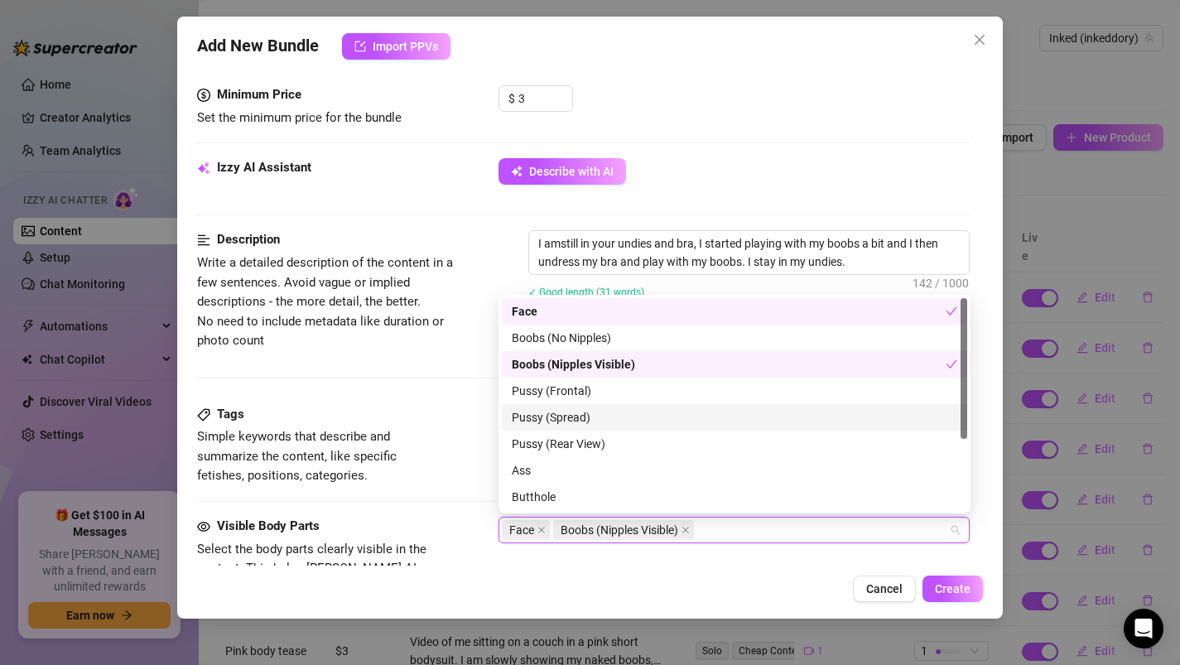
scroll to position [106, 0]
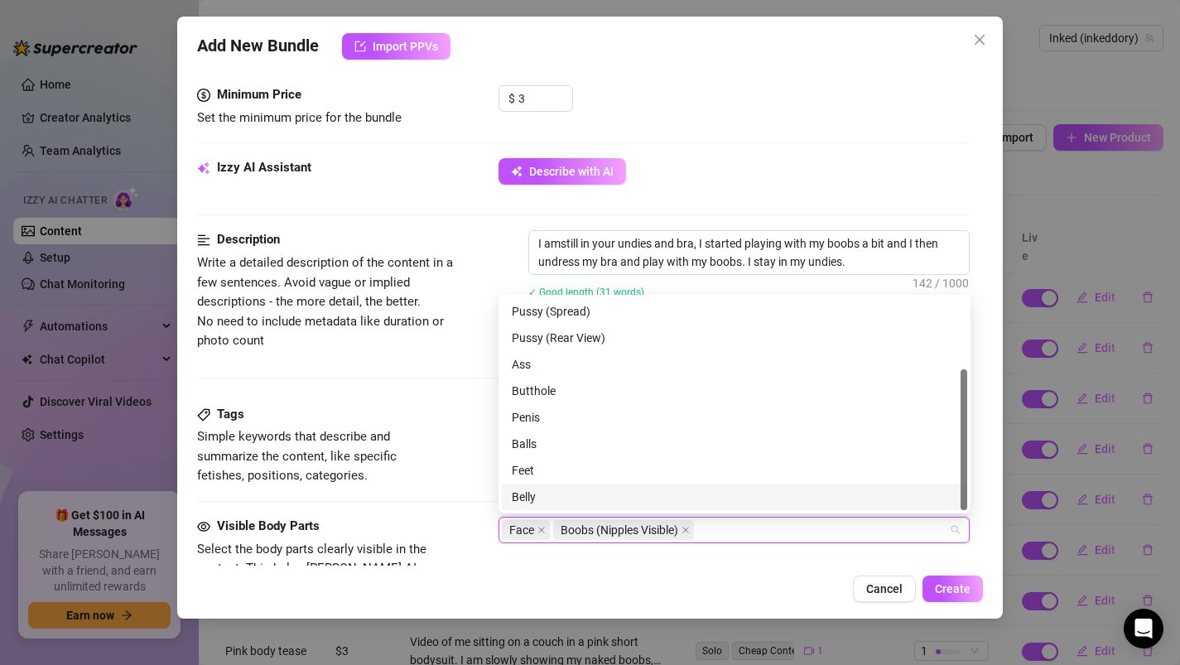
click at [469, 549] on div "Visible Body Parts Select the body parts clearly visible in the content. This h…" at bounding box center [583, 567] width 773 height 101
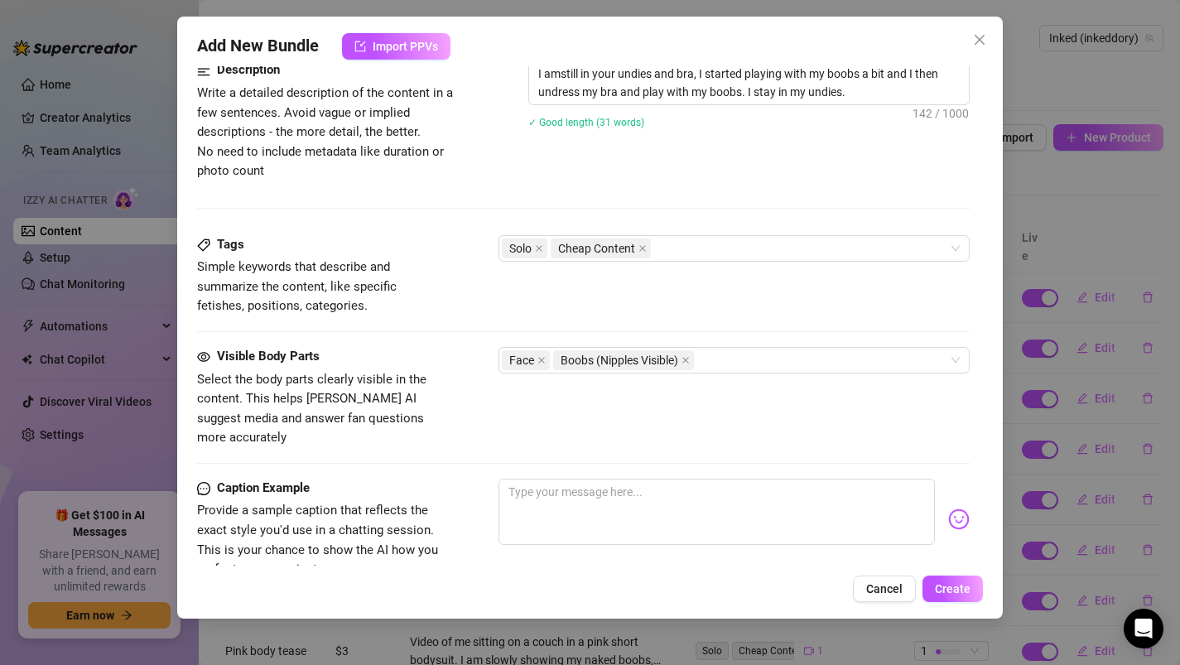
scroll to position [915, 0]
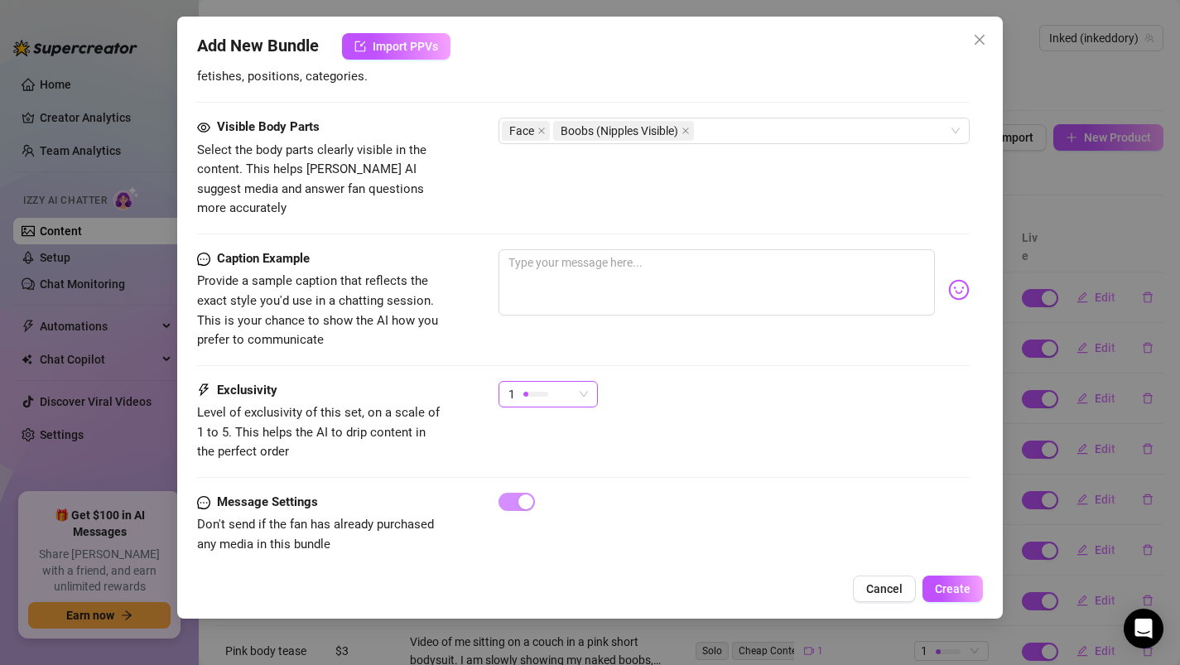
click at [540, 386] on div at bounding box center [535, 394] width 25 height 16
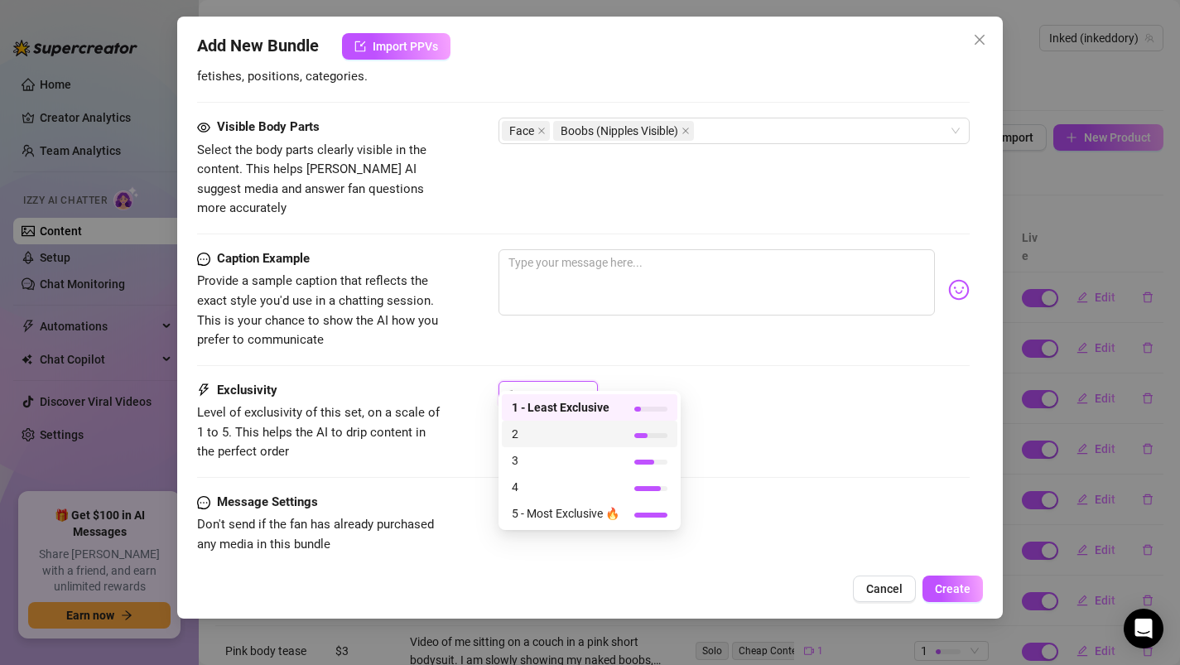
click at [538, 434] on span "2" at bounding box center [566, 434] width 108 height 18
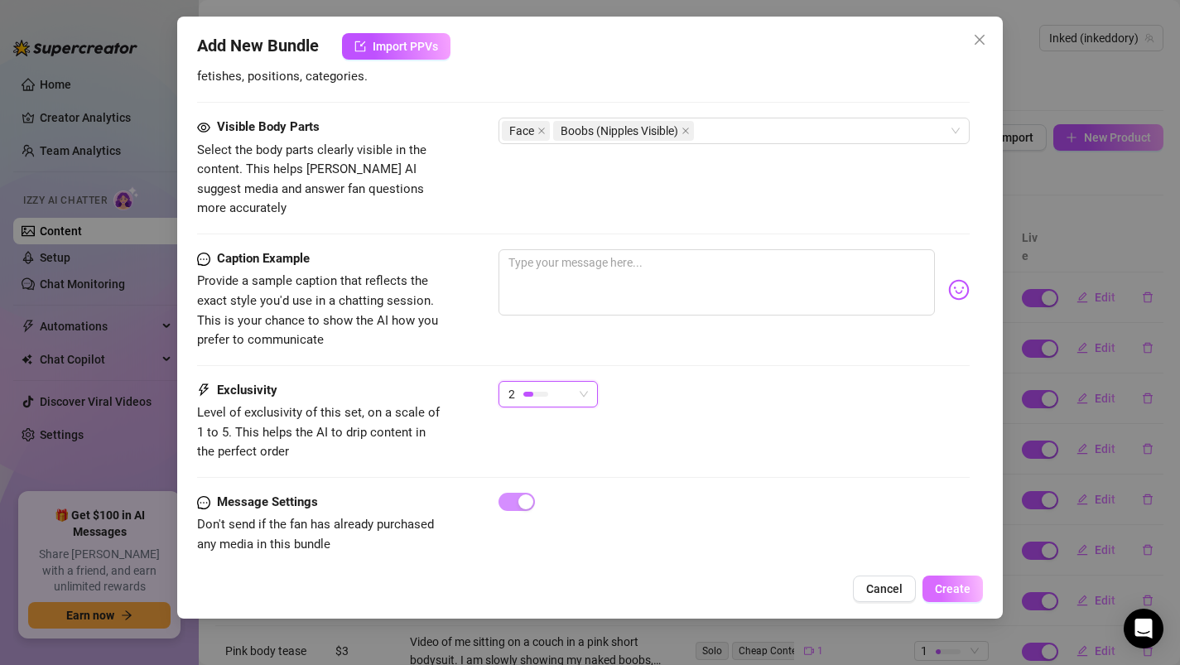
click at [963, 580] on button "Create" at bounding box center [952, 588] width 60 height 26
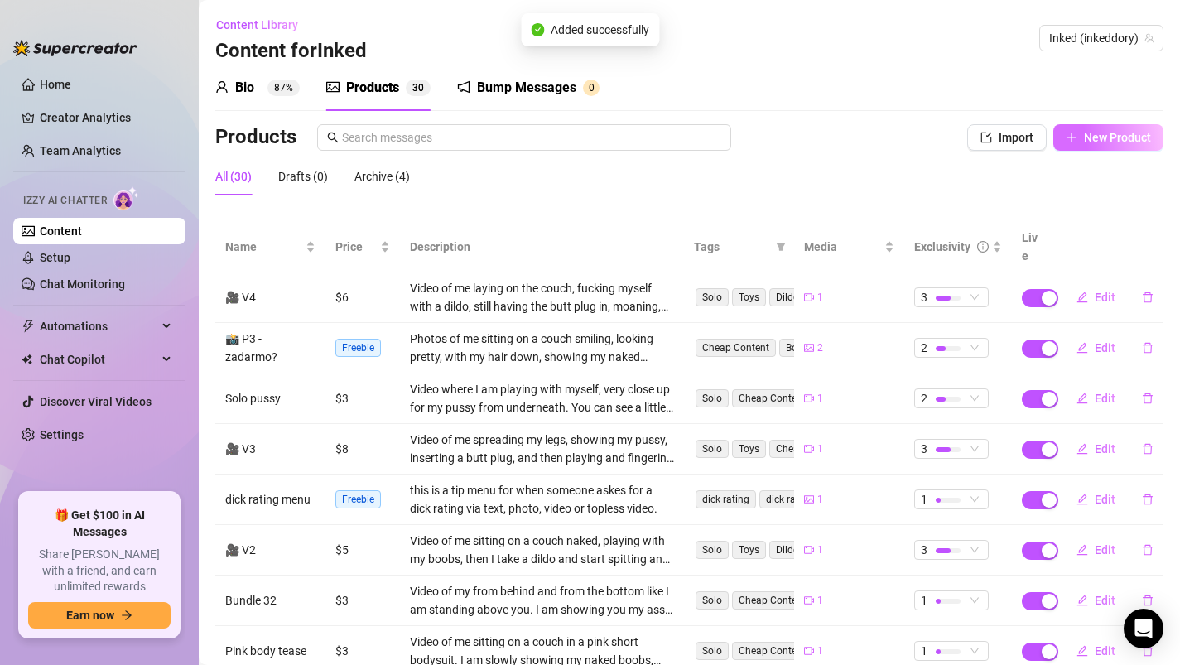
click at [1100, 125] on button "New Product" at bounding box center [1108, 137] width 110 height 26
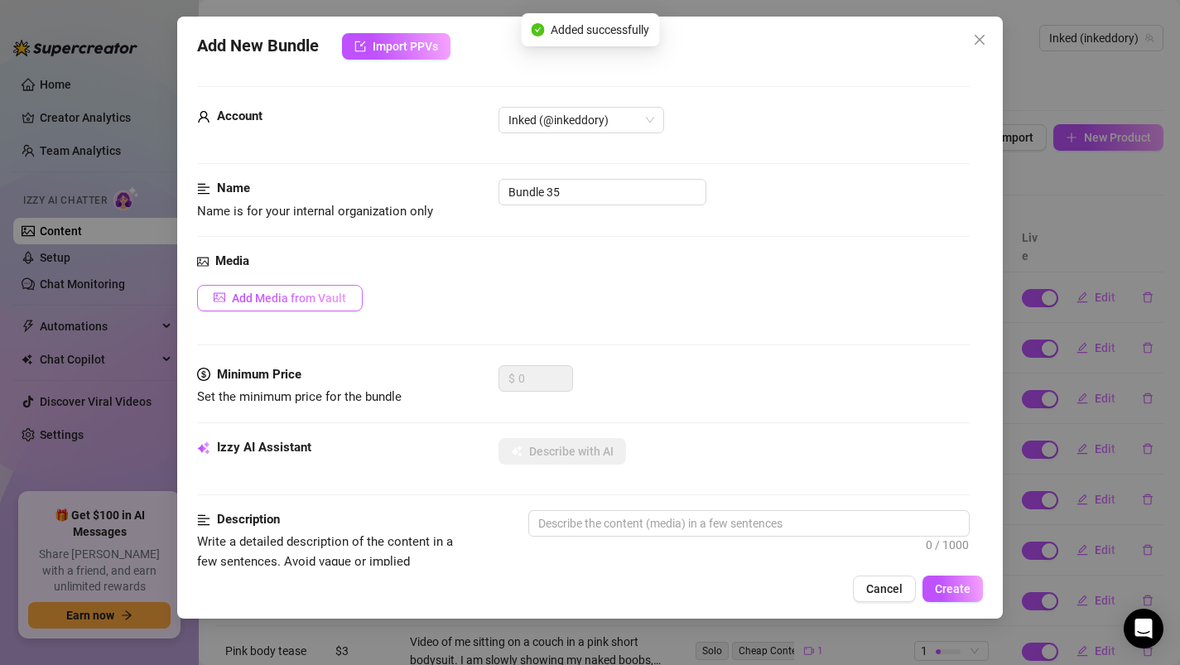
click at [272, 292] on span "Add Media from Vault" at bounding box center [289, 297] width 114 height 13
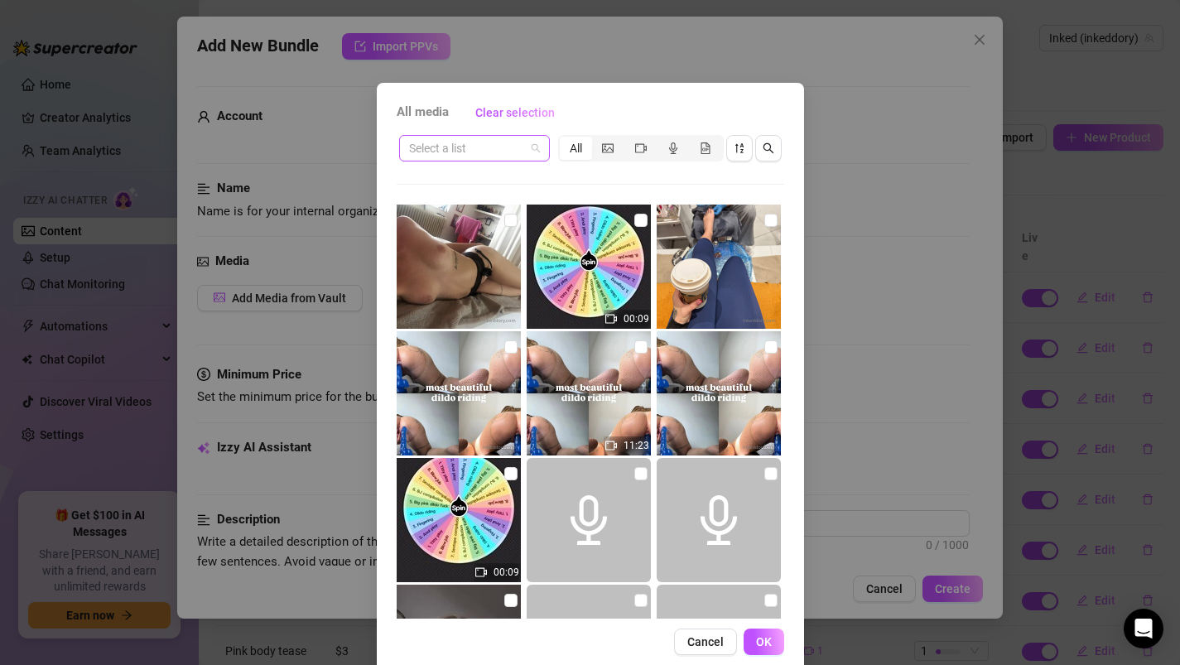
click at [431, 142] on input "search" at bounding box center [467, 148] width 116 height 25
click at [440, 171] on div "Messages" at bounding box center [474, 181] width 144 height 26
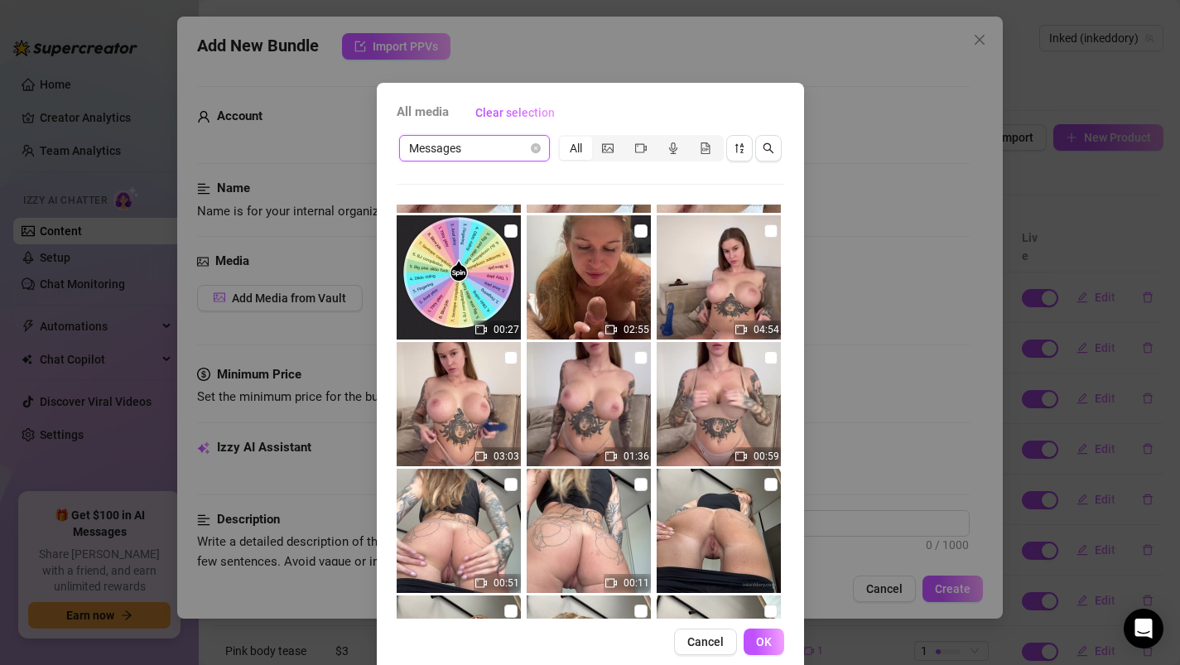
scroll to position [5183, 0]
click at [640, 361] on input "checkbox" at bounding box center [640, 356] width 13 height 13
click at [759, 651] on button "OK" at bounding box center [763, 641] width 41 height 26
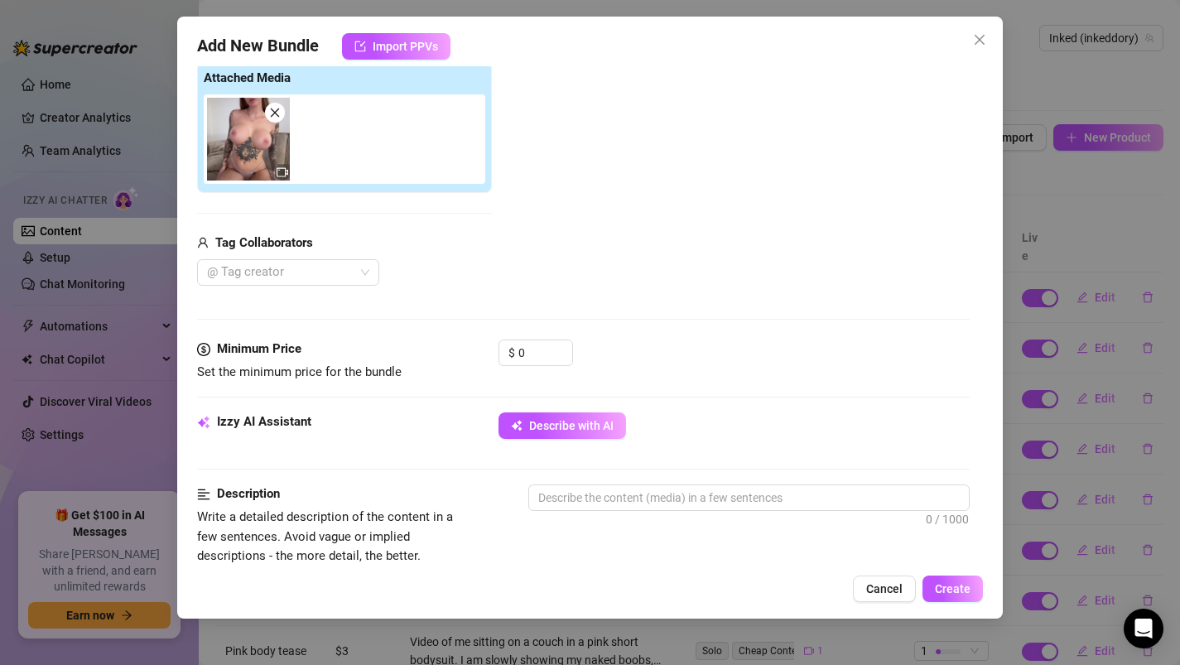
scroll to position [267, 0]
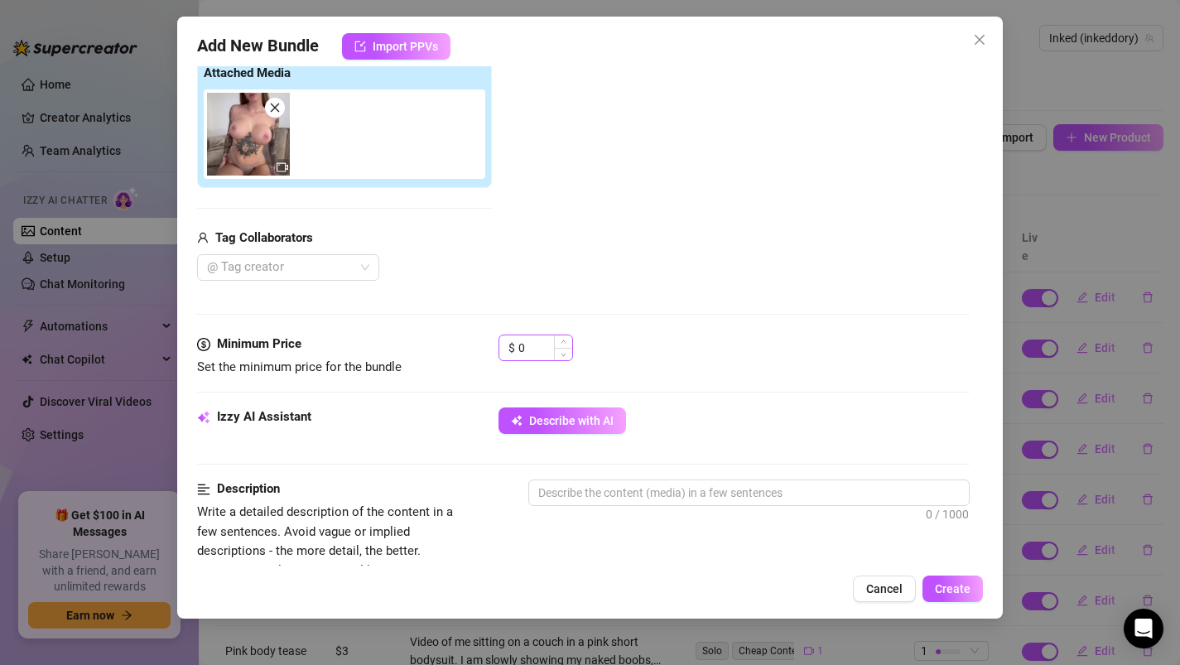
click at [531, 360] on div "$ 0" at bounding box center [535, 347] width 75 height 26
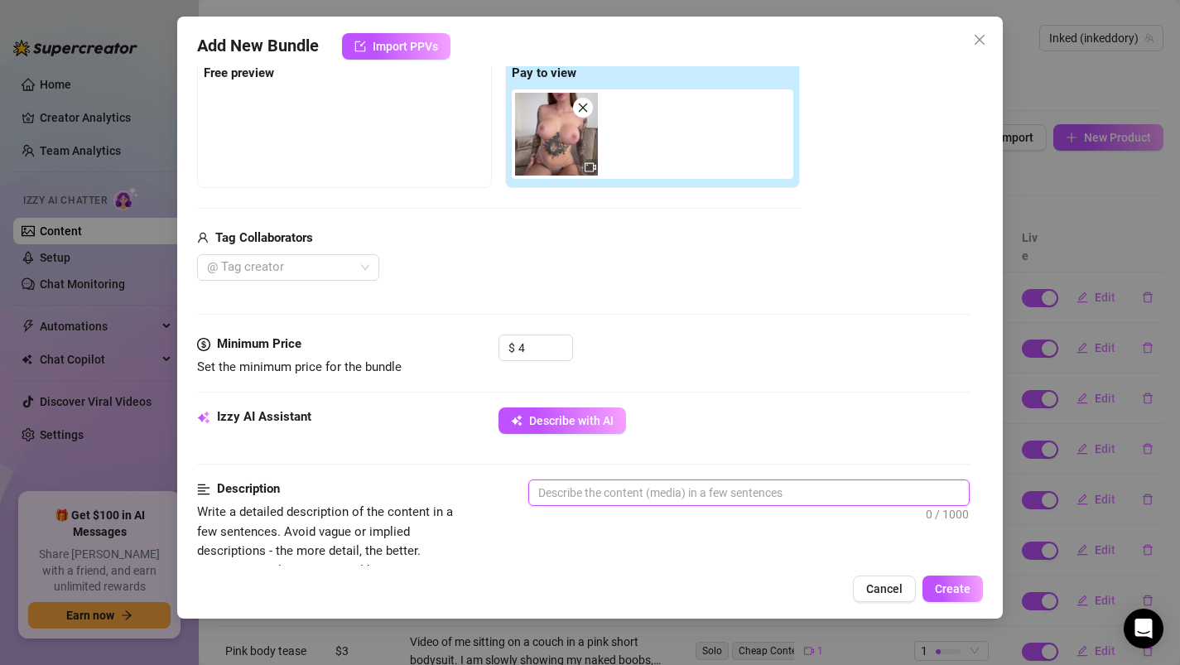
click at [628, 489] on textarea at bounding box center [749, 492] width 440 height 25
paste textarea "play with yourself on top of you panty, later move it to the side and then star…"
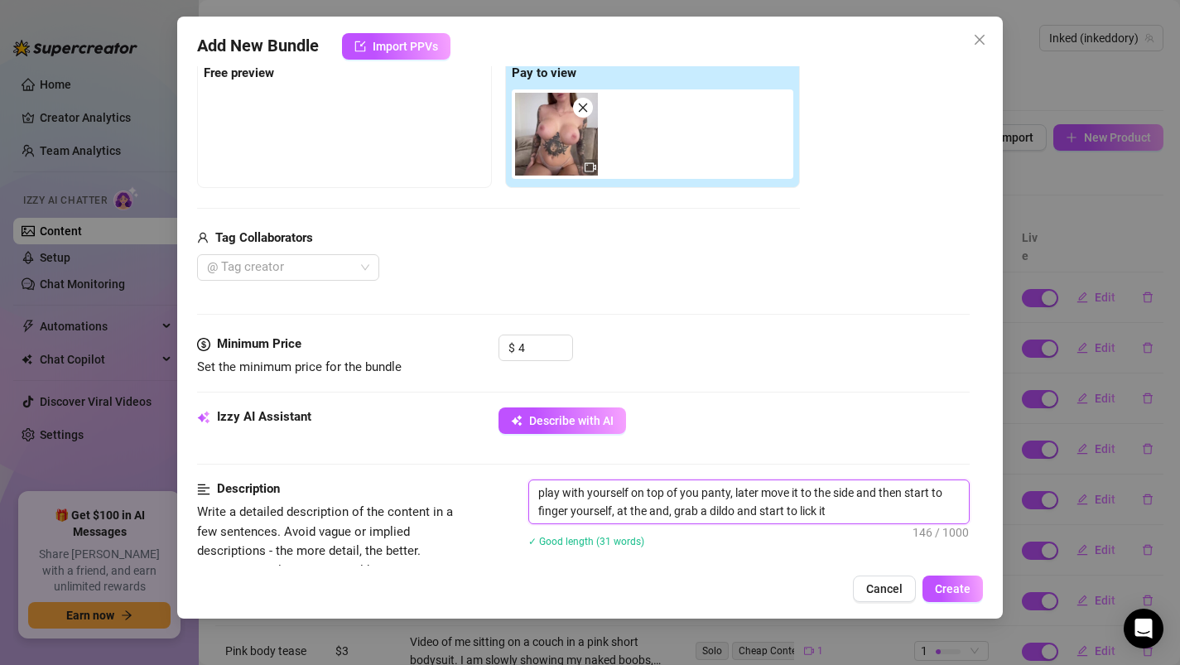
scroll to position [0, 0]
click at [539, 493] on textarea "play with yourself on top of you panty, later move it to the side and then star…" at bounding box center [749, 501] width 440 height 43
click at [612, 493] on textarea "I play with yourself on top of you panty, later move it to the side and then st…" at bounding box center [749, 501] width 440 height 43
click at [700, 494] on textarea "I play with myself on top of you panty, later move it to the side and then star…" at bounding box center [749, 501] width 440 height 43
click at [724, 492] on textarea "I play with myself on top of my panty, later move it to the side and then start…" at bounding box center [749, 501] width 440 height 43
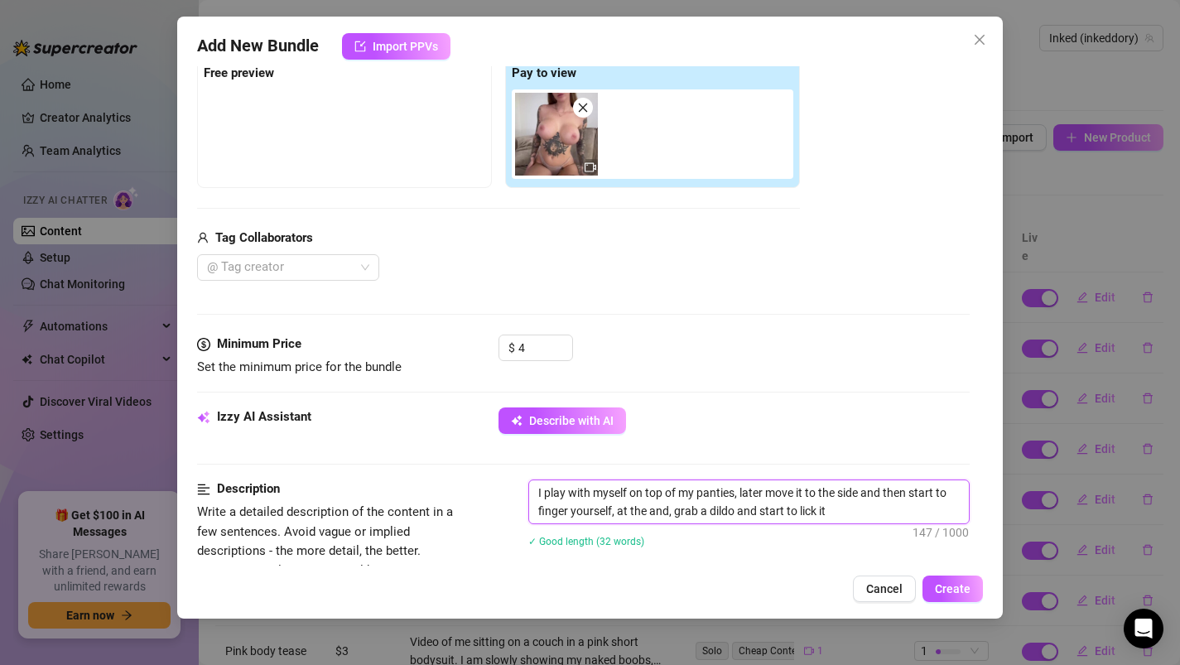
click at [535, 487] on textarea "I play with myself on top of my panties, later move it to the side and then sta…" at bounding box center [749, 501] width 440 height 43
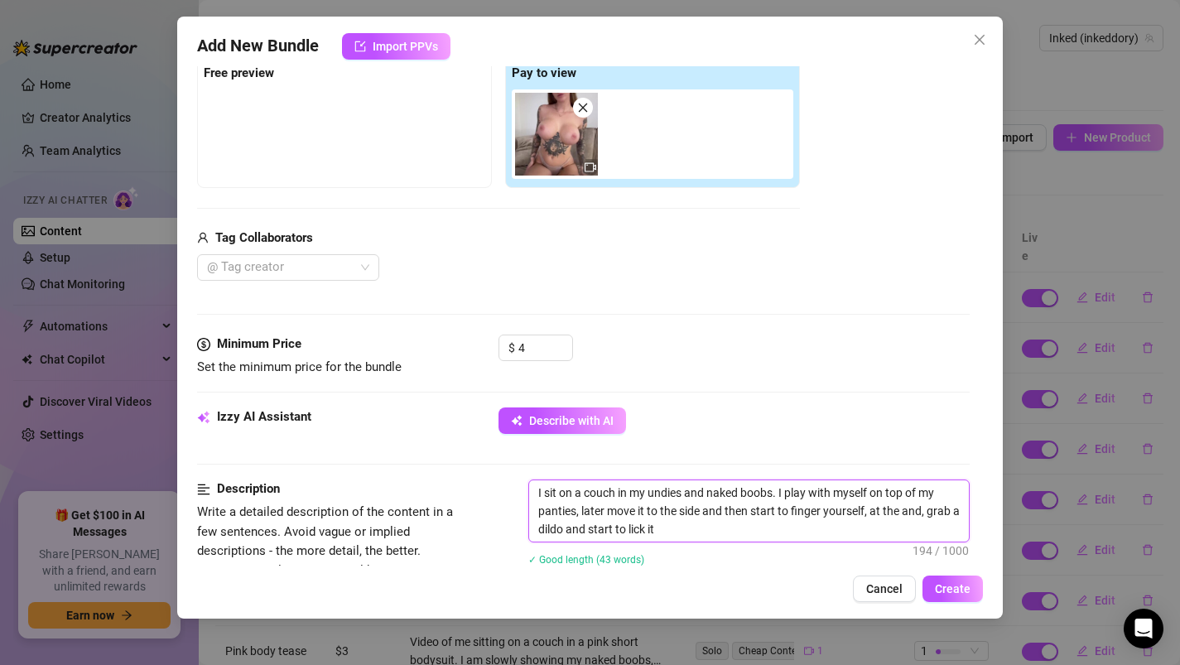
click at [849, 511] on textarea "I sit on a couch in my undies and naked boobs. I play with myself on top of my …" at bounding box center [749, 510] width 440 height 61
click at [899, 511] on textarea "I sit on a couch in my undies and naked boobs. I play with myself on top of my …" at bounding box center [749, 510] width 440 height 61
click at [682, 531] on textarea "I sit on a couch in my undies and naked boobs. I play with myself on top of my …" at bounding box center [749, 510] width 440 height 61
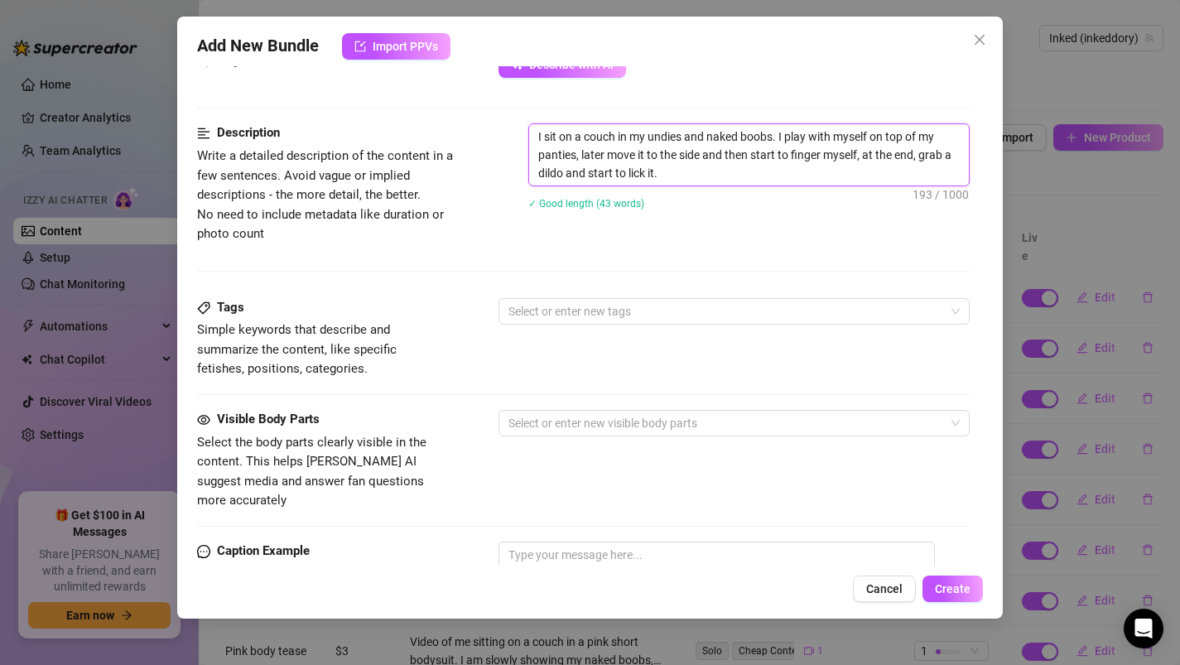
scroll to position [632, 0]
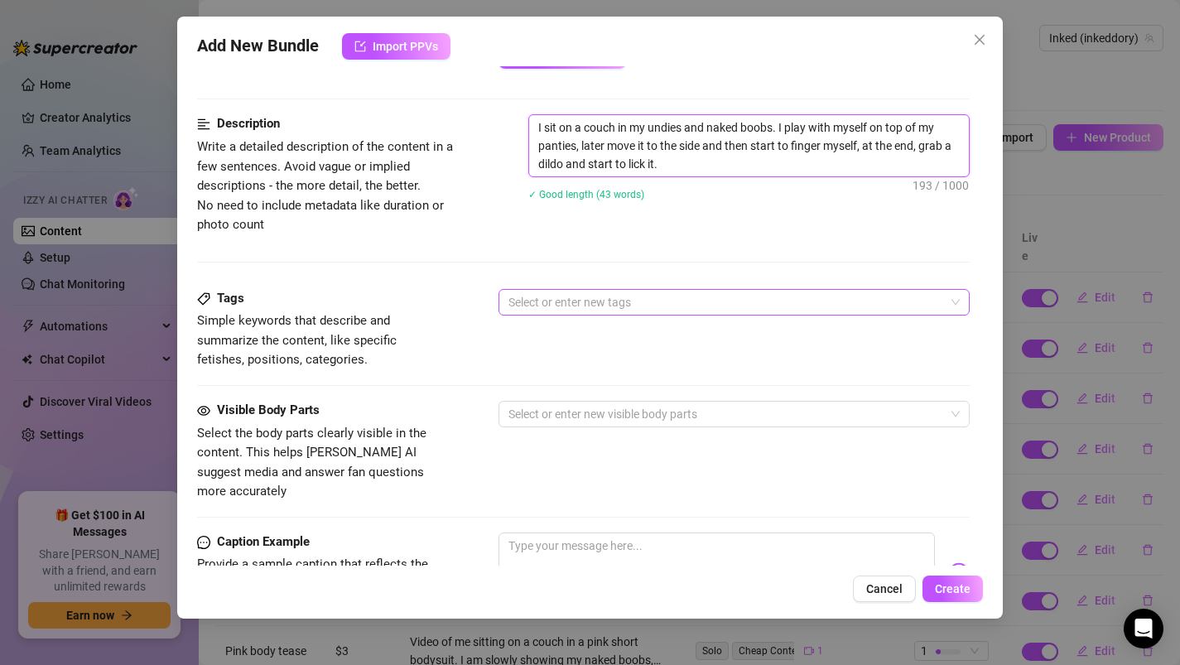
click at [591, 291] on div at bounding box center [726, 302] width 448 height 23
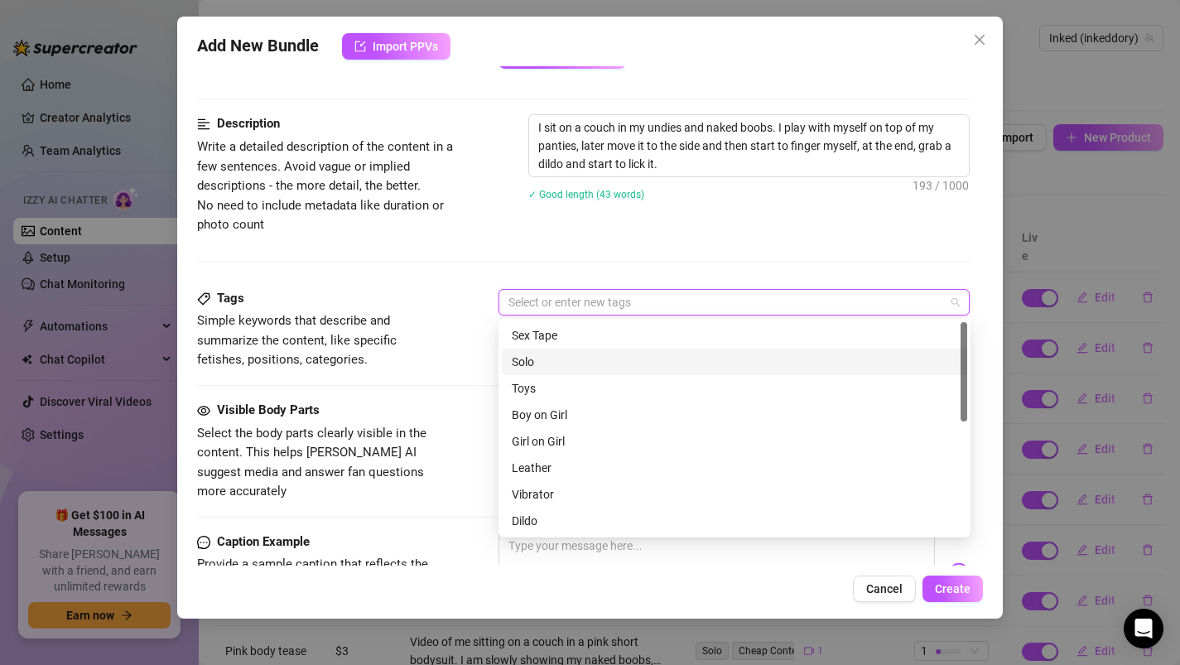
click at [550, 355] on div "Solo" at bounding box center [734, 362] width 445 height 18
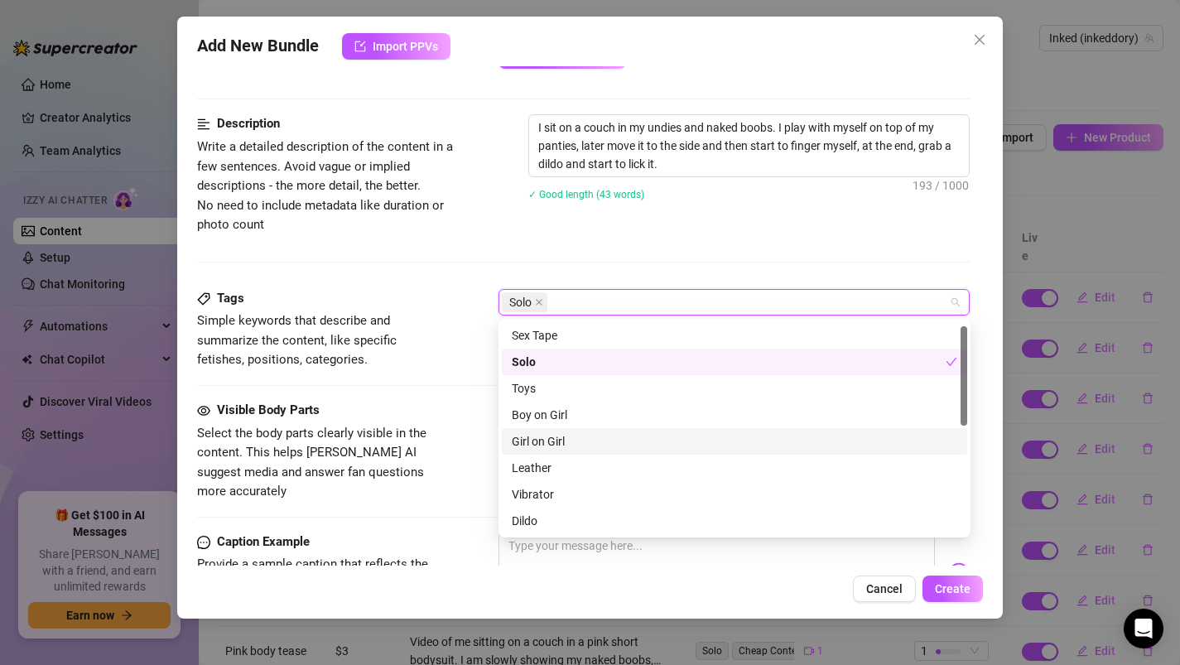
scroll to position [21, 0]
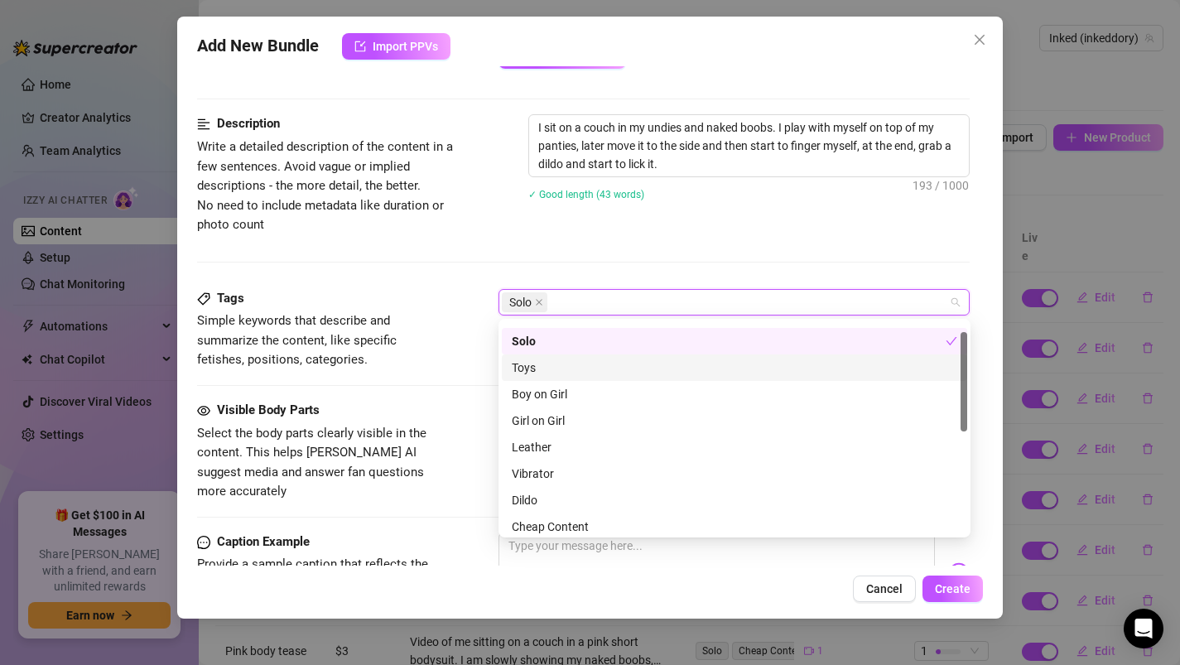
click at [532, 369] on div "Toys" at bounding box center [734, 367] width 445 height 18
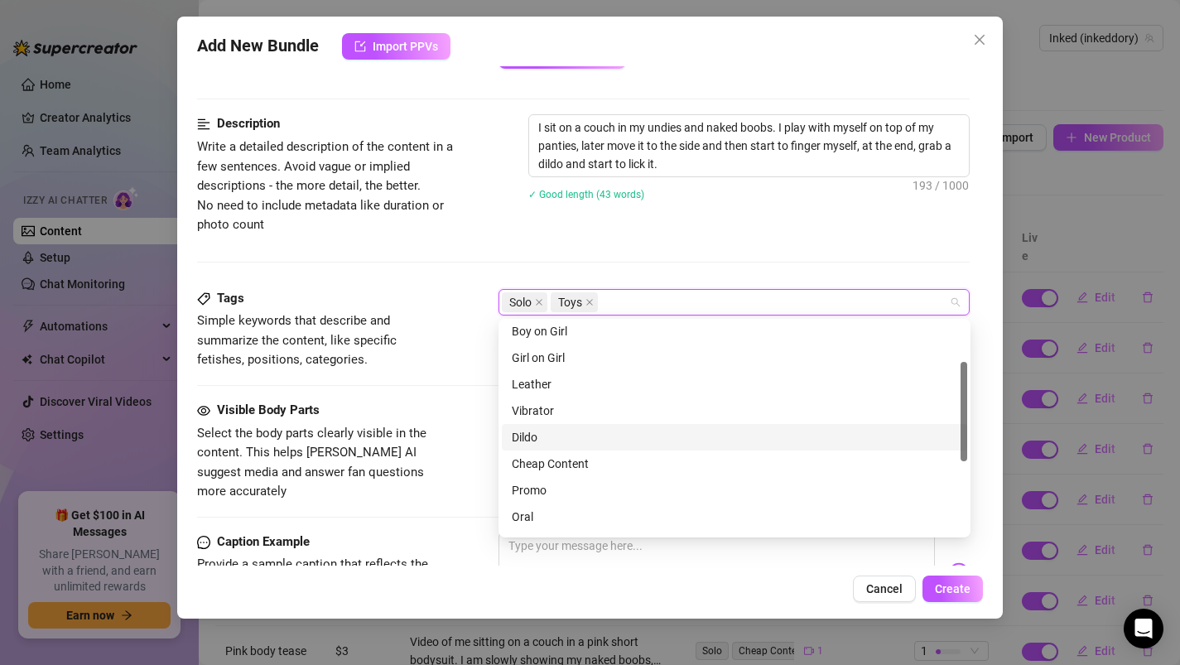
click at [531, 435] on div "Dildo" at bounding box center [734, 437] width 445 height 18
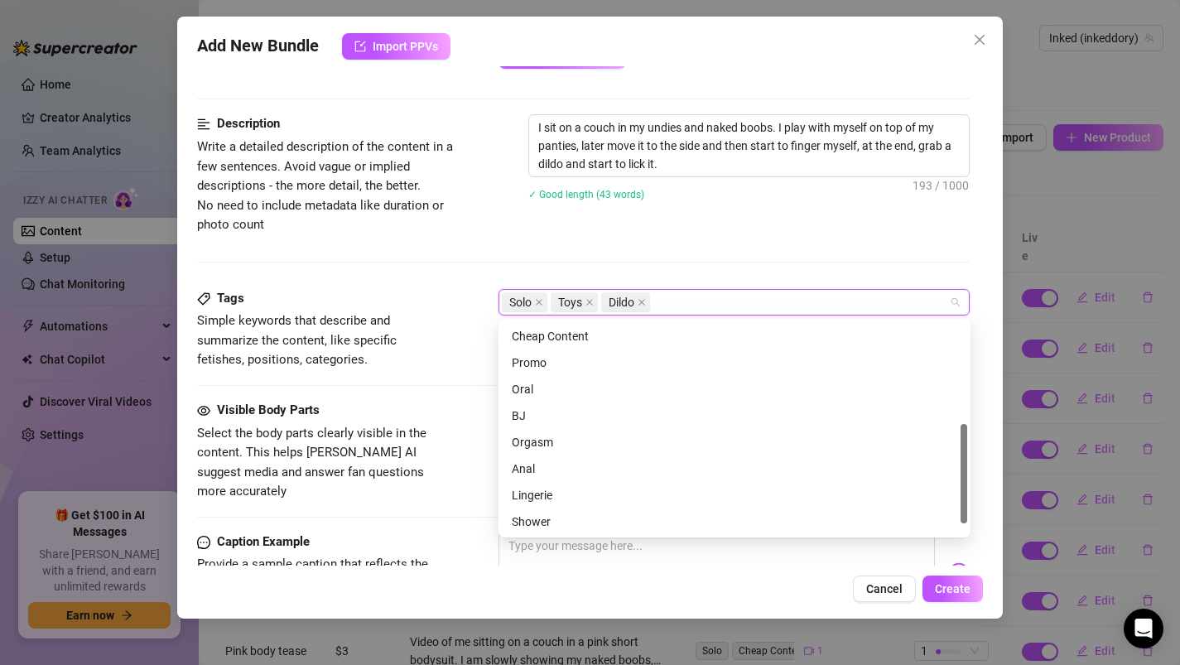
scroll to position [238, 0]
click at [554, 362] on div "Oral" at bounding box center [734, 362] width 445 height 18
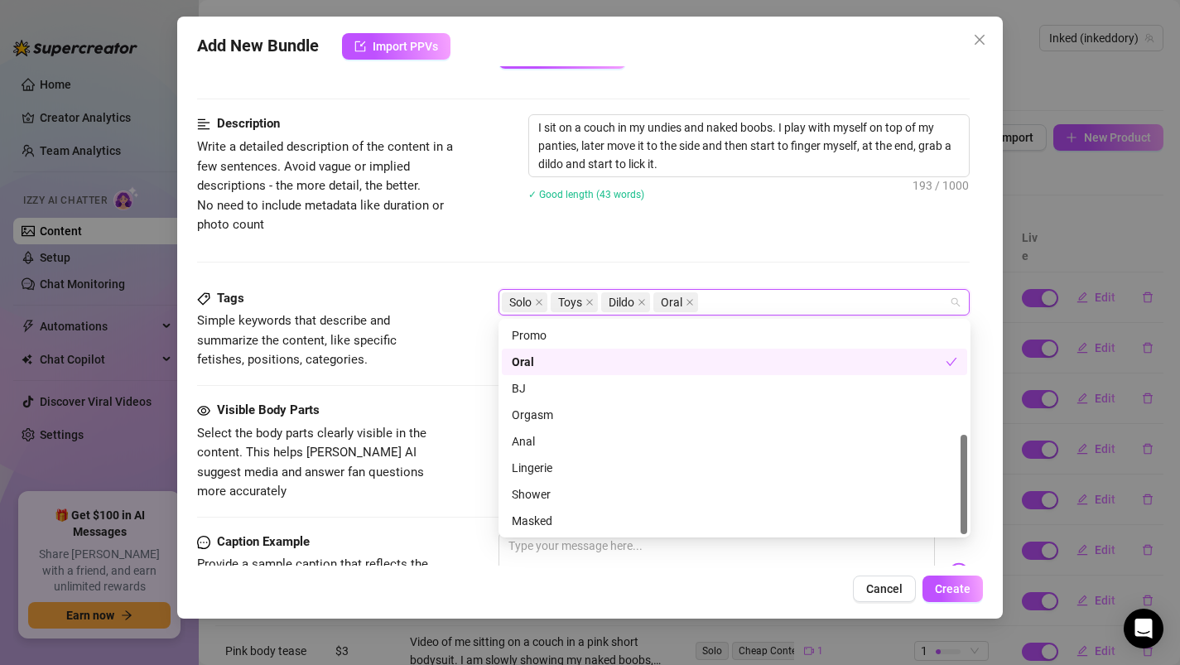
click at [467, 376] on div "Tags Simple keywords that describe and summarize the content, like specific fet…" at bounding box center [583, 345] width 773 height 112
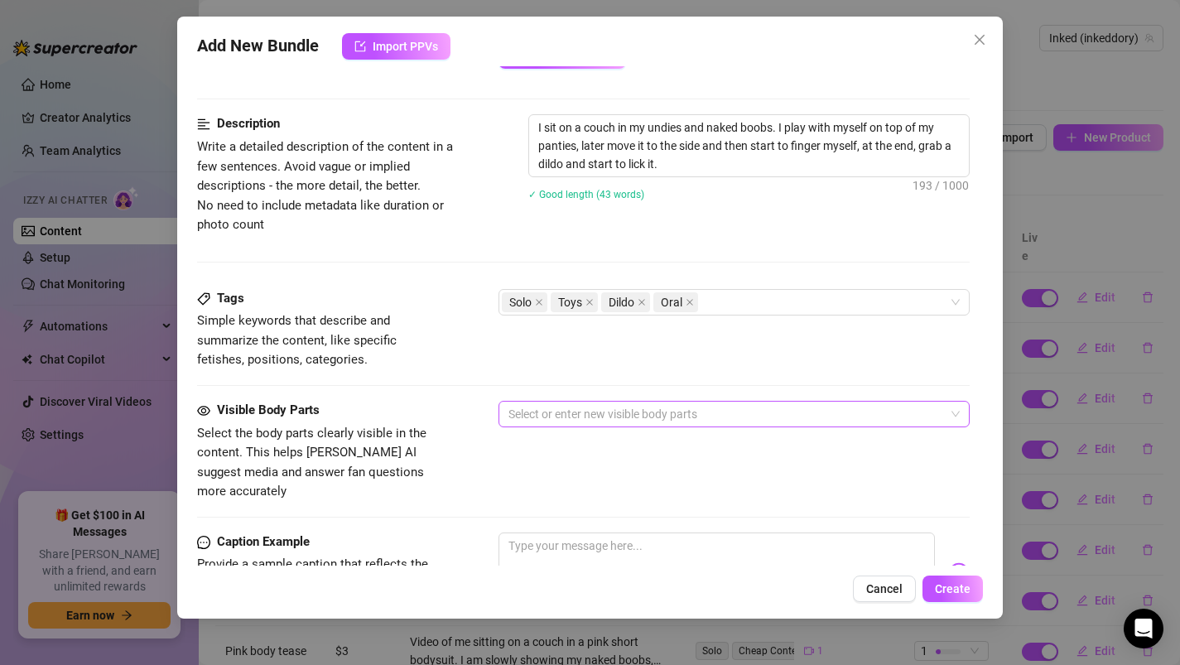
click at [524, 409] on div at bounding box center [726, 413] width 448 height 23
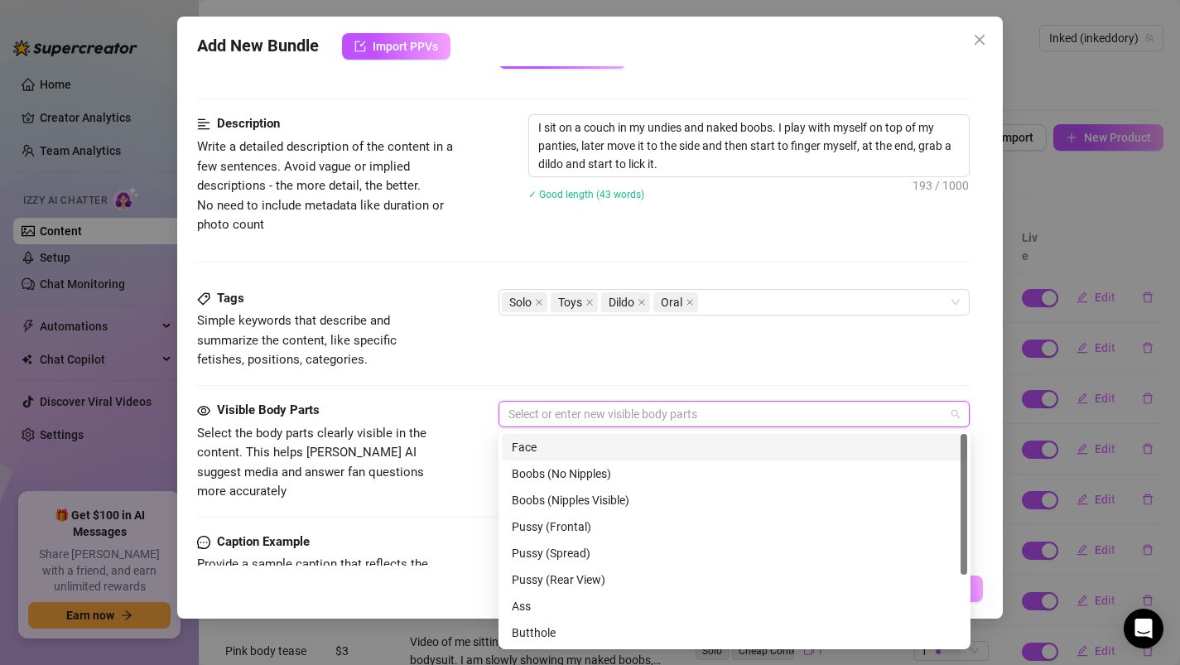
click at [536, 446] on div "Face" at bounding box center [734, 447] width 445 height 18
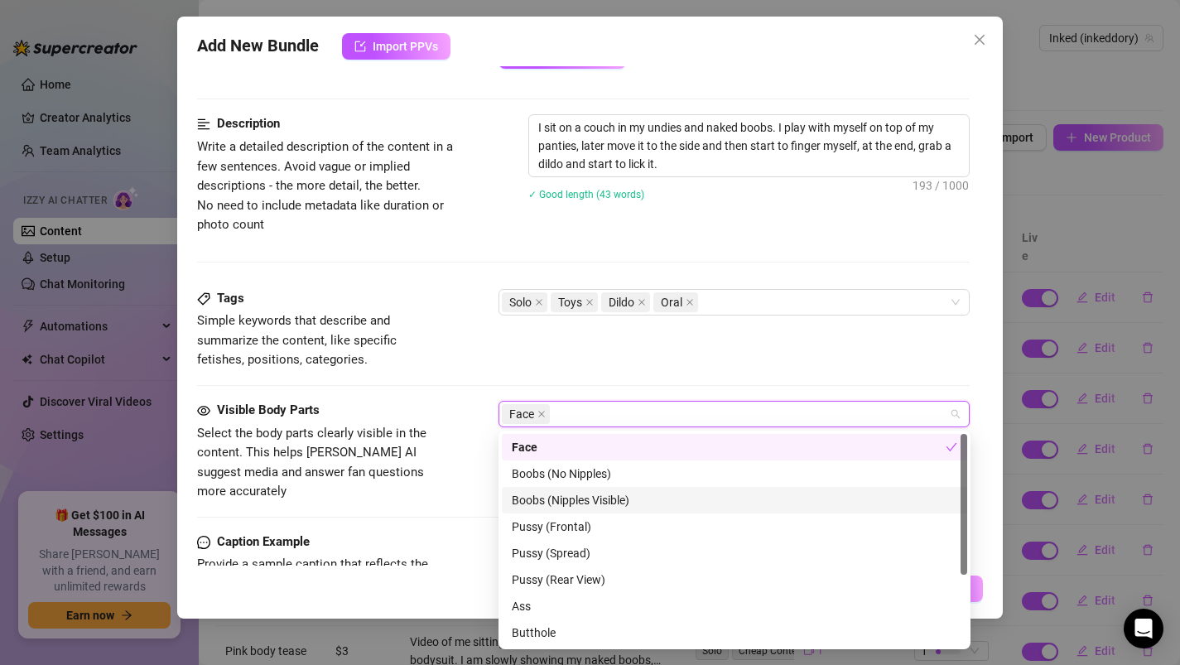
click at [553, 499] on div "Boobs (Nipples Visible)" at bounding box center [734, 500] width 445 height 18
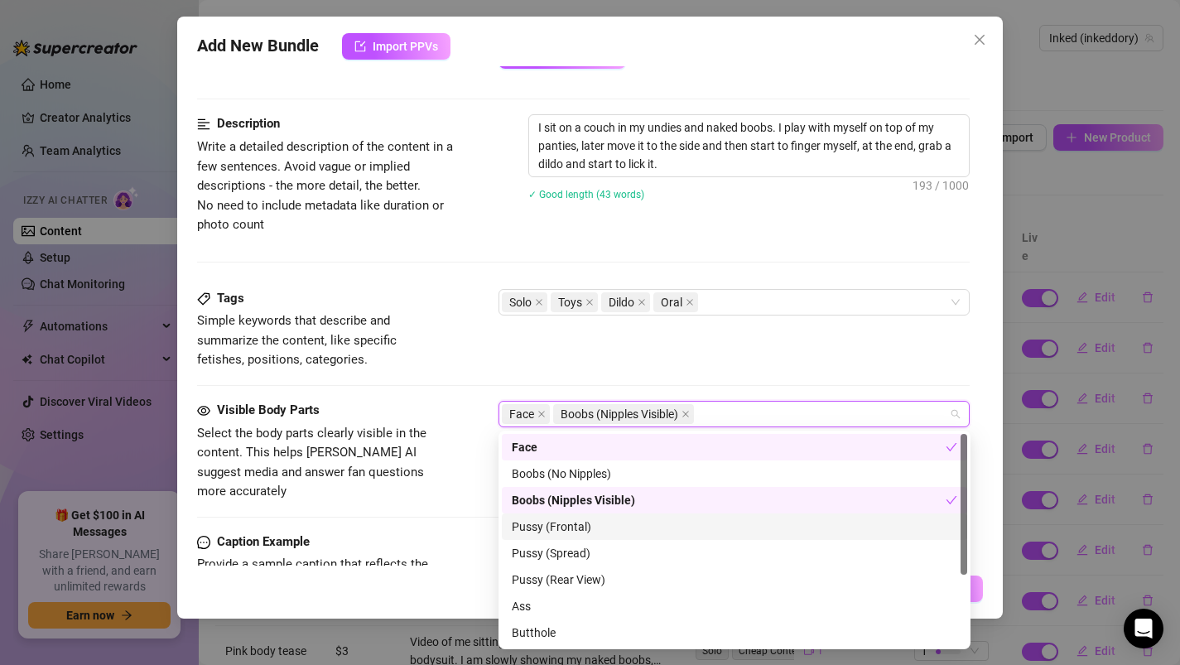
click at [552, 526] on div "Pussy (Frontal)" at bounding box center [734, 526] width 445 height 18
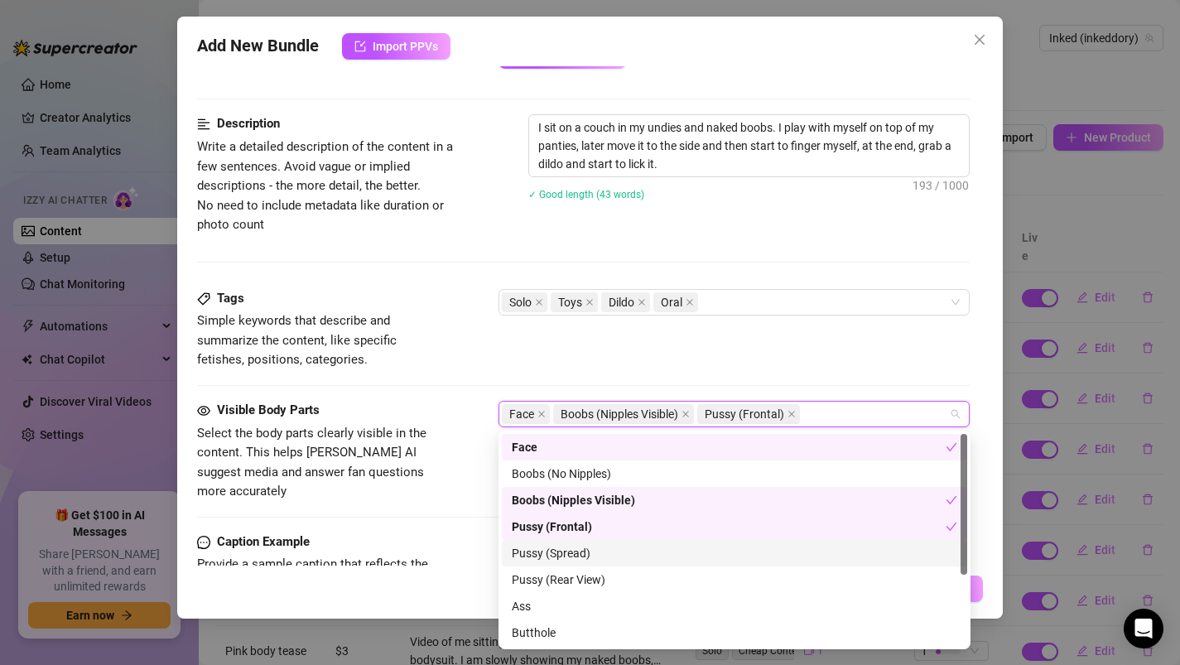
click at [550, 553] on div "Pussy (Spread)" at bounding box center [734, 553] width 445 height 18
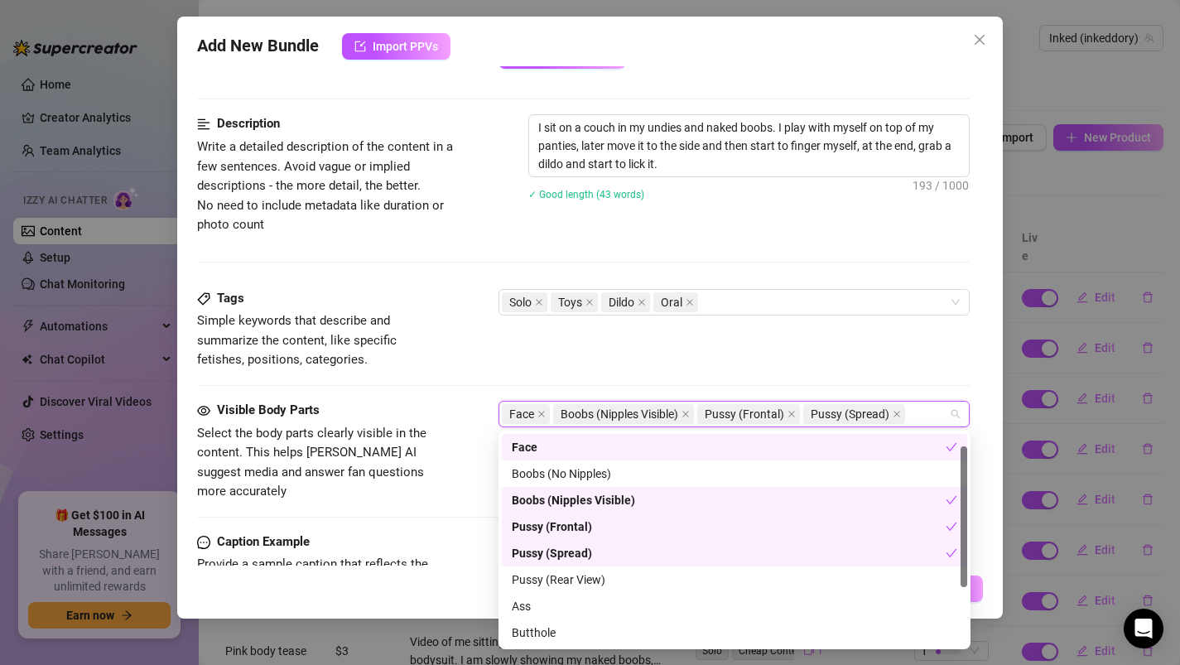
scroll to position [106, 0]
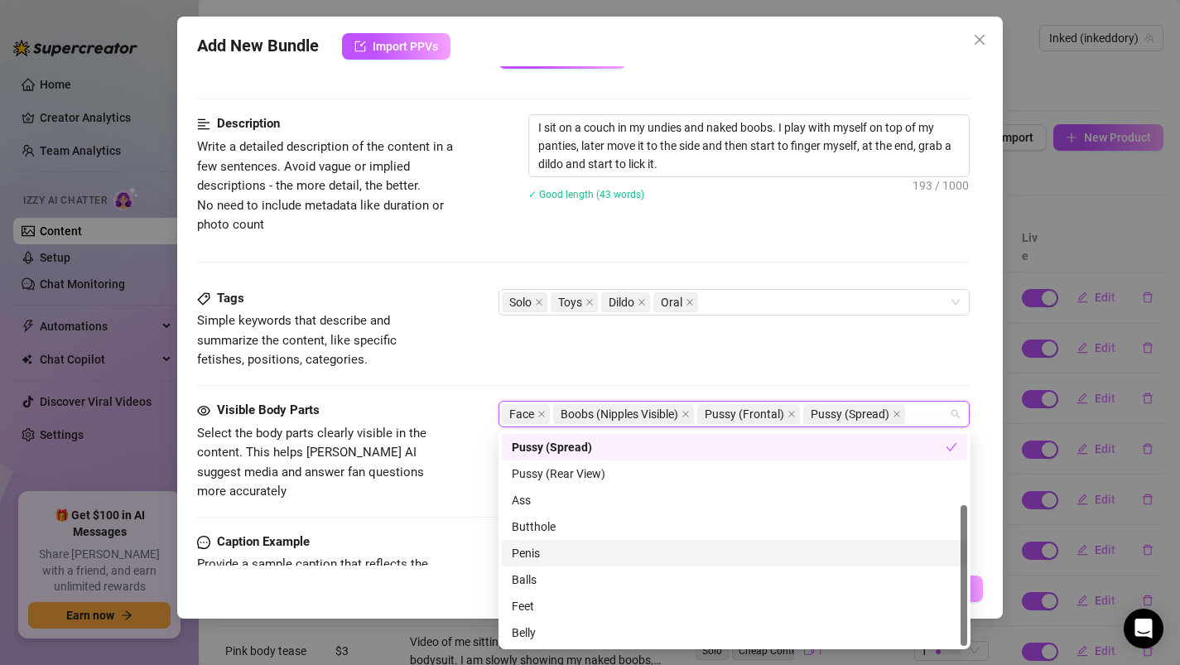
click at [451, 517] on div at bounding box center [583, 517] width 773 height 1
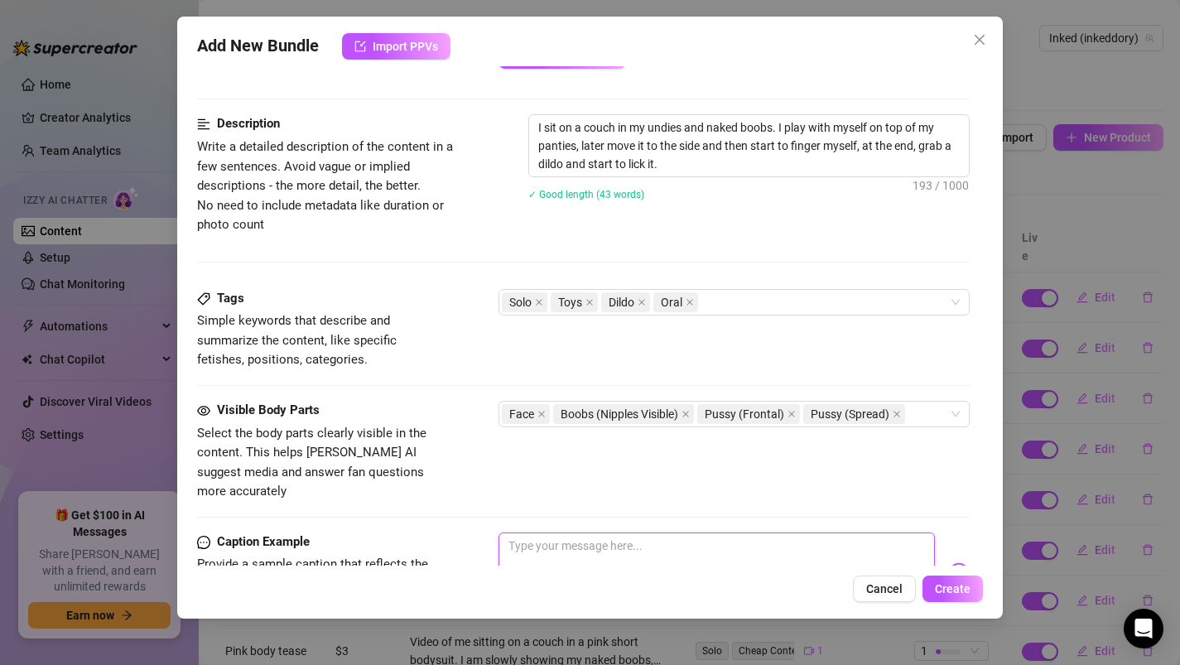
click at [545, 532] on textarea at bounding box center [716, 565] width 437 height 66
paste textarea "ou are going to love this one, I know I’m really bad teasing you that hard, but…"
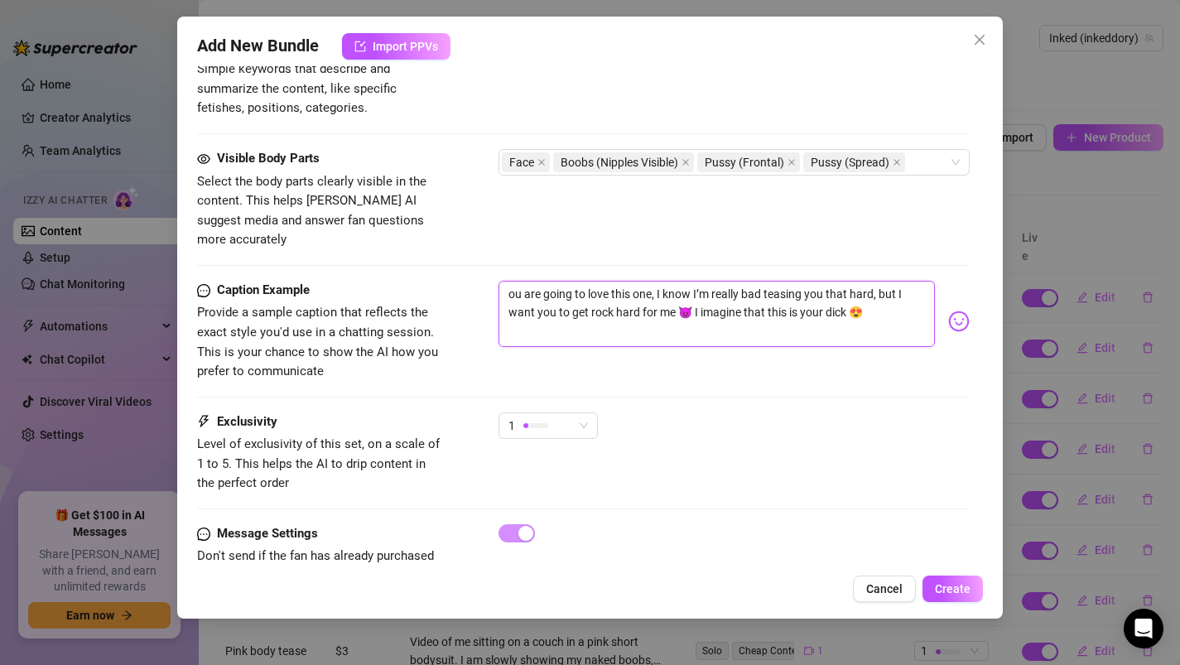
scroll to position [889, 0]
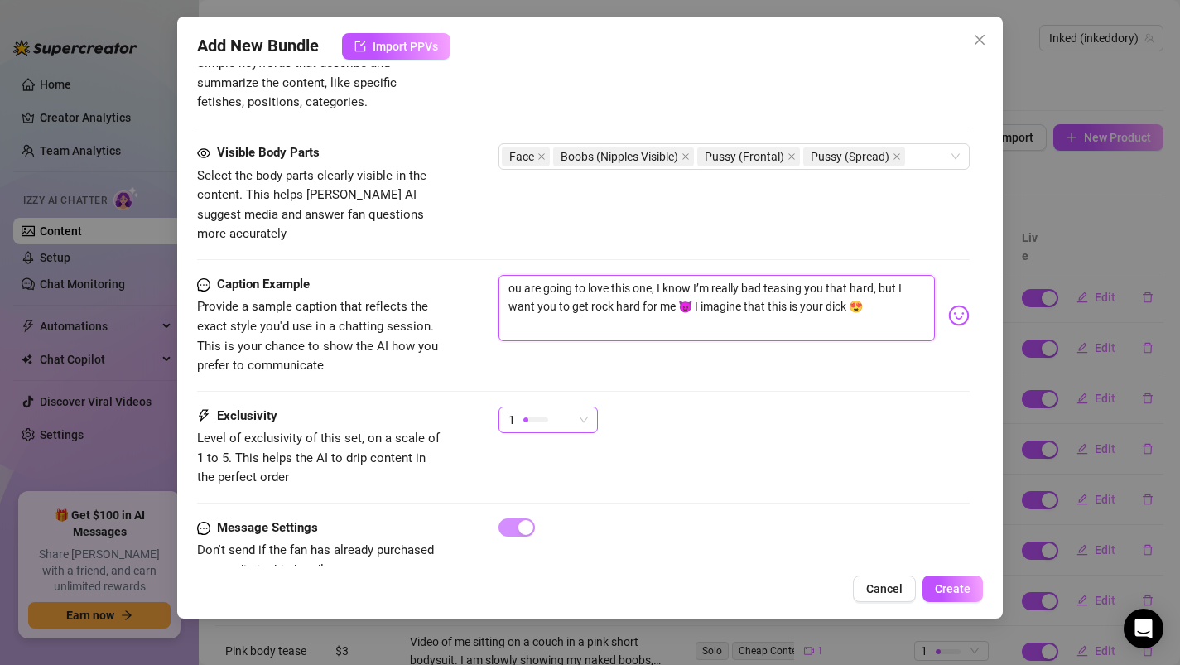
click at [541, 411] on div at bounding box center [535, 419] width 25 height 16
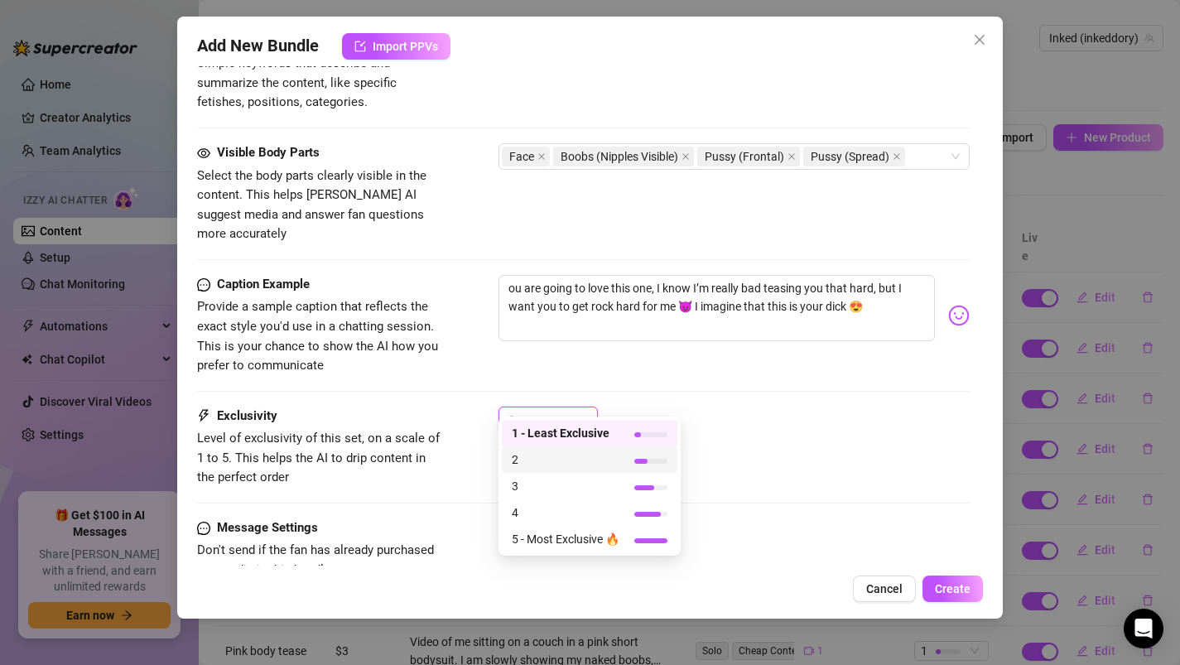
click at [539, 463] on span "2" at bounding box center [566, 459] width 108 height 18
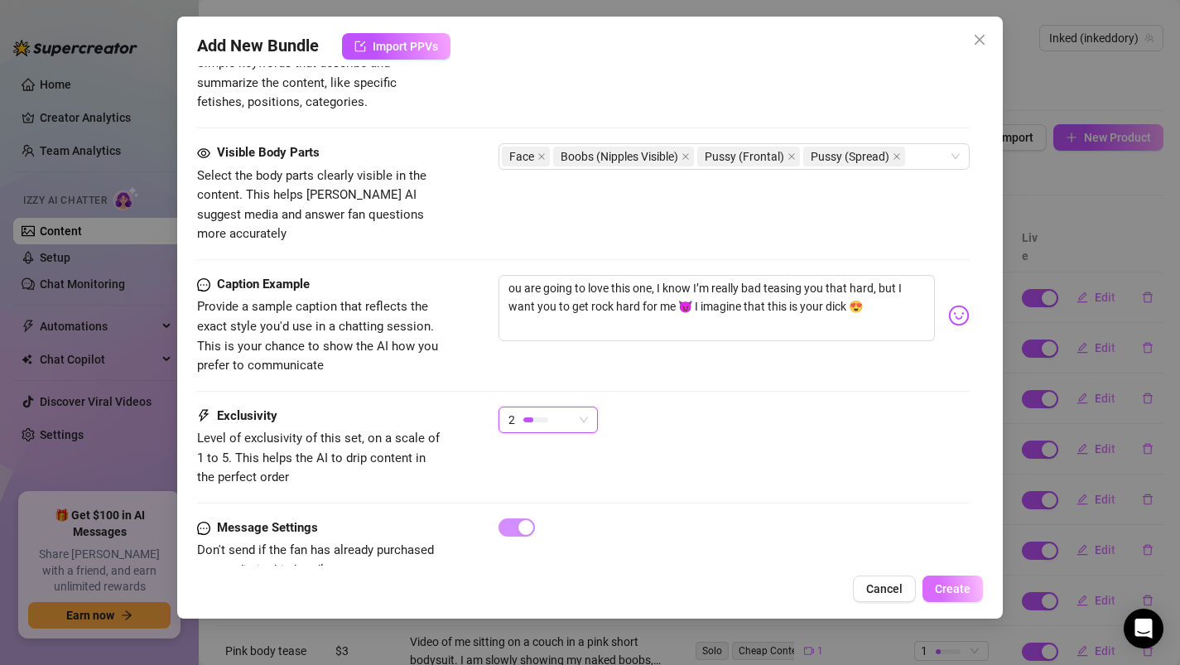
click at [964, 584] on span "Create" at bounding box center [953, 588] width 36 height 13
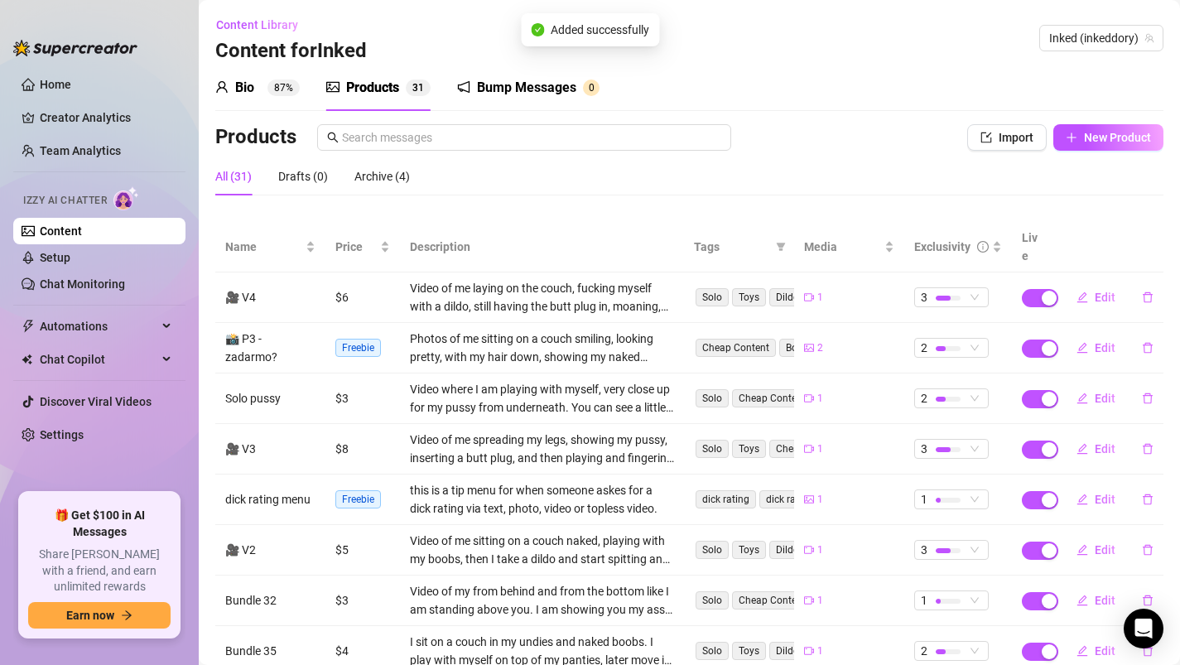
scroll to position [190, 0]
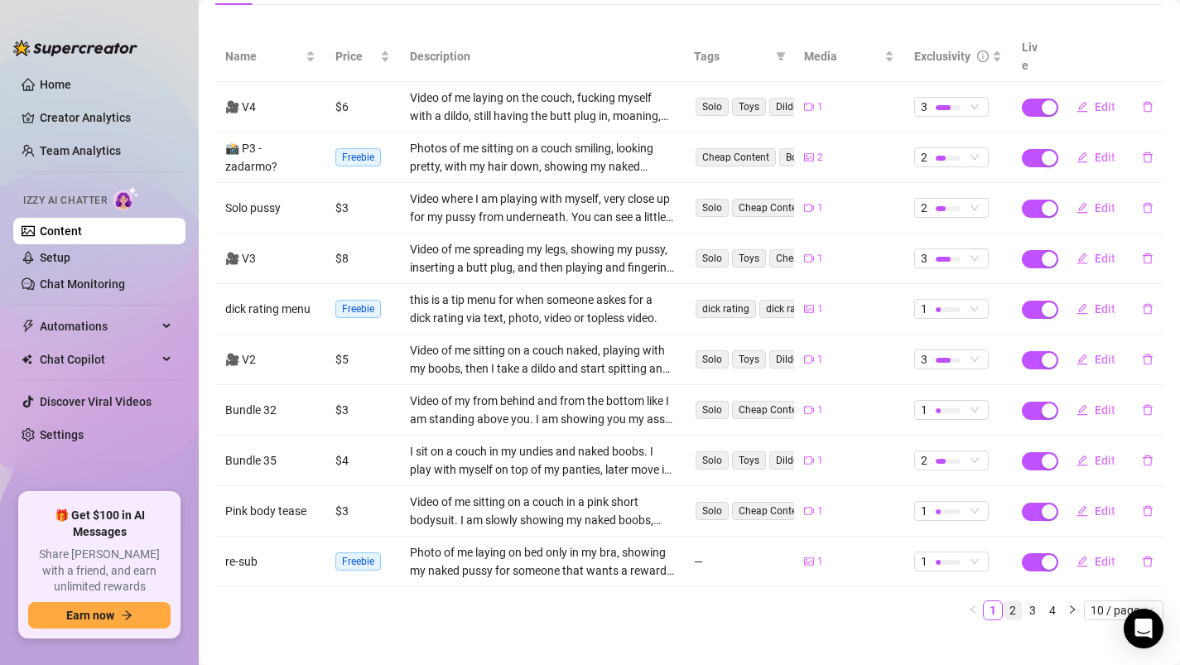
click at [1014, 601] on link "2" at bounding box center [1012, 610] width 18 height 18
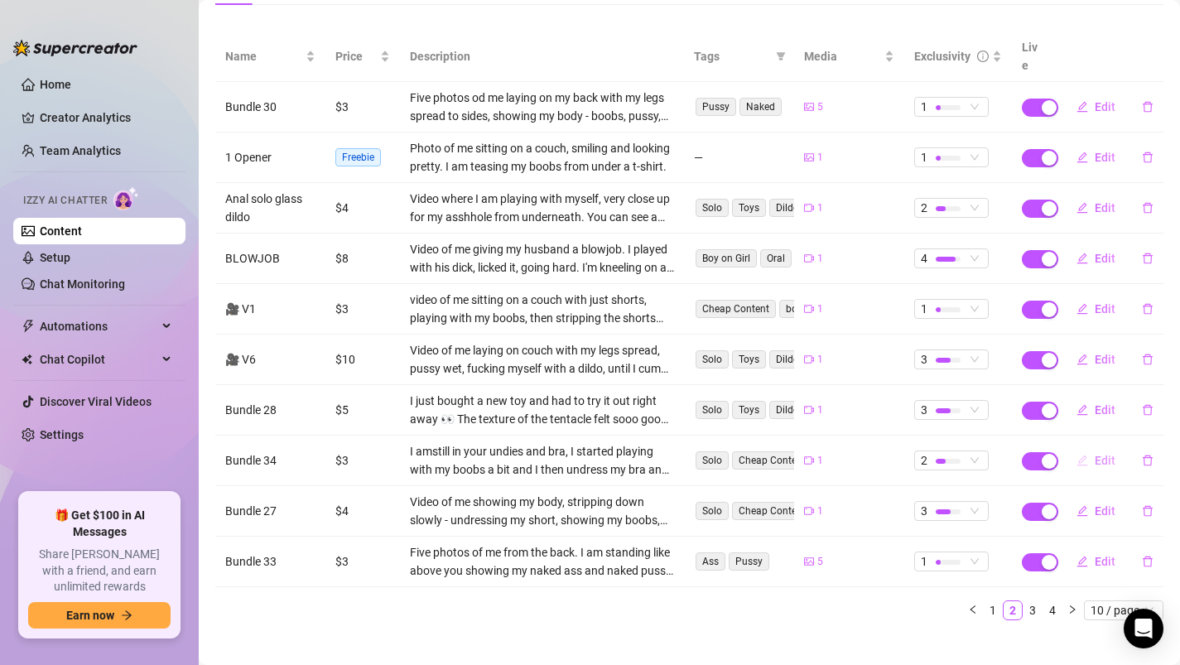
click at [1103, 454] on span "Edit" at bounding box center [1104, 460] width 21 height 13
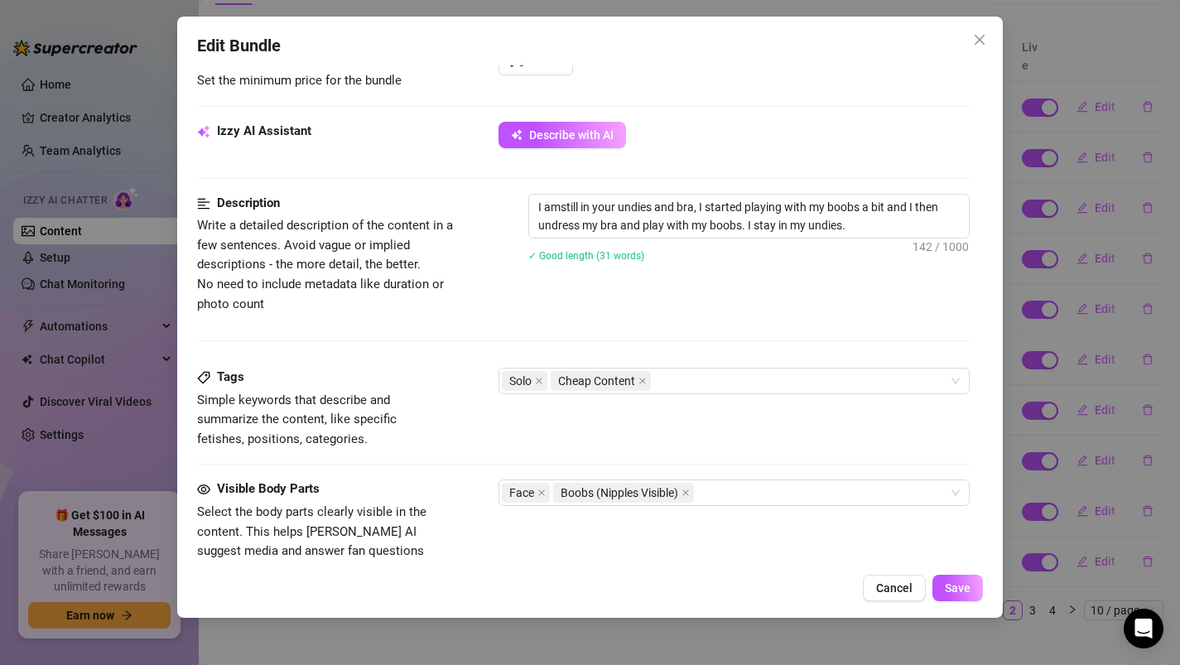
scroll to position [555, 0]
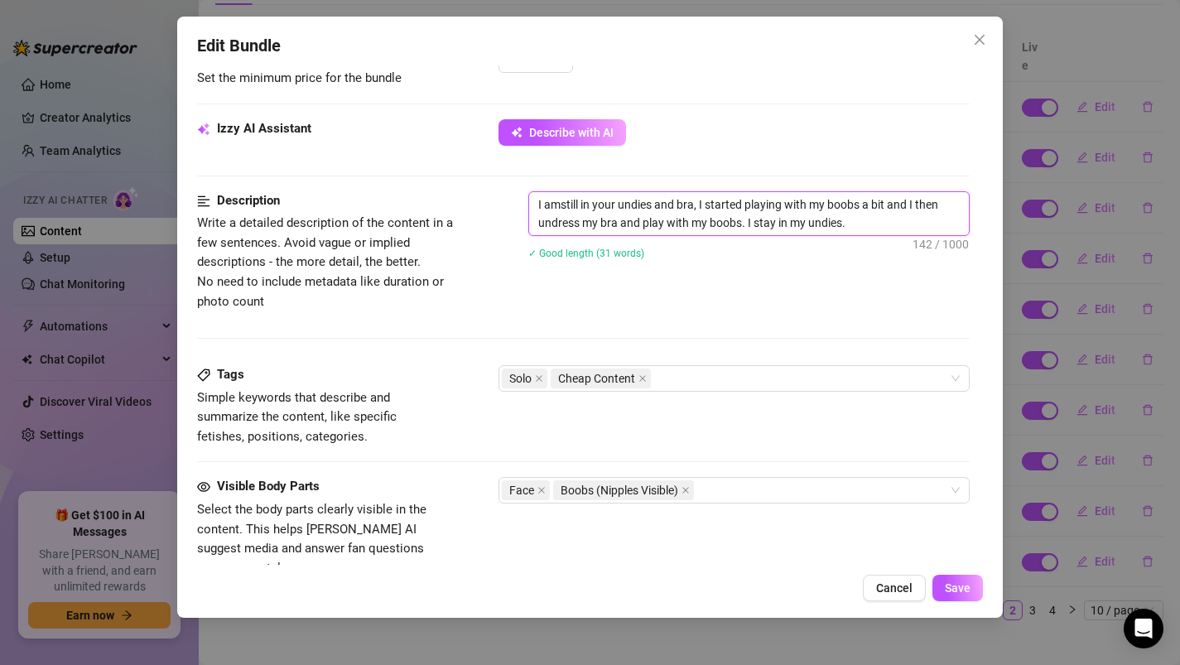
click at [560, 199] on textarea "I amstill in your undies and bra, I started playing with my boobs a bit and I t…" at bounding box center [749, 213] width 440 height 43
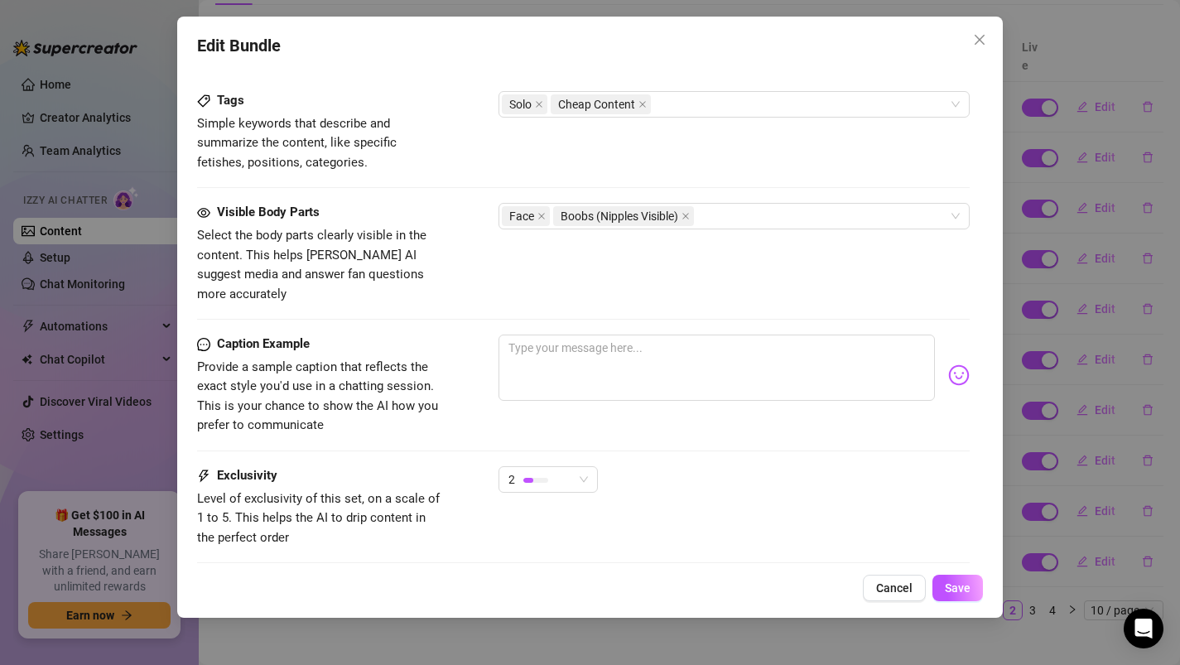
scroll to position [848, 0]
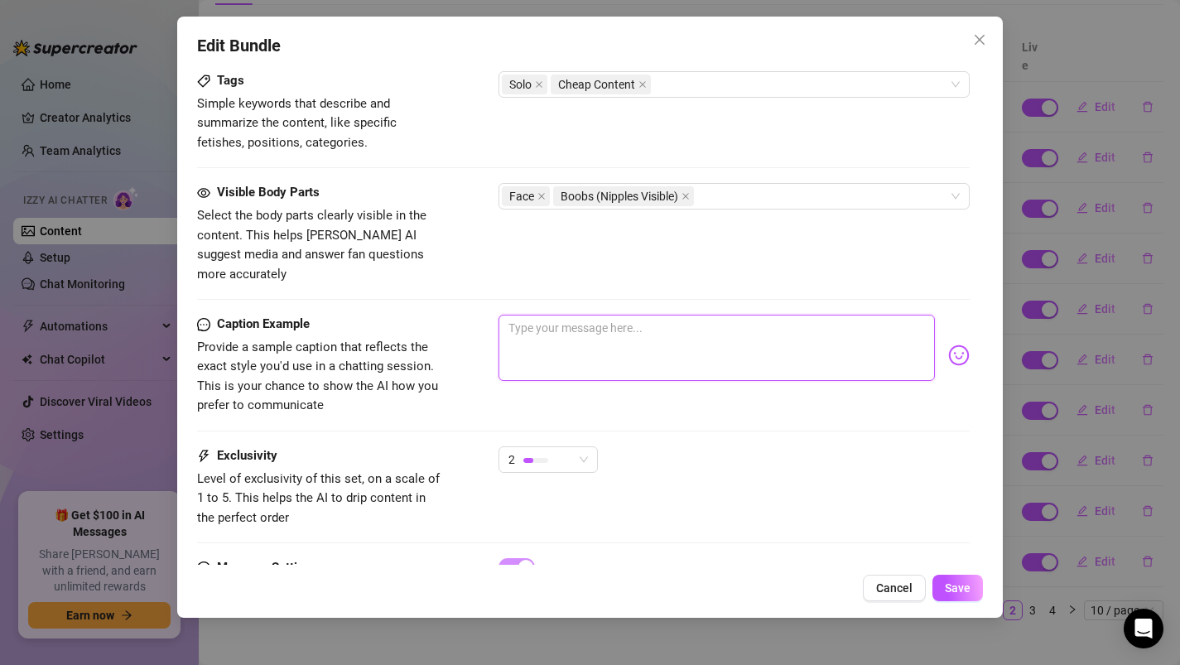
click at [546, 319] on textarea at bounding box center [716, 348] width 437 height 66
paste textarea "Fuck I just rewatched that one and I have so say, its really hot. Please tell m…"
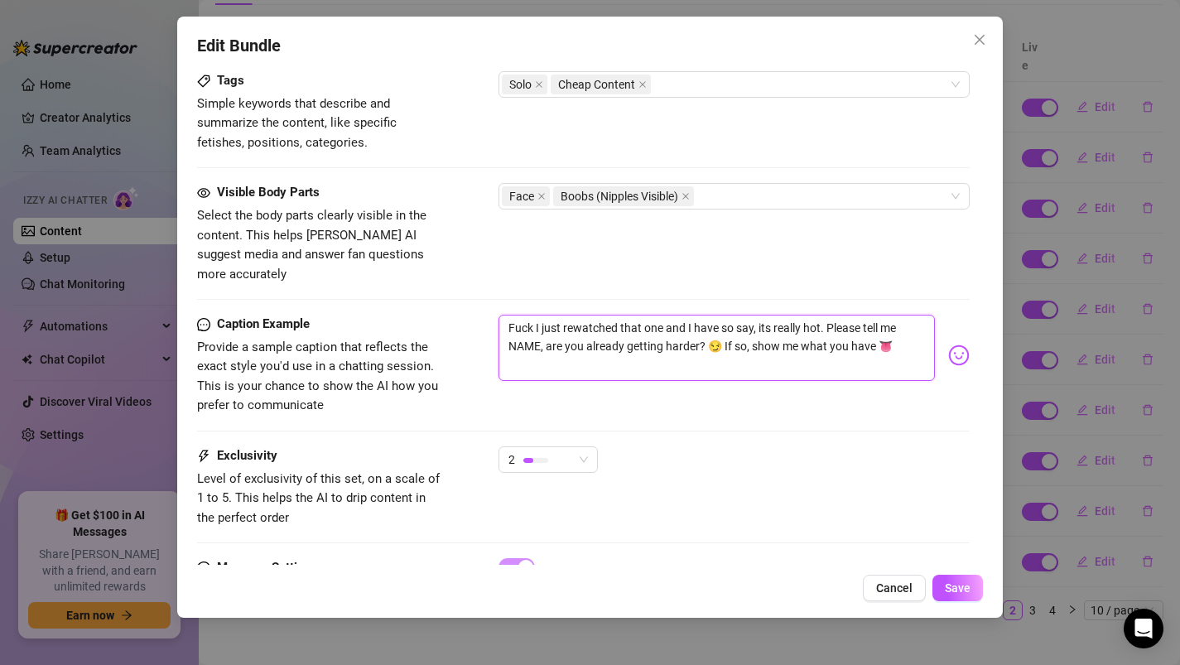
drag, startPoint x: 756, startPoint y: 310, endPoint x: 532, endPoint y: 305, distance: 223.6
click at [533, 315] on textarea "Fuck I just rewatched that one and I have so say, its really hot. Please tell m…" at bounding box center [716, 348] width 437 height 66
drag, startPoint x: 714, startPoint y: 307, endPoint x: 683, endPoint y: 306, distance: 30.6
click at [683, 315] on textarea "Fuck, its really hot. Please tell me NAME, are you already getting harder? 😏 If…" at bounding box center [716, 348] width 437 height 66
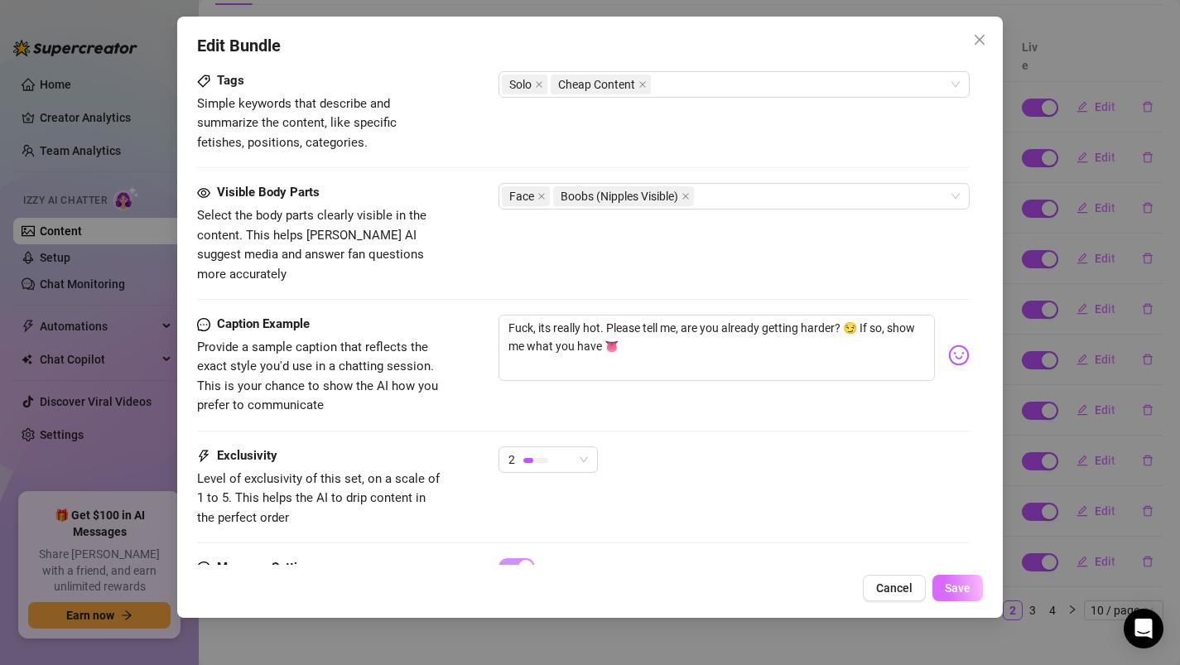
click at [946, 594] on span "Save" at bounding box center [958, 587] width 26 height 13
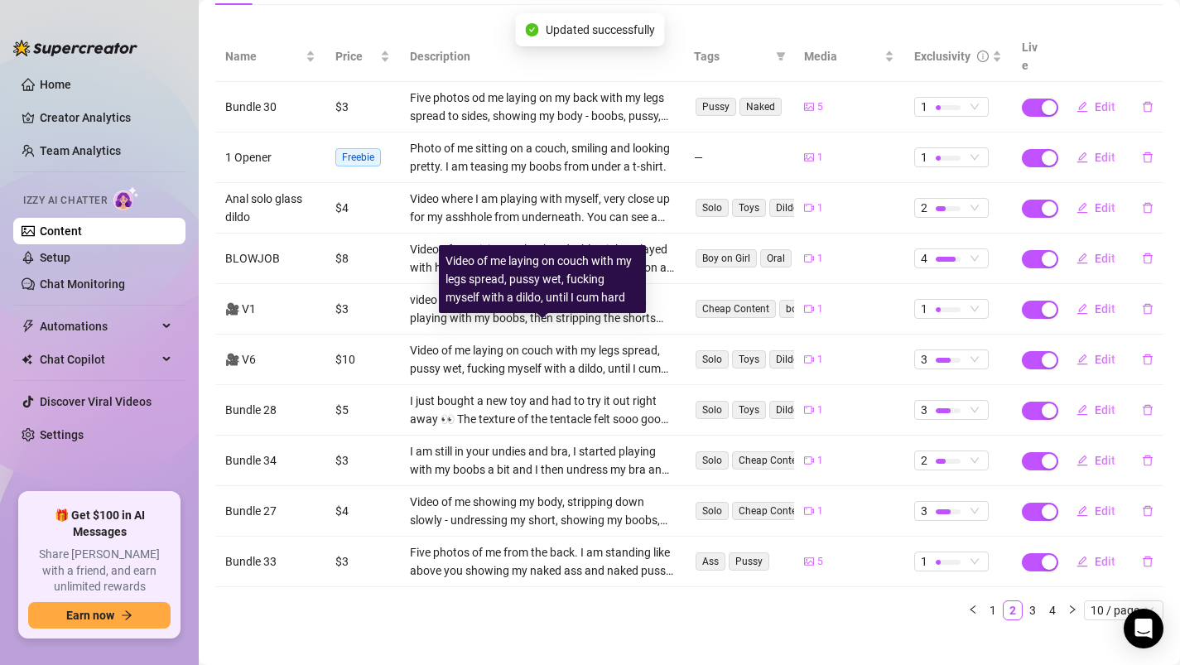
scroll to position [0, 0]
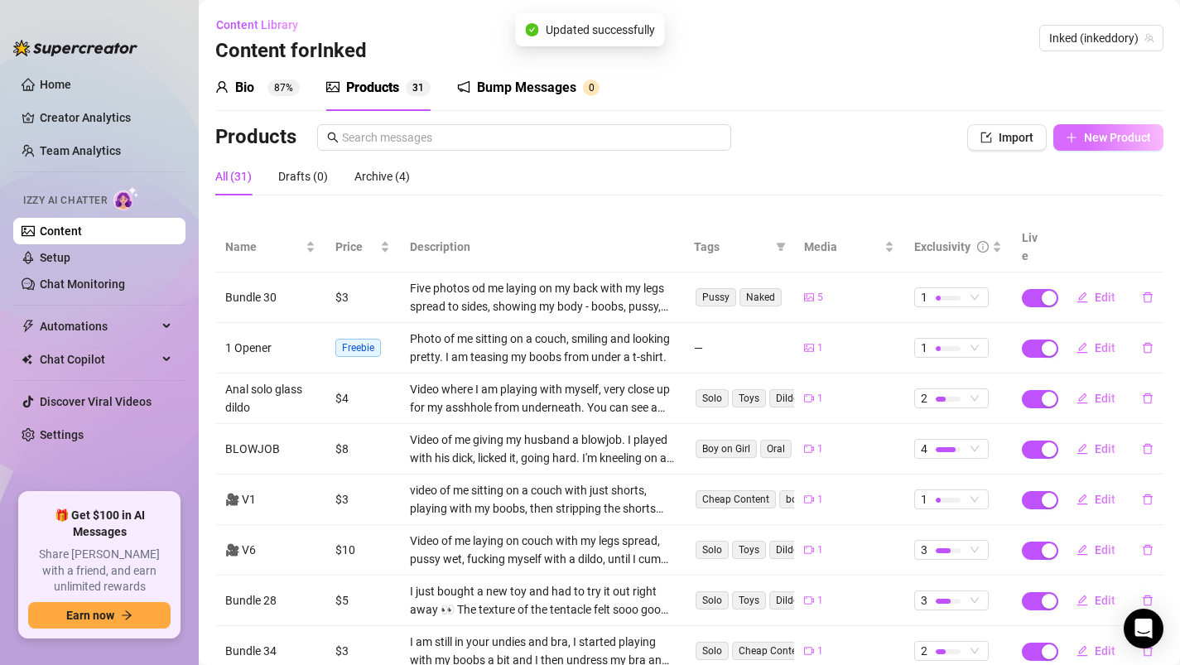
click at [1094, 146] on button "New Product" at bounding box center [1108, 137] width 110 height 26
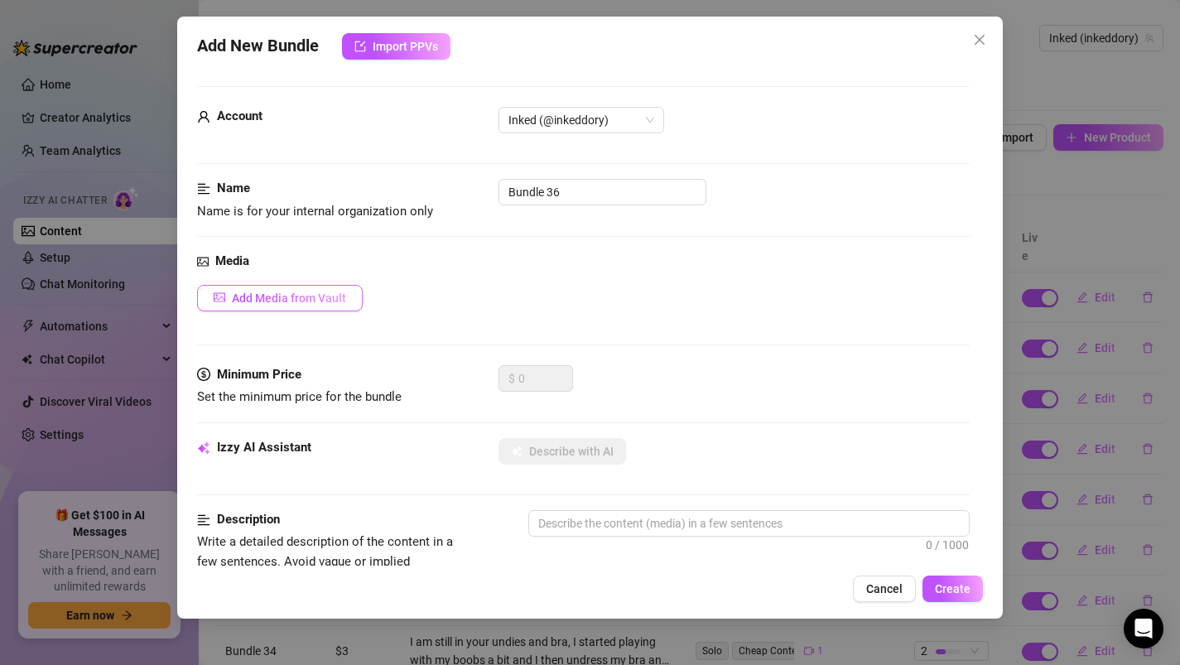
click at [290, 305] on button "Add Media from Vault" at bounding box center [280, 298] width 166 height 26
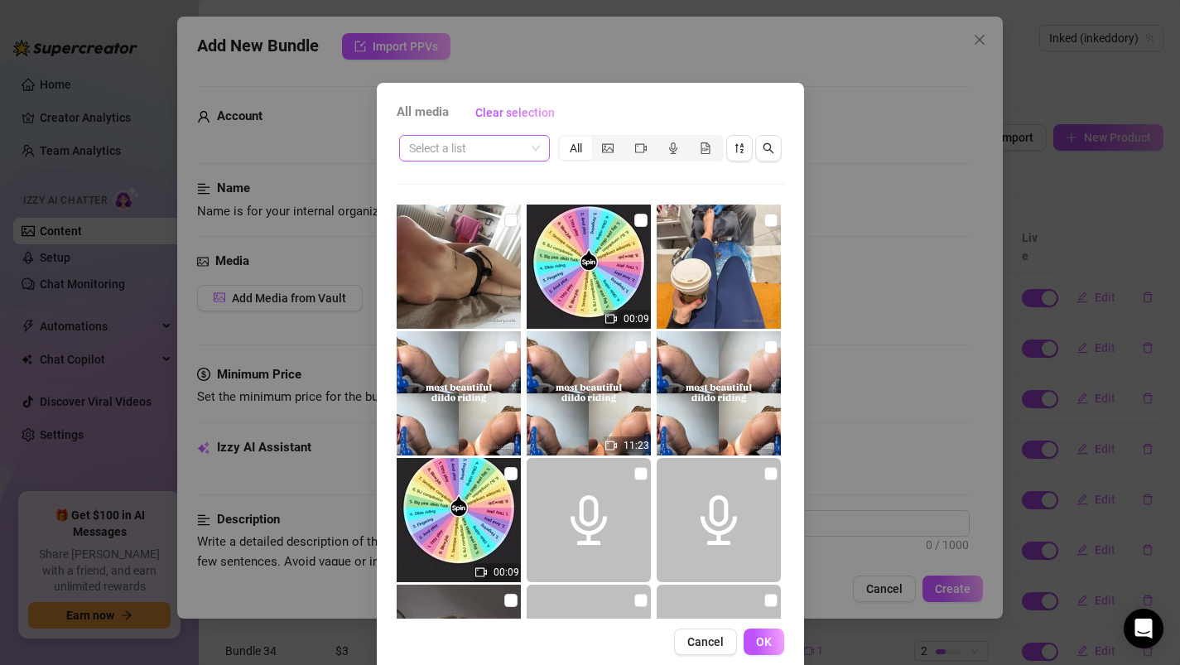
click at [430, 152] on input "search" at bounding box center [467, 148] width 116 height 25
click at [441, 179] on div "Messages" at bounding box center [474, 181] width 124 height 18
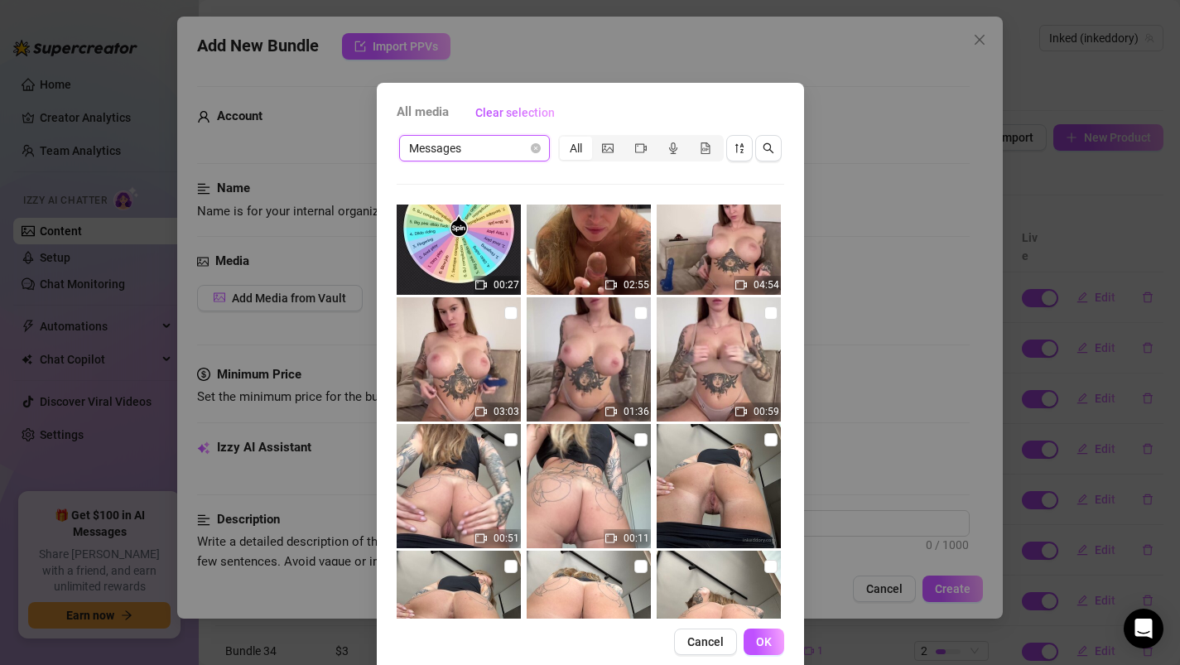
scroll to position [5228, 0]
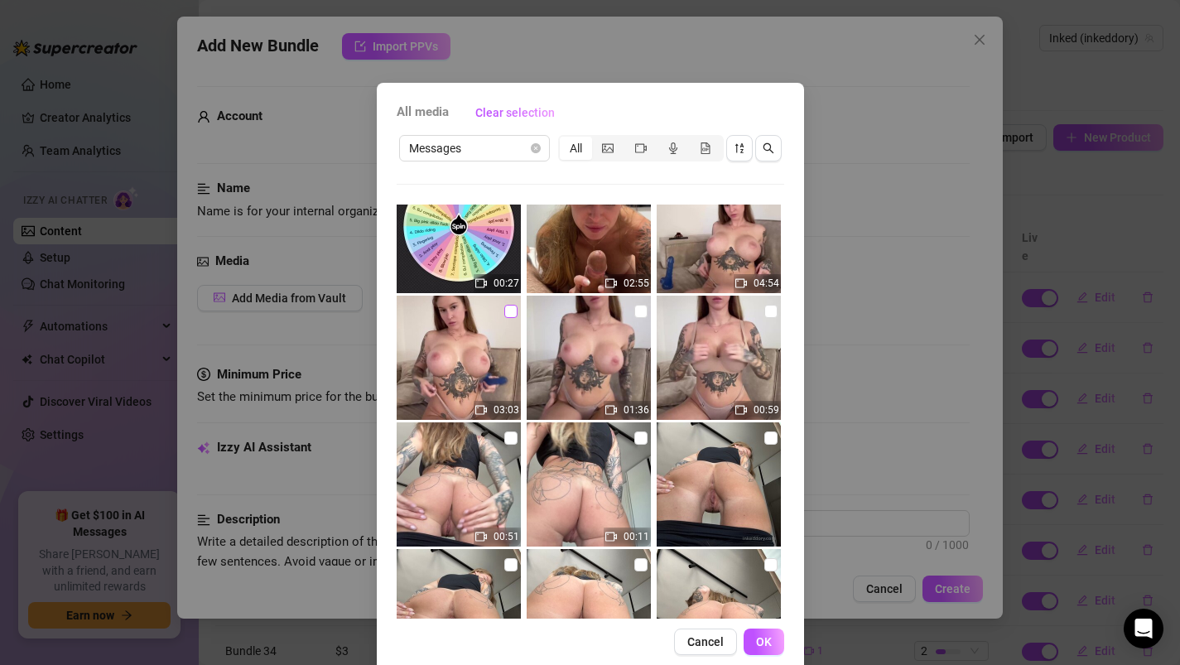
click at [513, 307] on input "checkbox" at bounding box center [510, 311] width 13 height 13
click at [753, 645] on button "OK" at bounding box center [763, 641] width 41 height 26
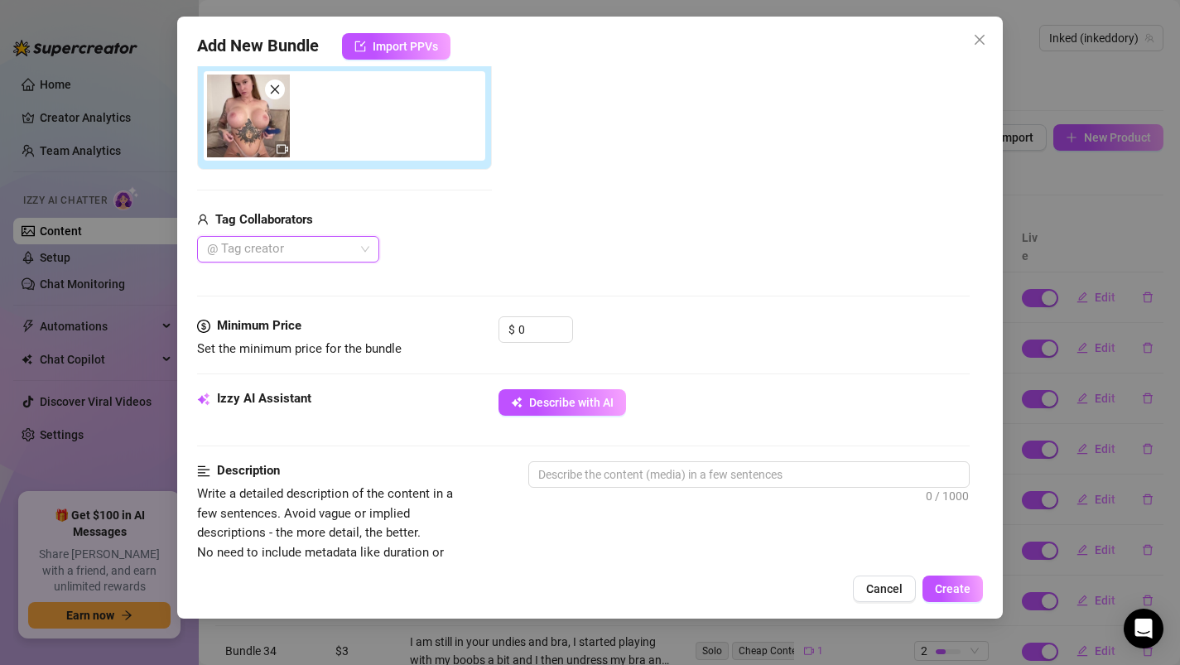
scroll to position [296, 0]
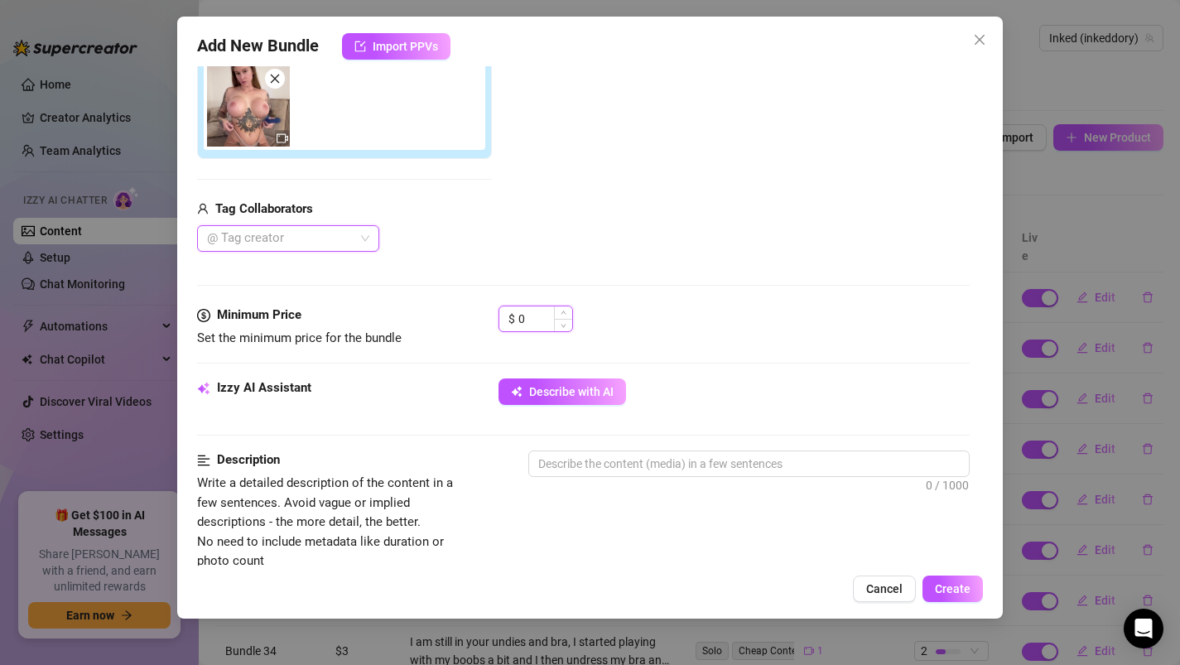
click at [542, 317] on input "0" at bounding box center [545, 318] width 54 height 25
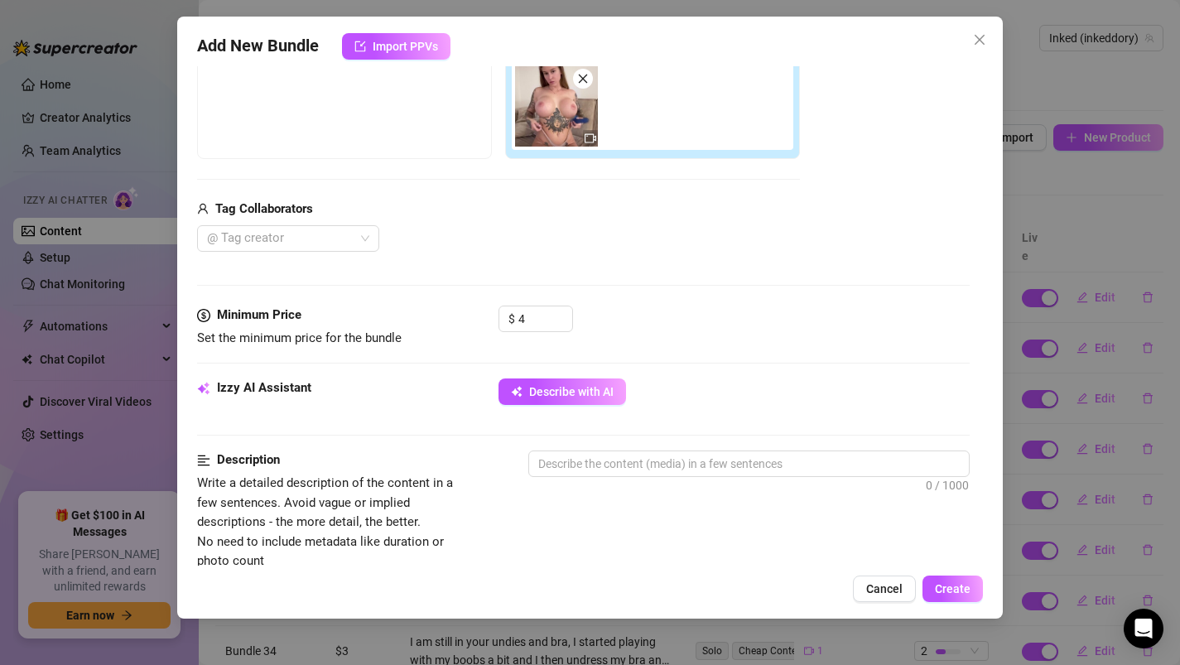
click at [650, 315] on div "$ 4" at bounding box center [734, 325] width 472 height 41
click at [534, 323] on input "4" at bounding box center [545, 318] width 54 height 25
click at [580, 468] on textarea at bounding box center [749, 463] width 440 height 25
paste textarea "play with the dildo at the beginning and then start to fuck yourself with it in…"
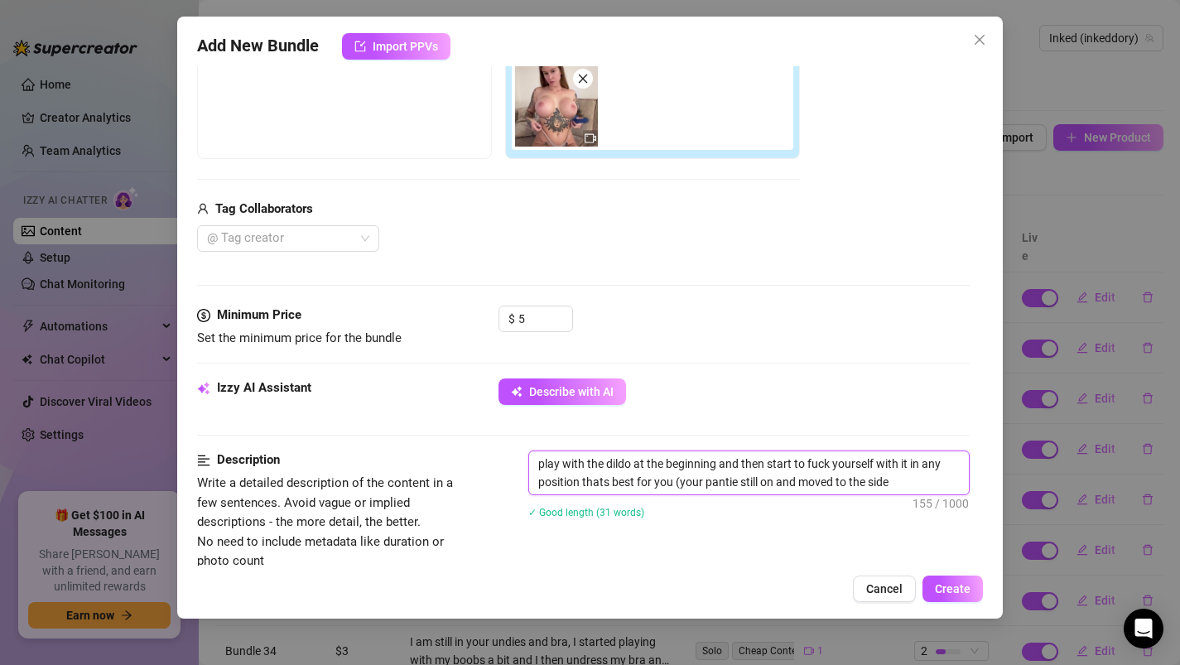
scroll to position [0, 0]
click at [537, 464] on textarea "play with the dildo at the beginning and then start to fuck yourself with it in…" at bounding box center [749, 472] width 440 height 43
click at [536, 462] on textarea "play with the dildo at the beginning and then start to fuck yourself with it in…" at bounding box center [749, 472] width 440 height 43
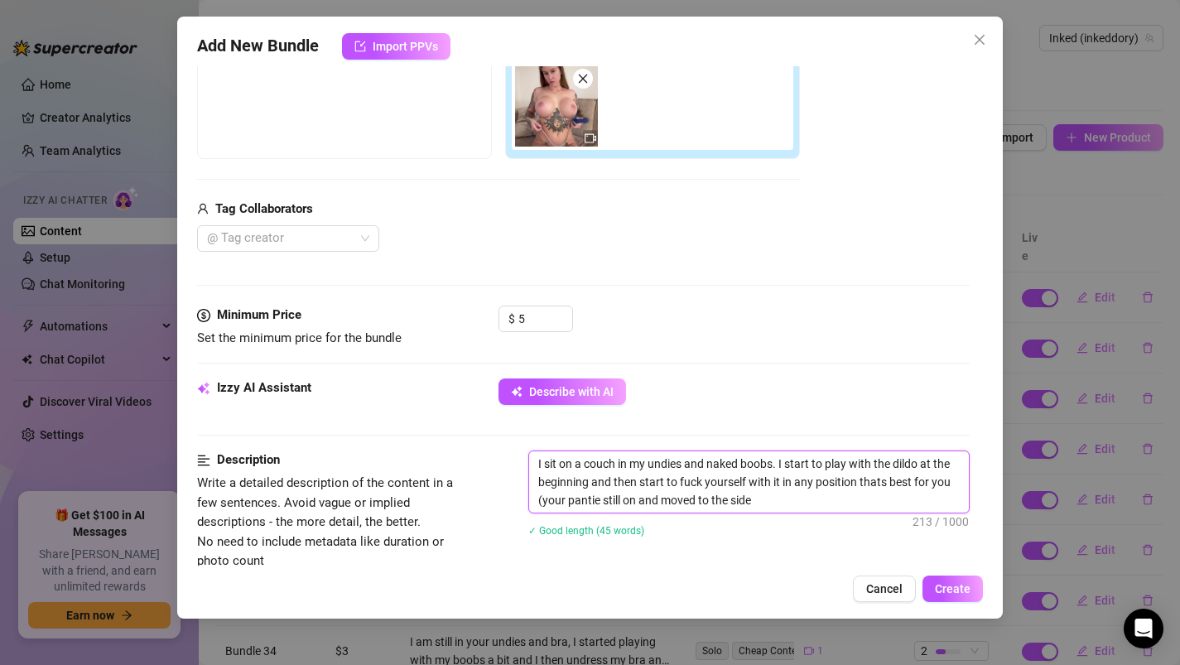
click at [591, 479] on textarea "I sit on a couch in my undies and naked boobs. I start to play with the dildo a…" at bounding box center [749, 481] width 440 height 61
drag, startPoint x: 902, startPoint y: 481, endPoint x: 917, endPoint y: 482, distance: 14.9
click at [917, 482] on textarea "I sit on a couch in my undies and naked boobs. I start to play with the dildo a…" at bounding box center [749, 481] width 440 height 61
drag, startPoint x: 583, startPoint y: 501, endPoint x: 702, endPoint y: 499, distance: 119.2
click at [702, 499] on textarea "I sit on a couch in my undies and naked boobs. I start to play with the dildo a…" at bounding box center [749, 481] width 440 height 61
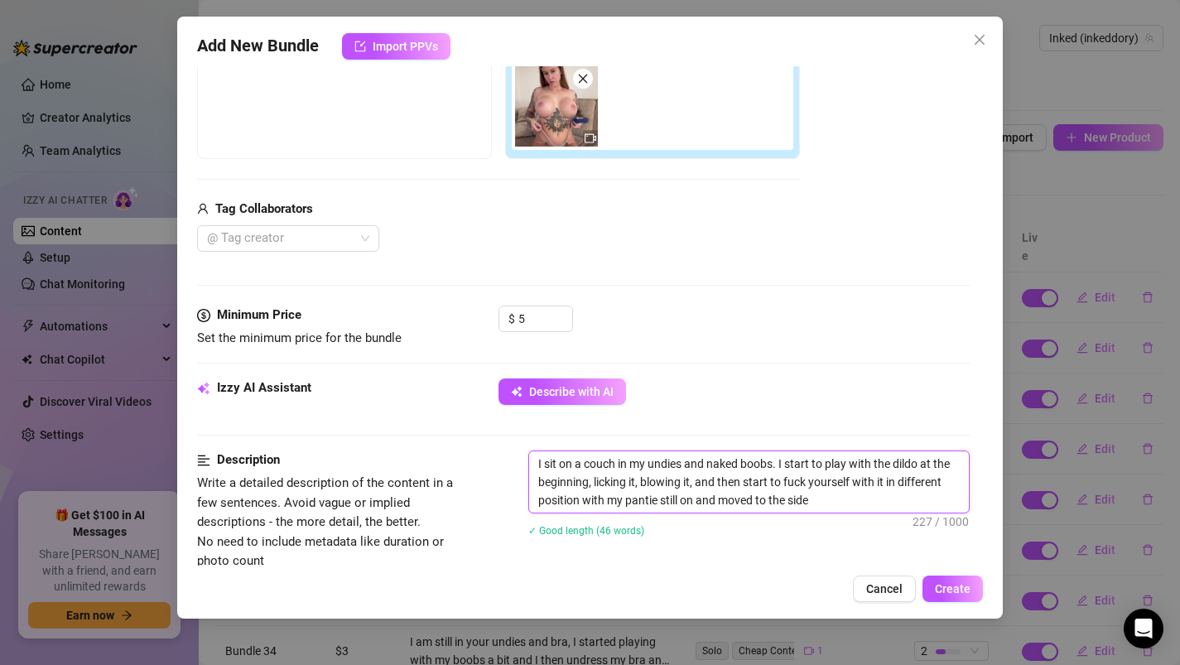
click at [826, 503] on textarea "I sit on a couch in my undies and naked boobs. I start to play with the dildo a…" at bounding box center [749, 481] width 440 height 61
click at [665, 521] on textarea "I sit on a couch in my undies and naked boobs. I start to play with the dildo a…" at bounding box center [749, 490] width 440 height 79
drag, startPoint x: 890, startPoint y: 481, endPoint x: 581, endPoint y: 498, distance: 309.3
click at [581, 498] on textarea "I sit on a couch in my undies and naked boobs. I start to play with the dildo a…" at bounding box center [749, 490] width 440 height 79
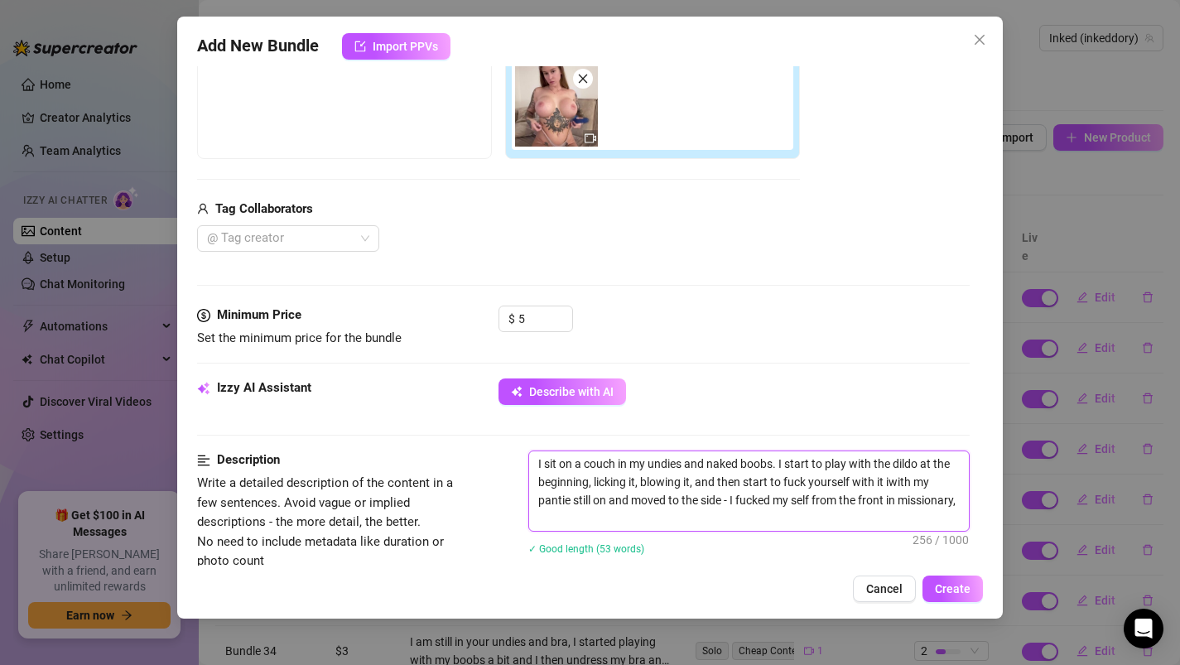
click at [621, 520] on textarea "I sit on a couch in my undies and naked boobs. I start to play with the dildo a…" at bounding box center [749, 490] width 440 height 79
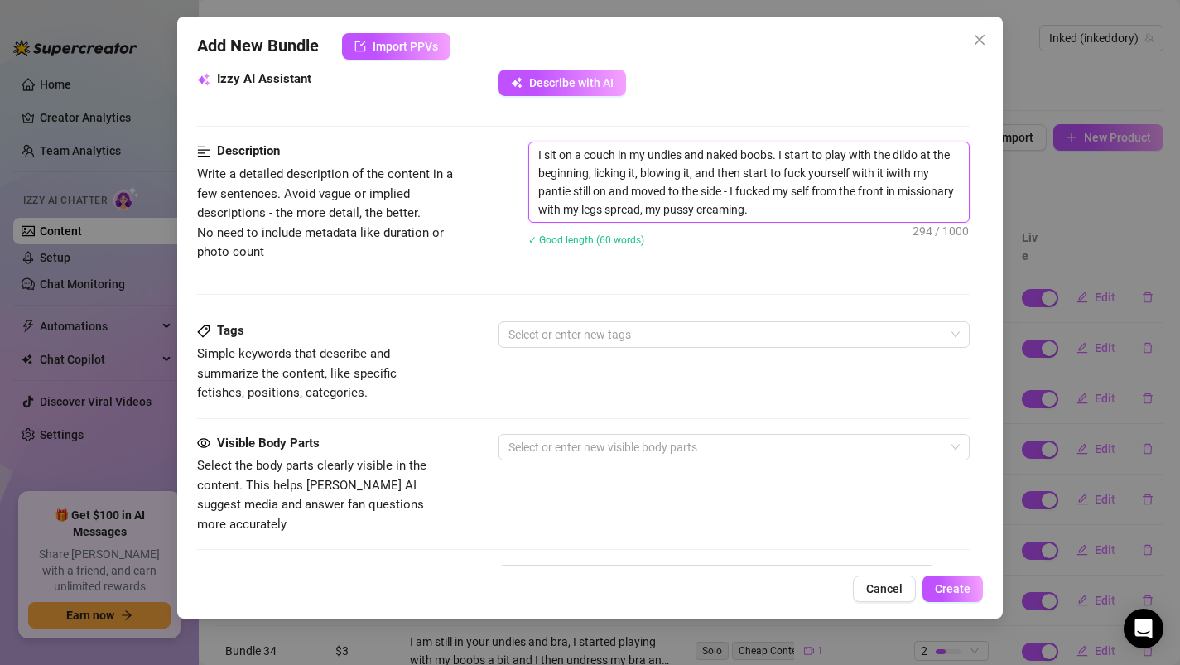
scroll to position [613, 0]
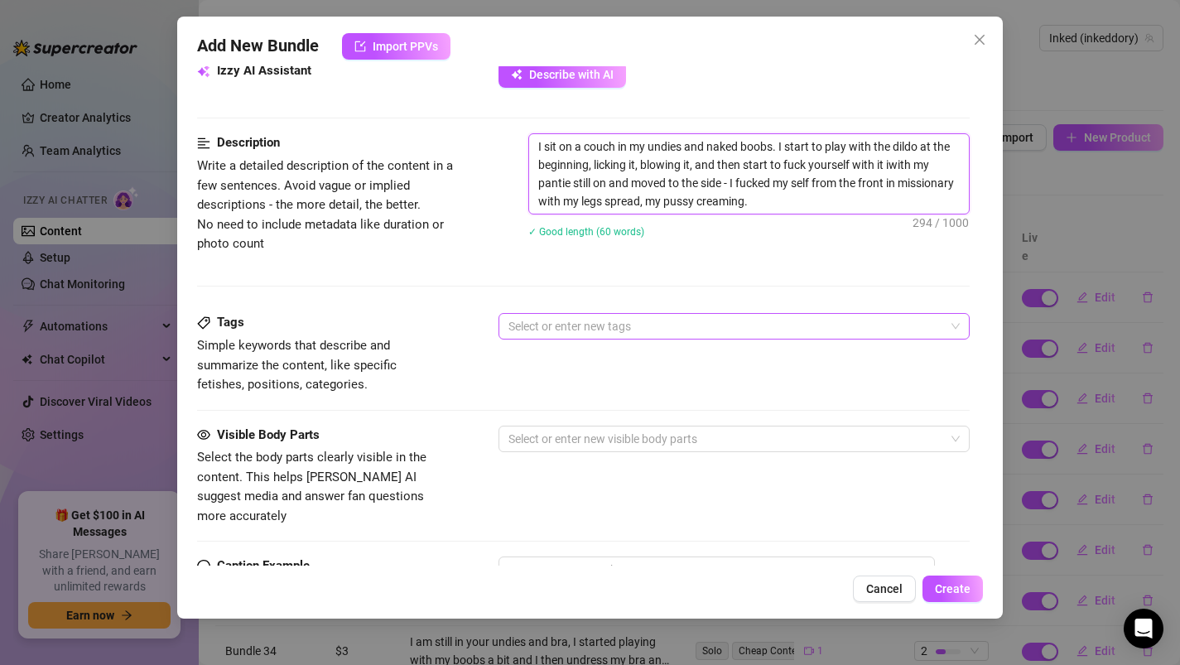
click at [557, 332] on div at bounding box center [726, 326] width 448 height 23
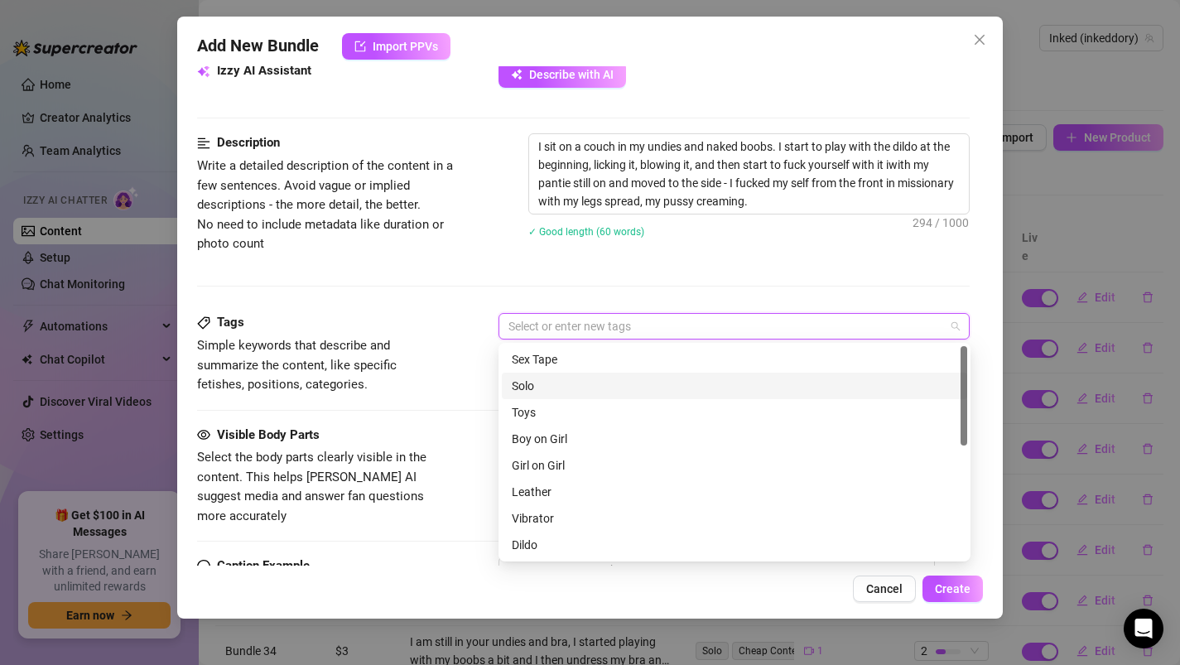
click at [561, 387] on div "Solo" at bounding box center [734, 386] width 445 height 18
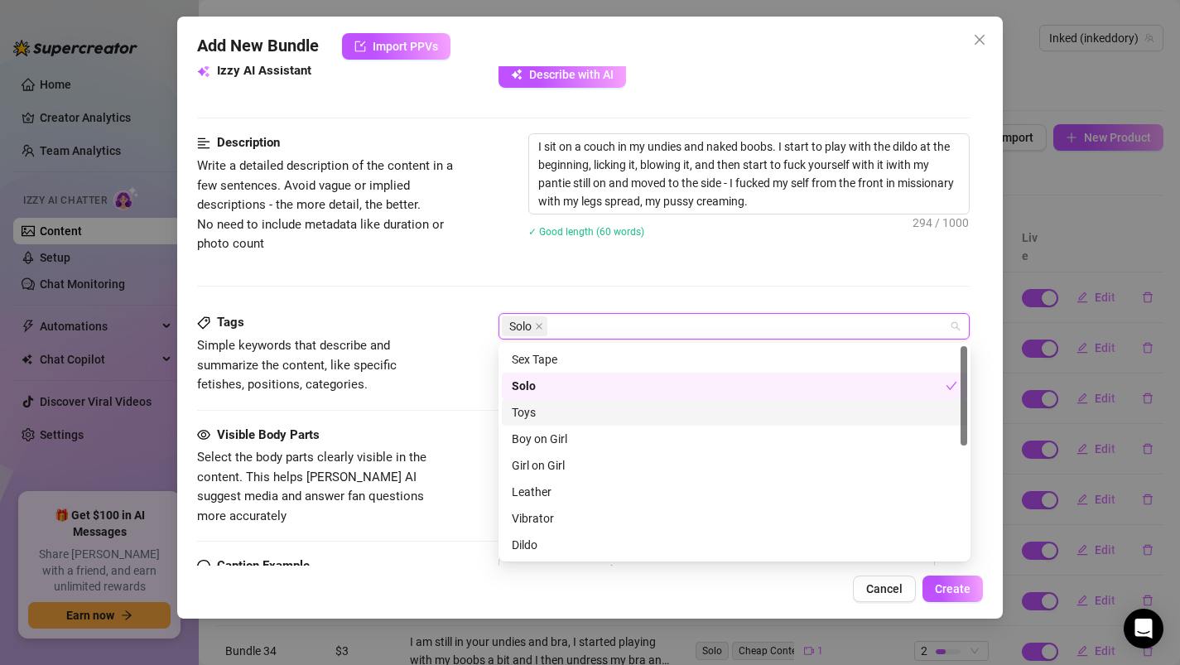
click at [561, 422] on div "Toys" at bounding box center [734, 412] width 465 height 26
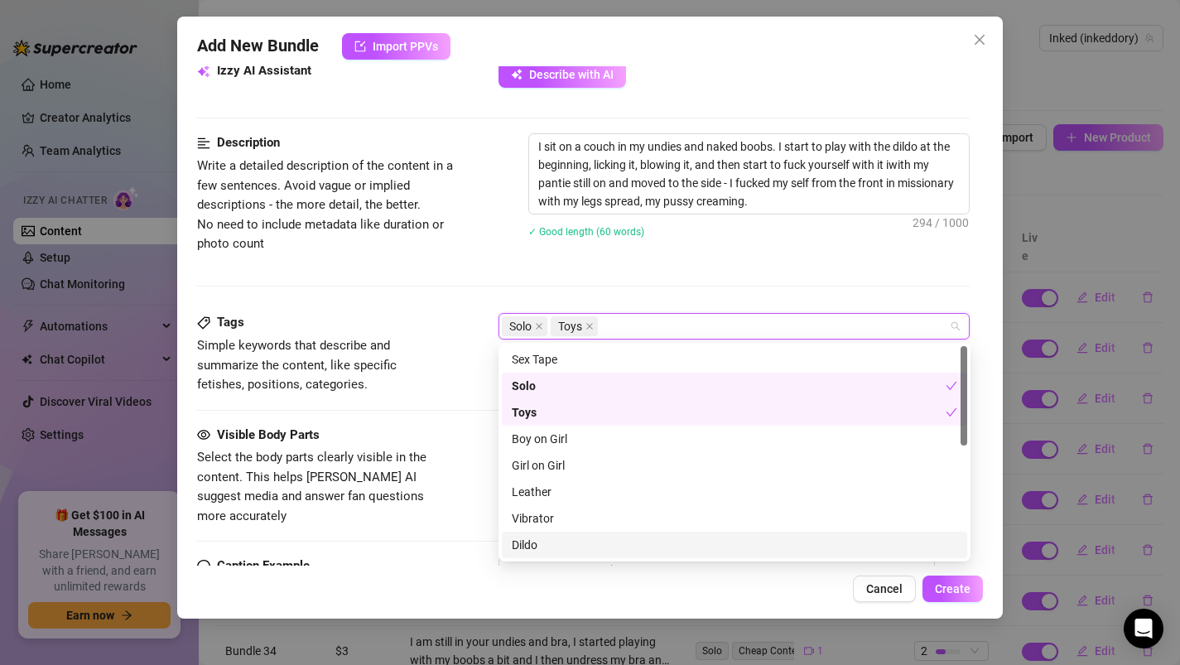
click at [546, 543] on div "Dildo" at bounding box center [734, 545] width 445 height 18
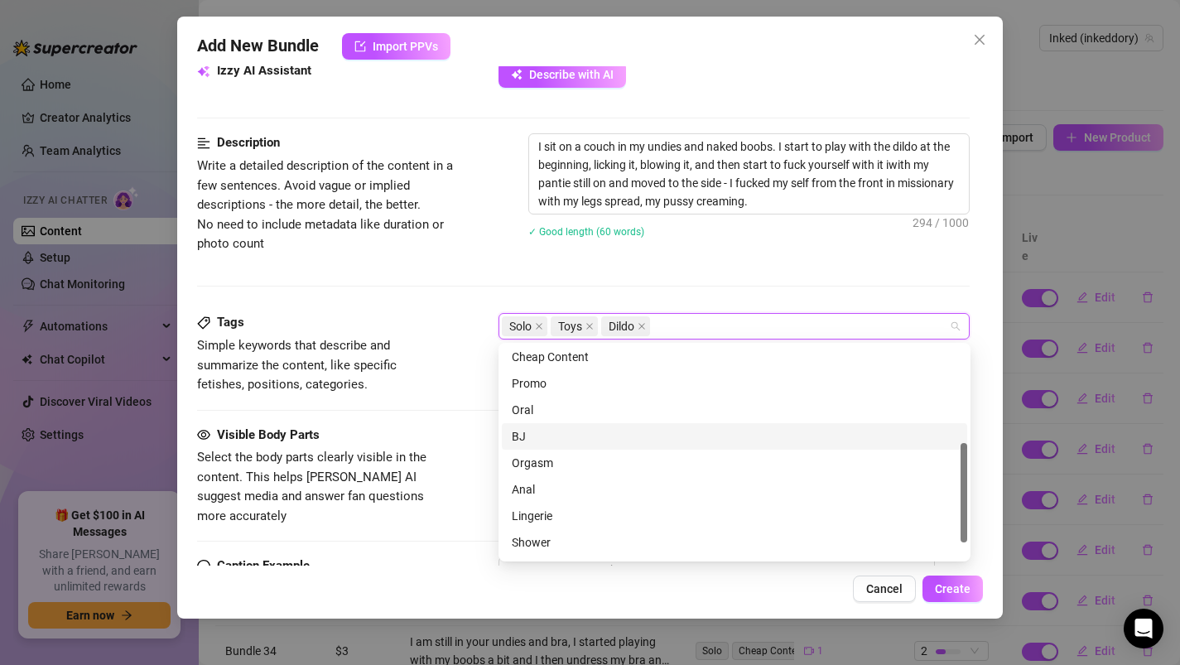
scroll to position [238, 0]
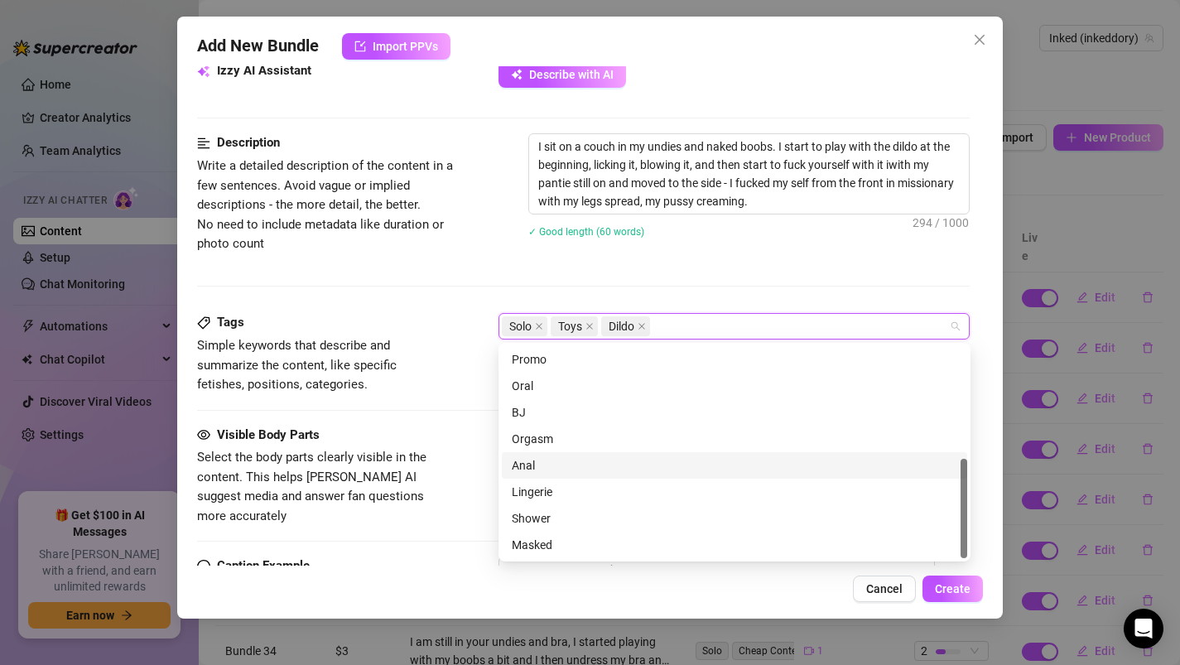
click at [472, 445] on div "Visible Body Parts Select the body parts clearly visible in the content. This h…" at bounding box center [583, 475] width 773 height 101
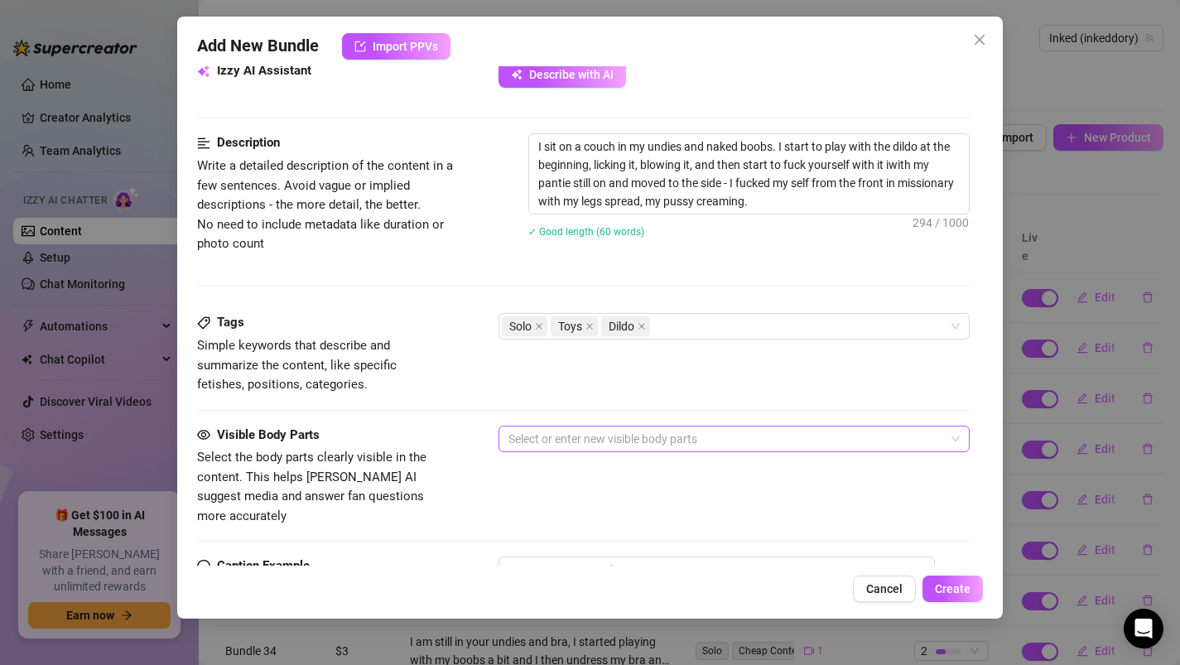
click at [546, 439] on div at bounding box center [726, 438] width 448 height 23
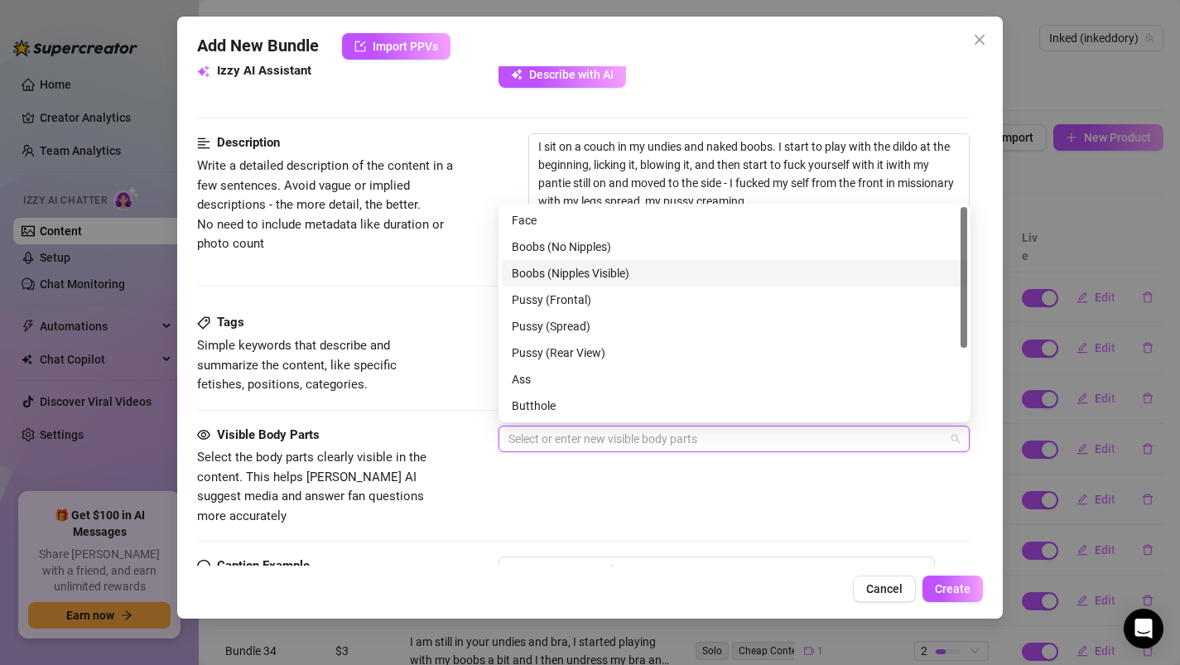
click at [527, 269] on div "Boobs (Nipples Visible)" at bounding box center [734, 273] width 445 height 18
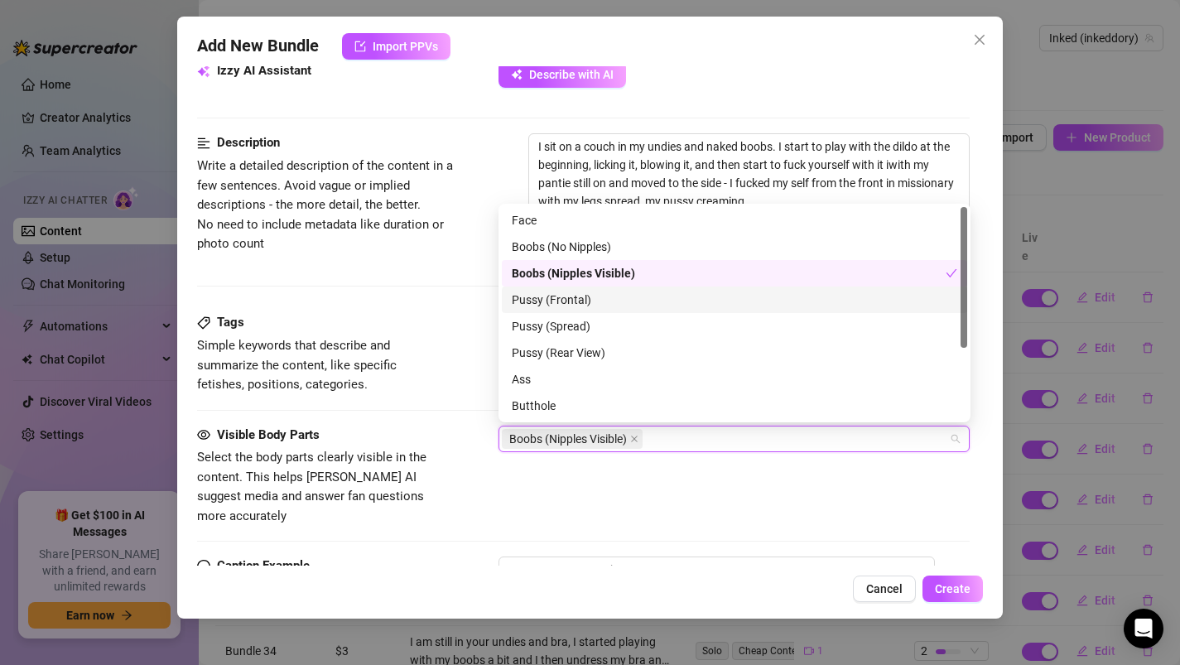
click at [527, 303] on div "Pussy (Frontal)" at bounding box center [734, 300] width 445 height 18
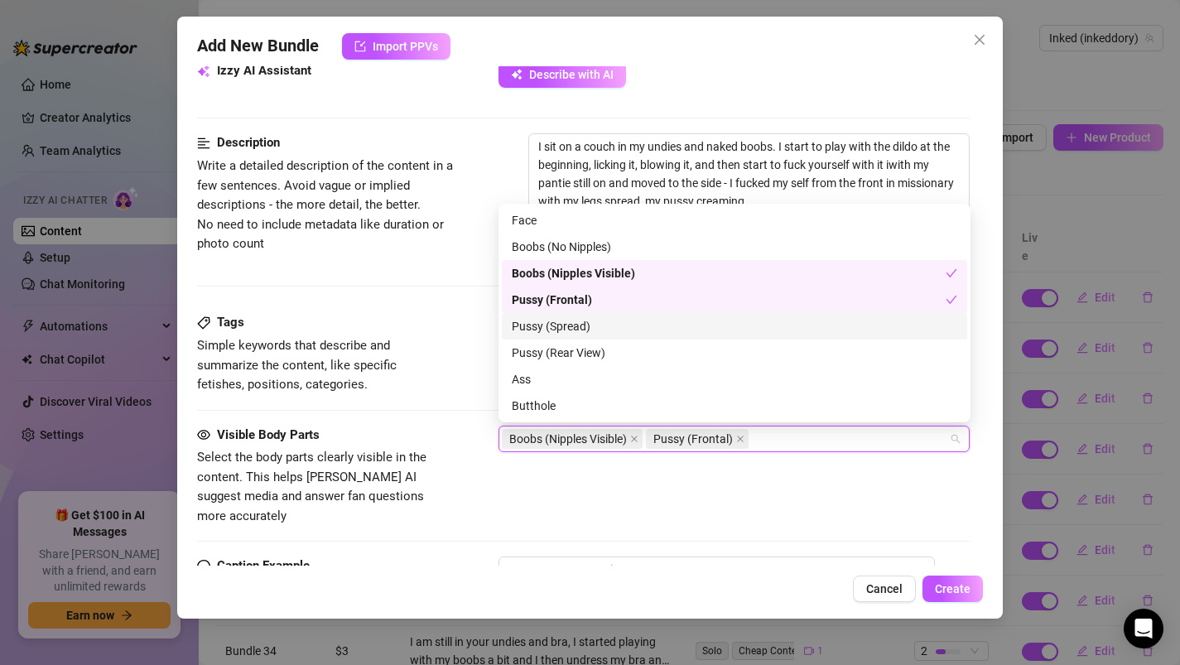
click at [526, 332] on div "Pussy (Spread)" at bounding box center [734, 326] width 445 height 18
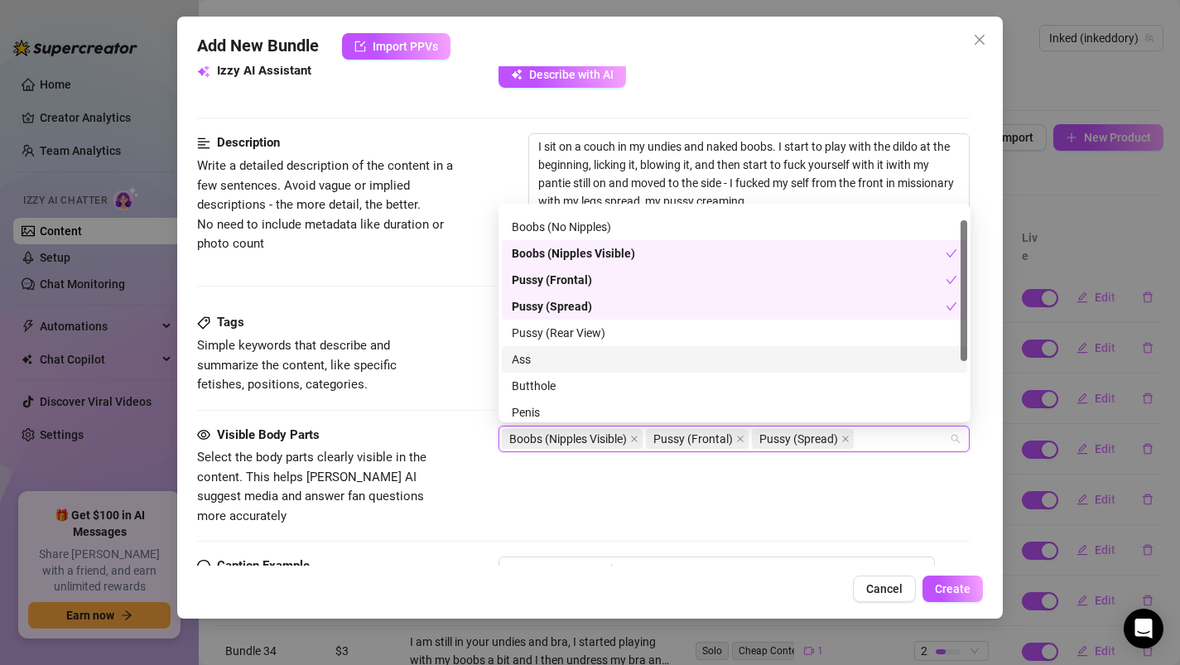
scroll to position [0, 0]
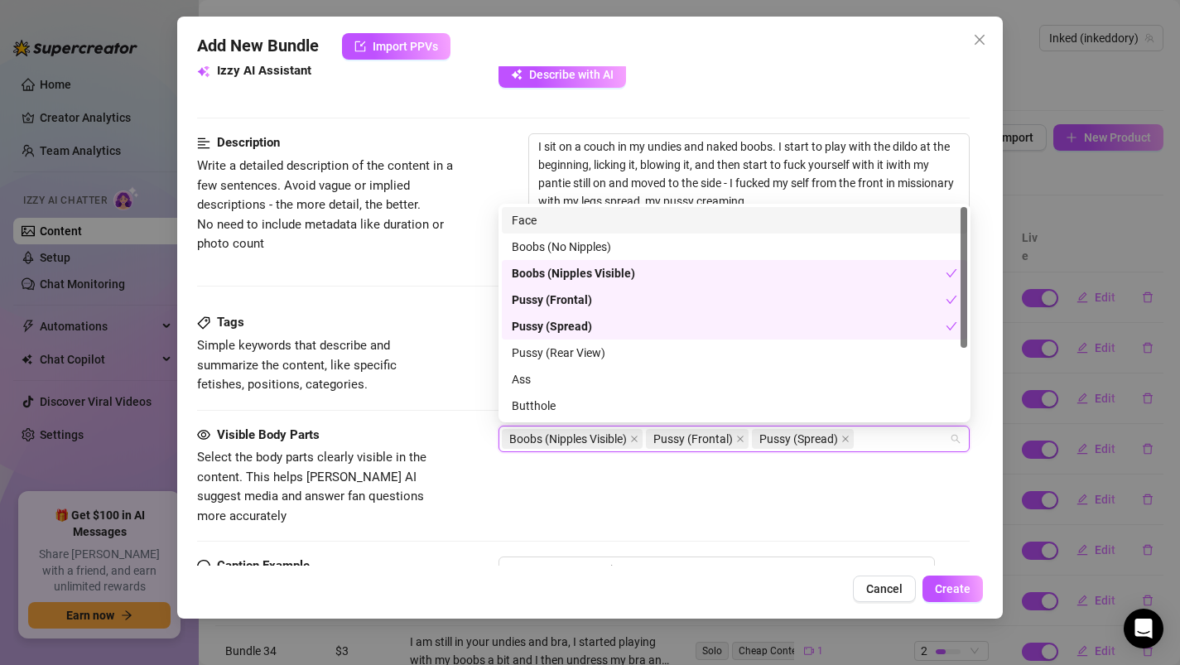
click at [522, 223] on div "Face" at bounding box center [734, 220] width 445 height 18
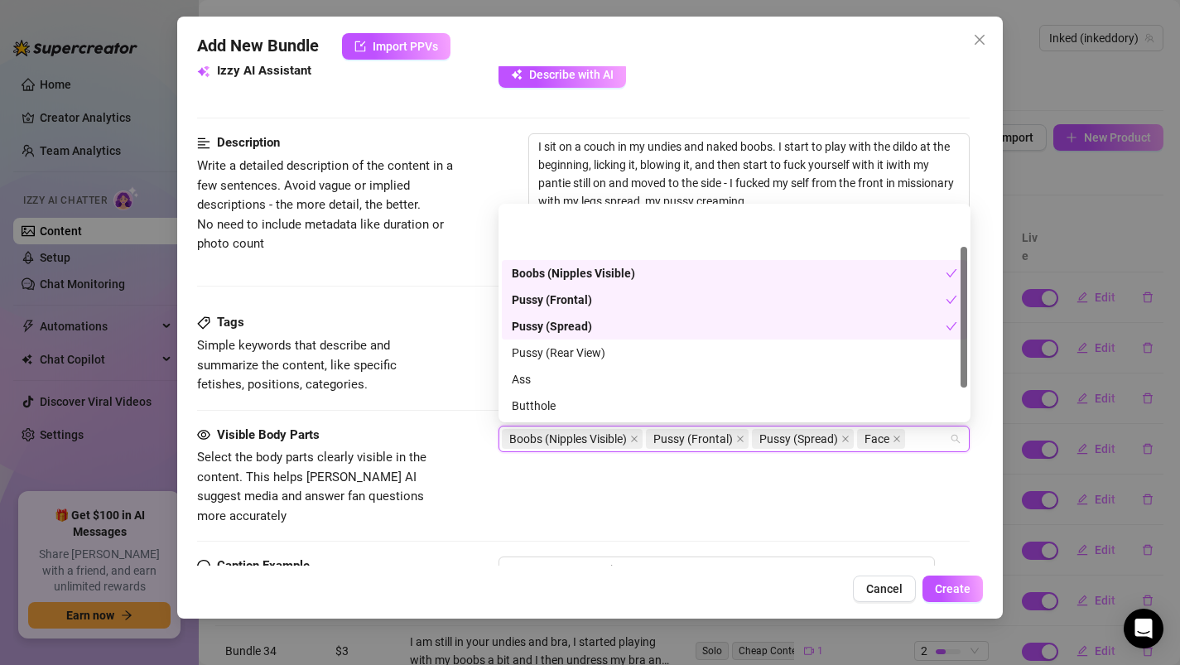
scroll to position [106, 0]
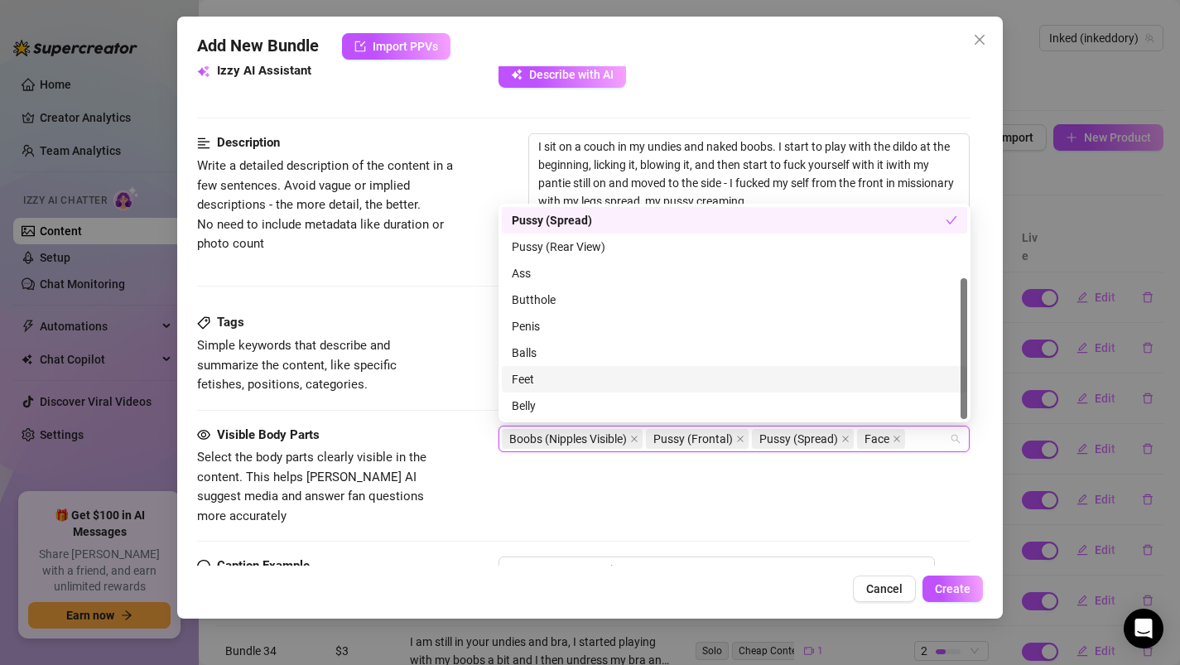
click at [443, 474] on span "Select the body parts clearly visible in the content. This helps [PERSON_NAME] …" at bounding box center [321, 487] width 248 height 78
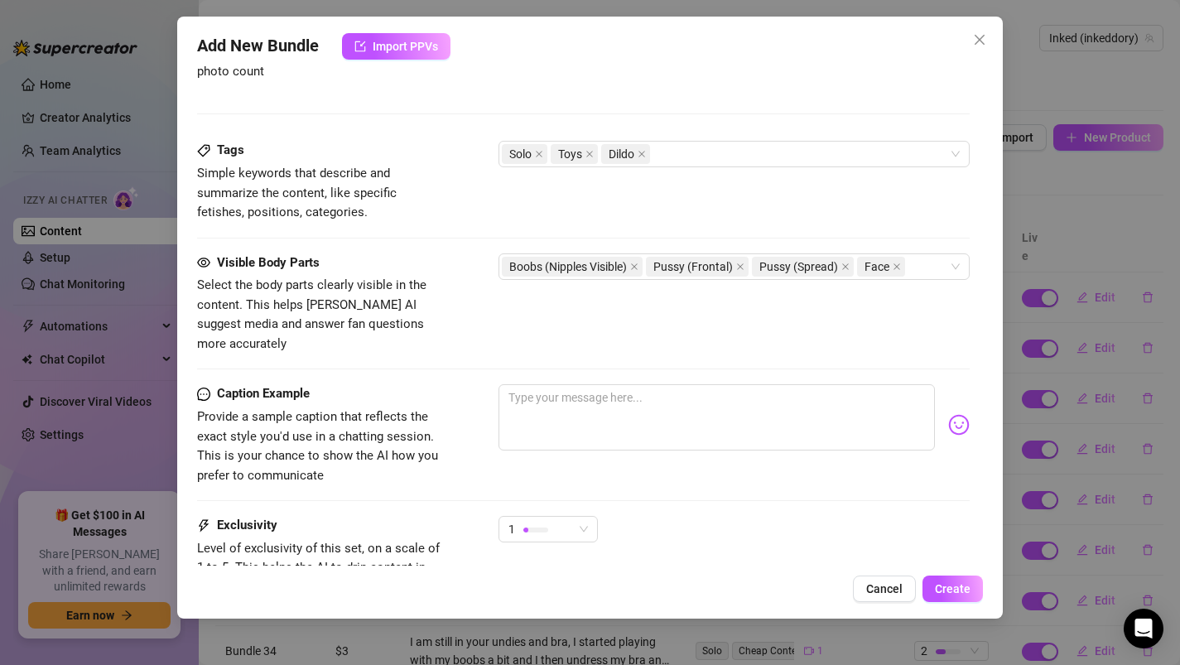
scroll to position [796, 0]
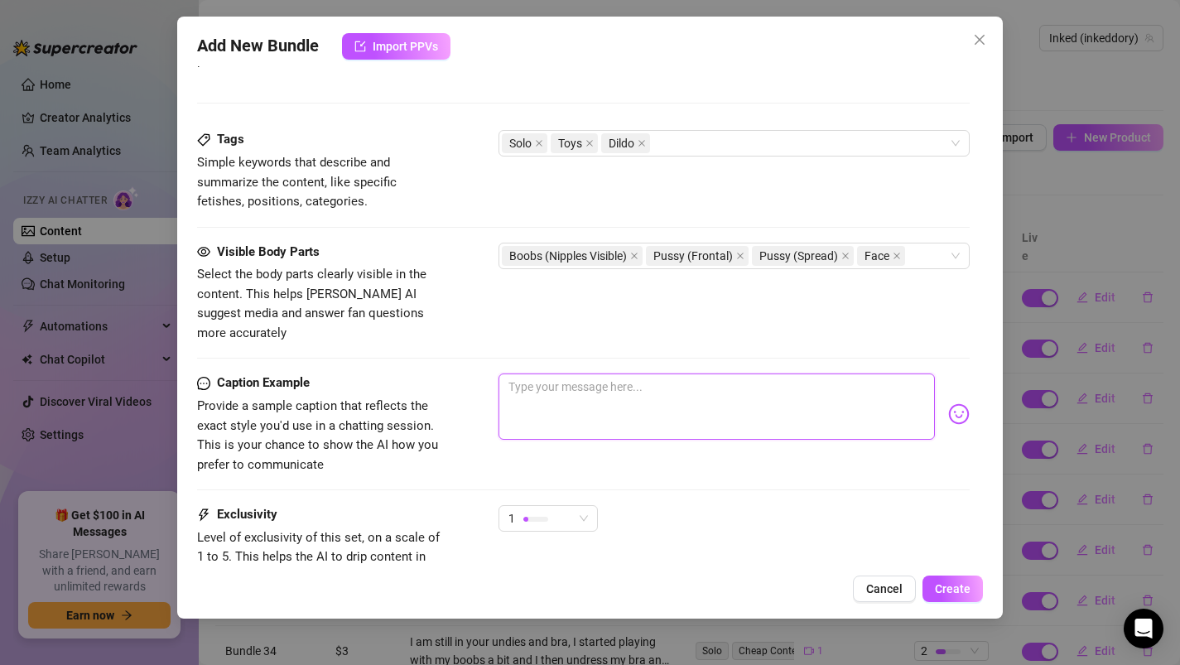
click at [555, 404] on textarea at bounding box center [716, 406] width 437 height 66
paste textarea "Damn you will go crazy after this one, and please get a shard as possible for m…"
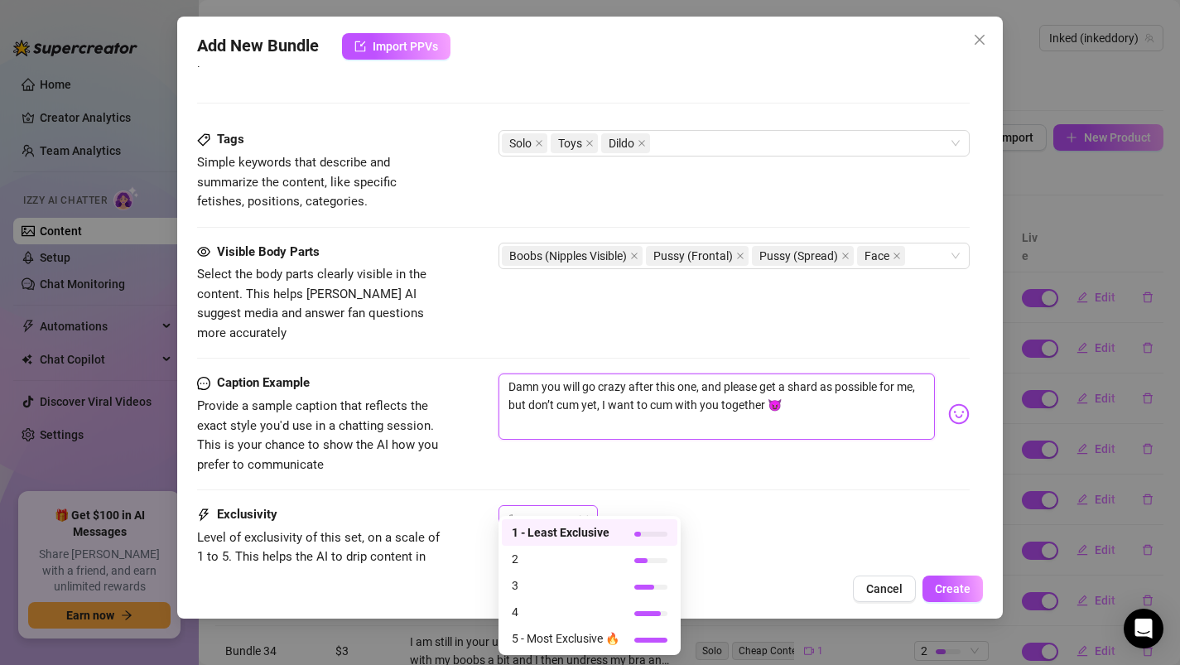
click at [538, 511] on div at bounding box center [535, 519] width 25 height 16
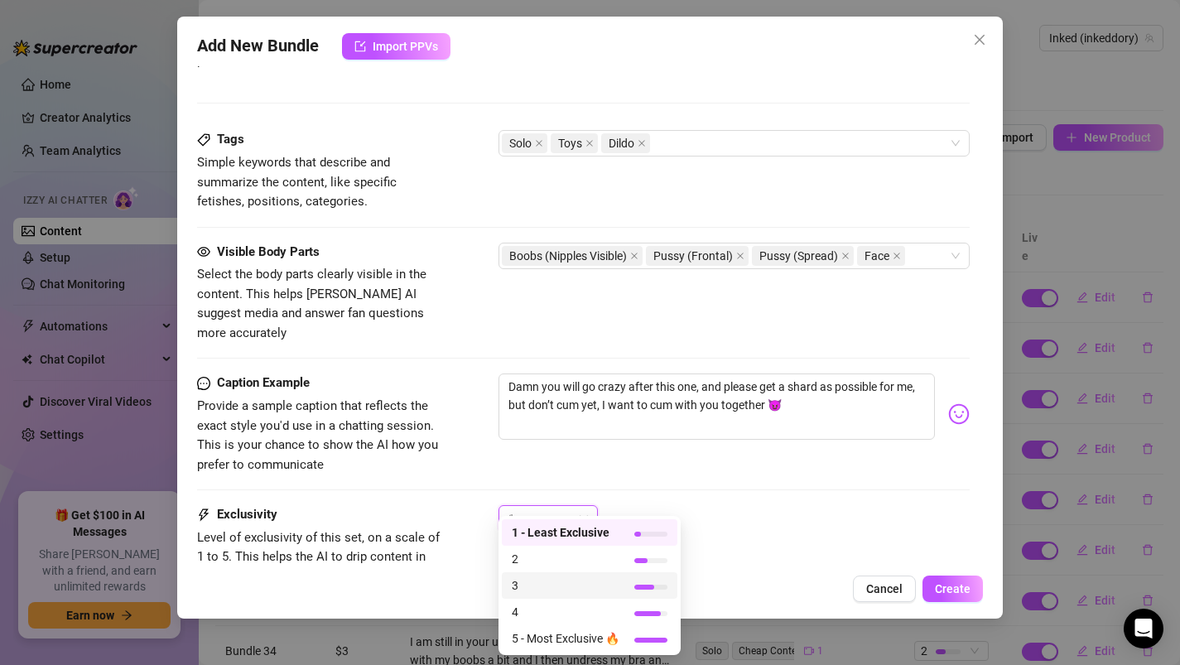
click at [536, 582] on span "3" at bounding box center [566, 585] width 108 height 18
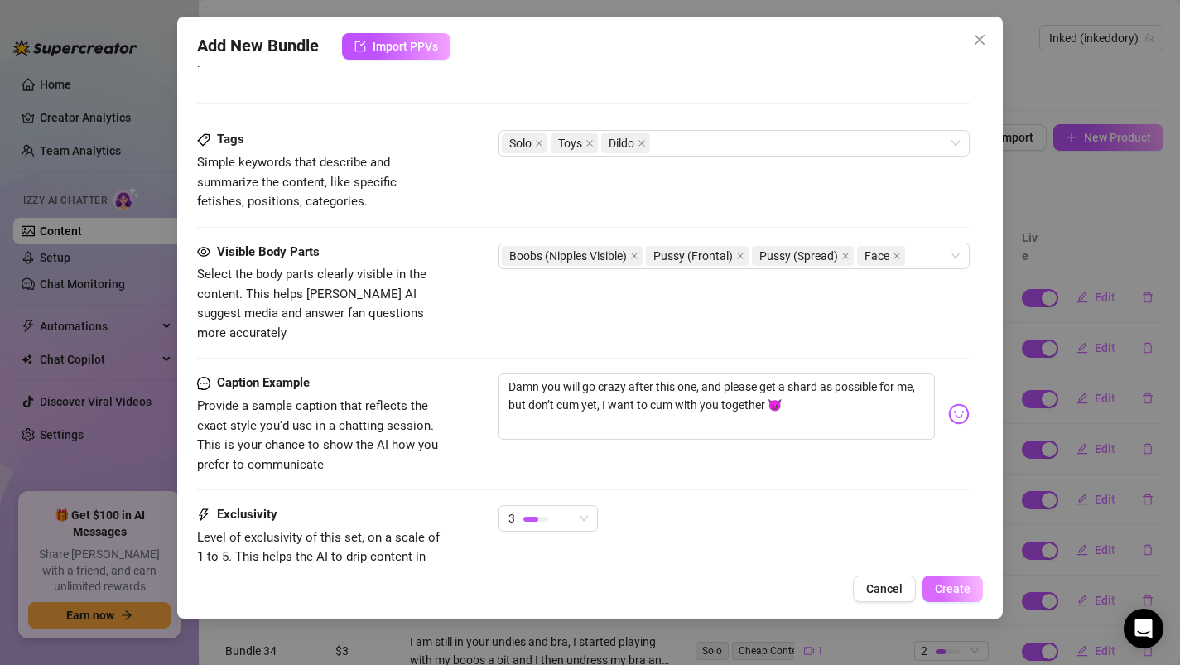
click at [959, 593] on span "Create" at bounding box center [953, 588] width 36 height 13
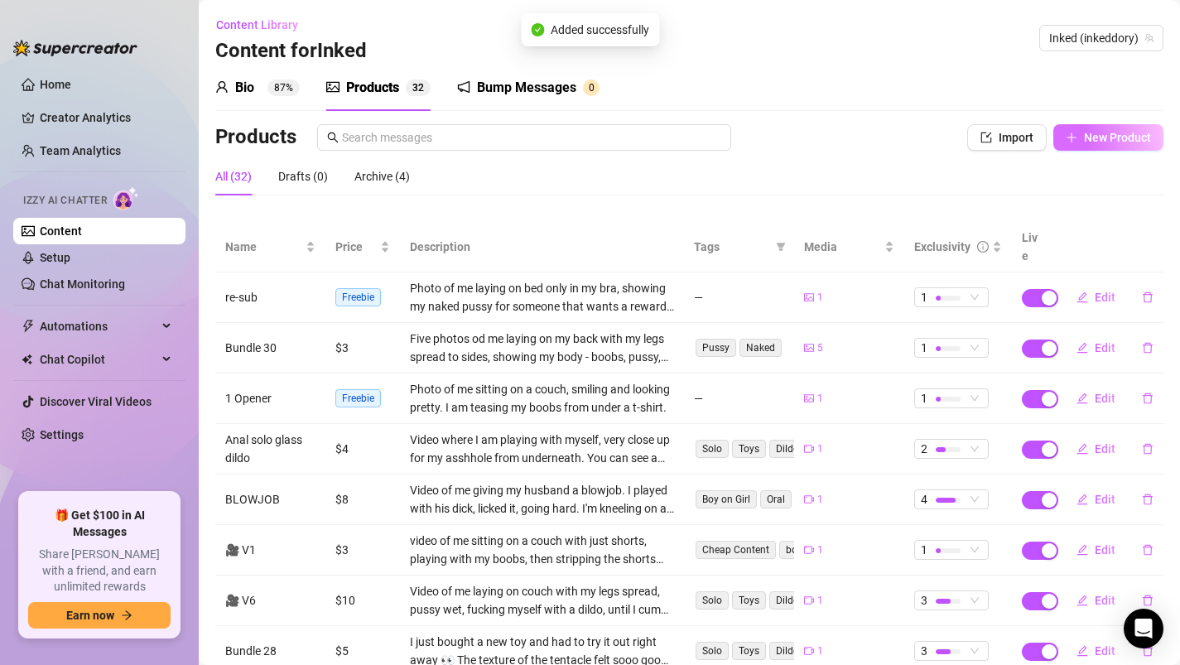
click at [1079, 137] on button "New Product" at bounding box center [1108, 137] width 110 height 26
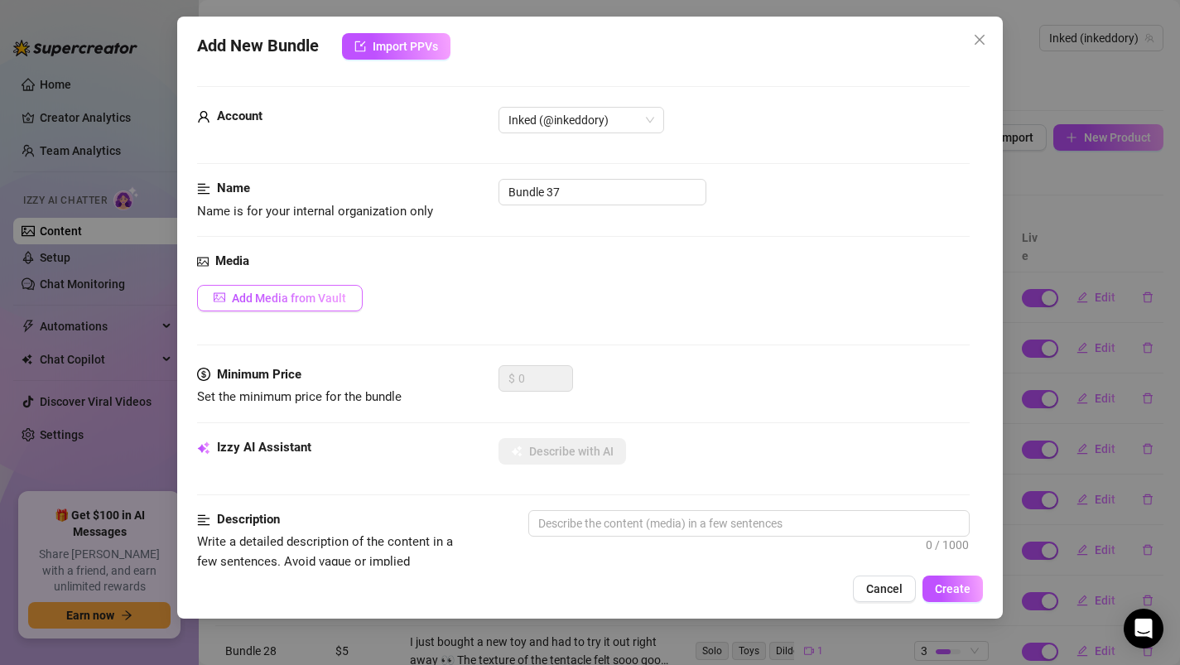
click at [286, 304] on span "Add Media from Vault" at bounding box center [289, 297] width 114 height 13
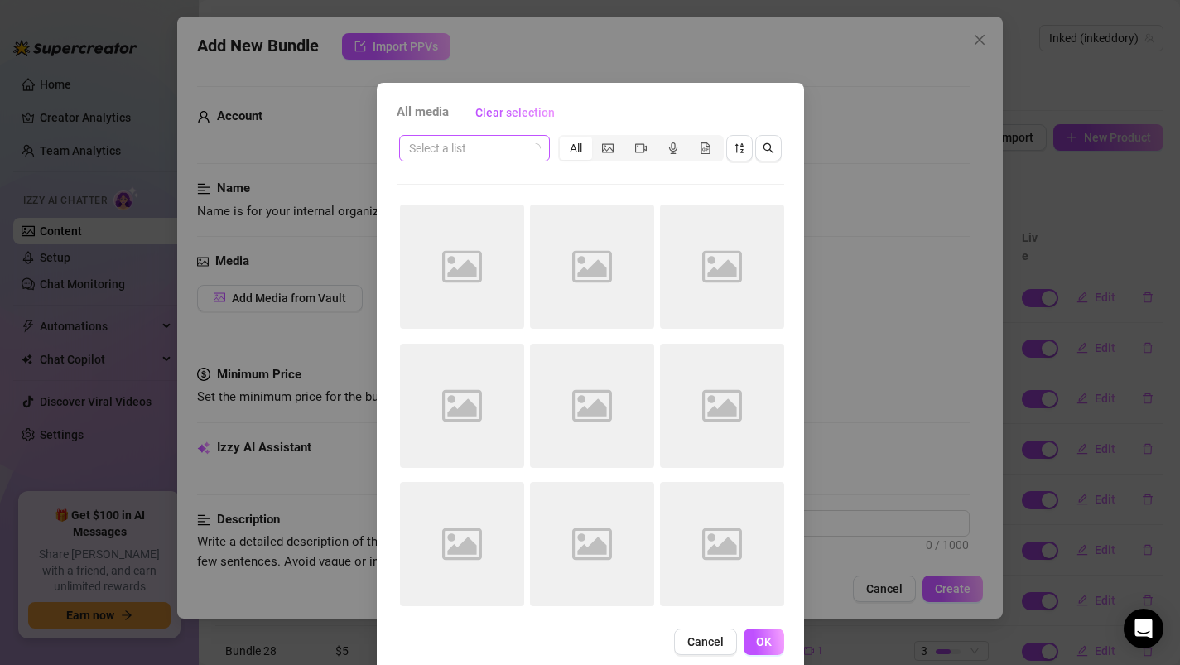
click at [488, 144] on input "search" at bounding box center [467, 148] width 116 height 25
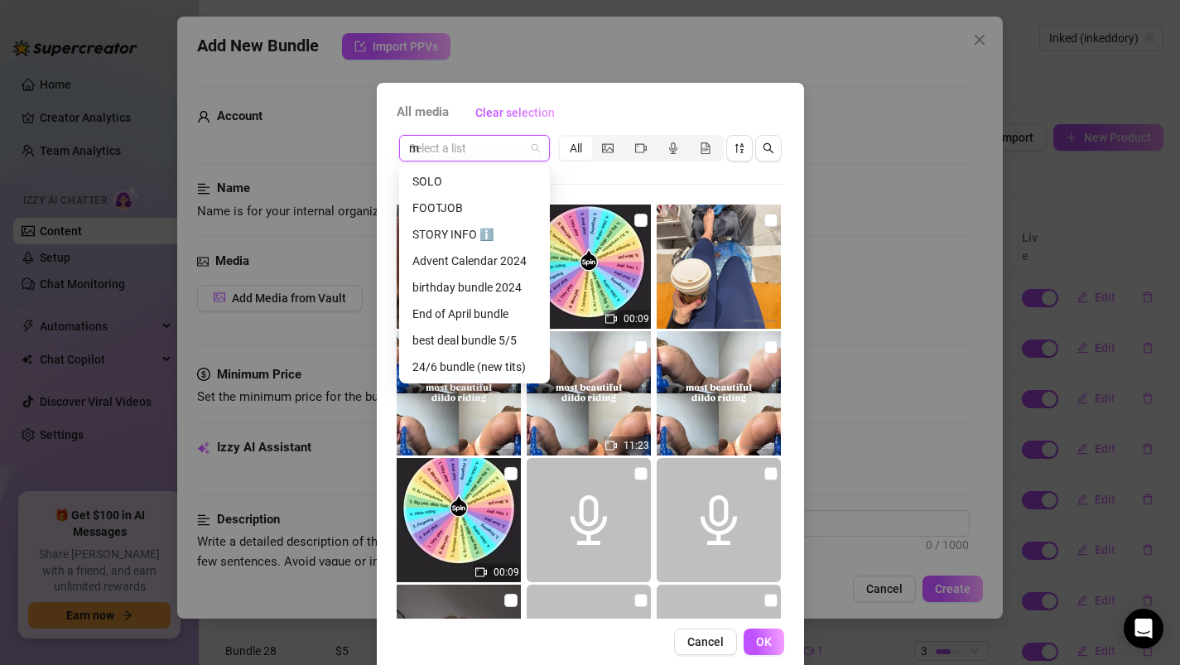
scroll to position [0, 0]
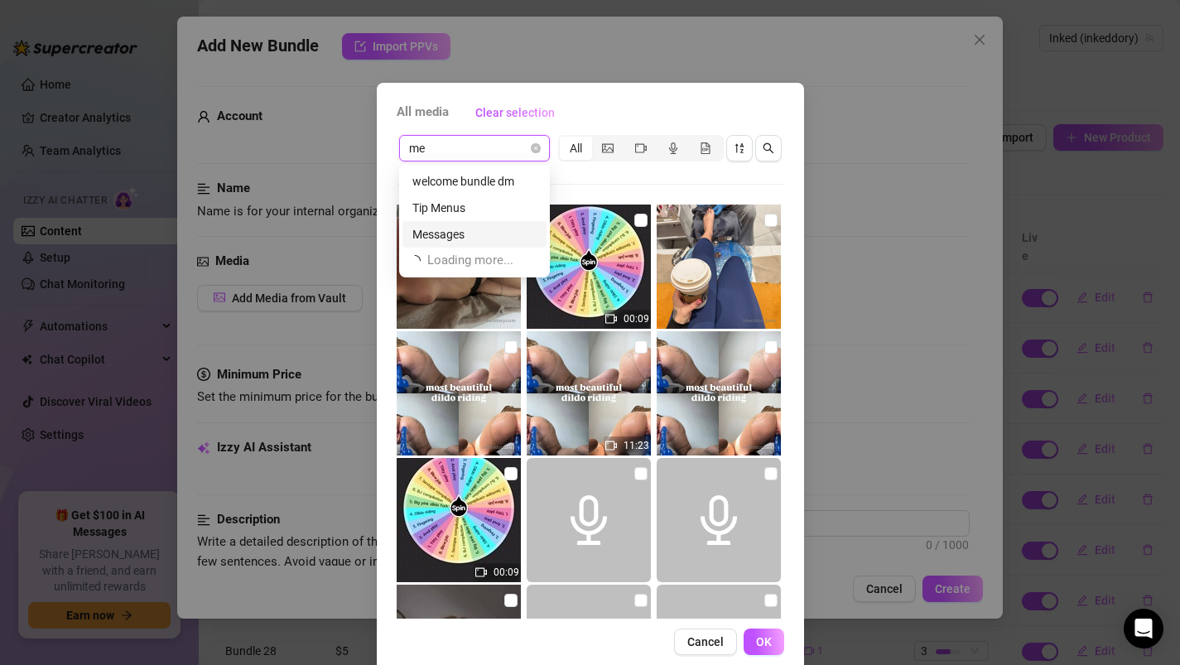
click at [462, 233] on div "Messages" at bounding box center [474, 234] width 124 height 18
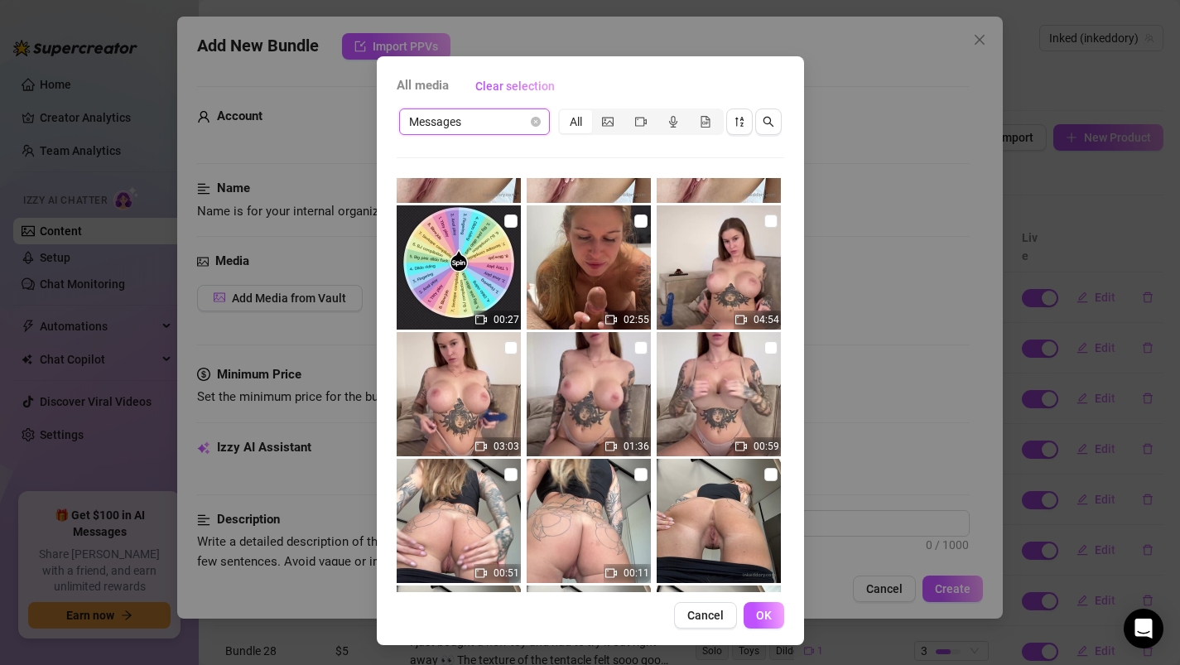
scroll to position [5165, 0]
click at [776, 219] on input "checkbox" at bounding box center [770, 221] width 13 height 13
click at [770, 614] on span "OK" at bounding box center [764, 614] width 16 height 13
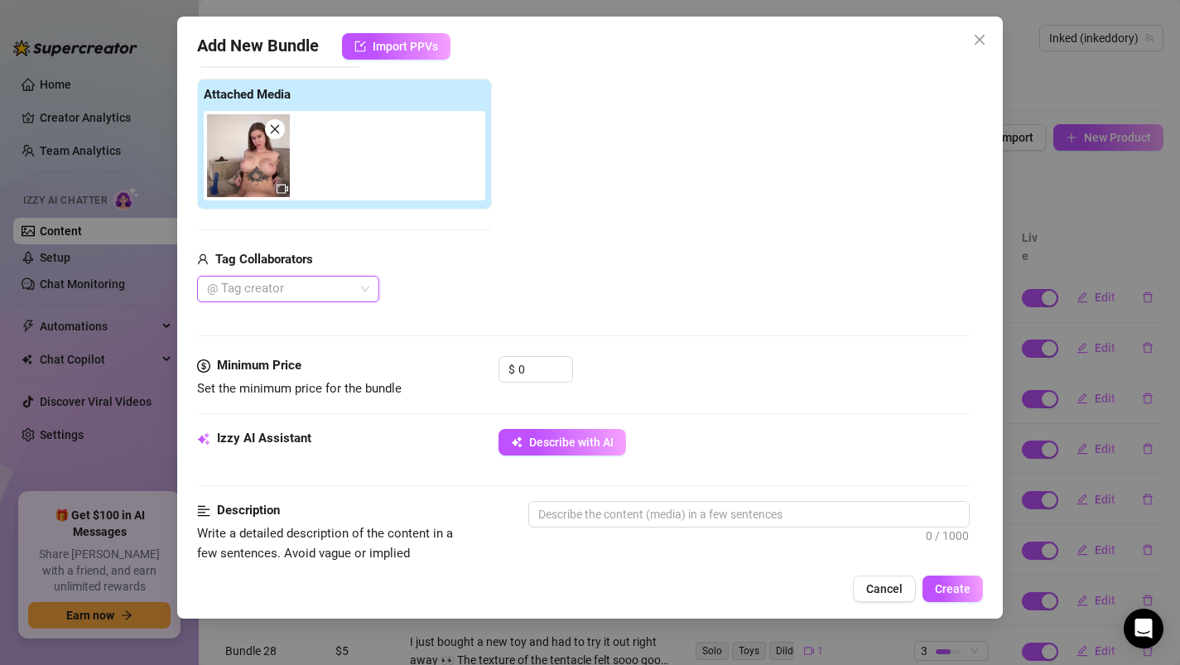
scroll to position [257, 0]
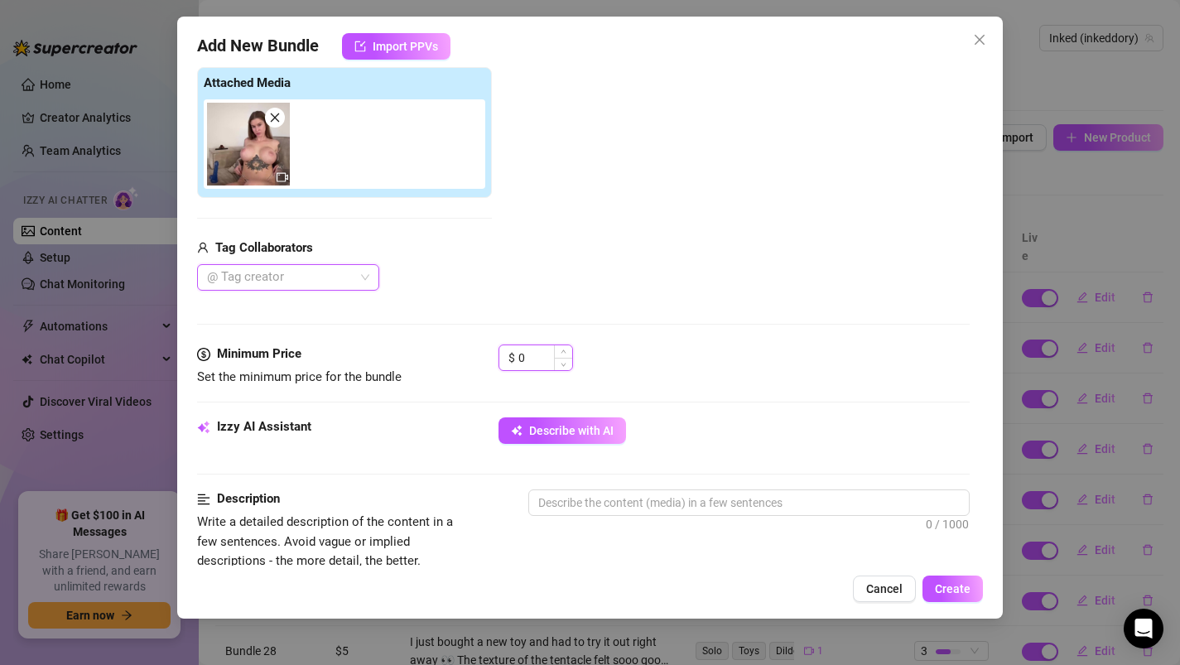
click at [536, 358] on input "0" at bounding box center [545, 357] width 54 height 25
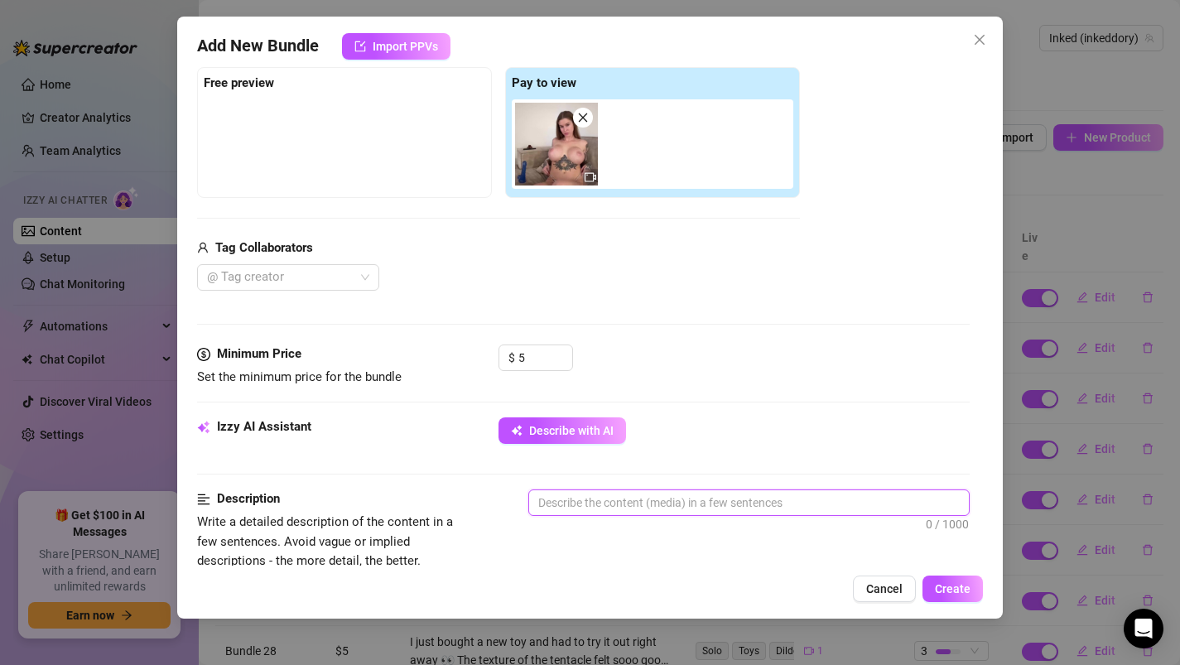
click at [689, 504] on textarea at bounding box center [749, 502] width 440 height 25
paste textarea "undress your panty and fuck yourself with the dildo in a different position, ha…"
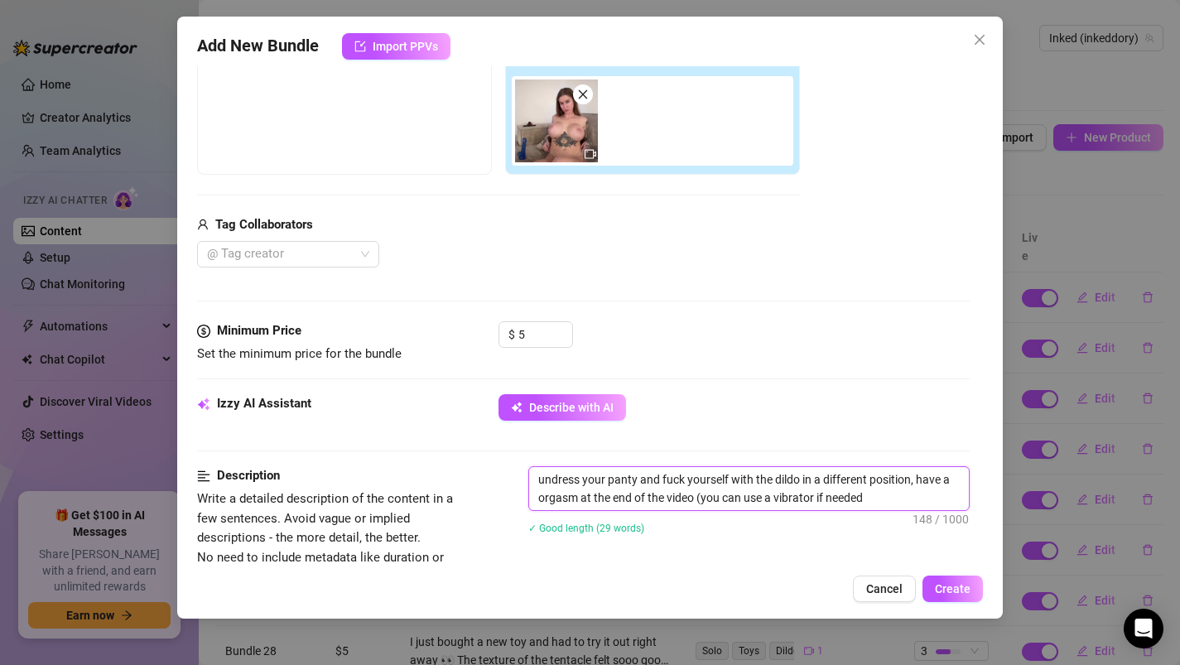
scroll to position [296, 0]
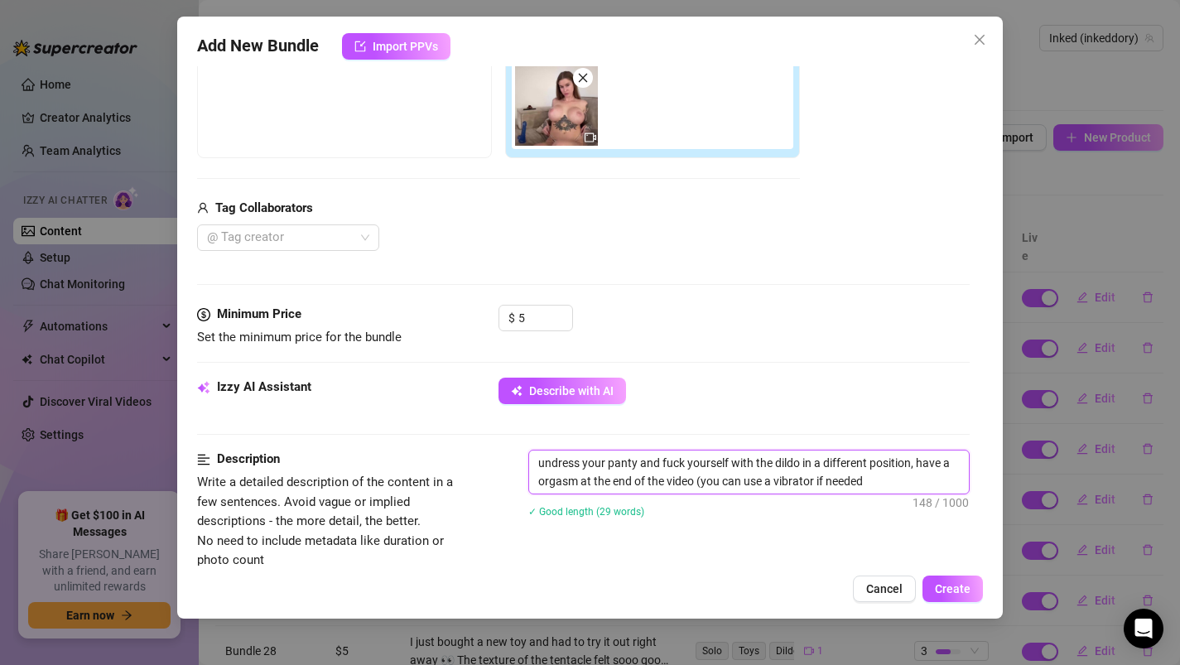
click at [539, 462] on textarea "undress your panty and fuck yourself with the dildo in a different position, ha…" at bounding box center [749, 471] width 440 height 43
click at [608, 462] on textarea "I undress your panty and fuck yourself with the dildo in a different position, …" at bounding box center [749, 471] width 440 height 43
click at [634, 465] on textarea "I undress my panty and fuck yourself with the dildo in a different position, ha…" at bounding box center [749, 471] width 440 height 43
click at [717, 462] on textarea "I undress my panties and fuck yourself with the dildo in a different position, …" at bounding box center [749, 471] width 440 height 43
drag, startPoint x: 893, startPoint y: 478, endPoint x: 696, endPoint y: 476, distance: 197.0
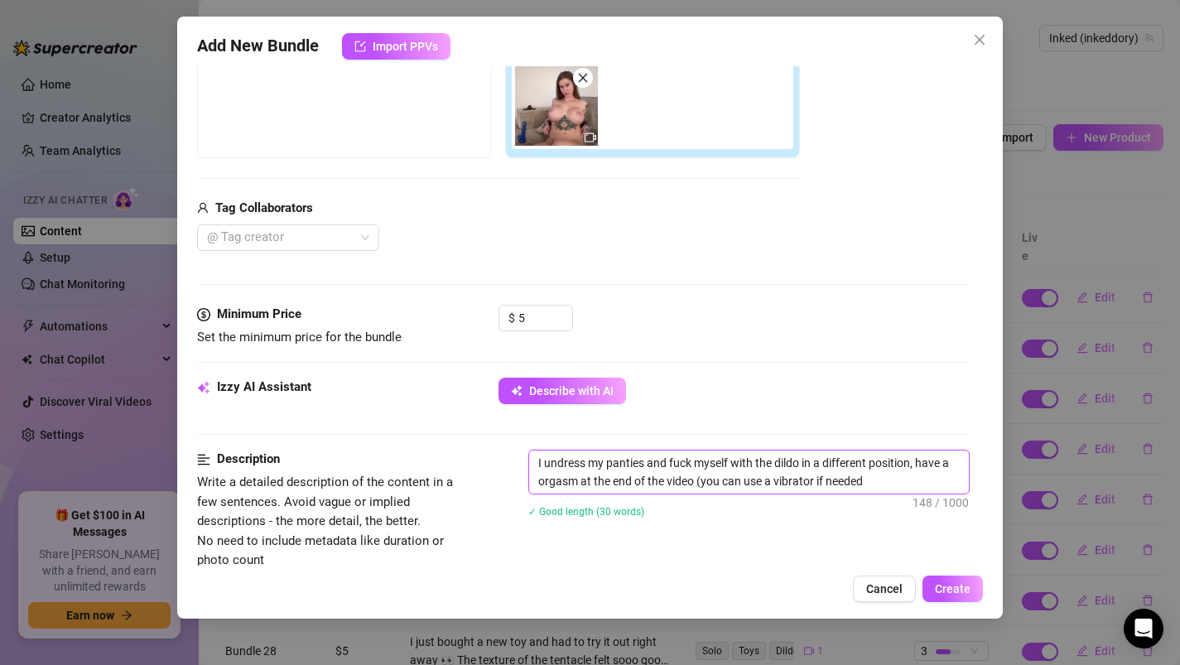
click at [696, 476] on textarea "I undress my panties and fuck myself with the dildo in a different position, ha…" at bounding box center [749, 471] width 440 height 43
click at [722, 474] on textarea "I undress my panties and fuck myself with the dildo in a different position, ha…" at bounding box center [749, 471] width 440 height 43
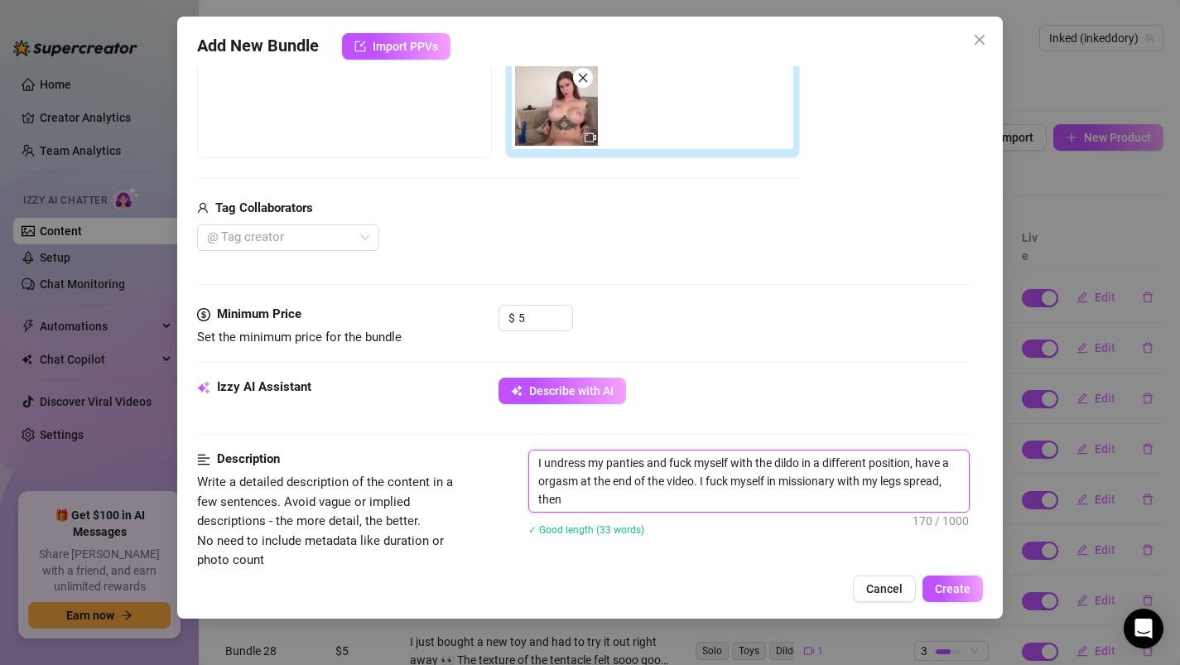
scroll to position [0, 0]
click at [640, 501] on textarea "I undress my panties and fuck myself with the dildo in a different position, ha…" at bounding box center [749, 480] width 440 height 61
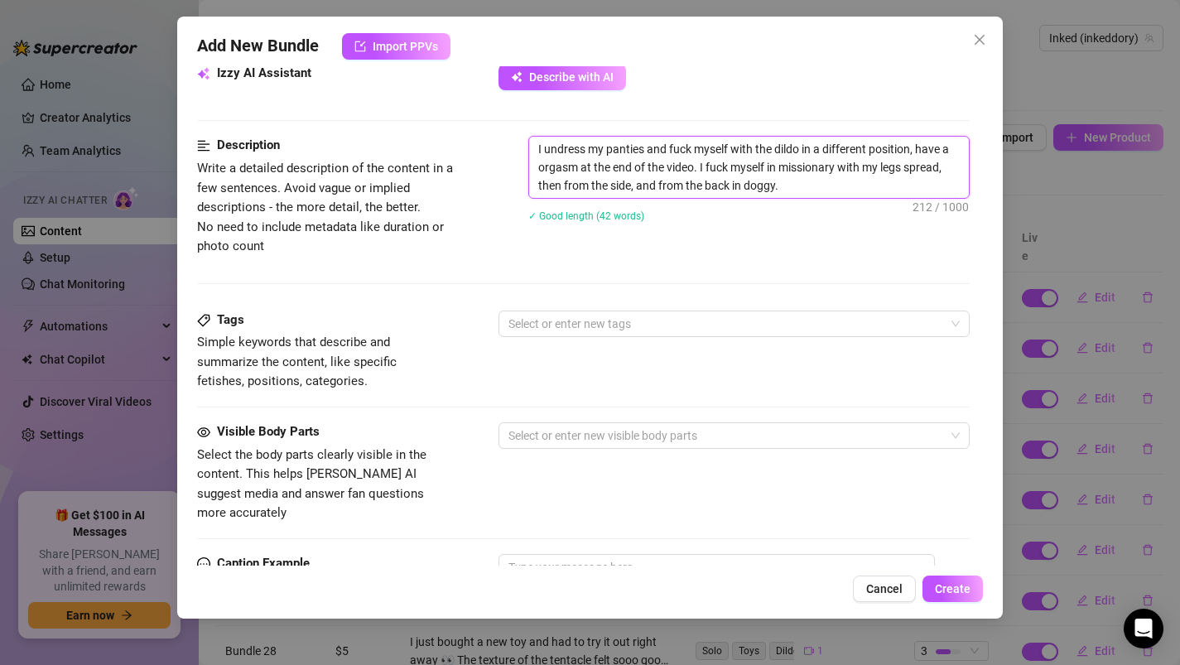
scroll to position [631, 0]
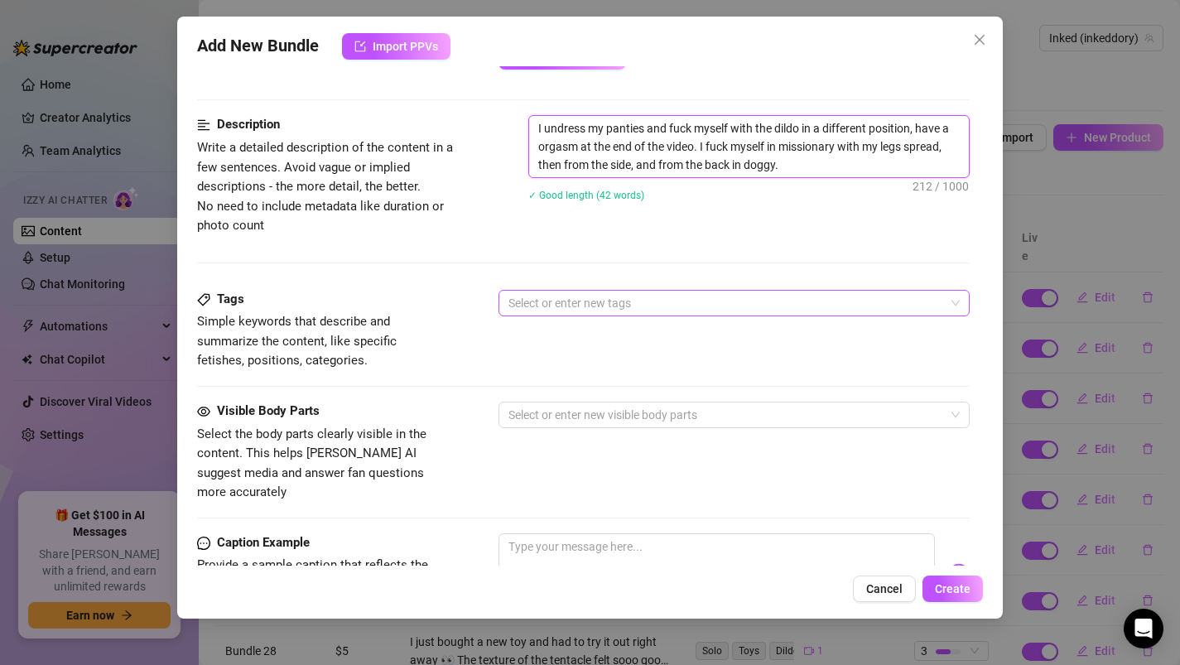
click at [544, 308] on div at bounding box center [726, 302] width 448 height 23
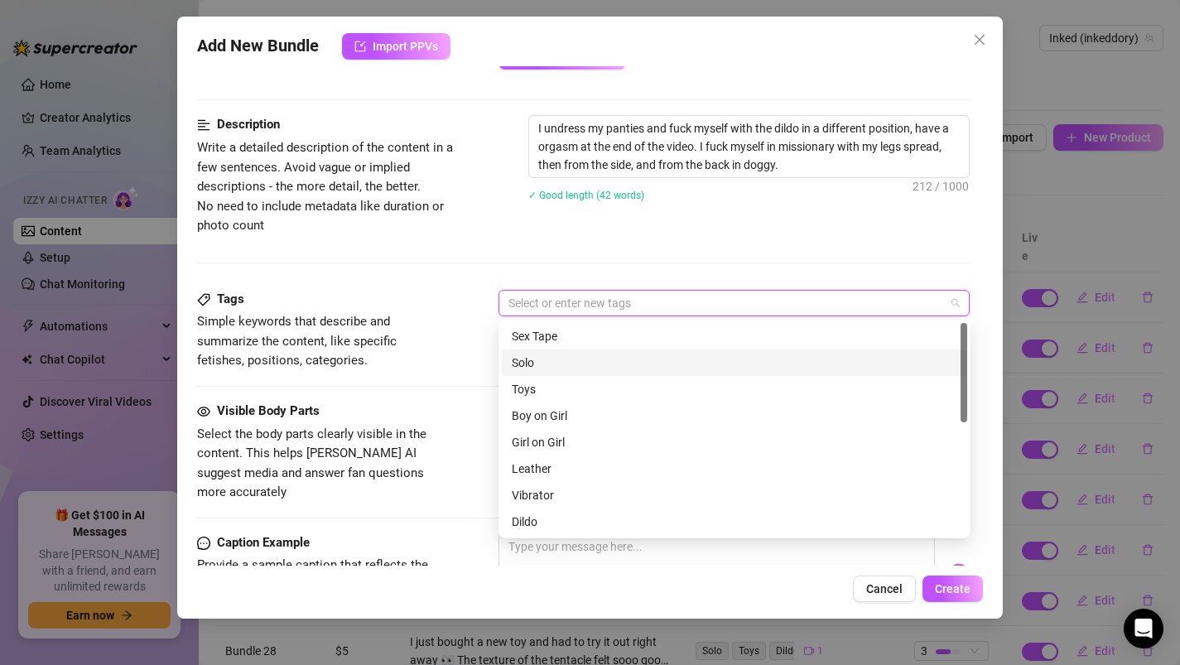
click at [550, 353] on div "Solo" at bounding box center [734, 362] width 445 height 18
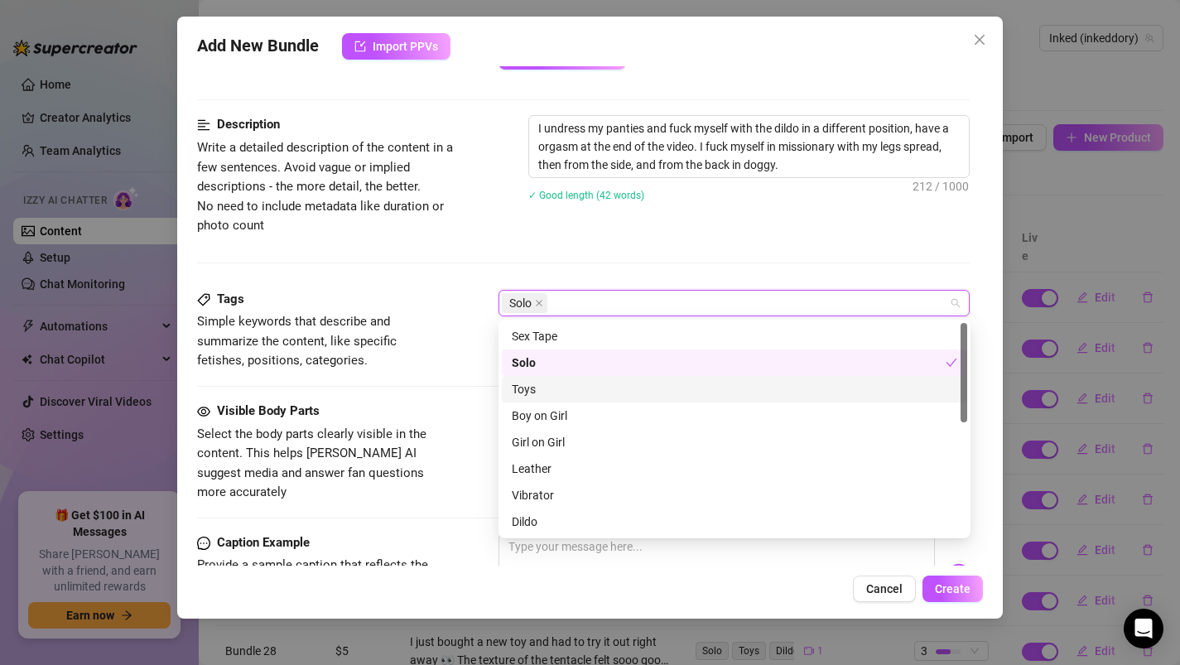
click at [546, 396] on div "Toys" at bounding box center [734, 389] width 445 height 18
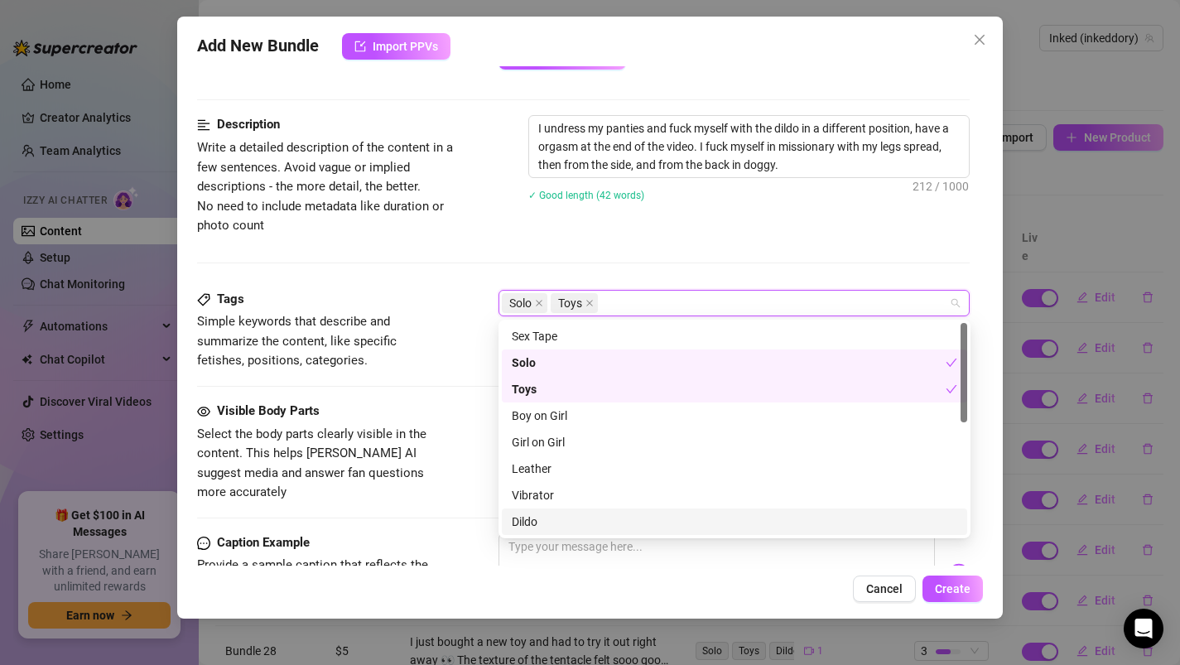
click at [539, 515] on div "Dildo" at bounding box center [734, 521] width 445 height 18
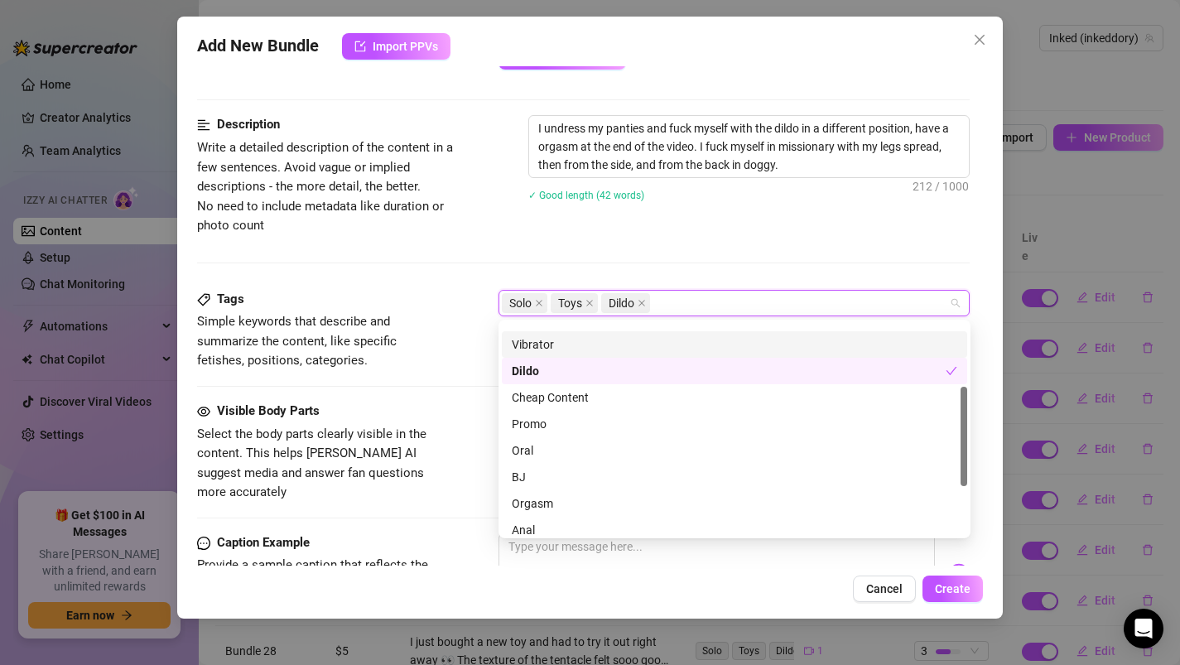
scroll to position [151, 0]
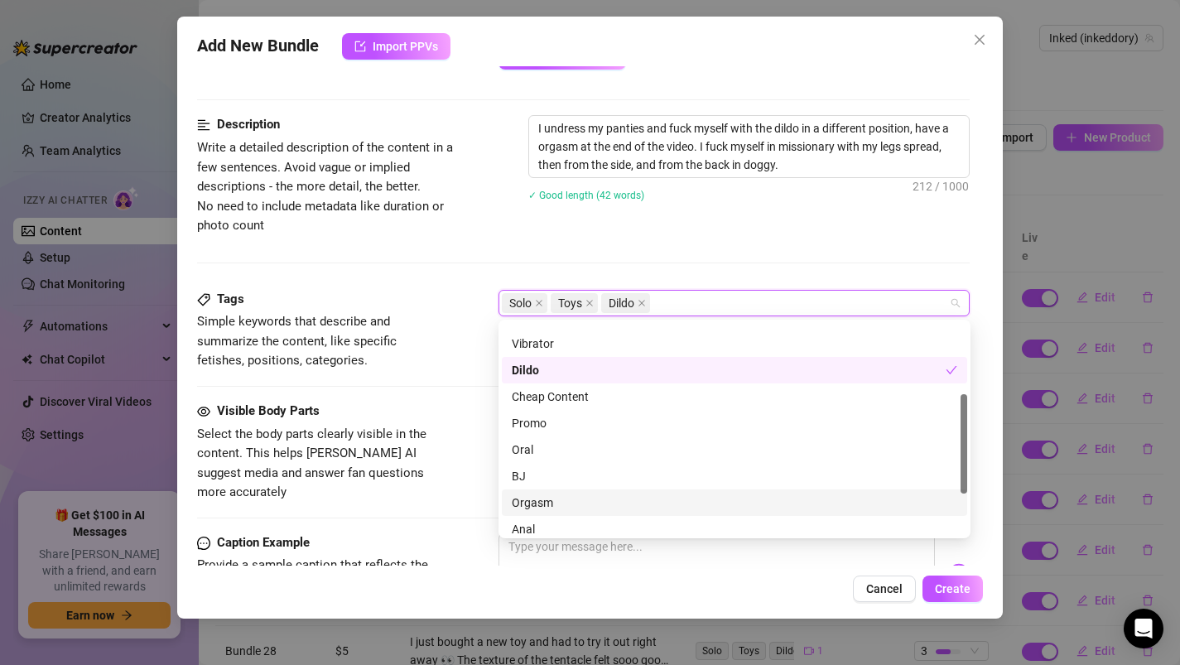
click at [552, 503] on div "Orgasm" at bounding box center [734, 502] width 445 height 18
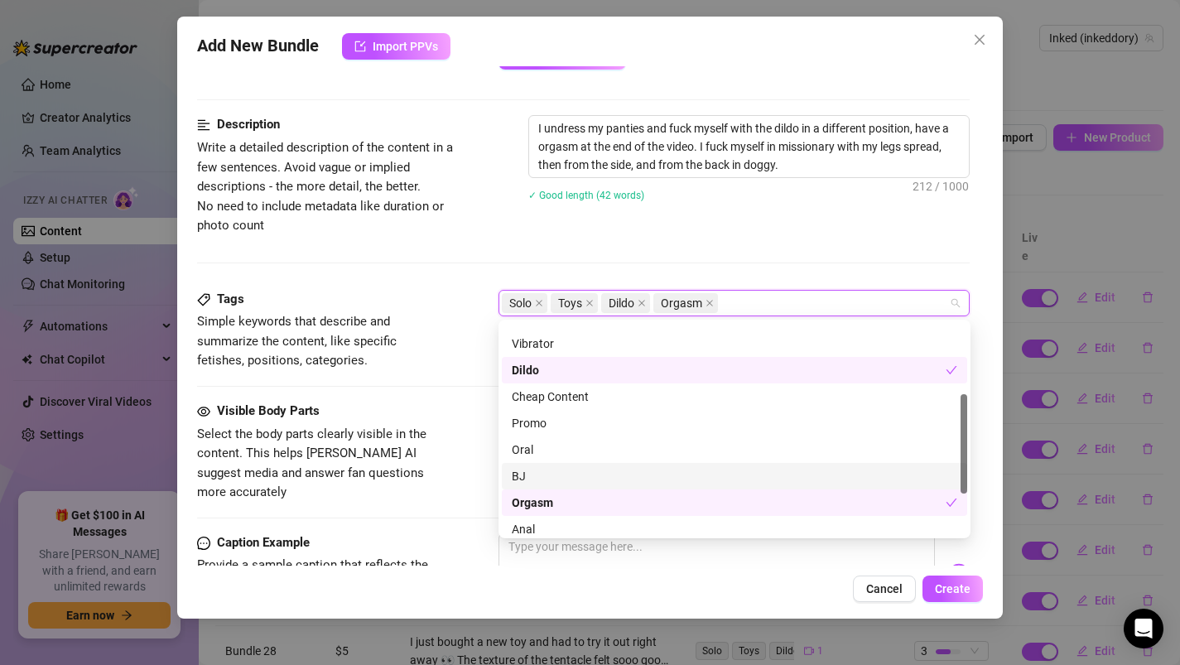
click at [468, 421] on div "Visible Body Parts Select the body parts clearly visible in the content. This h…" at bounding box center [583, 451] width 773 height 101
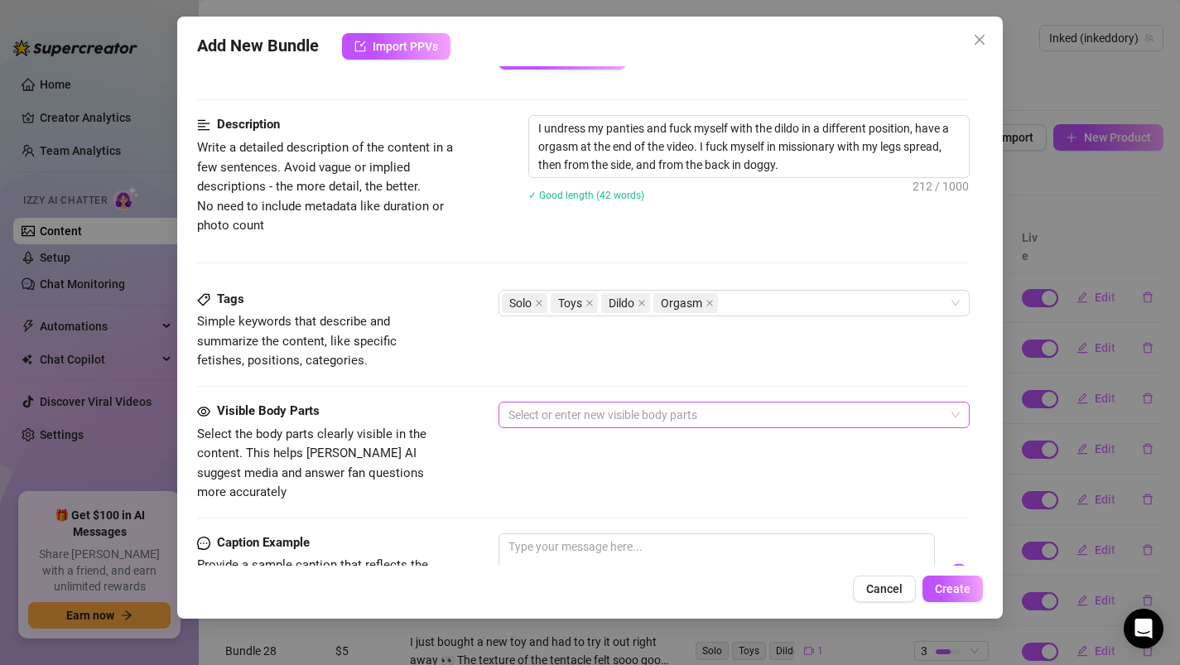
click at [543, 421] on div at bounding box center [726, 414] width 448 height 23
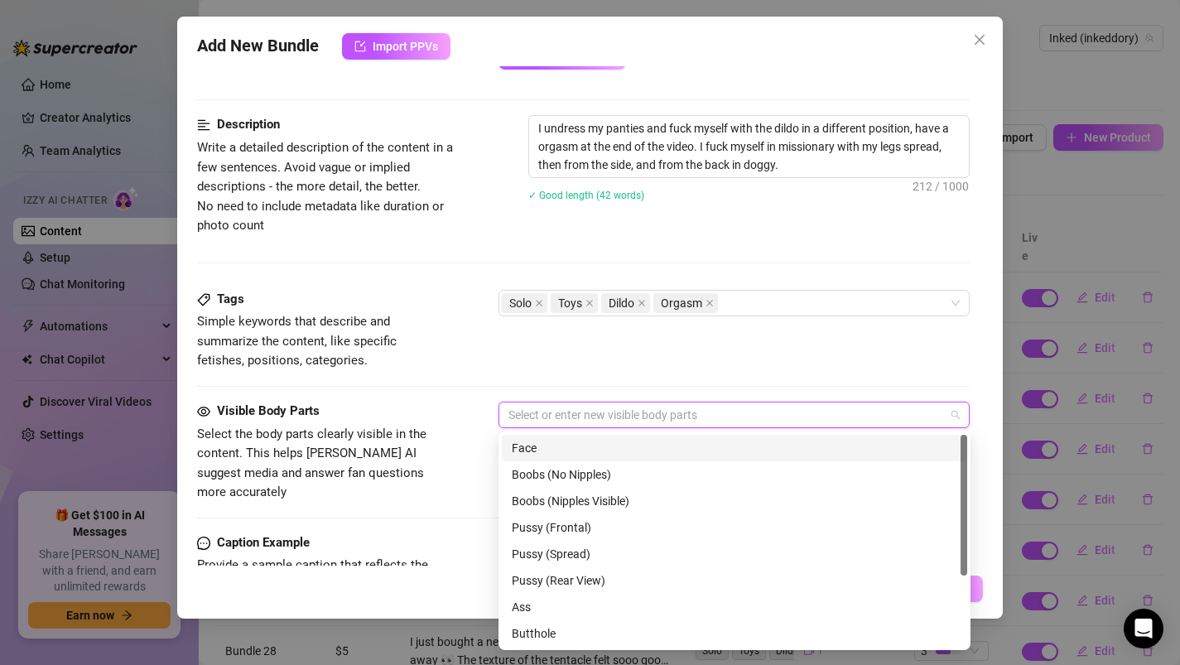
click at [536, 449] on div "Face" at bounding box center [734, 448] width 445 height 18
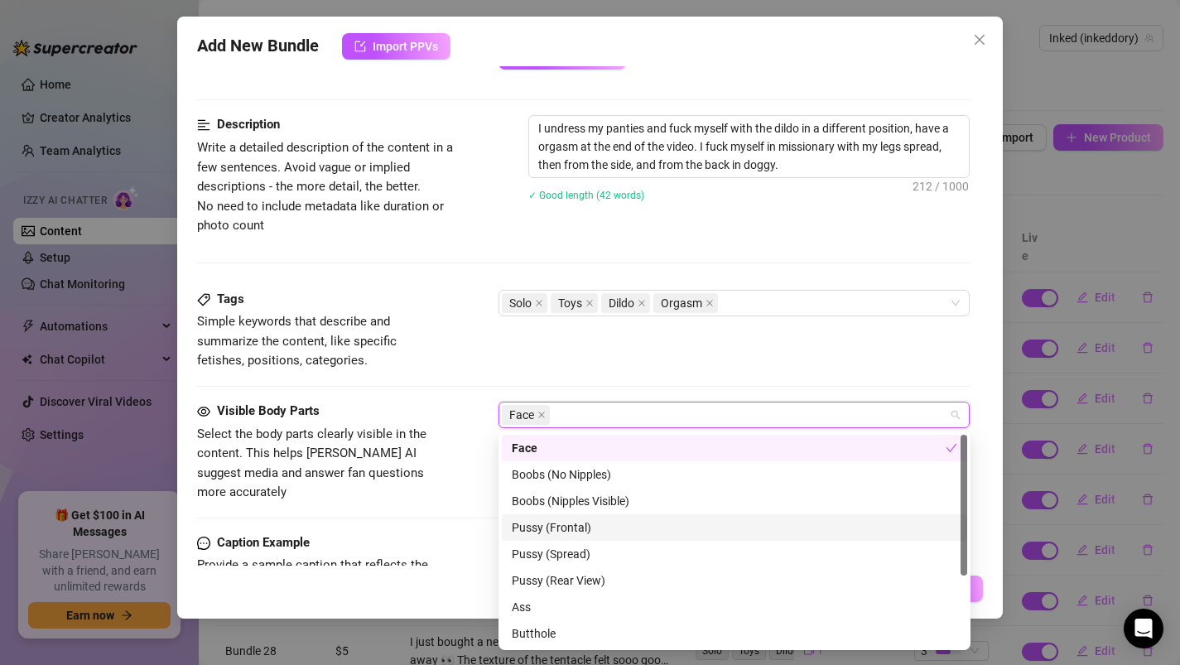
click at [531, 531] on div "Pussy (Frontal)" at bounding box center [734, 527] width 445 height 18
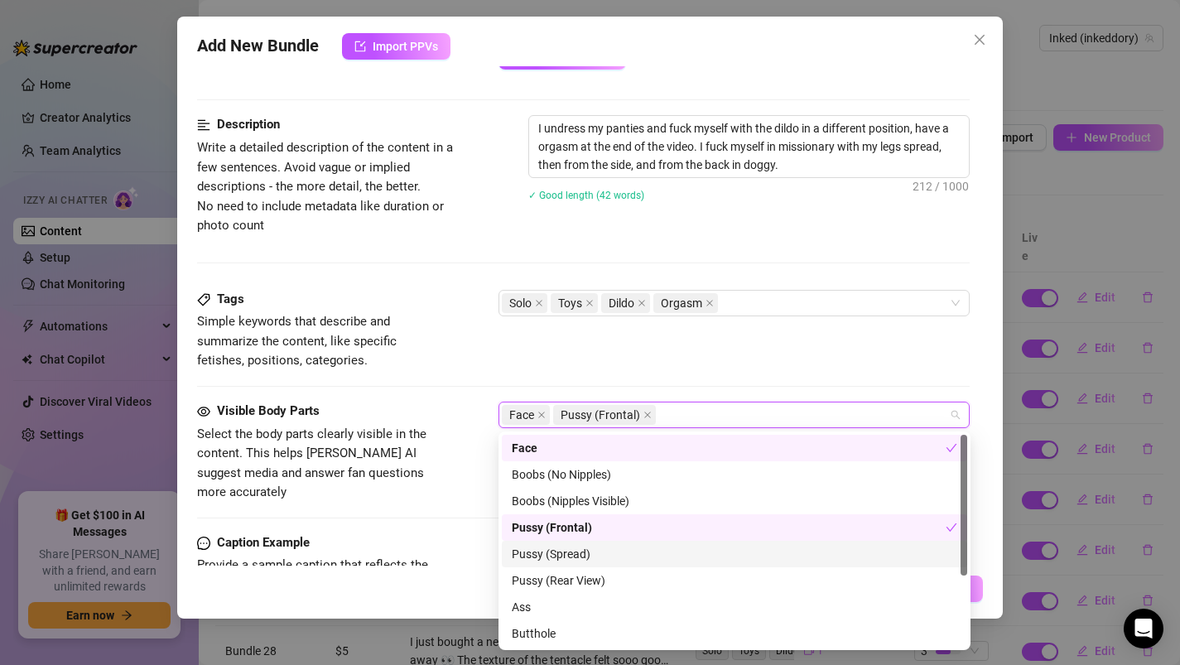
click at [531, 559] on div "Pussy (Spread)" at bounding box center [734, 554] width 445 height 18
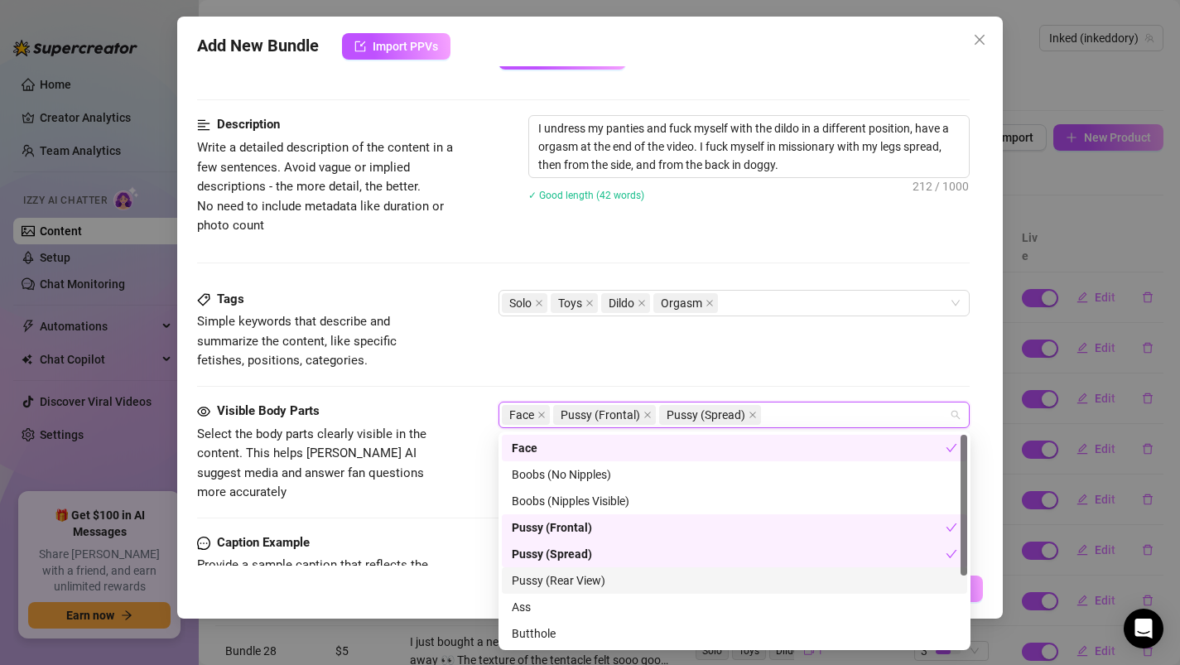
click at [530, 588] on div "Pussy (Rear View)" at bounding box center [734, 580] width 445 height 18
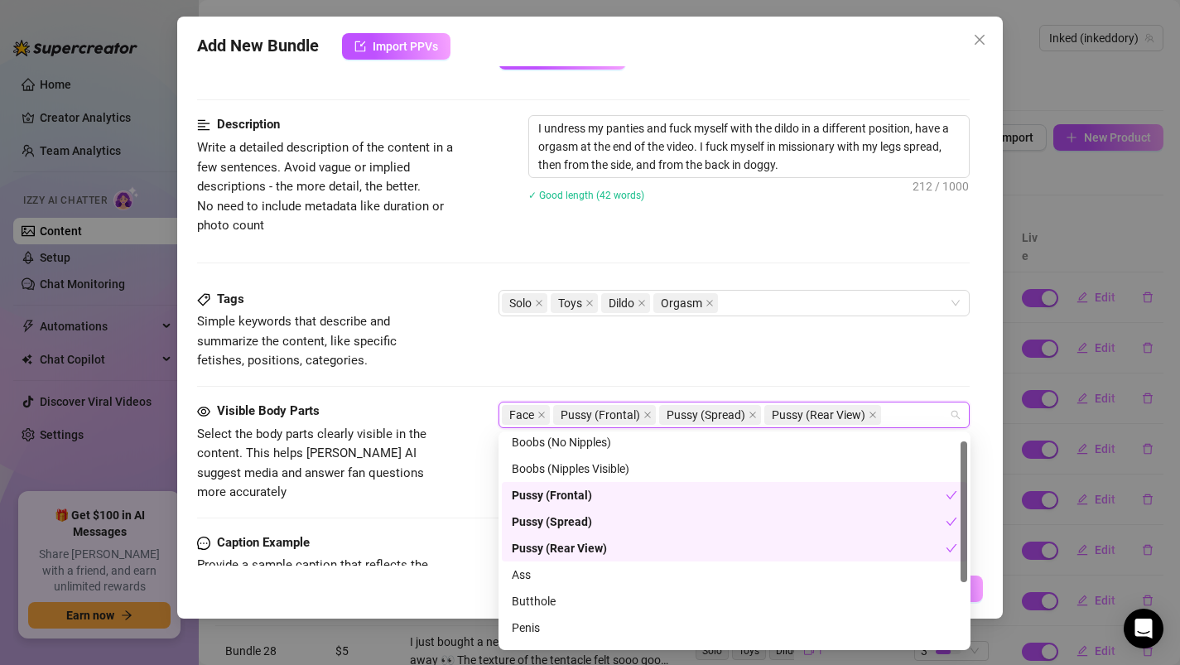
scroll to position [38, 0]
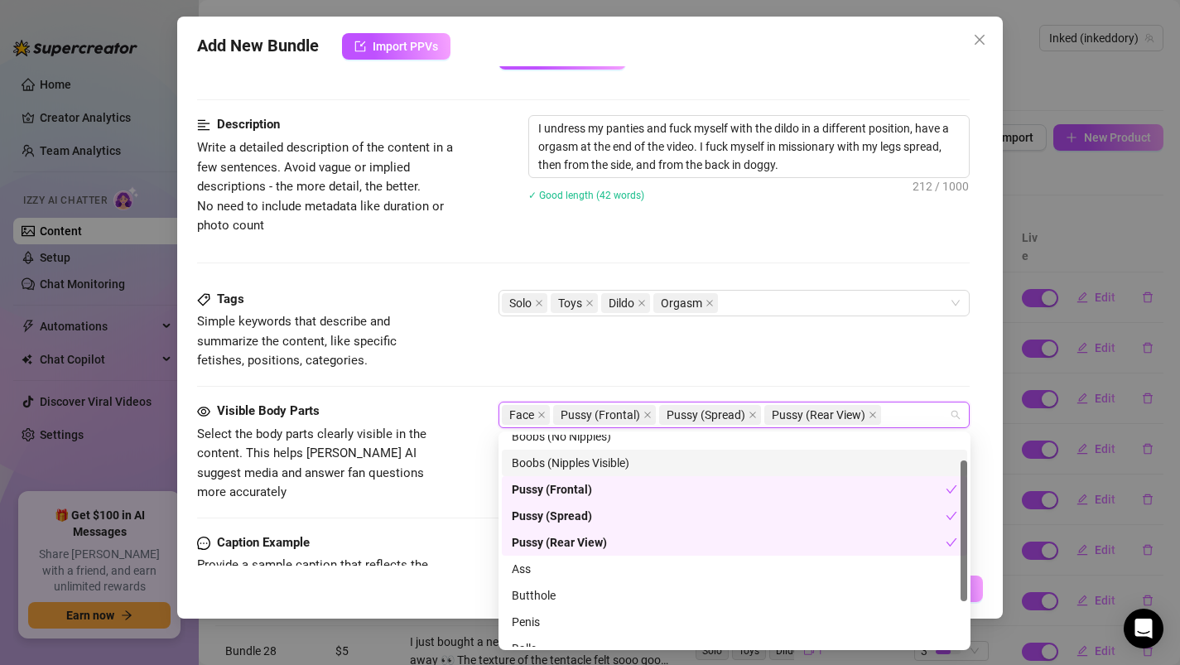
click at [533, 459] on div "Boobs (Nipples Visible)" at bounding box center [734, 463] width 445 height 18
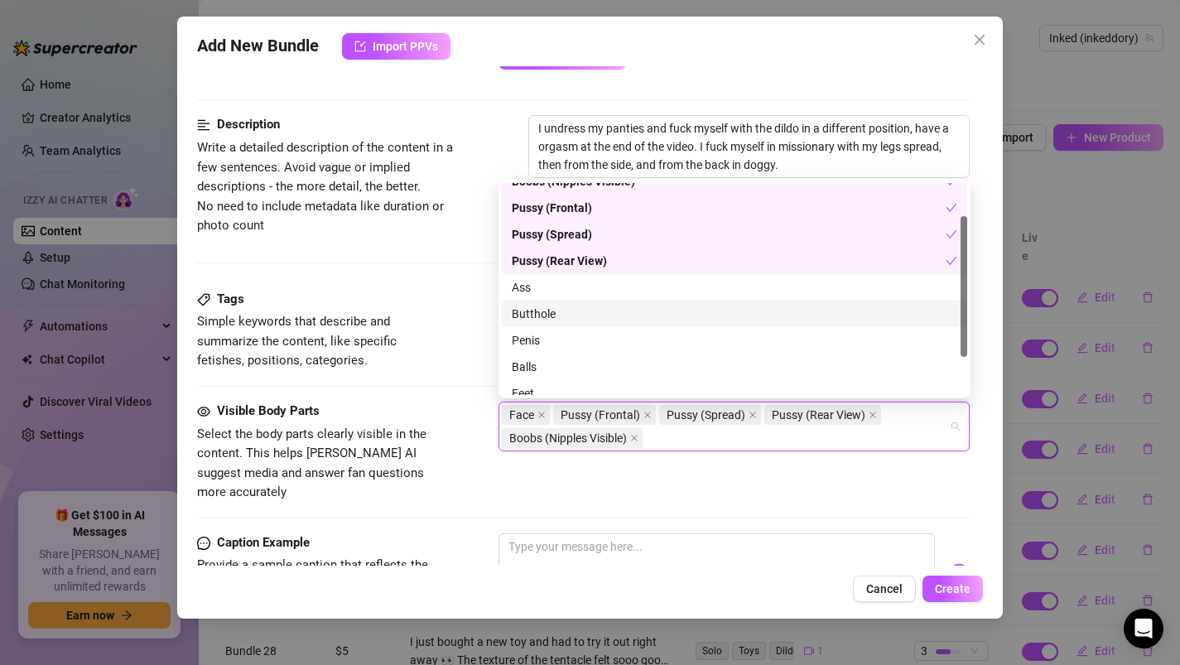
scroll to position [72, 0]
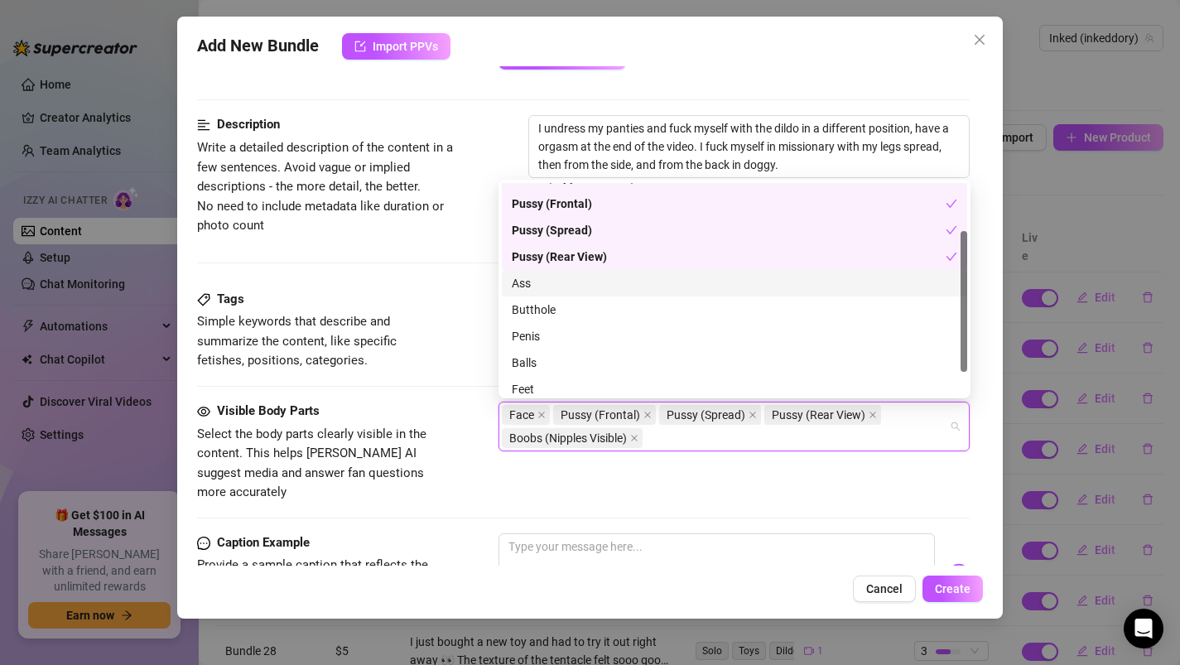
click at [531, 290] on div "Ass" at bounding box center [734, 283] width 445 height 18
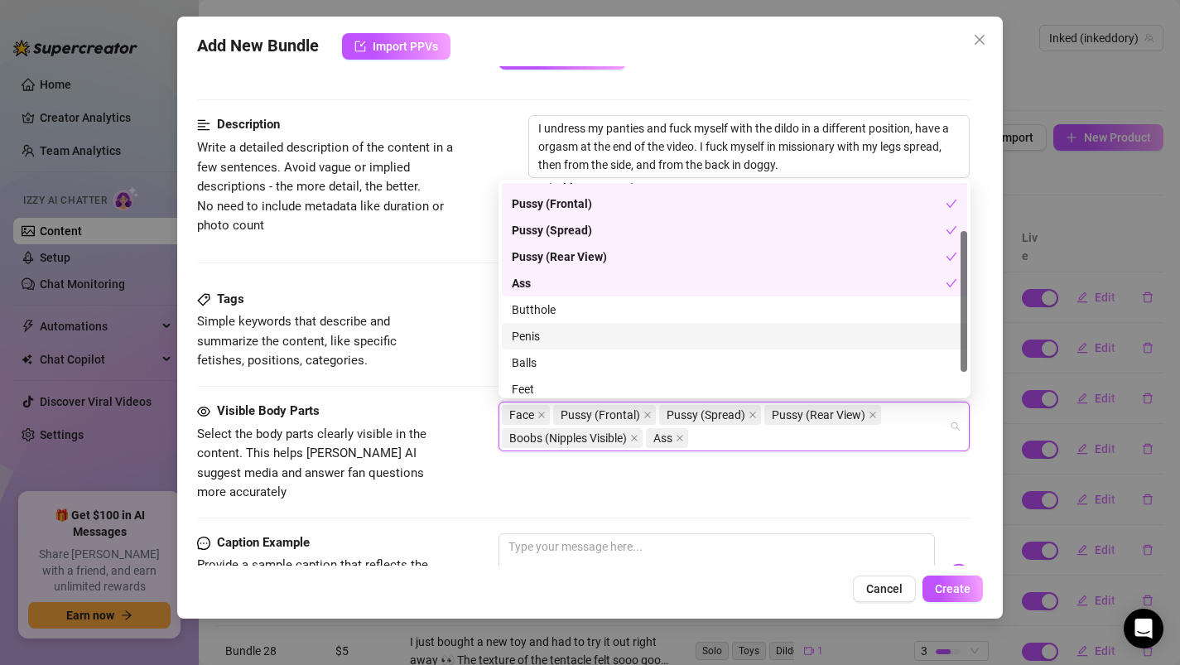
scroll to position [106, 0]
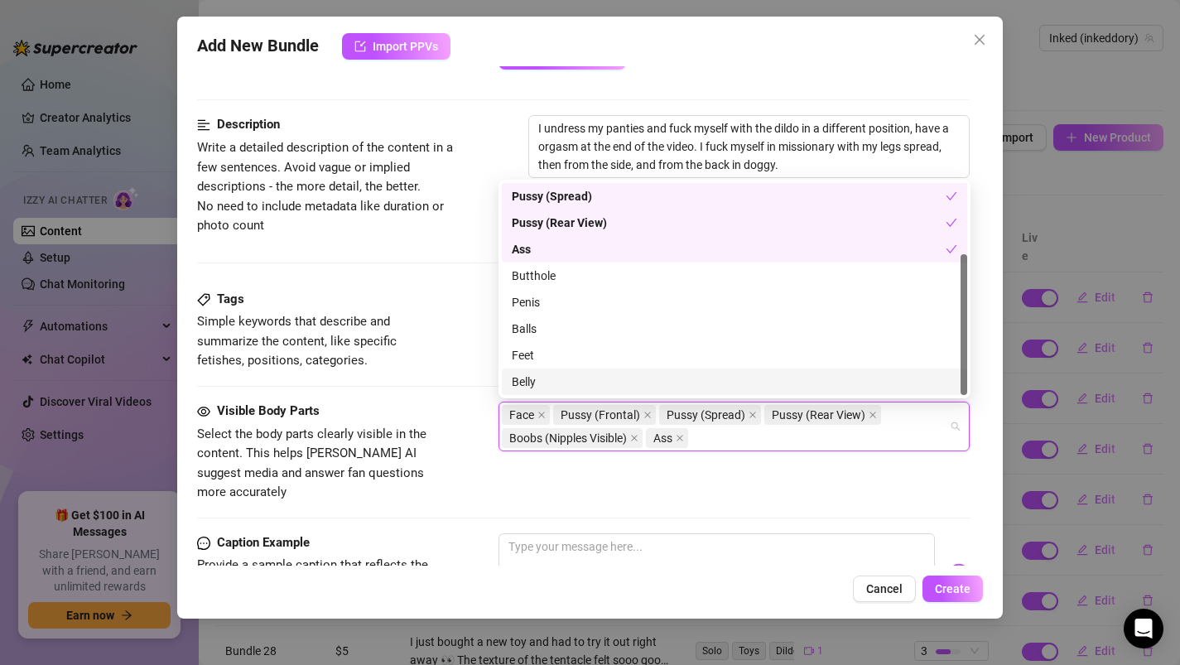
click at [452, 388] on div "Tags Simple keywords that describe and summarize the content, like specific fet…" at bounding box center [583, 346] width 773 height 112
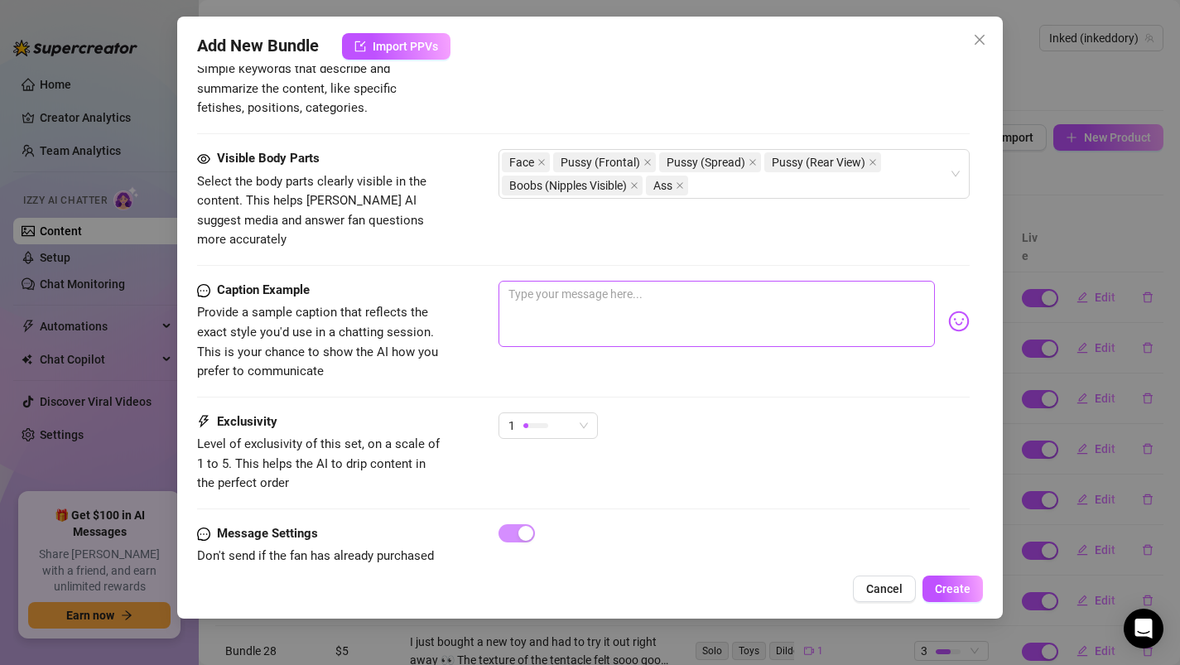
scroll to position [915, 0]
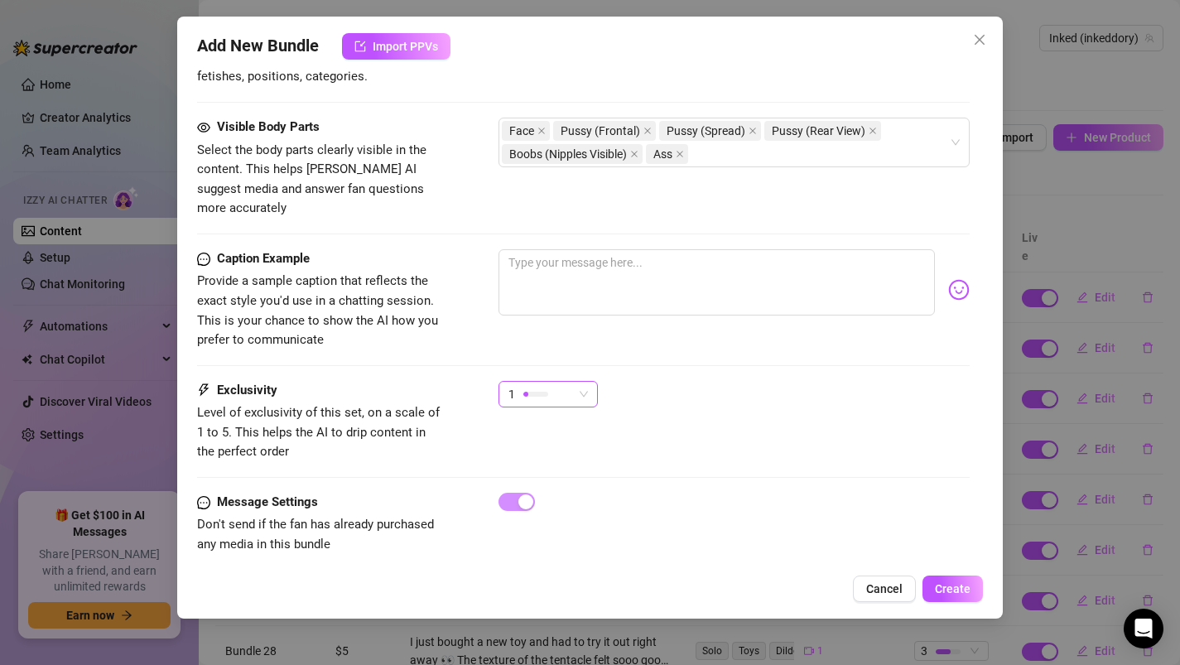
click at [531, 386] on div at bounding box center [535, 394] width 25 height 16
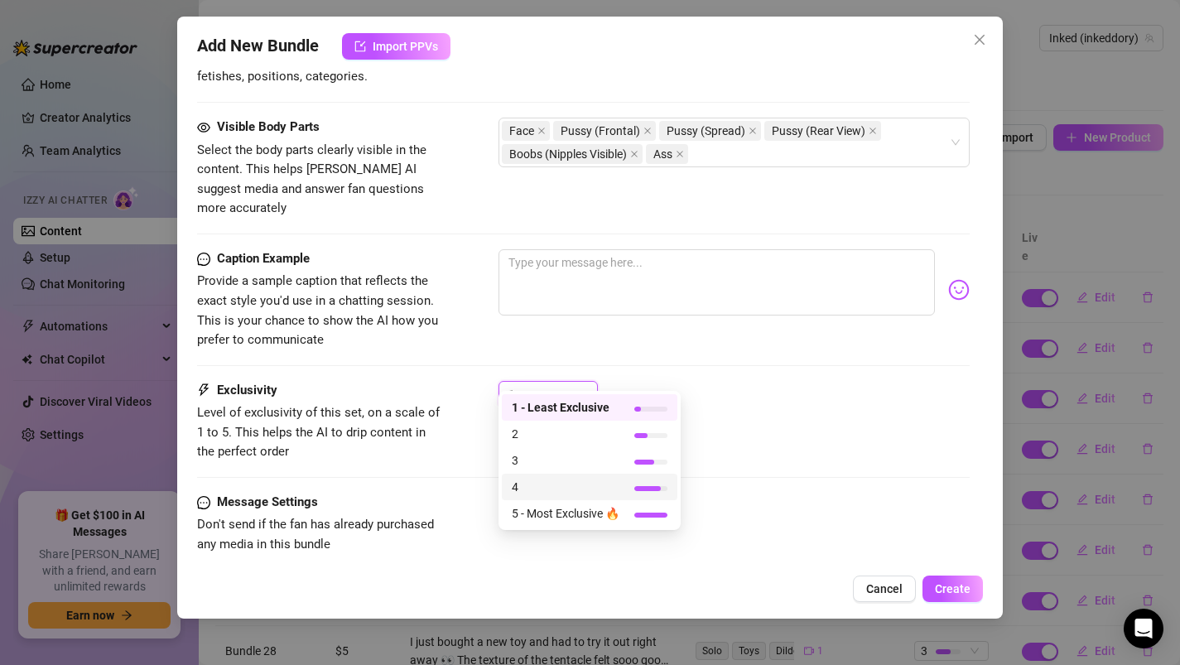
click at [526, 488] on span "4" at bounding box center [566, 487] width 108 height 18
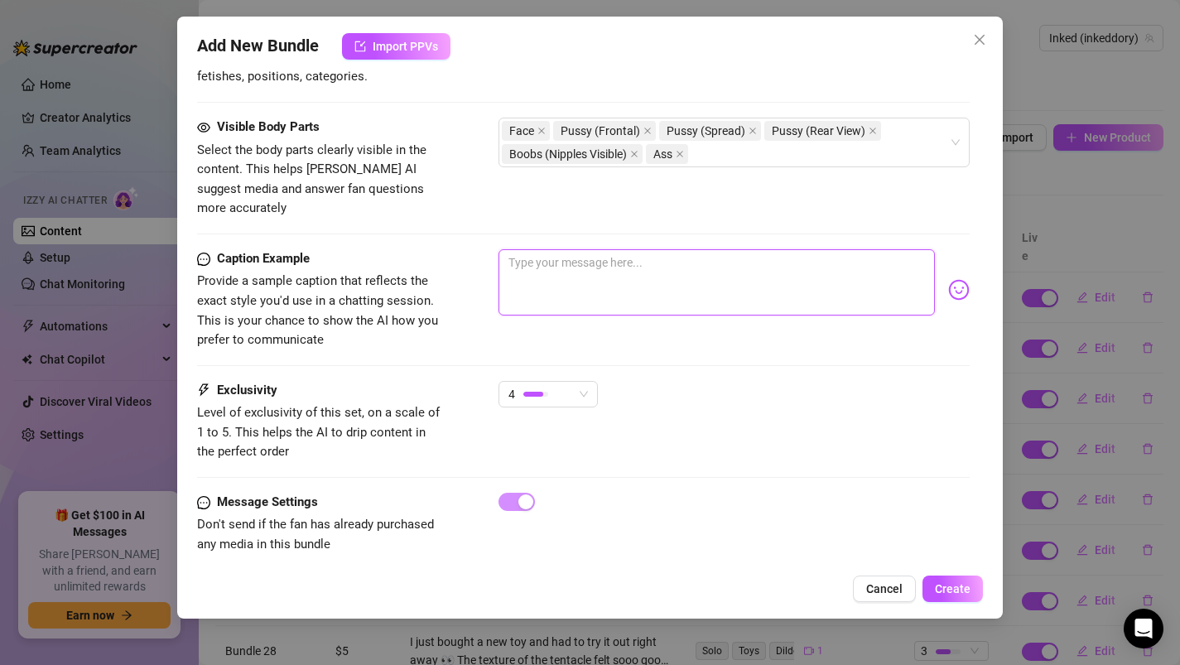
click at [533, 251] on textarea at bounding box center [716, 282] width 437 height 66
paste textarea "Oh shit yes, I just came and I’m still so fucking wet, watch this video and the…"
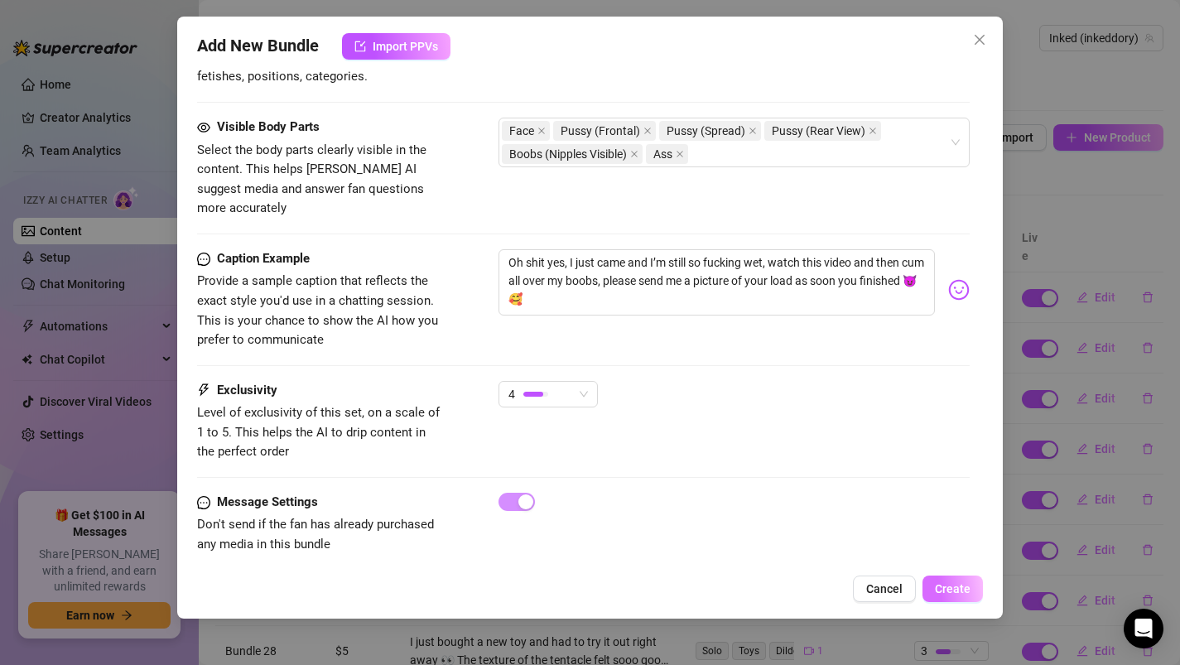
click at [957, 587] on span "Create" at bounding box center [953, 588] width 36 height 13
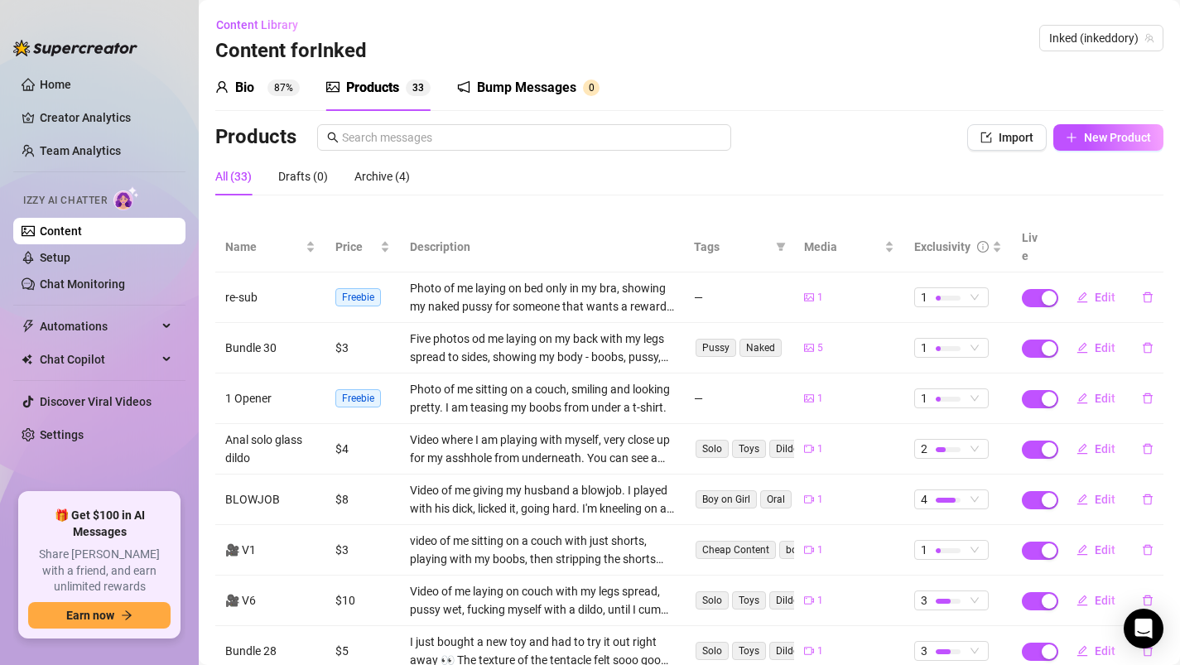
click at [248, 89] on div "Bio" at bounding box center [244, 88] width 19 height 20
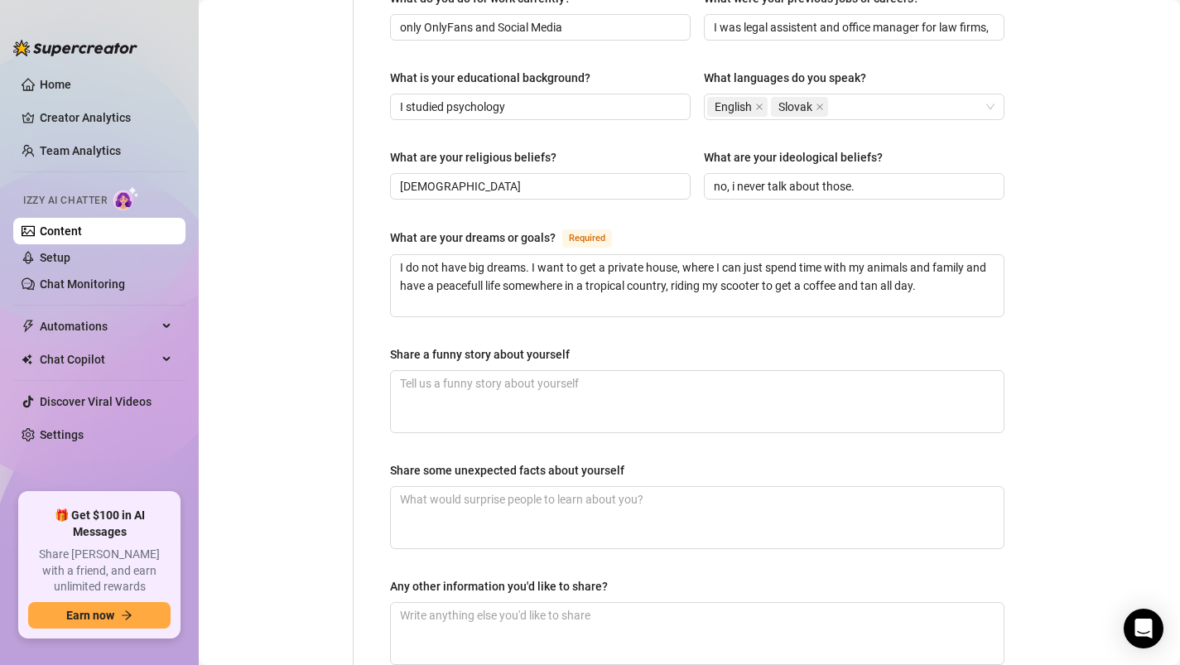
scroll to position [892, 0]
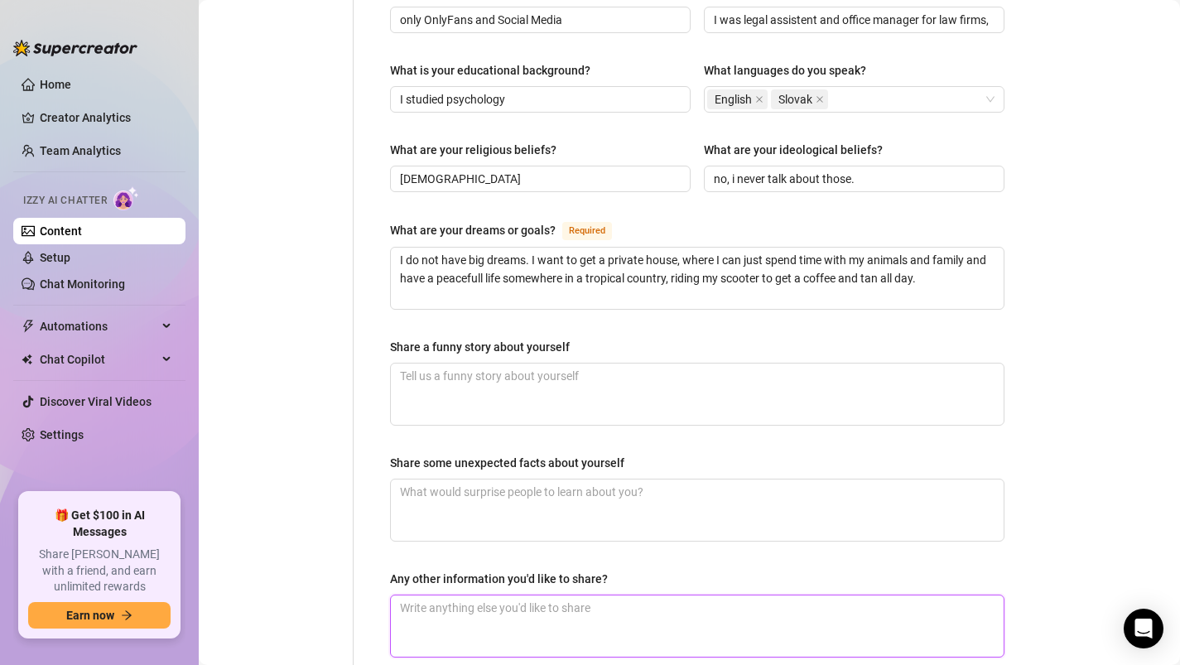
click at [435, 595] on textarea "Any other information you'd like to share?" at bounding box center [697, 625] width 613 height 61
click at [707, 595] on textarea "I hade a car crash [DATE] ([DATE])," at bounding box center [697, 625] width 613 height 61
paste textarea "I didn't give priority to the tram and crashed. No one was hurt and I'm fine."
click at [512, 595] on textarea "I hade a car crash [DATE] ([DATE]), I didn't give priority to the tram and cras…" at bounding box center [697, 625] width 613 height 61
paste textarea "I don't want to think about it anymore."
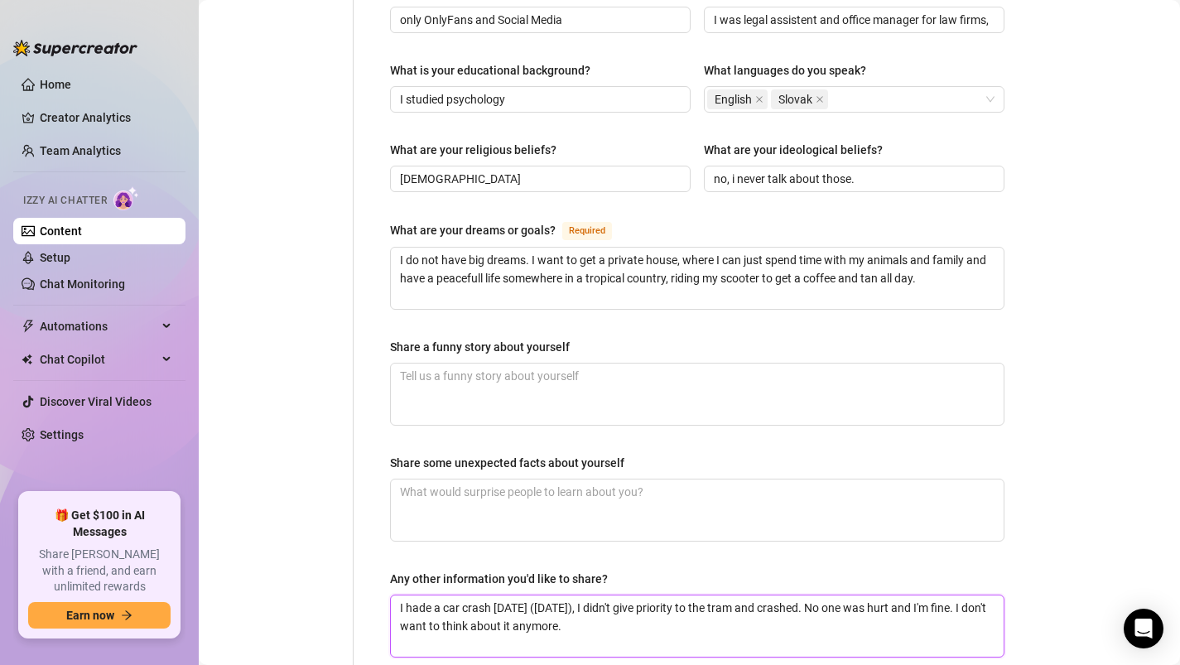
click at [558, 595] on textarea "I hade a car crash [DATE] ([DATE]), I didn't give priority to the tram and cras…" at bounding box center [697, 625] width 613 height 61
click at [711, 595] on textarea "I hade a car crash [DATE] ([DATE]), I didn't give priority to the tram and cras…" at bounding box center [697, 625] width 613 height 61
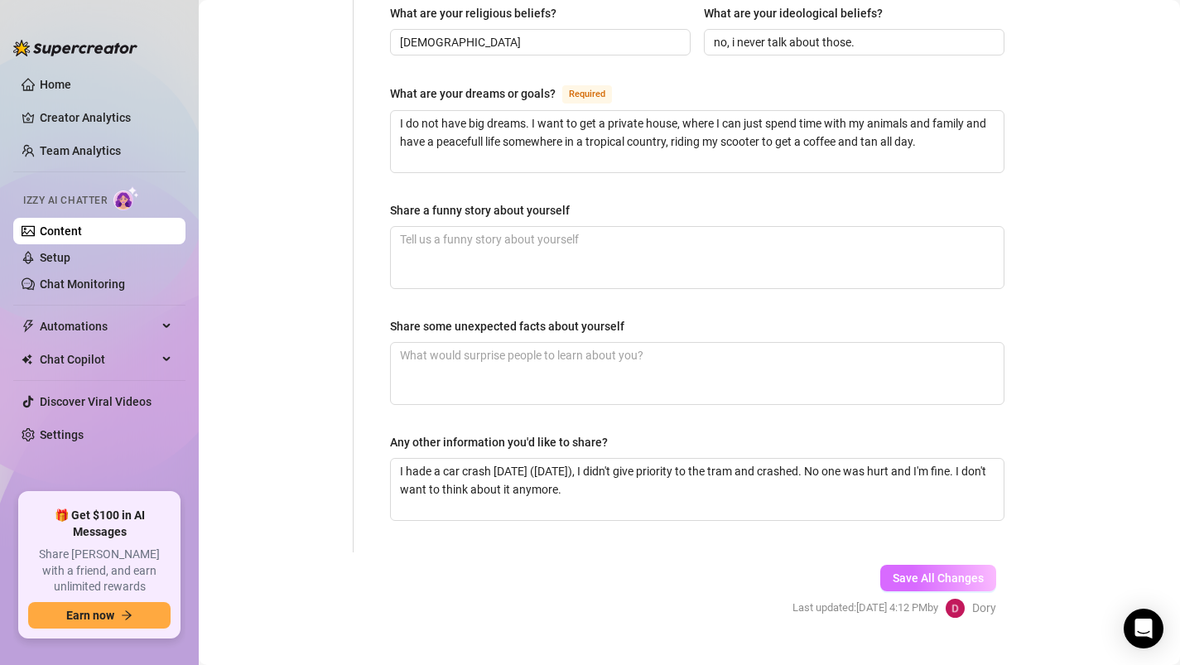
click at [906, 571] on span "Save All Changes" at bounding box center [937, 577] width 91 height 13
click at [908, 571] on span "Save All Changes" at bounding box center [937, 577] width 91 height 13
